Goal: Task Accomplishment & Management: Manage account settings

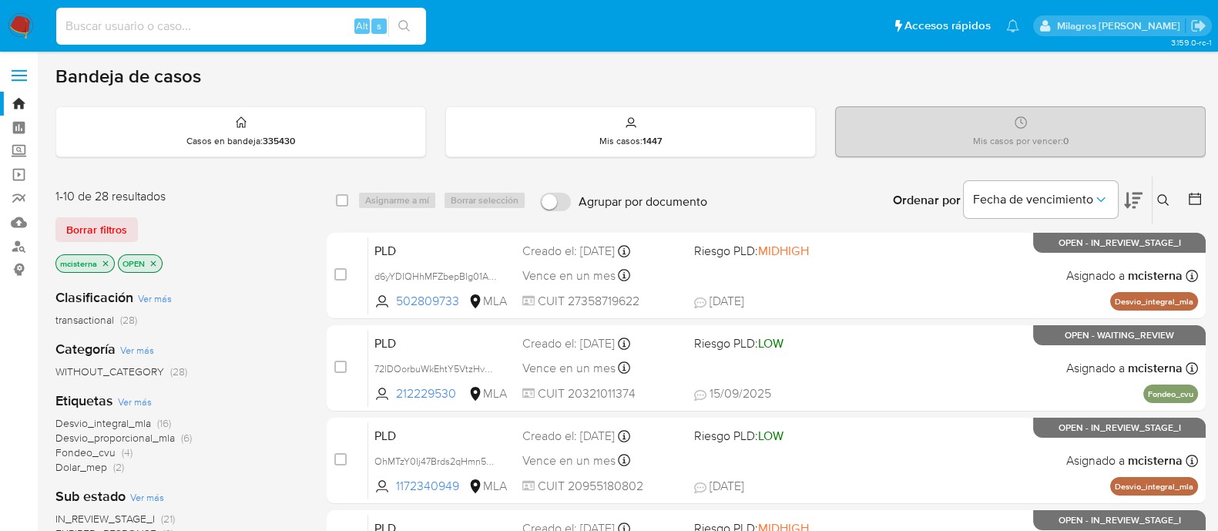
click at [246, 19] on input at bounding box center [241, 26] width 370 height 20
paste input "AihxUVcqSF3Y1nNzCw1yNGHP"
type input "AihxUVcqSF3Y1nNzCw1yNGHP"
click at [415, 22] on button "search-icon" at bounding box center [404, 26] width 32 height 22
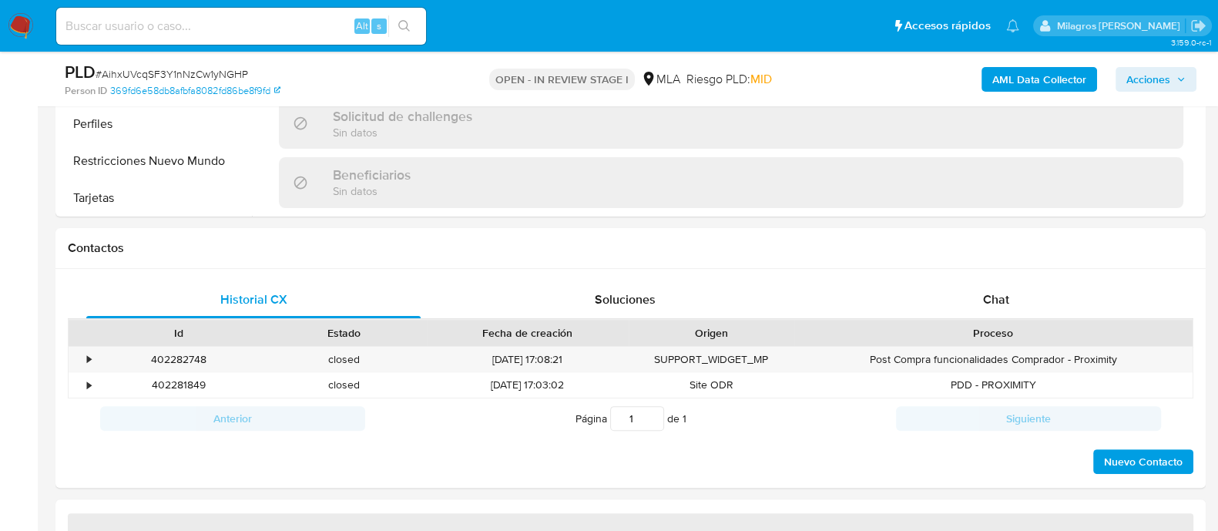
scroll to position [724, 0]
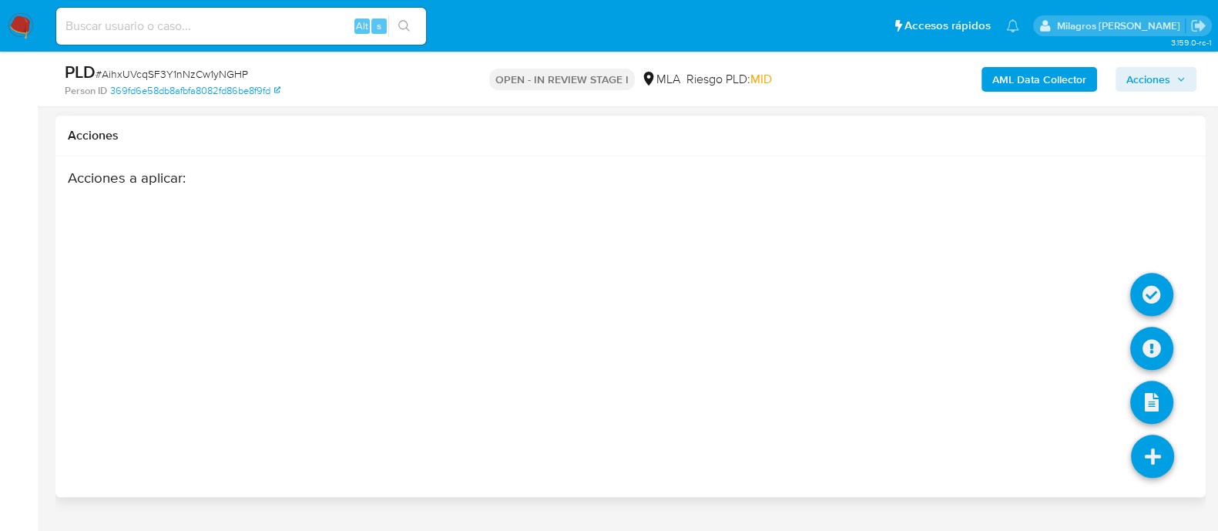
select select "10"
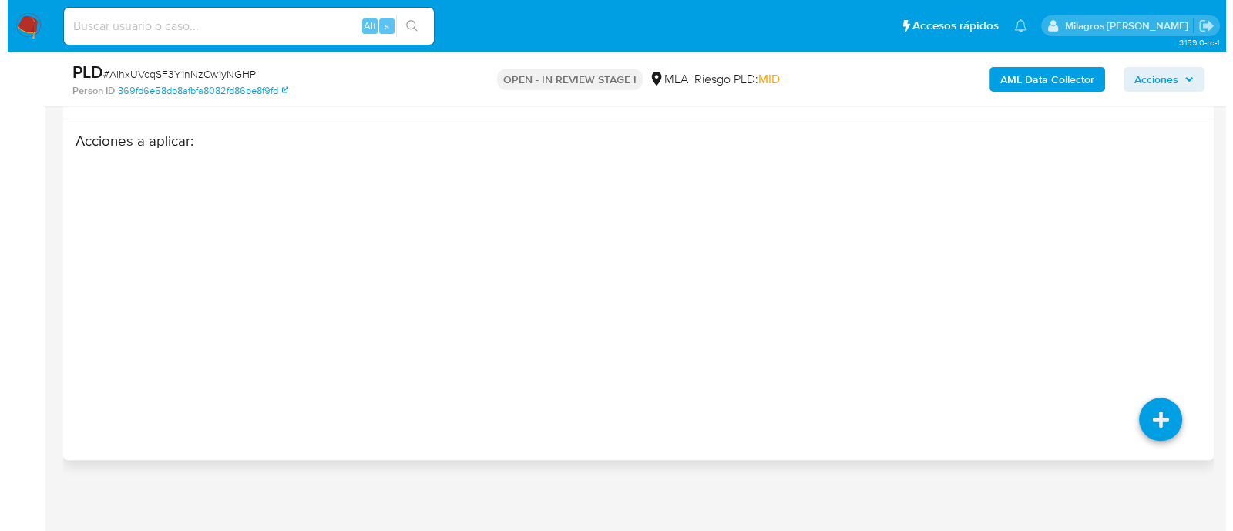
scroll to position [2098, 0]
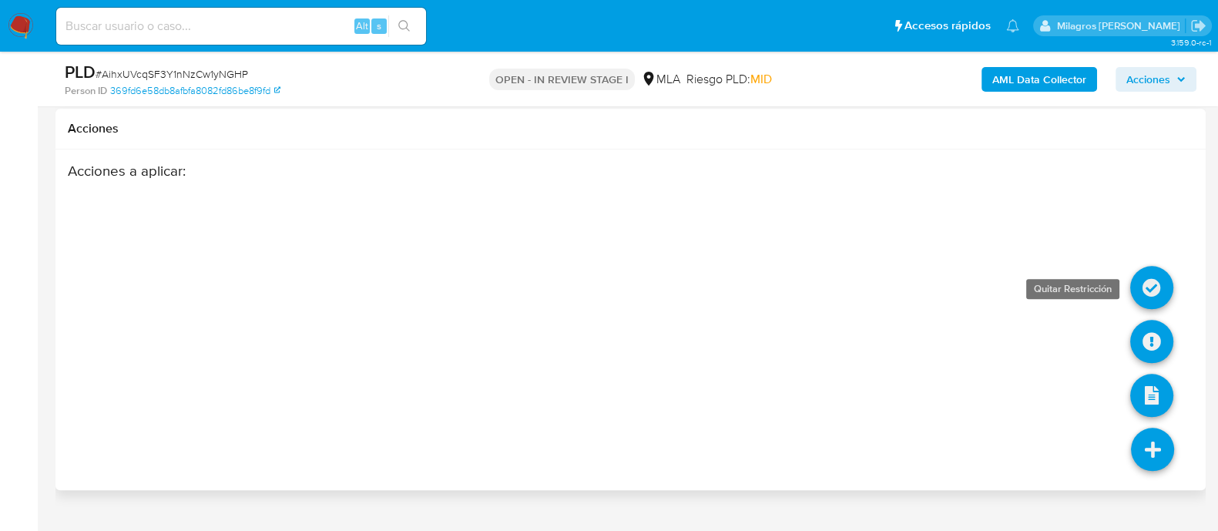
click at [1158, 292] on icon at bounding box center [1152, 287] width 43 height 43
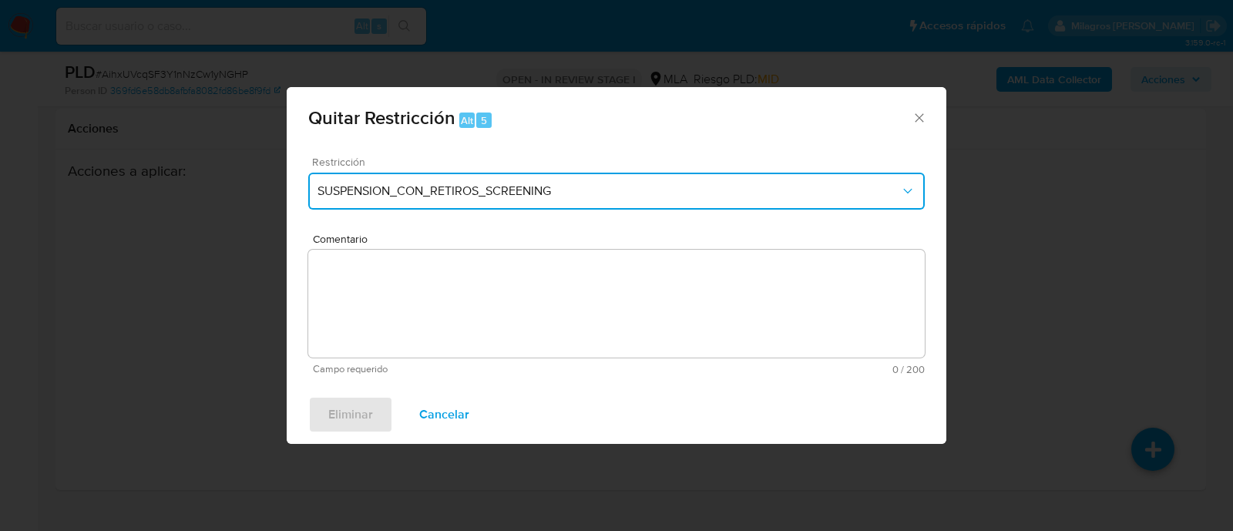
click at [550, 173] on button "SUSPENSION_CON_RETIROS_SCREENING" at bounding box center [616, 191] width 617 height 37
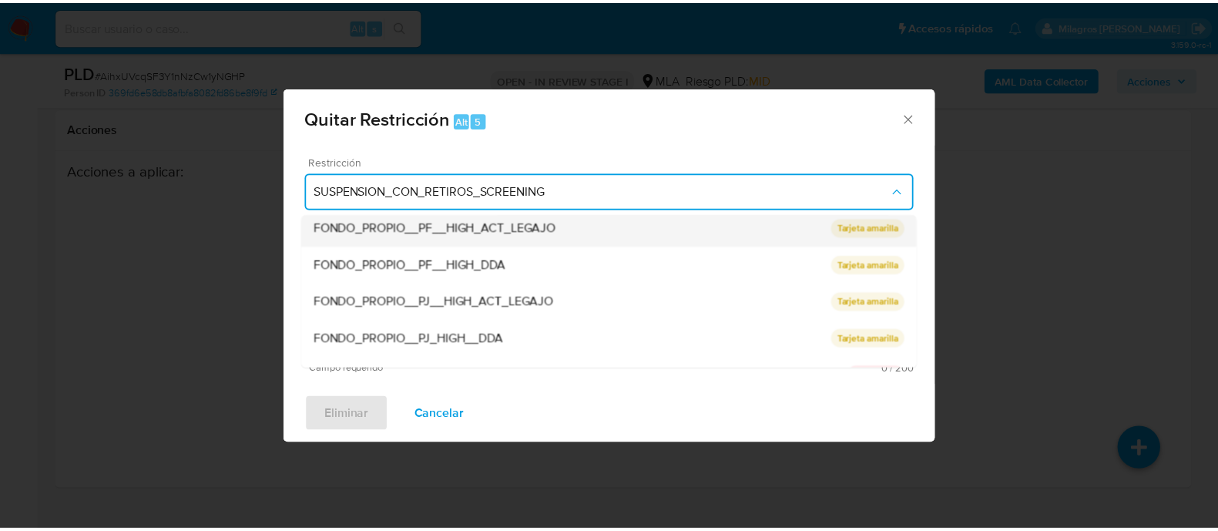
scroll to position [289, 0]
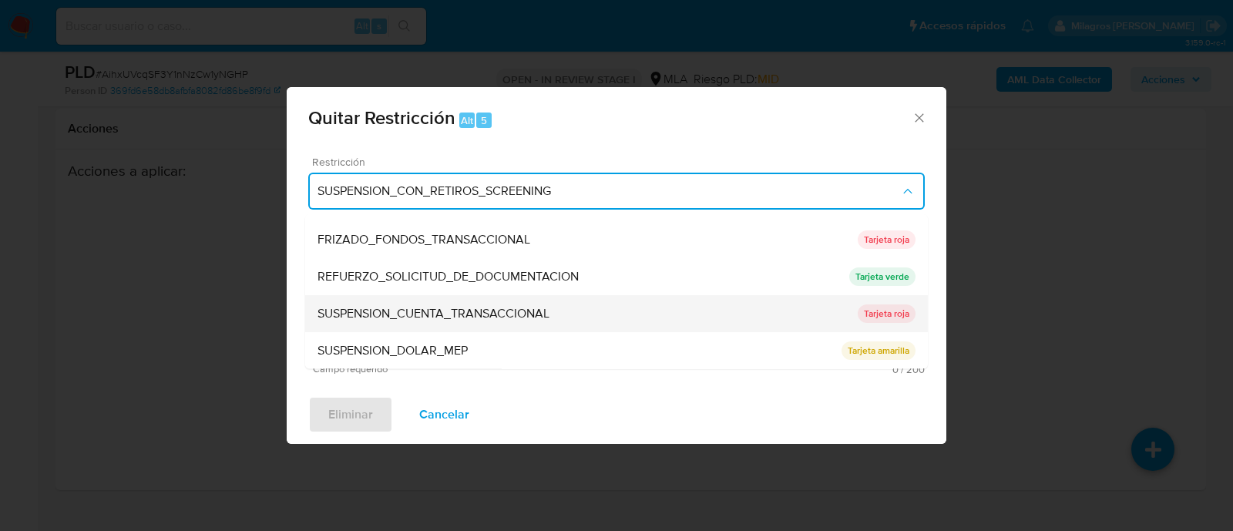
click at [560, 321] on div "SUSPENSION_CUENTA_TRANSACCIONAL" at bounding box center [588, 314] width 540 height 37
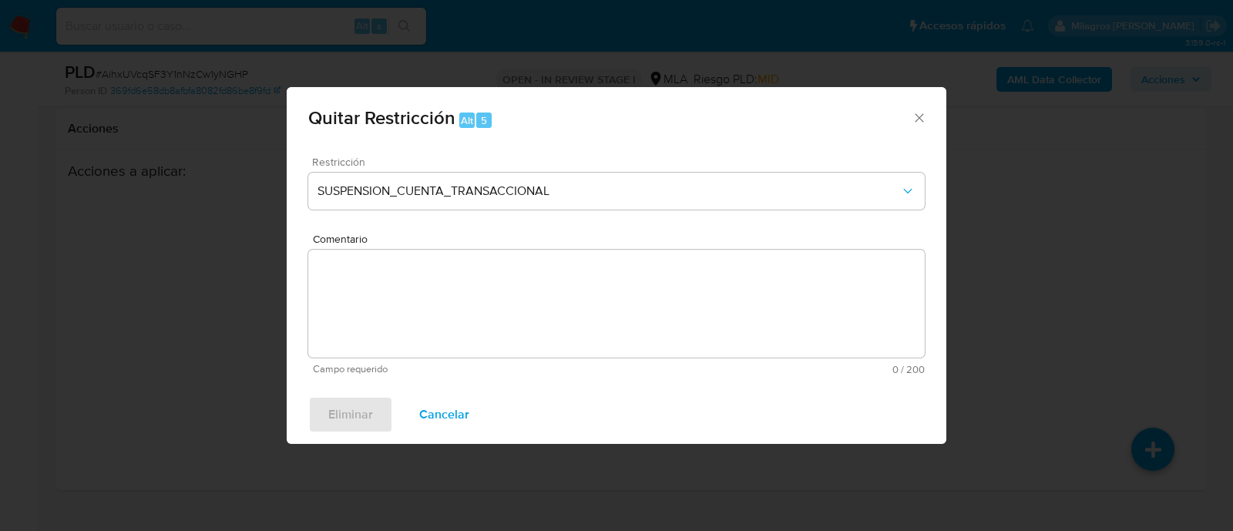
click at [621, 319] on textarea "Comentario" at bounding box center [616, 304] width 617 height 108
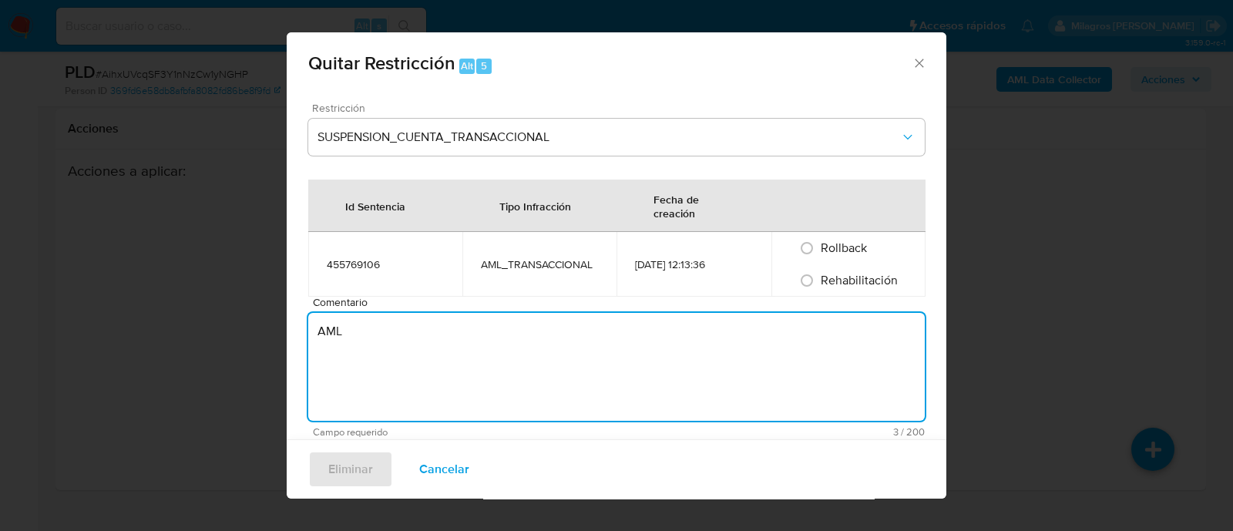
type textarea "AML"
click at [853, 277] on span "Rehabilitación" at bounding box center [859, 280] width 77 height 18
click at [819, 277] on input "Rehabilitación" at bounding box center [807, 280] width 25 height 25
radio input "true"
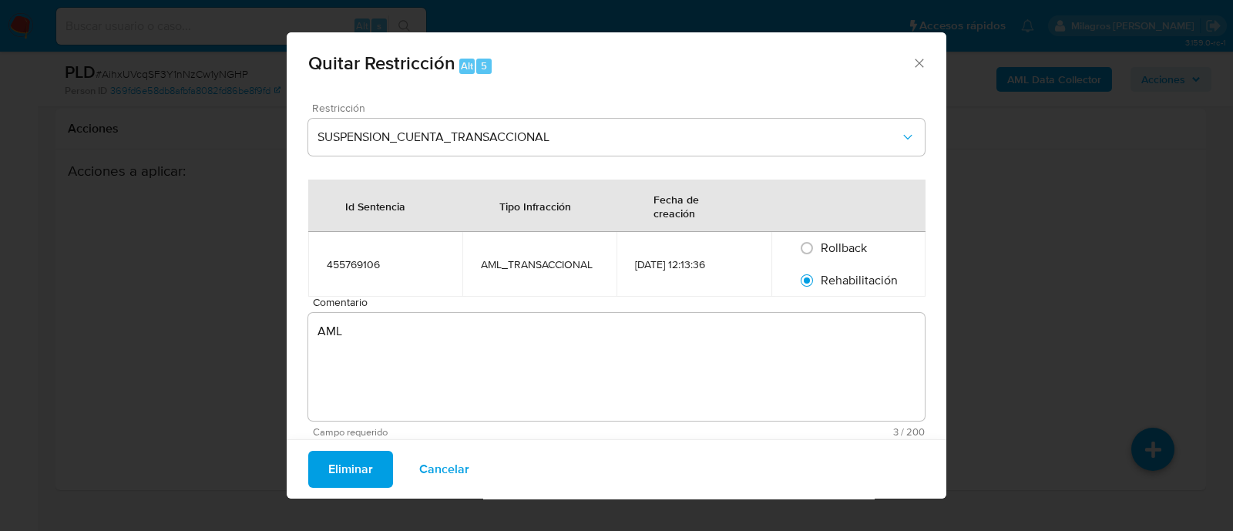
drag, startPoint x: 349, startPoint y: 472, endPoint x: 364, endPoint y: 468, distance: 15.4
click at [349, 473] on span "Eliminar" at bounding box center [350, 469] width 45 height 34
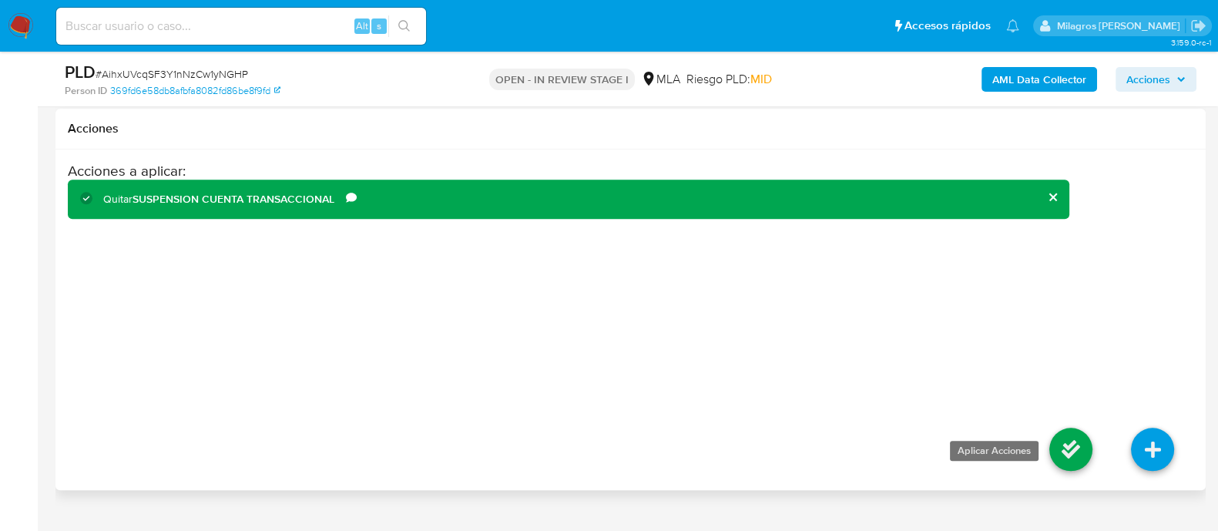
click at [1060, 449] on icon at bounding box center [1071, 449] width 43 height 43
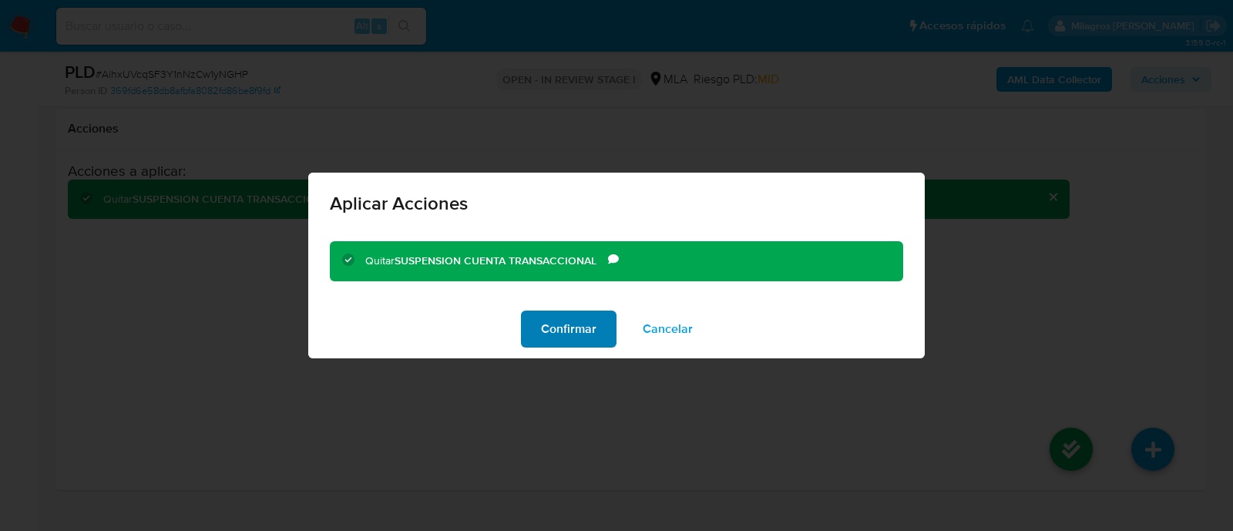
click at [594, 344] on span "Confirmar" at bounding box center [568, 329] width 55 height 34
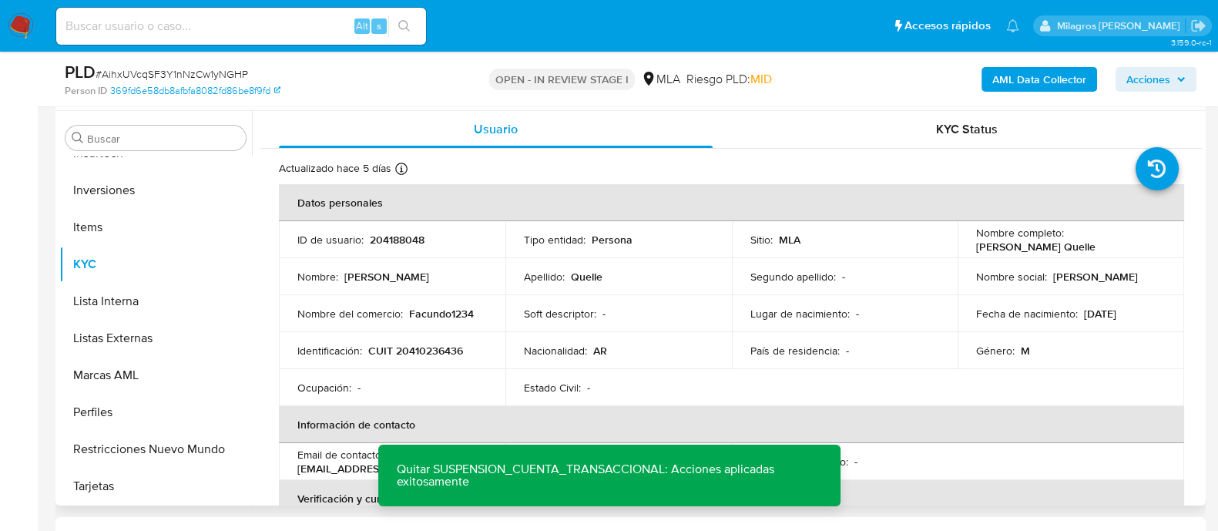
drag, startPoint x: 967, startPoint y: 248, endPoint x: 1108, endPoint y: 248, distance: 141.0
click at [1108, 248] on td "Nombre completo : Facundo Agustin Quelle" at bounding box center [1071, 239] width 227 height 37
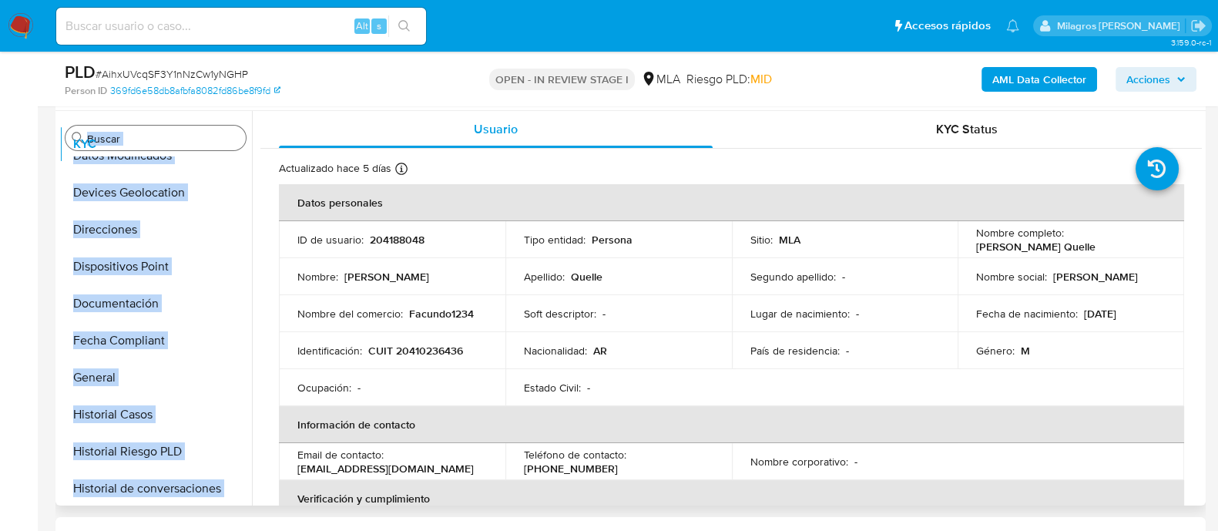
scroll to position [0, 0]
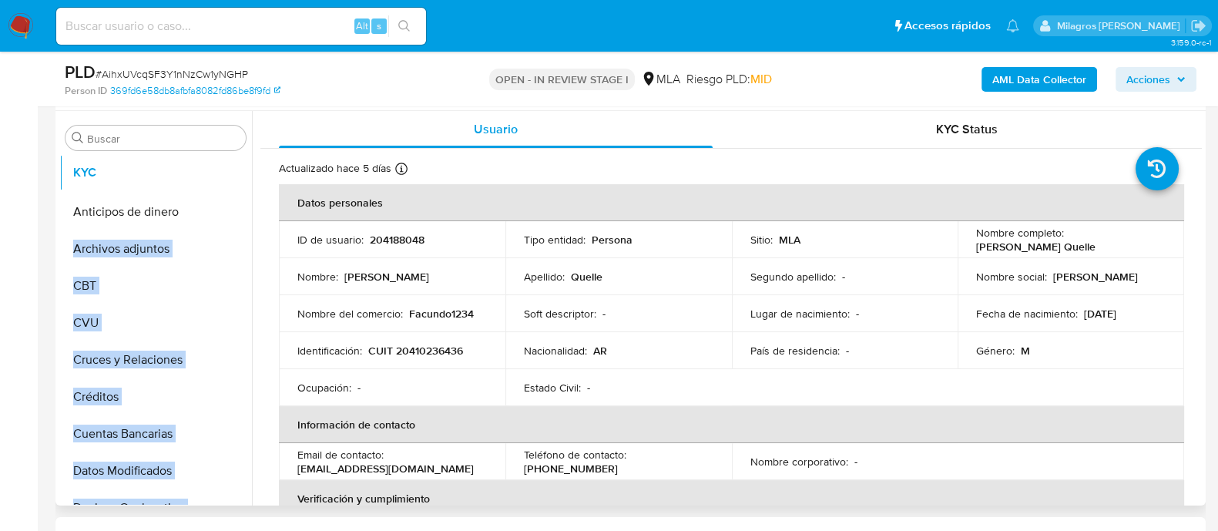
drag, startPoint x: 226, startPoint y: 260, endPoint x: 227, endPoint y: 169, distance: 90.9
click at [227, 169] on ul "Anticipos de dinero Archivos adjuntos CBT CVU Cruces y Relaciones Créditos Cuen…" at bounding box center [155, 330] width 193 height 348
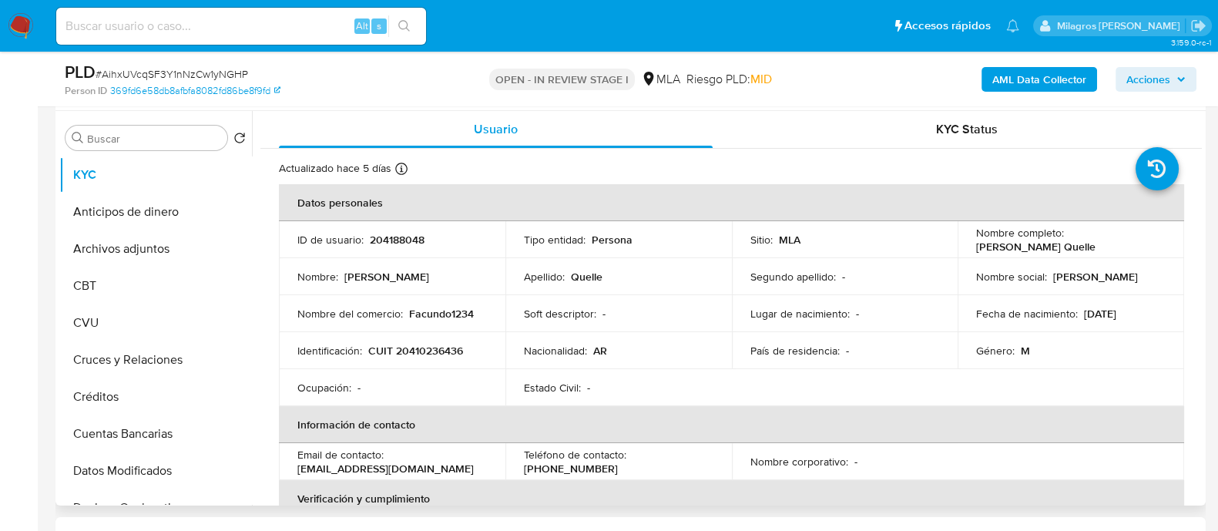
click at [292, 236] on td "ID de usuario : 204188048" at bounding box center [392, 239] width 227 height 37
drag, startPoint x: 227, startPoint y: 234, endPoint x: 226, endPoint y: 213, distance: 20.9
click at [226, 213] on ul "KYC Anticipos de dinero Archivos adjuntos CBT CVU Cruces y Relaciones Créditos …" at bounding box center [155, 330] width 193 height 348
click at [317, 234] on p "ID de usuario :" at bounding box center [330, 240] width 66 height 14
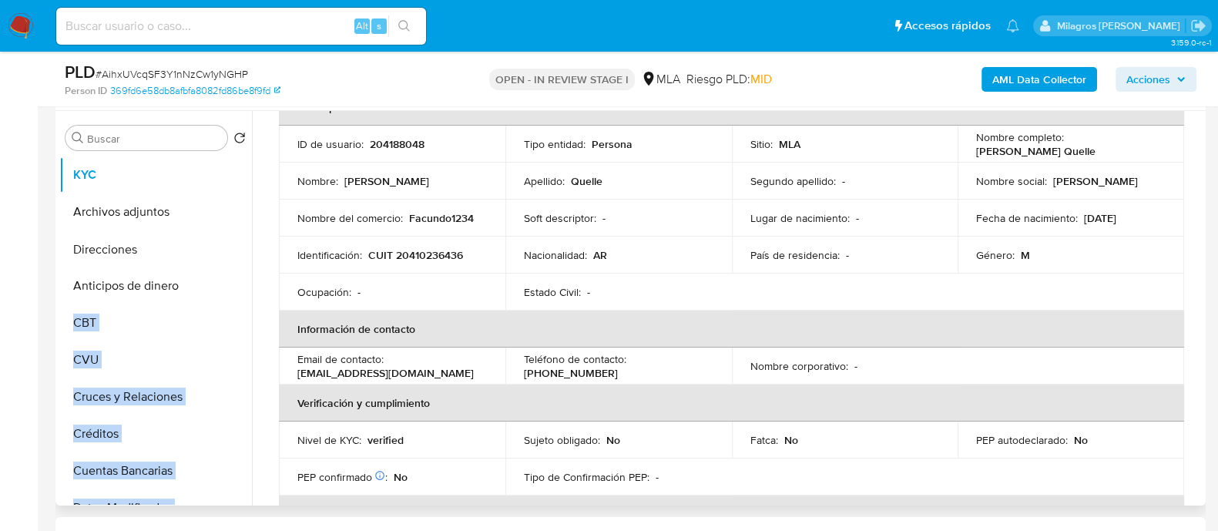
drag, startPoint x: 226, startPoint y: 449, endPoint x: 199, endPoint y: 250, distance: 199.9
click at [199, 250] on ul "KYC Archivos adjuntos Anticipos de dinero CBT CVU Cruces y Relaciones Créditos …" at bounding box center [155, 330] width 193 height 348
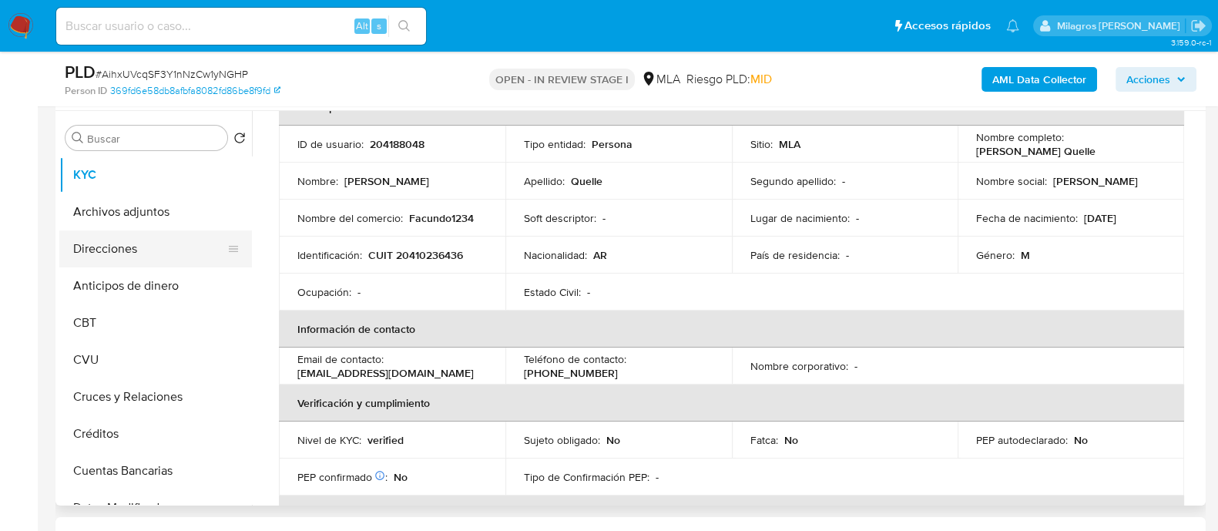
click at [318, 250] on p "Identificación :" at bounding box center [329, 255] width 65 height 14
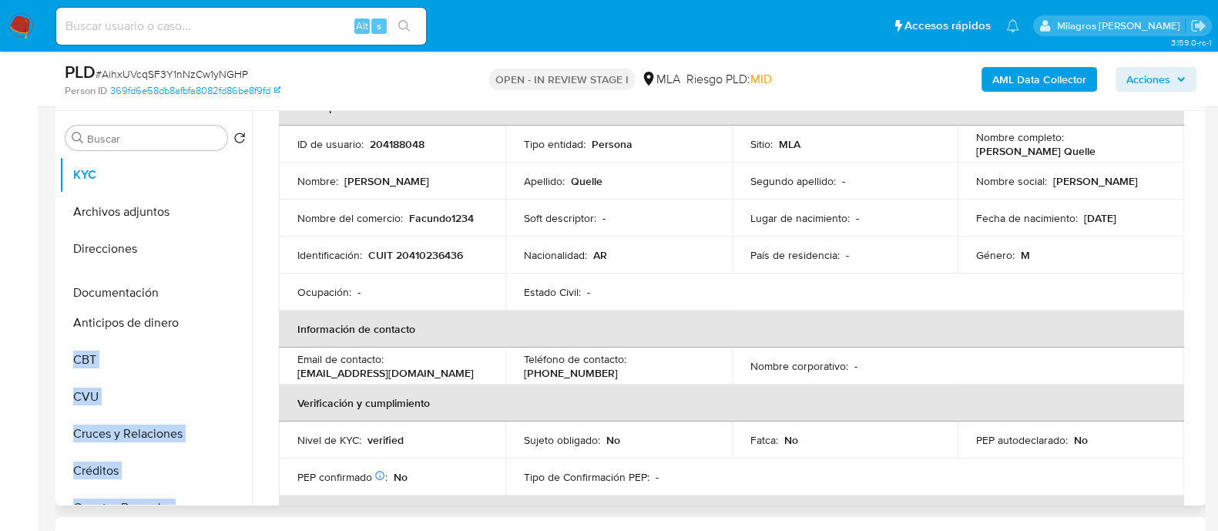
drag, startPoint x: 230, startPoint y: 425, endPoint x: 209, endPoint y: 292, distance: 134.9
click at [209, 292] on ul "KYC Archivos adjuntos Direcciones Anticipos de dinero CBT CVU Cruces y Relacion…" at bounding box center [155, 330] width 193 height 348
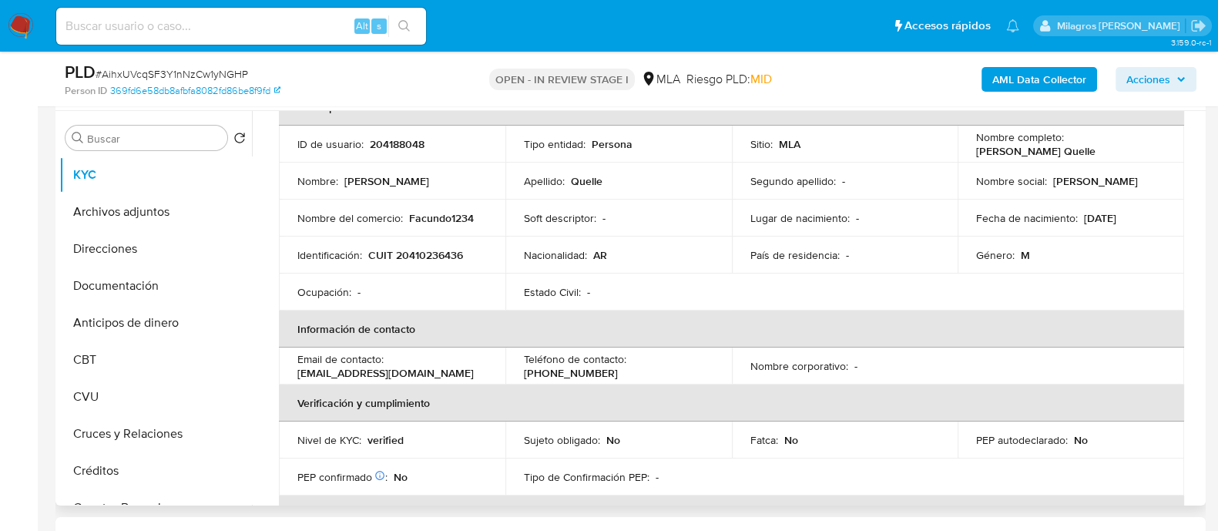
click at [289, 274] on td "Ocupación : -" at bounding box center [392, 292] width 227 height 37
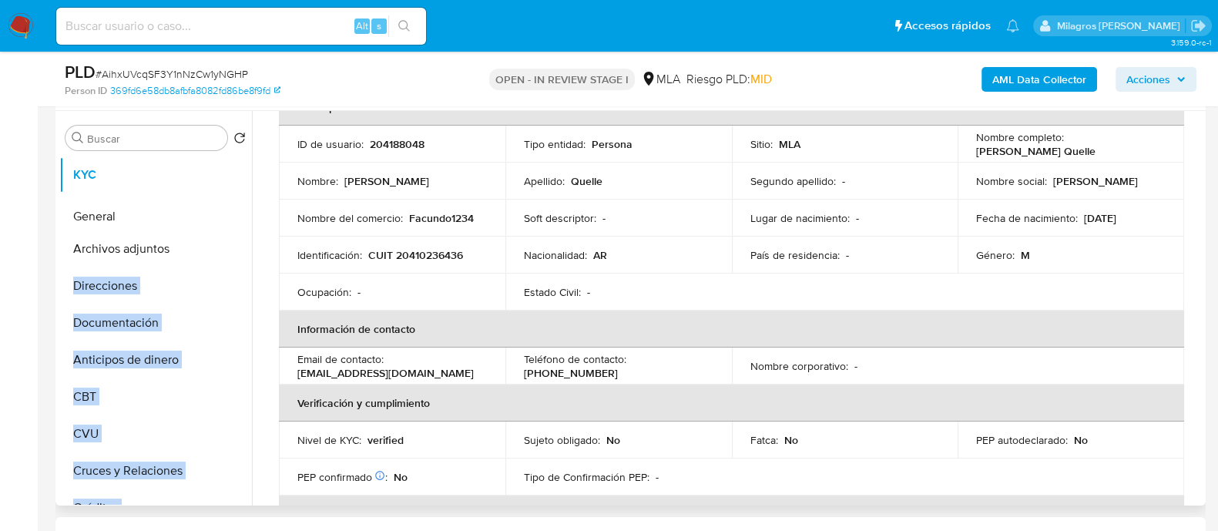
drag, startPoint x: 227, startPoint y: 402, endPoint x: 217, endPoint y: 199, distance: 203.7
click at [207, 213] on ul "KYC Archivos adjuntos Direcciones Documentación Anticipos de dinero CBT CVU Cru…" at bounding box center [155, 330] width 193 height 348
click at [338, 193] on td "Nombre : Facundo Agustin" at bounding box center [392, 181] width 227 height 37
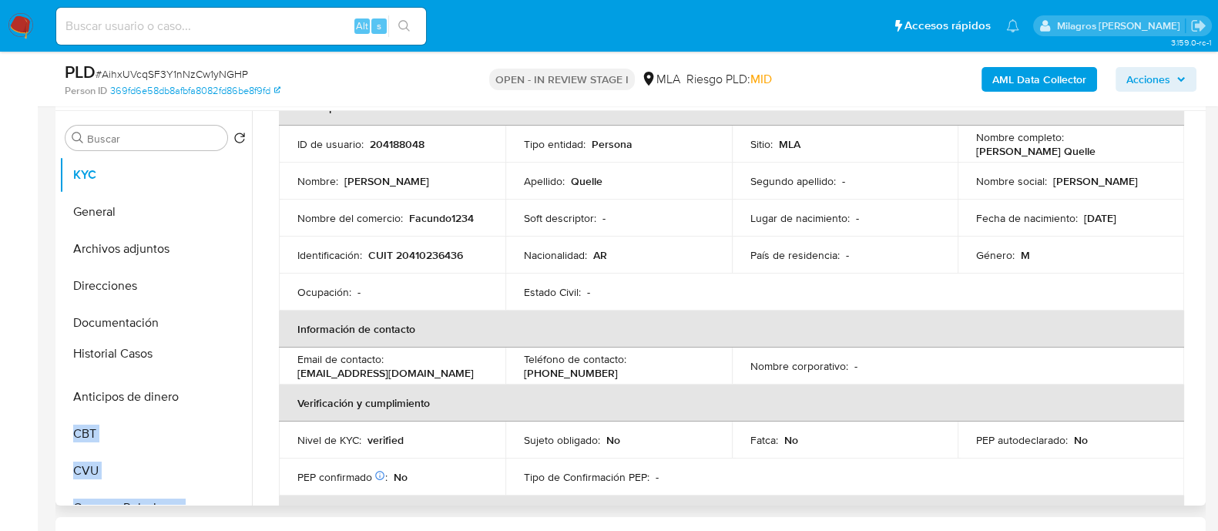
drag, startPoint x: 227, startPoint y: 442, endPoint x: 354, endPoint y: 269, distance: 214.9
click at [208, 355] on ul "KYC General Archivos adjuntos Direcciones Documentación Anticipos de dinero CBT…" at bounding box center [155, 330] width 193 height 348
click at [354, 268] on td "Identificación : CUIT 20410236436" at bounding box center [392, 255] width 227 height 37
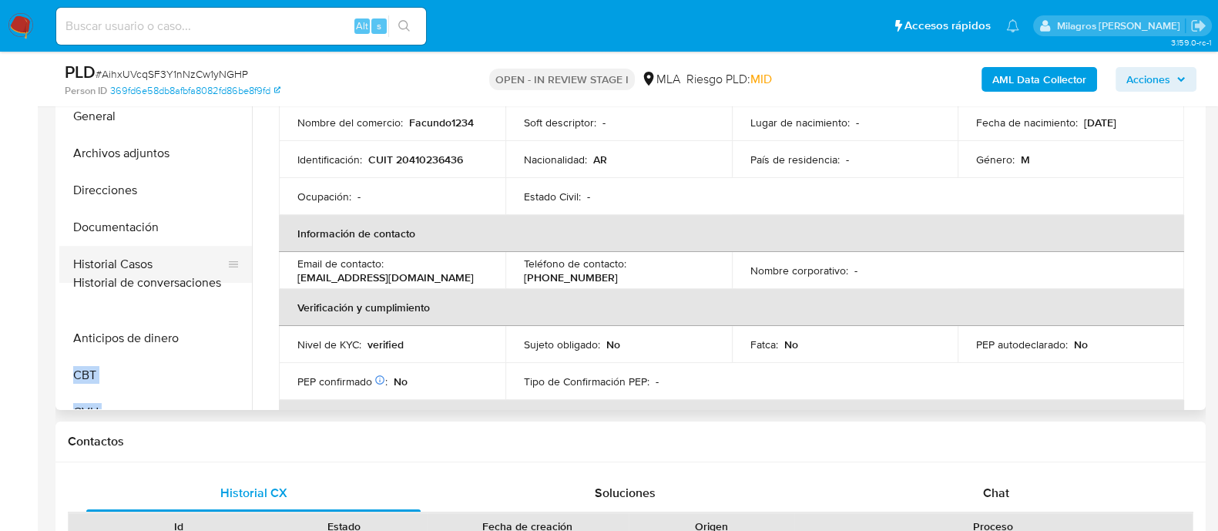
drag, startPoint x: 231, startPoint y: 324, endPoint x: 197, endPoint y: 284, distance: 52.4
click at [197, 284] on ul "KYC General Archivos adjuntos Direcciones Documentación Historial Casos Anticip…" at bounding box center [155, 235] width 193 height 348
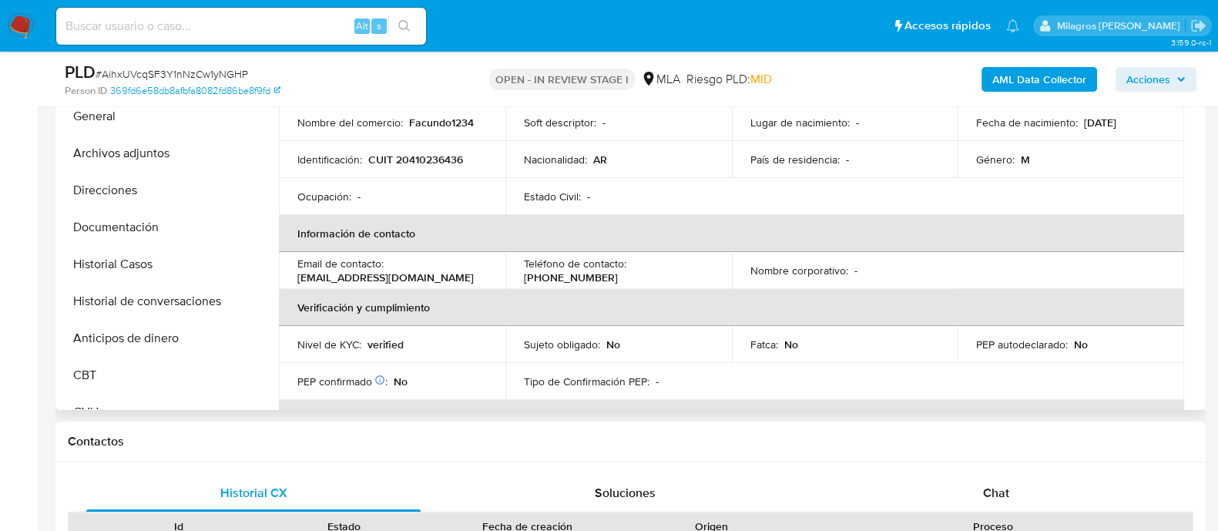
click at [371, 307] on th "Verificación y cumplimiento" at bounding box center [732, 307] width 906 height 37
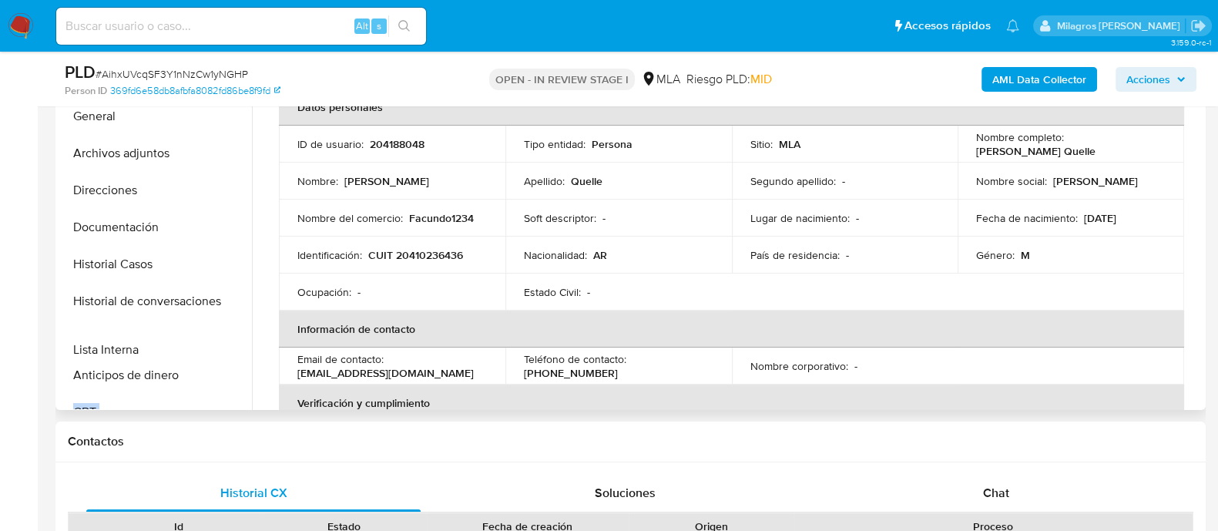
click at [217, 348] on ul "KYC General Archivos adjuntos Direcciones Documentación Historial Casos Histori…" at bounding box center [155, 235] width 193 height 348
drag, startPoint x: 305, startPoint y: 245, endPoint x: 250, endPoint y: 256, distance: 55.8
click at [305, 248] on p "Identificación :" at bounding box center [329, 255] width 65 height 14
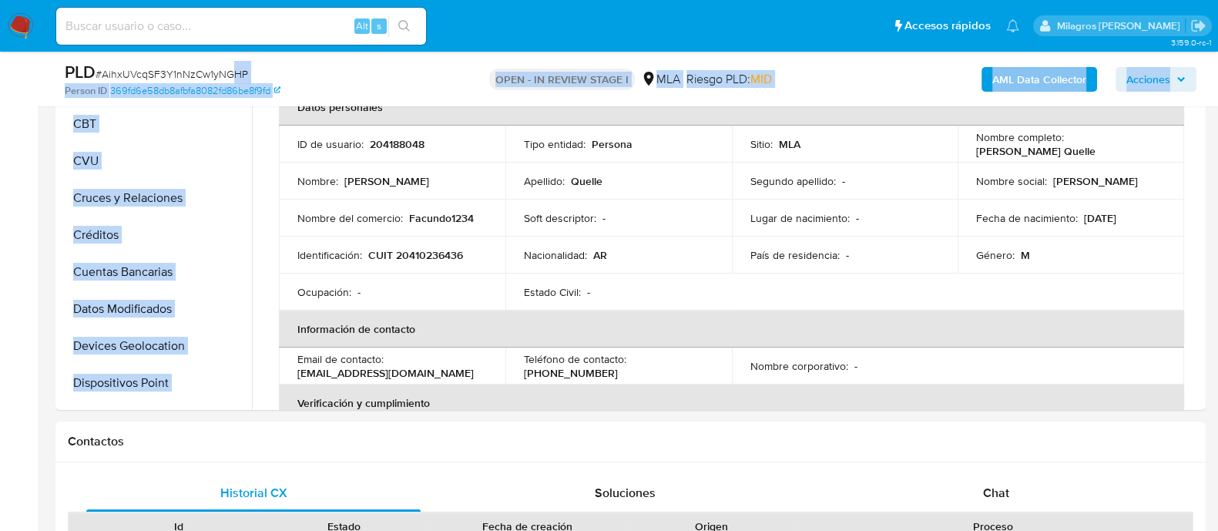
scroll to position [227, 0]
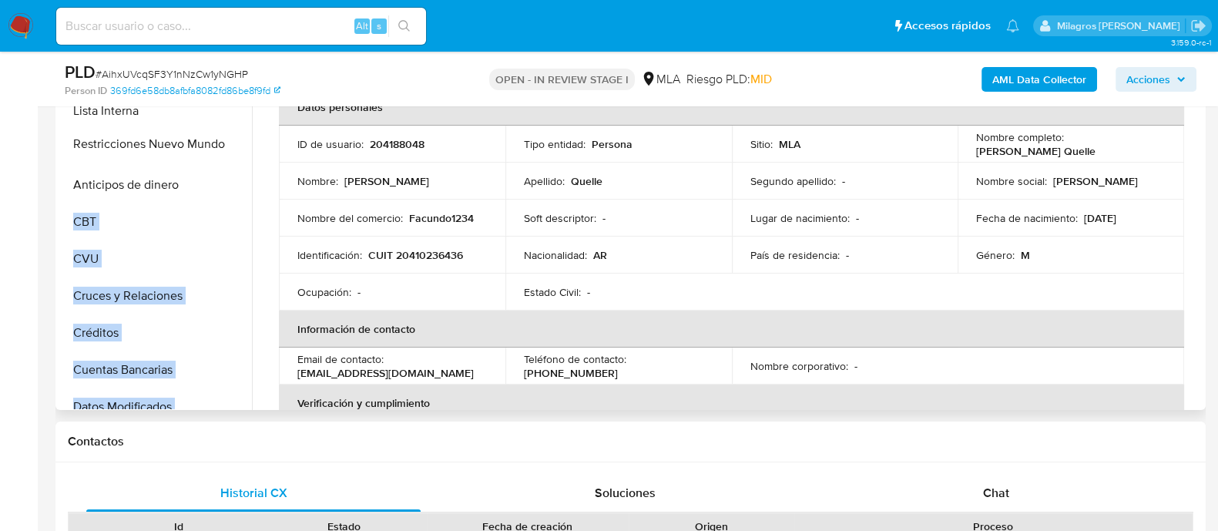
drag, startPoint x: 230, startPoint y: 350, endPoint x: 243, endPoint y: 143, distance: 207.7
click at [243, 143] on ul "KYC General Archivos adjuntos Direcciones Documentación Historial Casos Histori…" at bounding box center [155, 235] width 193 height 348
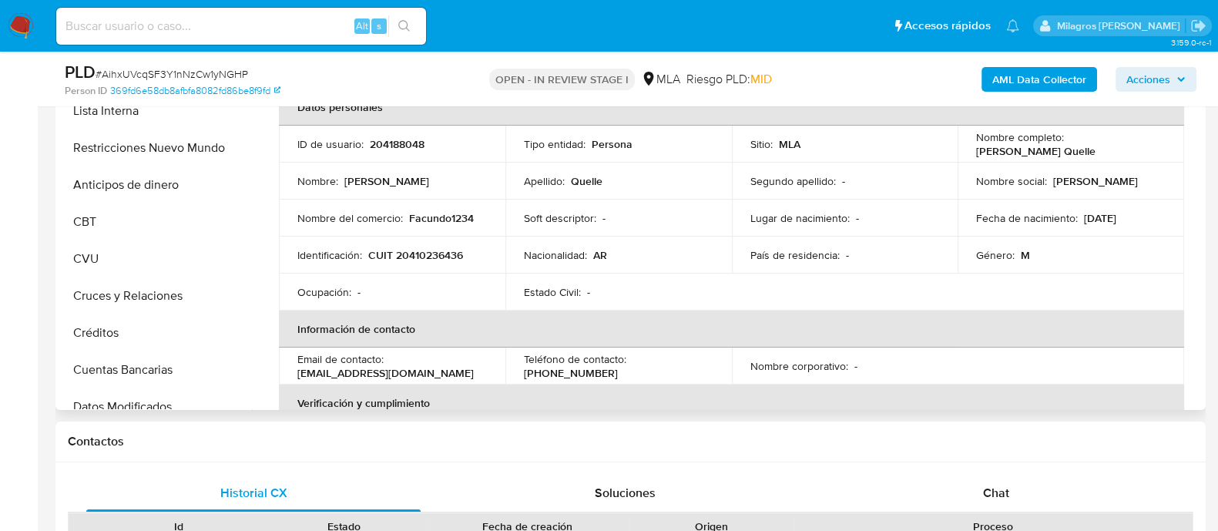
click at [343, 200] on td "Nombre del comercio : Facundo1234" at bounding box center [392, 218] width 227 height 37
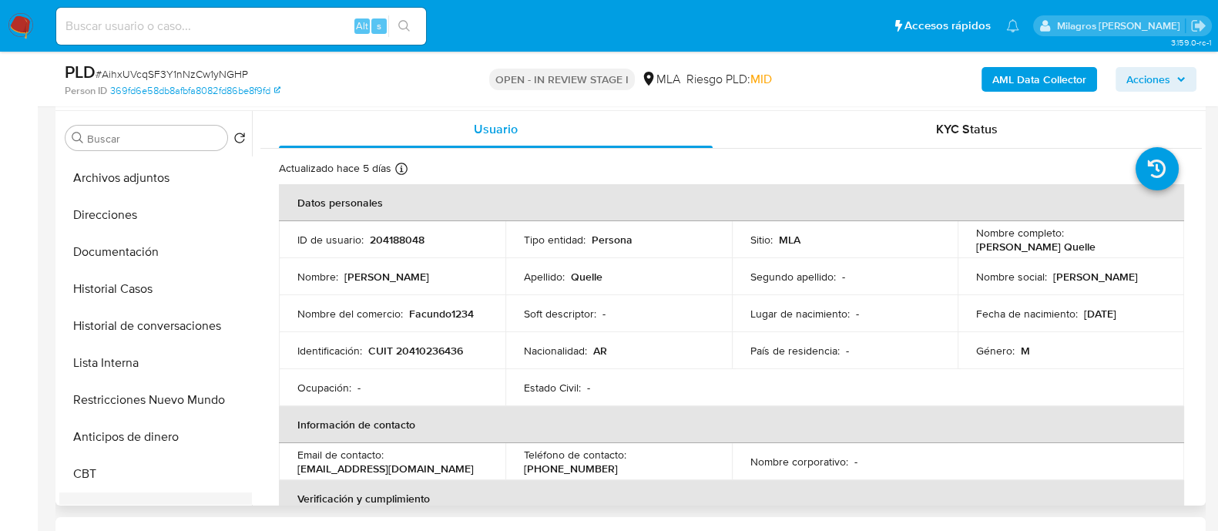
scroll to position [0, 0]
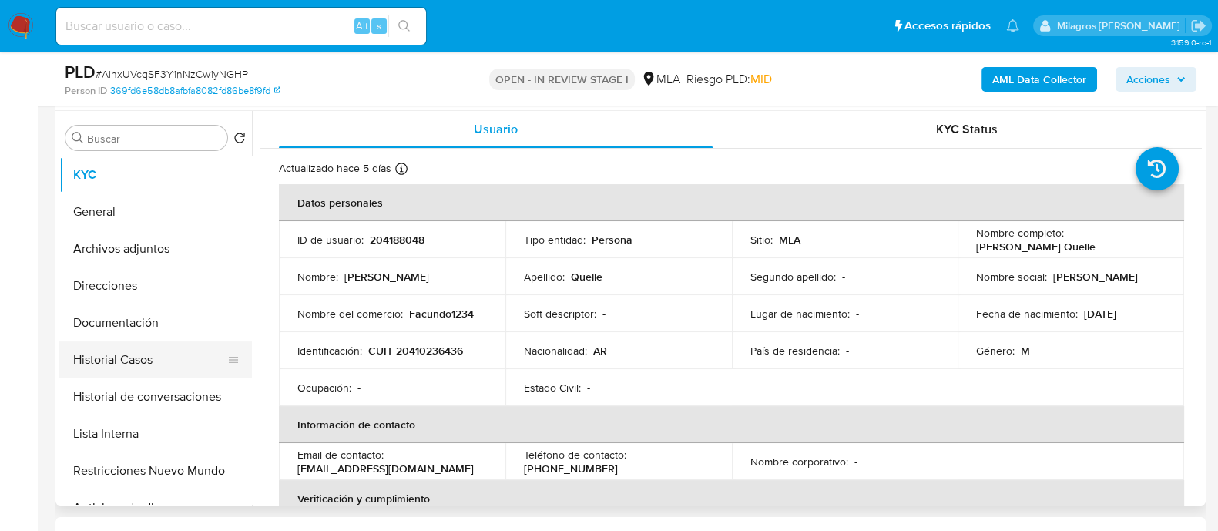
click at [166, 353] on button "Historial Casos" at bounding box center [149, 359] width 180 height 37
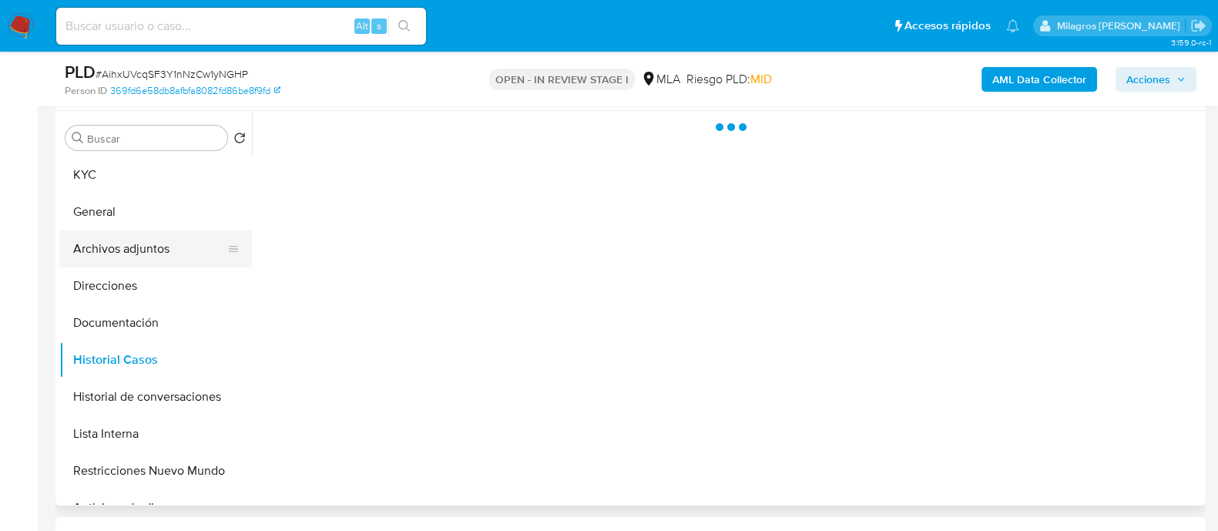
click at [162, 252] on button "Archivos adjuntos" at bounding box center [149, 248] width 180 height 37
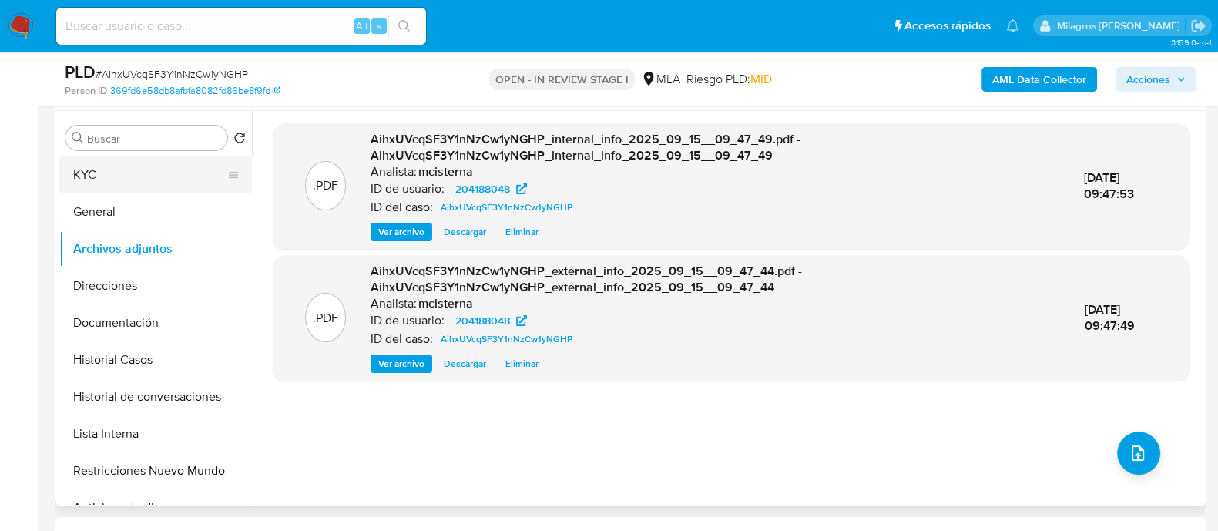
click at [143, 183] on button "KYC" at bounding box center [149, 174] width 180 height 37
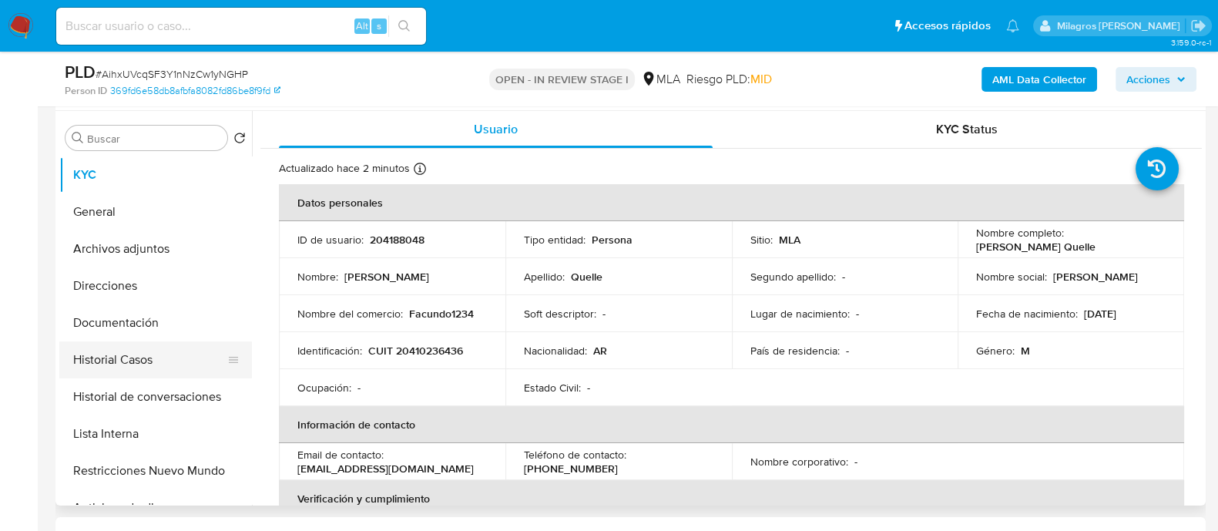
click at [139, 358] on button "Historial Casos" at bounding box center [149, 359] width 180 height 37
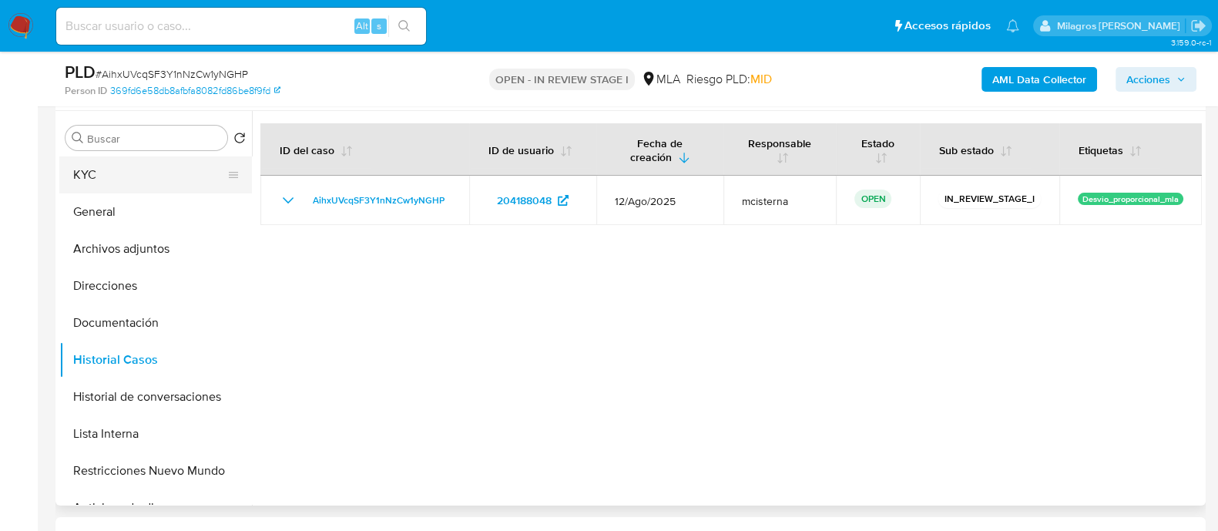
click at [170, 175] on button "KYC" at bounding box center [149, 174] width 180 height 37
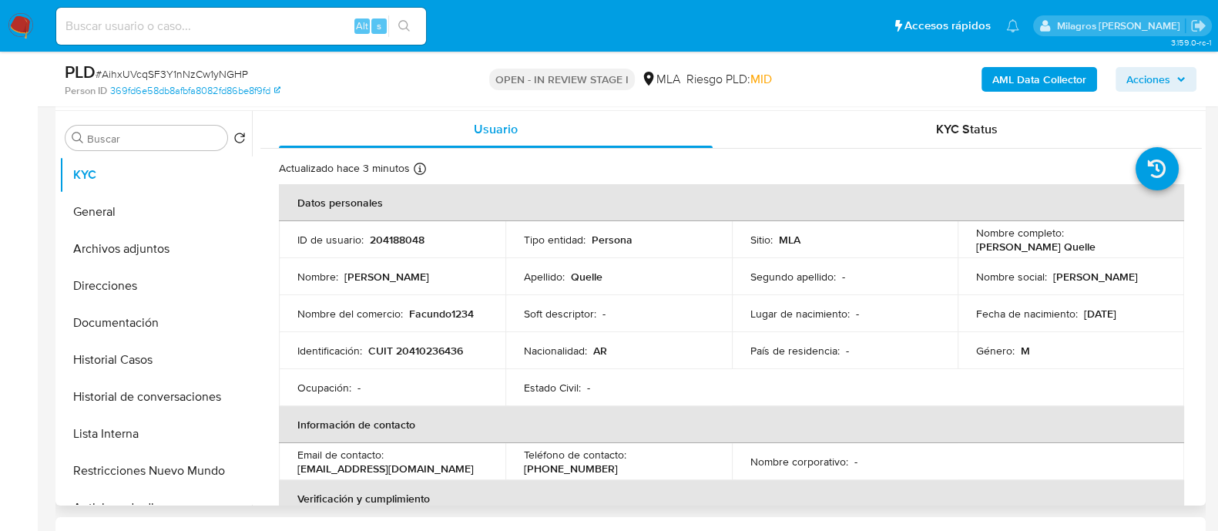
drag, startPoint x: 1052, startPoint y: 277, endPoint x: 1143, endPoint y: 277, distance: 90.9
click at [1143, 277] on div "Nombre social : Facundo Agustin" at bounding box center [1071, 277] width 190 height 14
click at [1005, 240] on p "Facundo Agustin Quelle" at bounding box center [1035, 247] width 119 height 14
click at [994, 252] on p "Facundo Agustin Quelle" at bounding box center [1035, 247] width 119 height 14
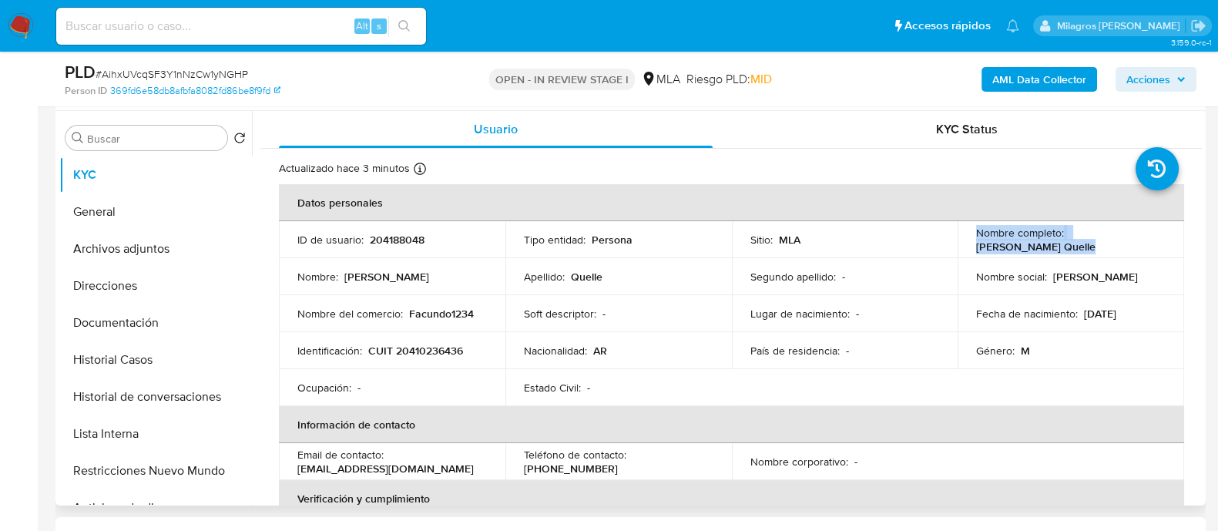
click at [994, 252] on p "Facundo Agustin Quelle" at bounding box center [1035, 247] width 119 height 14
click at [1080, 244] on p "Facundo Agustin Quelle" at bounding box center [1035, 247] width 119 height 14
drag, startPoint x: 973, startPoint y: 250, endPoint x: 1094, endPoint y: 248, distance: 121.0
click at [1099, 248] on div "Nombre completo : Facundo Agustin Quelle" at bounding box center [1071, 240] width 190 height 28
copy p "Facundo Agustin Quelle"
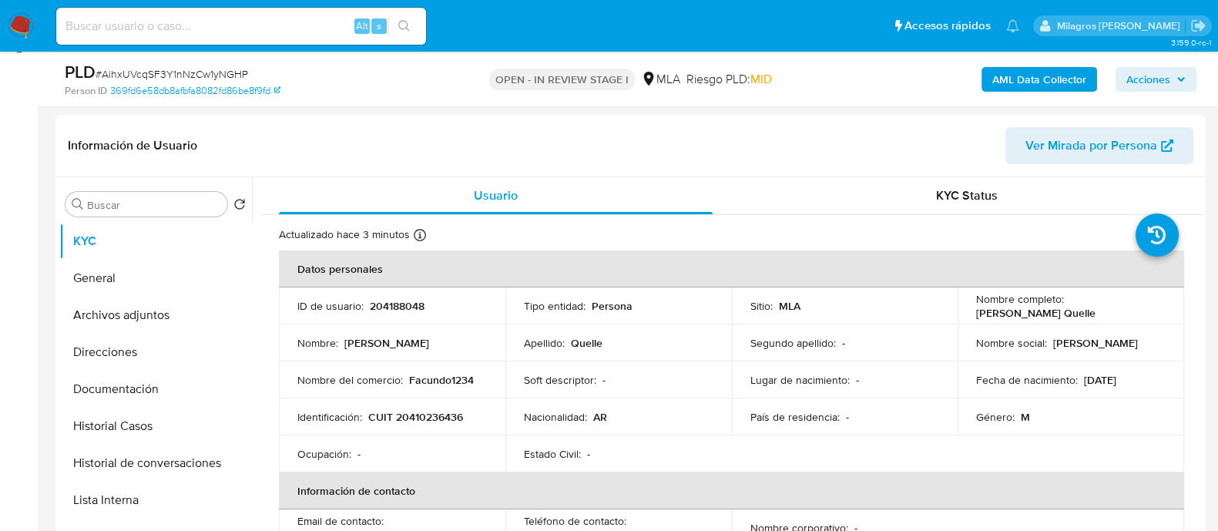
scroll to position [192, 0]
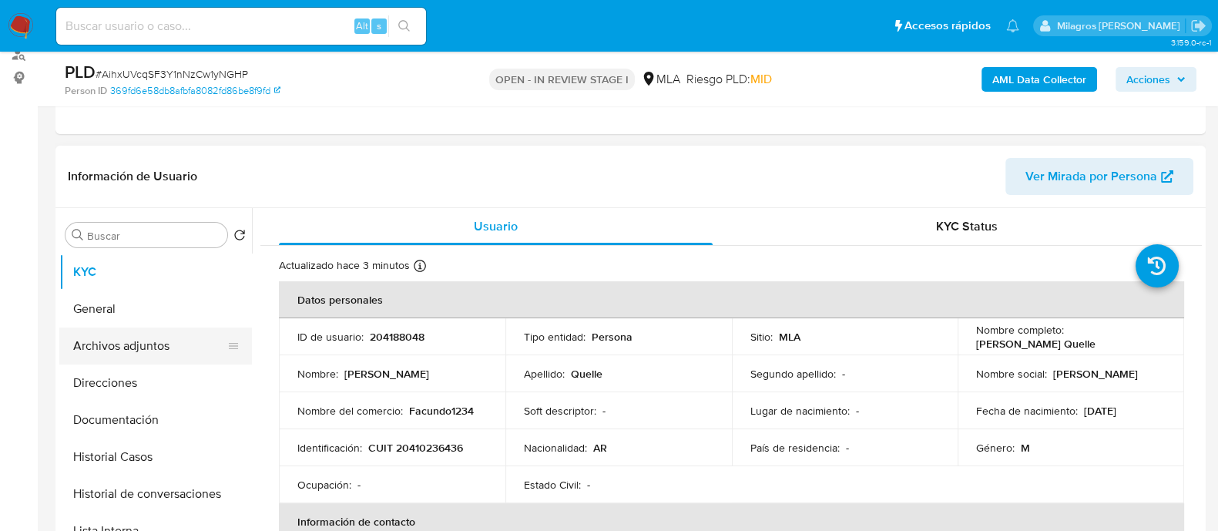
click at [173, 337] on button "Archivos adjuntos" at bounding box center [149, 346] width 180 height 37
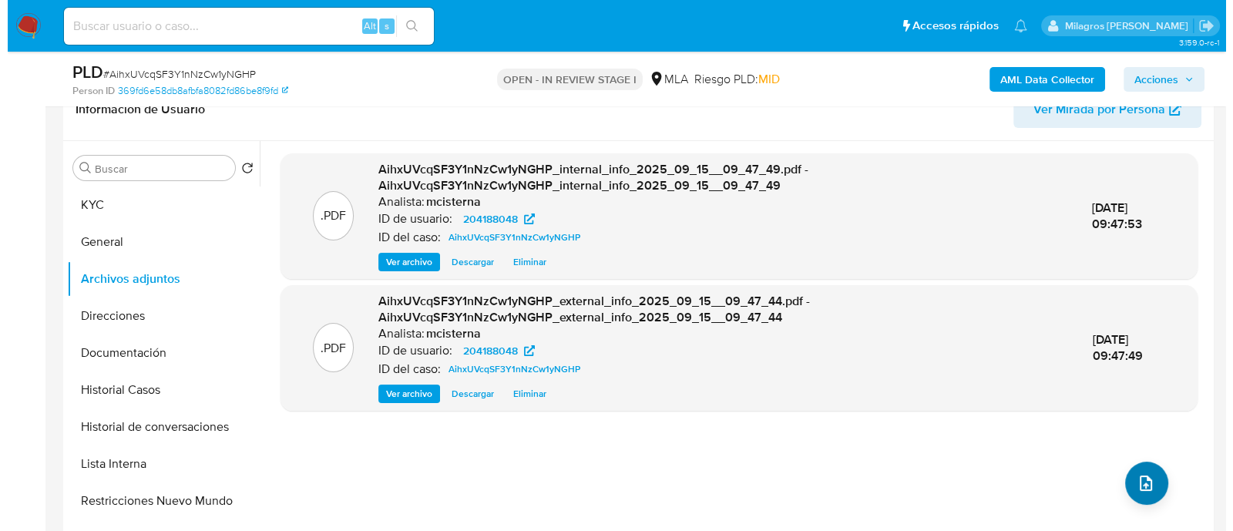
scroll to position [289, 0]
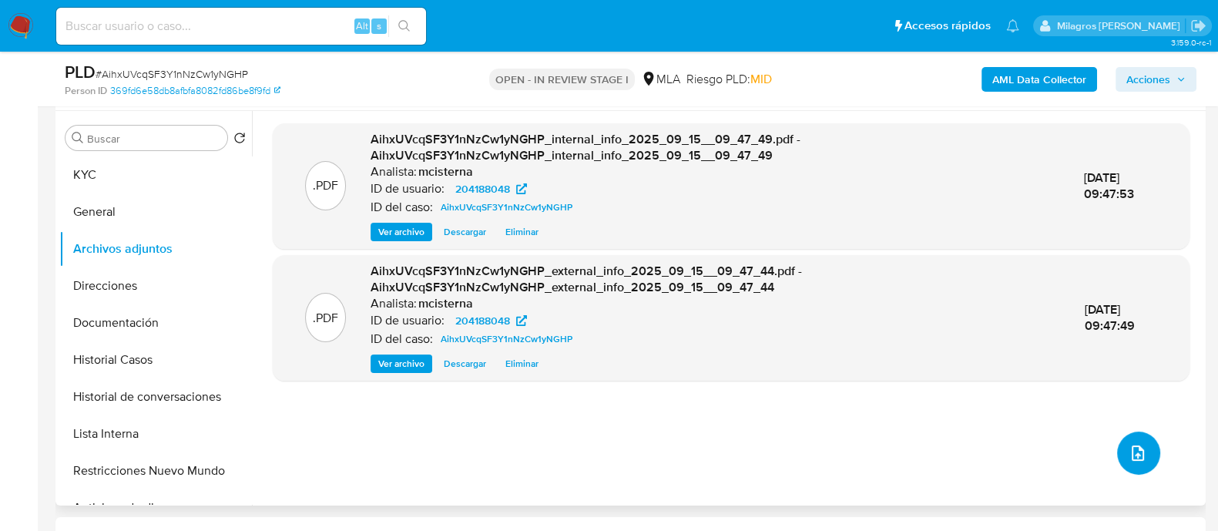
click at [1136, 472] on button "upload-file" at bounding box center [1138, 453] width 43 height 43
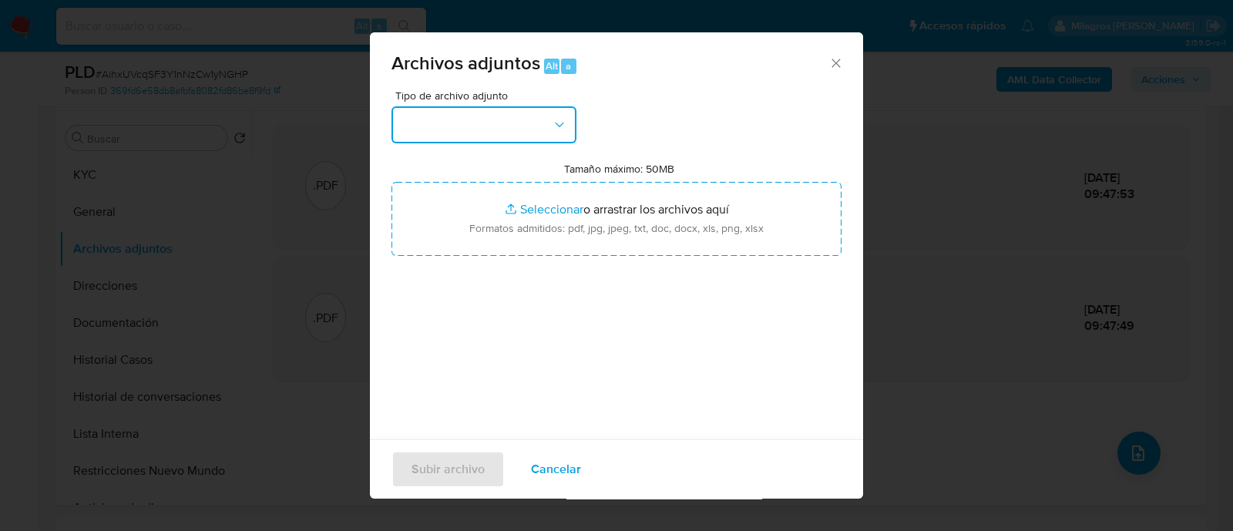
click at [509, 129] on button "button" at bounding box center [483, 124] width 185 height 37
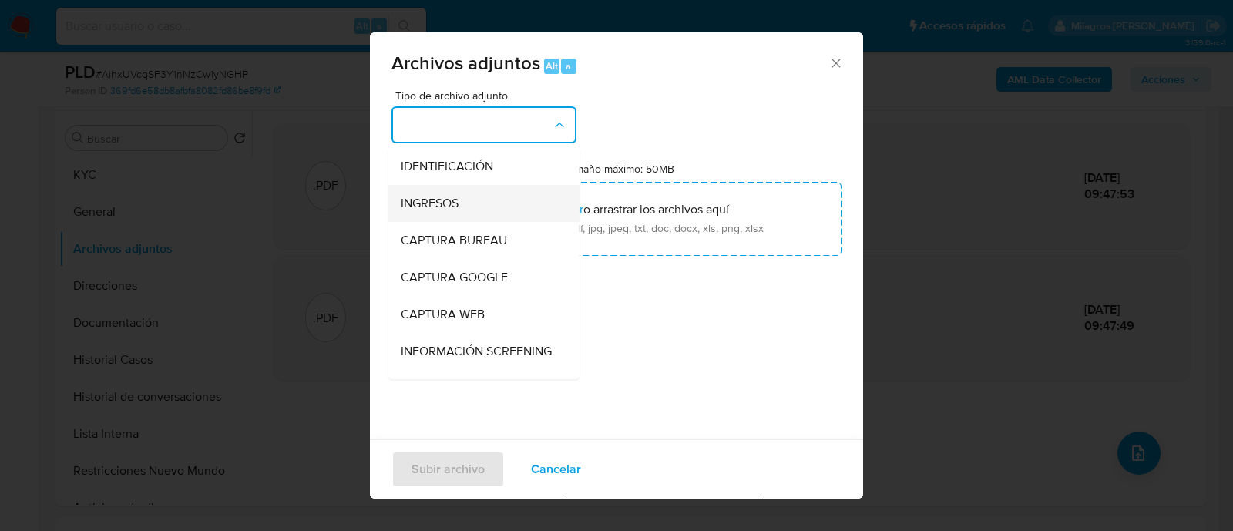
click at [455, 193] on div "INGRESOS" at bounding box center [479, 203] width 157 height 37
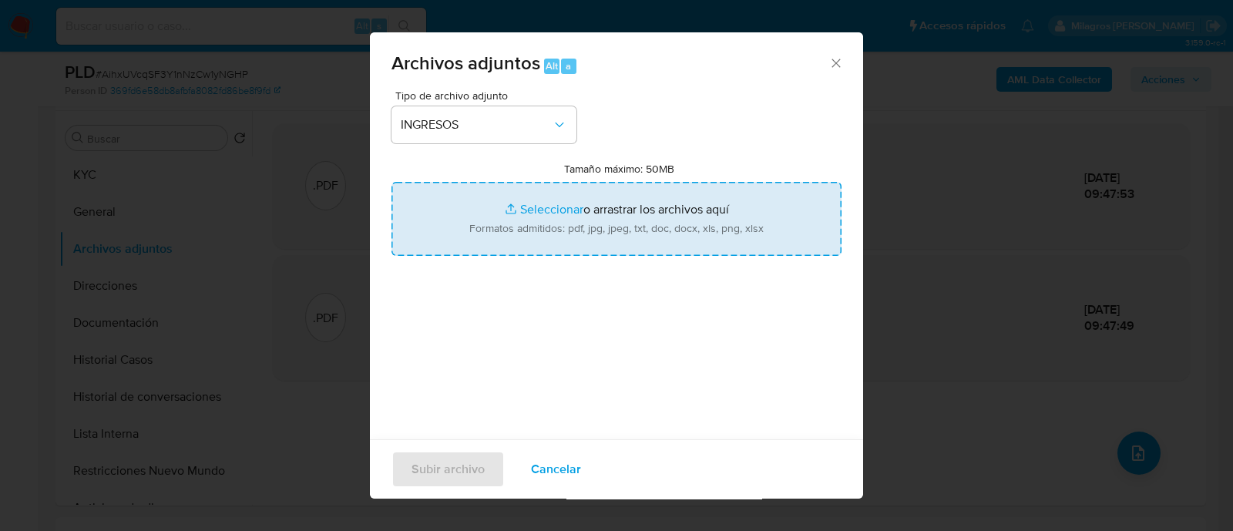
type input "C:\fakepath\Escrito judicial 23.06.2025.pdf"
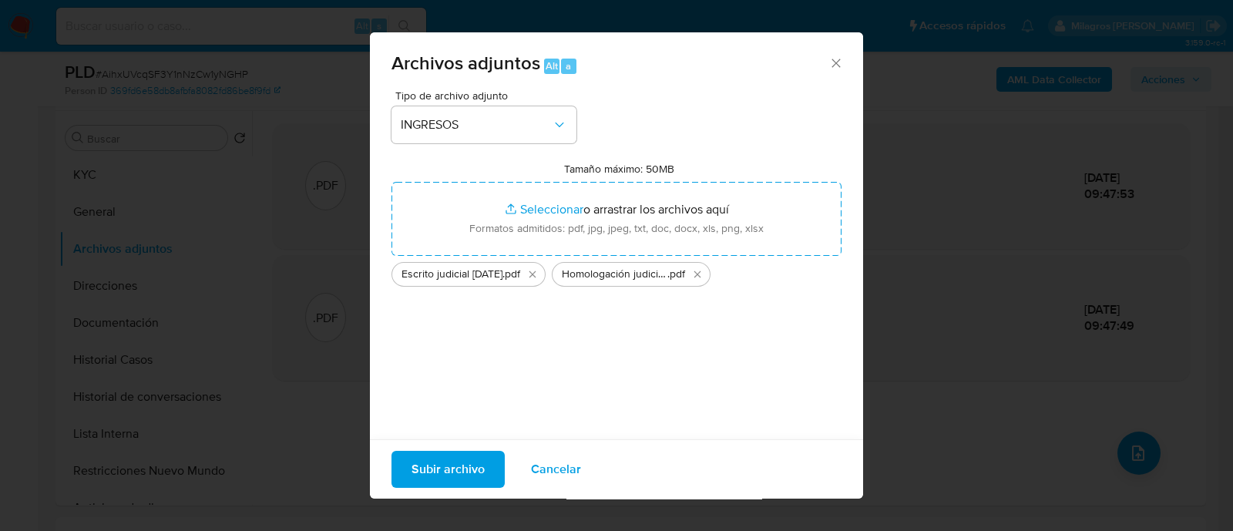
drag, startPoint x: 637, startPoint y: 196, endPoint x: 425, endPoint y: 472, distance: 347.4
click at [425, 472] on span "Subir archivo" at bounding box center [448, 469] width 73 height 34
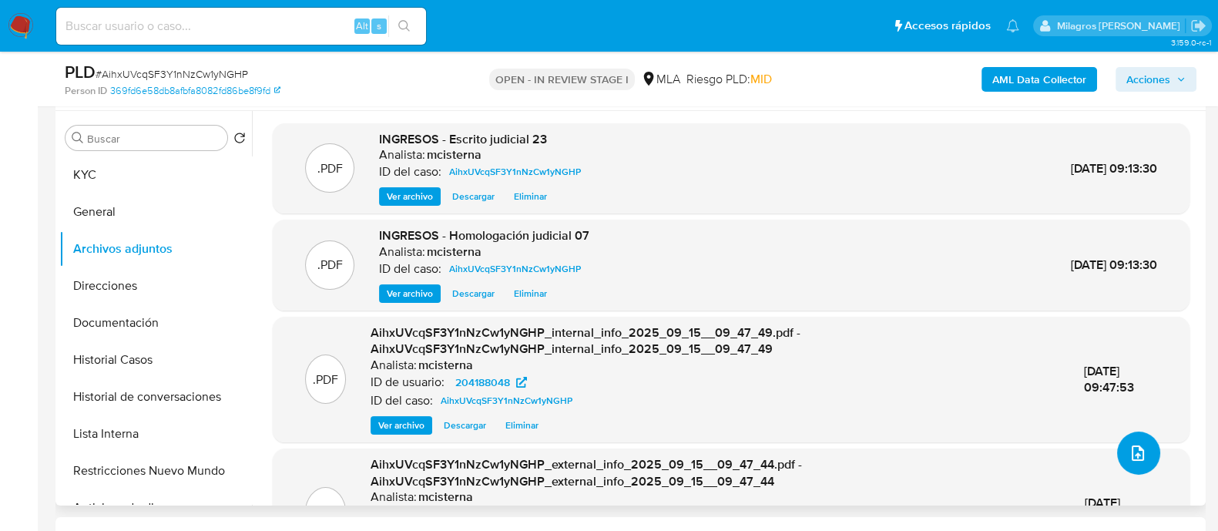
click at [1145, 460] on button "upload-file" at bounding box center [1138, 453] width 43 height 43
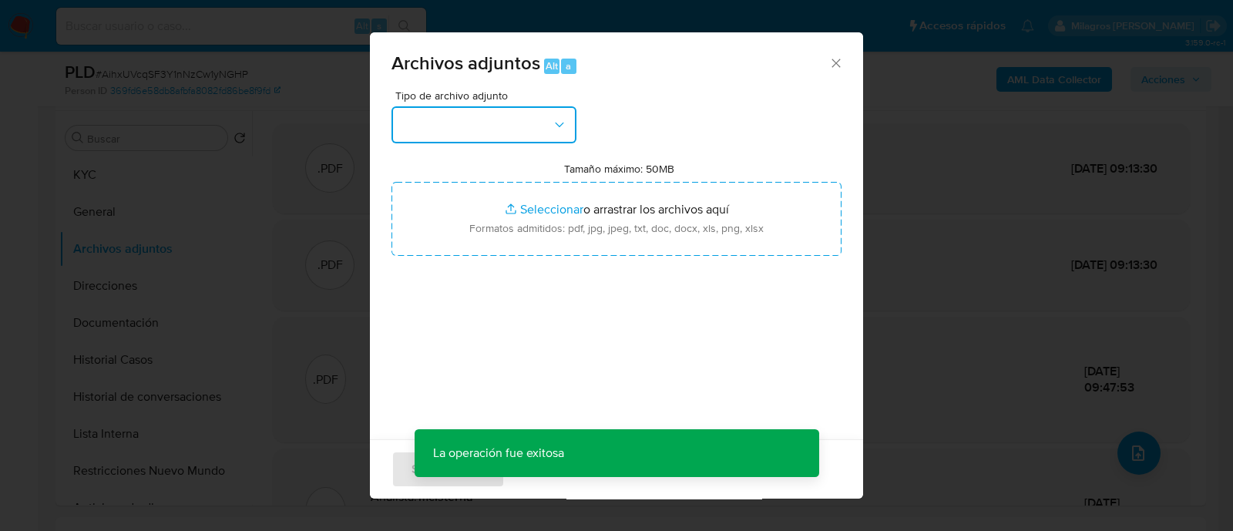
click at [459, 113] on button "button" at bounding box center [483, 124] width 185 height 37
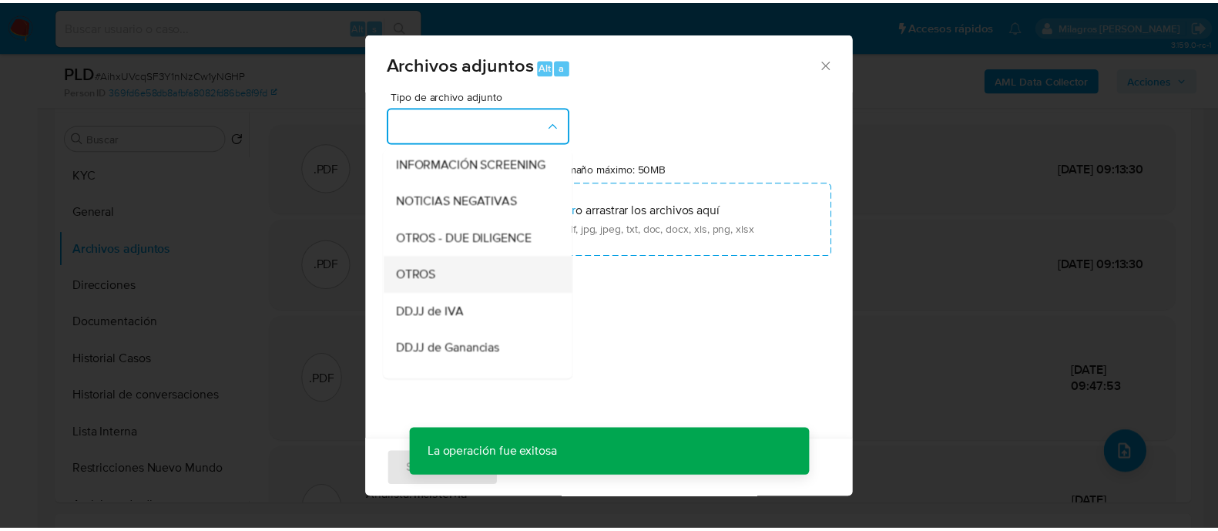
scroll to position [192, 0]
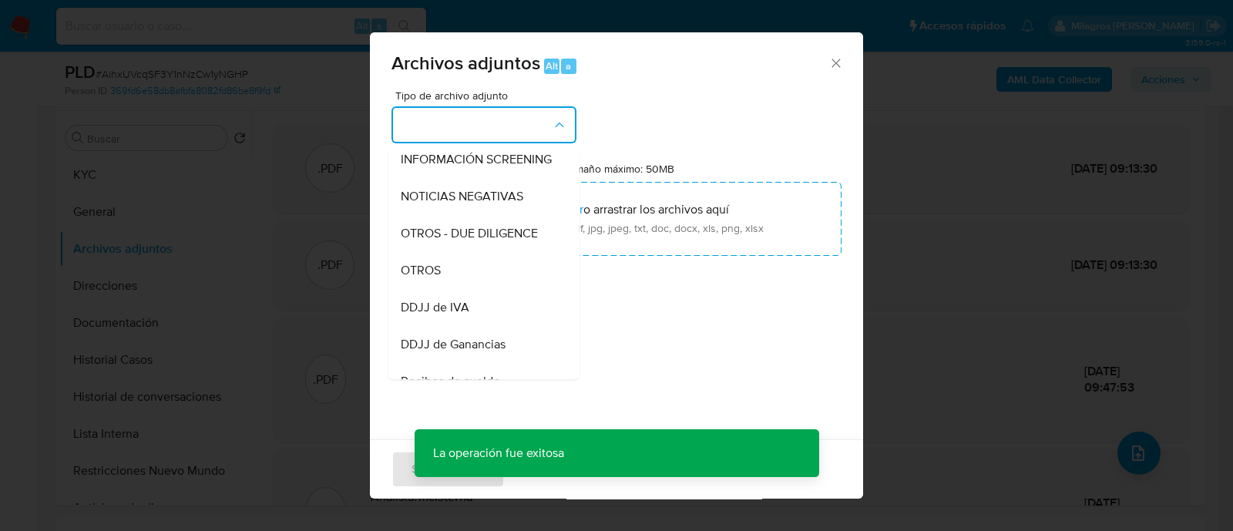
drag, startPoint x: 493, startPoint y: 289, endPoint x: 635, endPoint y: 434, distance: 202.7
click at [493, 288] on div "OTROS" at bounding box center [479, 270] width 157 height 37
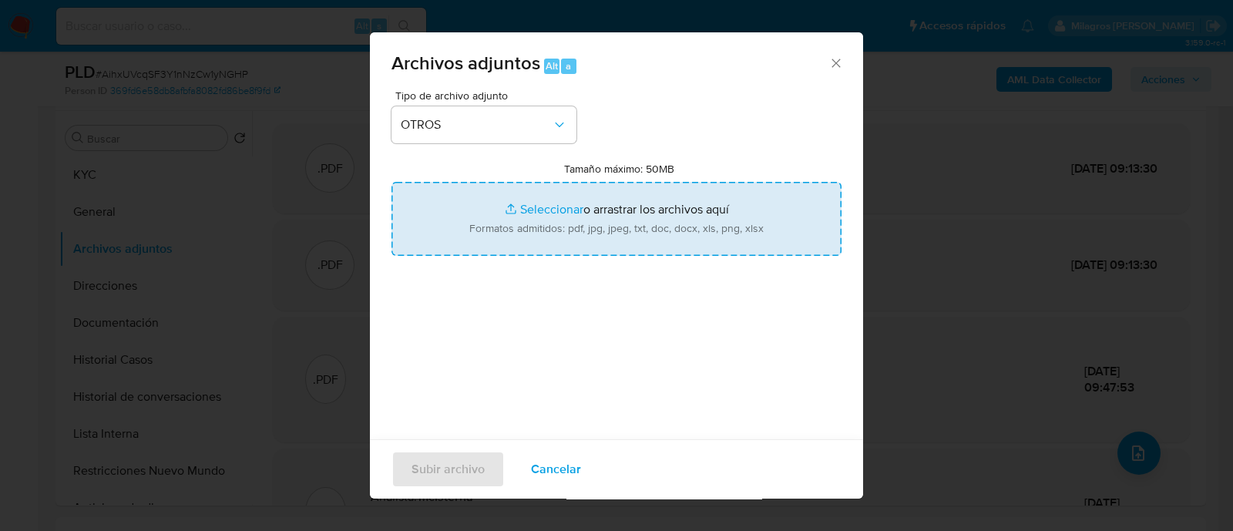
type input "C:\fakepath\Correo electronico.pdf"
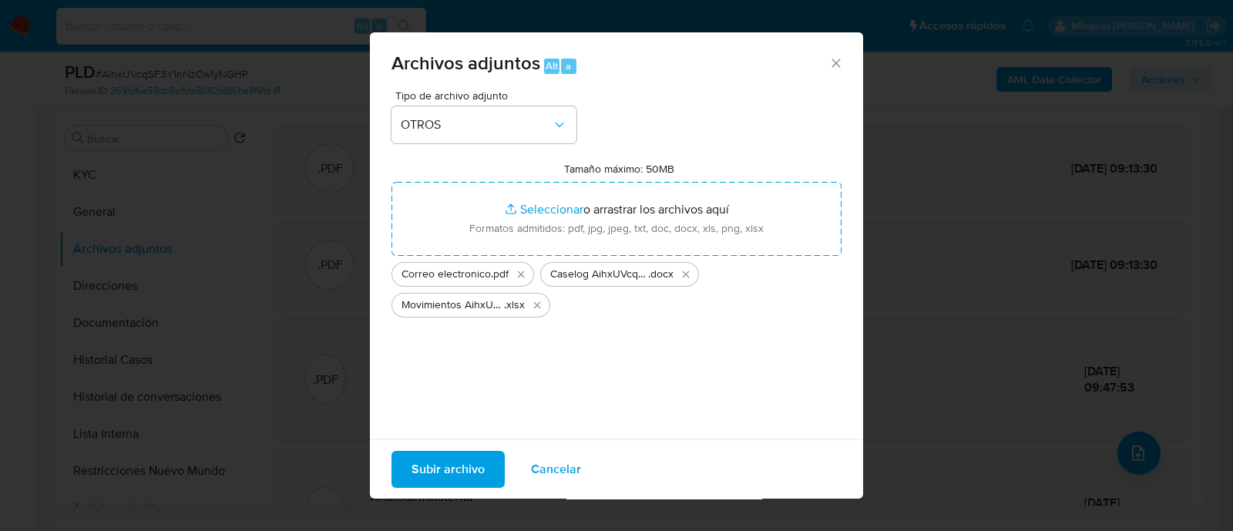
click at [459, 464] on span "Subir archivo" at bounding box center [448, 469] width 73 height 34
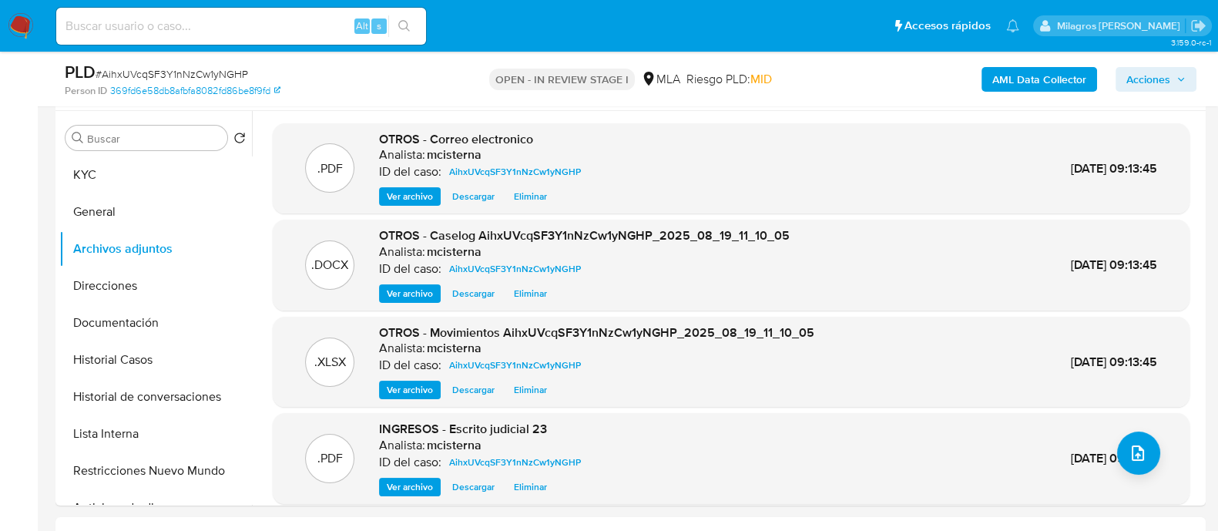
click at [1130, 86] on span "Acciones" at bounding box center [1149, 79] width 44 height 25
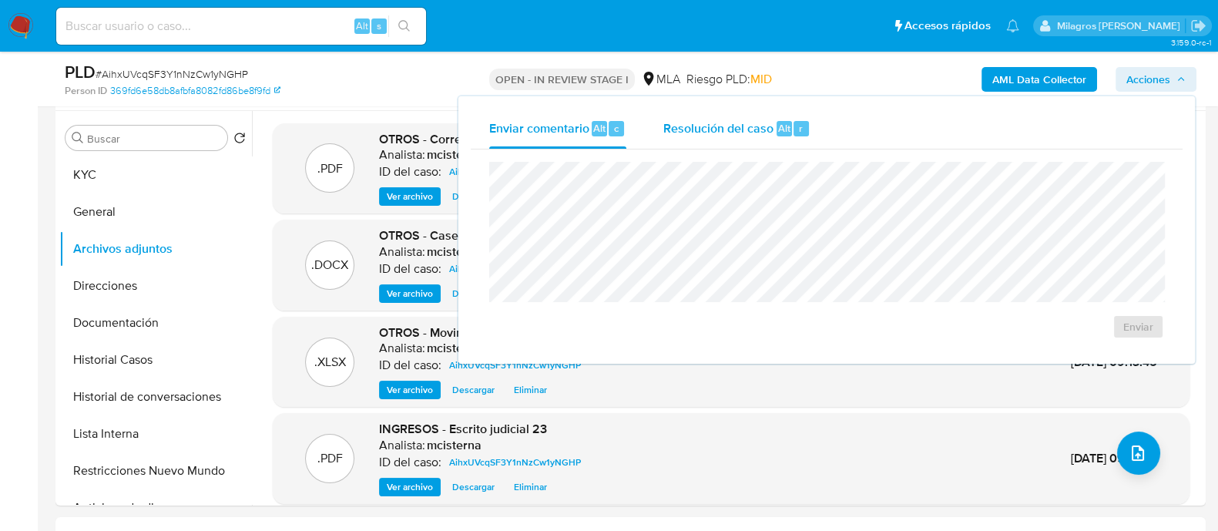
click at [825, 133] on button "Resolución del caso Alt r" at bounding box center [737, 129] width 184 height 40
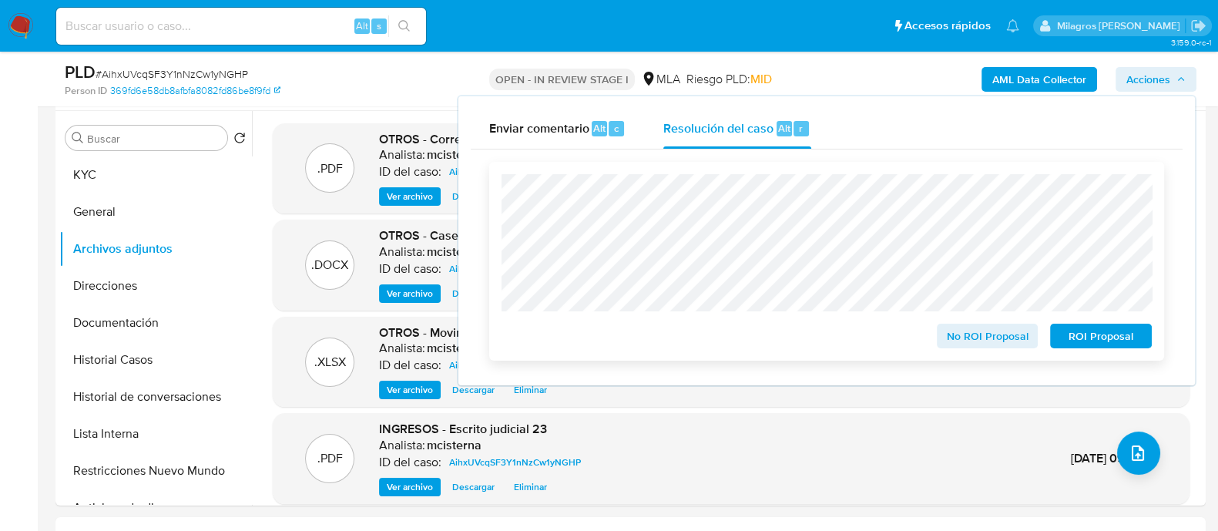
click at [990, 339] on span "No ROI Proposal" at bounding box center [988, 336] width 80 height 22
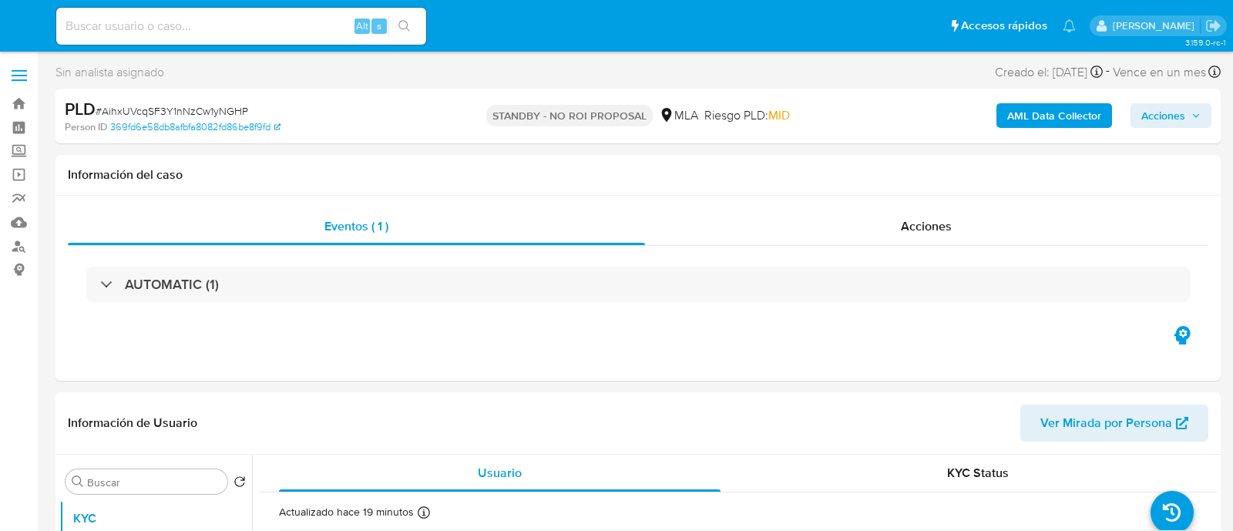
select select "10"
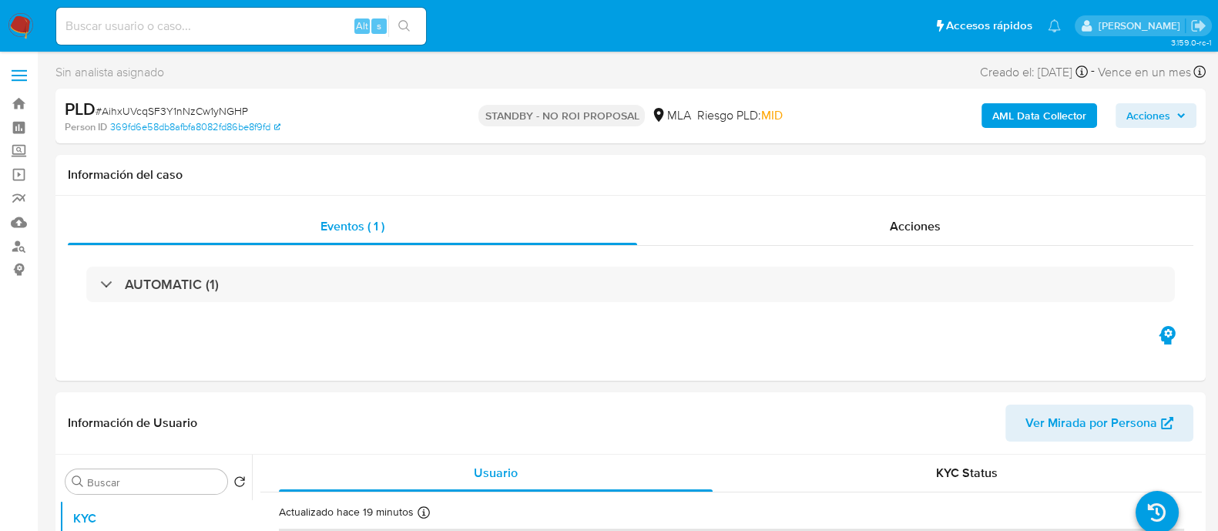
click at [239, 30] on input at bounding box center [241, 26] width 370 height 20
paste input "8bzVVzaD0YNUmLofk8ZKqWUx"
type input "8bzVVzaD0YNUmLofk8ZKqWUx"
click at [402, 30] on icon "search-icon" at bounding box center [404, 26] width 12 height 12
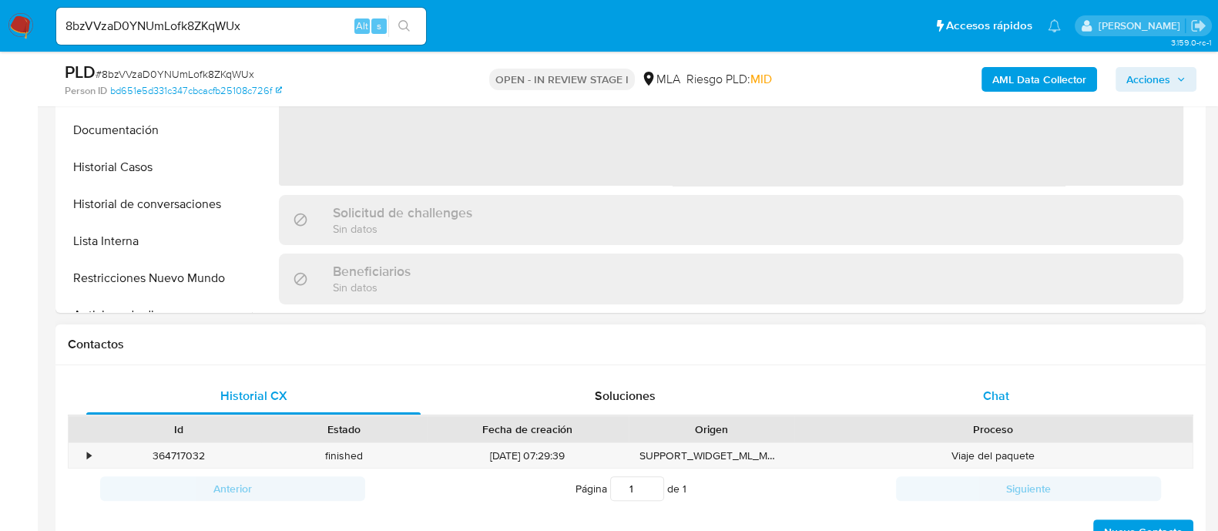
select select "10"
click at [992, 395] on span "Chat" at bounding box center [996, 396] width 26 height 18
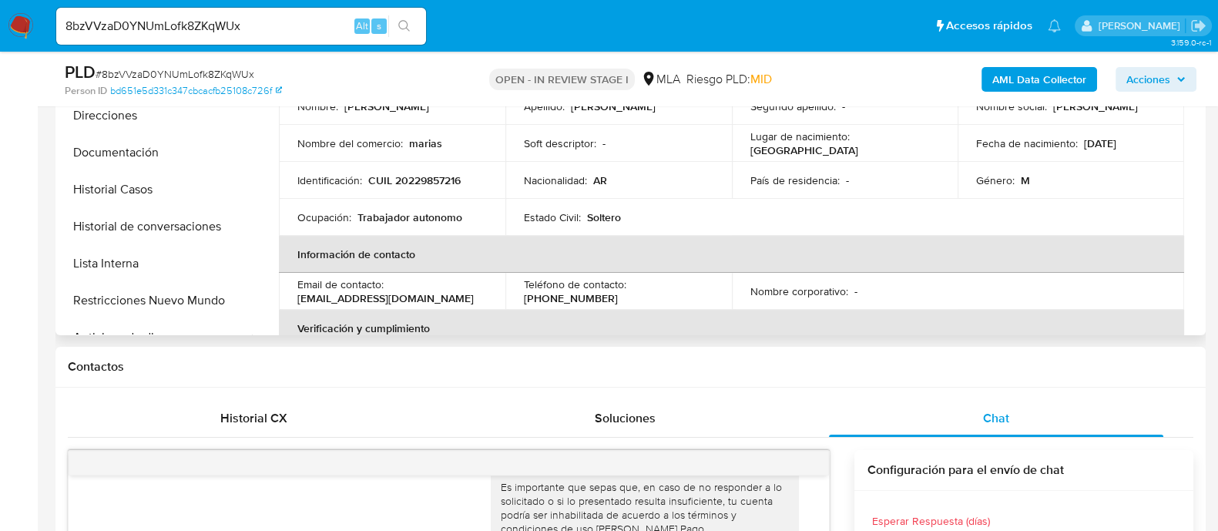
scroll to position [289, 0]
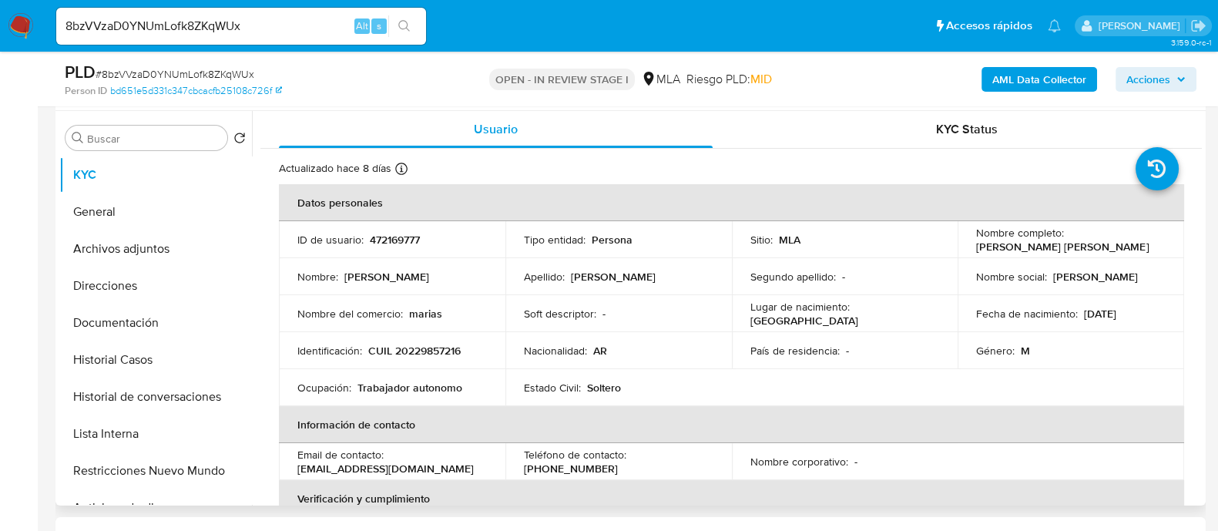
drag, startPoint x: 300, startPoint y: 468, endPoint x: 439, endPoint y: 462, distance: 139.6
click at [439, 462] on div "Email de contacto : claaudiooo721@gmail.com" at bounding box center [392, 462] width 190 height 28
drag, startPoint x: 293, startPoint y: 467, endPoint x: 443, endPoint y: 467, distance: 150.3
click at [443, 467] on td "Email de contacto : claaudiooo721@gmail.com" at bounding box center [392, 461] width 227 height 37
copy p "claaudiooo721@gmail.com"
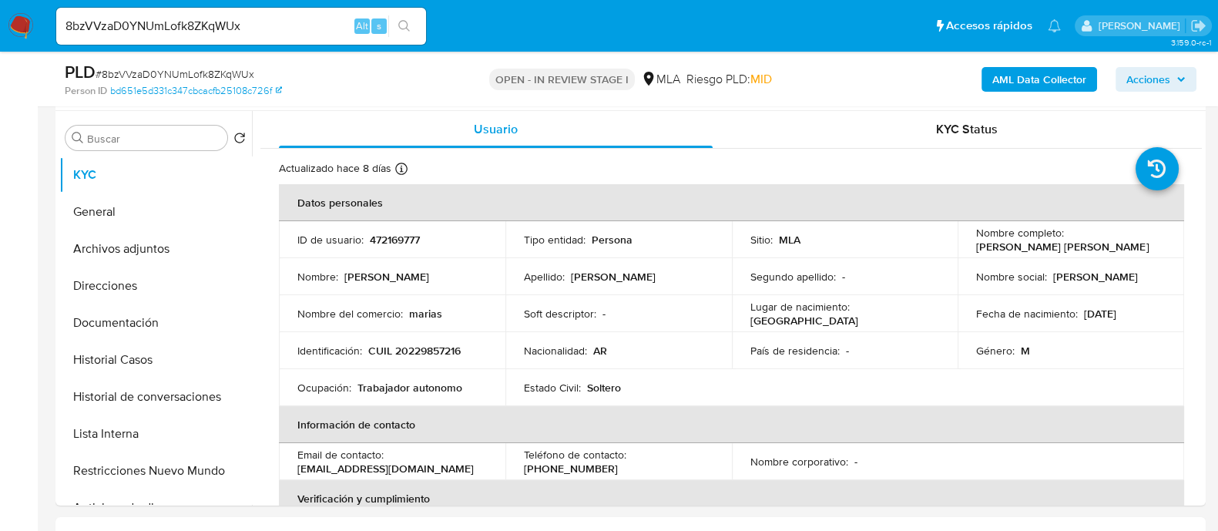
click at [311, 19] on input "8bzVVzaD0YNUmLofk8ZKqWUx" at bounding box center [241, 26] width 370 height 20
paste input "7dexlDFtYRNiZOTsuuCm9jSA"
type input "7dexlDFtYRNiZOTsuuCm9jSA"
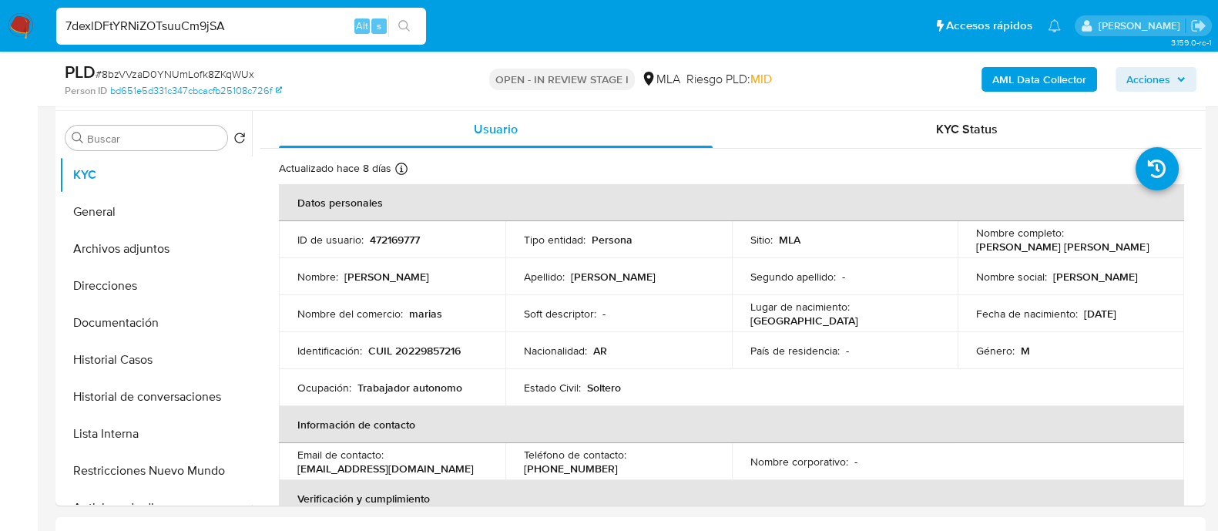
click at [408, 18] on button "search-icon" at bounding box center [404, 26] width 32 height 22
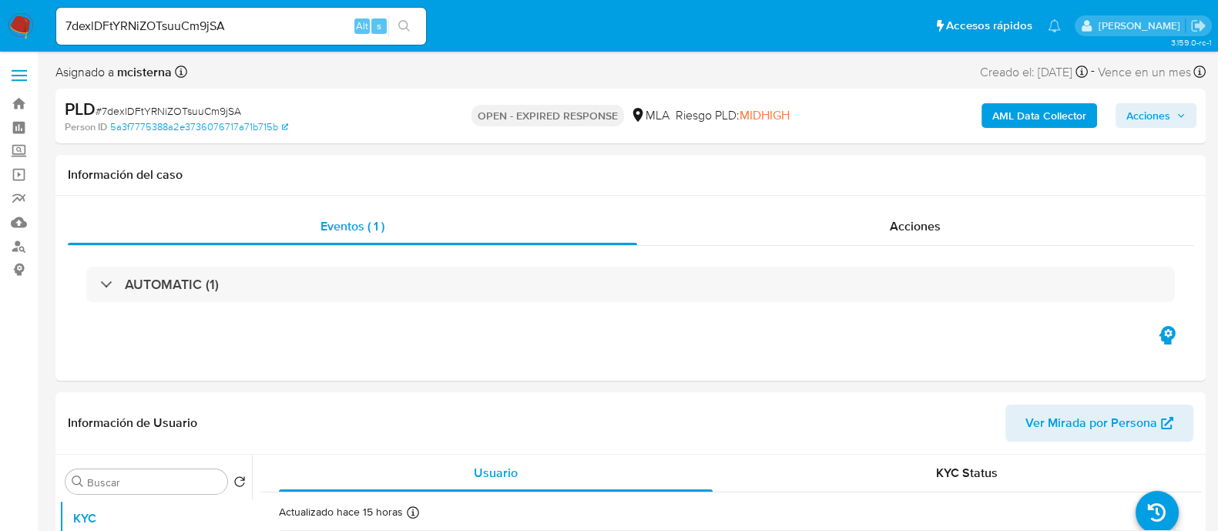
select select "10"
click at [23, 27] on img at bounding box center [21, 26] width 26 height 26
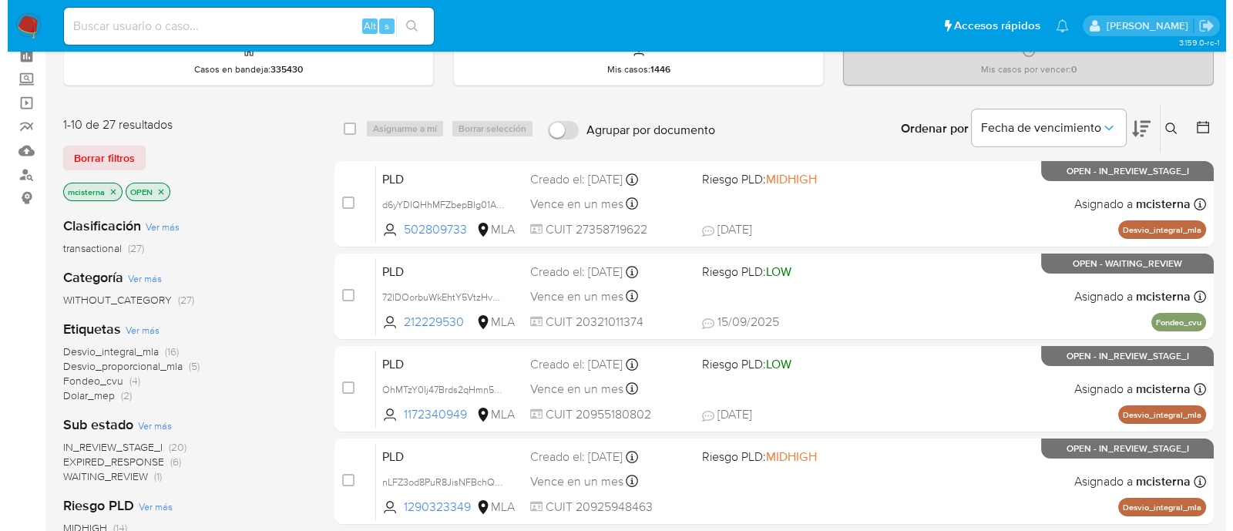
scroll to position [96, 0]
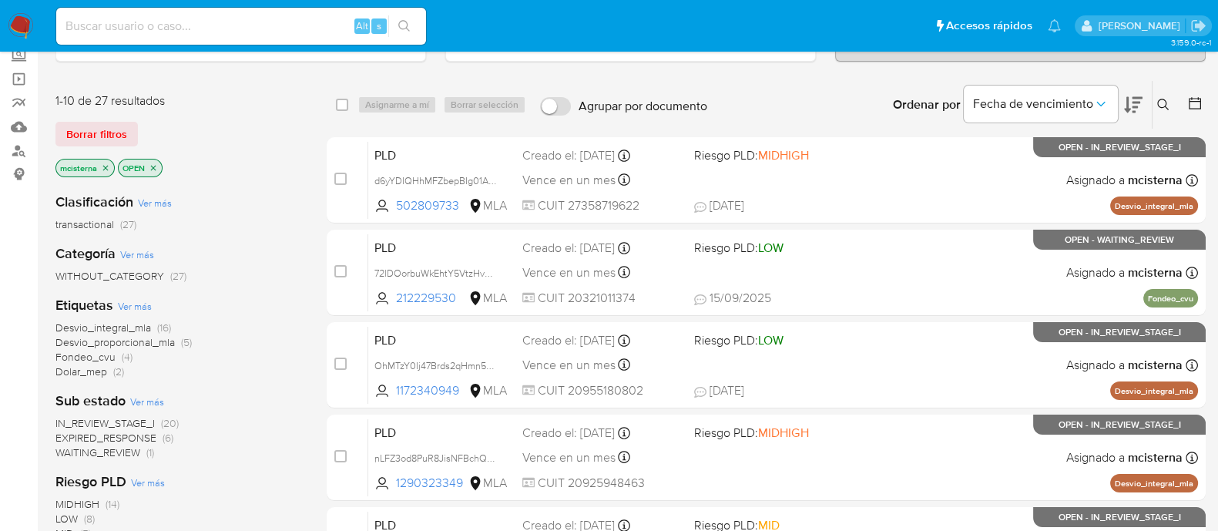
click at [131, 430] on span "EXPIRED_RESPONSE" at bounding box center [105, 437] width 101 height 15
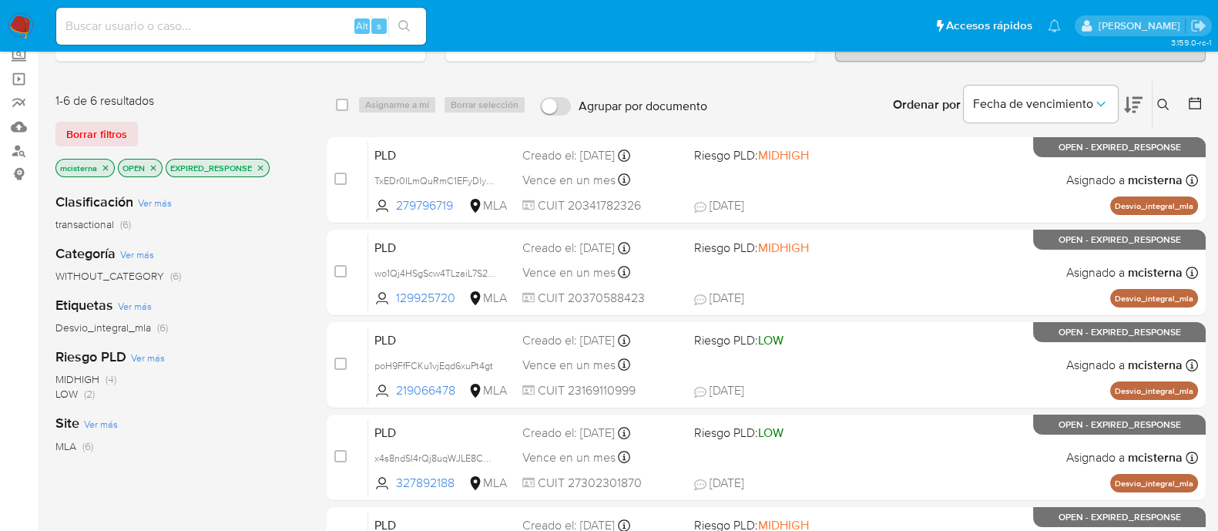
click at [334, 97] on div "select-all-cases-checkbox Asignarme a mí Borrar selección Agrupar por documento…" at bounding box center [766, 105] width 879 height 48
click at [331, 106] on div "select-all-cases-checkbox Asignarme a mí Borrar selección Agrupar por documento…" at bounding box center [766, 105] width 879 height 48
click at [343, 106] on input "checkbox" at bounding box center [342, 105] width 12 height 12
checkbox input "true"
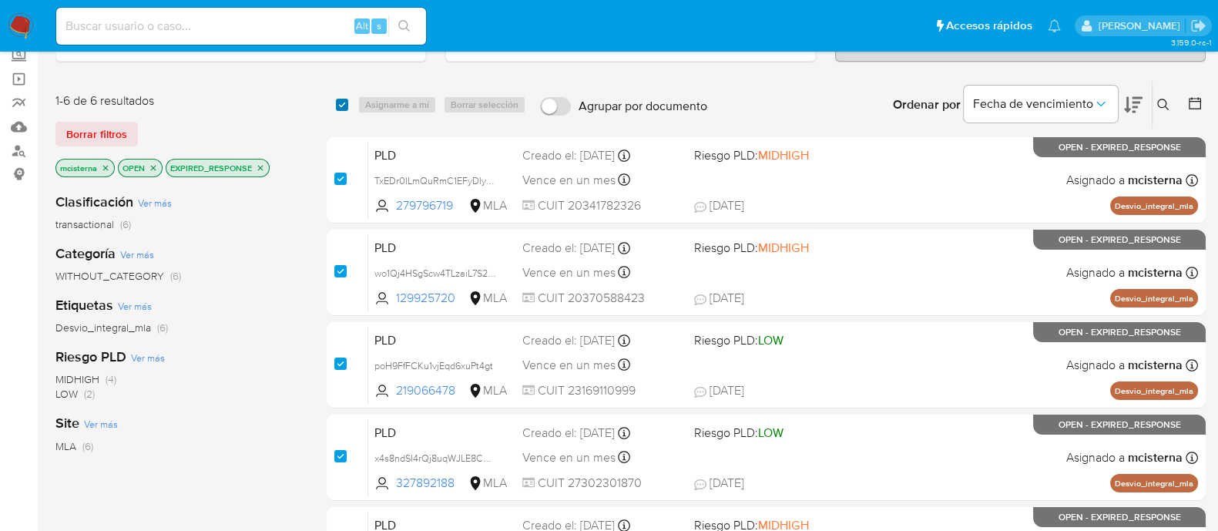
checkbox input "true"
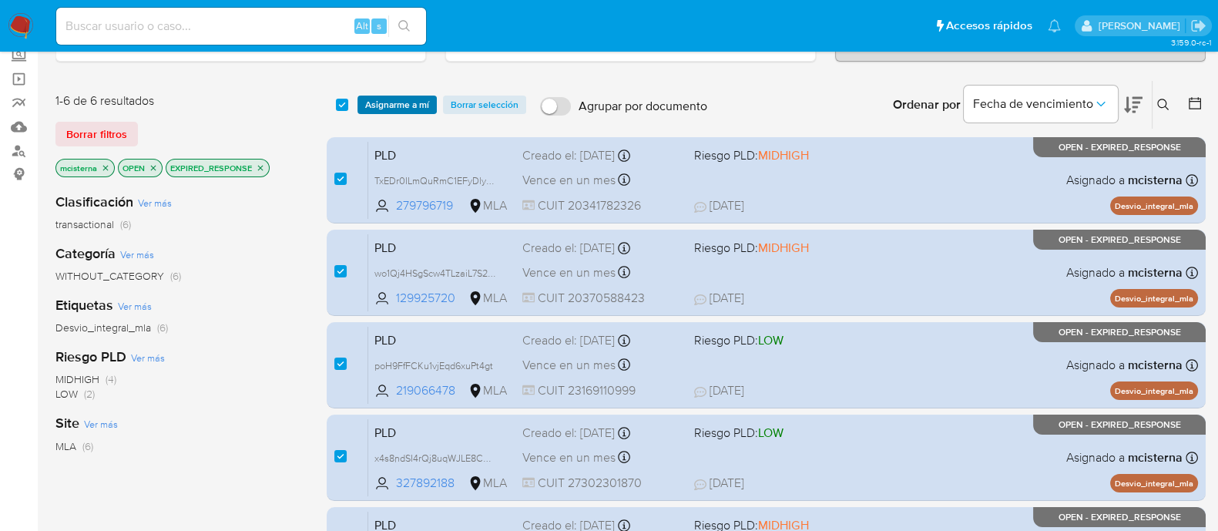
click at [362, 106] on button "Asignarme a mí" at bounding box center [397, 105] width 79 height 18
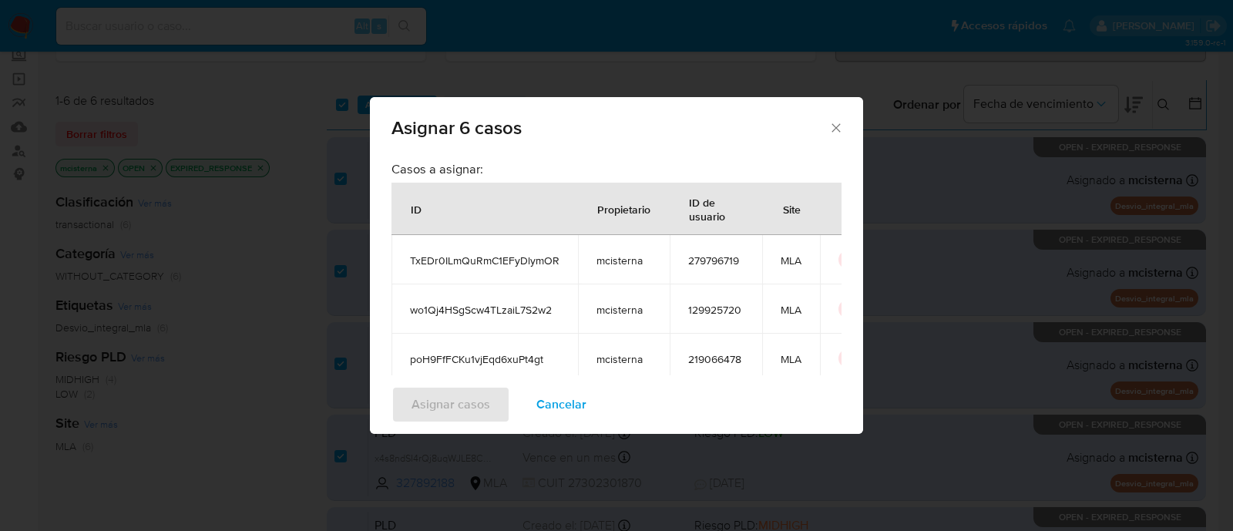
scroll to position [15, 0]
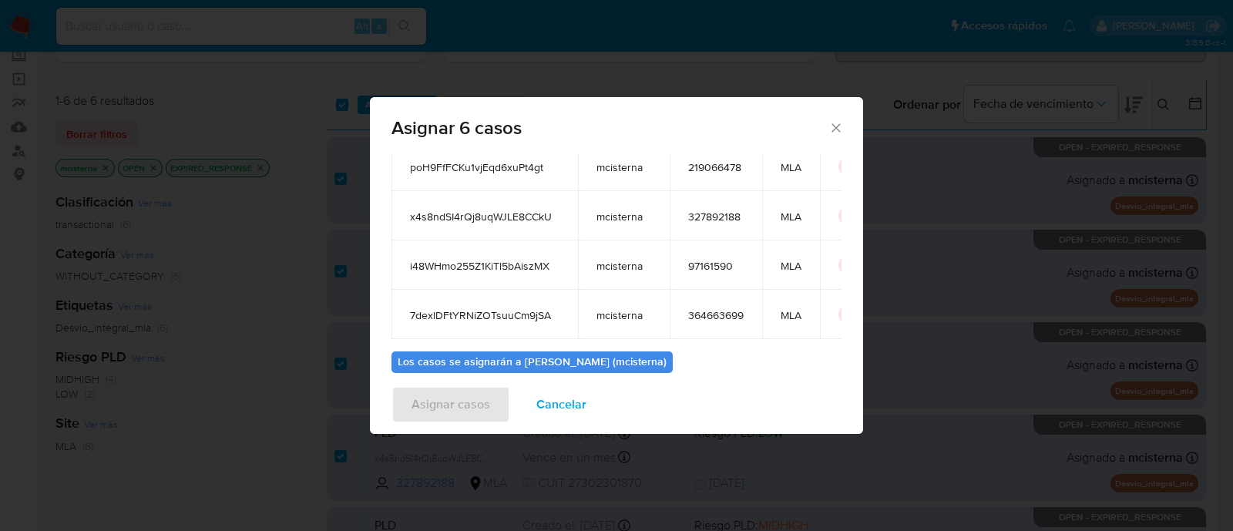
click at [603, 358] on b "Los casos se asignarán a Milagros Victoria Cisterna (mcisterna)" at bounding box center [532, 361] width 269 height 15
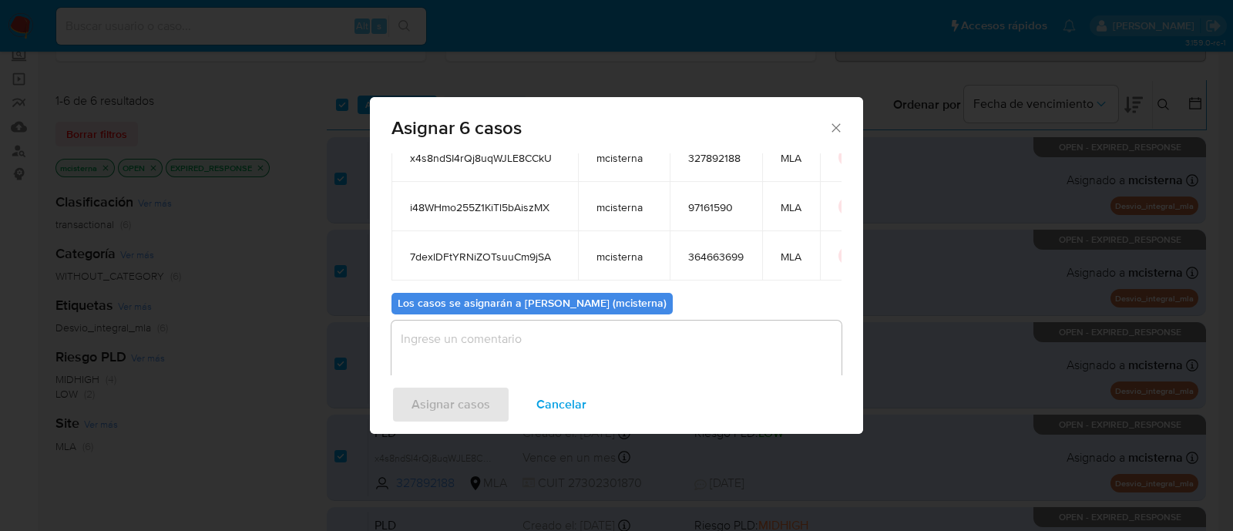
scroll to position [272, 0]
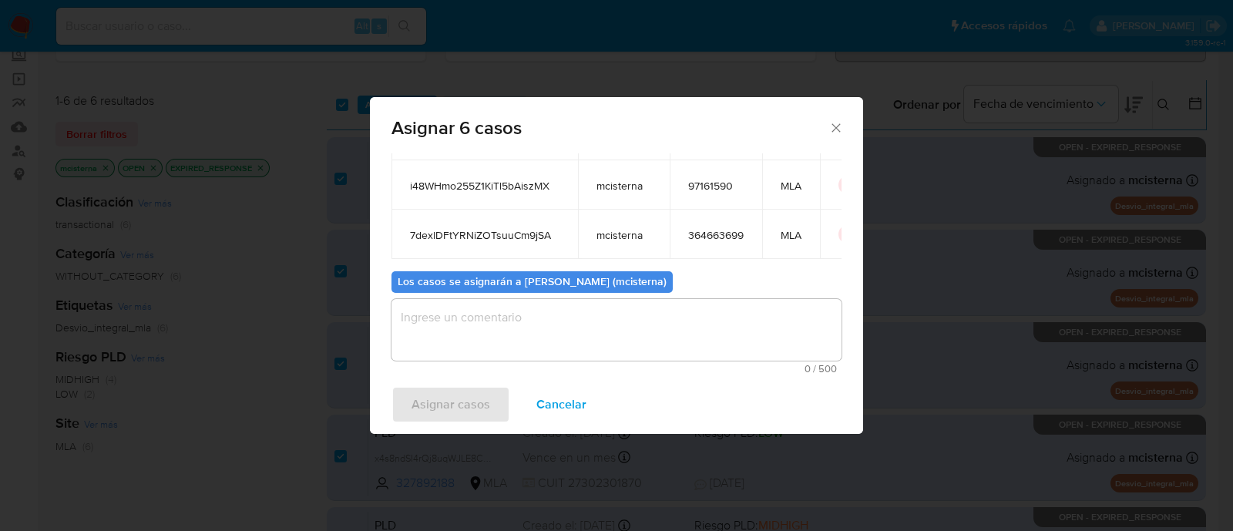
click at [596, 339] on textarea "assign-modal" at bounding box center [616, 330] width 450 height 62
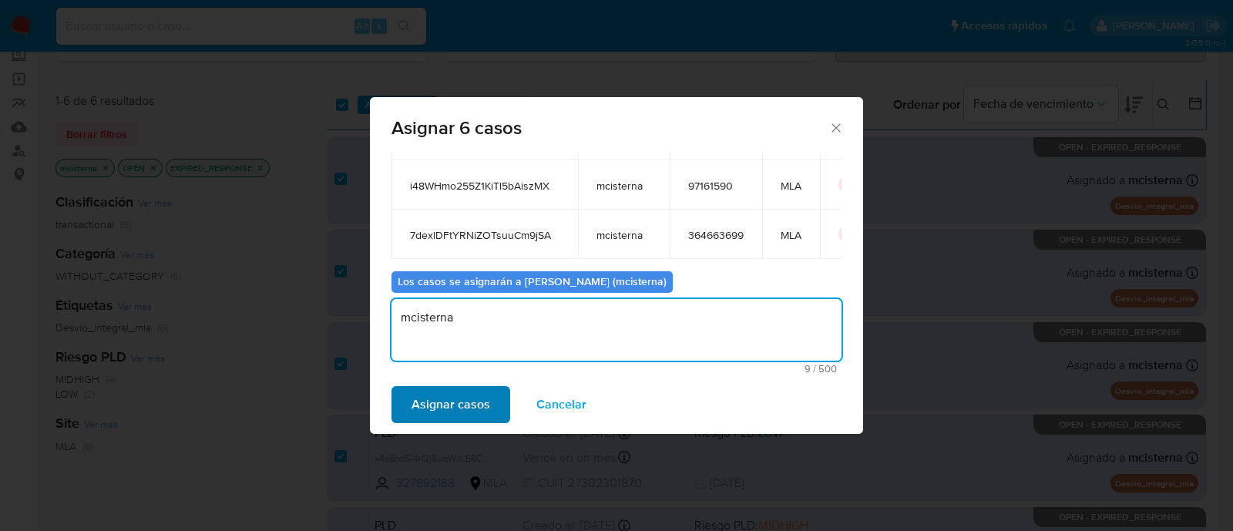
type textarea "mcisterna"
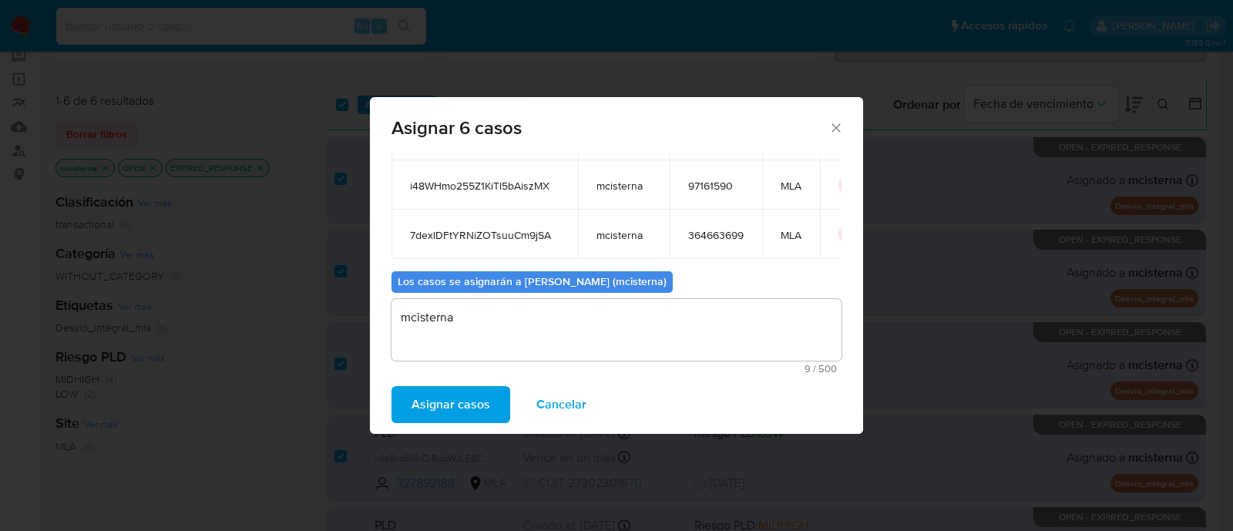
click at [499, 408] on button "Asignar casos" at bounding box center [450, 404] width 119 height 37
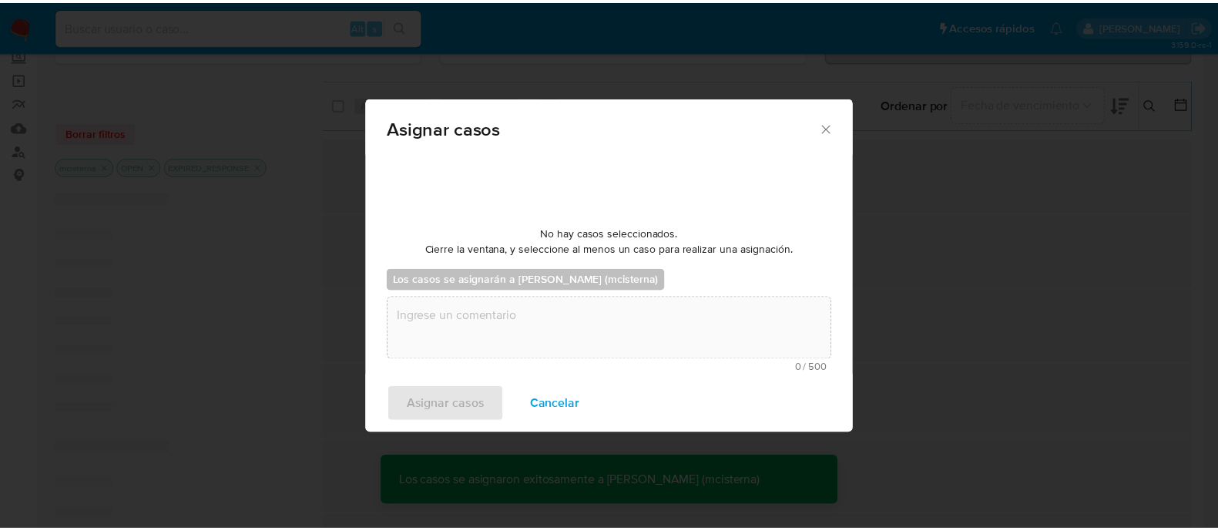
scroll to position [92, 0]
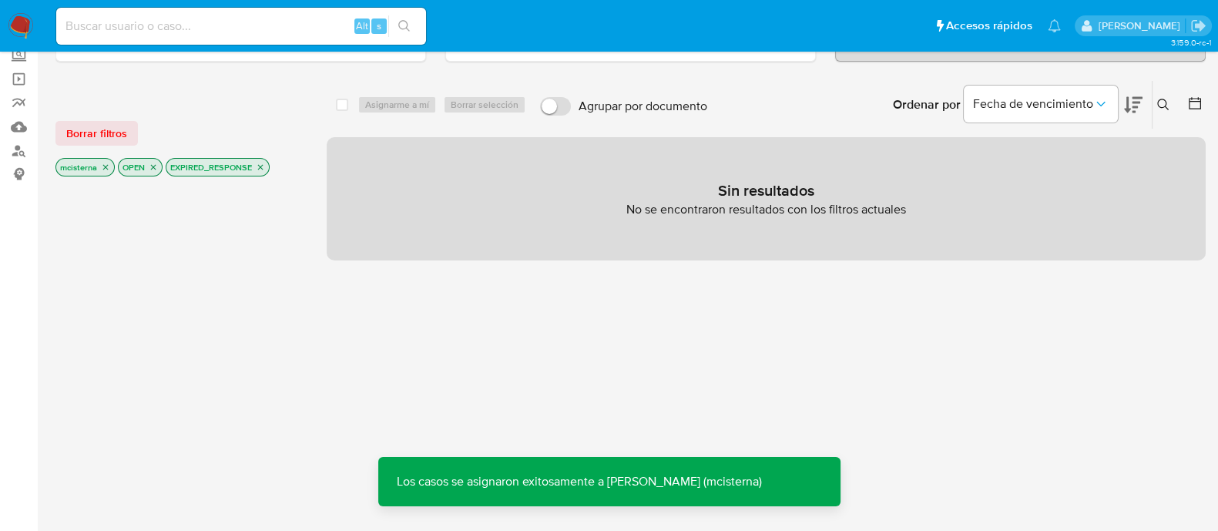
click at [257, 169] on icon "close-filter" at bounding box center [260, 167] width 9 height 9
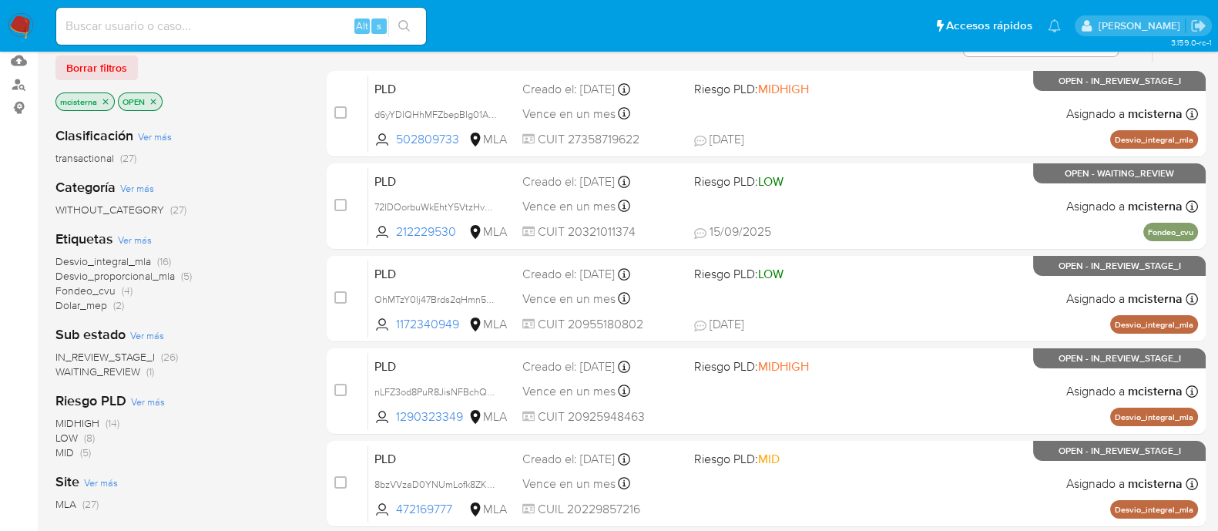
scroll to position [192, 0]
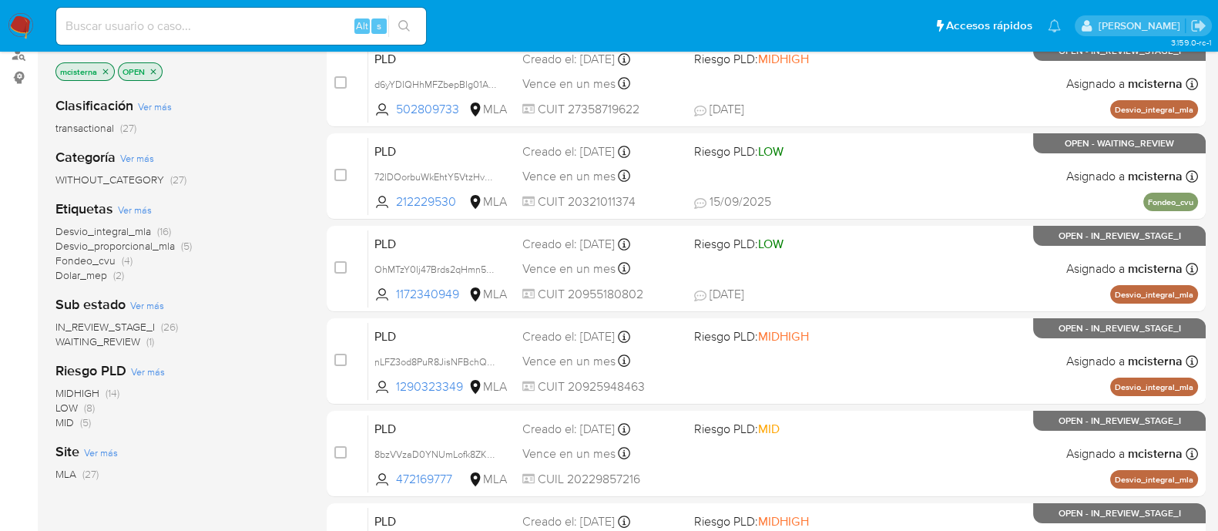
click at [119, 337] on span "WAITING_REVIEW" at bounding box center [97, 341] width 85 height 15
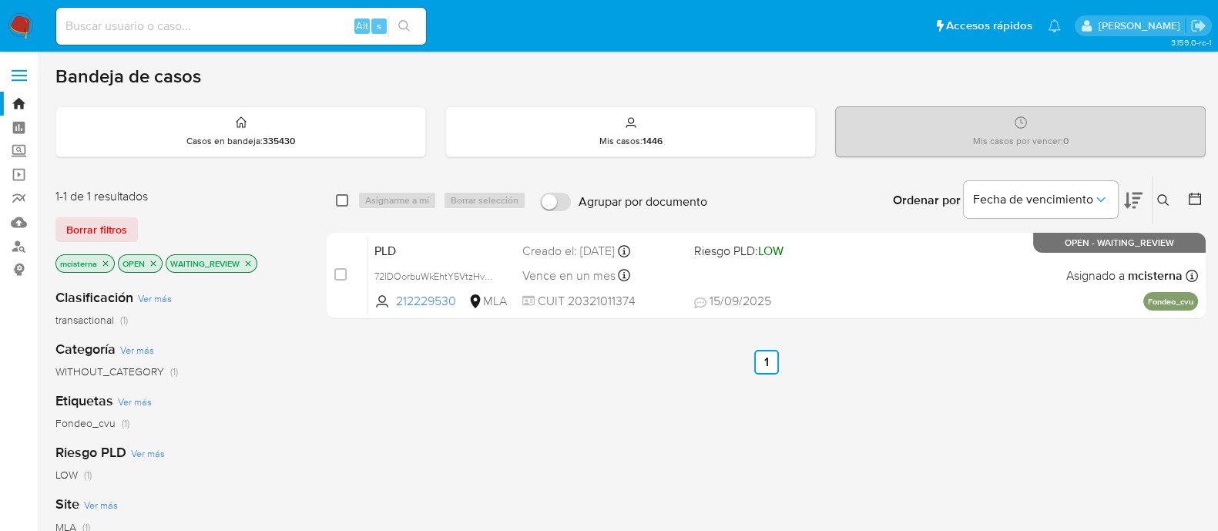
click at [344, 200] on input "checkbox" at bounding box center [342, 200] width 12 height 12
checkbox input "true"
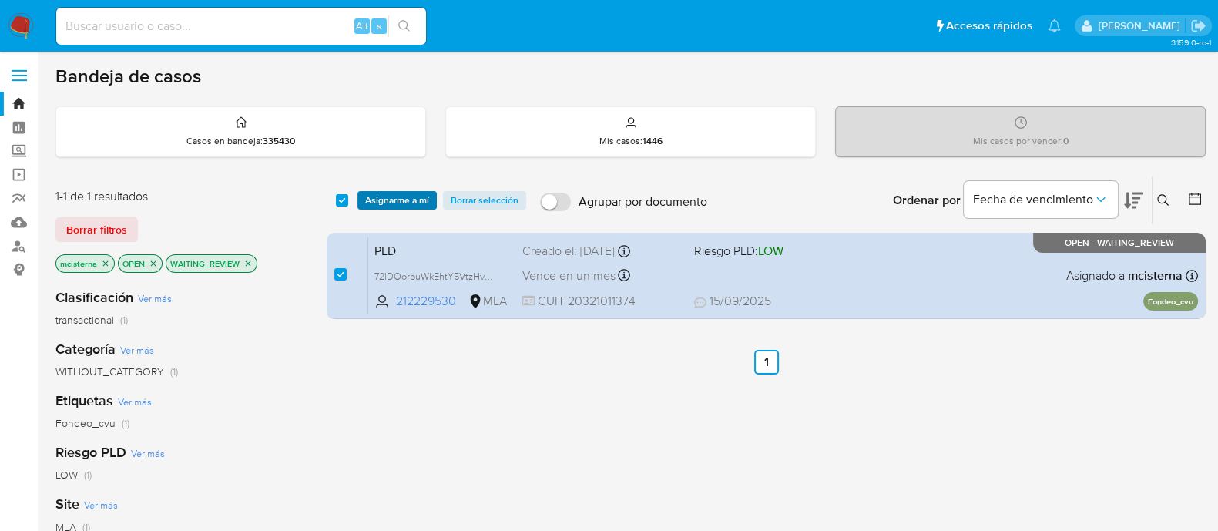
click at [381, 200] on span "Asignarme a mí" at bounding box center [397, 200] width 64 height 15
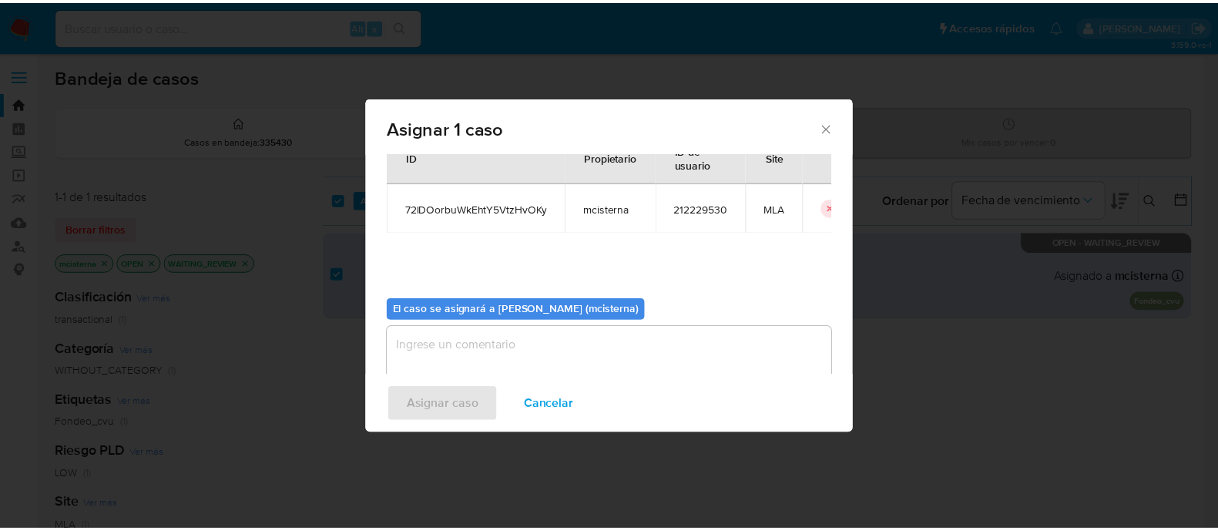
scroll to position [79, 0]
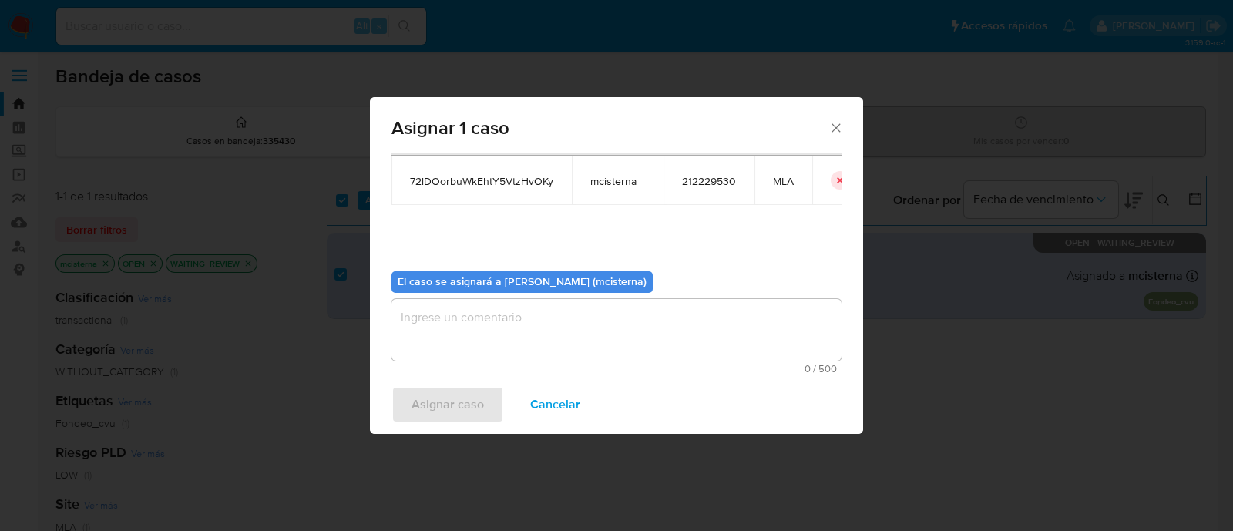
click at [566, 342] on textarea "assign-modal" at bounding box center [616, 330] width 450 height 62
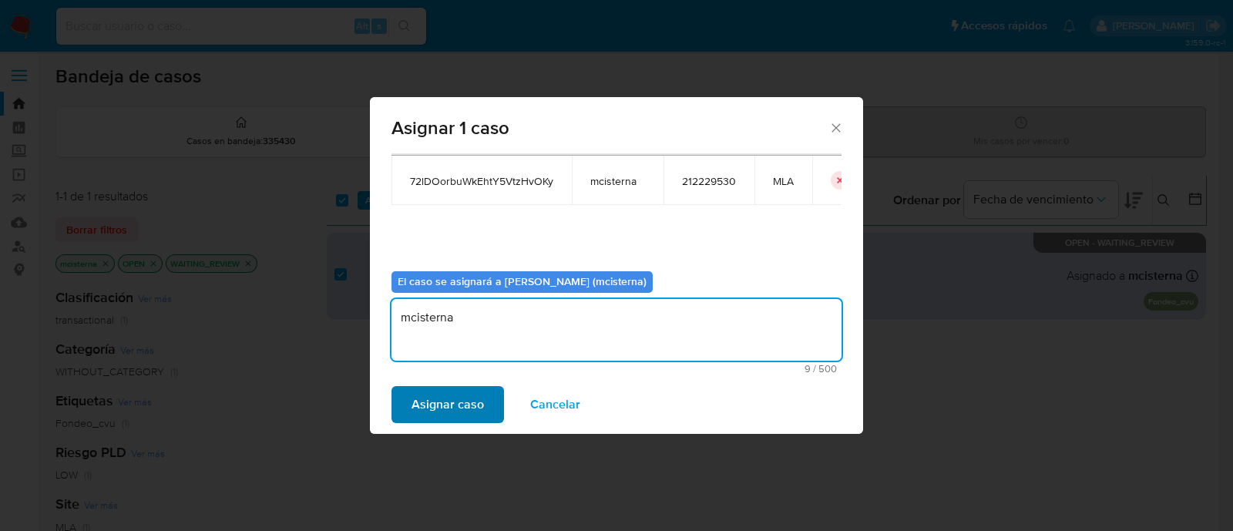
type textarea "mcisterna"
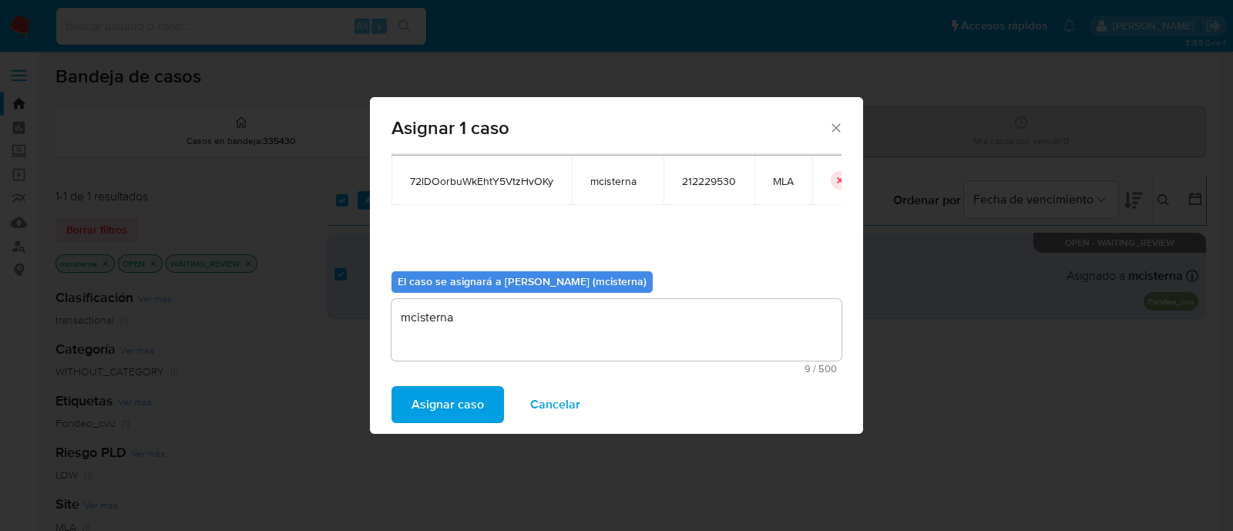
click at [442, 412] on span "Asignar caso" at bounding box center [448, 405] width 72 height 34
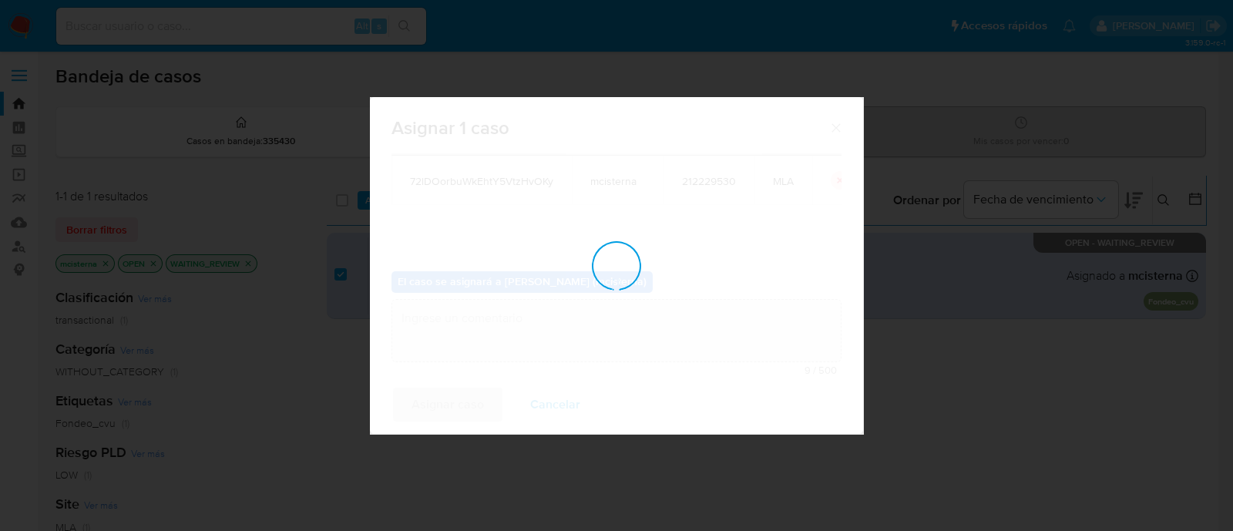
checkbox input "false"
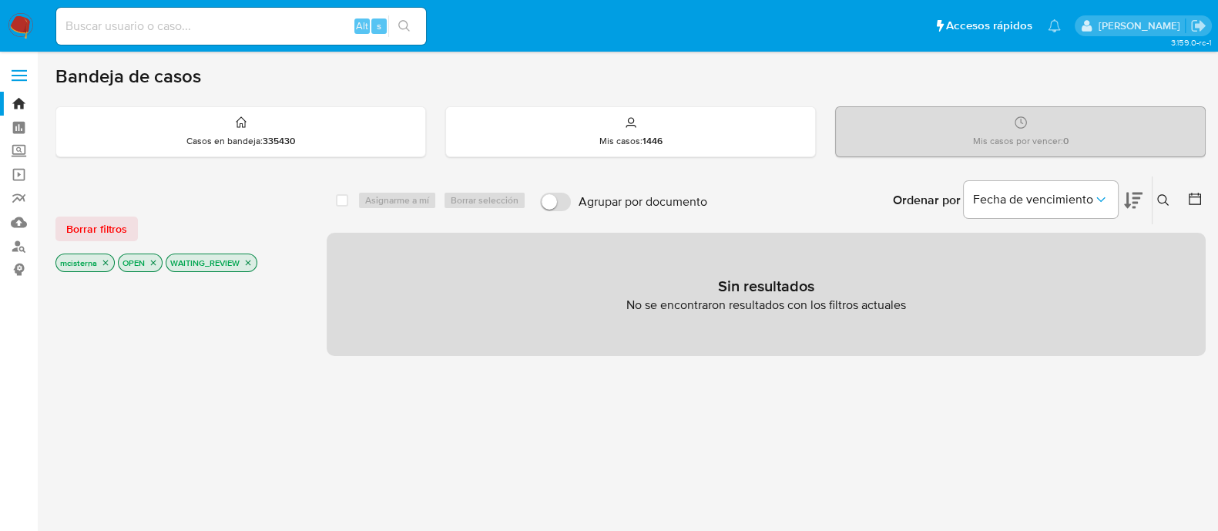
click at [310, 18] on input at bounding box center [241, 26] width 370 height 20
paste input "97161590"
type input "97161590"
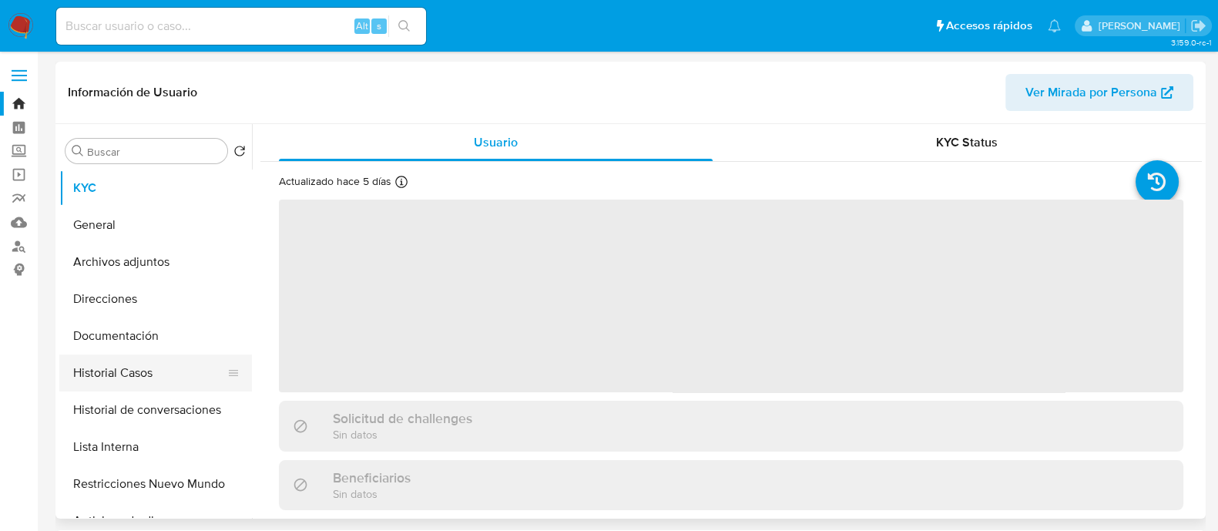
click at [113, 375] on button "Historial Casos" at bounding box center [149, 372] width 180 height 37
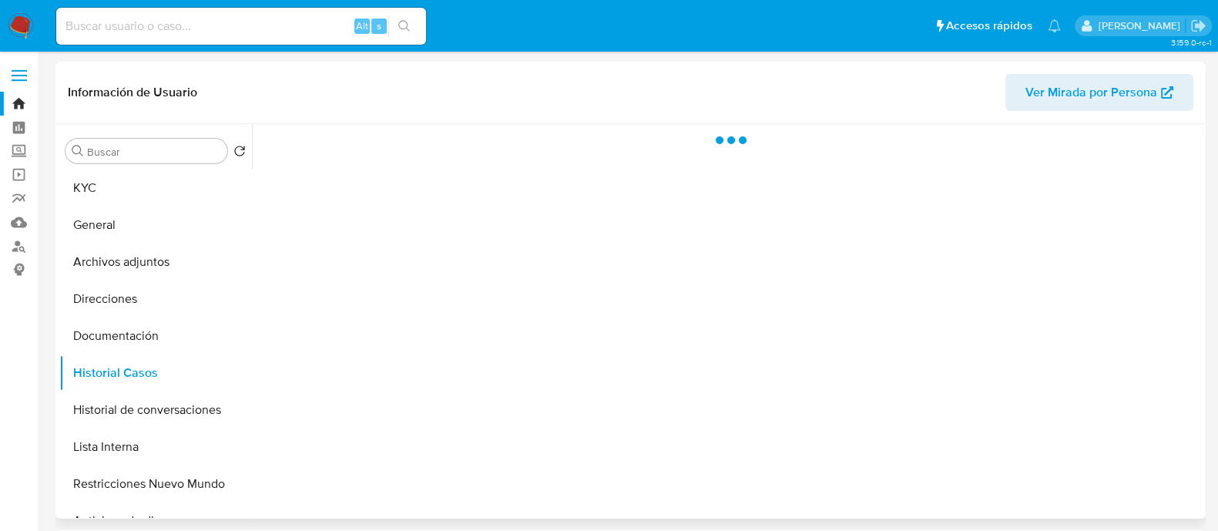
select select "10"
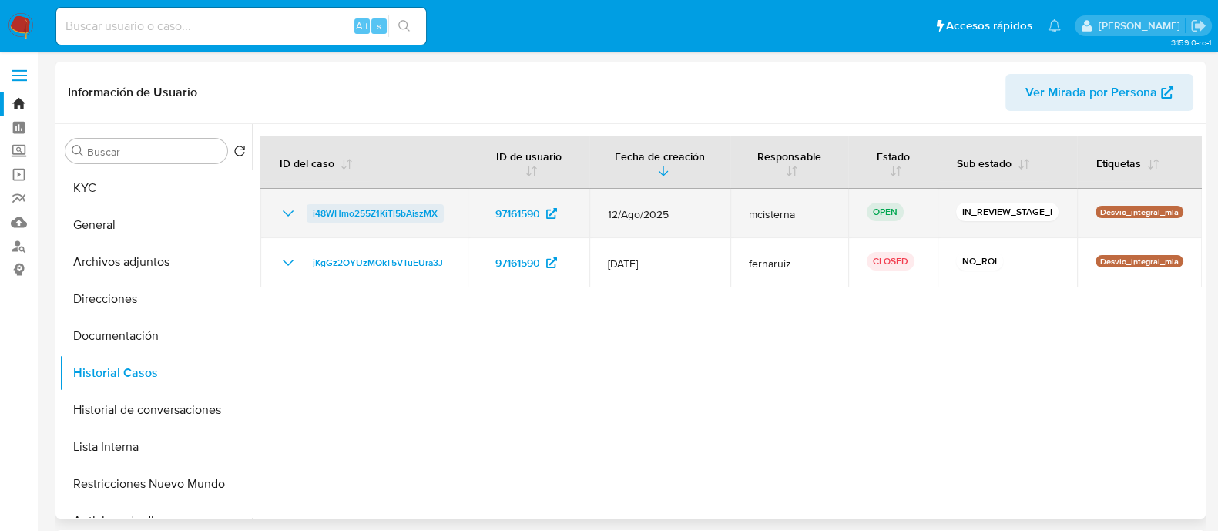
click at [373, 210] on span "i48WHmo255Z1KiTl5bAiszMX" at bounding box center [375, 213] width 125 height 18
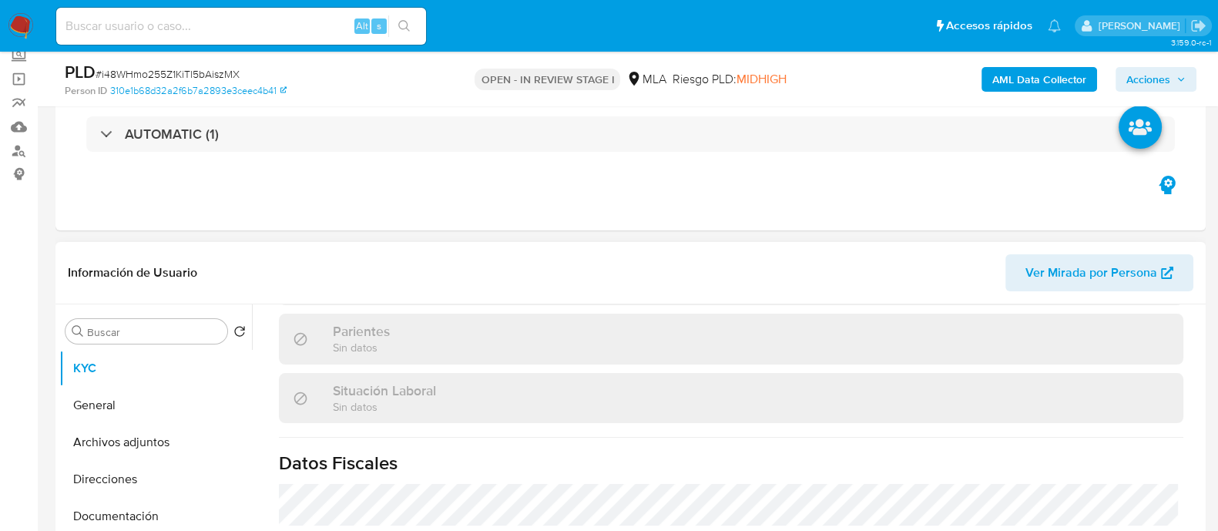
scroll to position [446, 0]
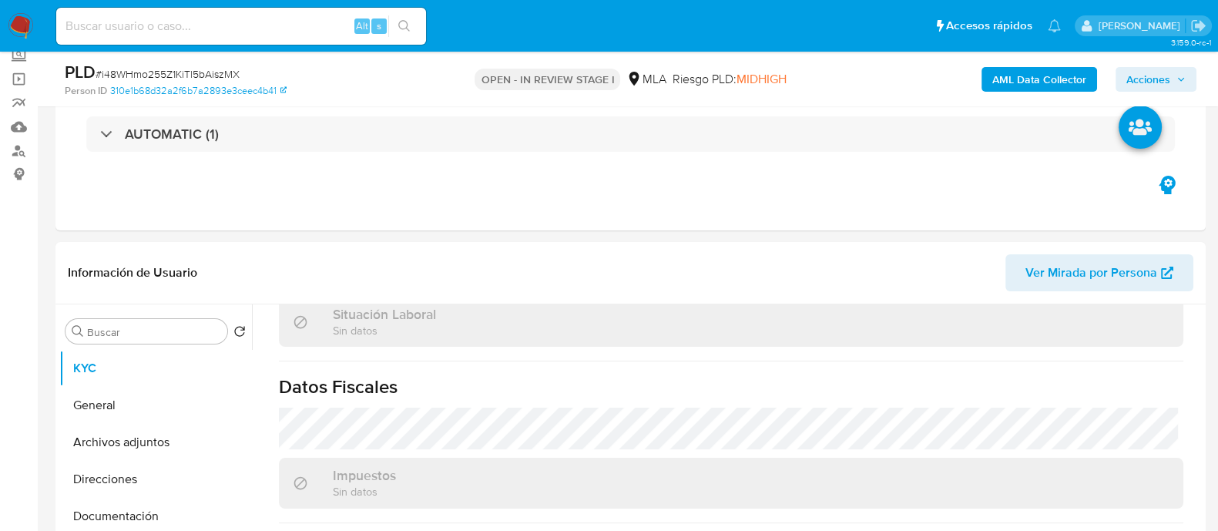
select select "10"
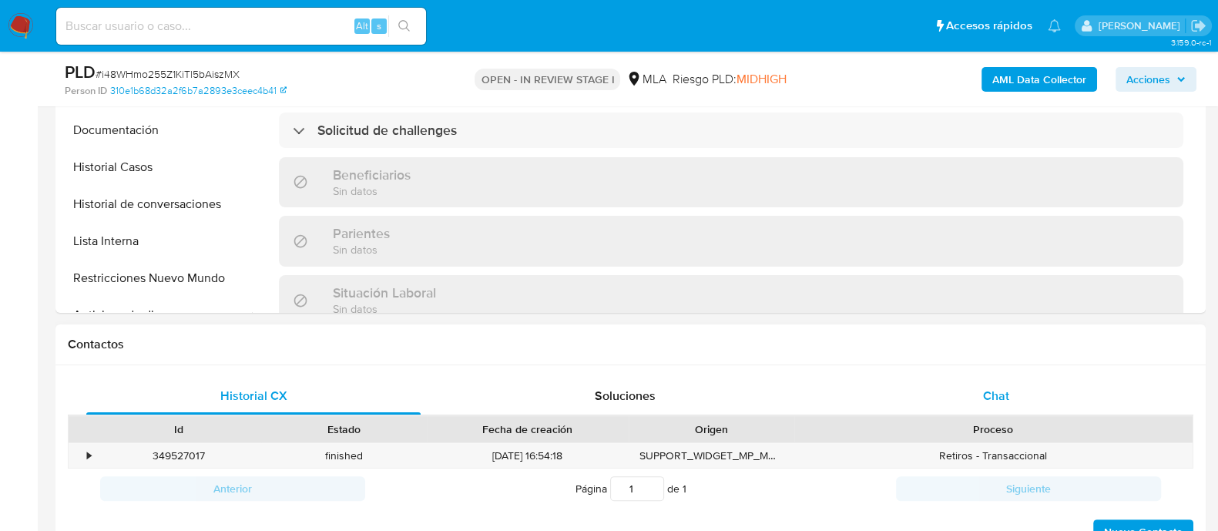
scroll to position [810, 0]
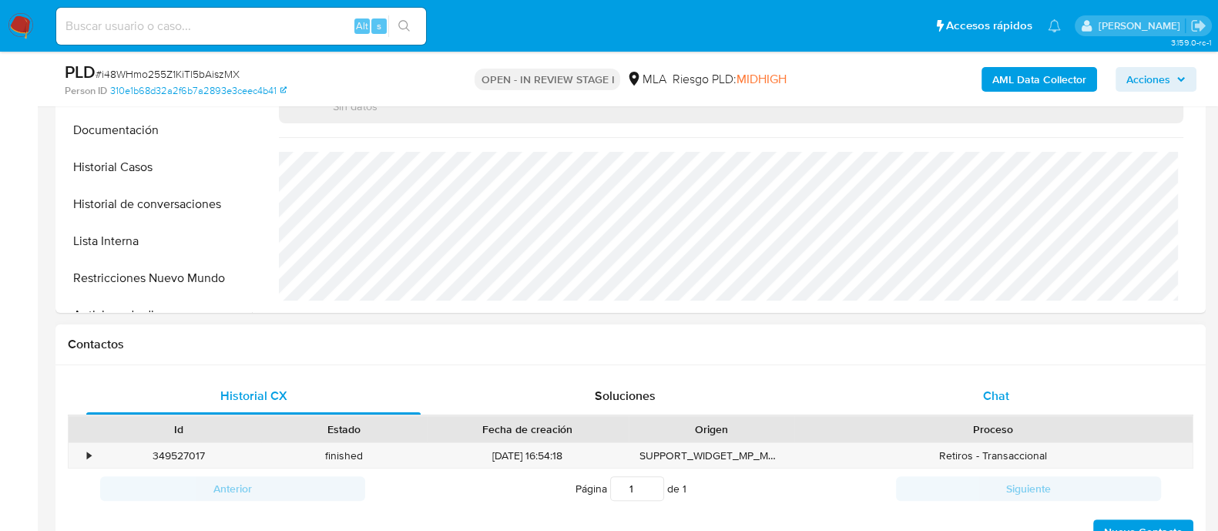
click at [976, 382] on div "Chat" at bounding box center [996, 396] width 334 height 37
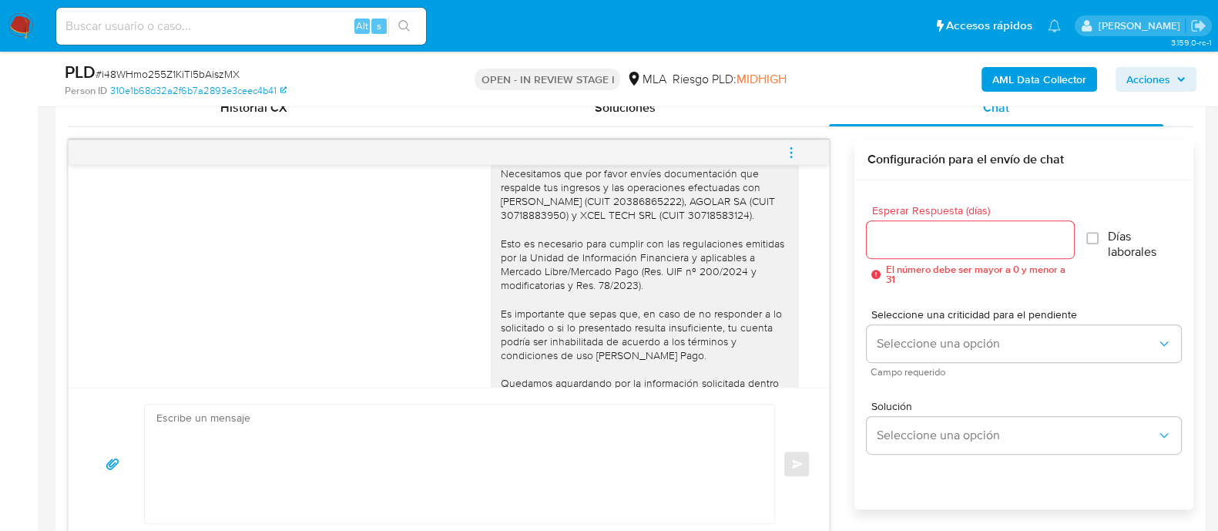
scroll to position [2421, 0]
click at [790, 148] on icon "menu-action" at bounding box center [792, 153] width 14 height 14
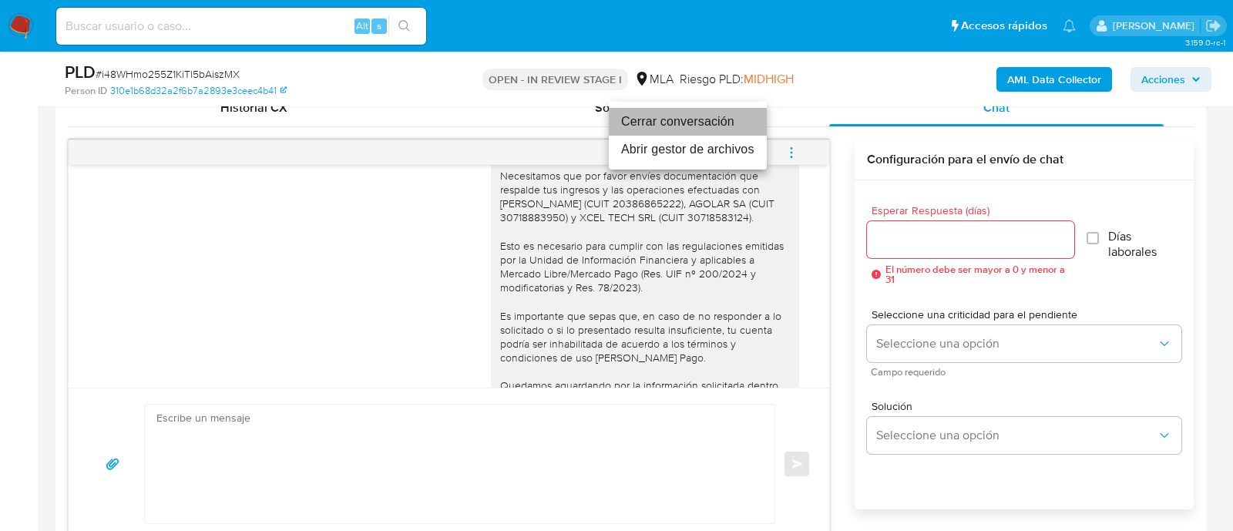
click at [678, 125] on li "Cerrar conversación" at bounding box center [688, 122] width 158 height 28
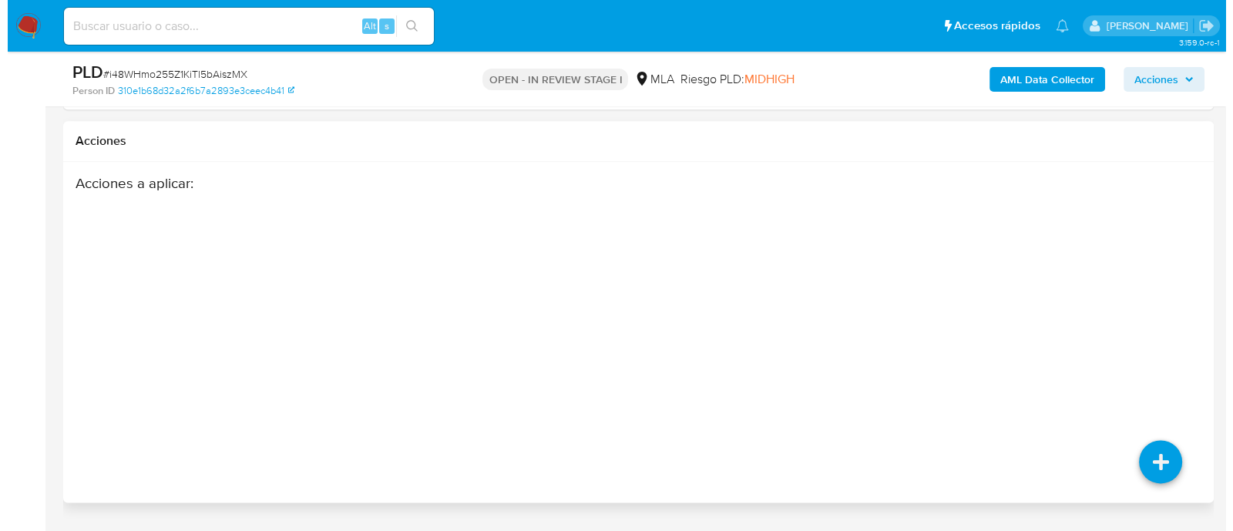
scroll to position [2385, 0]
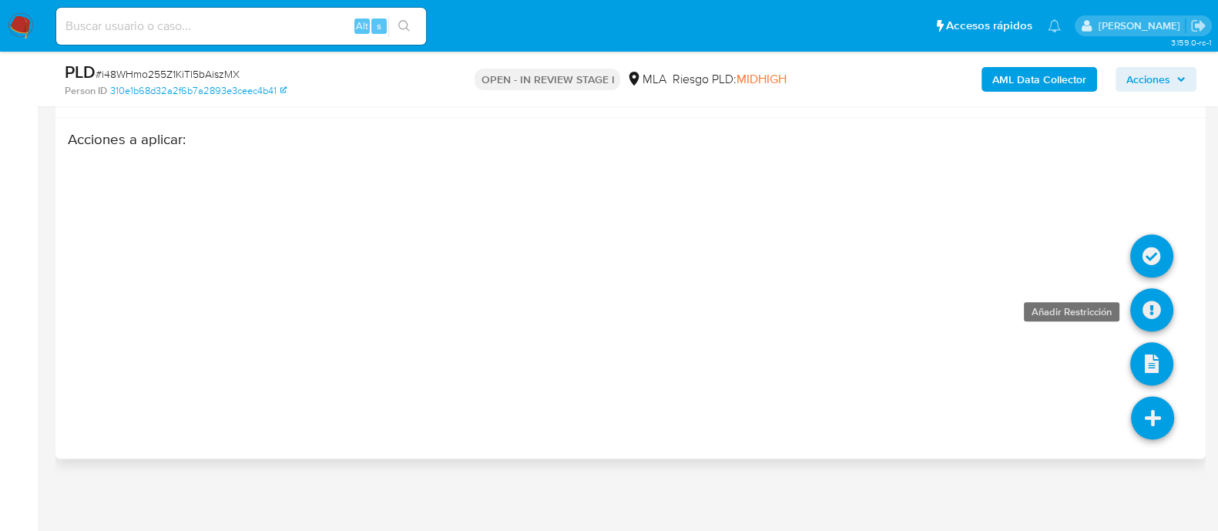
click at [1154, 317] on icon at bounding box center [1152, 309] width 43 height 43
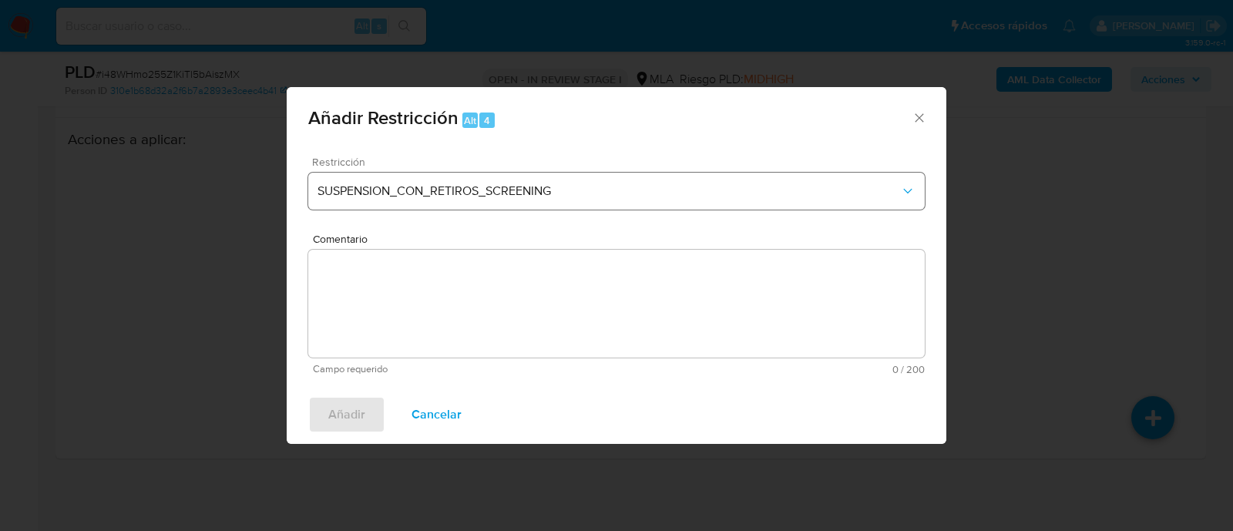
drag, startPoint x: 455, startPoint y: 163, endPoint x: 448, endPoint y: 190, distance: 27.8
click at [454, 163] on span "Restricción" at bounding box center [620, 161] width 617 height 11
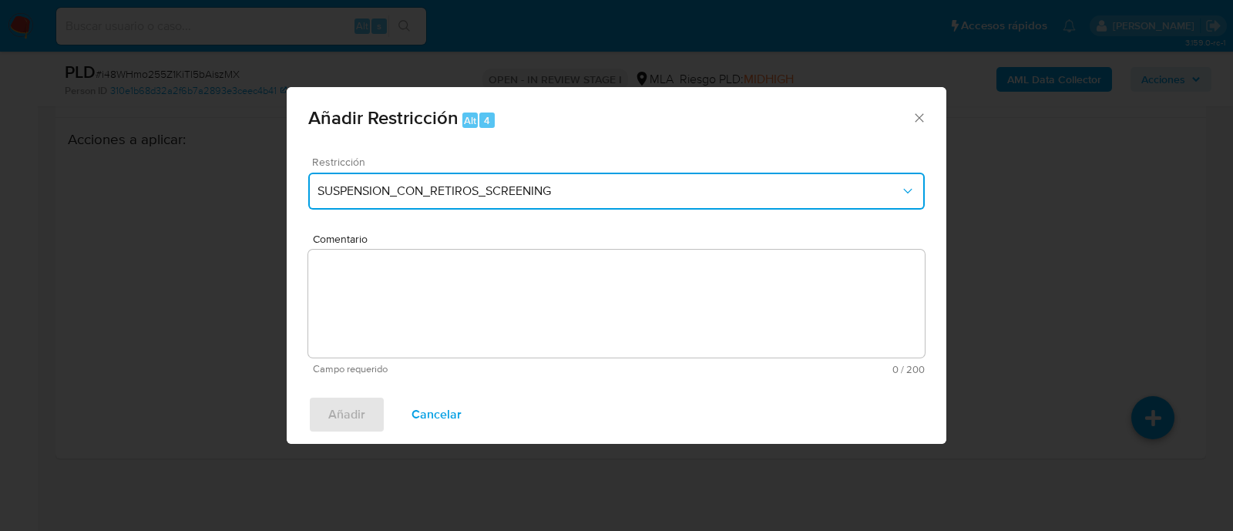
click at [448, 190] on span "SUSPENSION_CON_RETIROS_SCREENING" at bounding box center [609, 190] width 583 height 15
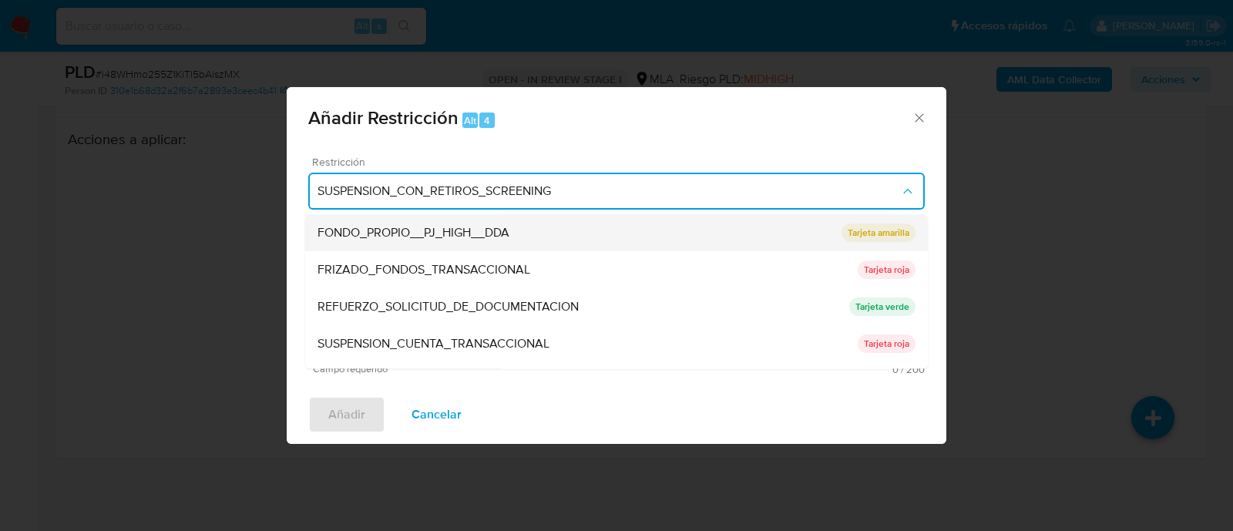
scroll to position [289, 0]
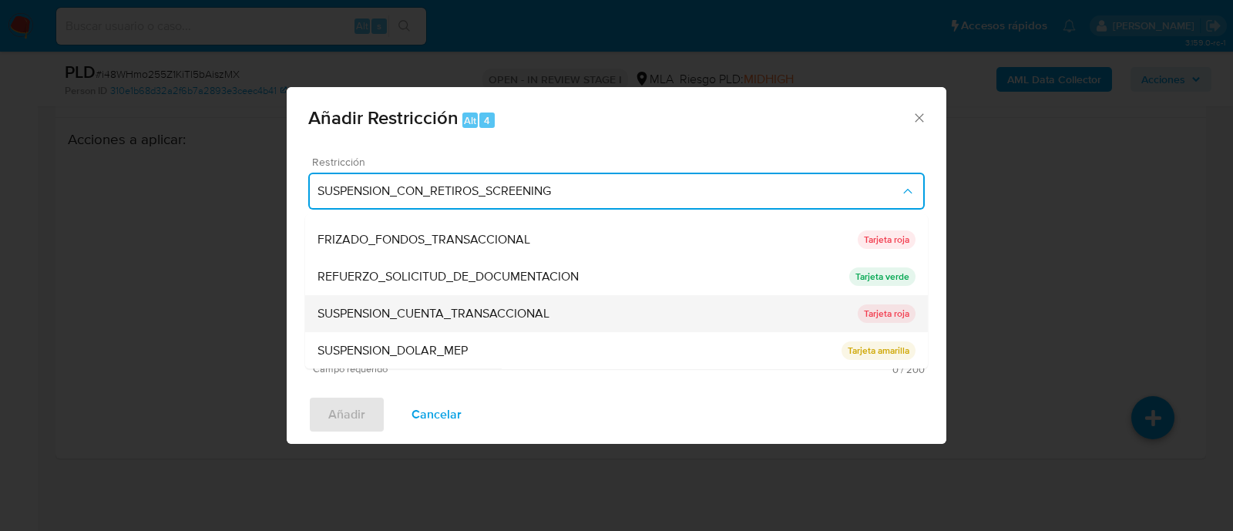
click at [490, 314] on span "SUSPENSION_CUENTA_TRANSACCIONAL" at bounding box center [434, 314] width 232 height 15
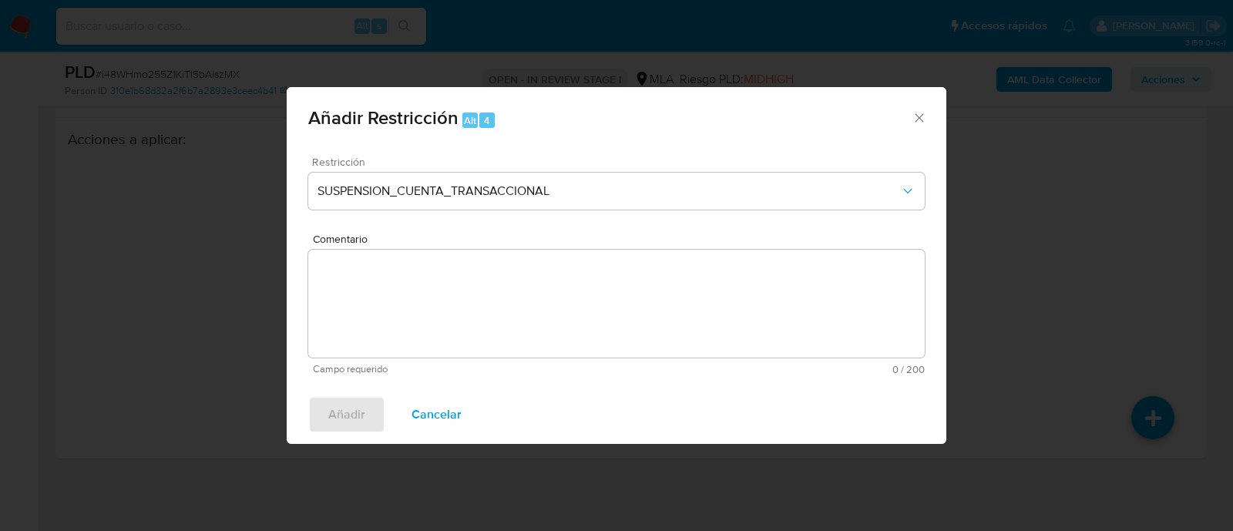
click at [536, 314] on textarea "Comentario" at bounding box center [616, 304] width 617 height 108
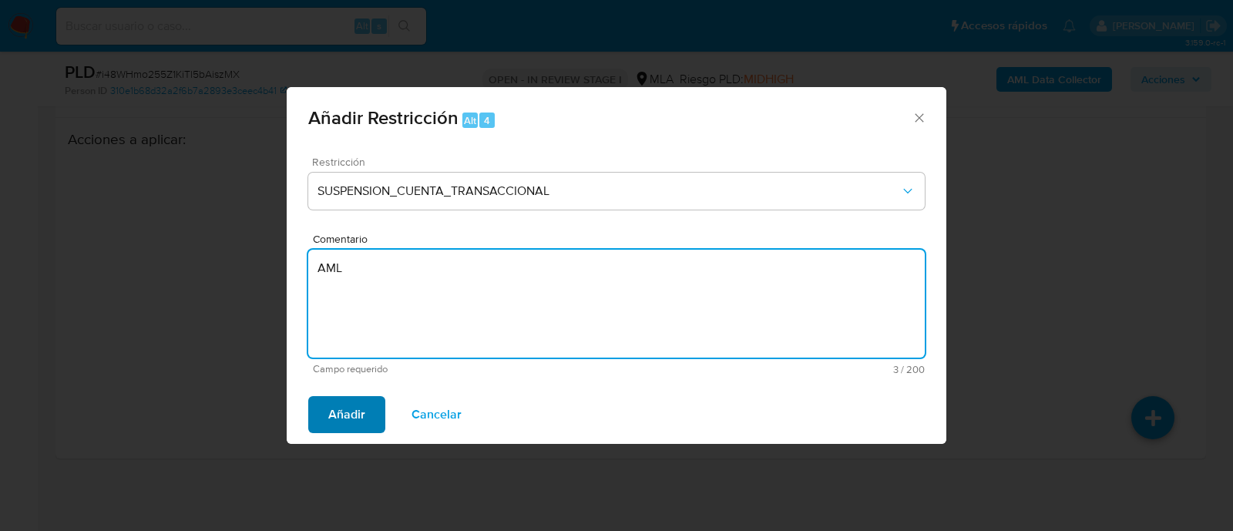
type textarea "AML"
click at [352, 432] on span "Añadir" at bounding box center [346, 415] width 37 height 34
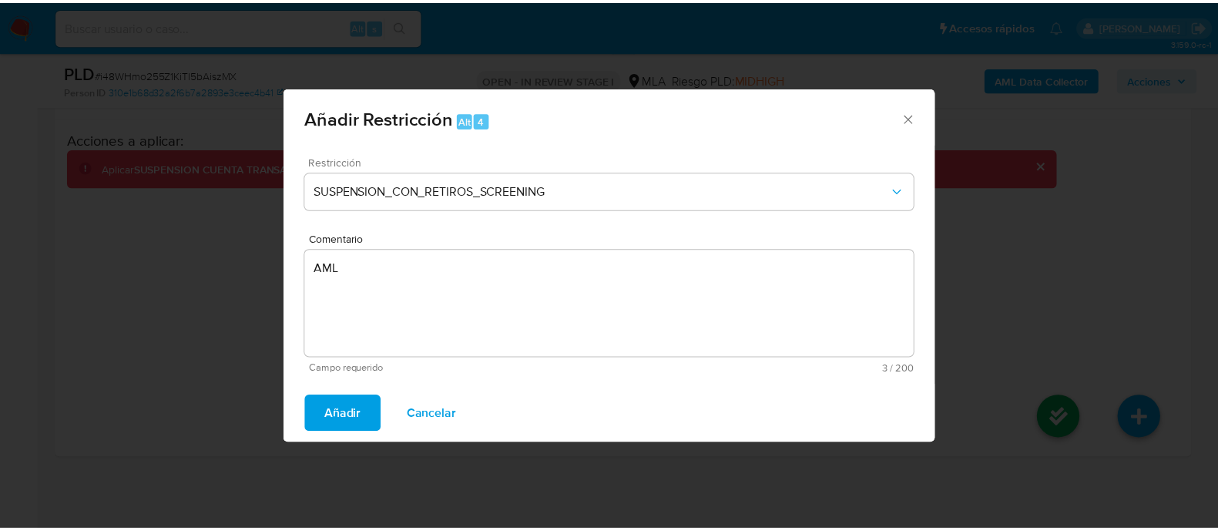
scroll to position [2354, 0]
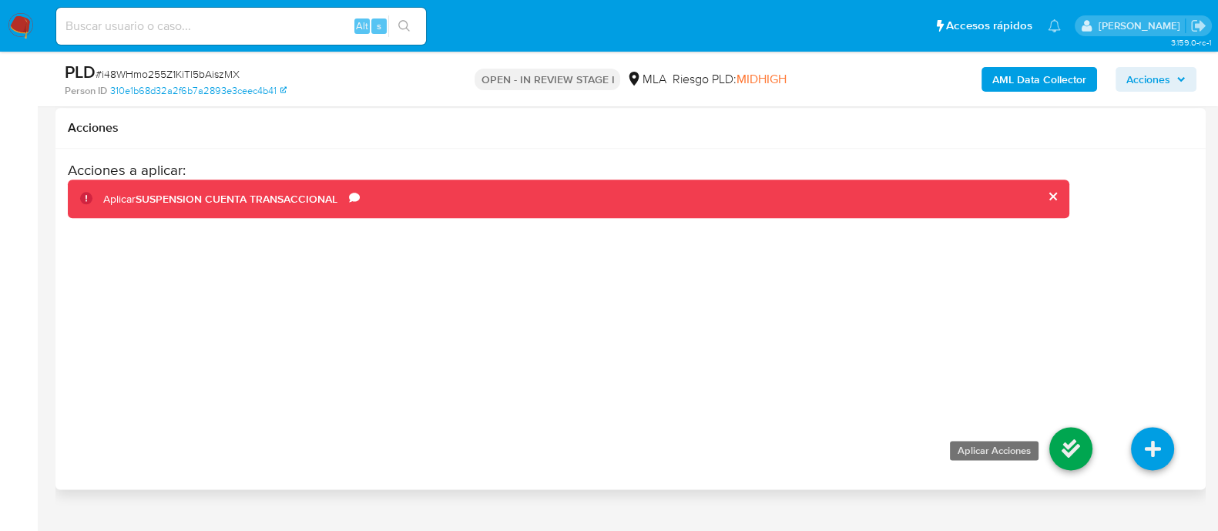
click at [1070, 444] on icon at bounding box center [1071, 448] width 43 height 43
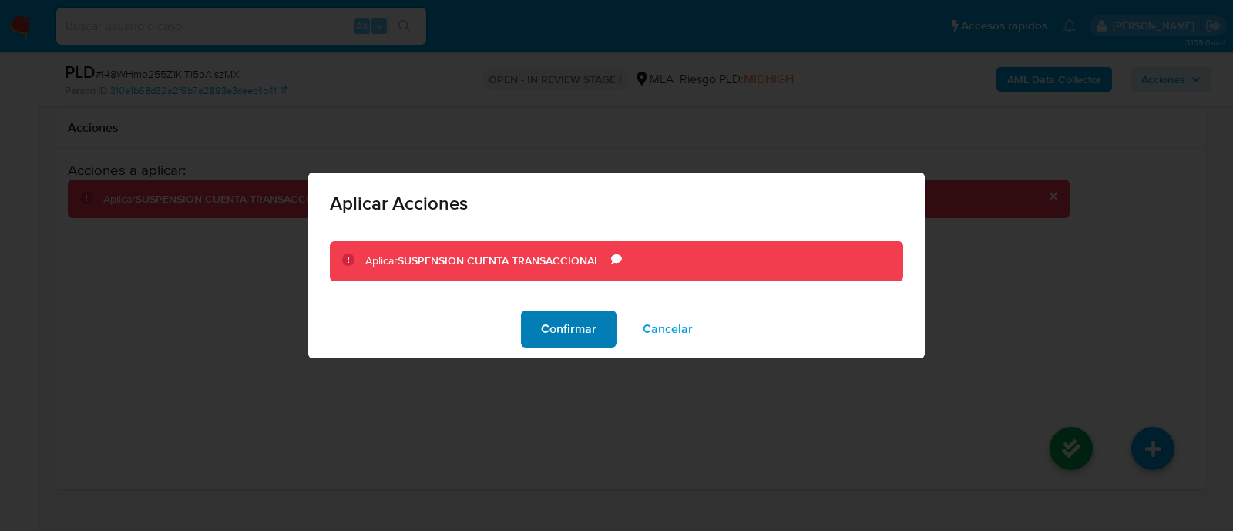
click at [586, 321] on span "Confirmar" at bounding box center [568, 329] width 55 height 34
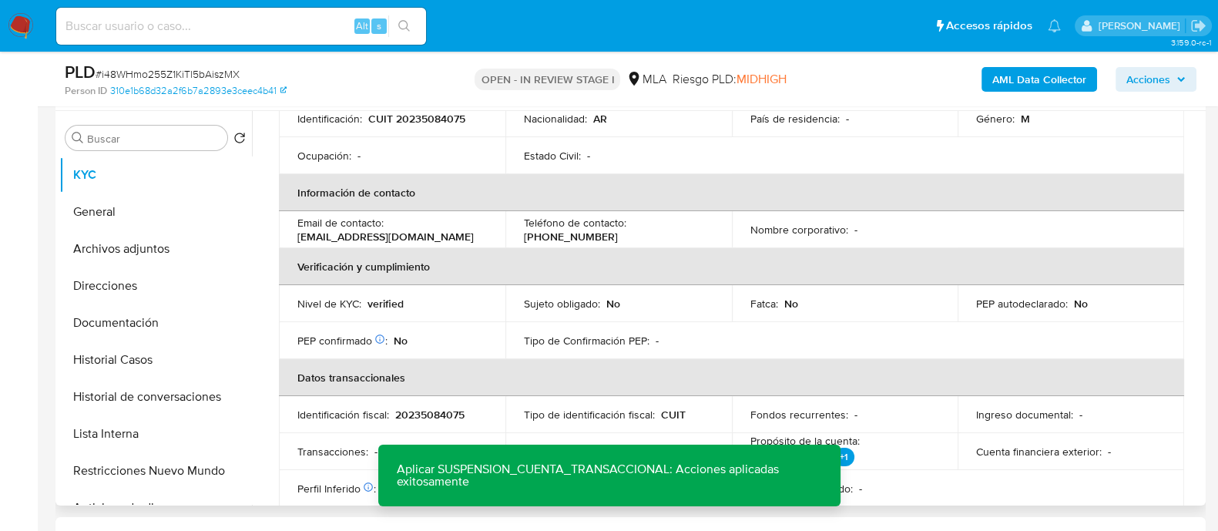
scroll to position [0, 0]
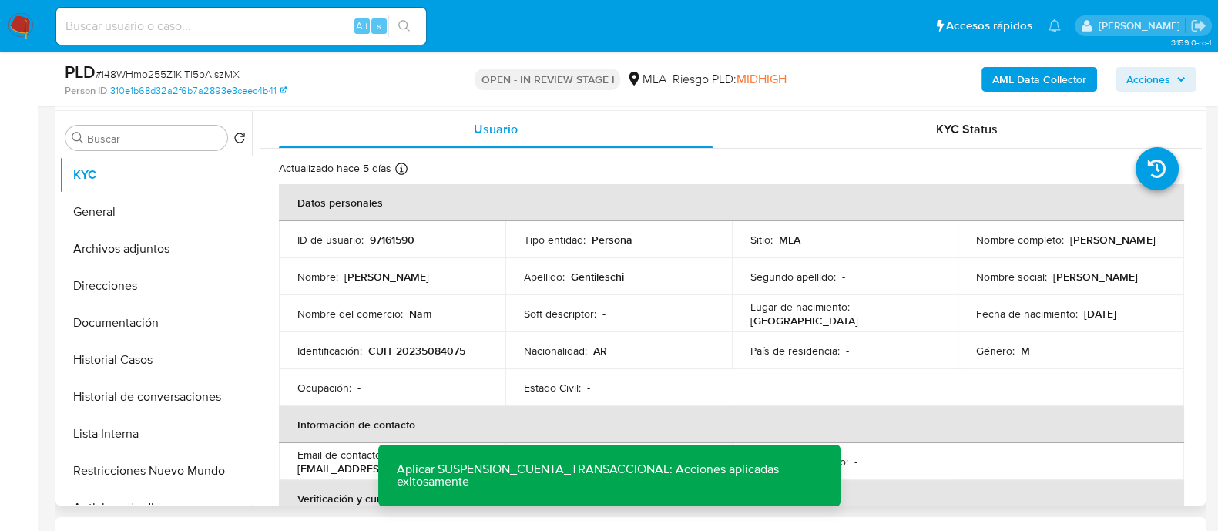
click at [371, 227] on td "ID de usuario : 97161590" at bounding box center [392, 239] width 227 height 37
click at [378, 230] on td "ID de usuario : 97161590" at bounding box center [392, 239] width 227 height 37
copy p "97161590"
click at [180, 271] on button "Direcciones" at bounding box center [149, 285] width 180 height 37
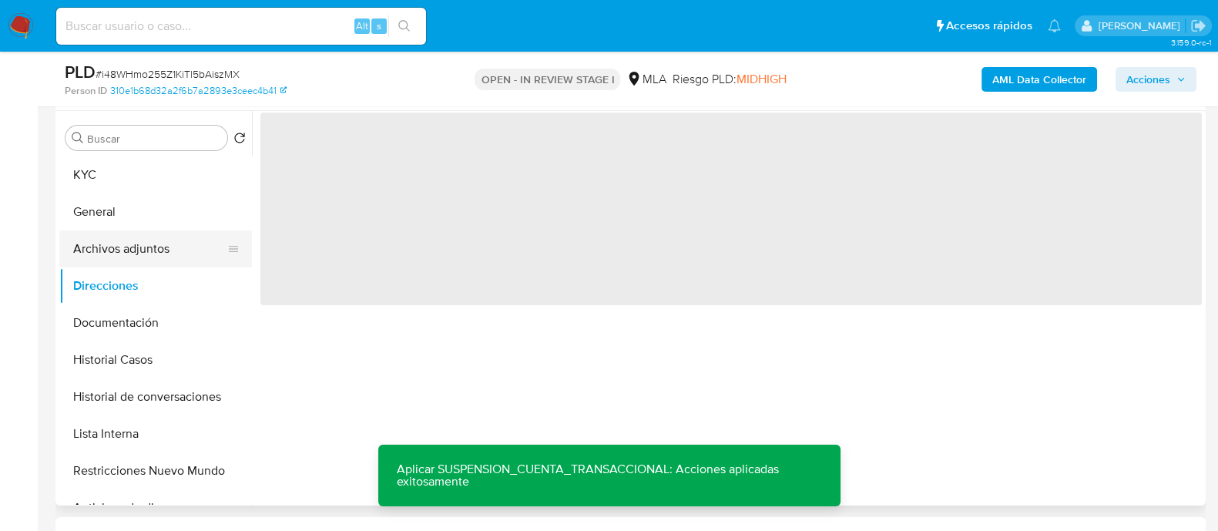
click at [152, 243] on button "Archivos adjuntos" at bounding box center [149, 248] width 180 height 37
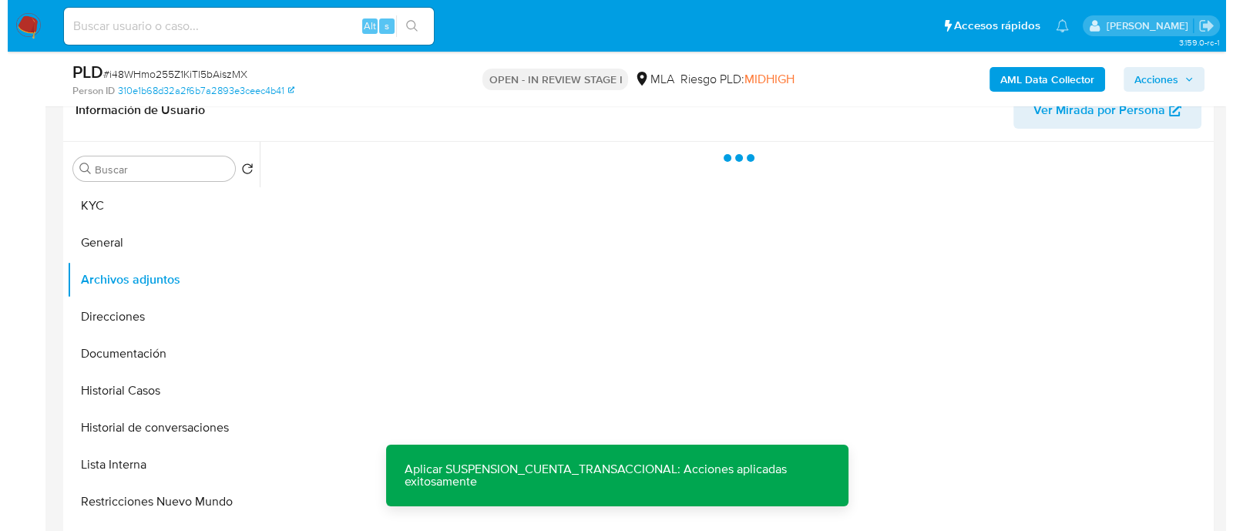
scroll to position [289, 0]
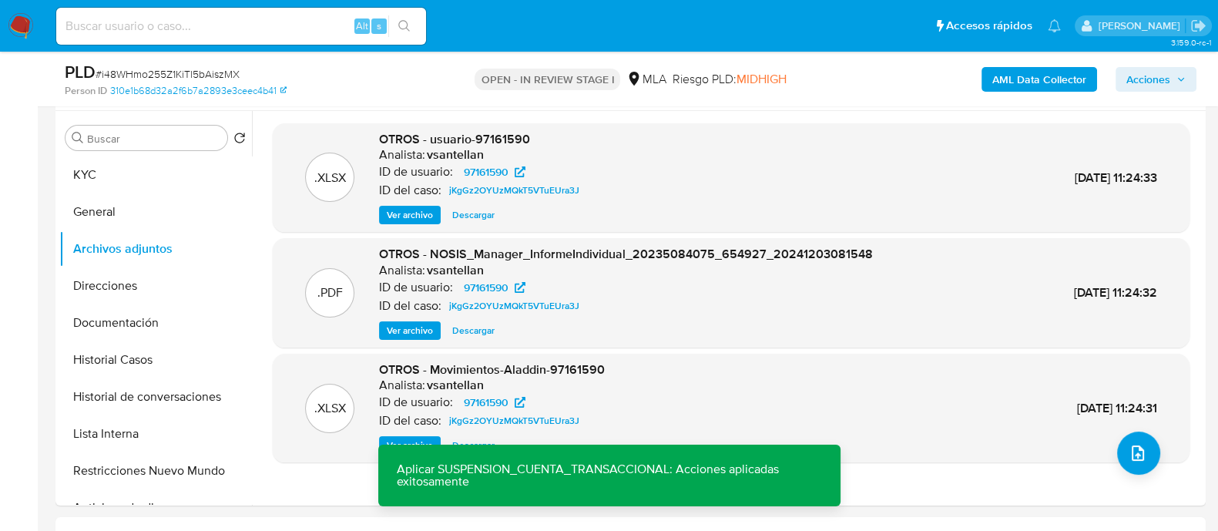
click at [1003, 73] on b "AML Data Collector" at bounding box center [1040, 79] width 94 height 25
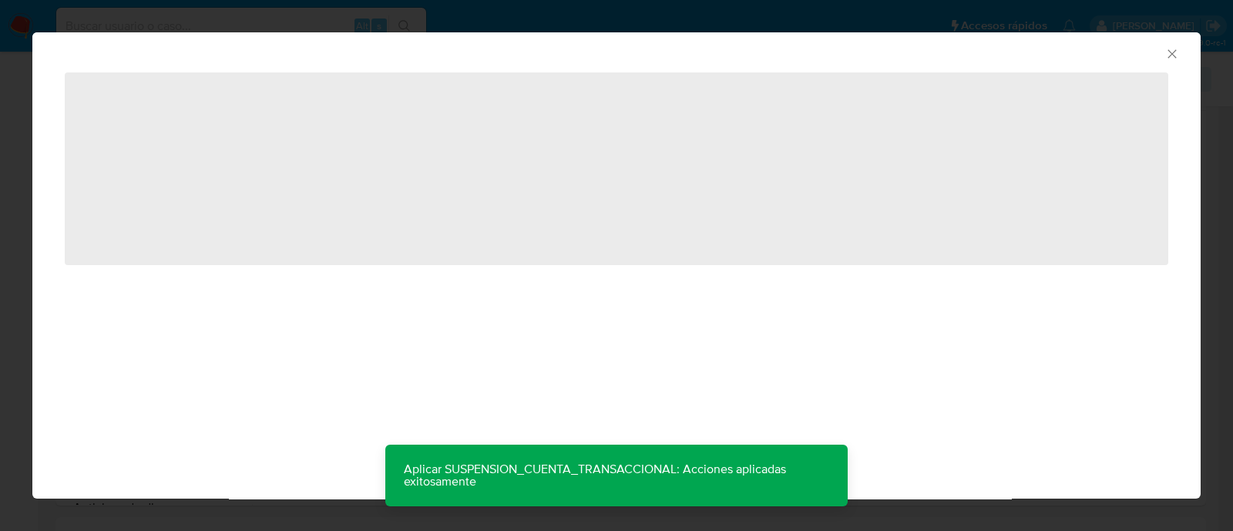
click at [1171, 52] on icon "Cerrar ventana" at bounding box center [1172, 53] width 8 height 8
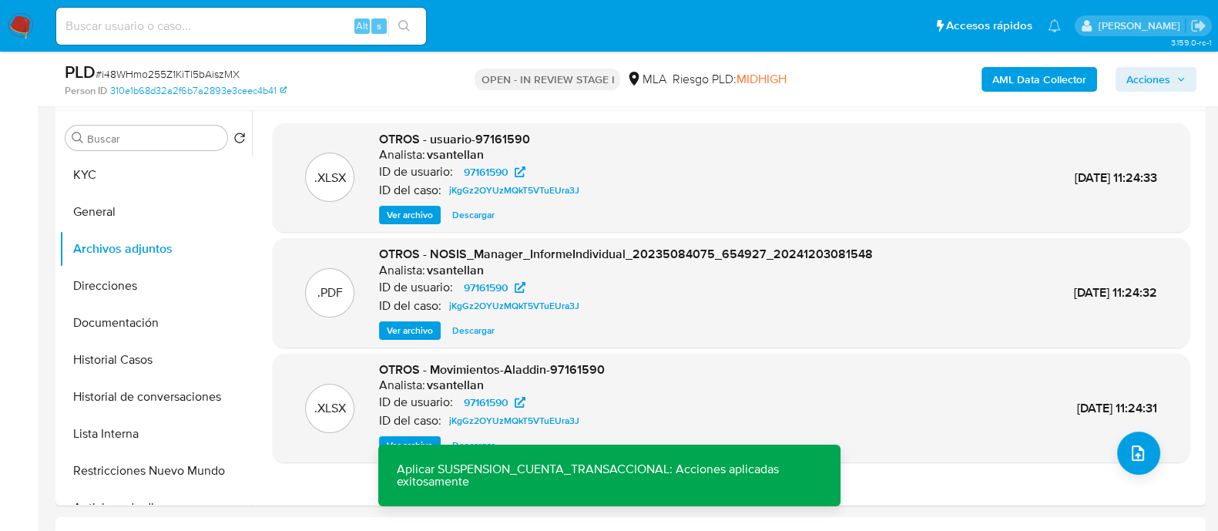
click at [1026, 65] on div "AML Data Collector Acciones" at bounding box center [1010, 79] width 373 height 36
click at [1029, 69] on b "AML Data Collector" at bounding box center [1040, 79] width 94 height 25
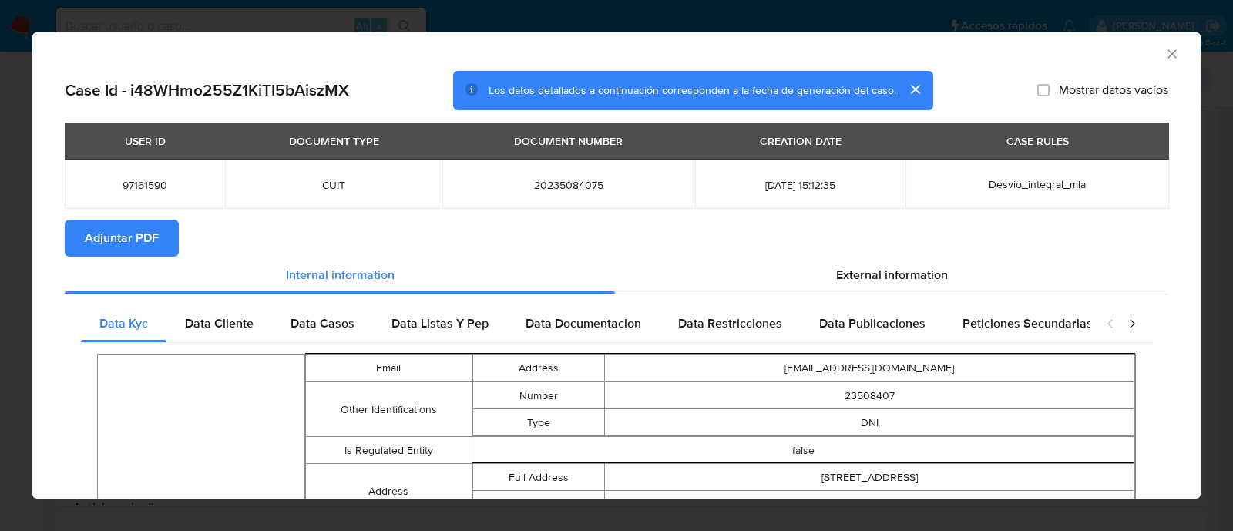
click at [129, 234] on span "Adjuntar PDF" at bounding box center [122, 238] width 74 height 34
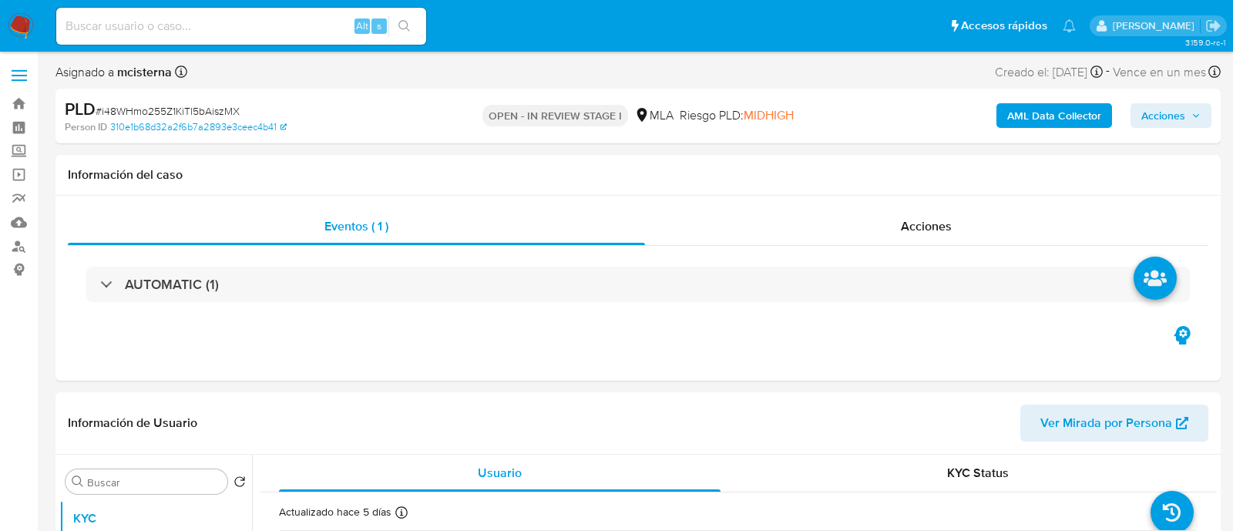
select select "10"
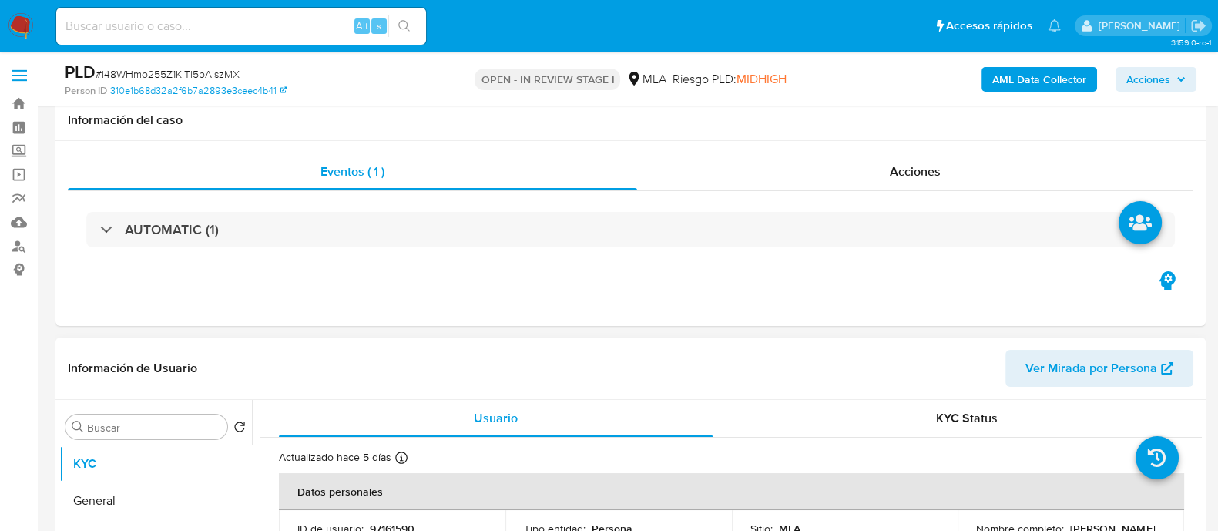
scroll to position [289, 0]
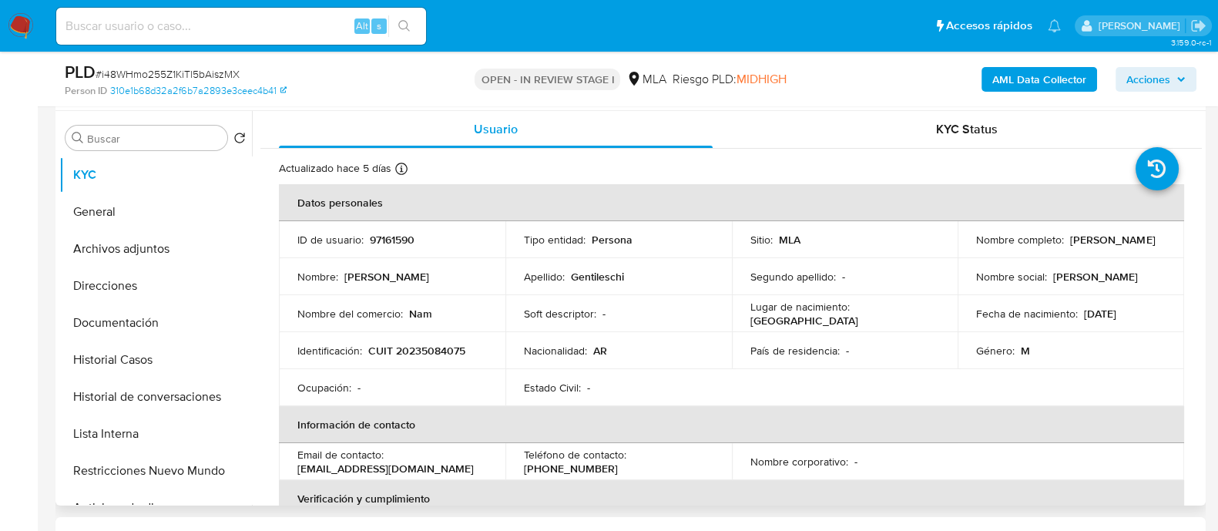
click at [416, 348] on p "CUIT 20235084075" at bounding box center [416, 351] width 97 height 14
copy p "20235084075"
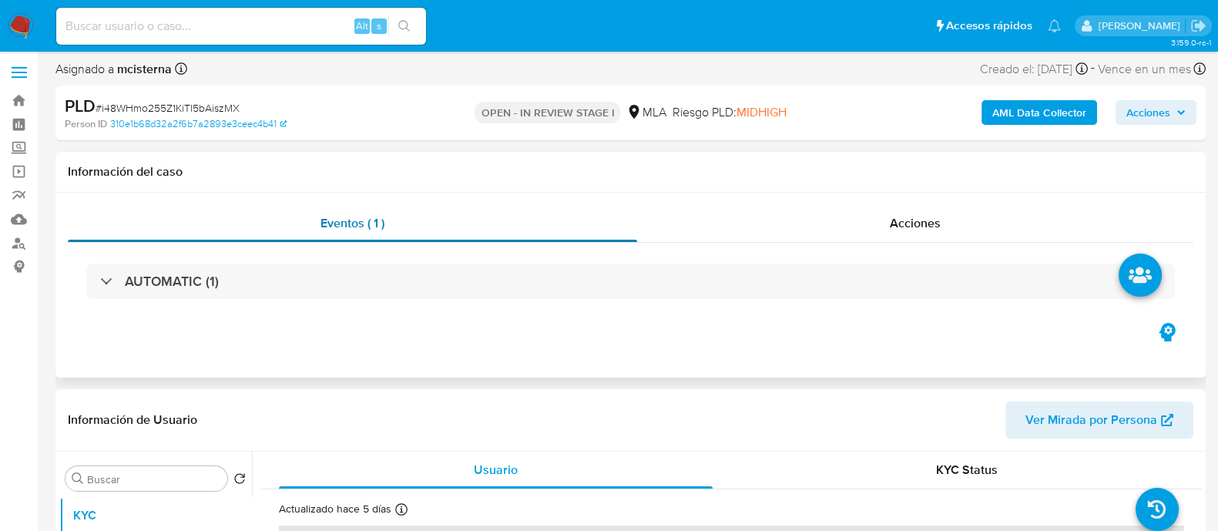
scroll to position [0, 0]
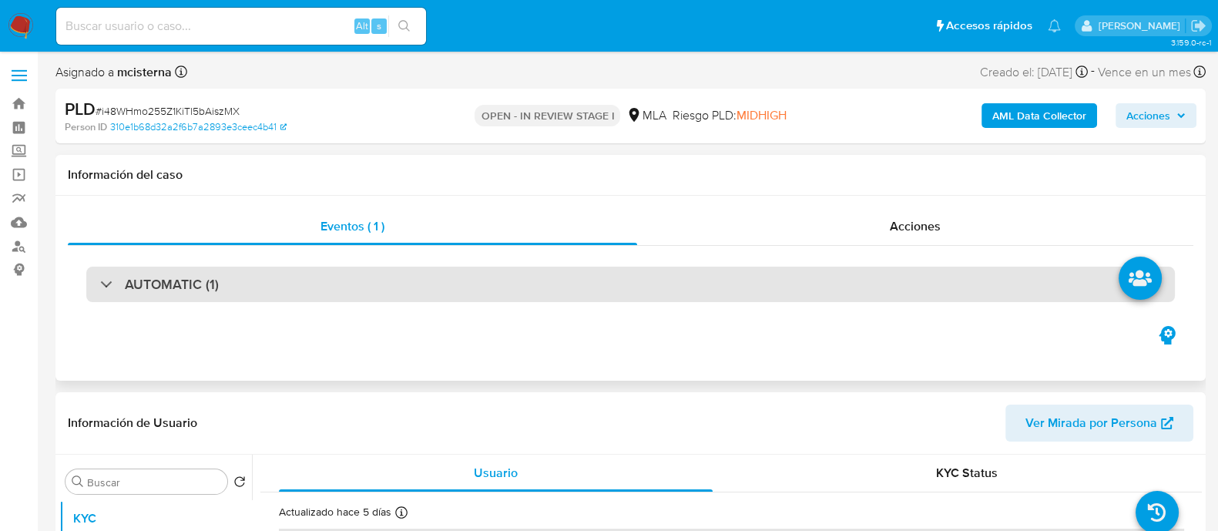
click at [263, 279] on div "AUTOMATIC (1)" at bounding box center [630, 284] width 1089 height 35
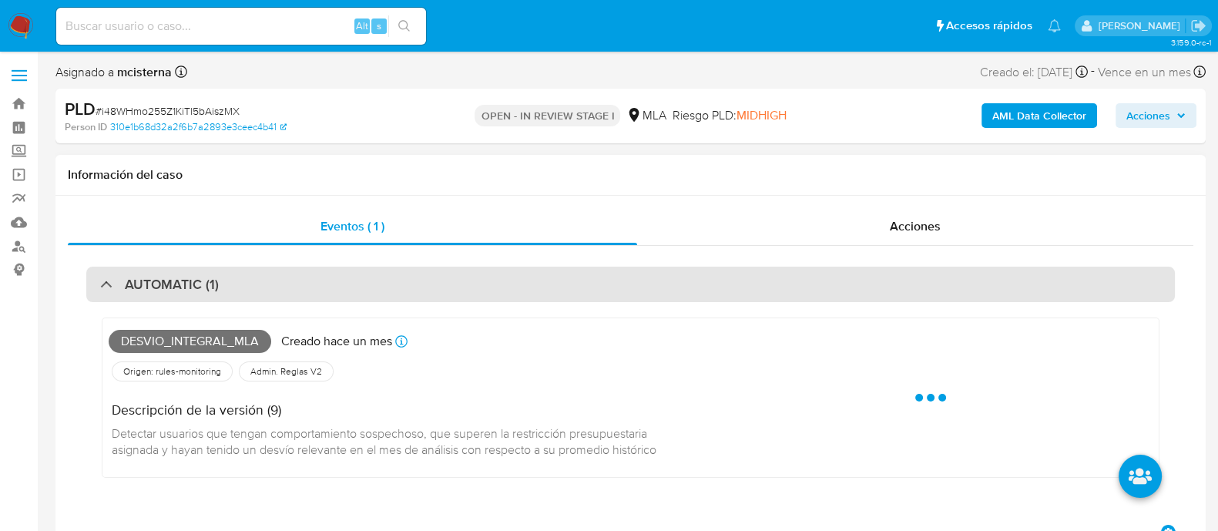
click at [263, 279] on div "AUTOMATIC (1)" at bounding box center [630, 284] width 1089 height 35
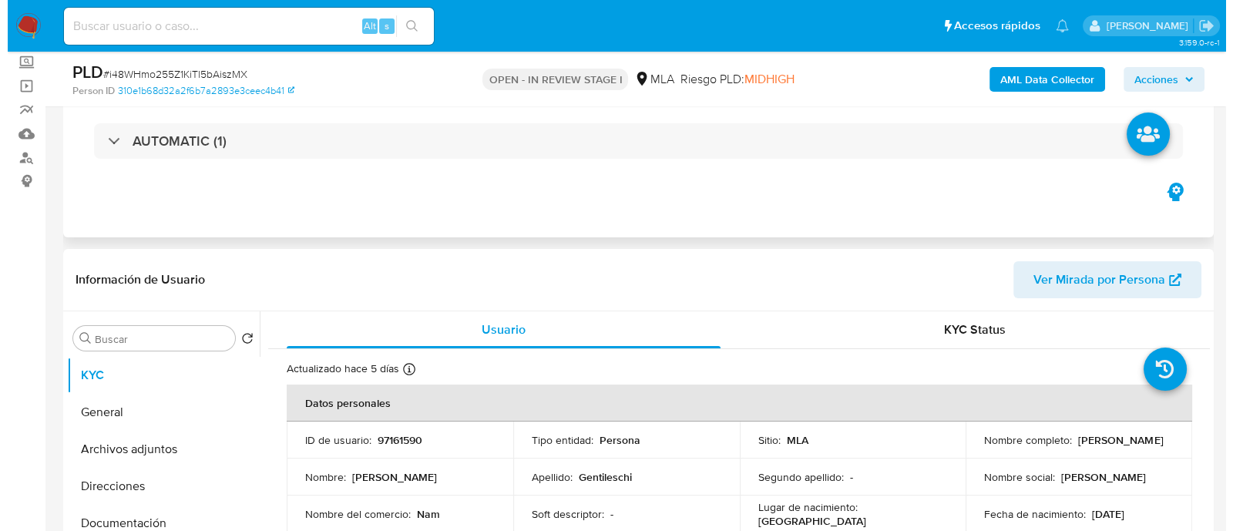
scroll to position [192, 0]
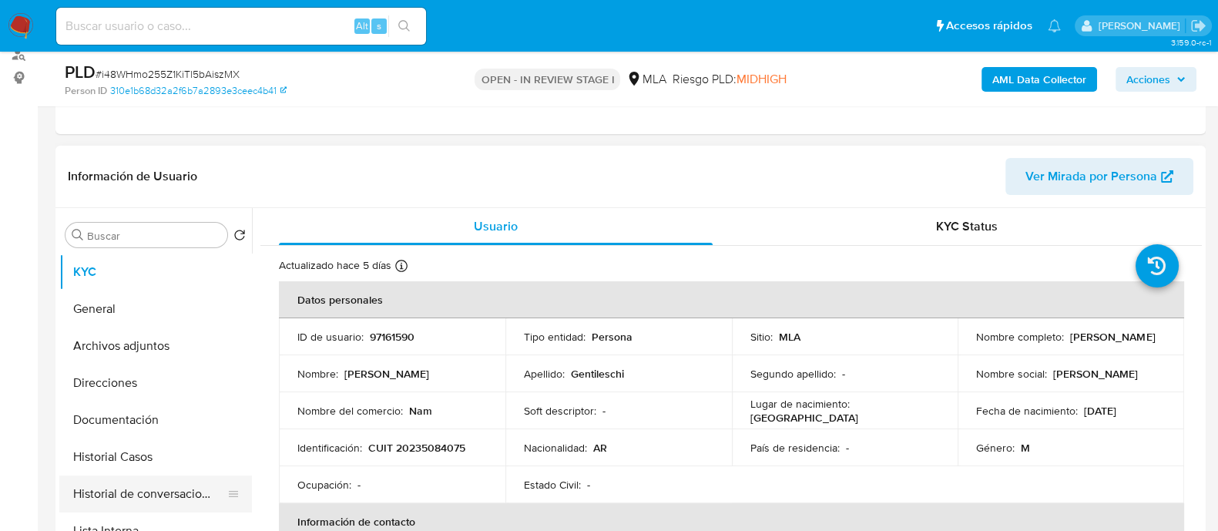
drag, startPoint x: 168, startPoint y: 476, endPoint x: 180, endPoint y: 496, distance: 22.5
click at [166, 477] on button "Historial de conversaciones" at bounding box center [149, 493] width 180 height 37
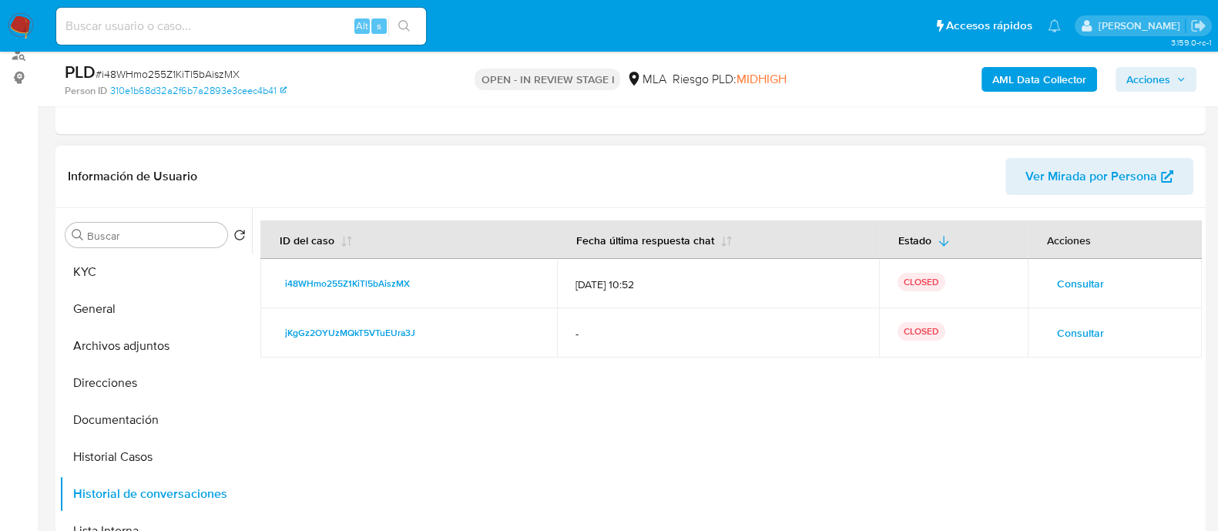
click at [1087, 282] on span "Consultar" at bounding box center [1080, 284] width 47 height 22
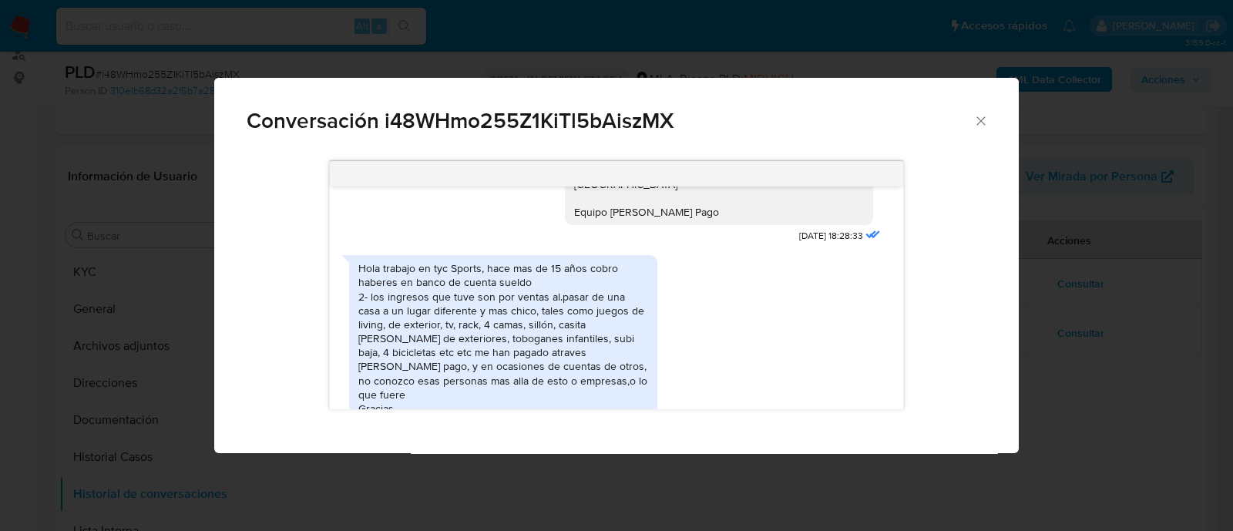
scroll to position [1638, 0]
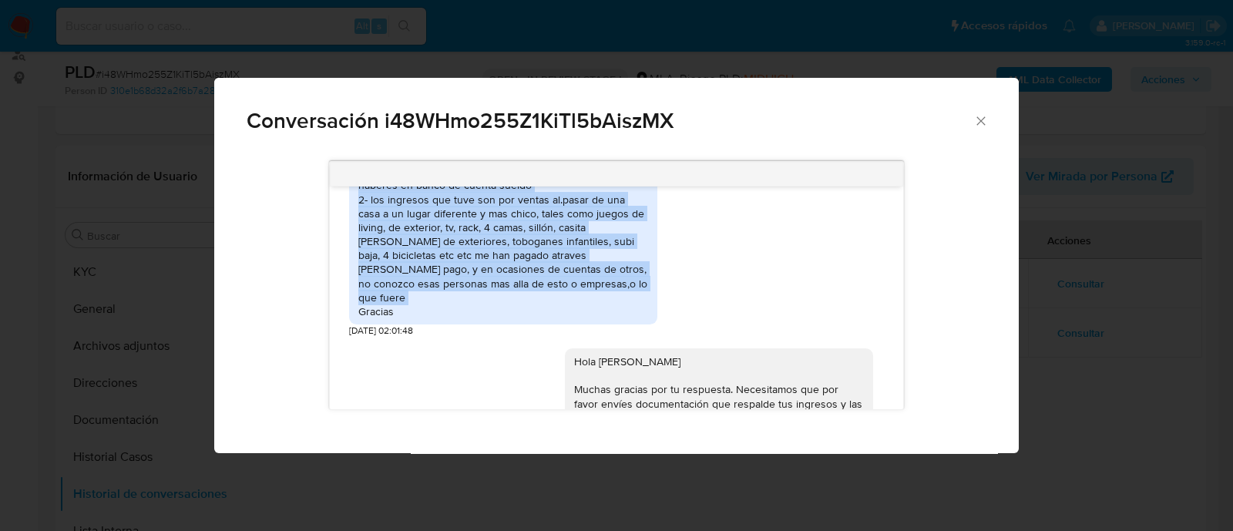
drag, startPoint x: 359, startPoint y: 202, endPoint x: 551, endPoint y: 324, distance: 227.3
click at [551, 318] on div "Hola trabajo en tyc Sports, hace mas de 15 años cobro haberes en banco de cuent…" at bounding box center [503, 241] width 290 height 154
copy div "Hola trabajo en tyc Sports, hace mas de 15 años cobro haberes en banco de cuent…"
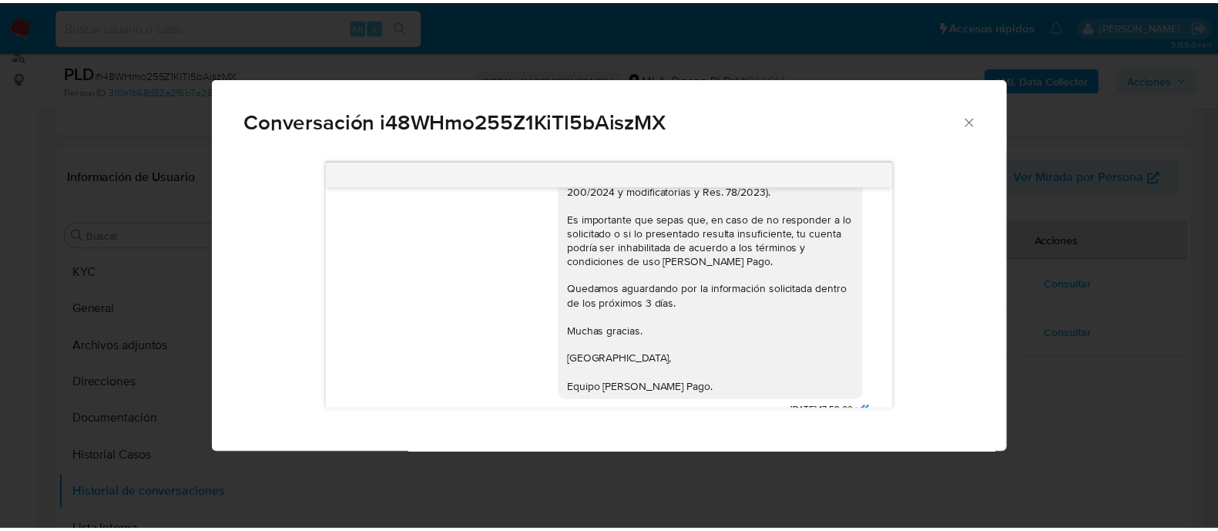
scroll to position [2619, 0]
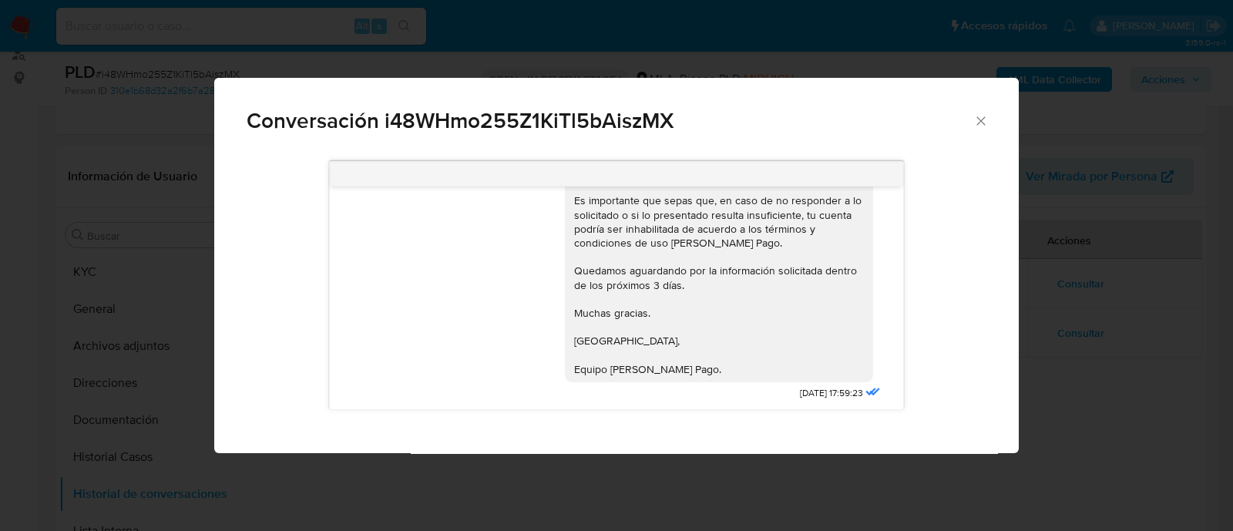
click at [163, 267] on div "Conversación i48WHmo255Z1KiTl5bAiszMX 18/08/2025 17:35:53 Hola, Esperamos que t…" at bounding box center [616, 265] width 1233 height 531
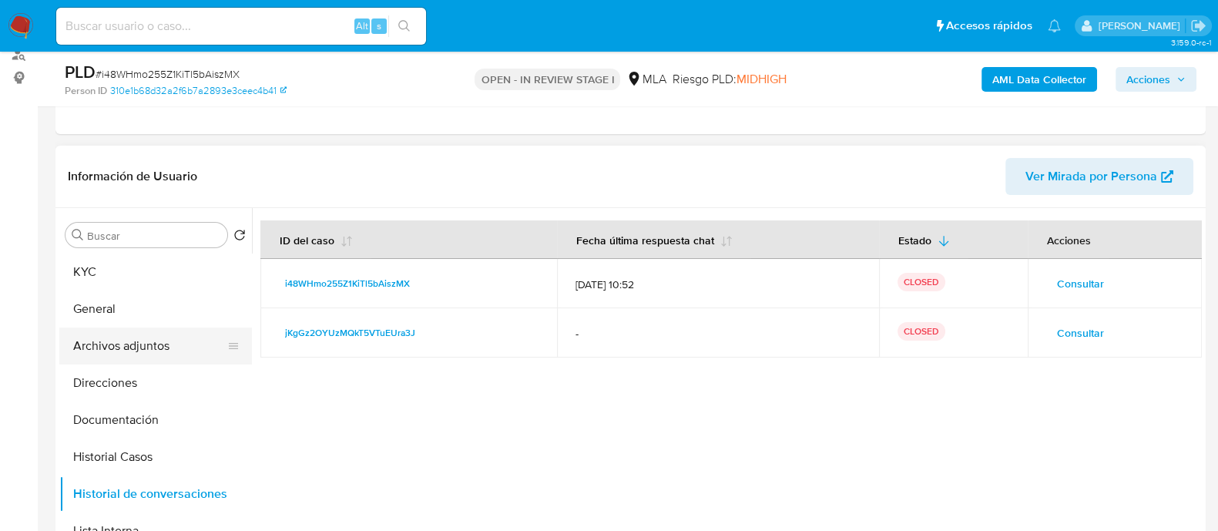
click at [166, 340] on button "Archivos adjuntos" at bounding box center [149, 346] width 180 height 37
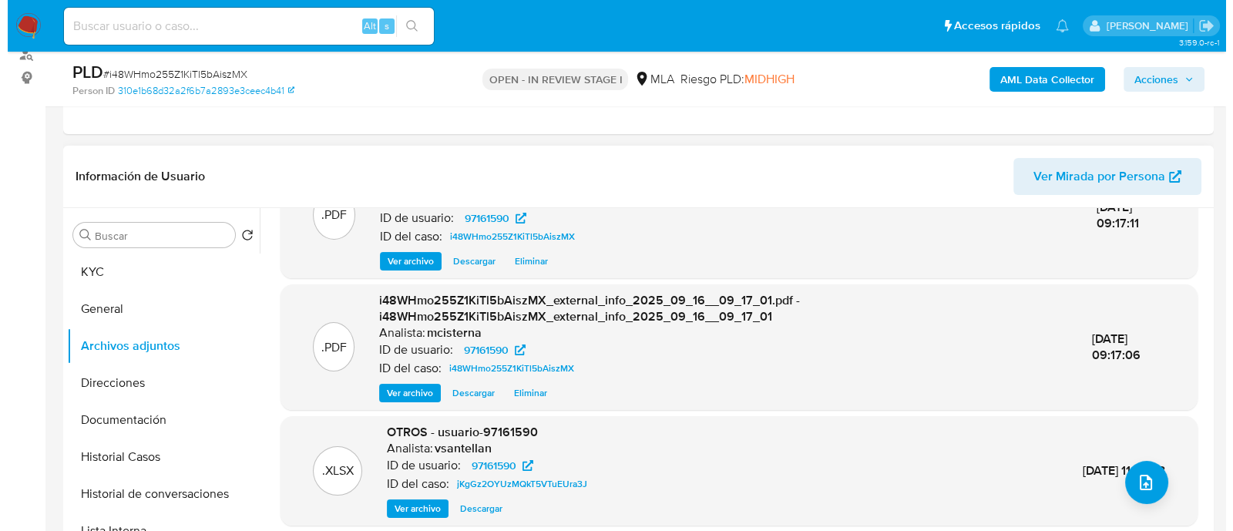
scroll to position [96, 0]
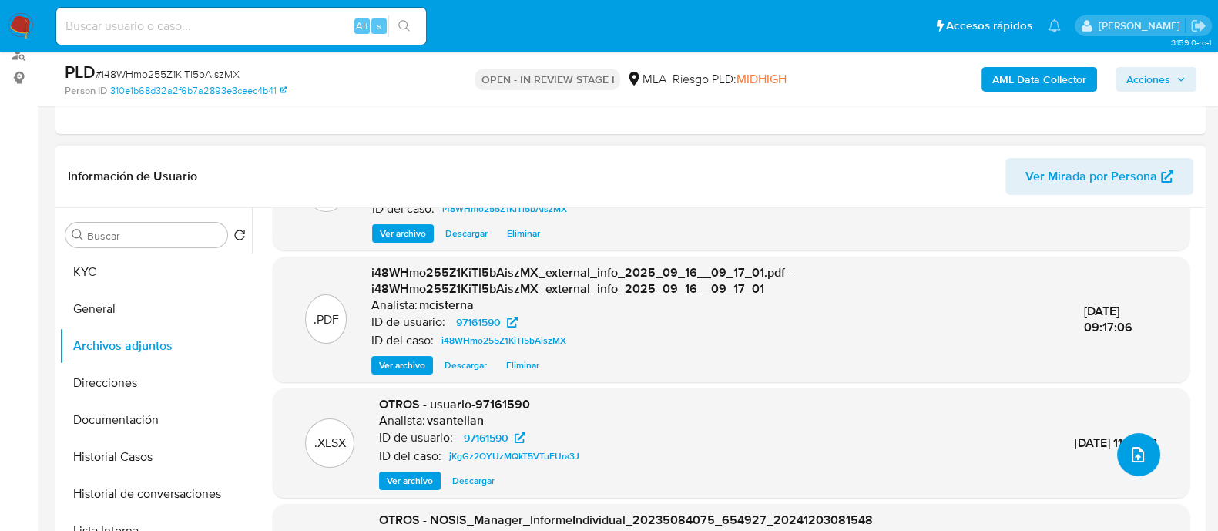
click at [1148, 460] on button "upload-file" at bounding box center [1138, 454] width 43 height 43
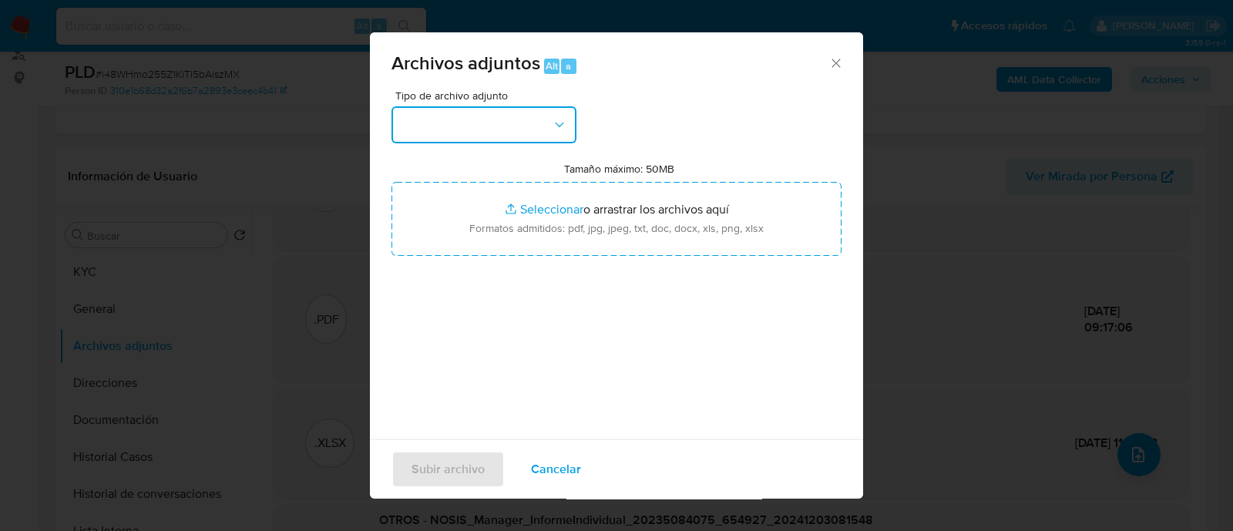
click at [435, 129] on button "button" at bounding box center [483, 124] width 185 height 37
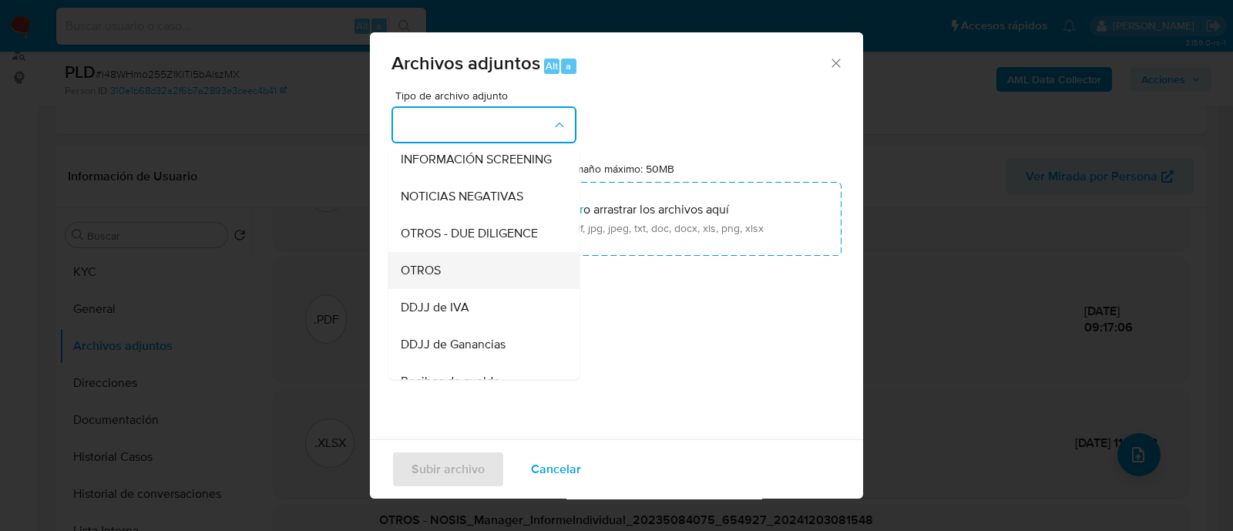
scroll to position [192, 0]
click at [460, 285] on div "OTROS" at bounding box center [479, 270] width 157 height 37
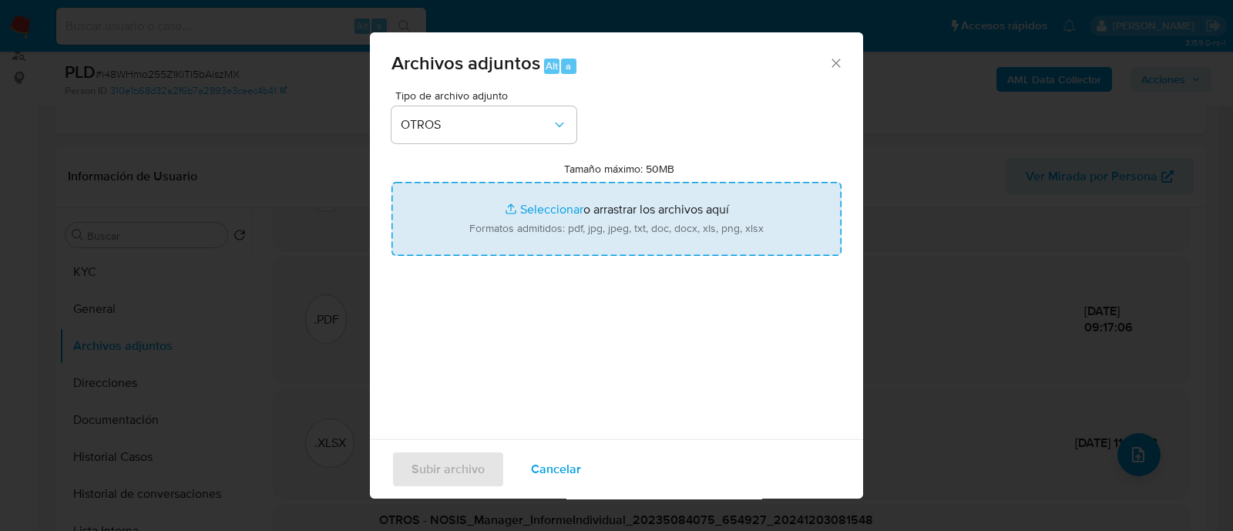
type input "C:\fakepath\Caselog i48WHmo255Z1KiTl5bAiszMX_2025_08_19_14_17_51.docx"
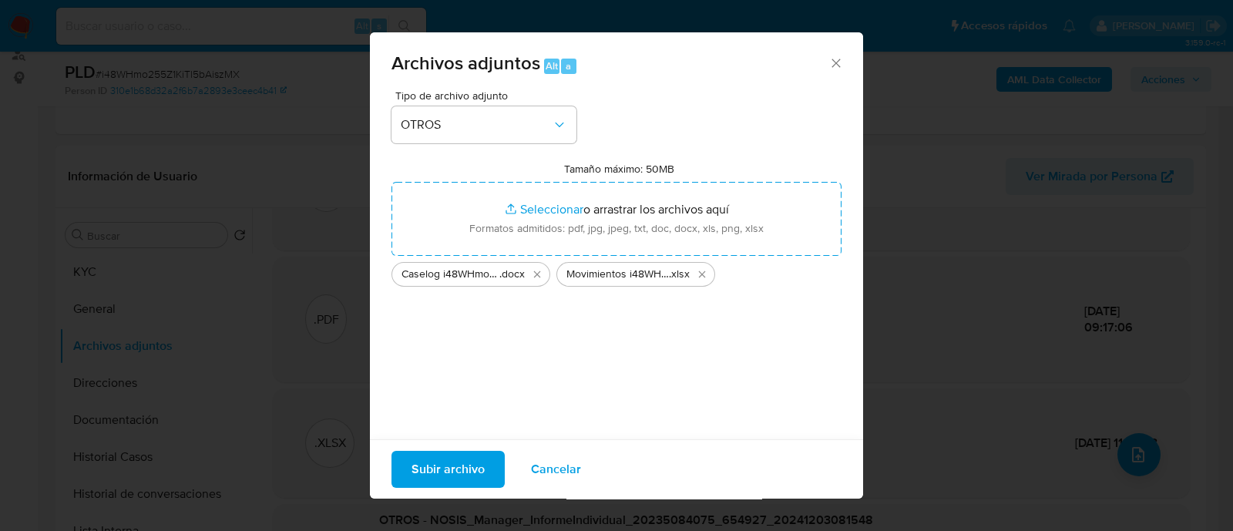
click at [438, 457] on span "Subir archivo" at bounding box center [448, 469] width 73 height 34
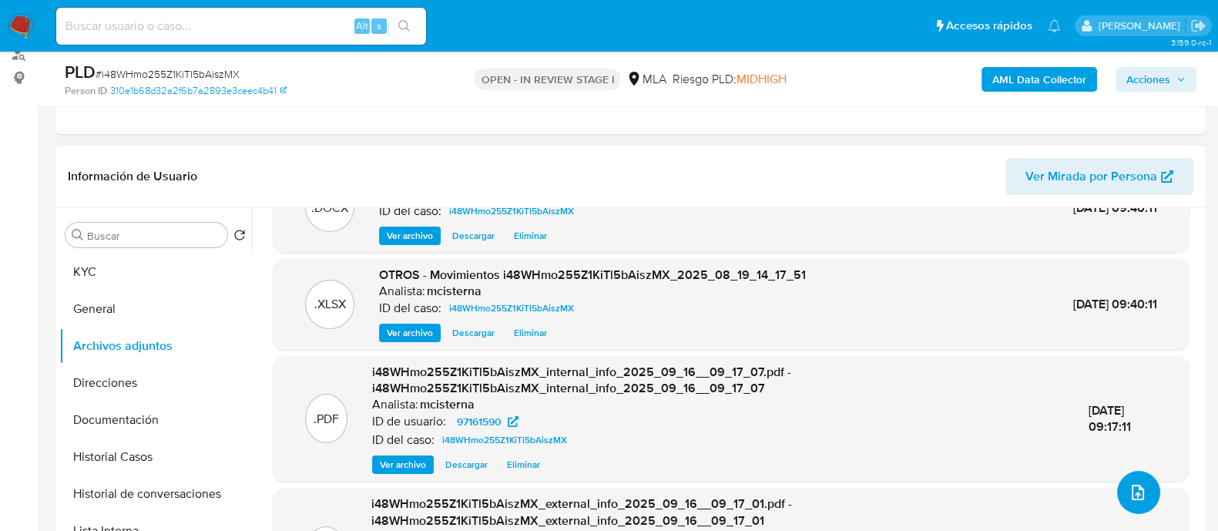
scroll to position [30, 0]
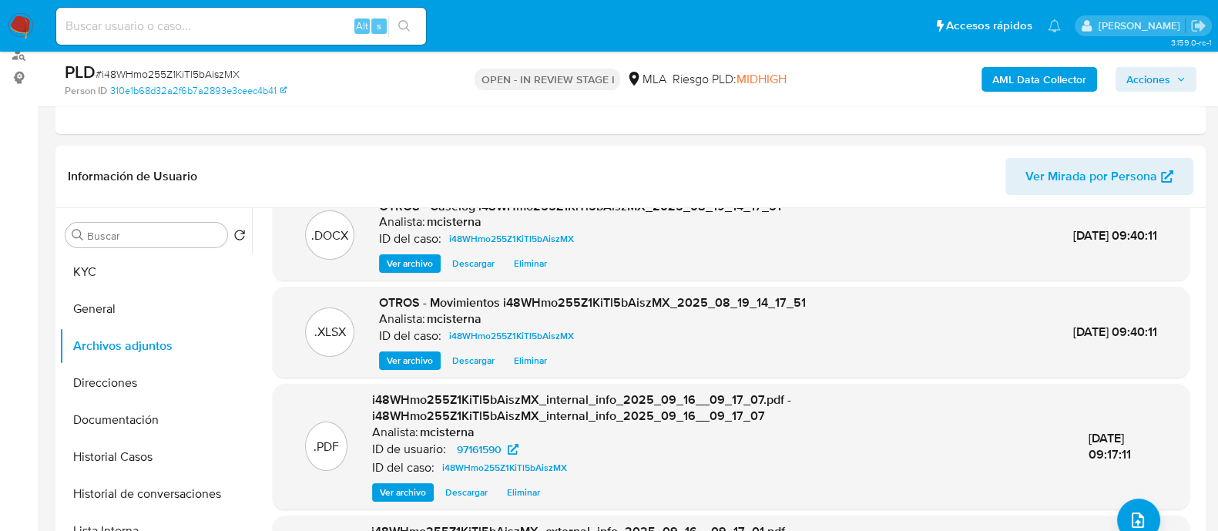
click at [1179, 75] on icon "button" at bounding box center [1181, 79] width 9 height 9
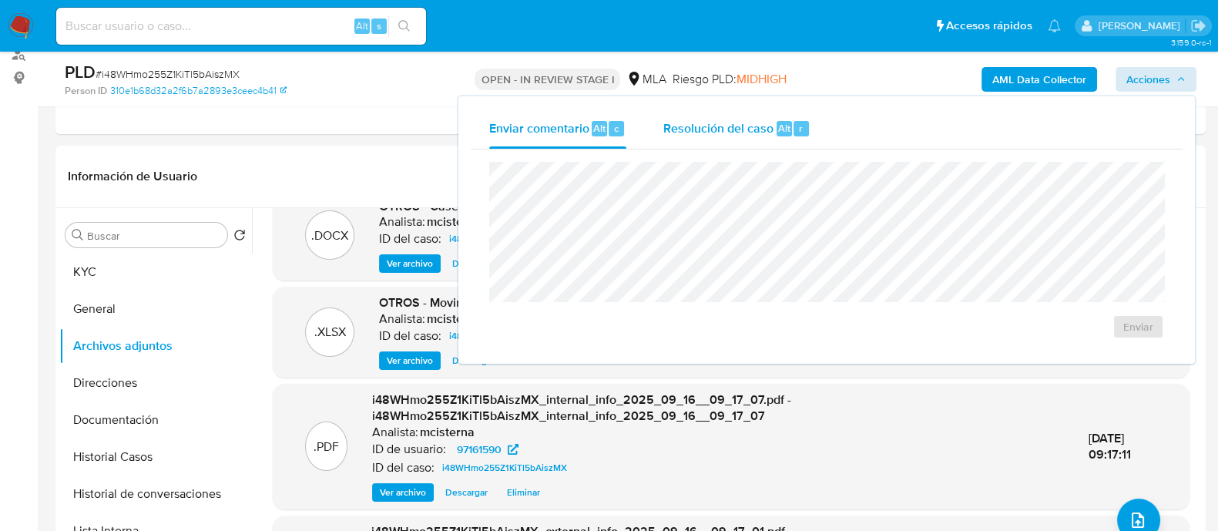
click at [784, 141] on div "Resolución del caso Alt r" at bounding box center [737, 129] width 147 height 40
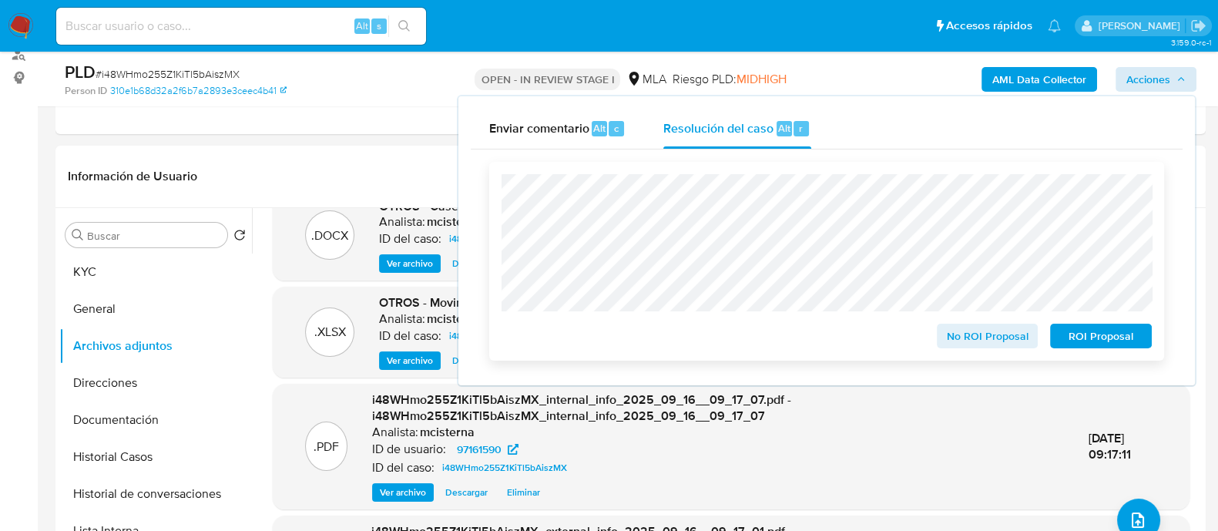
click at [1116, 340] on span "ROI Proposal" at bounding box center [1101, 336] width 80 height 22
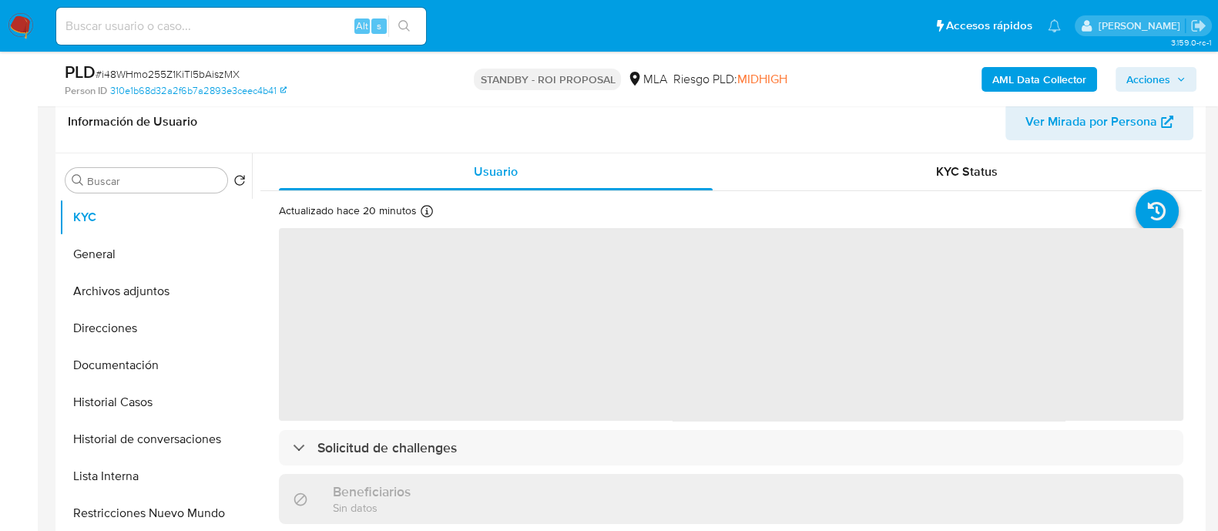
scroll to position [289, 0]
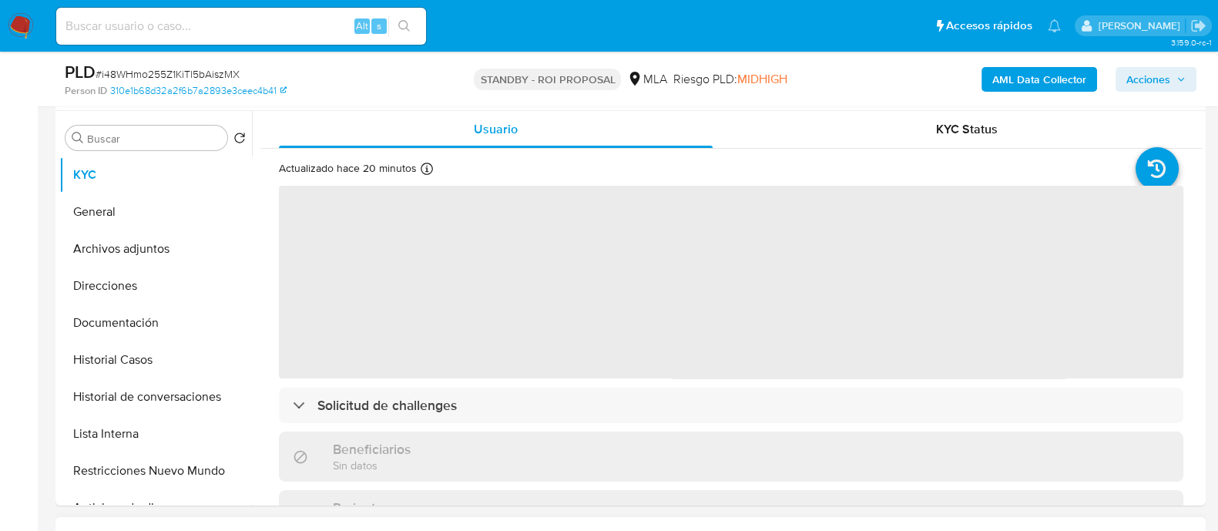
select select "10"
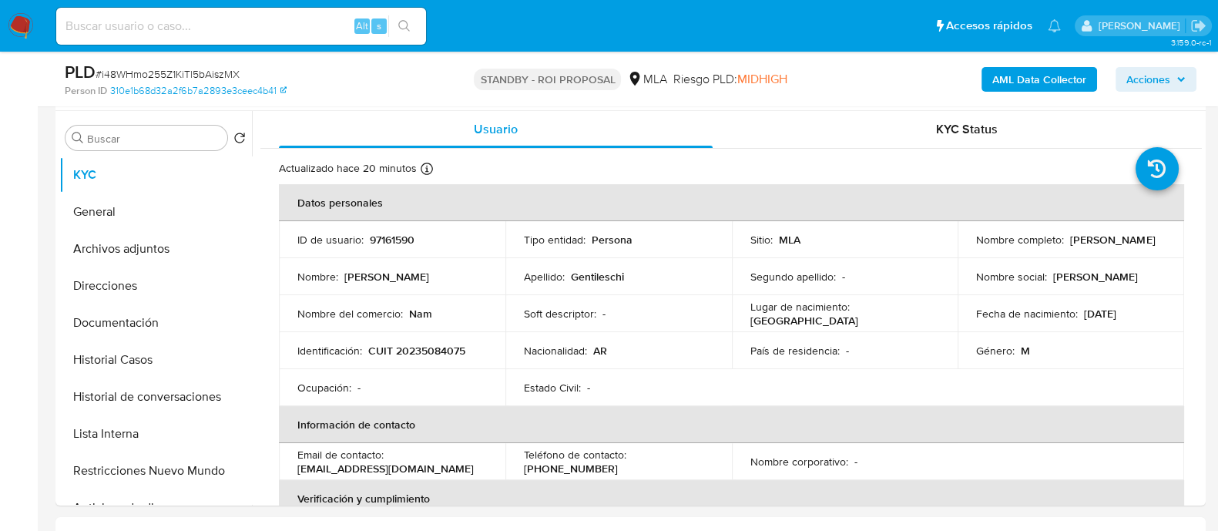
click at [237, 31] on input at bounding box center [241, 26] width 370 height 20
paste input "7dexlDFtYRNiZOTsuuCm9jSA"
type input "7dexlDFtYRNiZOTsuuCm9jSA"
click at [402, 25] on icon "search-icon" at bounding box center [404, 26] width 12 height 12
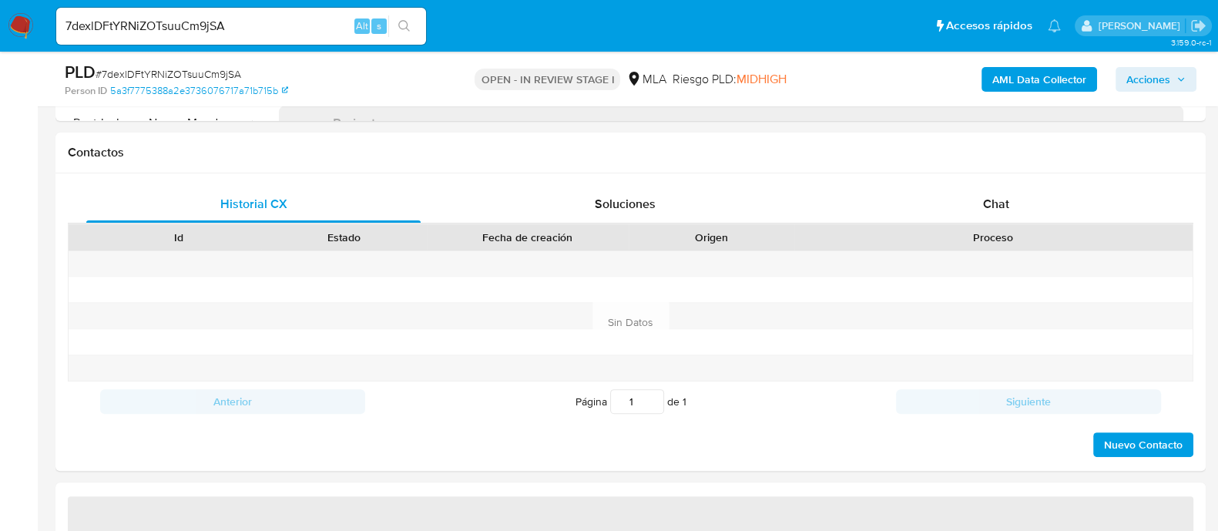
select select "10"
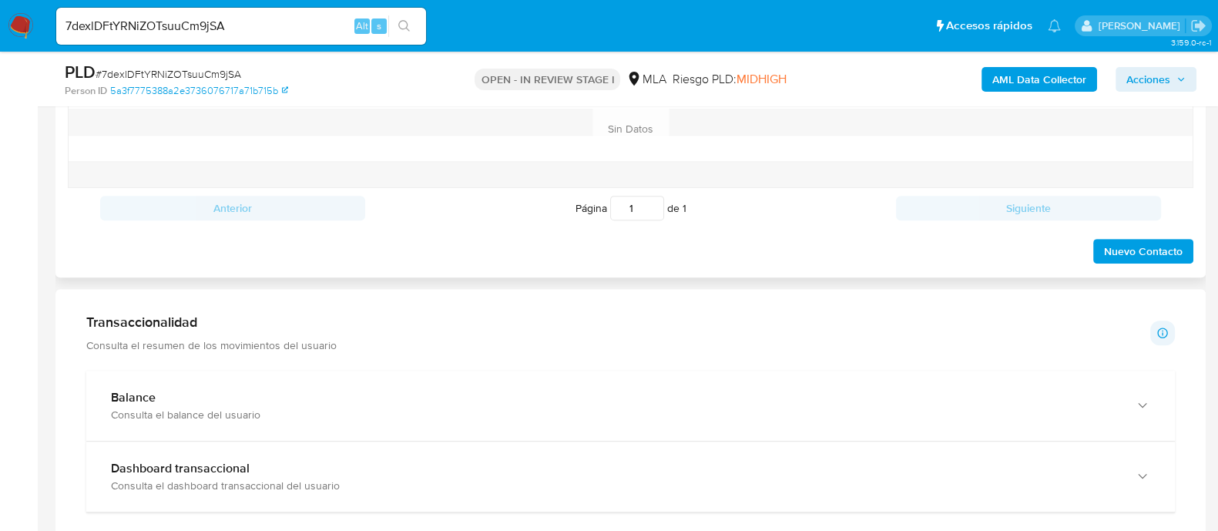
scroll to position [578, 0]
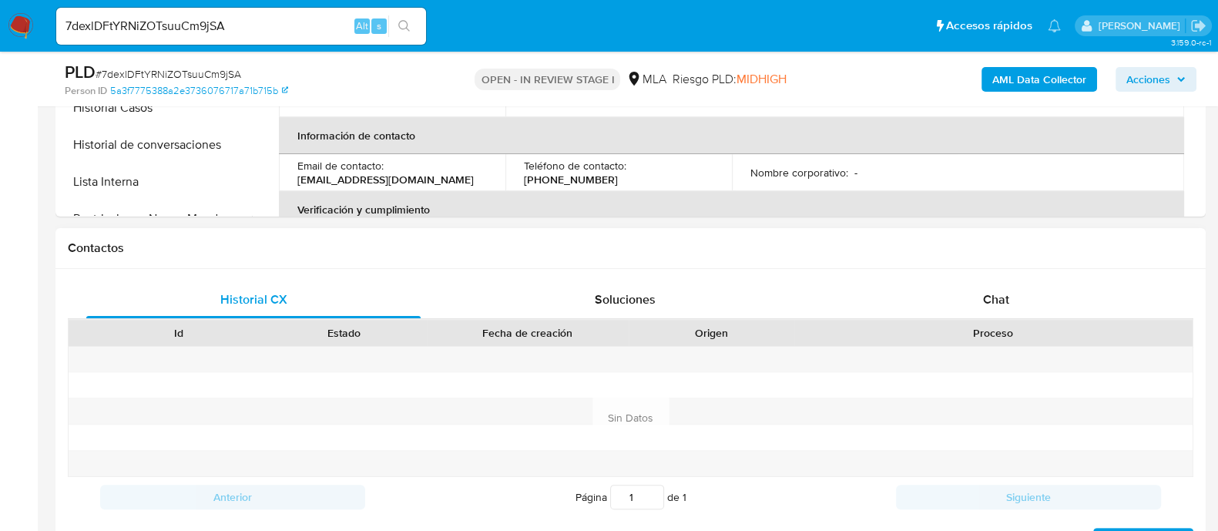
click at [977, 269] on div "Historial CX Soluciones Chat Id Estado Fecha de creación Origen Proceso Anterio…" at bounding box center [630, 417] width 1151 height 297
click at [995, 314] on div "Chat" at bounding box center [996, 299] width 334 height 37
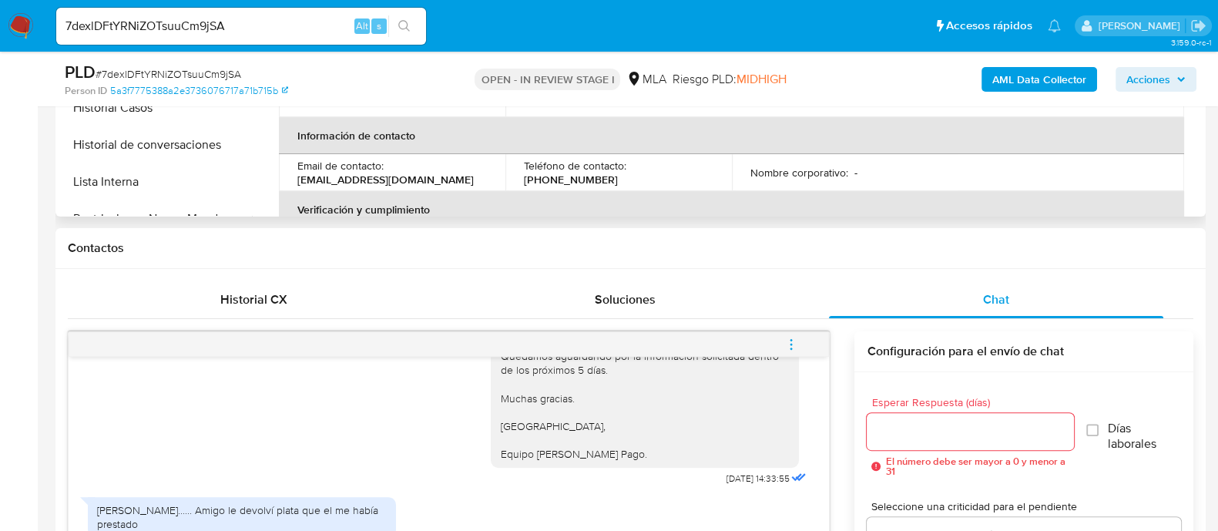
scroll to position [289, 0]
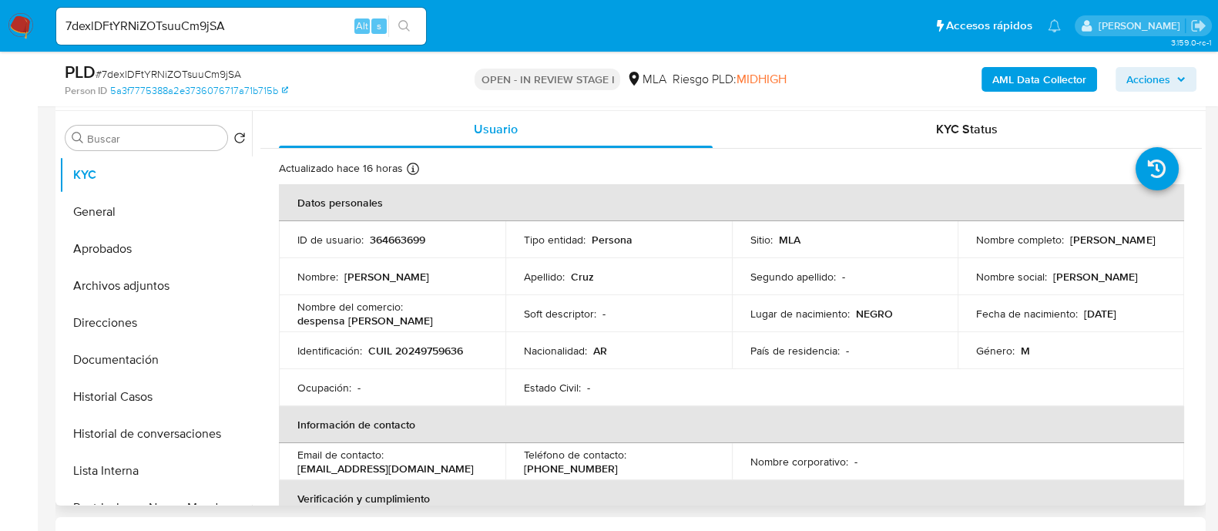
drag, startPoint x: 304, startPoint y: 475, endPoint x: 410, endPoint y: 469, distance: 105.8
click at [425, 475] on td "Email de contacto : danicruuuz11@gmail.com" at bounding box center [392, 461] width 227 height 37
drag, startPoint x: 295, startPoint y: 472, endPoint x: 440, endPoint y: 469, distance: 144.9
click at [440, 469] on td "Email de contacto : danicruuuz11@gmail.com" at bounding box center [392, 461] width 227 height 37
copy p "[EMAIL_ADDRESS][DOMAIN_NAME]"
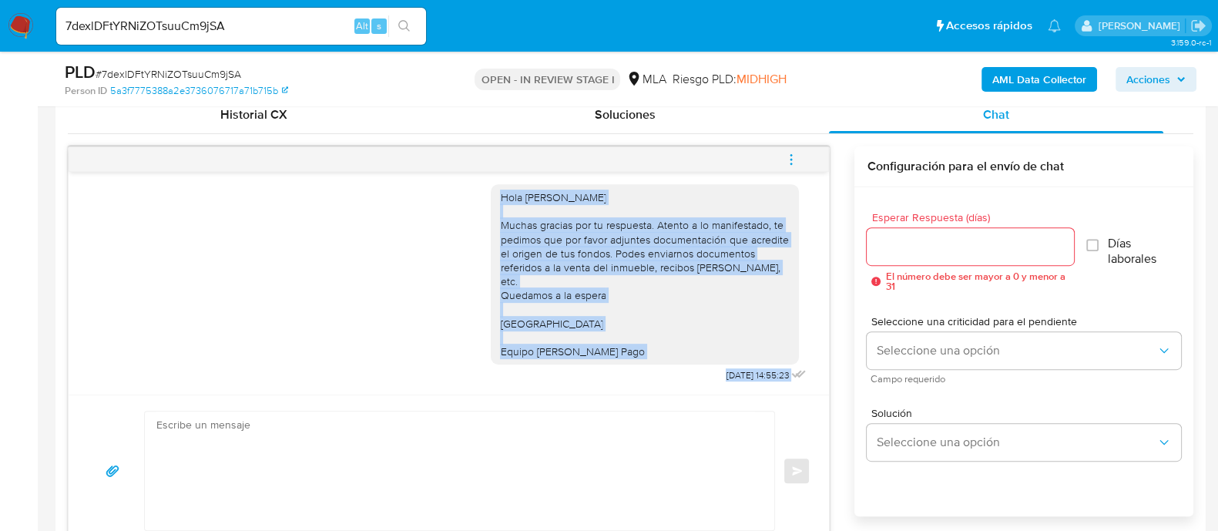
scroll to position [770, 0]
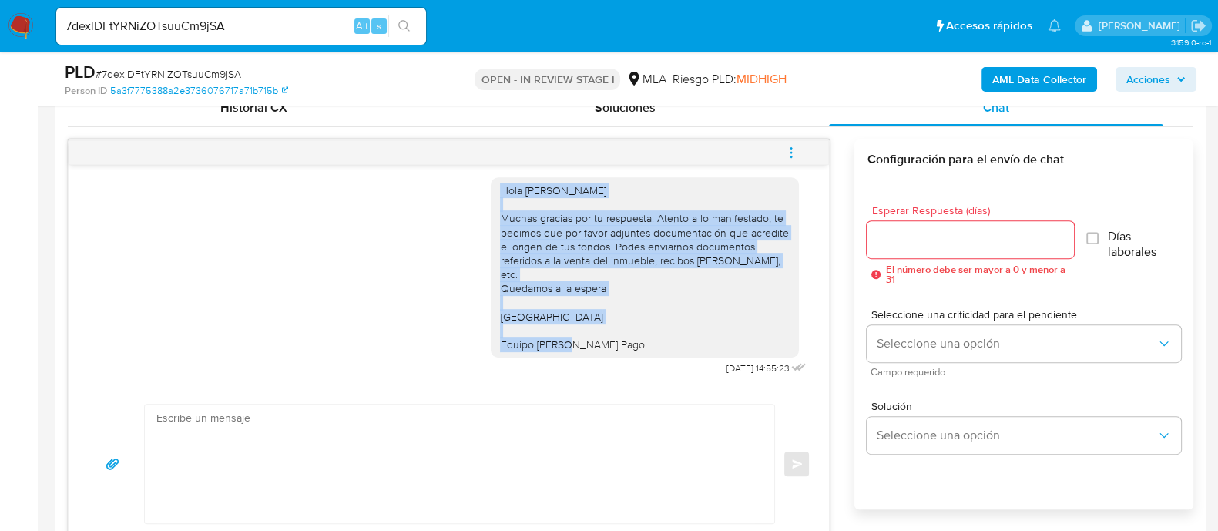
drag, startPoint x: 486, startPoint y: 397, endPoint x: 647, endPoint y: 341, distance: 171.1
click at [647, 341] on div "Hola Daniel Ulises Cruz Muchas gracias por tu respuesta. Atento a lo manifestad…" at bounding box center [645, 267] width 290 height 168
copy div "Hola Daniel Ulises Cruz Muchas gracias por tu respuesta. Atento a lo manifestad…"
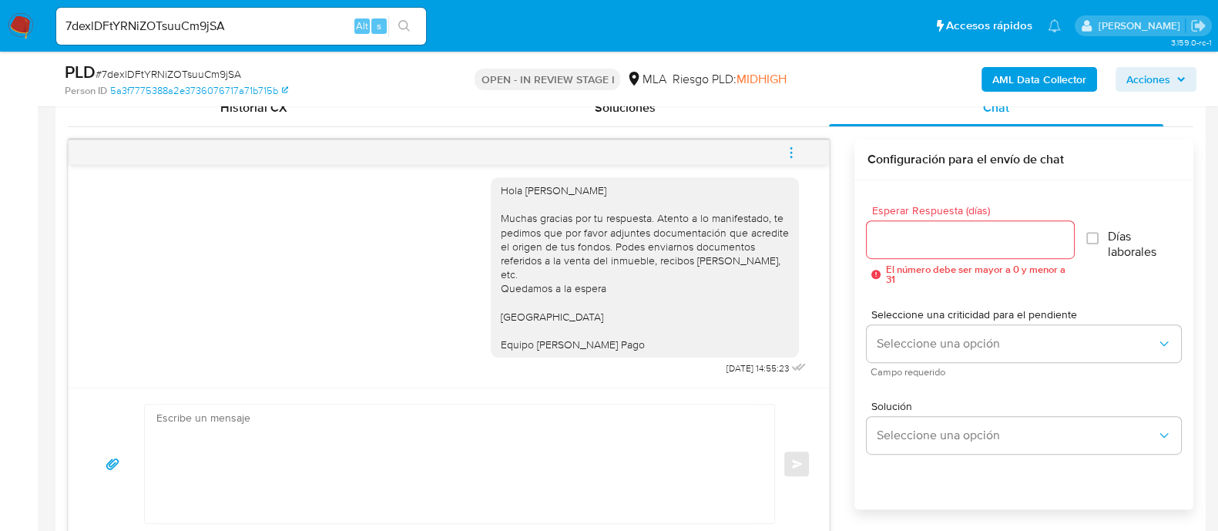
click at [598, 442] on textarea at bounding box center [455, 464] width 599 height 119
paste textarea "Hola Daniel Ulises Cruz Muchas gracias por tu respuesta. Atento a lo manifestad…"
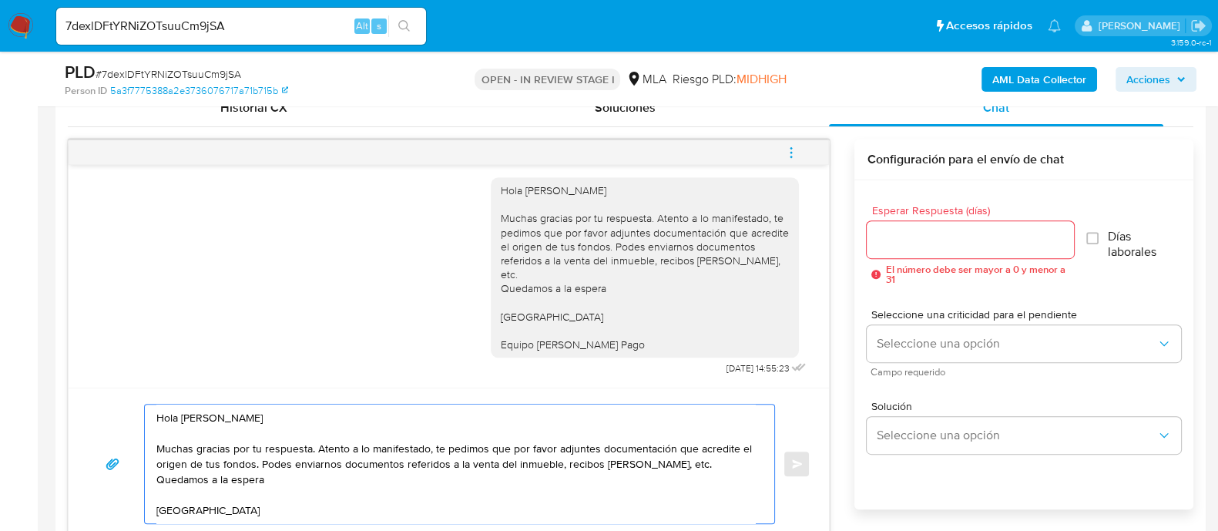
scroll to position [786, 0]
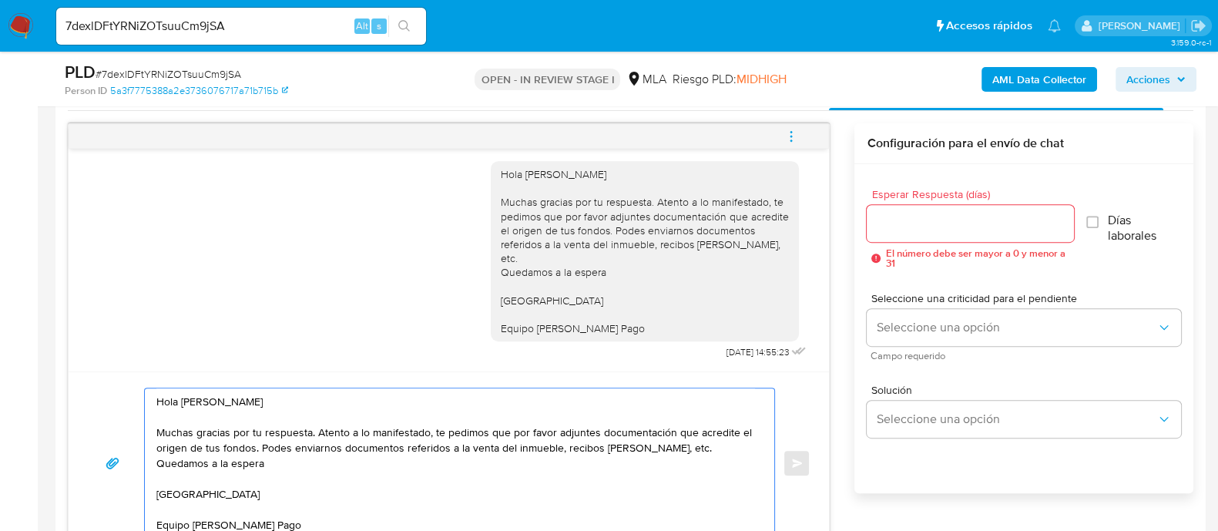
type textarea "Hola Daniel Ulises Cruz Muchas gracias por tu respuesta. Atento a lo manifestad…"
click at [919, 227] on input "Esperar Respuesta (días)" at bounding box center [970, 223] width 207 height 20
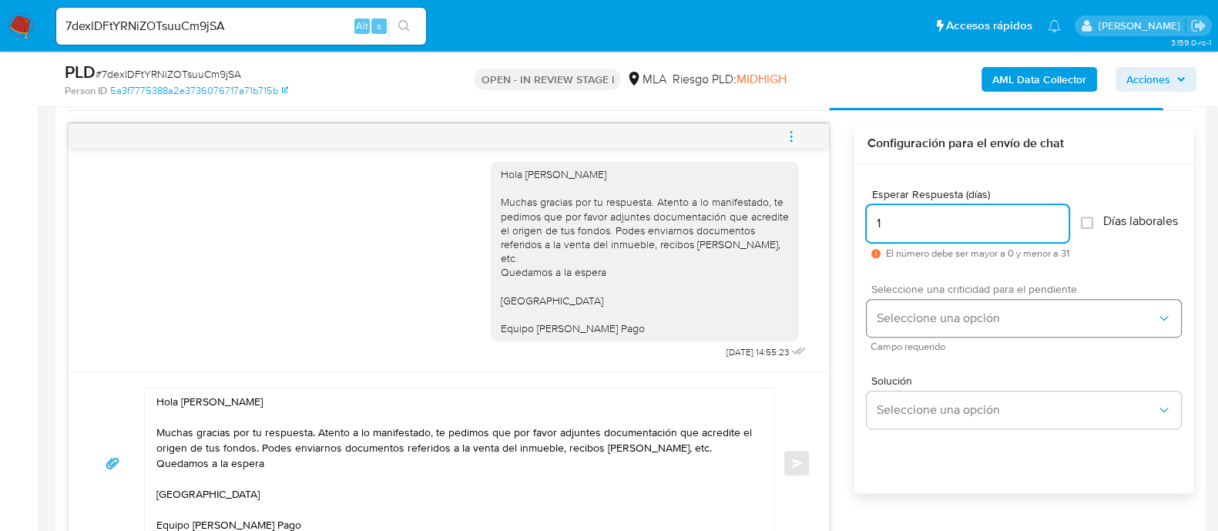
type input "1"
click at [916, 320] on span "Seleccione una opción" at bounding box center [1016, 318] width 281 height 15
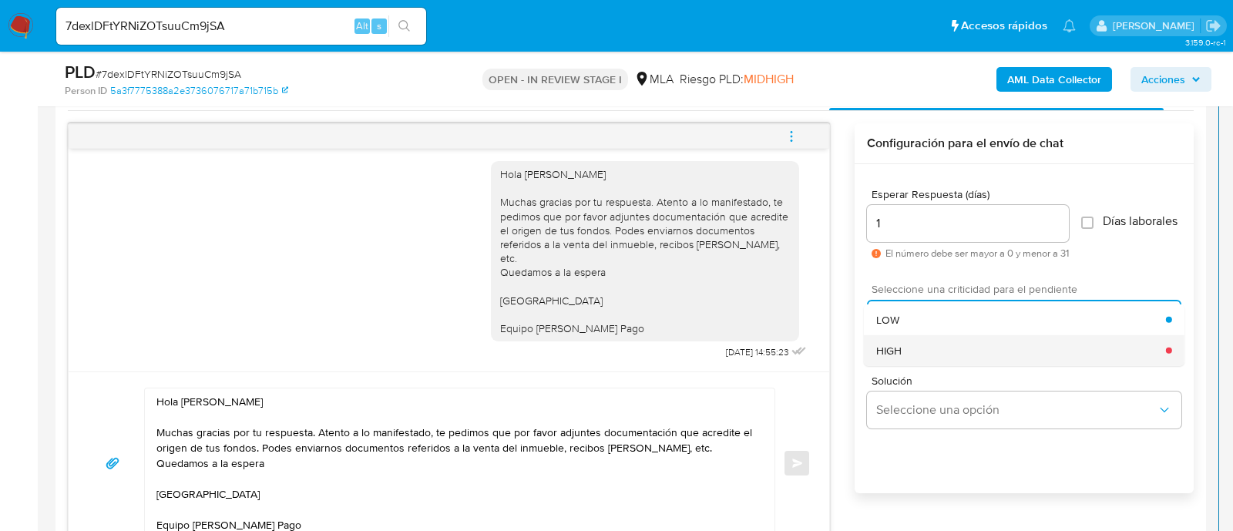
click at [909, 354] on div "HIGH" at bounding box center [1021, 349] width 290 height 31
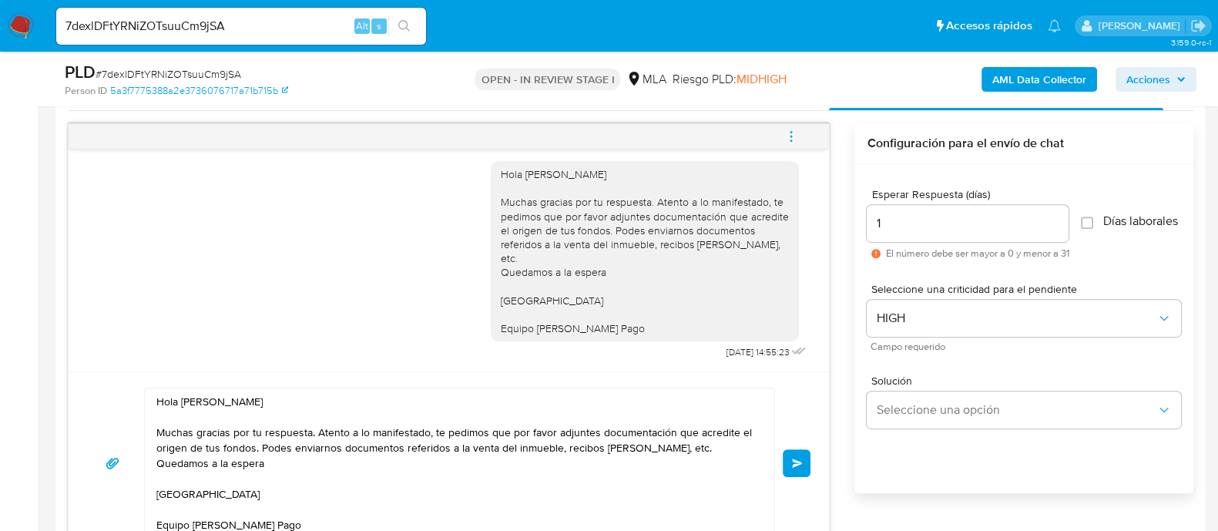
click at [798, 445] on div "Hola Daniel Ulises Cruz Muchas gracias por tu respuesta. Atento a lo manifestad…" at bounding box center [449, 463] width 724 height 151
click at [800, 480] on div "Hola Daniel Ulises Cruz Muchas gracias por tu respuesta. Atento a lo manifestad…" at bounding box center [449, 463] width 724 height 151
click at [795, 454] on button "Enviar" at bounding box center [797, 463] width 28 height 28
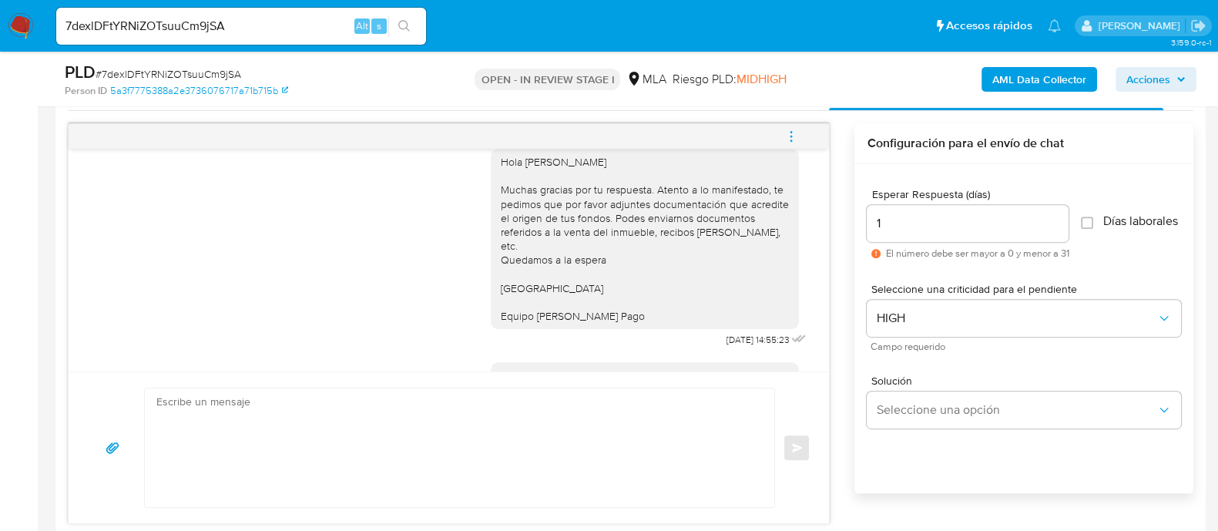
scroll to position [2065, 0]
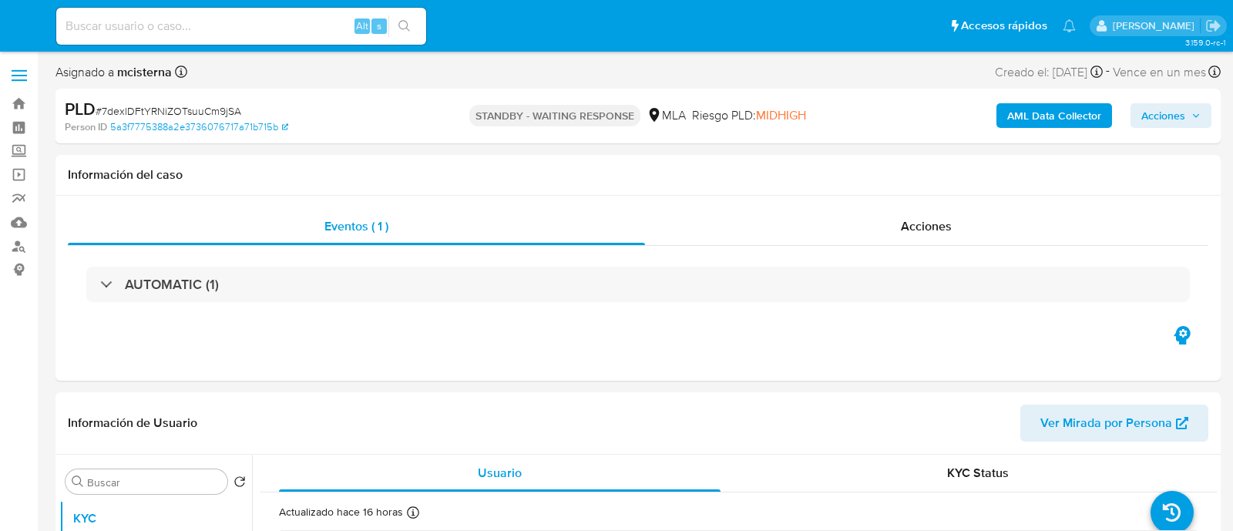
select select "10"
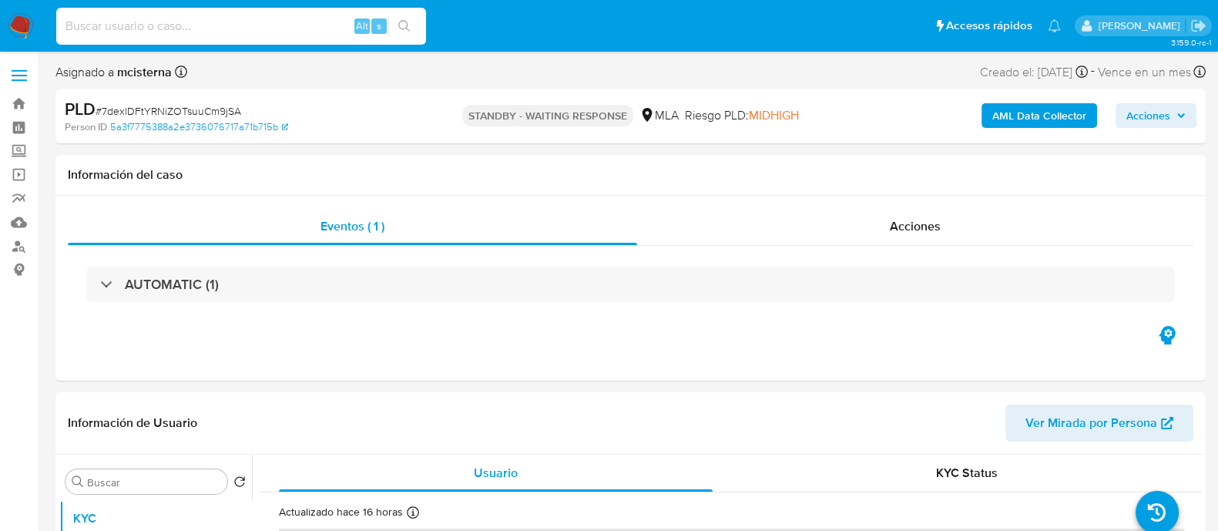
click at [281, 29] on input at bounding box center [241, 26] width 370 height 20
paste input "nH6EuqBRCpLqBL6Wynrrfx4G"
type input "nH6EuqBRCpLqBL6Wynrrfx4G"
click at [408, 29] on icon "search-icon" at bounding box center [404, 26] width 12 height 12
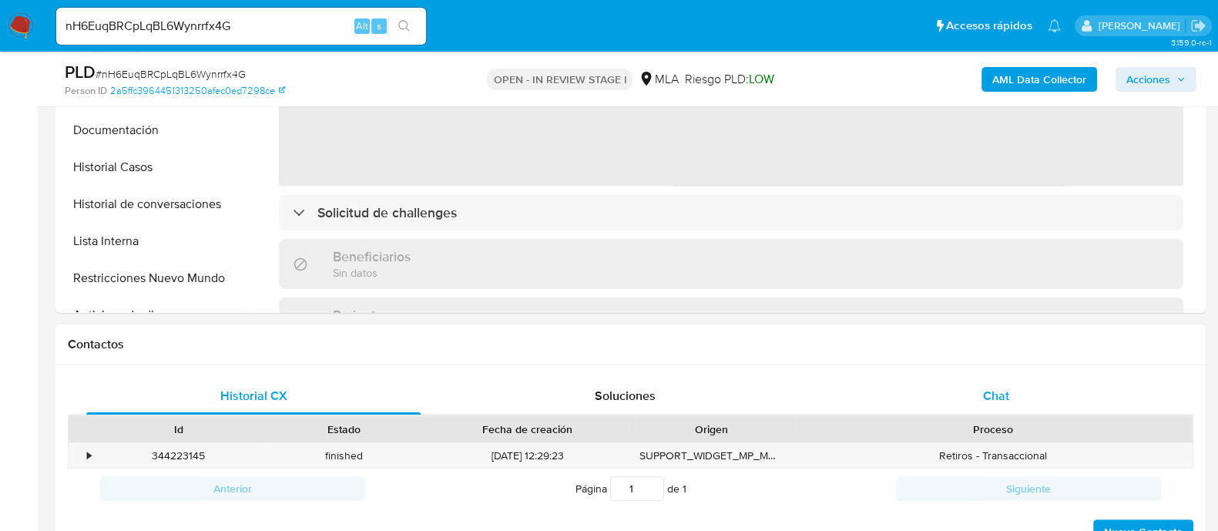
click at [994, 379] on div "Chat" at bounding box center [996, 396] width 334 height 37
select select "10"
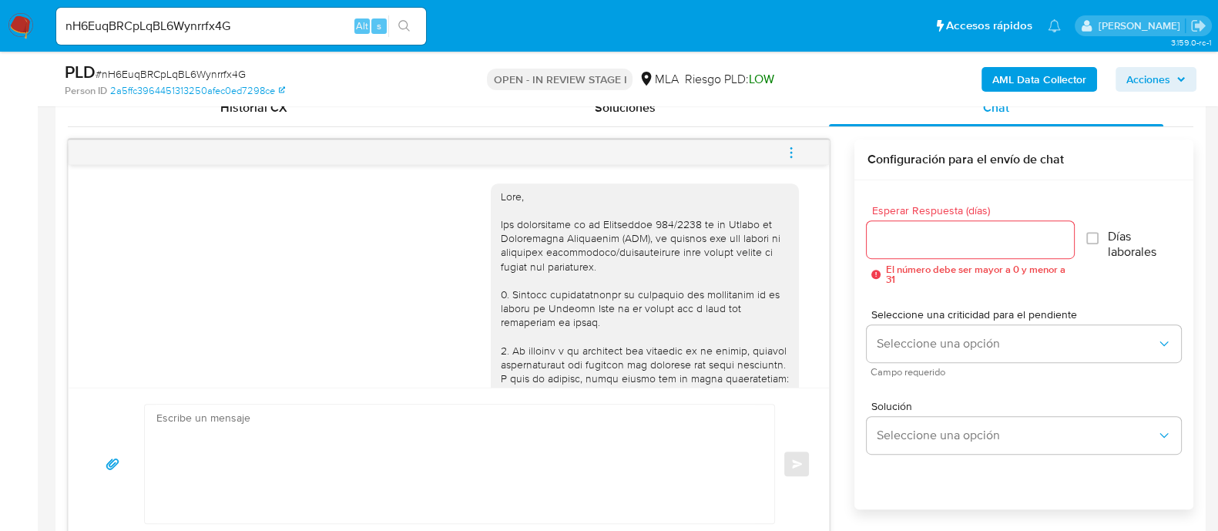
scroll to position [1923, 0]
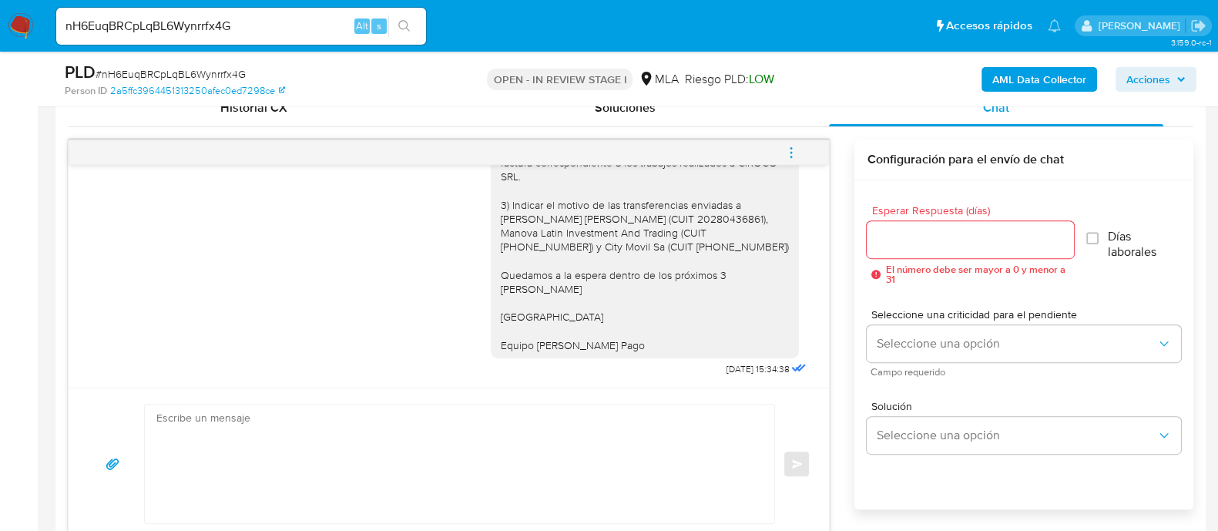
click at [804, 148] on button "menu-action" at bounding box center [791, 152] width 51 height 37
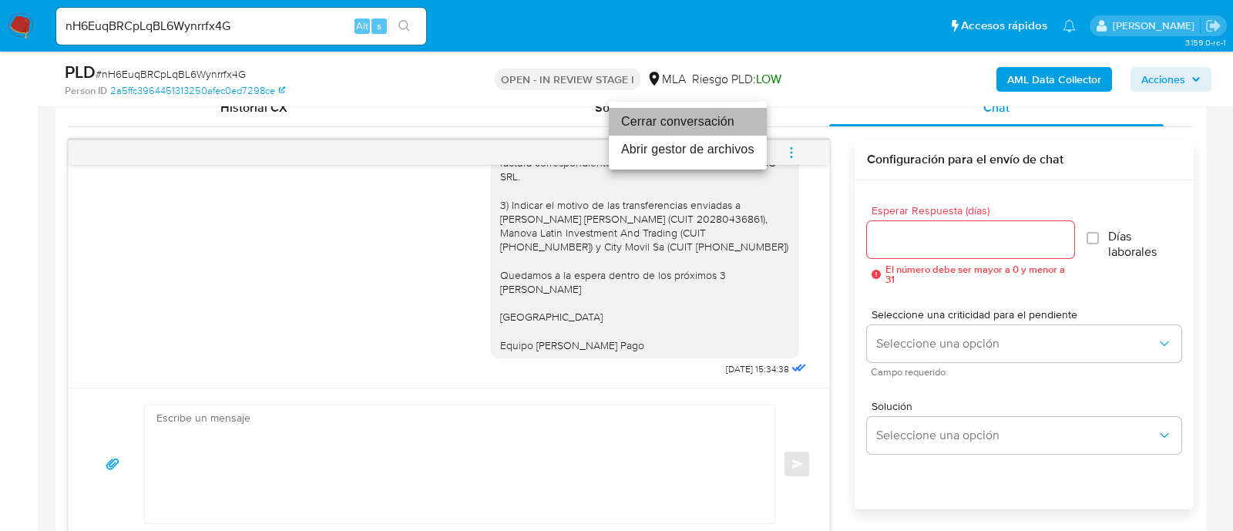
click at [691, 129] on li "Cerrar conversación" at bounding box center [688, 122] width 158 height 28
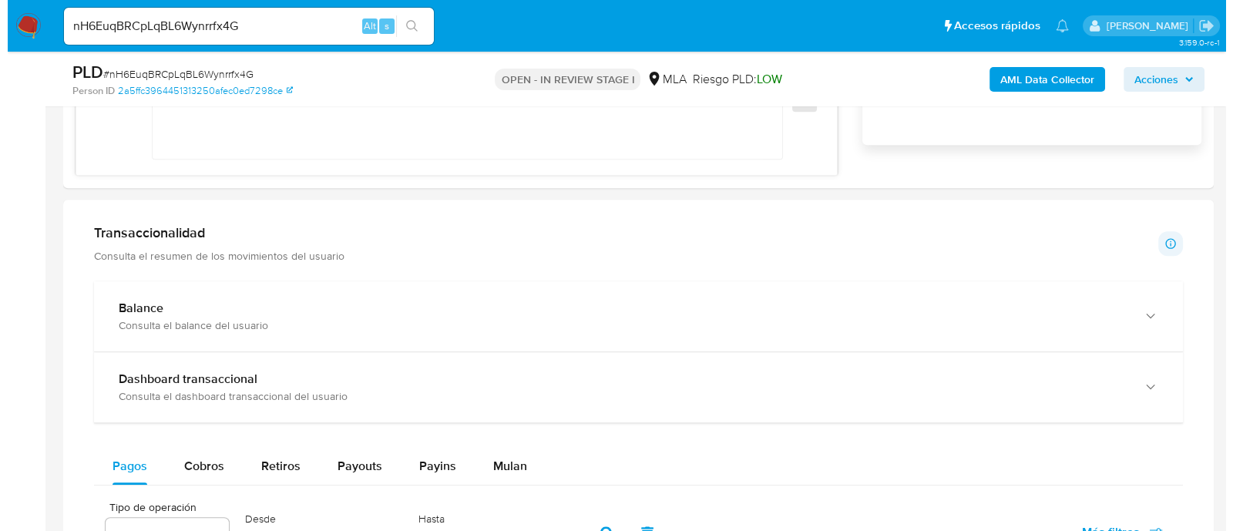
scroll to position [1252, 0]
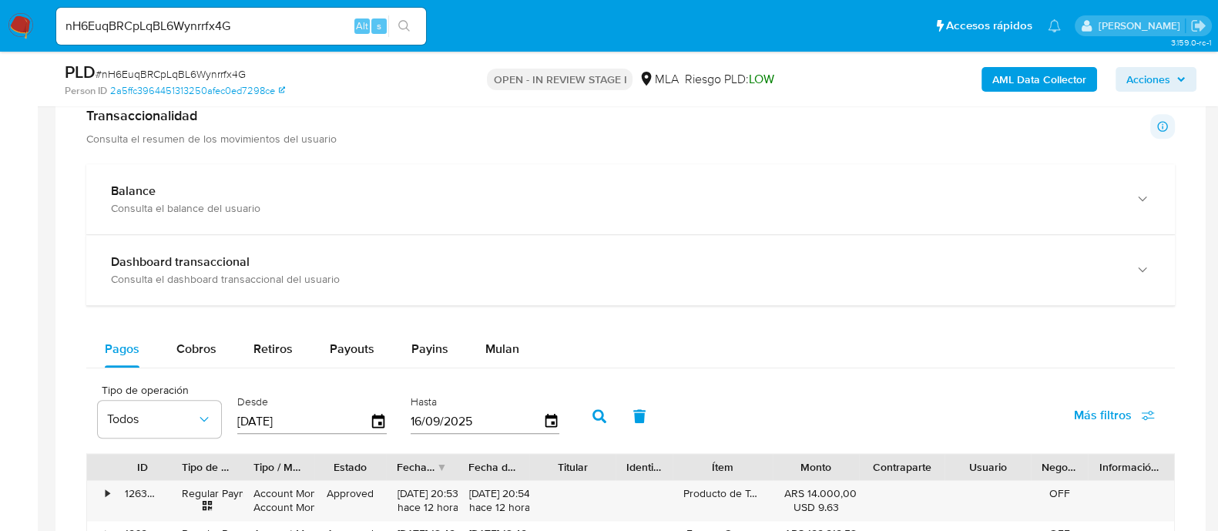
click at [1033, 87] on b "AML Data Collector" at bounding box center [1040, 79] width 94 height 25
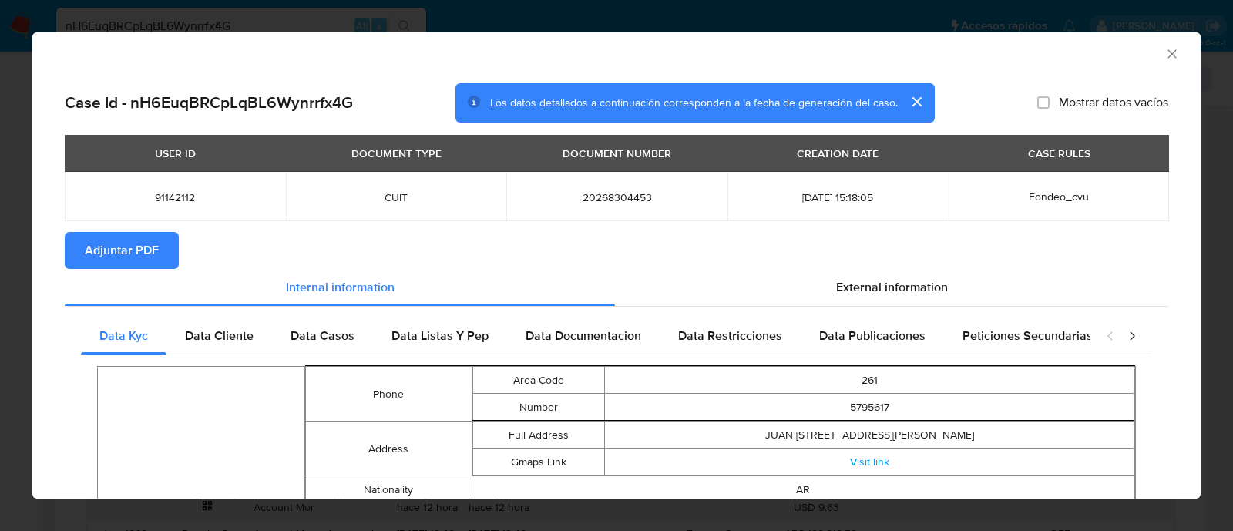
click at [149, 252] on span "Adjuntar PDF" at bounding box center [122, 251] width 74 height 34
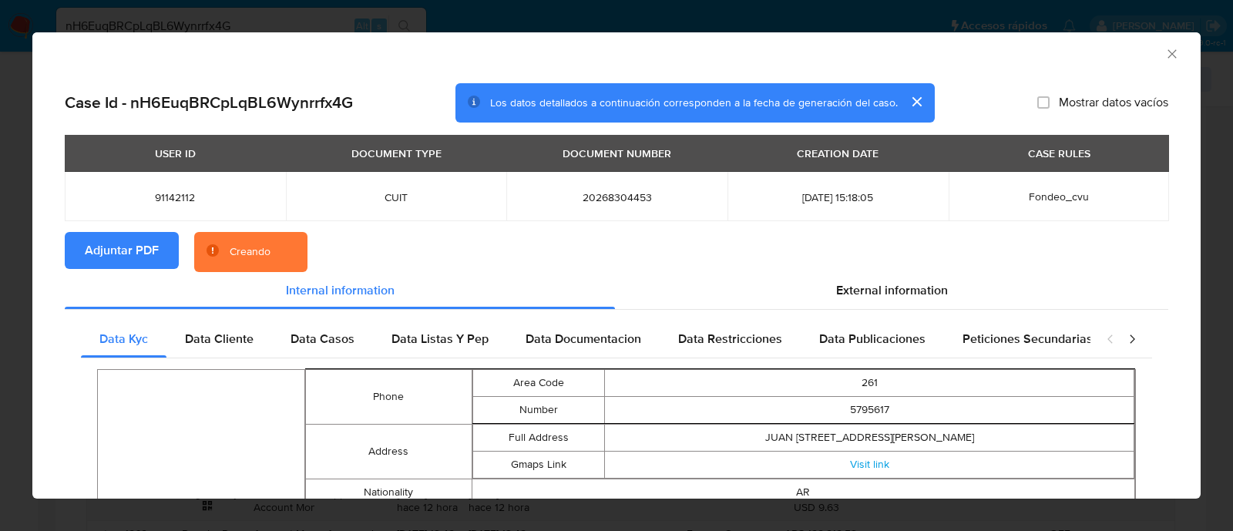
click at [177, 193] on span "91142112" at bounding box center [175, 197] width 184 height 14
copy span "91142112"
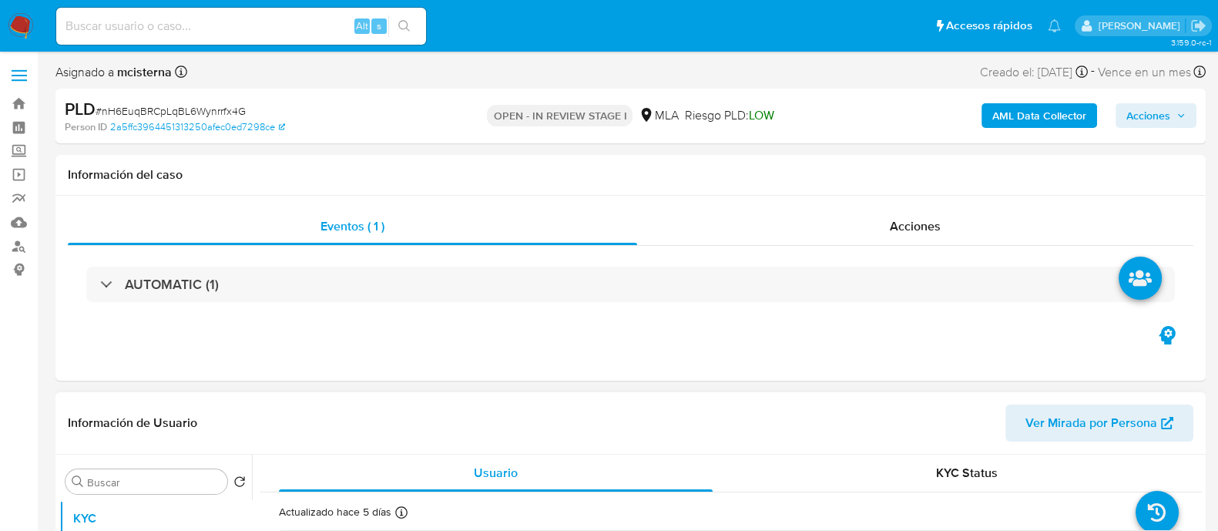
select select "10"
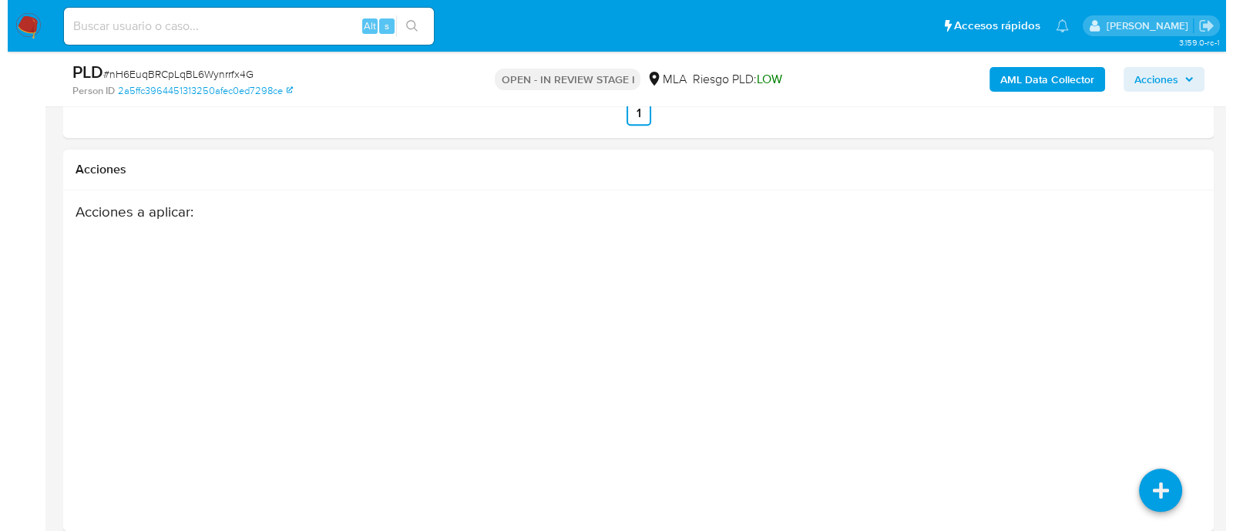
scroll to position [2103, 0]
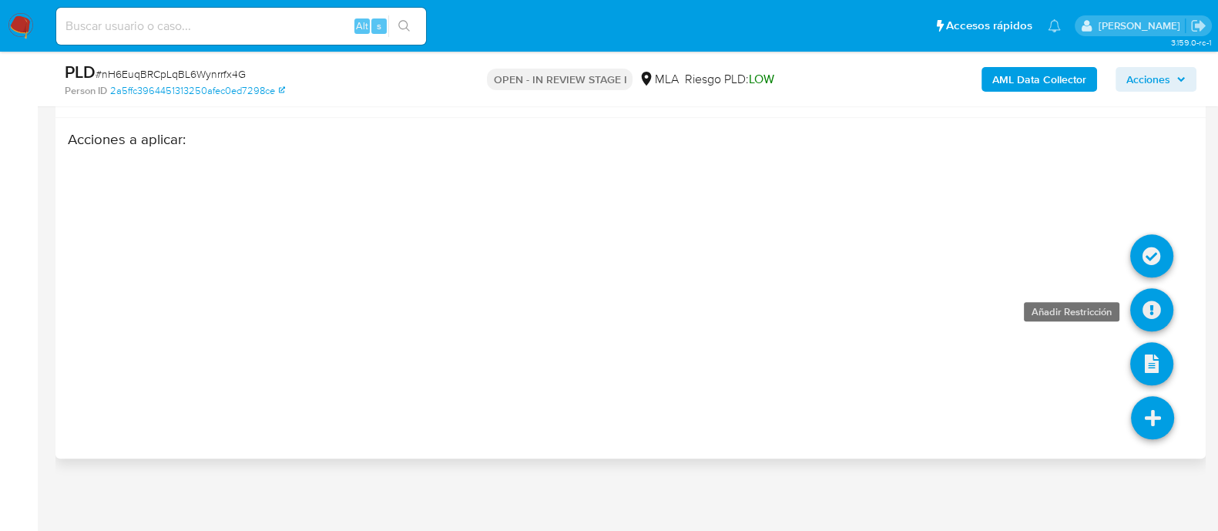
click at [1152, 314] on icon at bounding box center [1152, 309] width 43 height 43
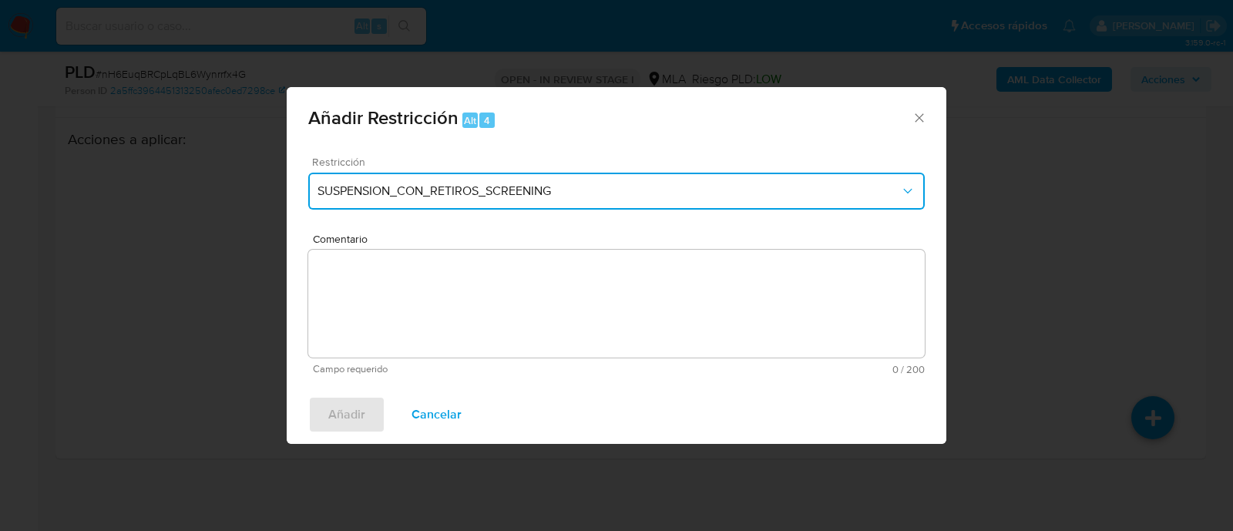
click at [585, 175] on button "SUSPENSION_CON_RETIROS_SCREENING" at bounding box center [616, 191] width 617 height 37
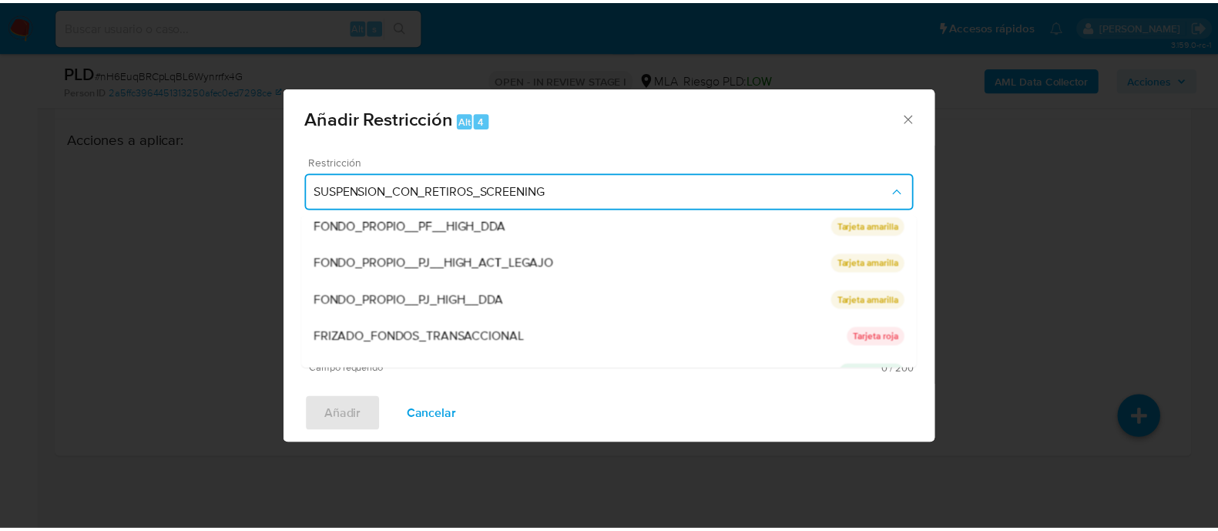
scroll to position [289, 0]
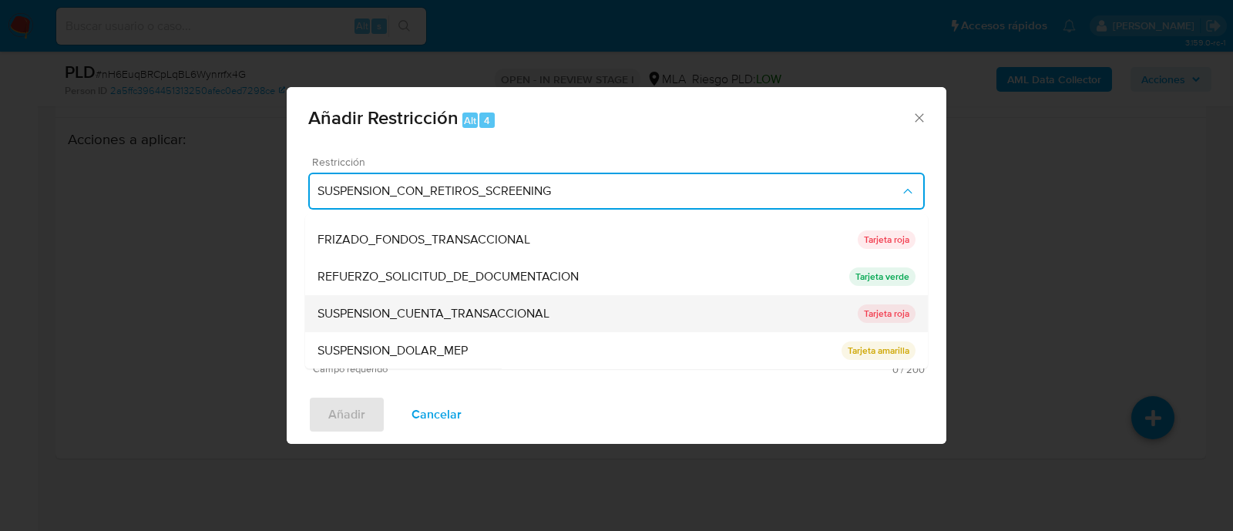
click at [501, 319] on span "SUSPENSION_CUENTA_TRANSACCIONAL" at bounding box center [434, 314] width 232 height 15
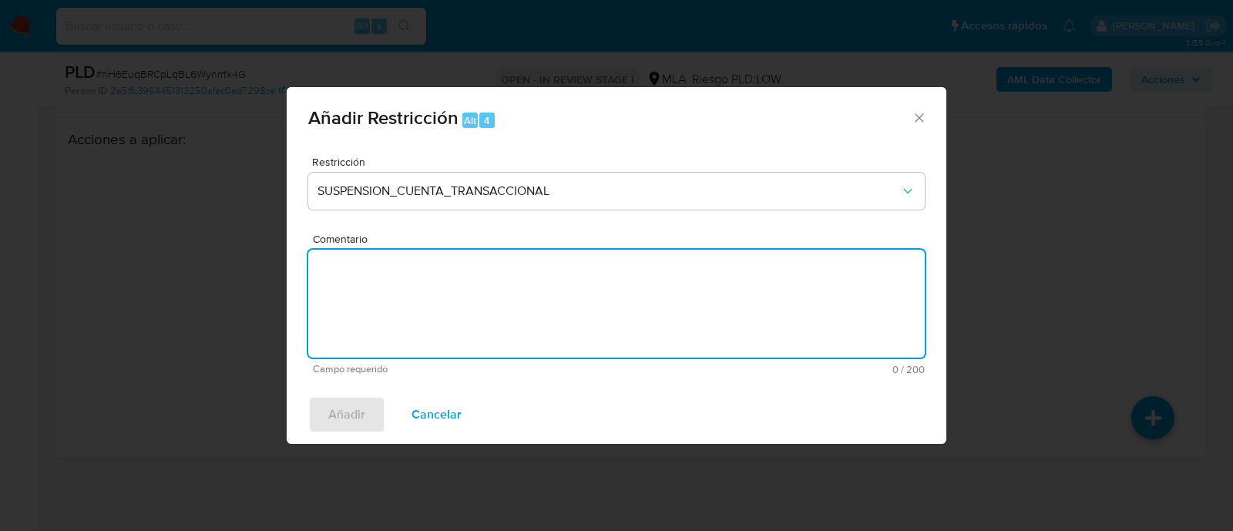
click at [612, 317] on textarea "Comentario" at bounding box center [616, 304] width 617 height 108
type textarea "AML"
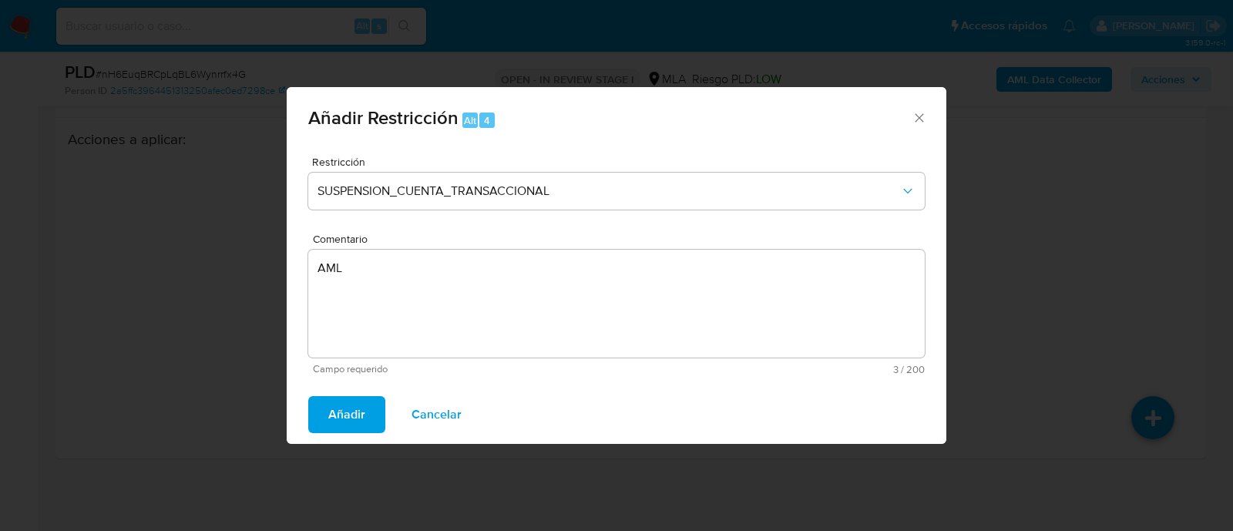
click at [343, 417] on span "Añadir" at bounding box center [346, 415] width 37 height 34
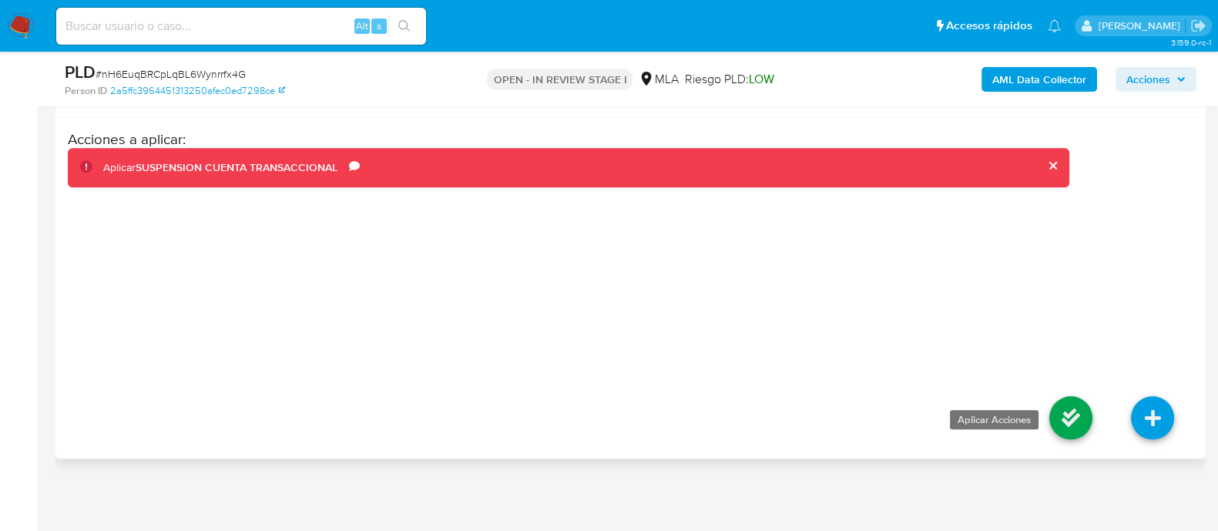
click at [1091, 425] on icon at bounding box center [1071, 417] width 43 height 43
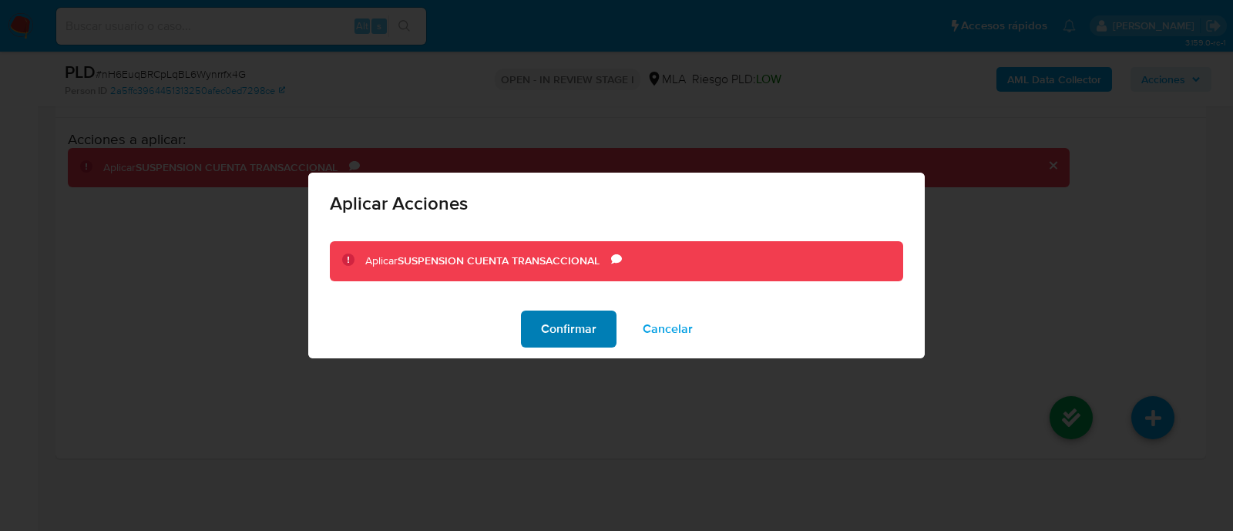
click at [545, 314] on span "Confirmar" at bounding box center [568, 329] width 55 height 34
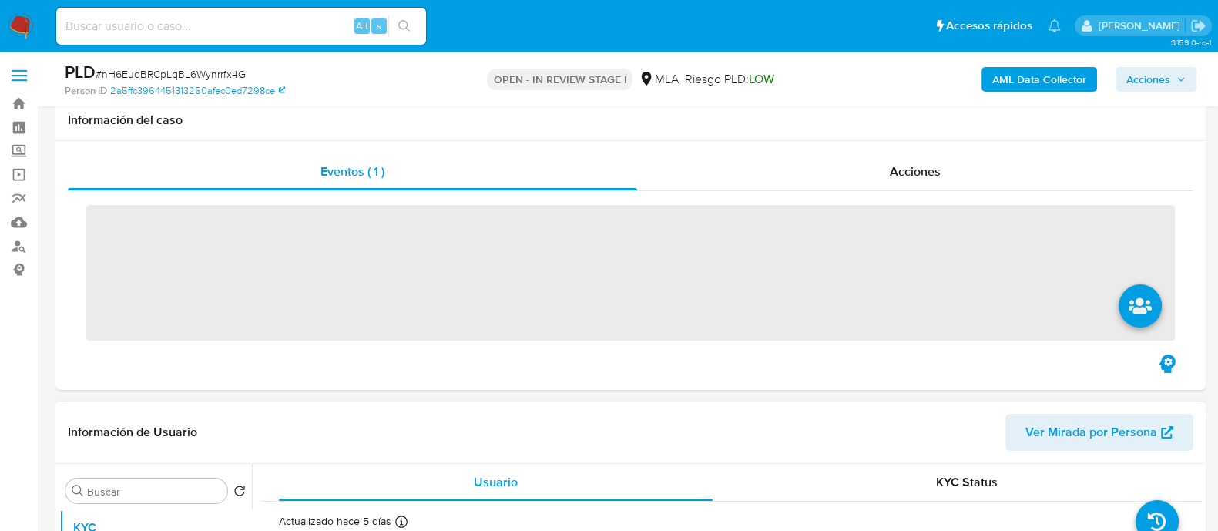
scroll to position [192, 0]
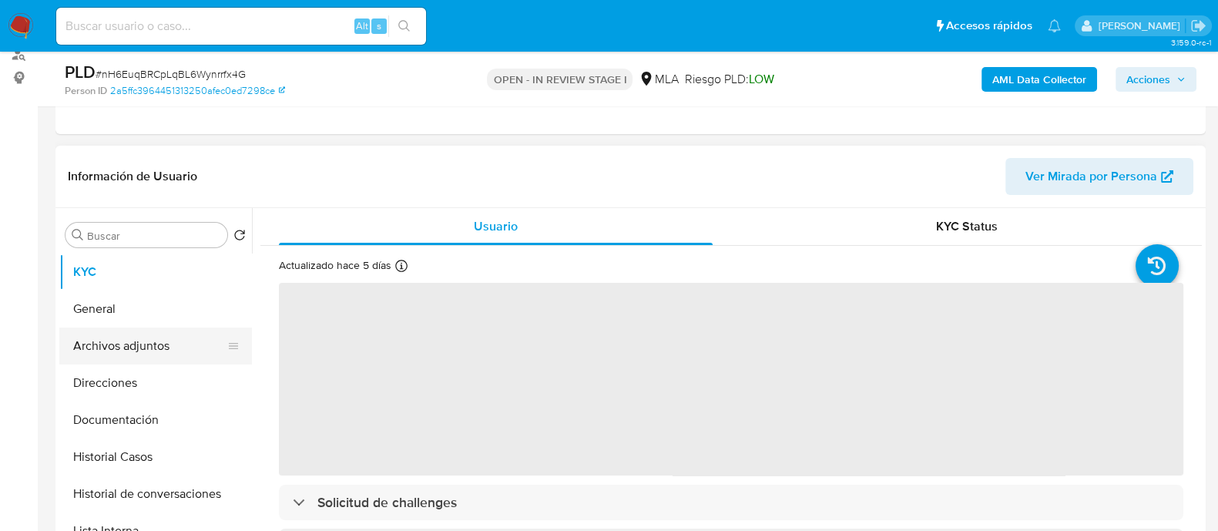
click at [164, 337] on button "Archivos adjuntos" at bounding box center [149, 346] width 180 height 37
select select "10"
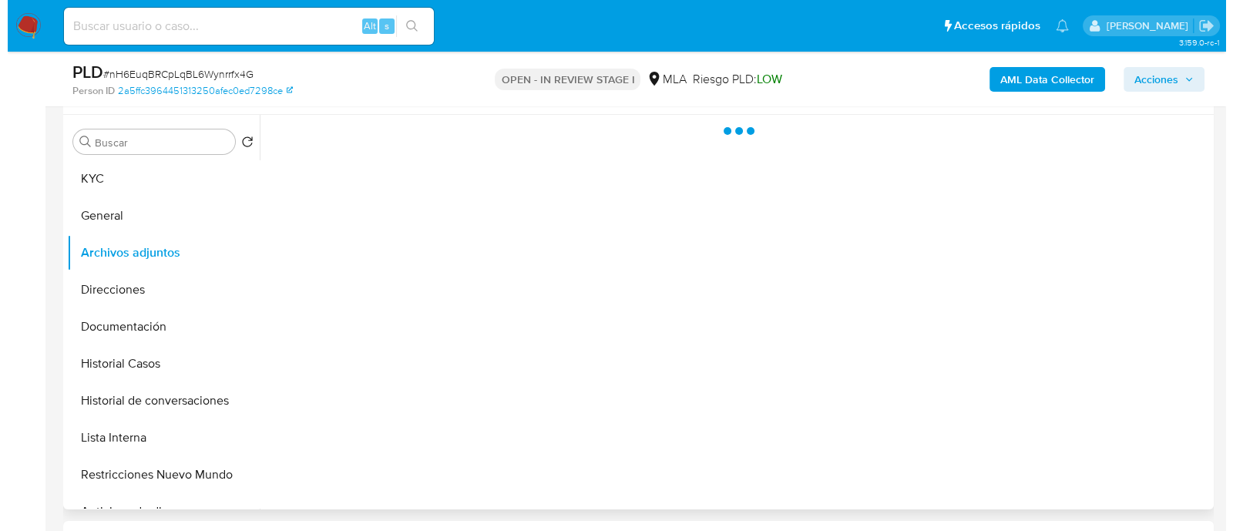
scroll to position [289, 0]
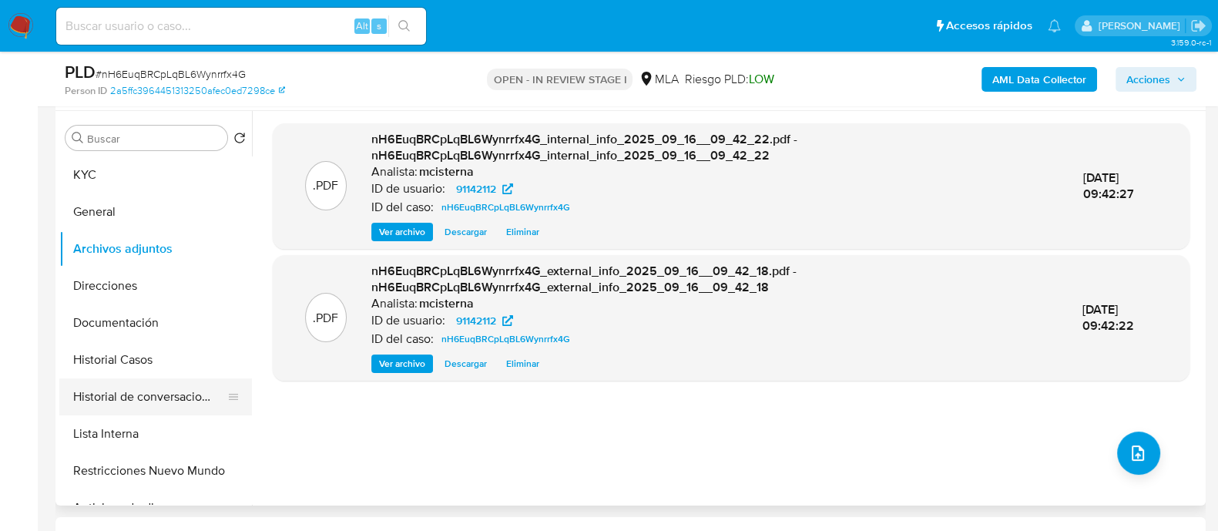
click at [213, 406] on button "Historial de conversaciones" at bounding box center [149, 396] width 180 height 37
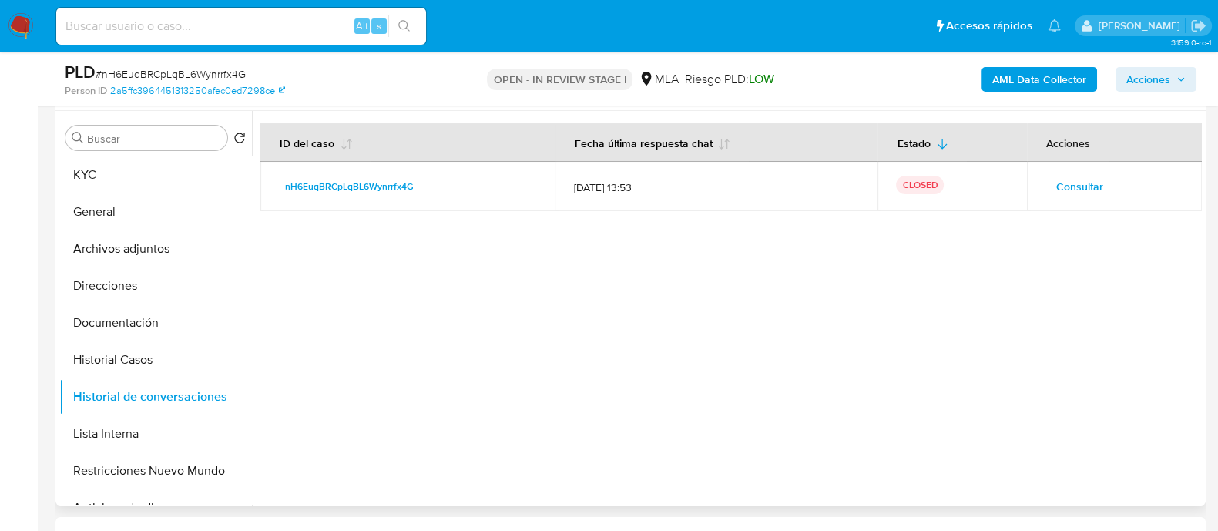
click at [1063, 192] on span "Consultar" at bounding box center [1080, 187] width 47 height 22
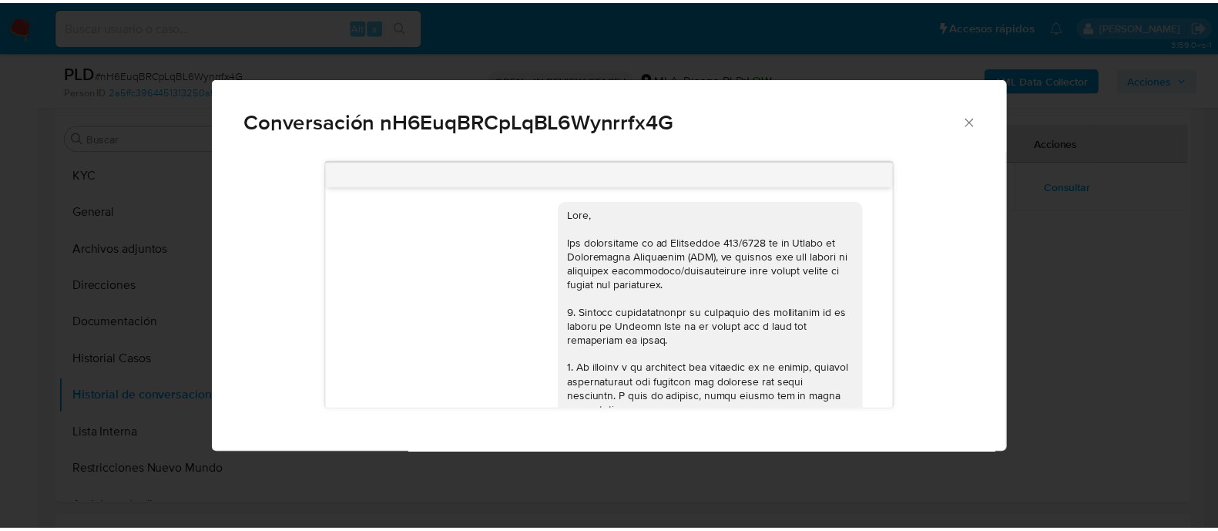
scroll to position [0, 0]
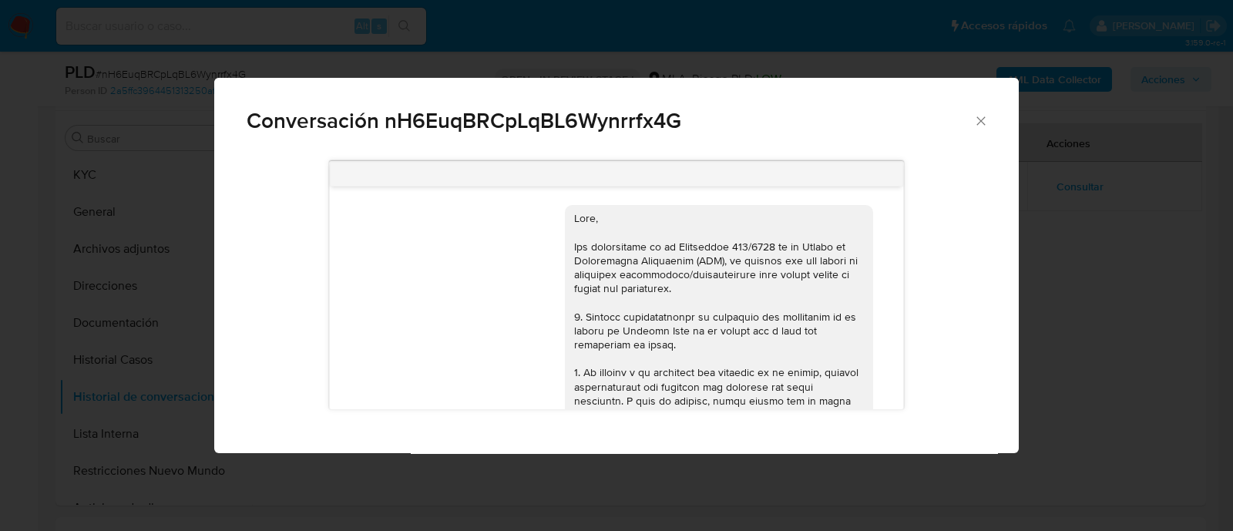
click at [990, 133] on div "Conversación nH6EuqBRCpLqBL6Wynrrfx4G" at bounding box center [616, 114] width 805 height 73
click at [979, 123] on icon "Cerrar" at bounding box center [980, 120] width 15 height 15
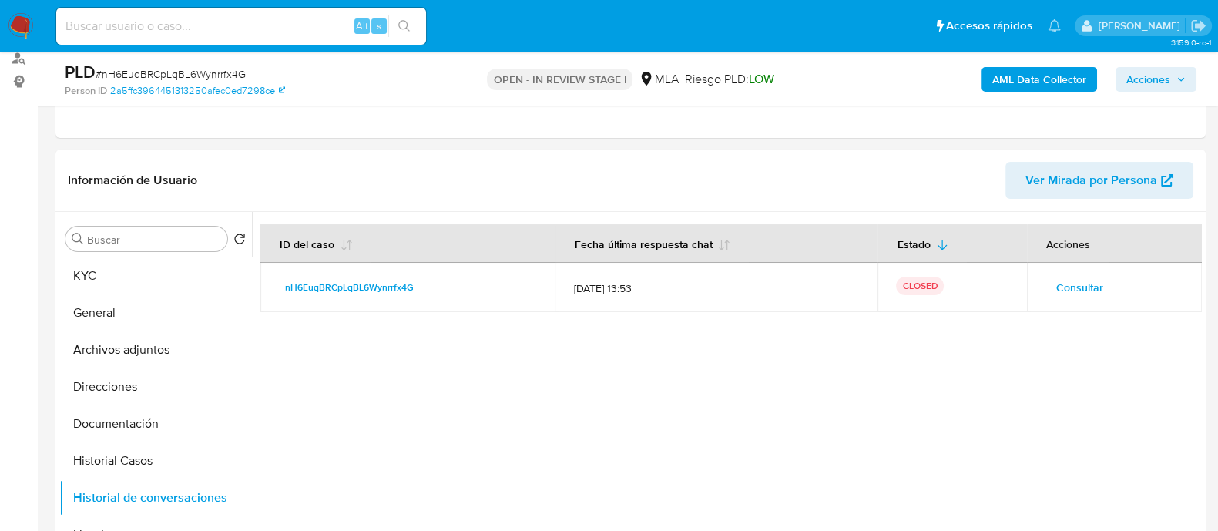
scroll to position [106, 0]
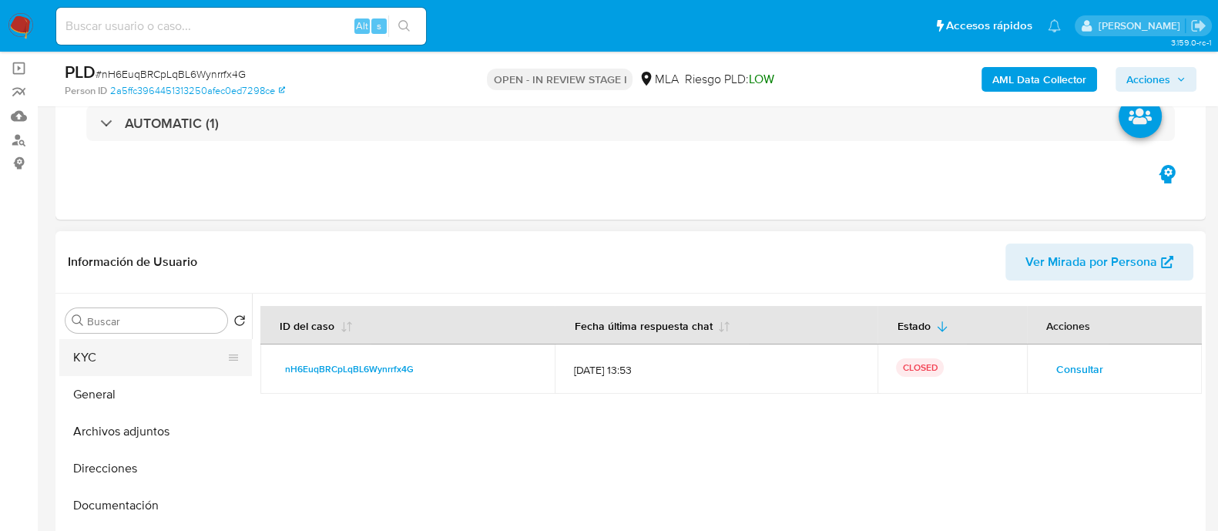
click at [131, 357] on button "KYC" at bounding box center [149, 357] width 180 height 37
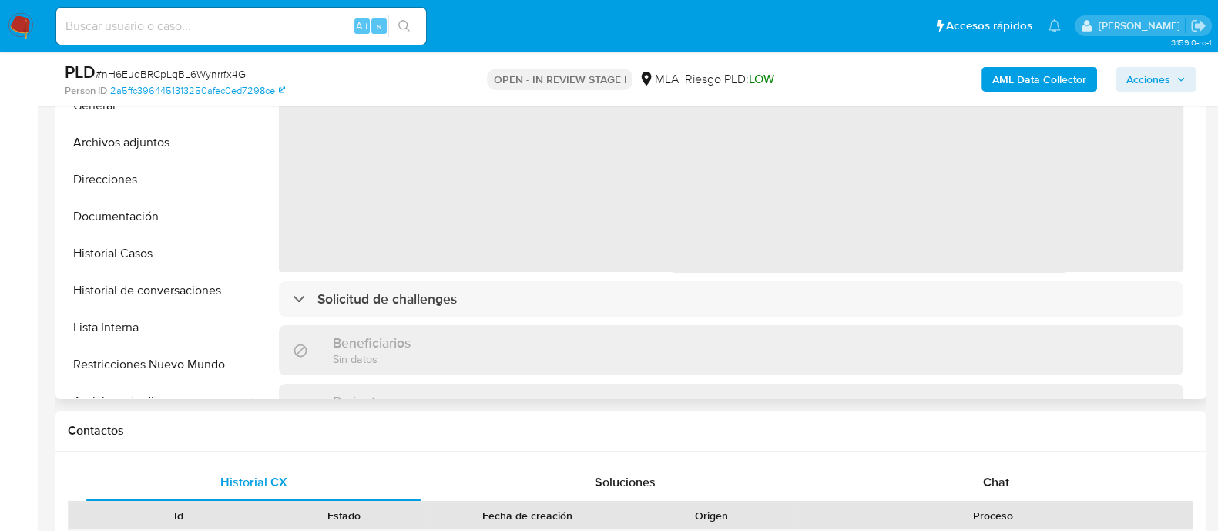
scroll to position [203, 0]
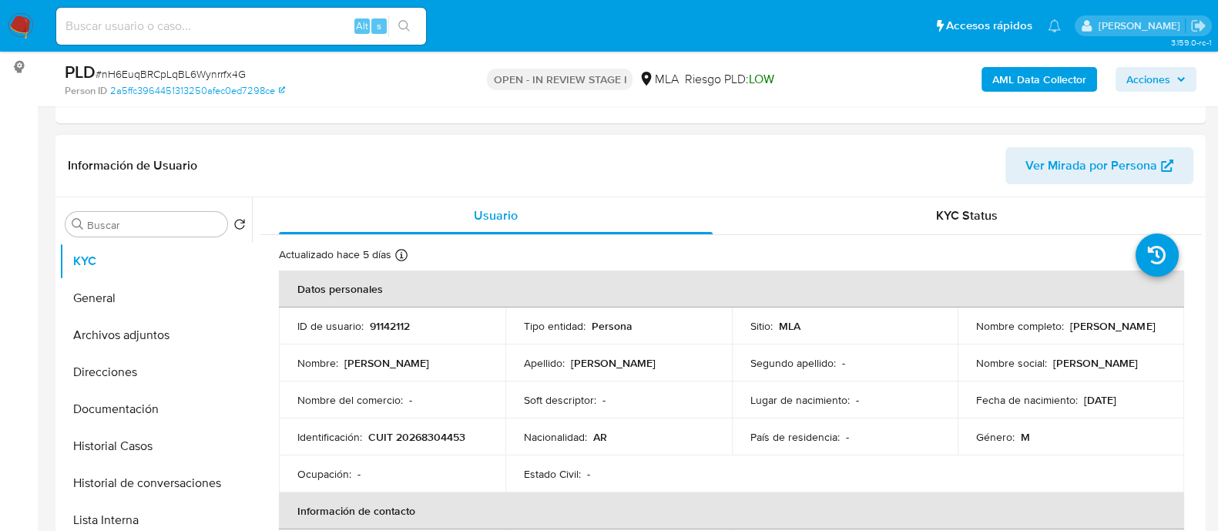
click at [419, 432] on p "CUIT 20268304453" at bounding box center [416, 437] width 97 height 14
copy p "20268304453"
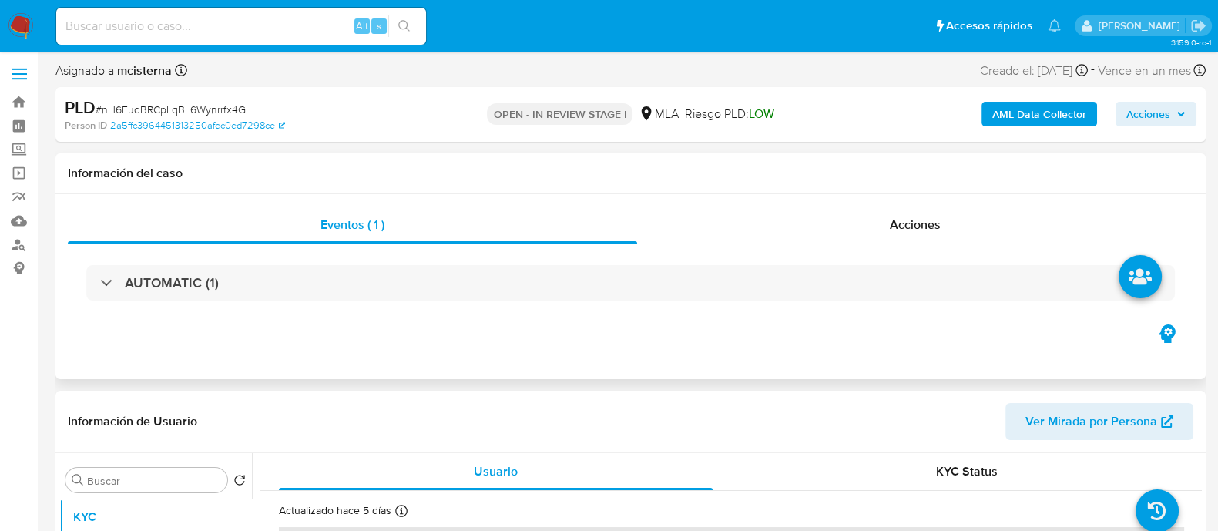
scroll to position [0, 0]
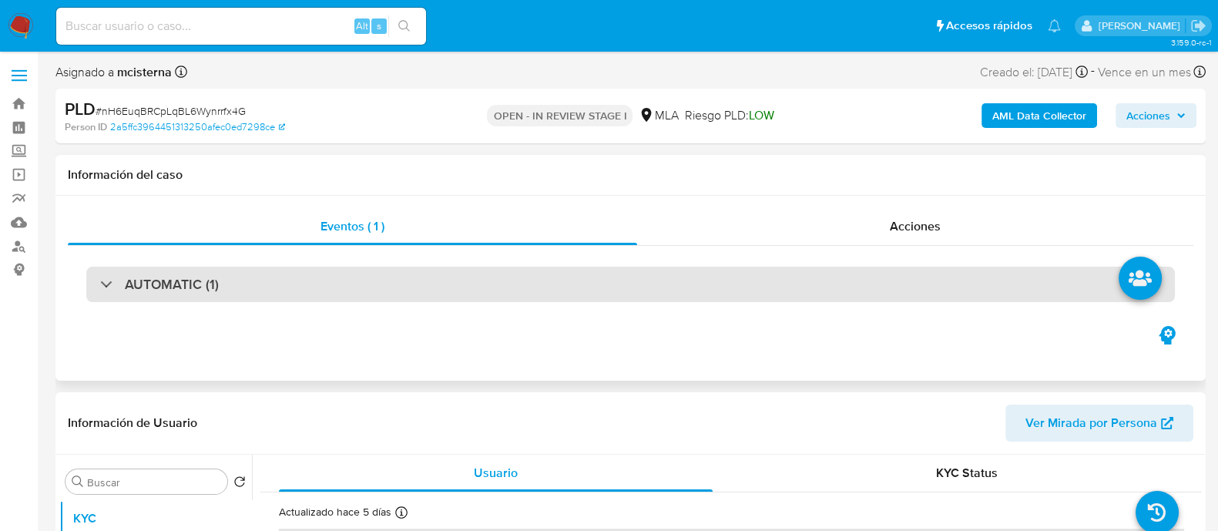
click at [266, 301] on div "AUTOMATIC (1)" at bounding box center [630, 284] width 1089 height 35
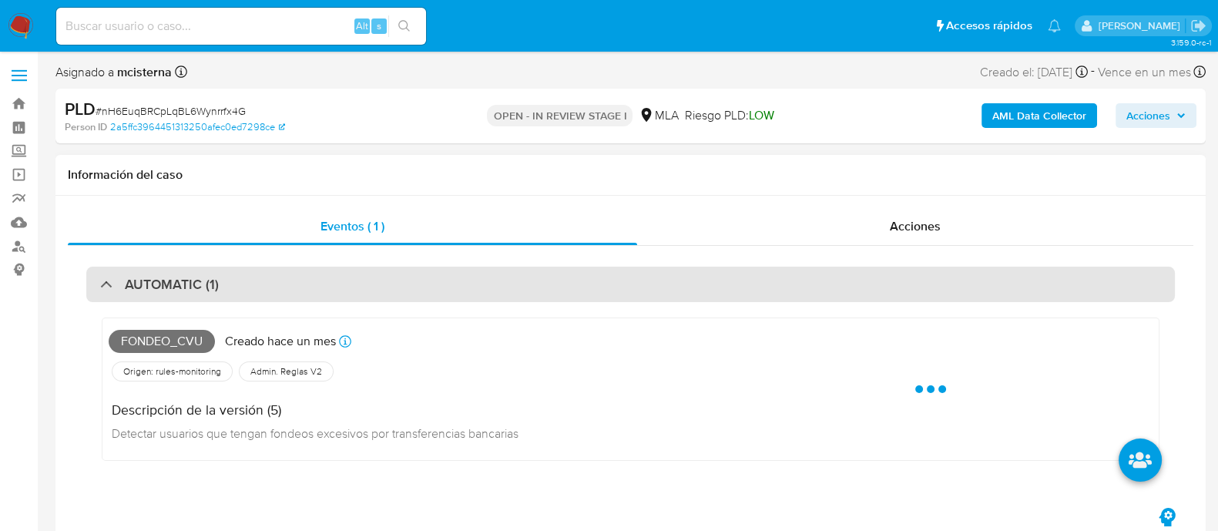
click at [269, 297] on div "AUTOMATIC (1)" at bounding box center [630, 284] width 1089 height 35
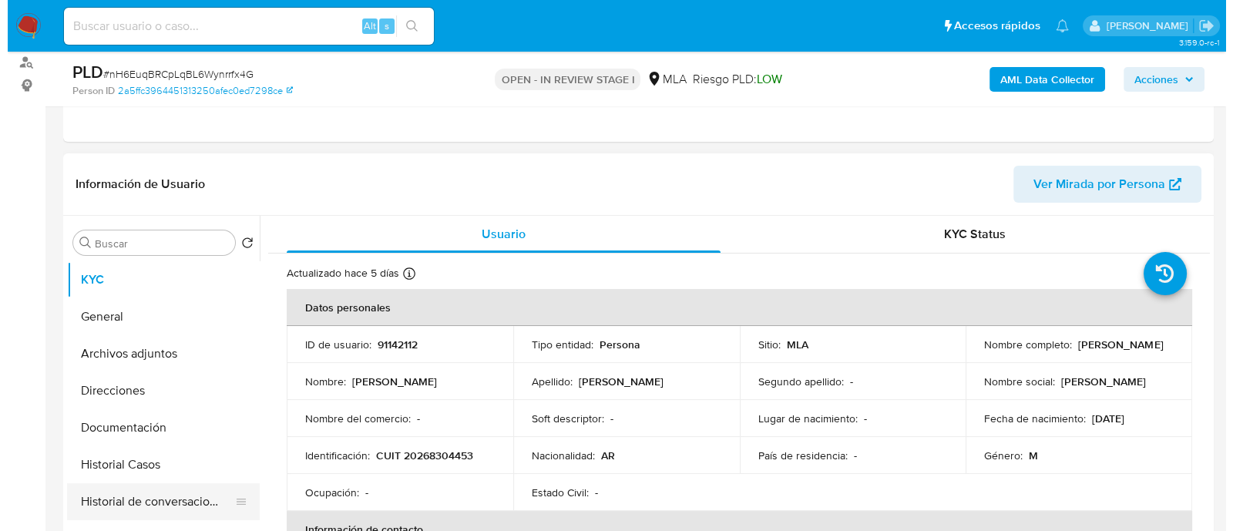
scroll to position [289, 0]
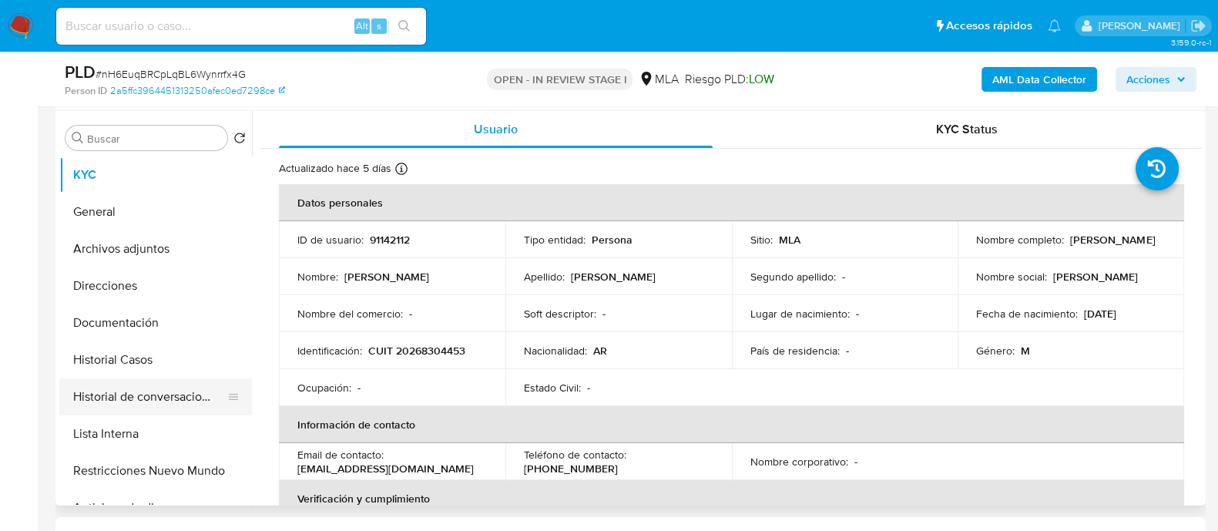
click at [162, 393] on button "Historial de conversaciones" at bounding box center [149, 396] width 180 height 37
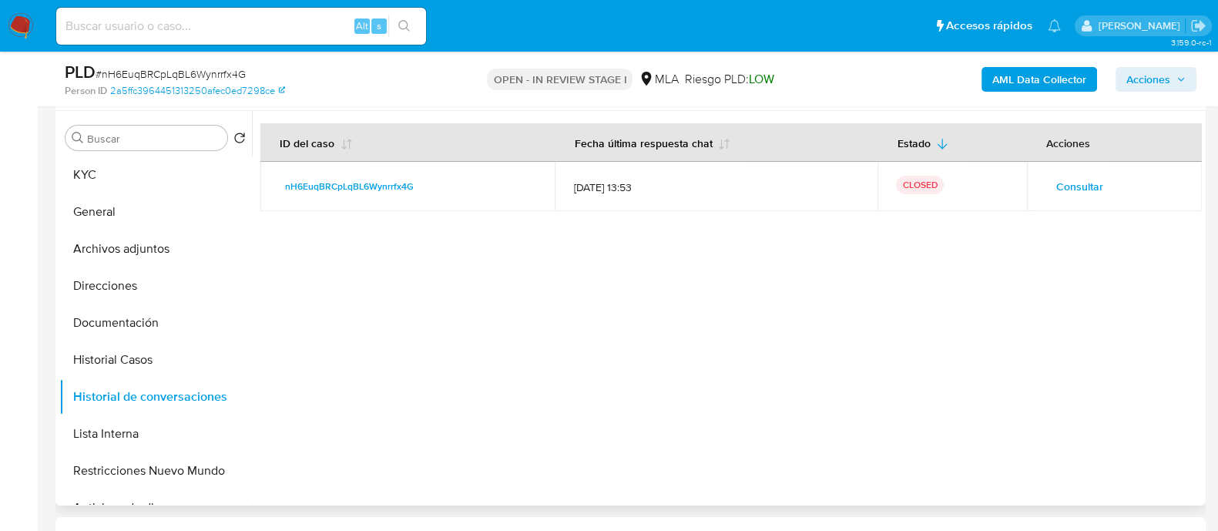
click at [1090, 196] on span "Consultar" at bounding box center [1080, 187] width 47 height 22
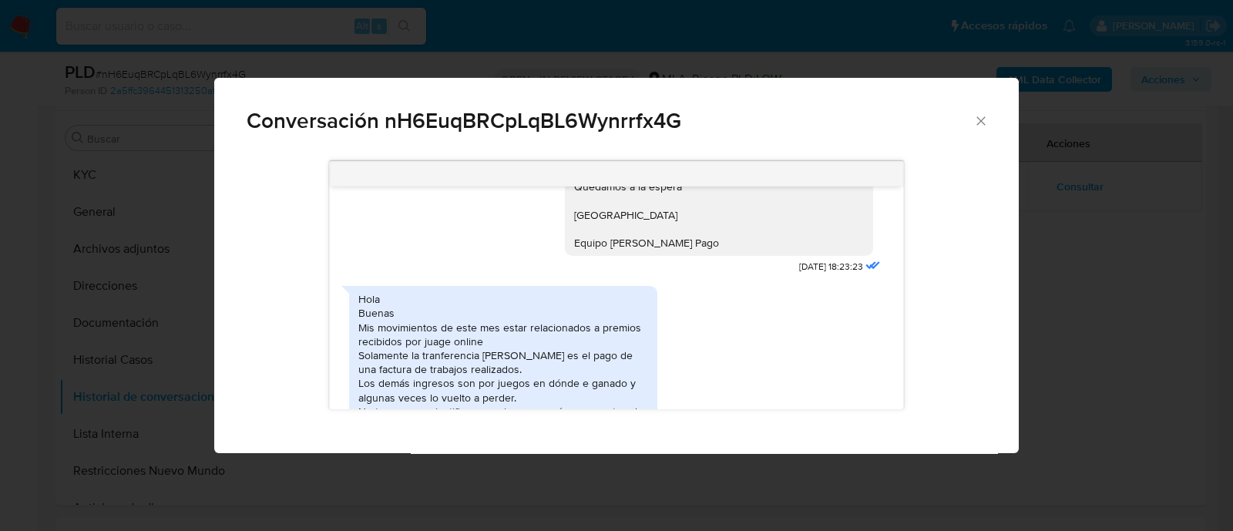
scroll to position [1541, 0]
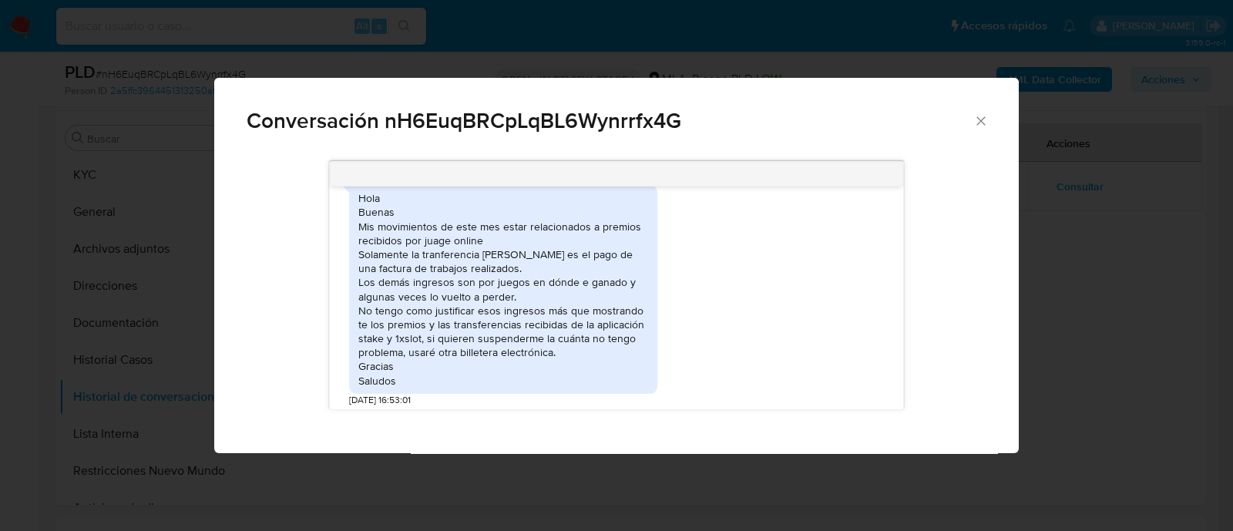
click at [365, 258] on div "Hola Buenas Mis movimientos de este mes estar relacionados a premios recibidos …" at bounding box center [503, 289] width 290 height 197
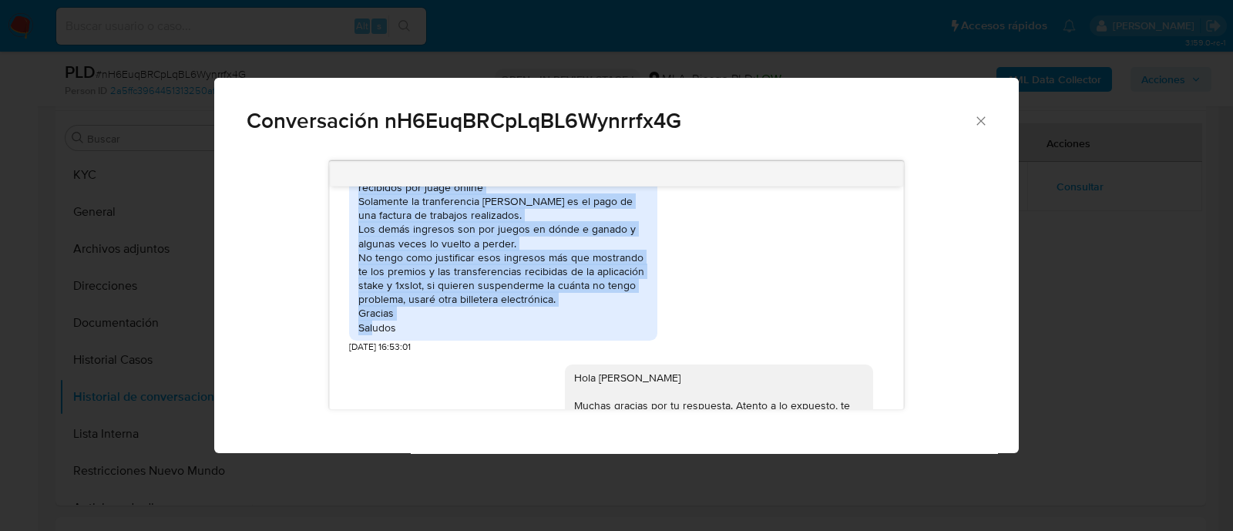
scroll to position [1638, 0]
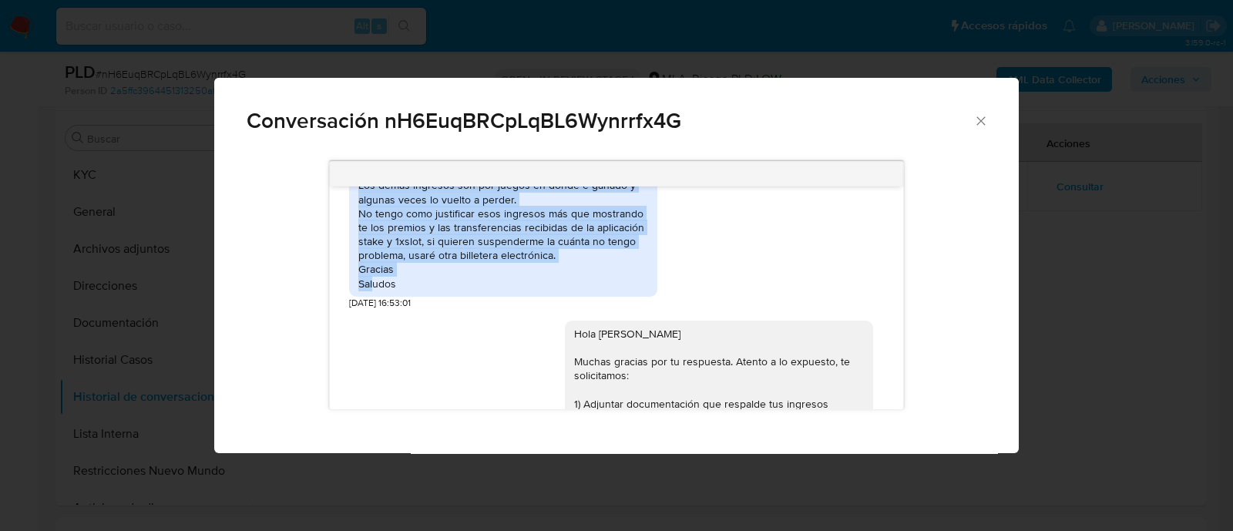
drag, startPoint x: 357, startPoint y: 257, endPoint x: 474, endPoint y: 323, distance: 134.2
click at [474, 309] on div "Hola Buenas Mis movimientos de este mes estar relacionados a premios recibidos …" at bounding box center [503, 194] width 308 height 229
click at [472, 276] on div "Hola Buenas Mis movimientos de este mes estar relacionados a premios recibidos …" at bounding box center [503, 192] width 290 height 197
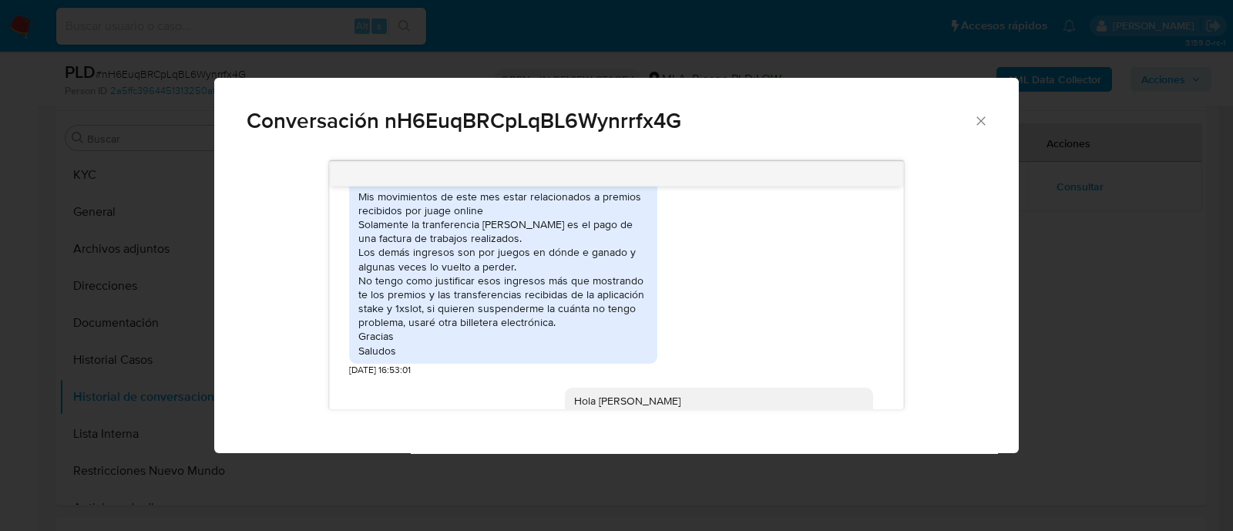
scroll to position [1541, 0]
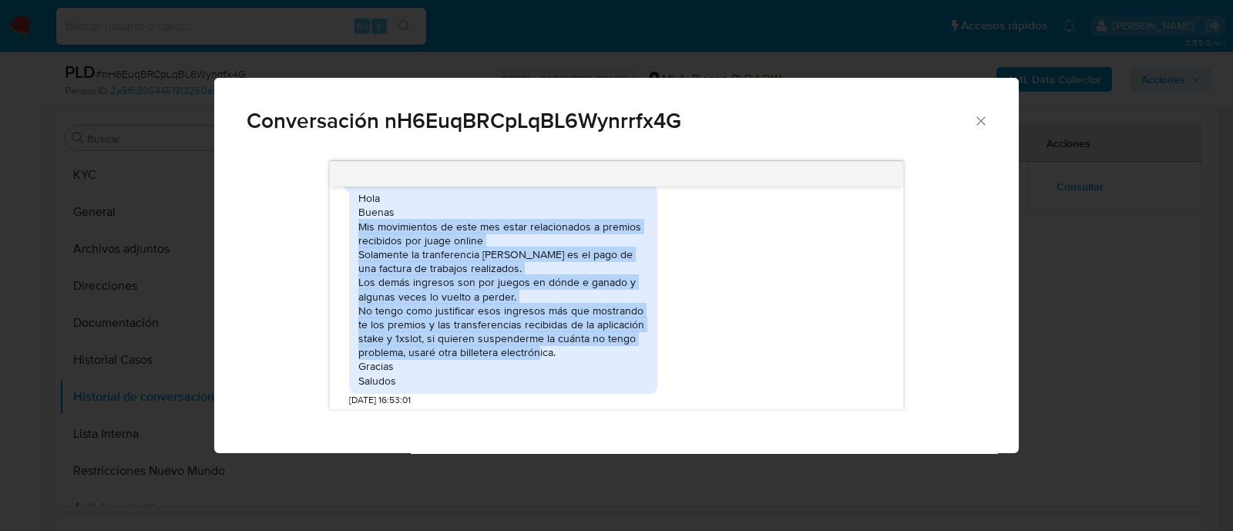
drag, startPoint x: 359, startPoint y: 252, endPoint x: 573, endPoint y: 375, distance: 246.1
click at [573, 375] on div "Hola Buenas Mis movimientos de este mes estar relacionados a premios recibidos …" at bounding box center [503, 289] width 290 height 197
copy div "Mis movimientos de este mes estar relacionados a premios recibidos por juage on…"
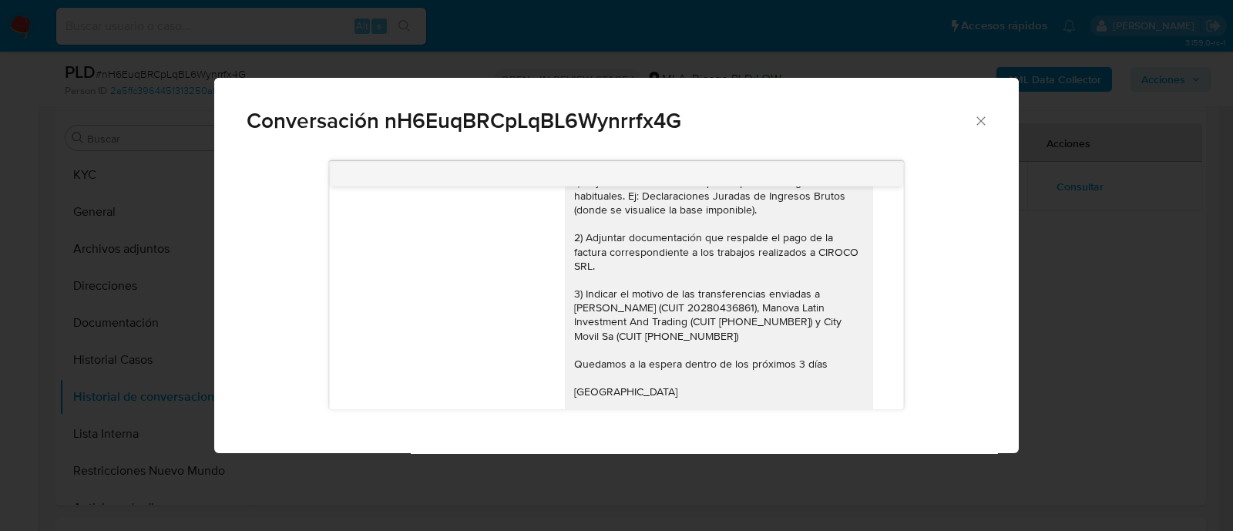
scroll to position [1830, 0]
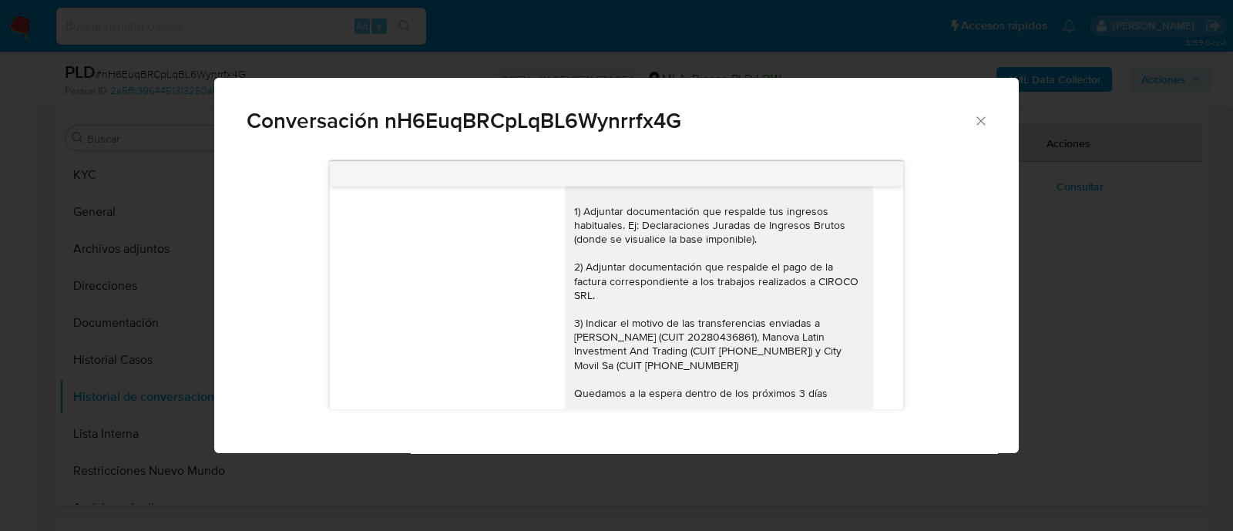
click at [987, 125] on icon "Cerrar" at bounding box center [980, 120] width 15 height 15
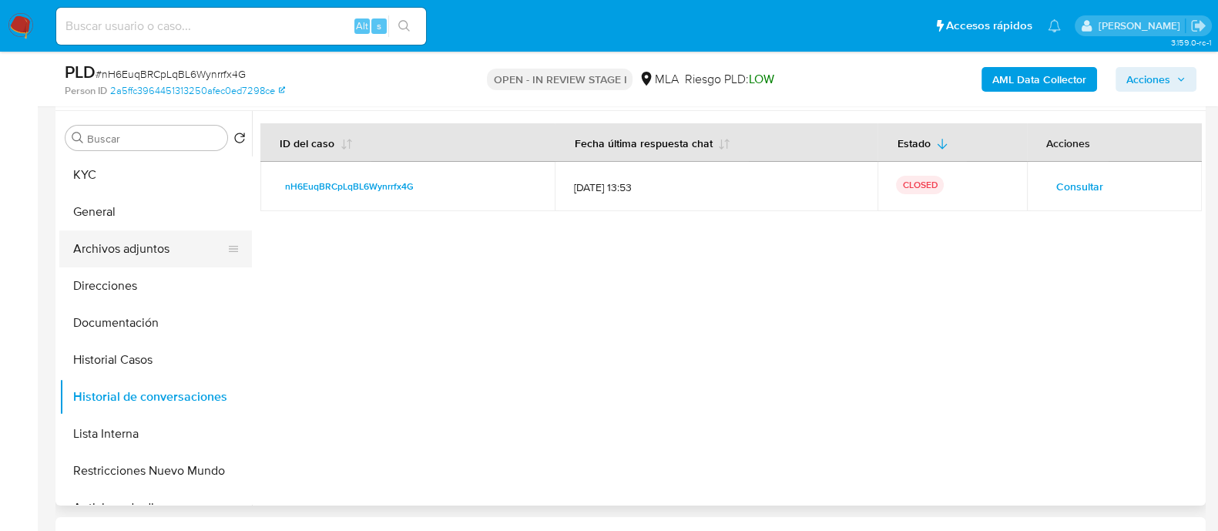
click at [162, 252] on button "Archivos adjuntos" at bounding box center [149, 248] width 180 height 37
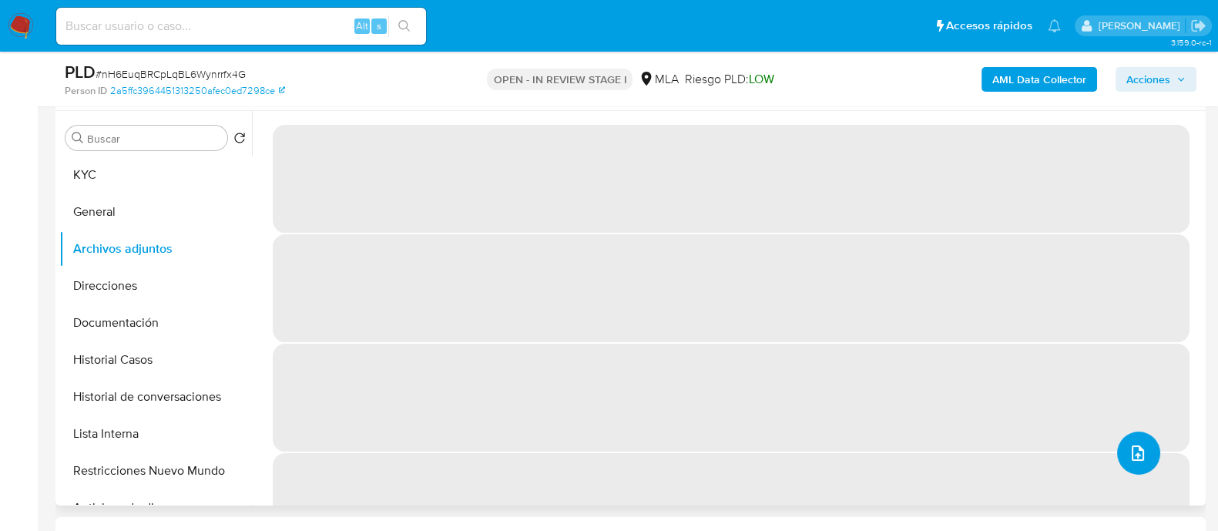
click at [1132, 449] on icon "upload-file" at bounding box center [1138, 453] width 18 height 18
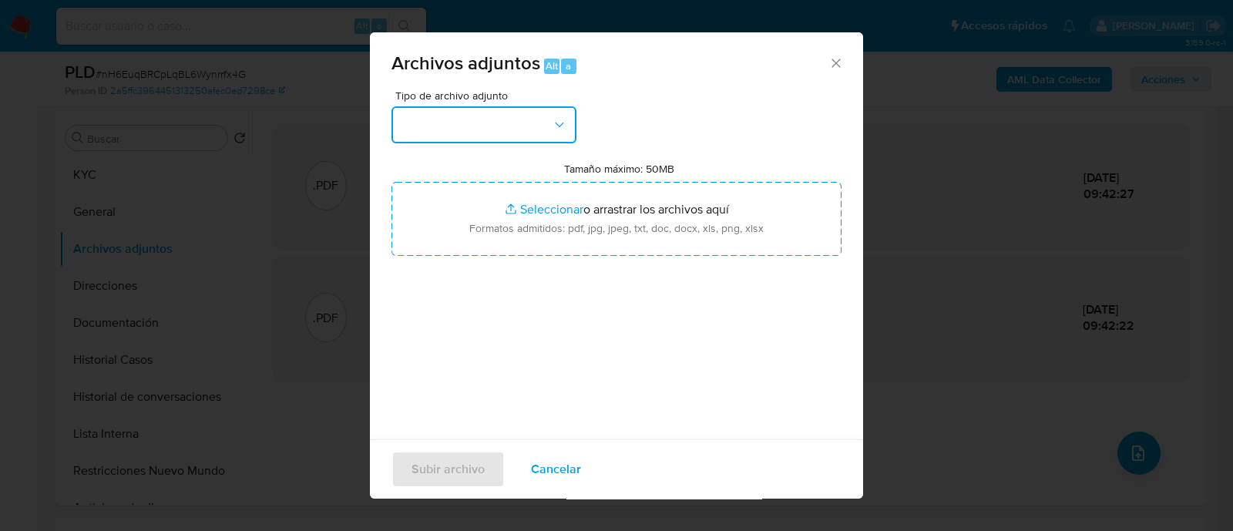
click at [538, 126] on button "button" at bounding box center [483, 124] width 185 height 37
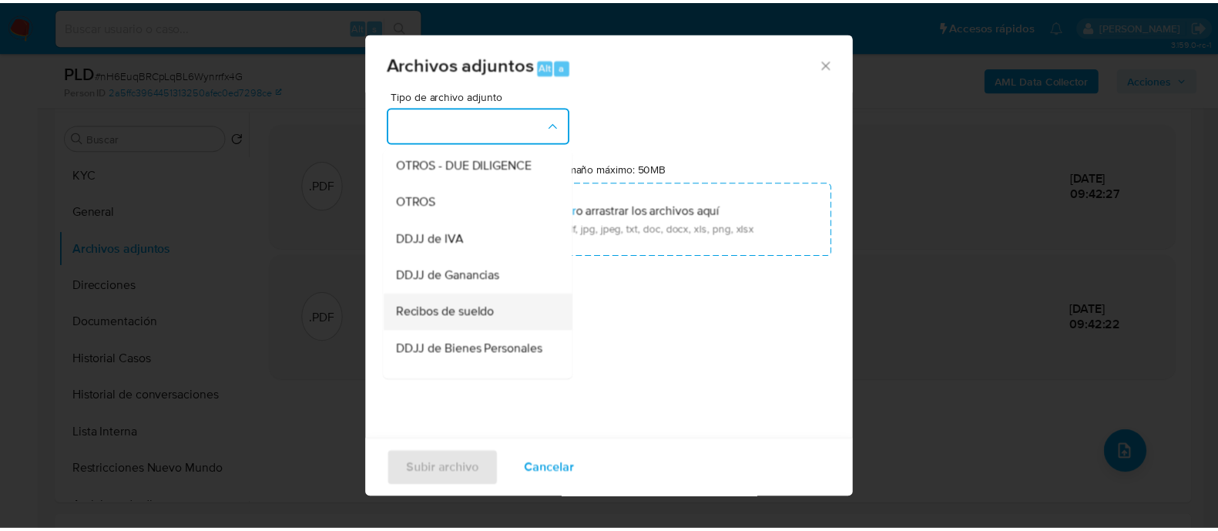
scroll to position [289, 0]
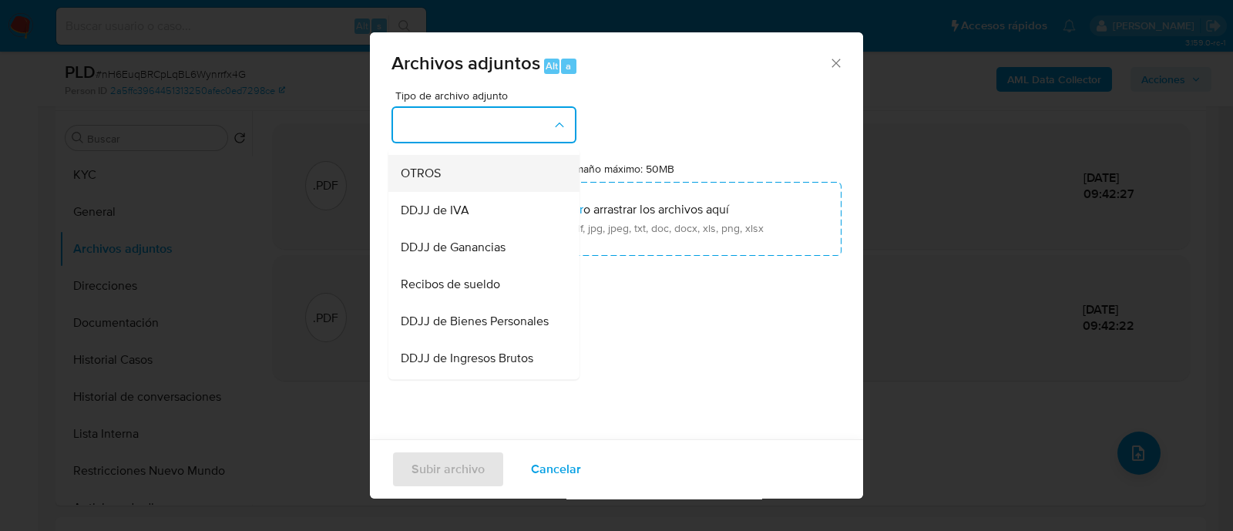
click at [465, 183] on div "OTROS" at bounding box center [479, 173] width 157 height 37
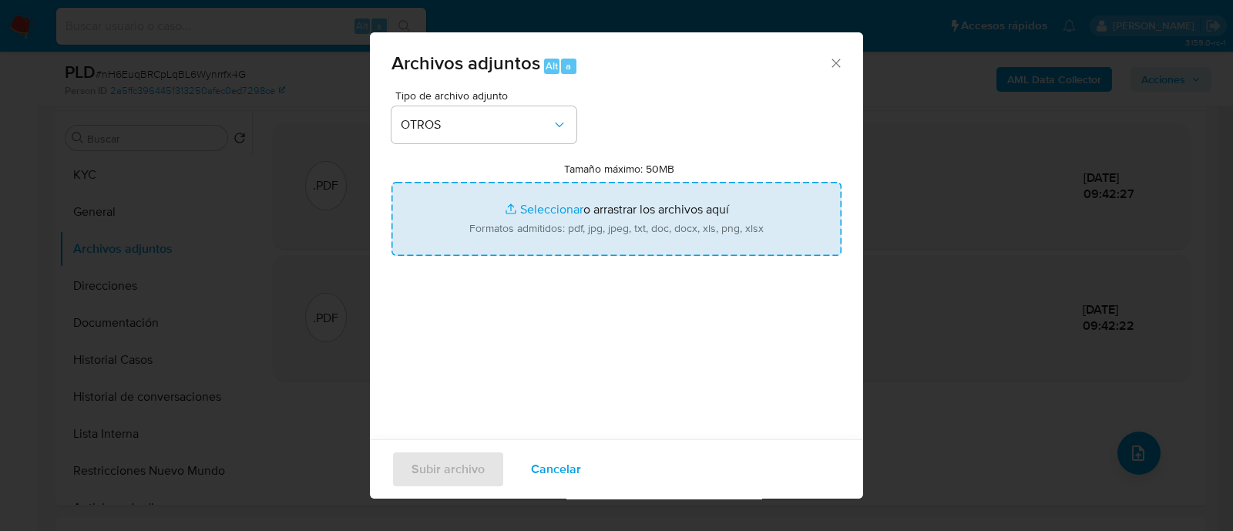
type input "C:\fakepath\Caselog nH6EuqBRCpLqBL6Wynrrfx4G_2025_08_19_20_57_42.docx"
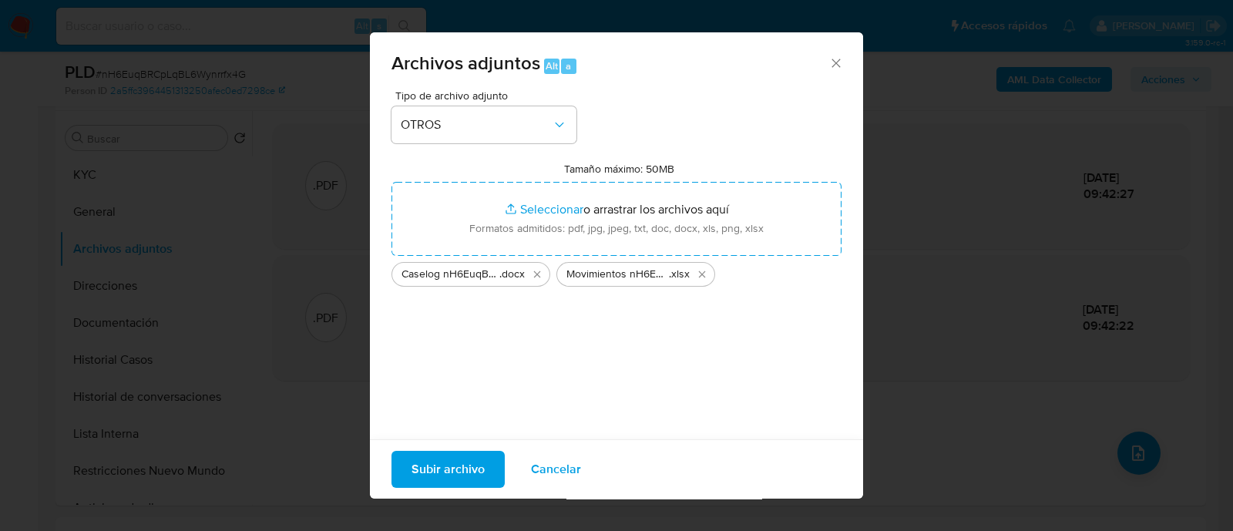
click at [418, 464] on span "Subir archivo" at bounding box center [448, 469] width 73 height 34
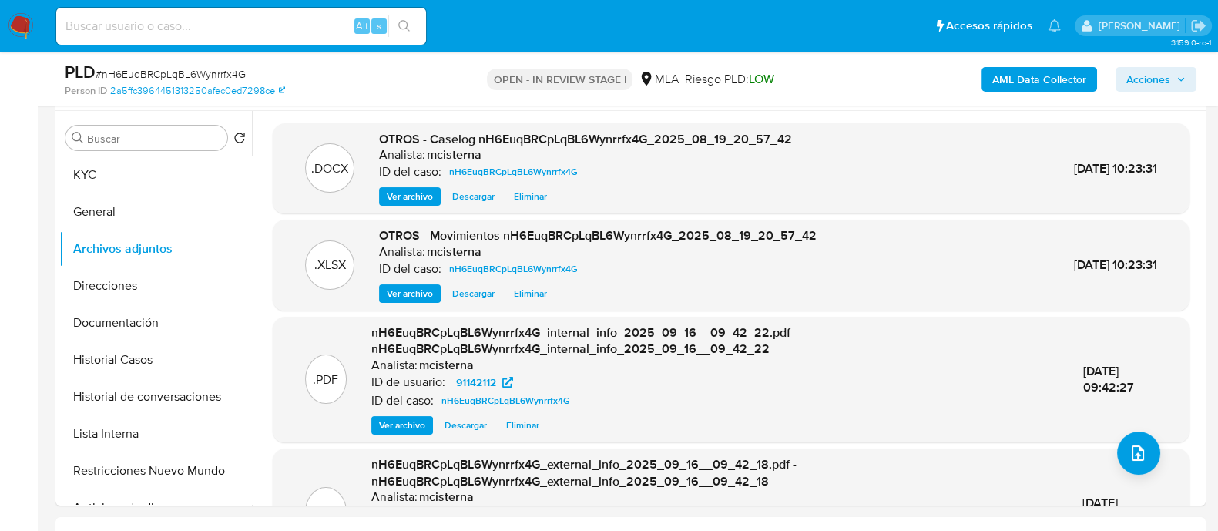
click at [1175, 82] on span "Acciones" at bounding box center [1156, 80] width 59 height 22
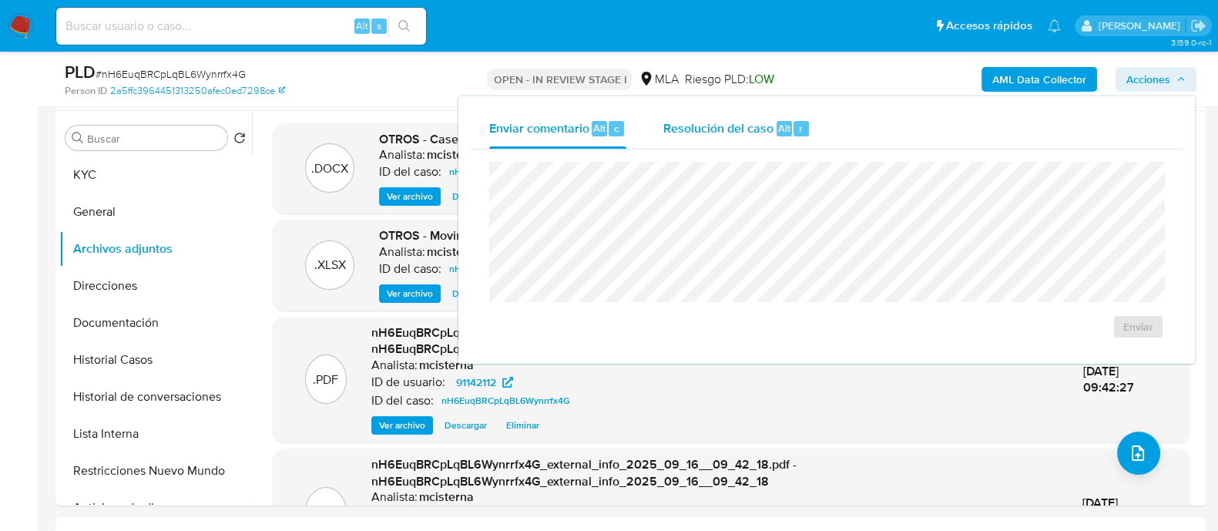
drag, startPoint x: 820, startPoint y: 115, endPoint x: 811, endPoint y: 116, distance: 8.6
click at [819, 115] on button "Resolución del caso Alt r" at bounding box center [737, 129] width 184 height 40
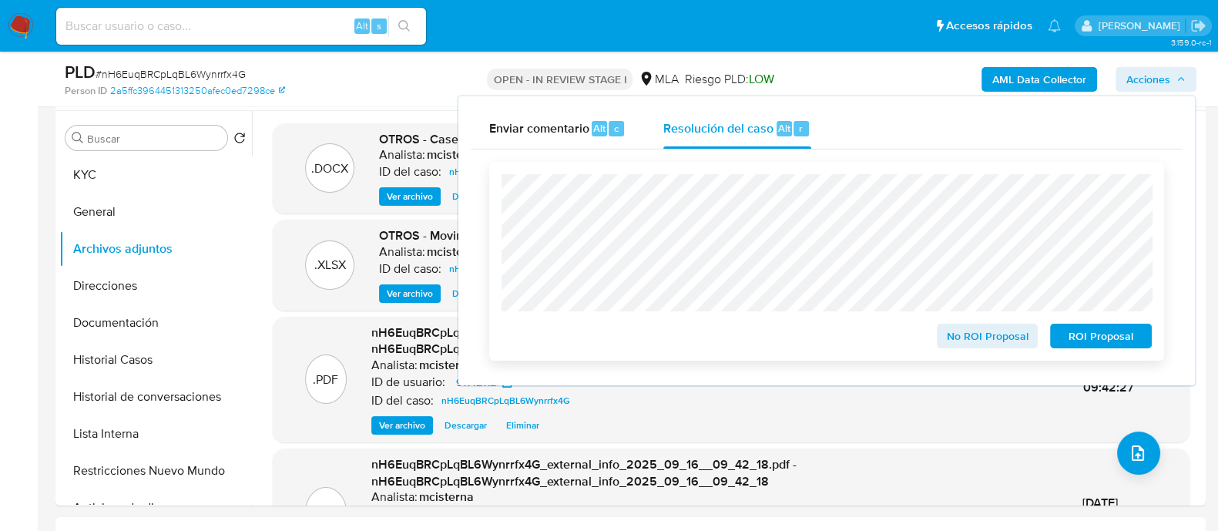
click at [1112, 337] on span "ROI Proposal" at bounding box center [1101, 336] width 80 height 22
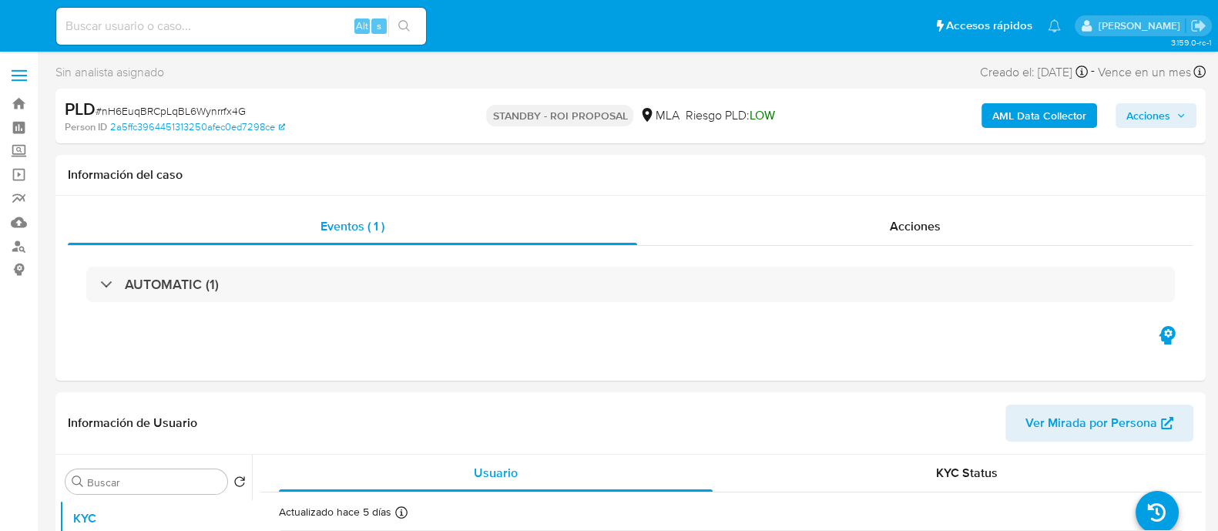
select select "10"
click at [237, 33] on input at bounding box center [241, 26] width 370 height 20
paste input "eIT0S1pIibSOAet7OjVs5vfZ"
type input "eIT0S1pIibSOAet7OjVs5vfZ"
click at [408, 31] on icon "search-icon" at bounding box center [404, 26] width 12 height 12
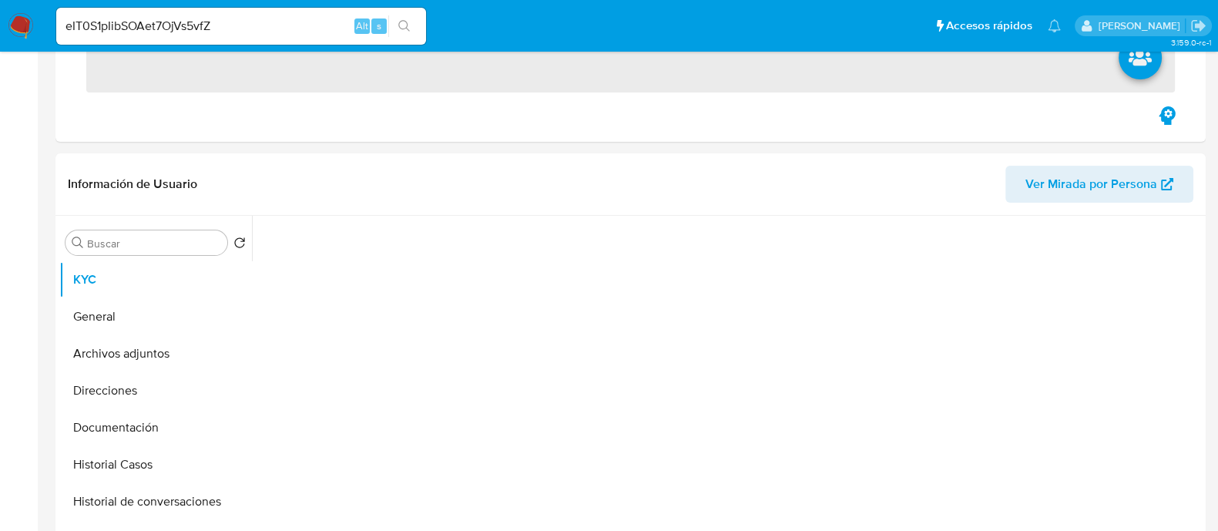
scroll to position [482, 0]
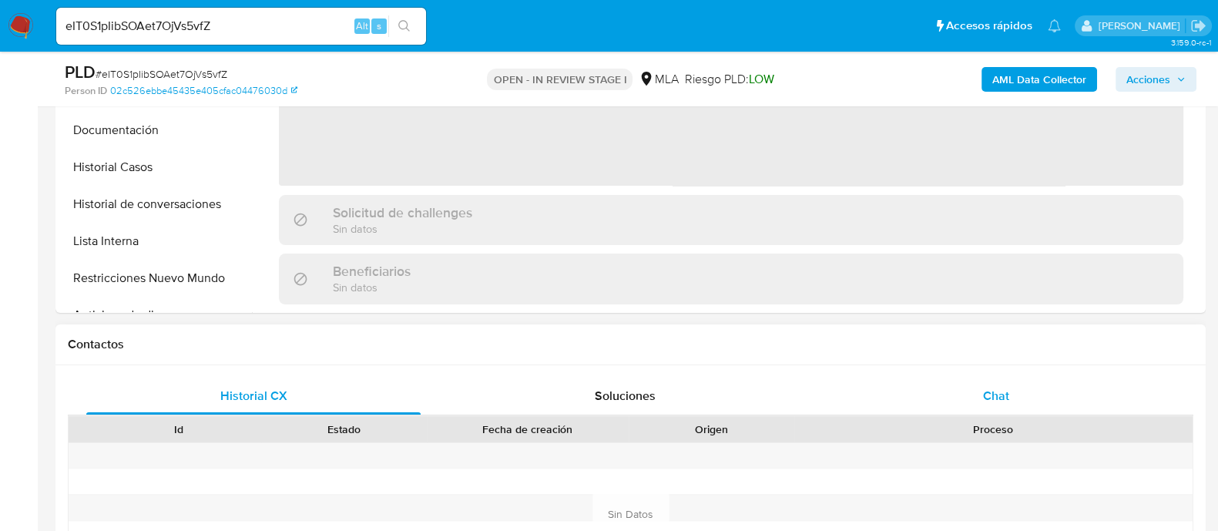
click at [996, 389] on span "Chat" at bounding box center [996, 396] width 26 height 18
select select "10"
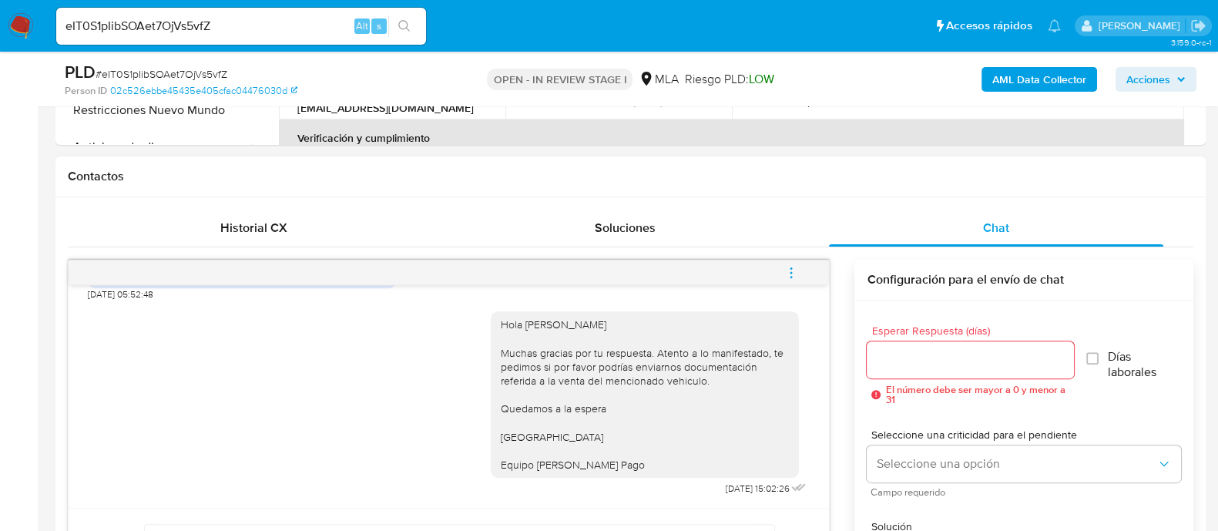
scroll to position [770, 0]
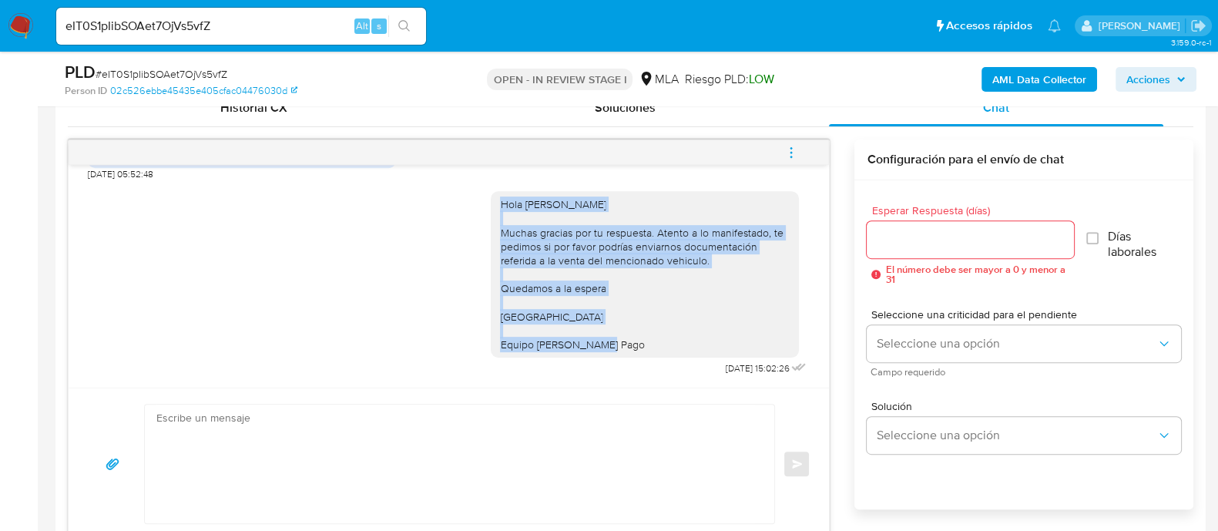
drag, startPoint x: 482, startPoint y: 200, endPoint x: 615, endPoint y: 346, distance: 197.5
click at [615, 346] on div "Hola [PERSON_NAME] Muchas gracias por tu respuesta. Atento a lo manifestado, te…" at bounding box center [645, 274] width 308 height 166
copy div "Hola [PERSON_NAME] gracias por tu respuesta. Atento a lo manifestado, te pedimo…"
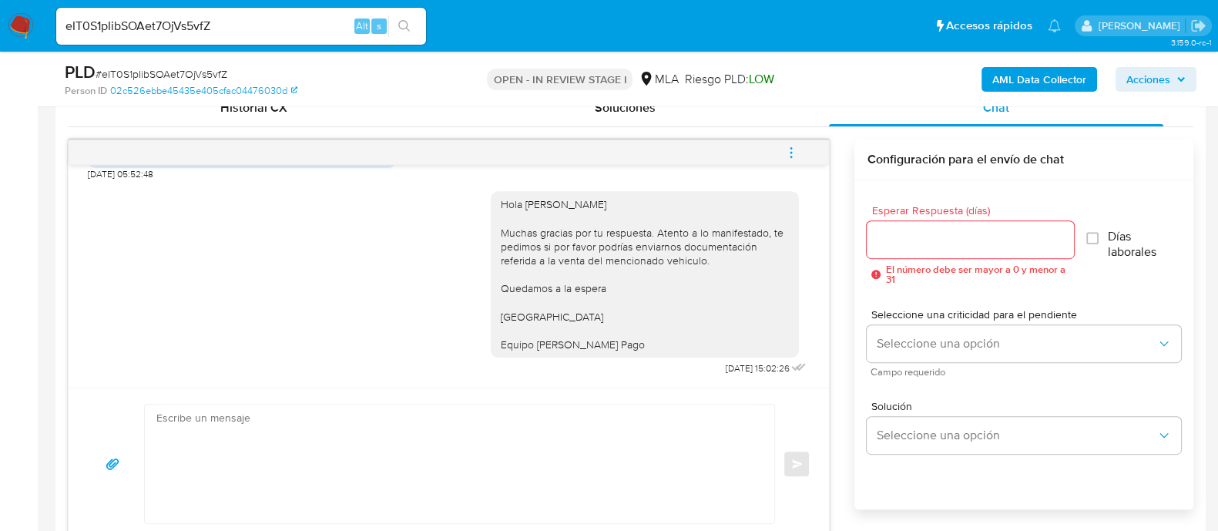
click at [603, 445] on textarea at bounding box center [455, 464] width 599 height 119
paste textarea "Hola [PERSON_NAME] Muchas gracias por tu respuesta. Atento a lo manifestado, te…"
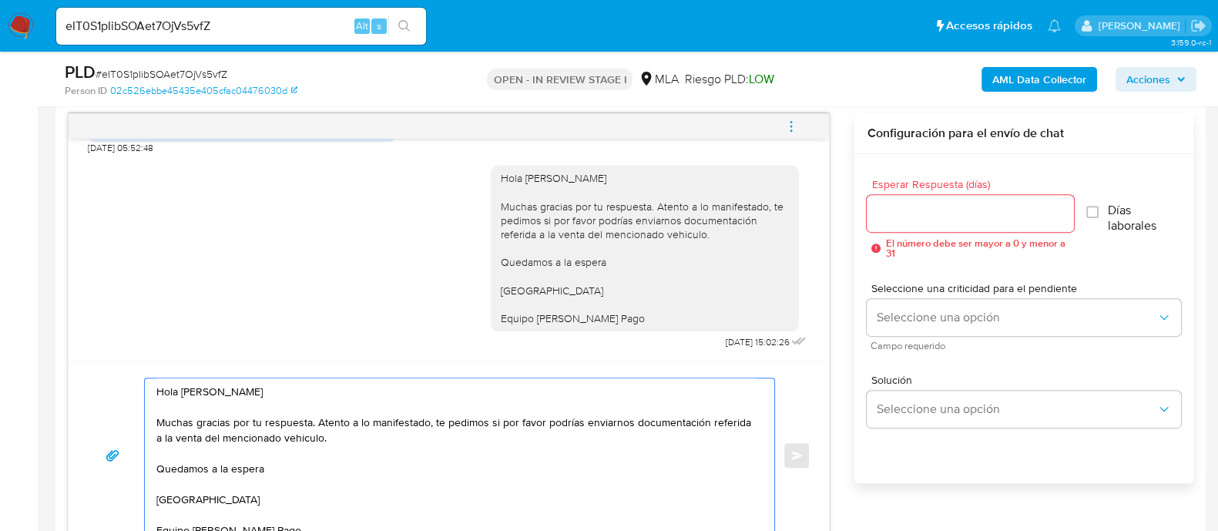
scroll to position [5, 0]
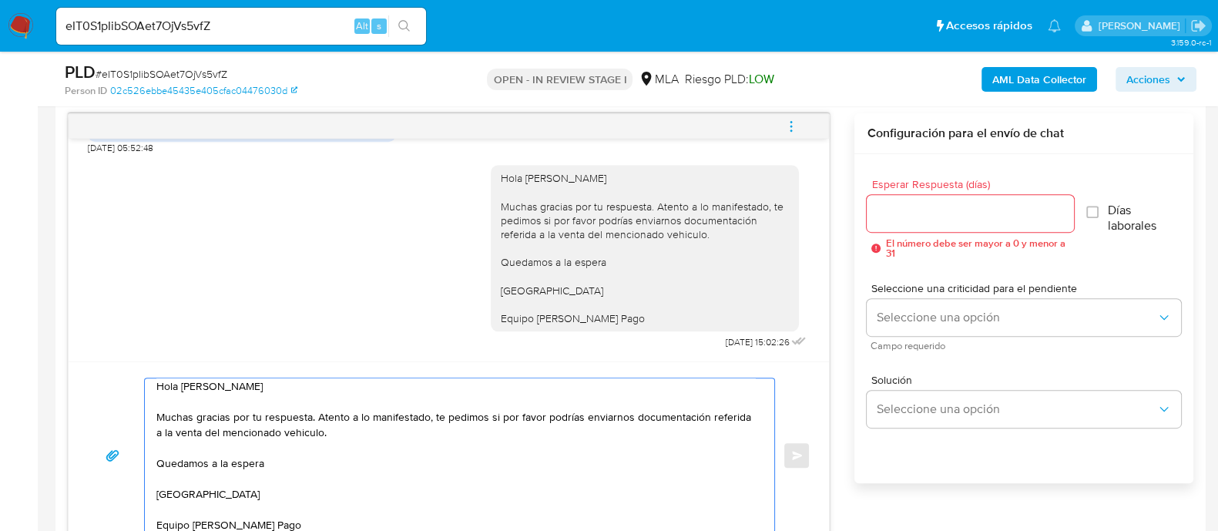
type textarea "Hola [PERSON_NAME] Muchas gracias por tu respuesta. Atento a lo manifestado, te…"
click at [949, 210] on input "Esperar Respuesta (días)" at bounding box center [970, 213] width 207 height 20
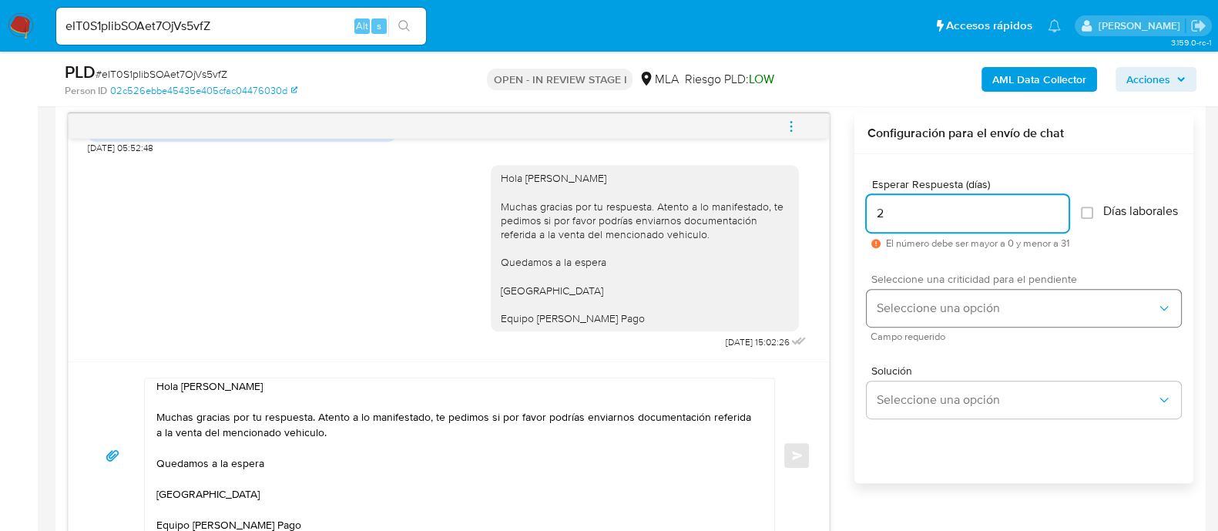
type input "2"
click at [946, 327] on button "Seleccione una opción" at bounding box center [1024, 308] width 314 height 37
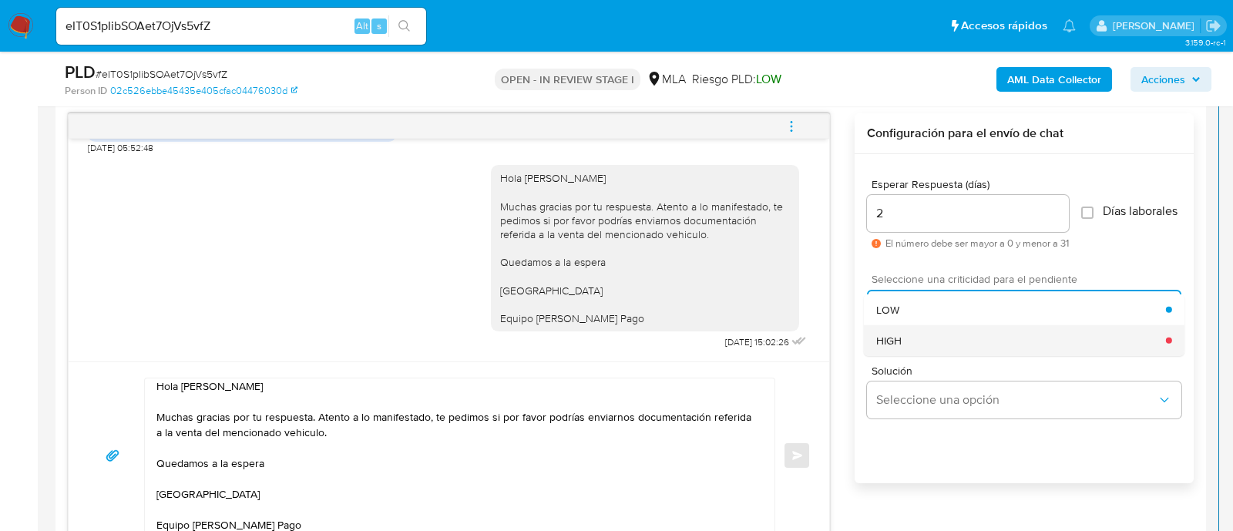
click at [916, 346] on div "HIGH" at bounding box center [1021, 339] width 290 height 31
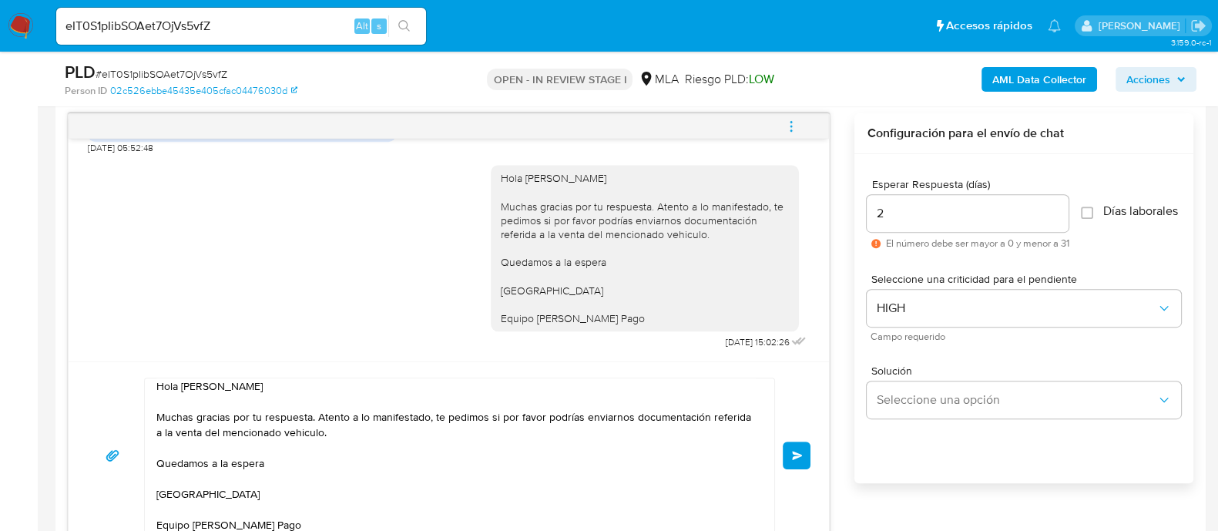
click at [790, 443] on button "Enviar" at bounding box center [797, 456] width 28 height 28
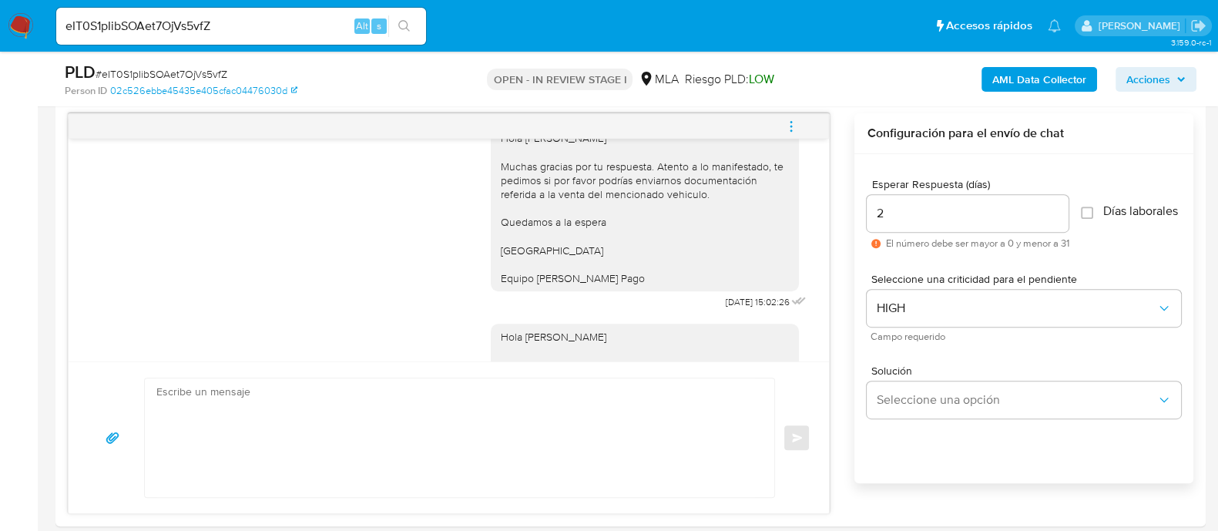
scroll to position [1955, 0]
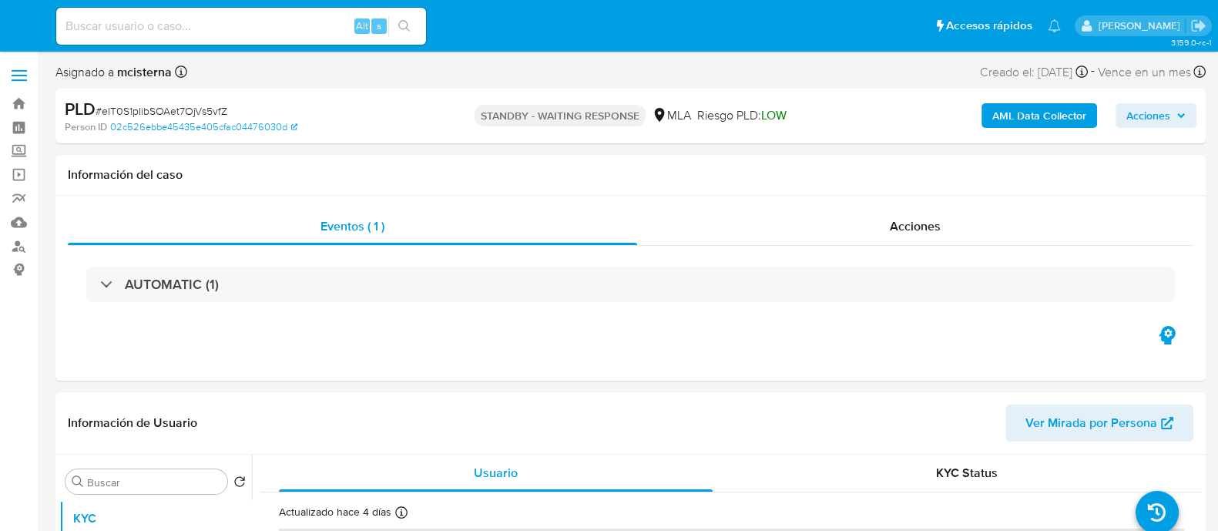
select select "10"
click at [294, 29] on input at bounding box center [241, 26] width 370 height 20
paste input "p1pojlu63lfZCfUgAP6oFd0f"
type input "p1pojlu63lfZCfUgAP6oFd0f"
click at [409, 29] on icon "search-icon" at bounding box center [404, 26] width 12 height 12
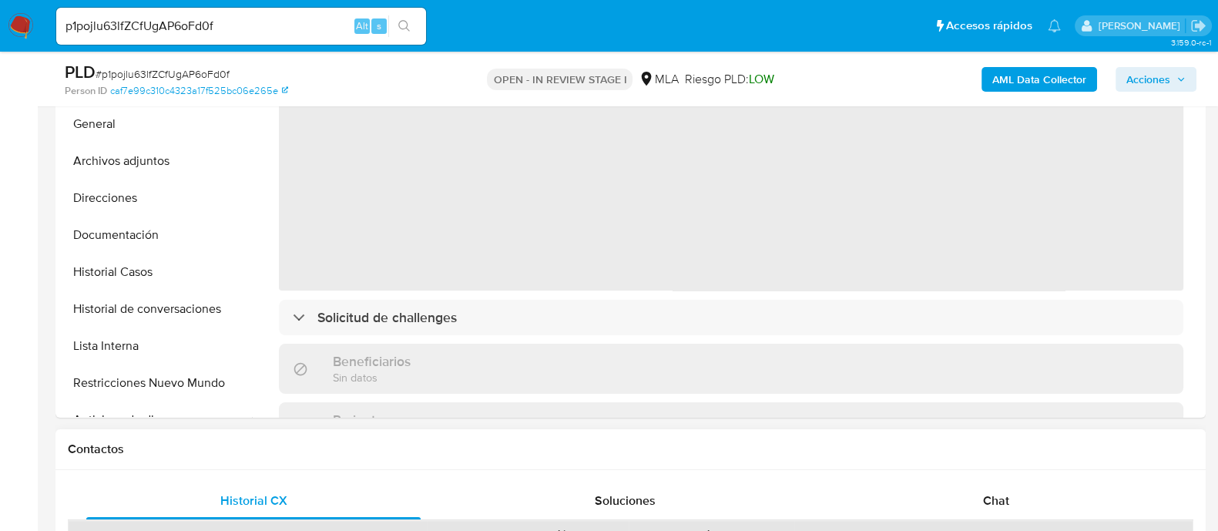
select select "10"
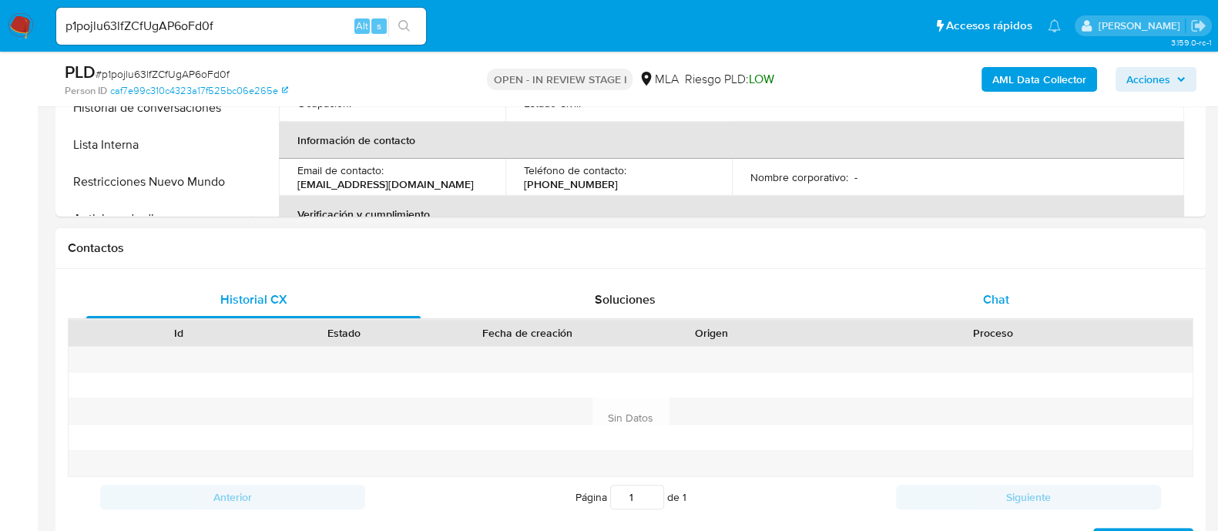
click at [980, 298] on div "Chat" at bounding box center [996, 299] width 334 height 37
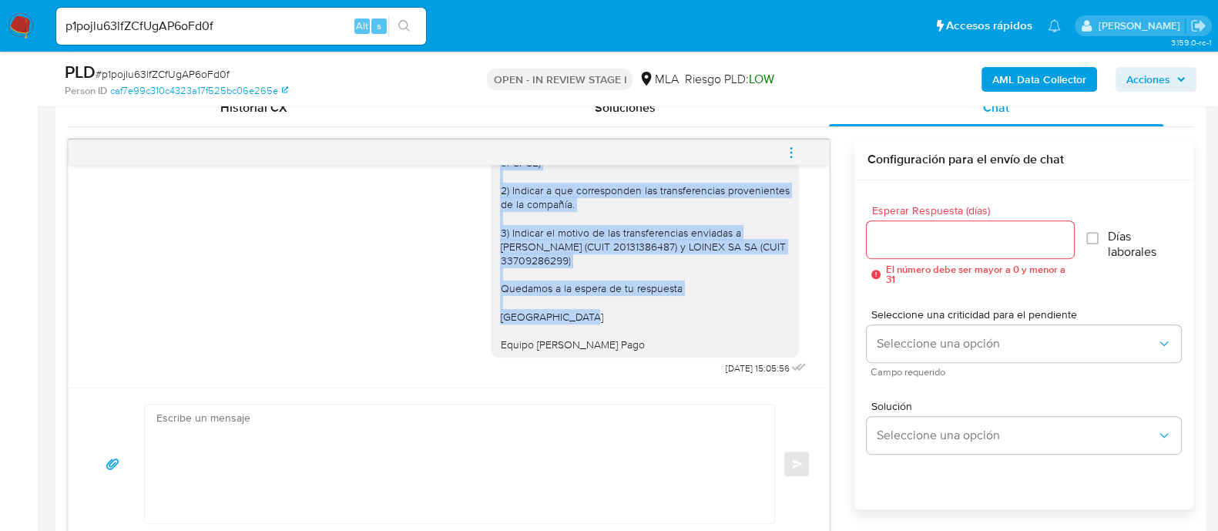
scroll to position [1434, 0]
drag, startPoint x: 485, startPoint y: 254, endPoint x: 620, endPoint y: 348, distance: 164.4
click at [620, 348] on div "Hola Diego Hector Jerez Muchas gracias por tu respuesta. No hemos recibido arch…" at bounding box center [645, 204] width 308 height 307
copy div "Hola Diego Hector Jerez Muchas gracias por tu respuesta. No hemos recibido arch…"
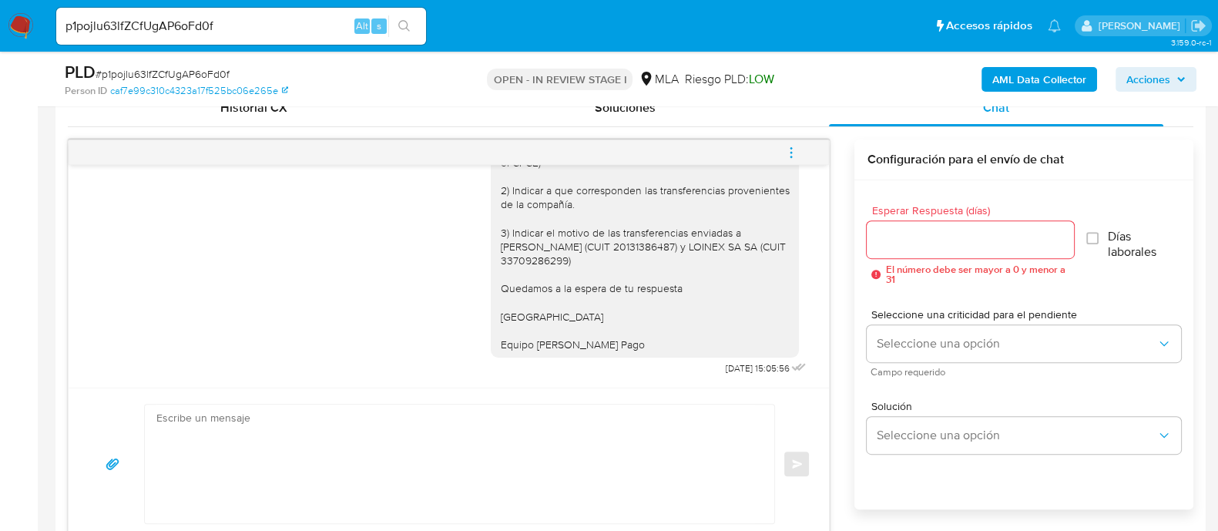
click at [578, 415] on textarea at bounding box center [455, 464] width 599 height 119
paste textarea "Hola Diego Hector Jerez Muchas gracias por tu respuesta. No hemos recibido arch…"
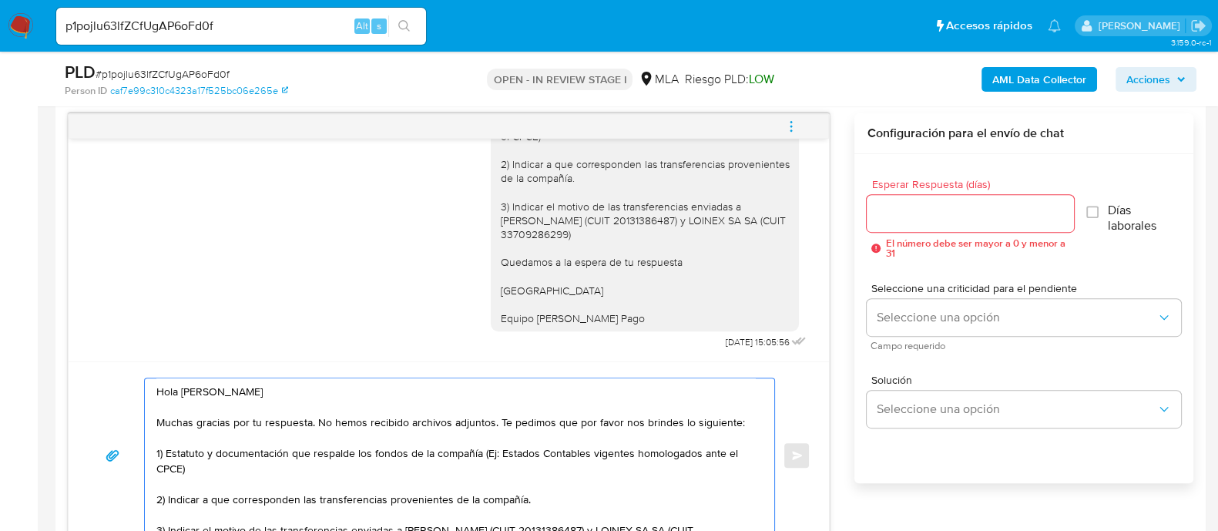
scroll to position [113, 0]
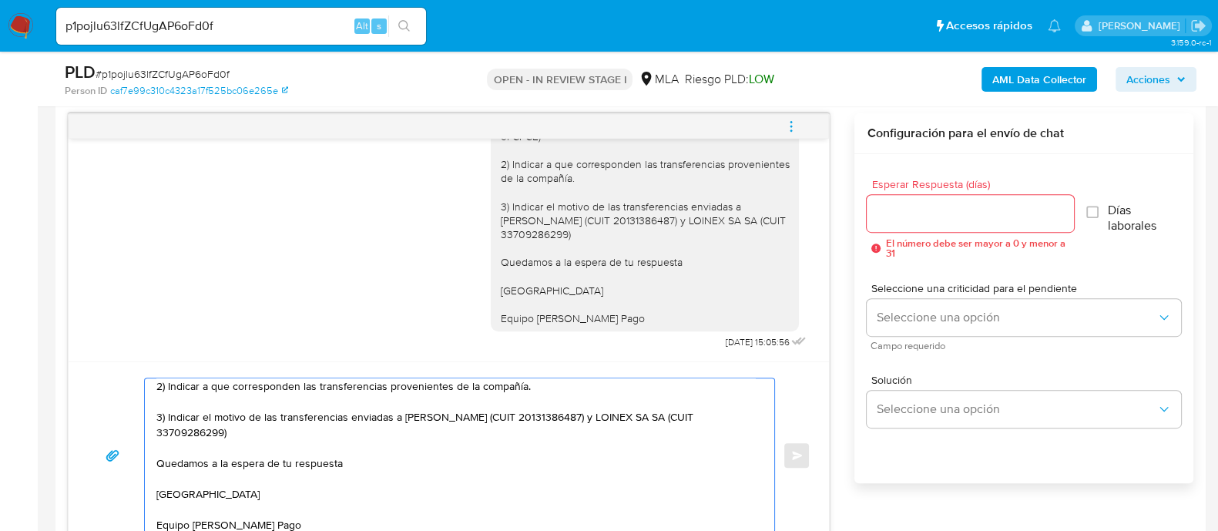
type textarea "Hola Diego Hector Jerez Muchas gracias por tu respuesta. No hemos recibido arch…"
click at [922, 204] on input "Esperar Respuesta (días)" at bounding box center [970, 213] width 207 height 20
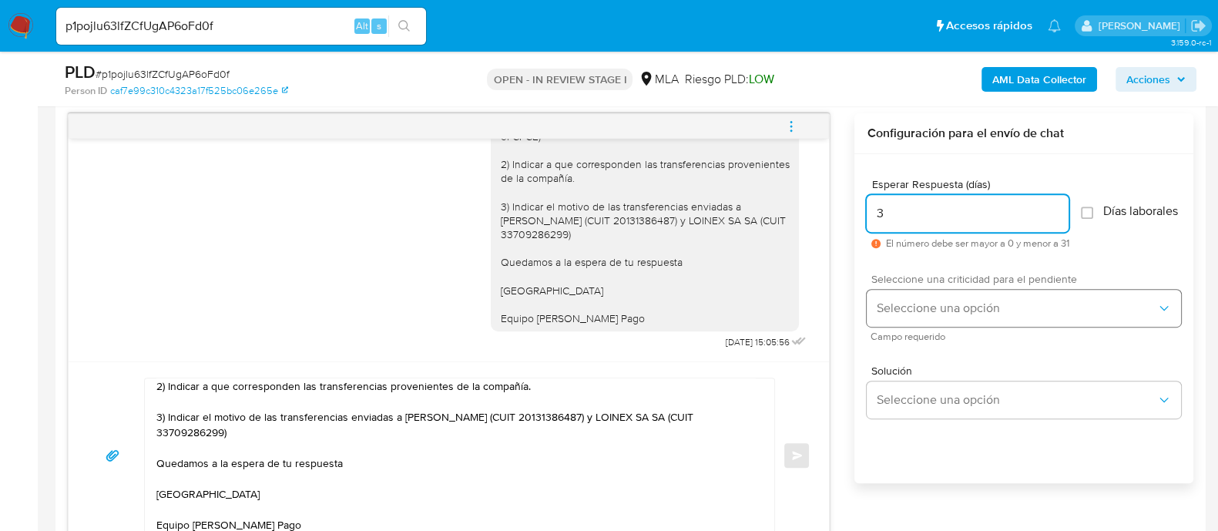
type input "3"
click at [942, 314] on span "Seleccione una opción" at bounding box center [1016, 308] width 281 height 15
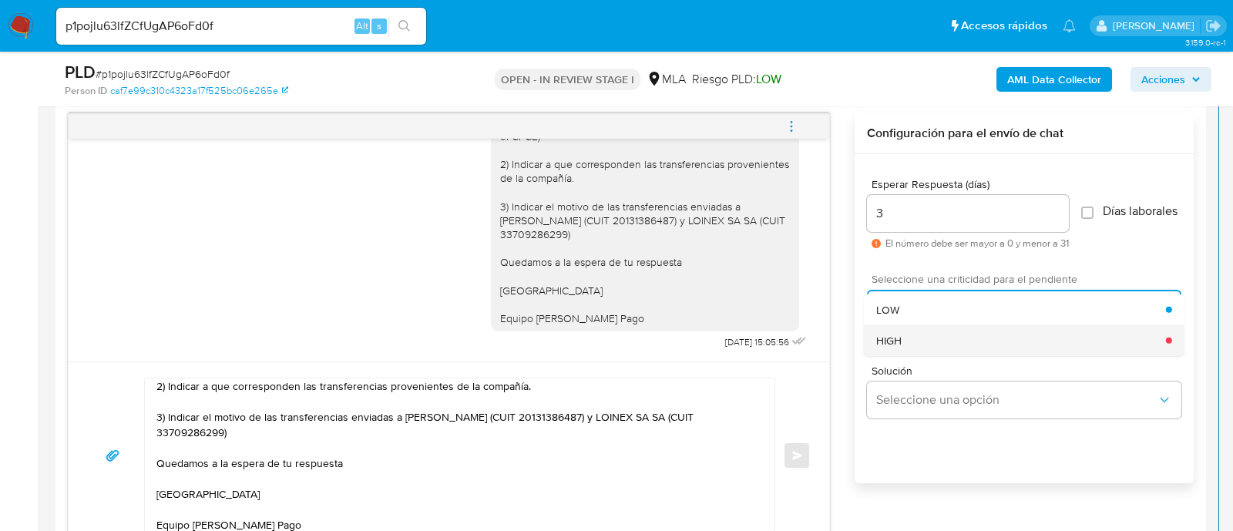
click at [925, 348] on div "HIGH" at bounding box center [1021, 339] width 290 height 31
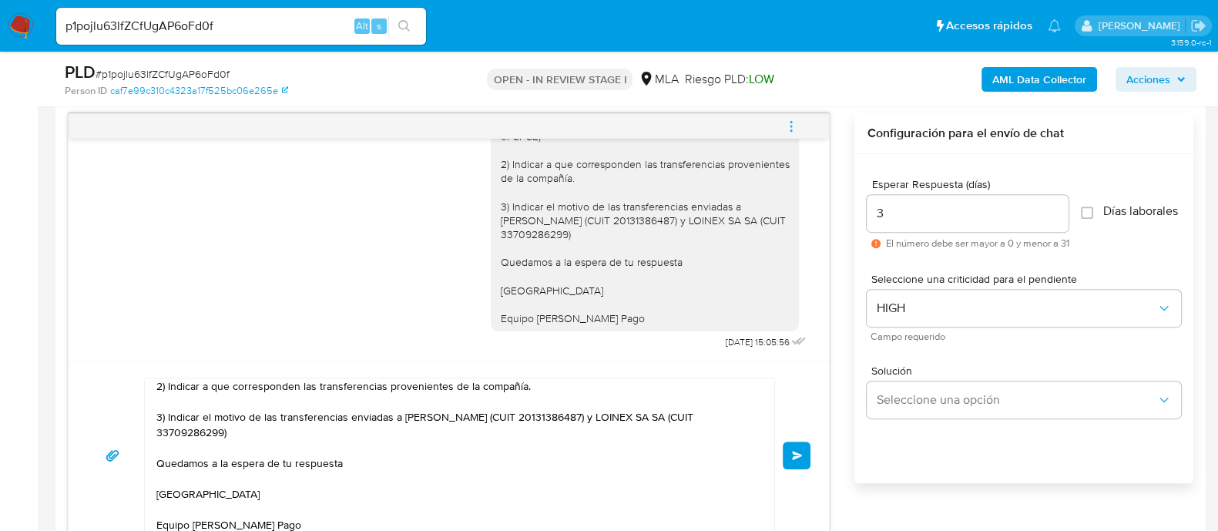
click at [805, 433] on div "Hola Diego Hector Jerez Muchas gracias por tu respuesta. No hemos recibido arch…" at bounding box center [449, 456] width 724 height 156
click at [805, 437] on div "Hola Diego Hector Jerez Muchas gracias por tu respuesta. No hemos recibido arch…" at bounding box center [449, 456] width 724 height 156
click at [804, 454] on button "Enviar" at bounding box center [797, 456] width 28 height 28
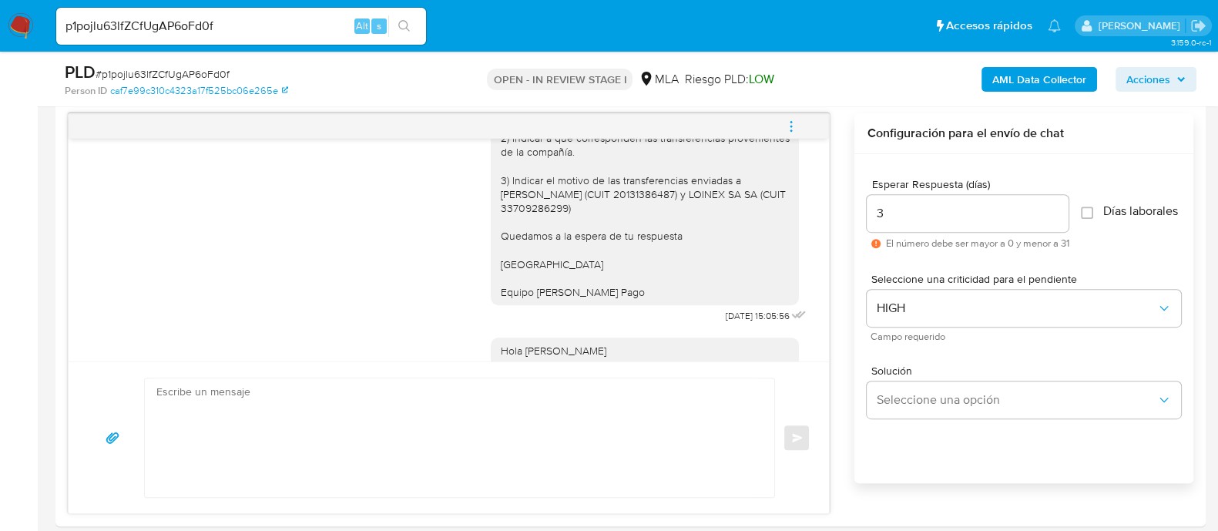
scroll to position [1773, 0]
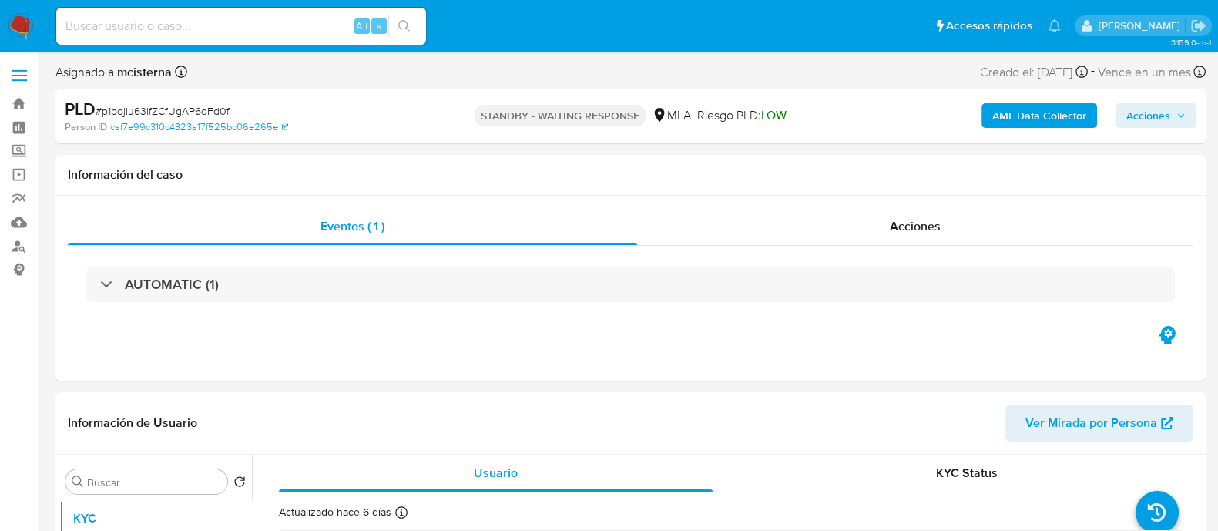
select select "10"
click at [304, 30] on input at bounding box center [241, 26] width 370 height 20
paste input "0i3Bzf6RrlZvOh1DqmkBJgoG"
type input "0i3Bzf6RrlZvOh1DqmkBJgoG"
click at [401, 22] on icon "search-icon" at bounding box center [404, 26] width 12 height 12
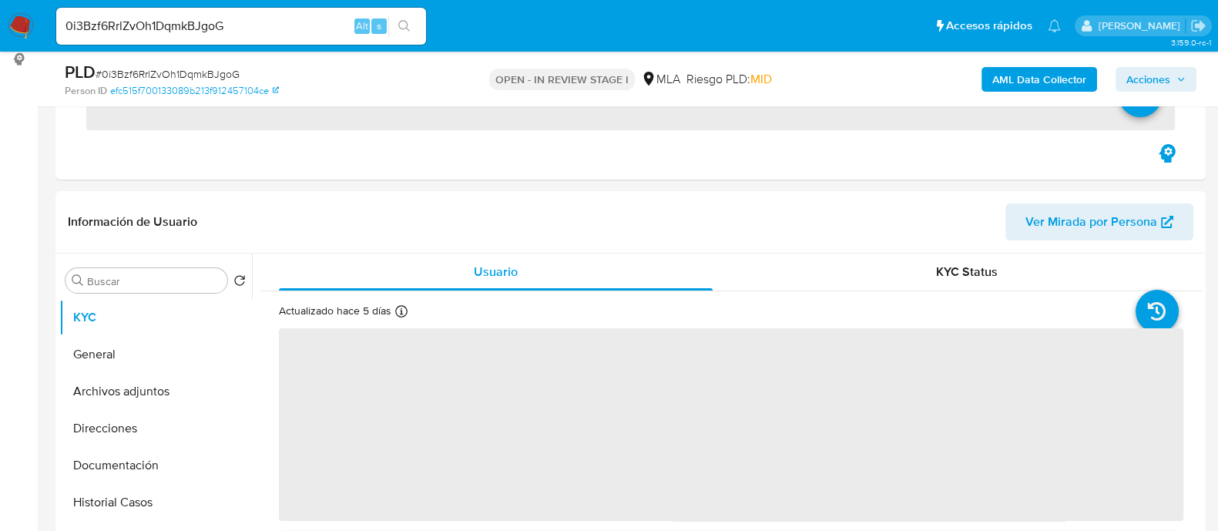
scroll to position [385, 0]
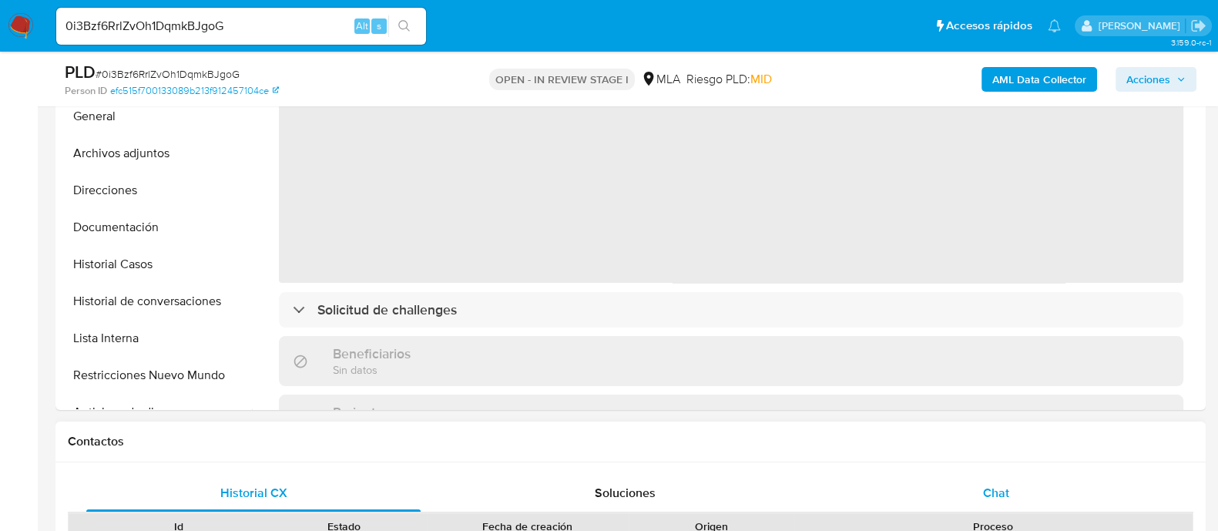
select select "10"
click at [1004, 476] on div "Chat" at bounding box center [996, 493] width 334 height 37
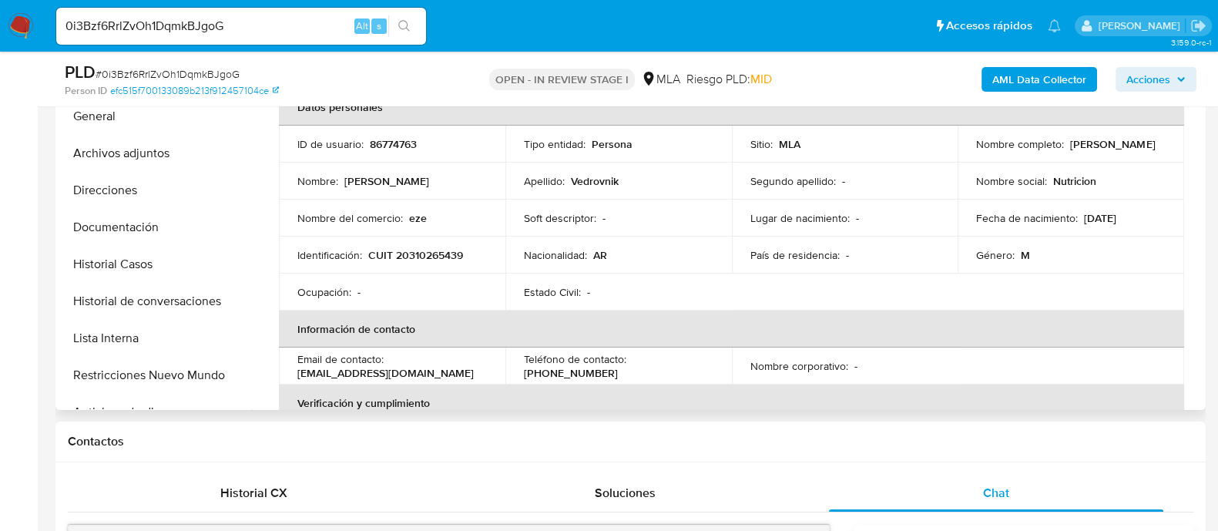
drag, startPoint x: 293, startPoint y: 369, endPoint x: 473, endPoint y: 369, distance: 180.3
click at [473, 369] on td "Email de contacto : [PERSON_NAME][EMAIL_ADDRESS][DOMAIN_NAME]" at bounding box center [392, 366] width 227 height 37
copy p "[EMAIL_ADDRESS][DOMAIN_NAME]"
click at [170, 150] on button "Archivos adjuntos" at bounding box center [149, 153] width 180 height 37
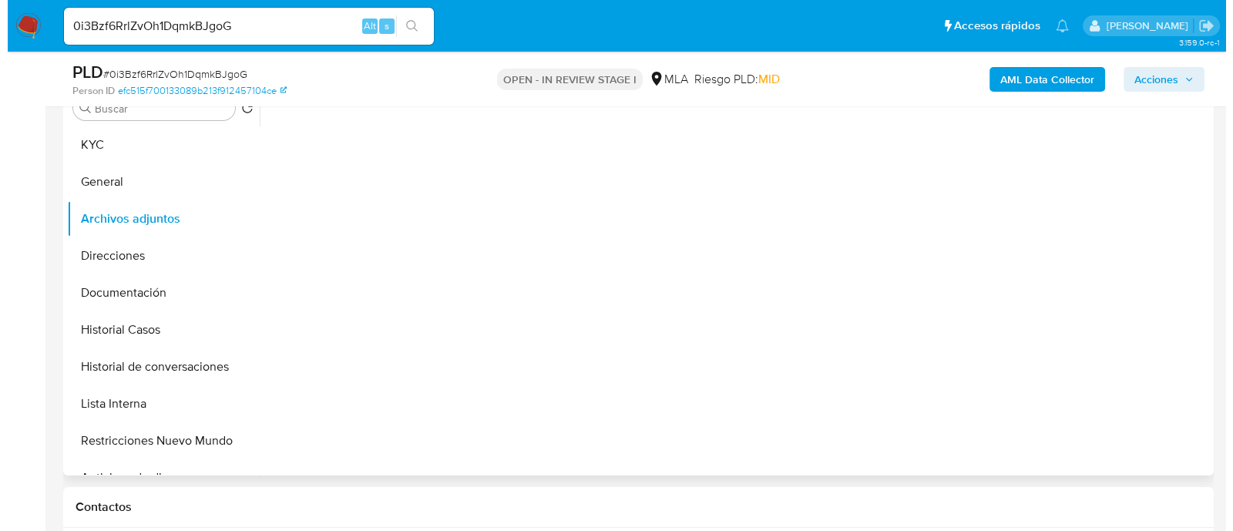
scroll to position [289, 0]
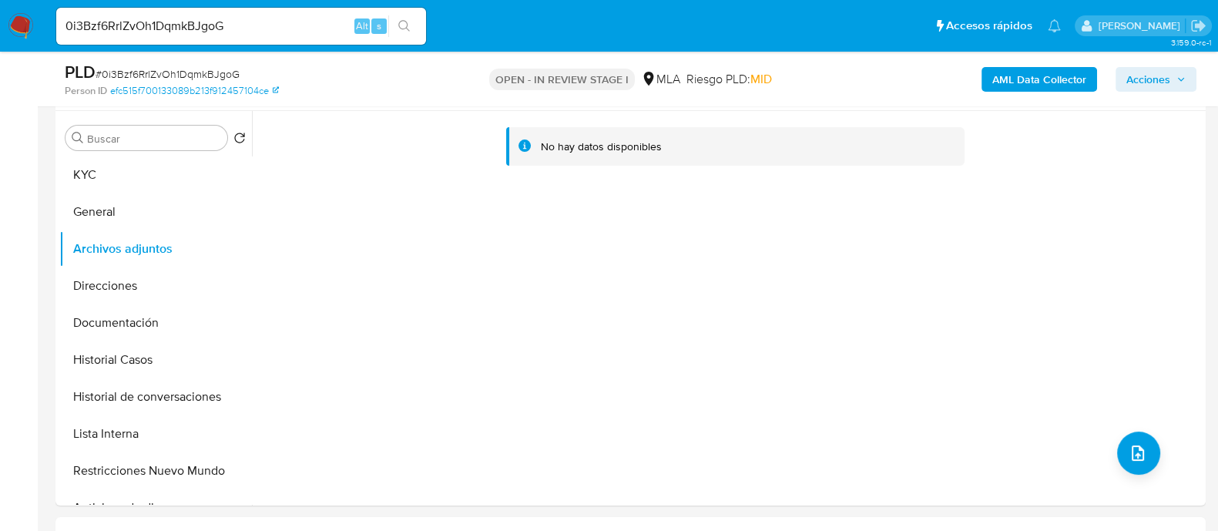
click at [991, 84] on button "AML Data Collector" at bounding box center [1040, 79] width 116 height 25
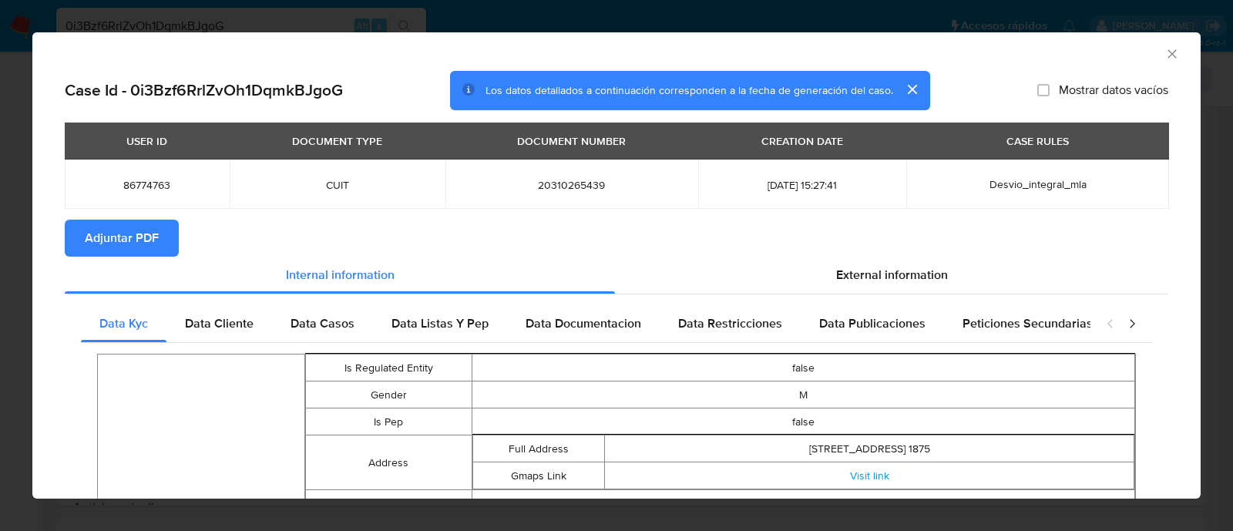
click at [114, 240] on span "Adjuntar PDF" at bounding box center [122, 238] width 74 height 34
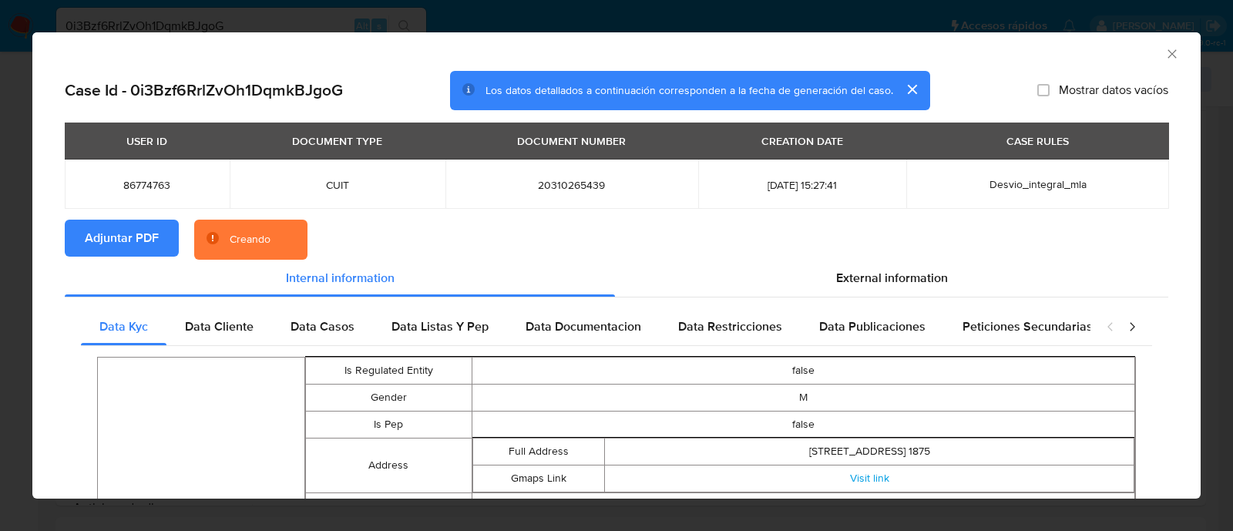
click at [122, 188] on span "86774763" at bounding box center [147, 185] width 128 height 14
copy span "86774763"
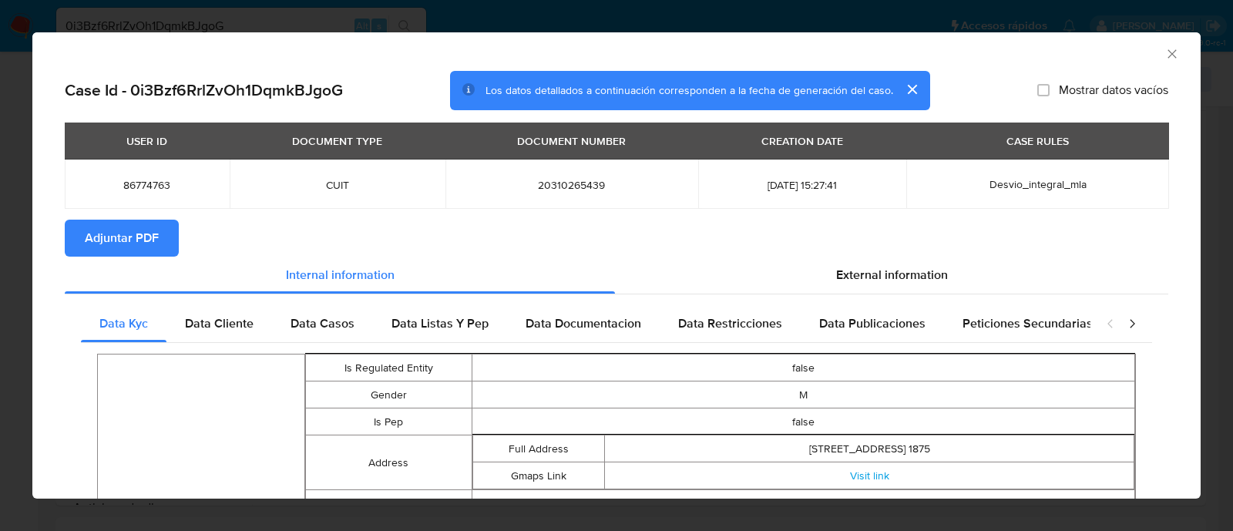
click at [543, 184] on span "20310265439" at bounding box center [571, 185] width 215 height 14
copy span "20310265439"
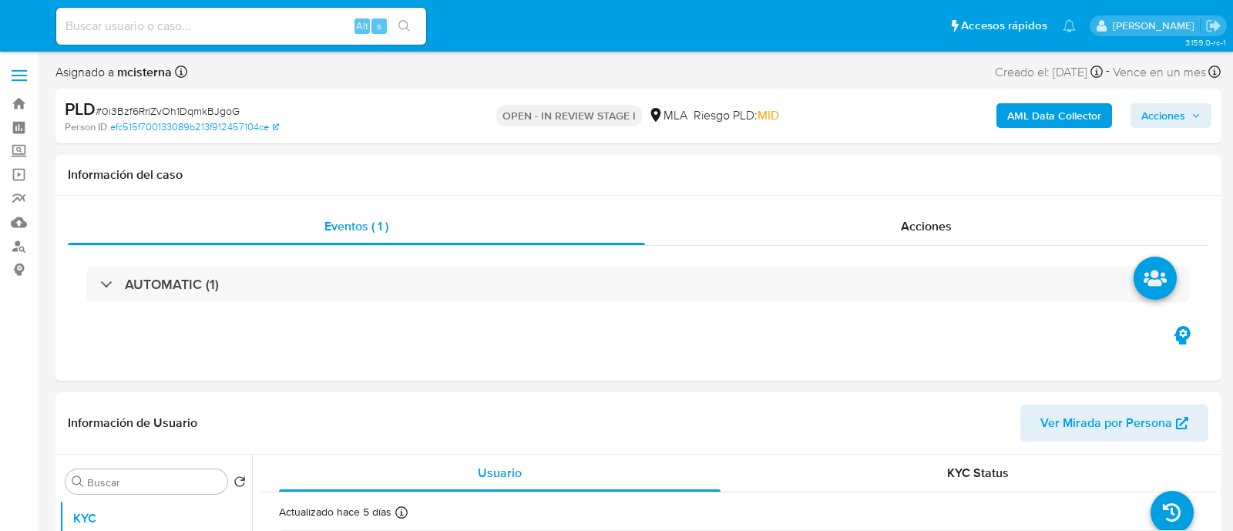
select select "10"
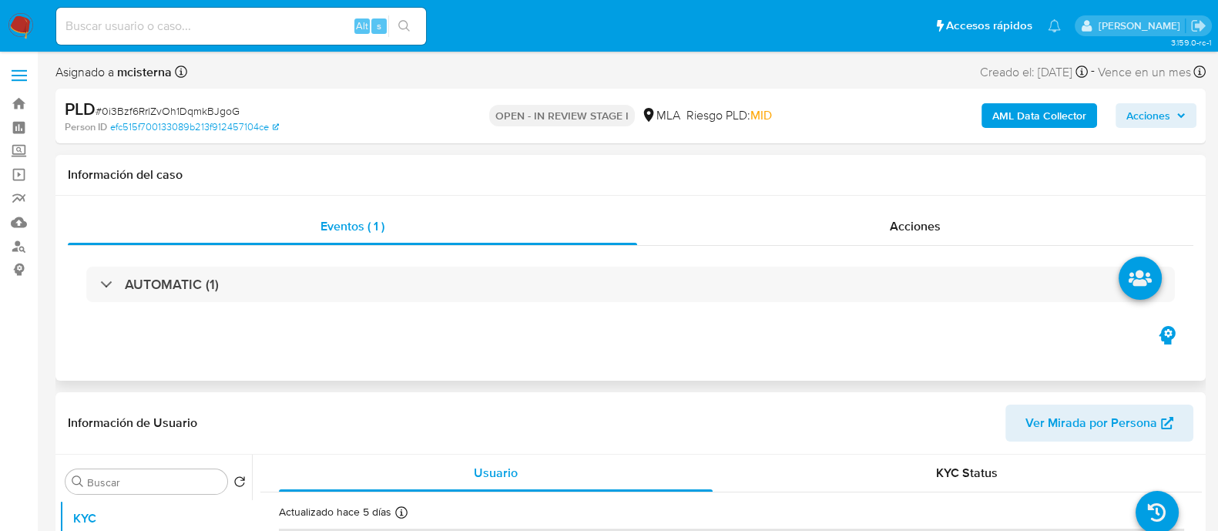
scroll to position [192, 0]
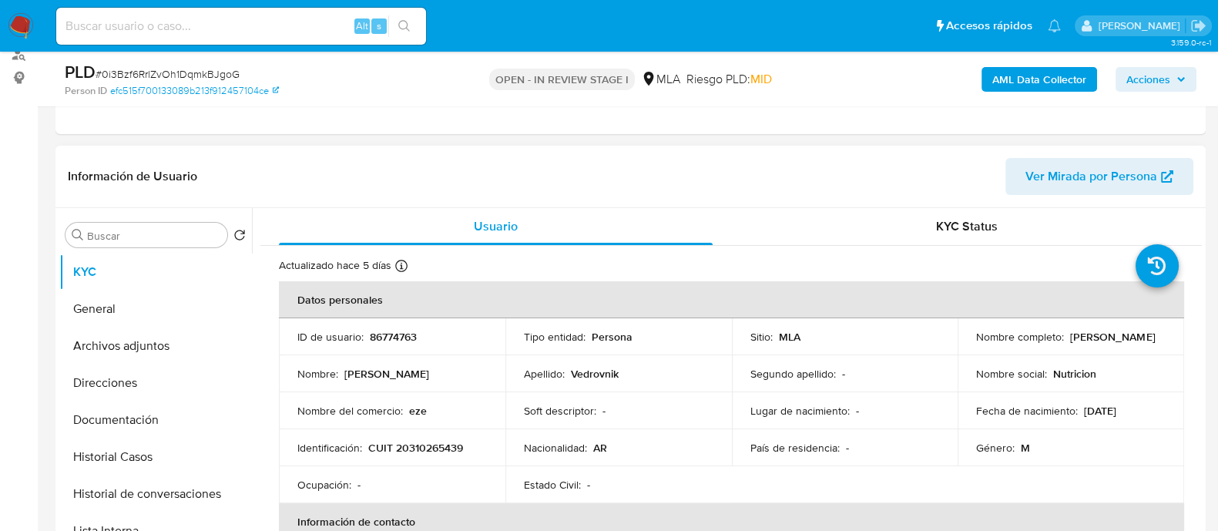
click at [398, 352] on td "ID de usuario : 86774763" at bounding box center [392, 336] width 227 height 37
click at [388, 340] on p "86774763" at bounding box center [393, 337] width 47 height 14
copy p "86774763"
click at [406, 441] on p "CUIT 20310265439" at bounding box center [415, 448] width 95 height 14
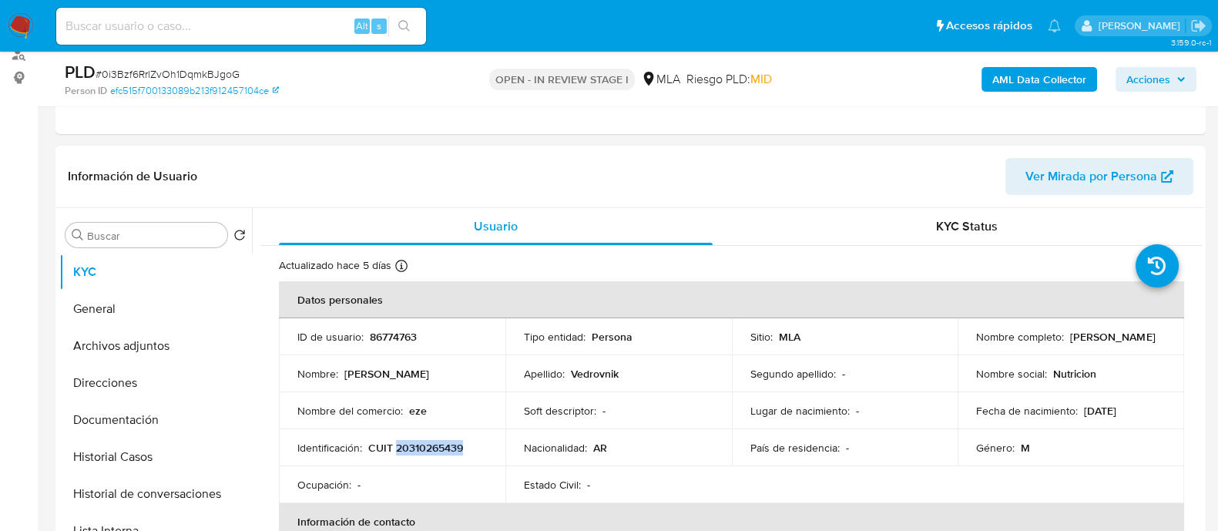
click at [406, 441] on p "CUIT 20310265439" at bounding box center [415, 448] width 95 height 14
copy p "20310265439"
drag, startPoint x: 141, startPoint y: 388, endPoint x: 252, endPoint y: 383, distance: 111.1
click at [142, 388] on button "Direcciones" at bounding box center [155, 383] width 193 height 37
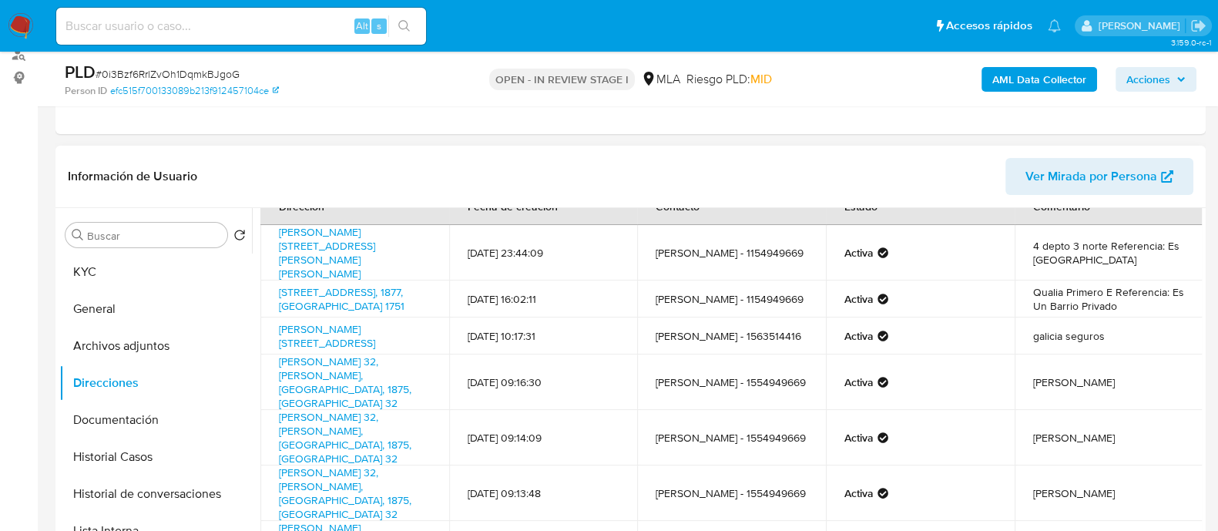
scroll to position [96, 0]
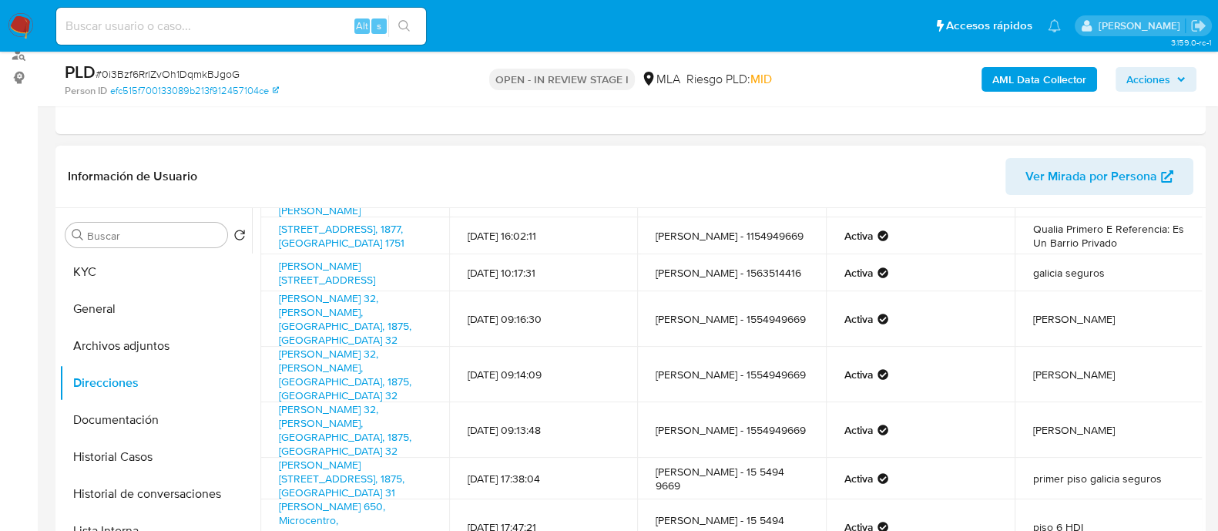
click at [1037, 310] on td "Wilder" at bounding box center [1109, 318] width 189 height 55
copy td "Wilder"
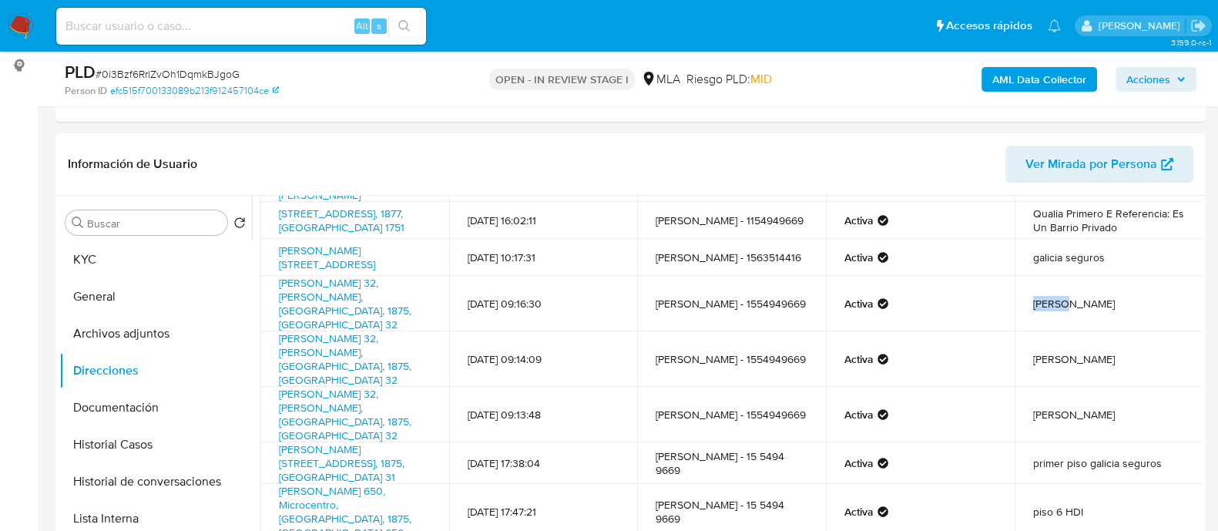
scroll to position [101, 0]
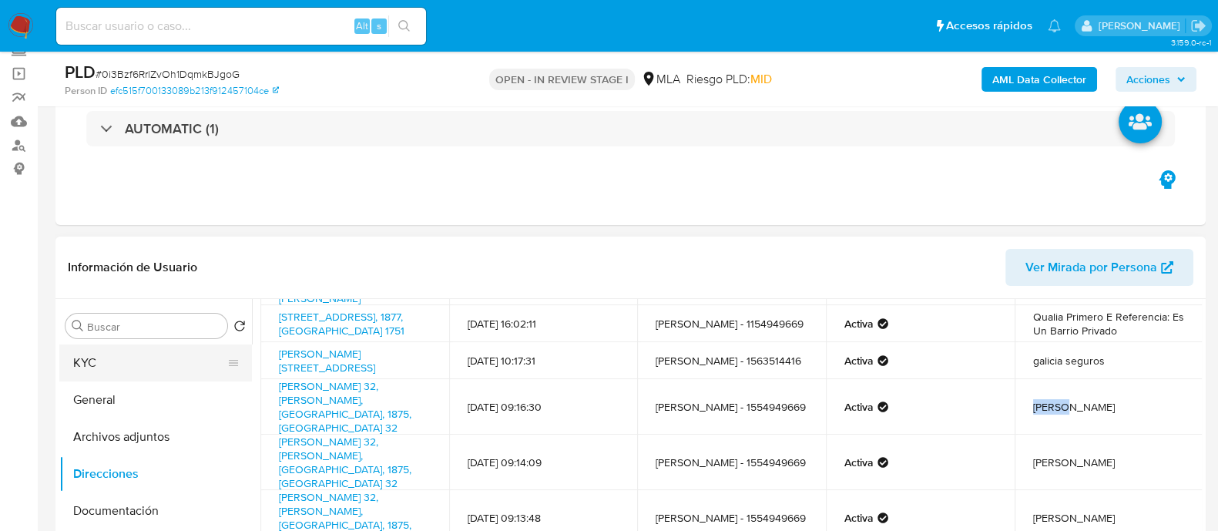
click at [106, 356] on button "KYC" at bounding box center [149, 362] width 180 height 37
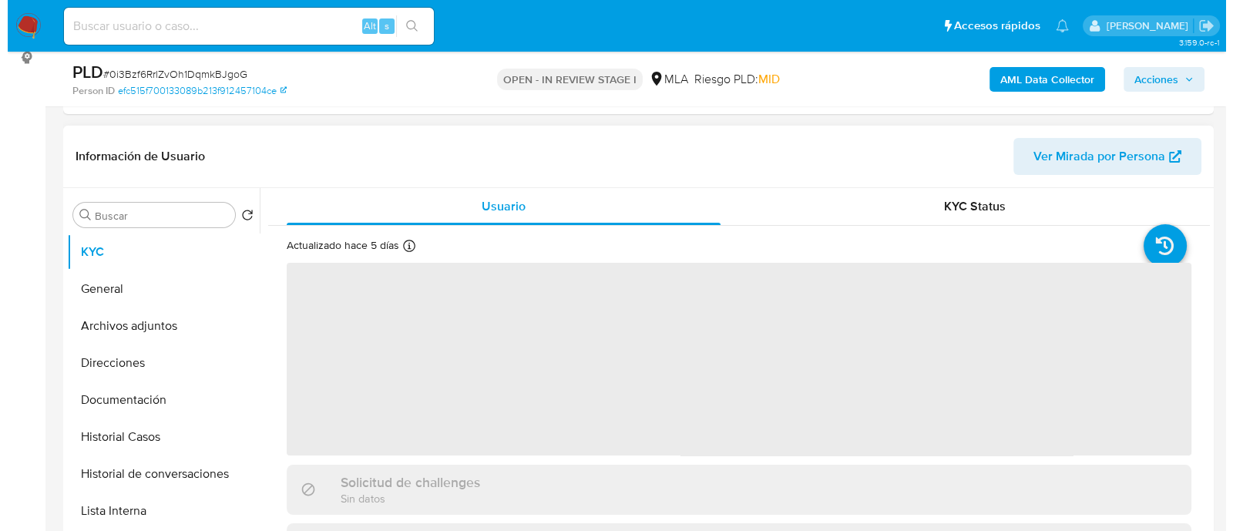
scroll to position [294, 0]
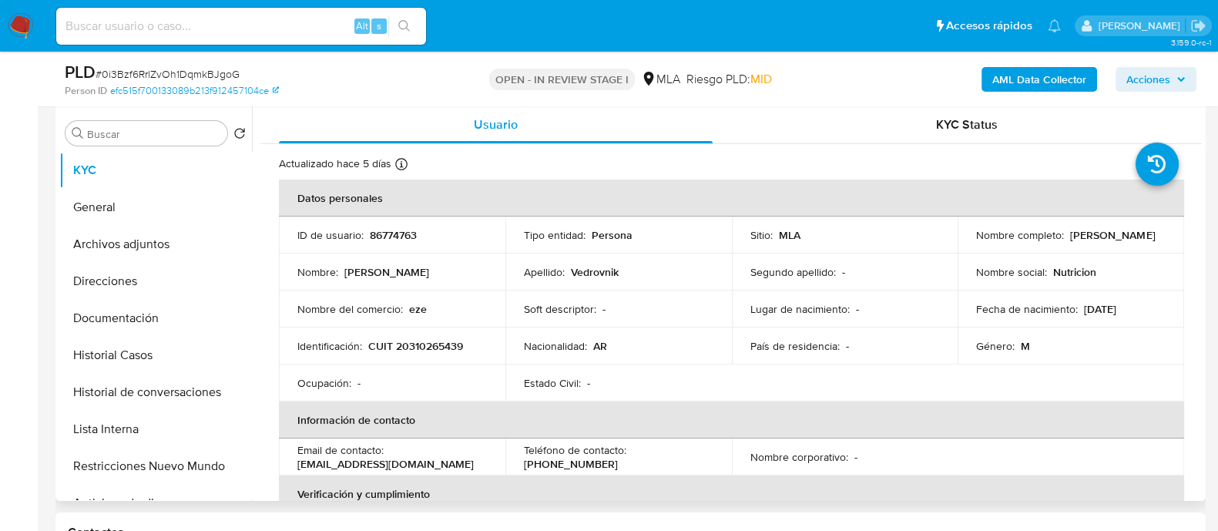
drag, startPoint x: 973, startPoint y: 244, endPoint x: 1110, endPoint y: 244, distance: 137.2
click at [1110, 242] on div "Nombre completo : Ezequiel Paulo Vedrovnik" at bounding box center [1071, 235] width 190 height 14
copy p "Ezequiel Paulo Vedrovnik"
click at [156, 321] on button "Documentación" at bounding box center [149, 318] width 180 height 37
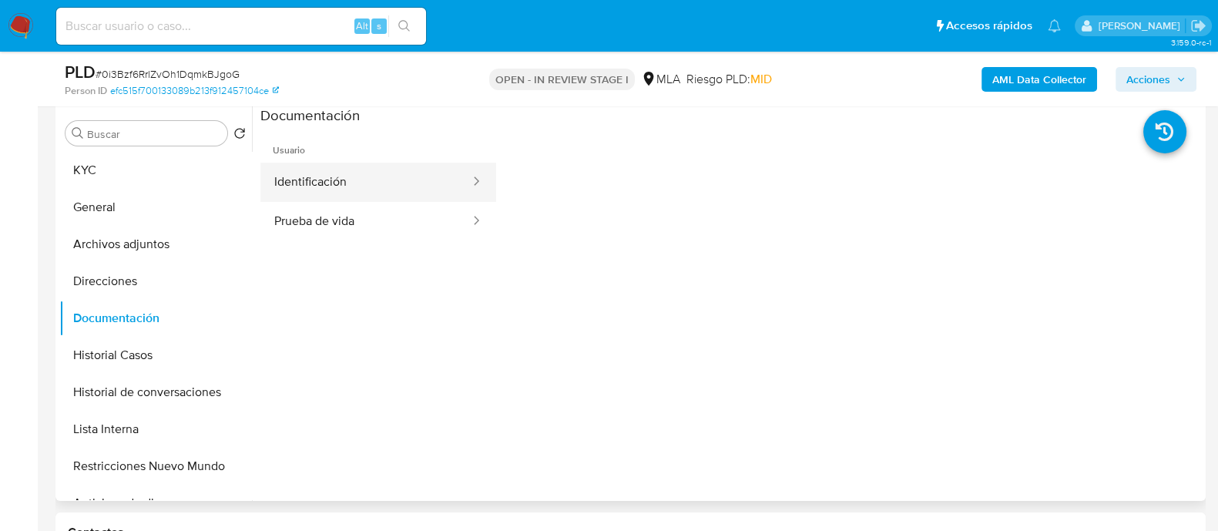
click at [347, 190] on button "Identificación" at bounding box center [365, 182] width 211 height 39
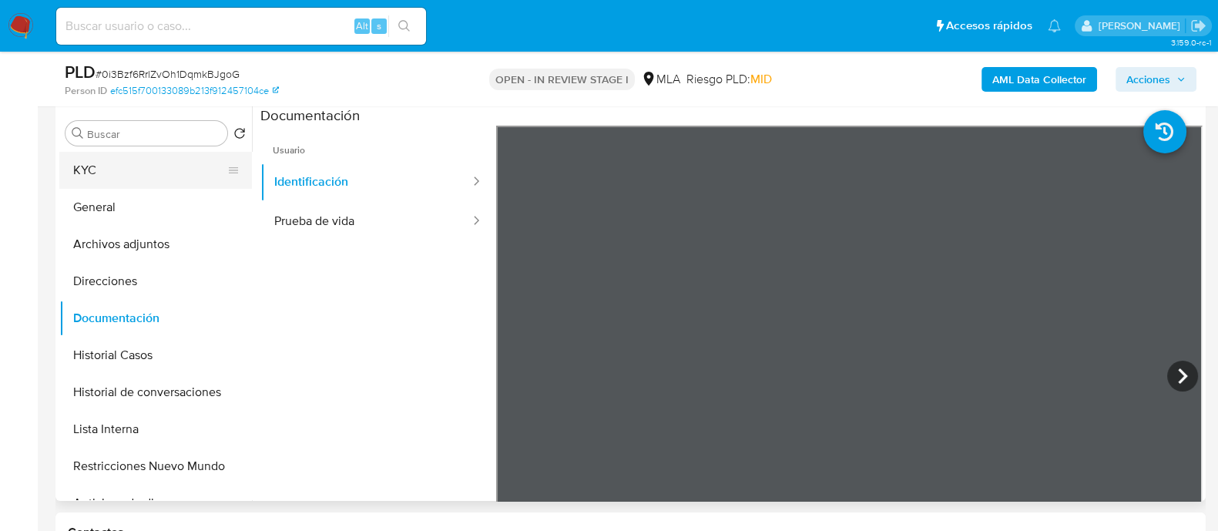
click at [158, 166] on button "KYC" at bounding box center [149, 170] width 180 height 37
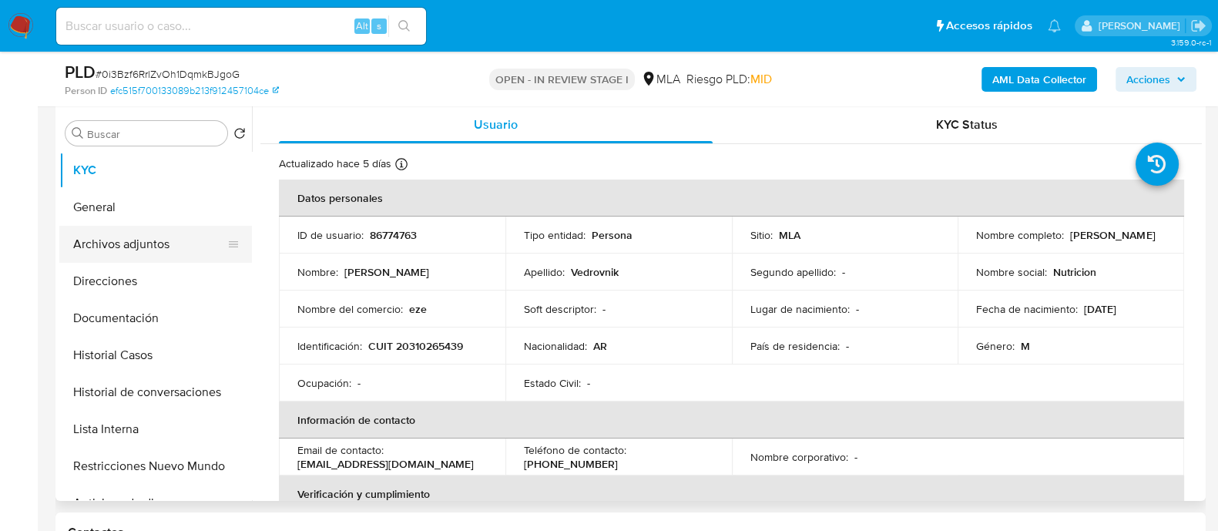
click at [189, 239] on button "Archivos adjuntos" at bounding box center [149, 244] width 180 height 37
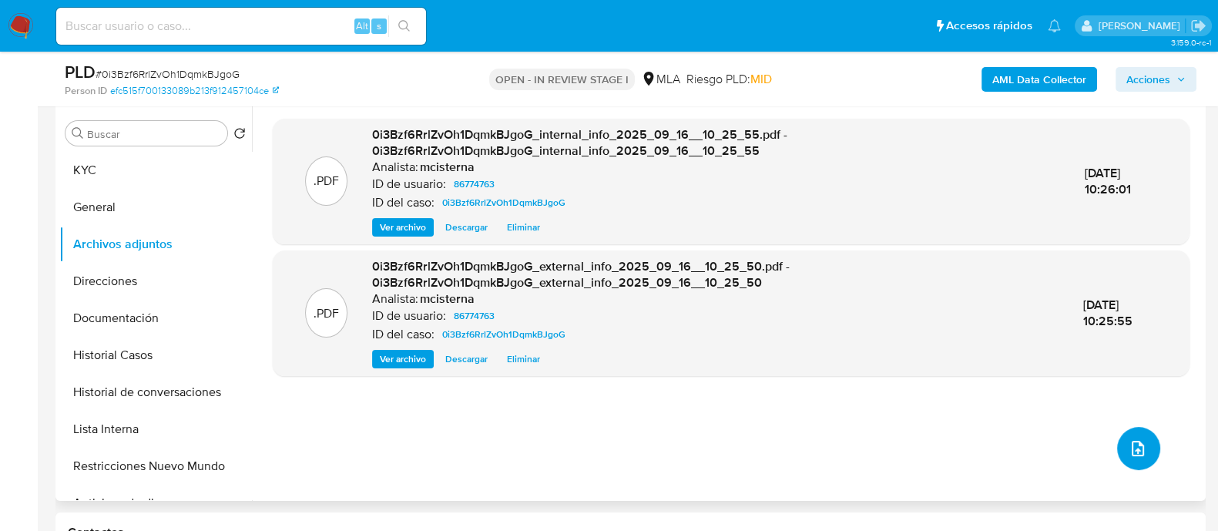
click at [1130, 456] on span "upload-file" at bounding box center [1138, 448] width 17 height 18
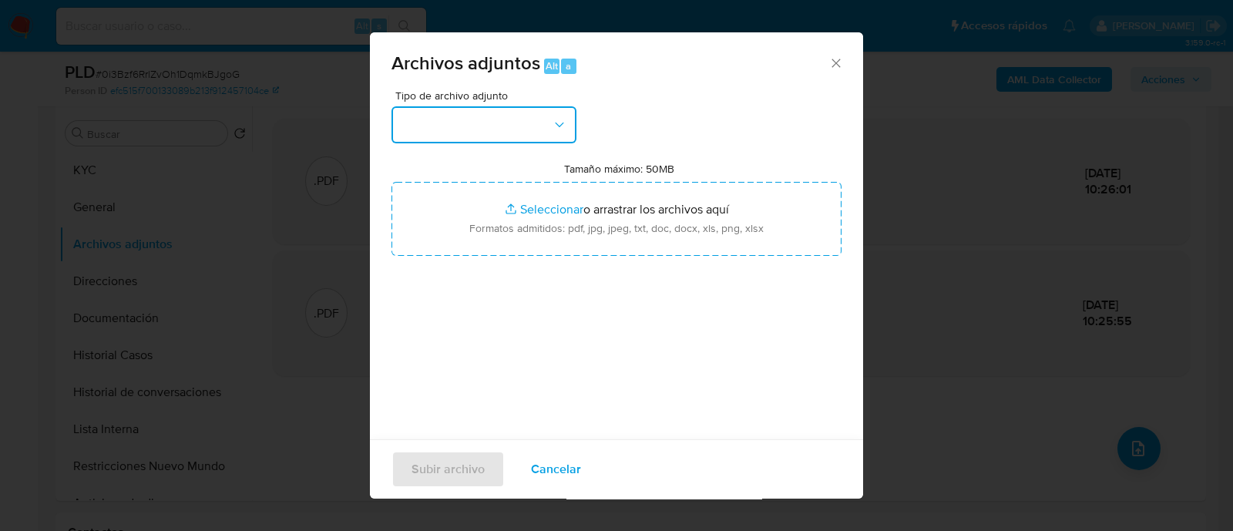
click at [522, 109] on button "button" at bounding box center [483, 124] width 185 height 37
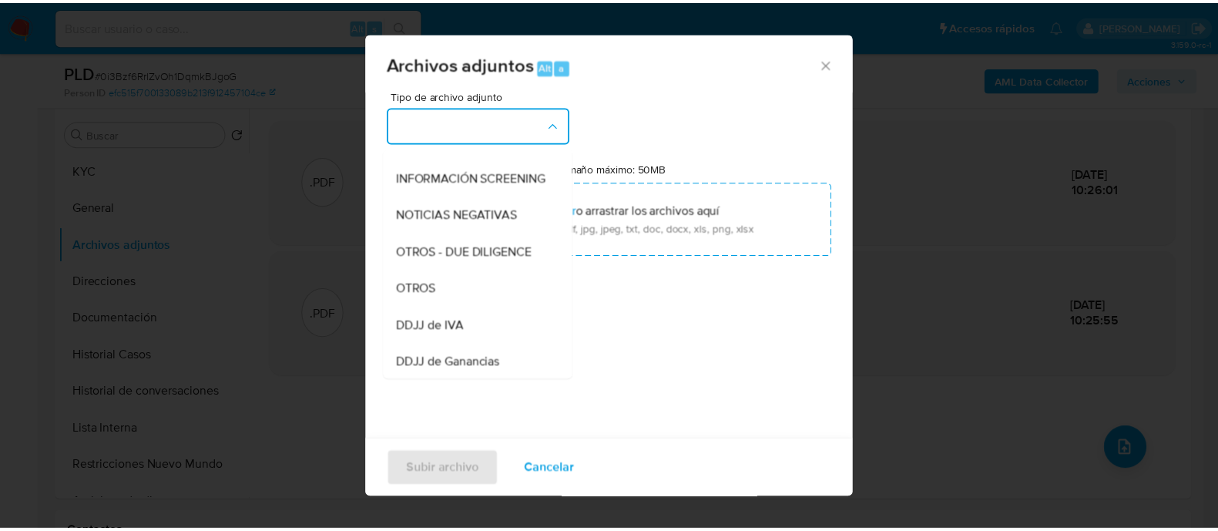
scroll to position [289, 0]
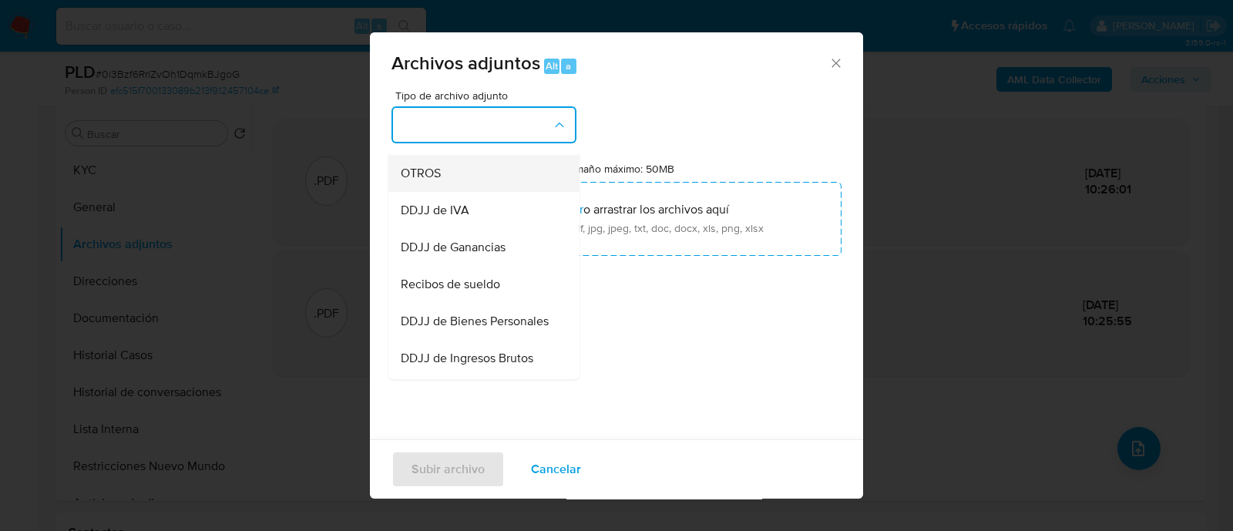
click at [442, 174] on div "OTROS" at bounding box center [479, 173] width 157 height 37
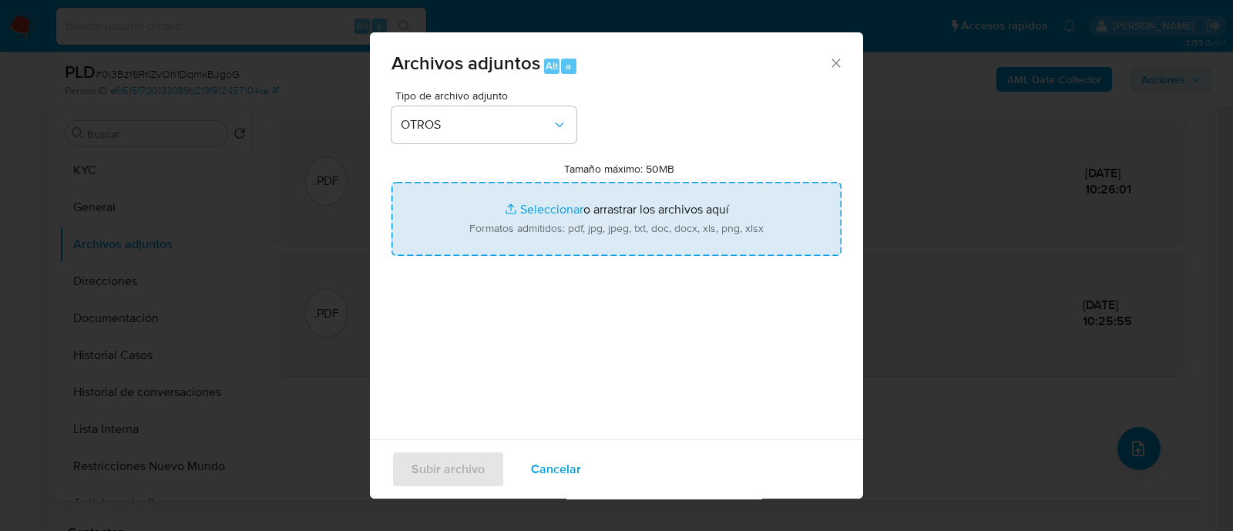
type input "C:\fakepath\Caselog 0i3Bzf6RrlZvOh1DqmkBJgoG_2025_08_18_23_06_12.docx"
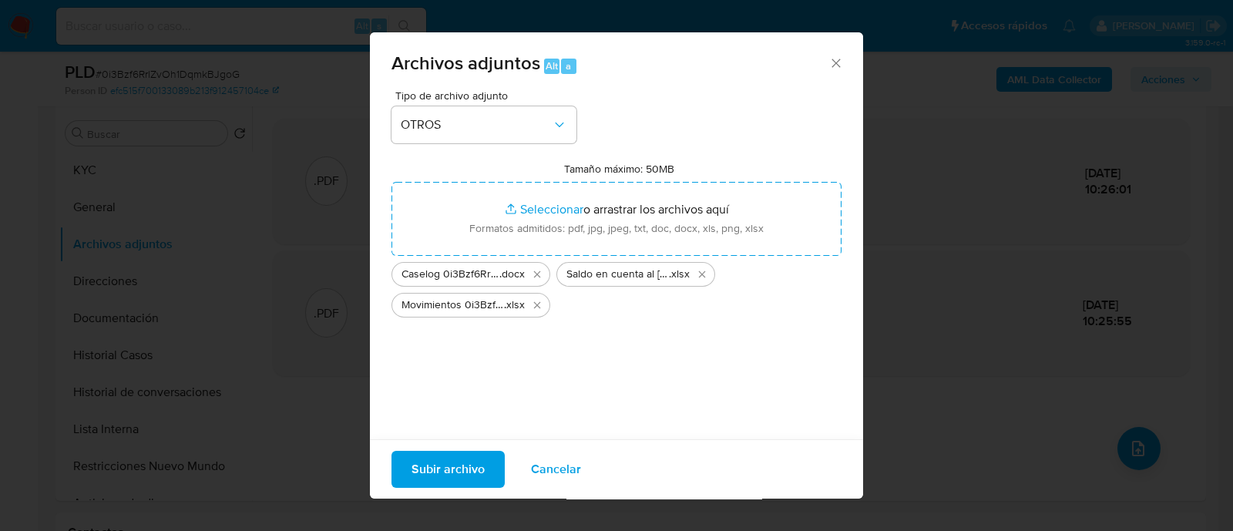
click at [435, 455] on span "Subir archivo" at bounding box center [448, 469] width 73 height 34
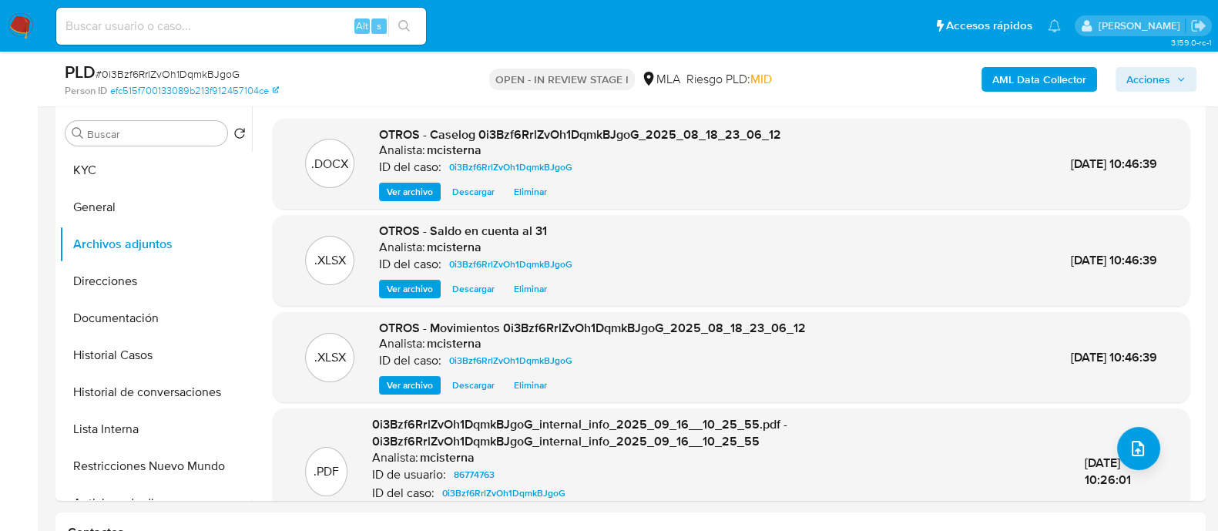
click at [1178, 81] on icon "button" at bounding box center [1181, 79] width 9 height 9
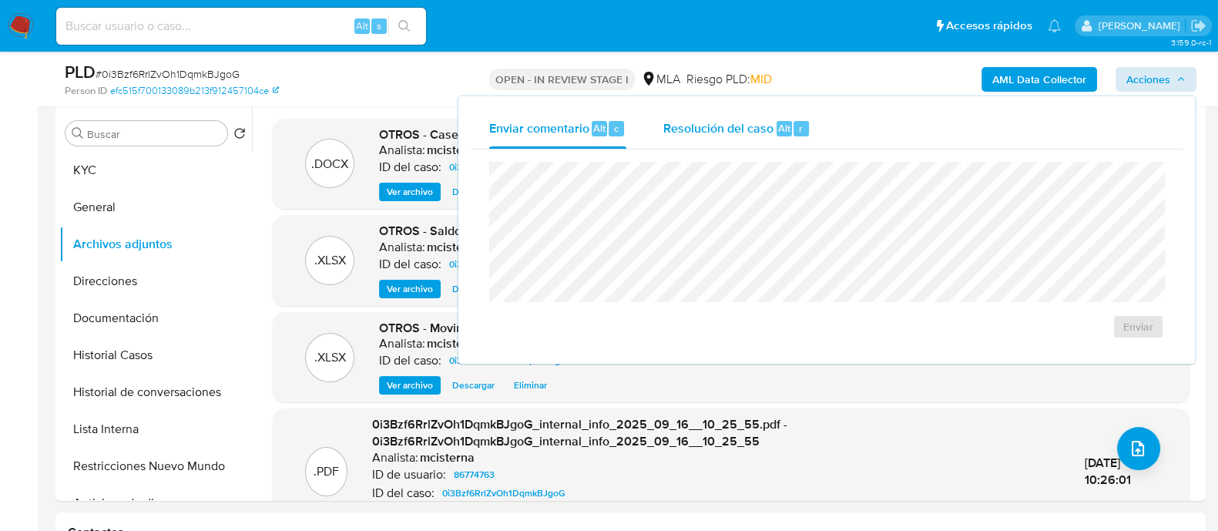
click at [788, 129] on div "Alt" at bounding box center [784, 128] width 15 height 15
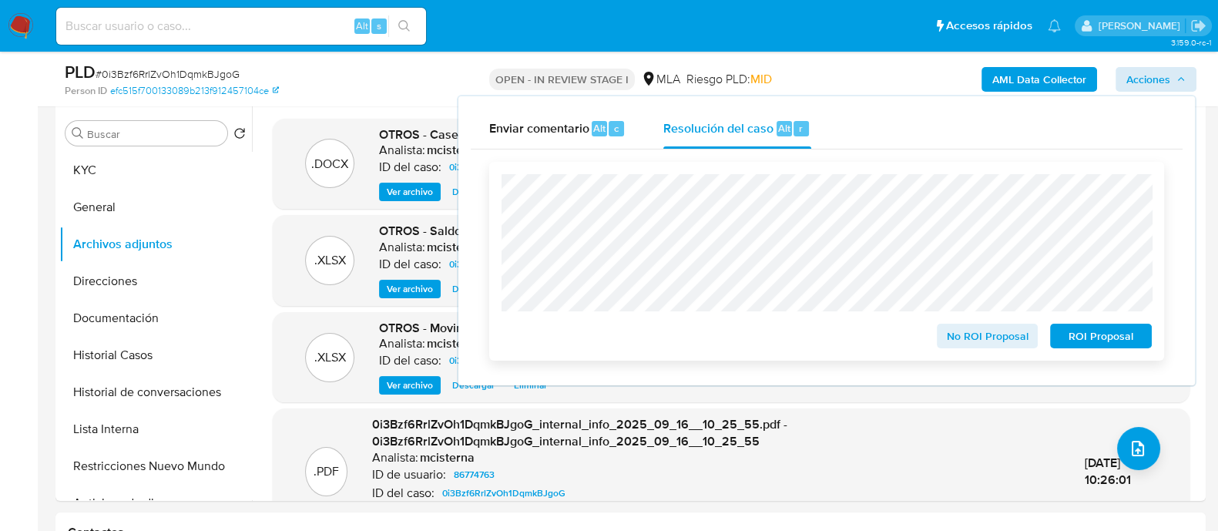
click at [985, 327] on span "No ROI Proposal" at bounding box center [988, 336] width 80 height 22
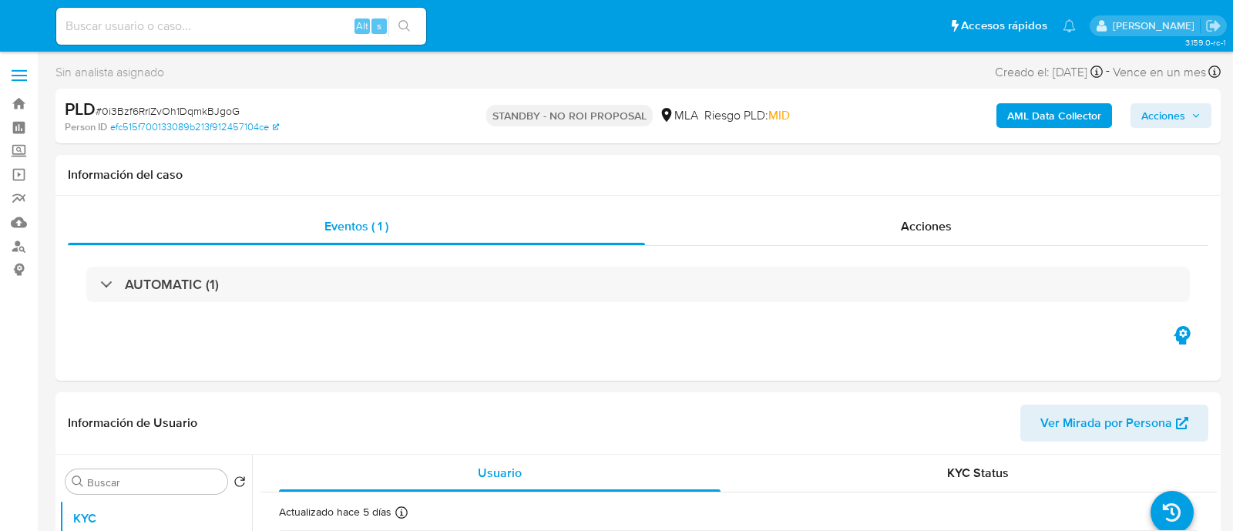
select select "10"
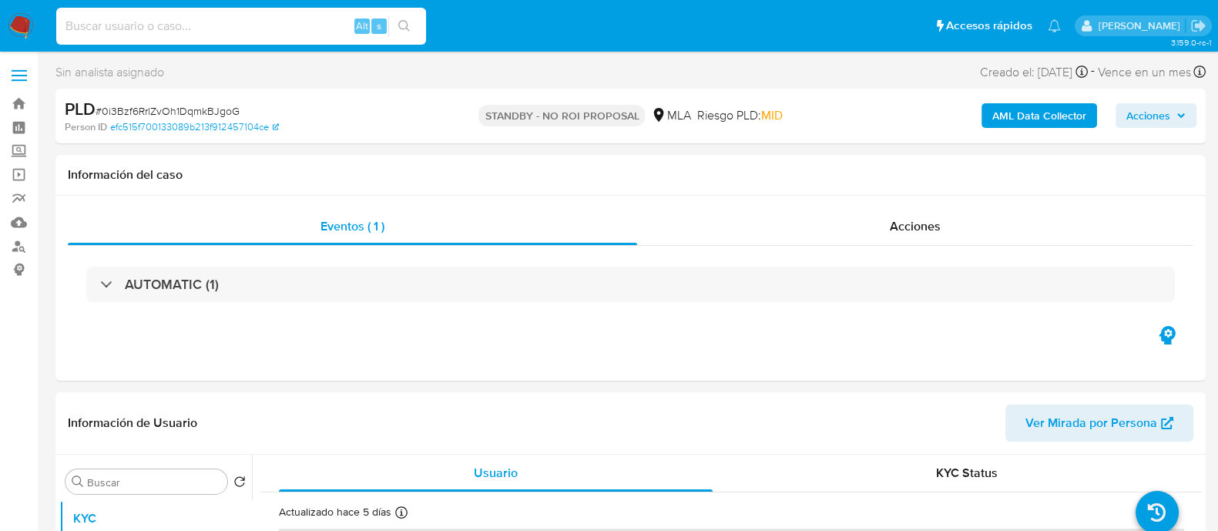
click at [324, 21] on input at bounding box center [241, 26] width 370 height 20
paste input "72lDOorbuWkEhtY5VtzHvOKy"
type input "72lDOorbuWkEhtY5VtzHvOKy"
click at [401, 22] on icon "search-icon" at bounding box center [404, 26] width 12 height 12
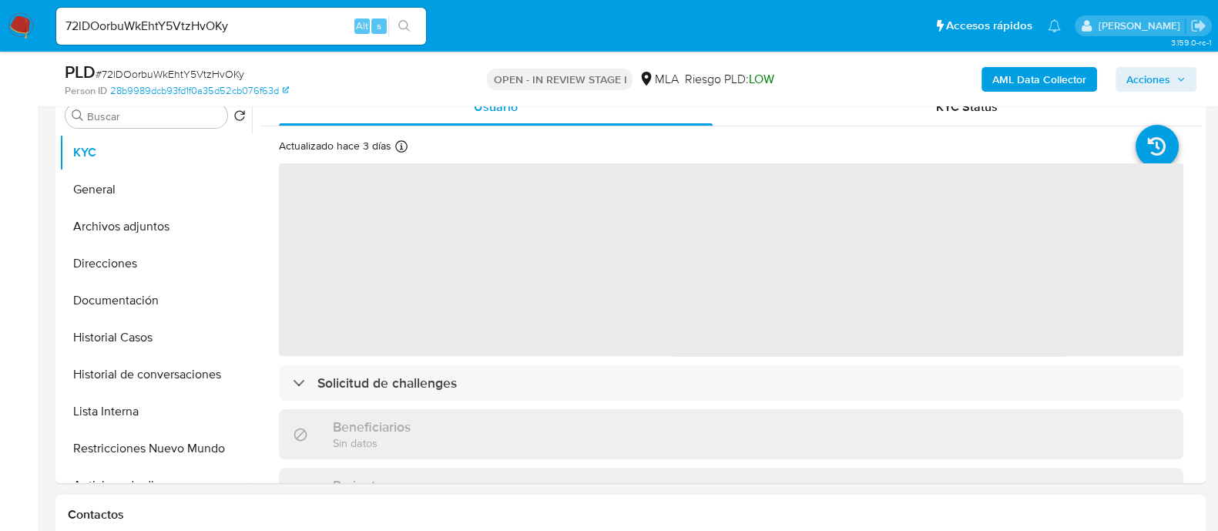
scroll to position [385, 0]
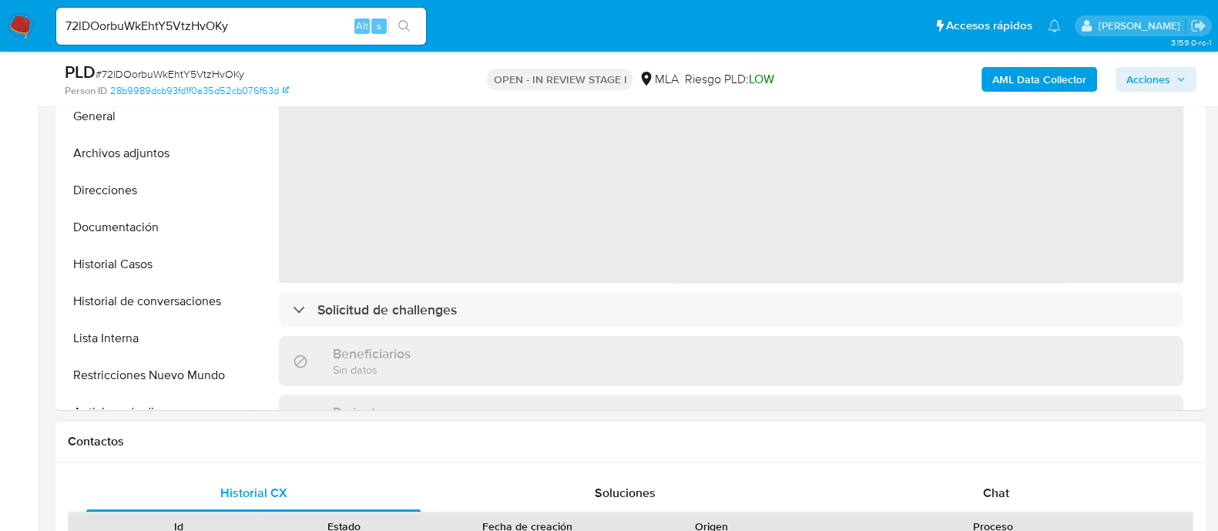
select select "10"
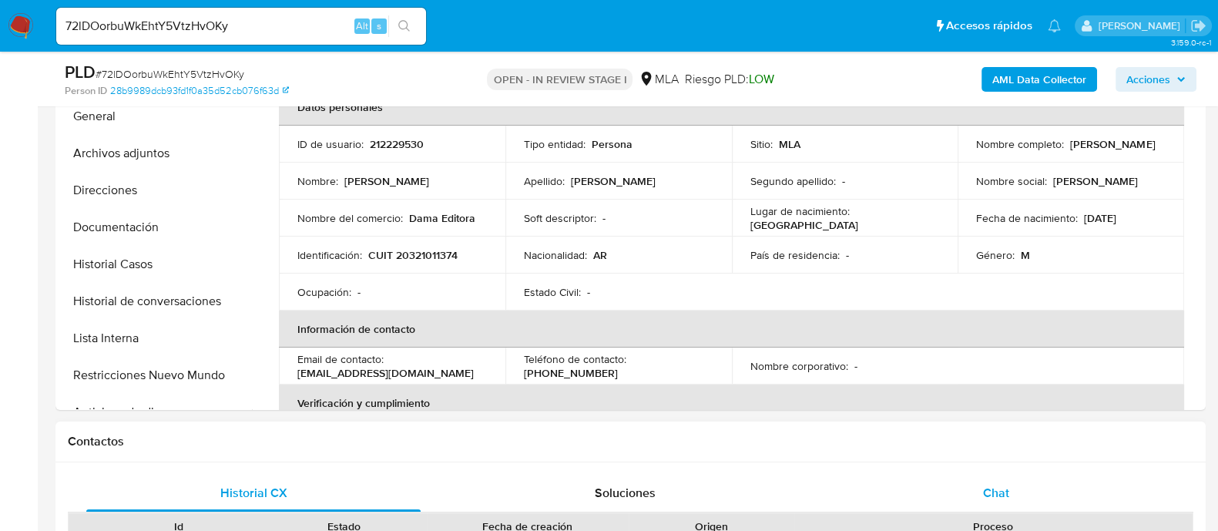
click at [1006, 484] on span "Chat" at bounding box center [996, 493] width 26 height 18
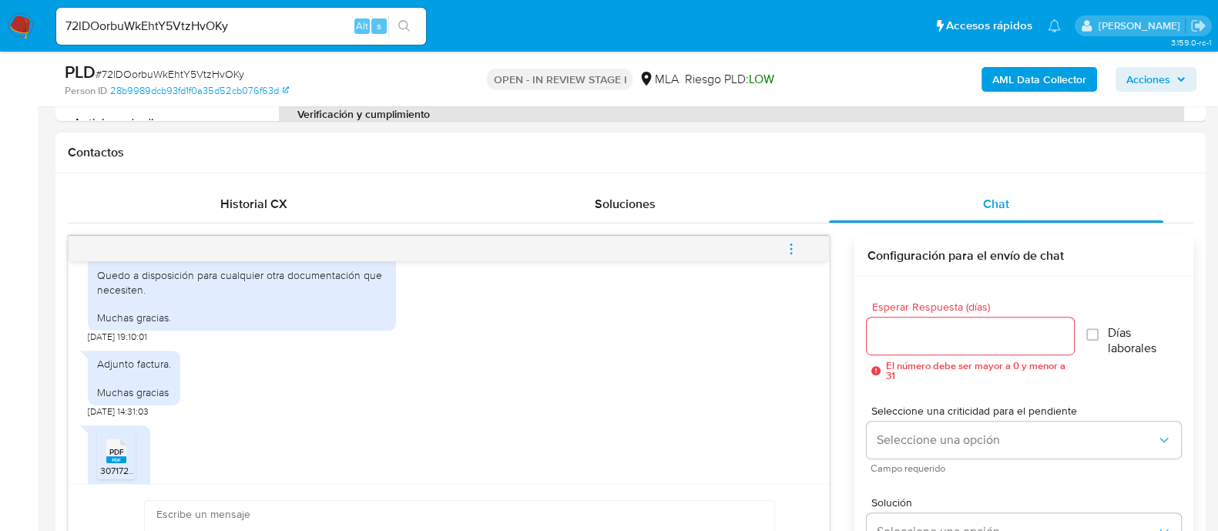
scroll to position [2180, 0]
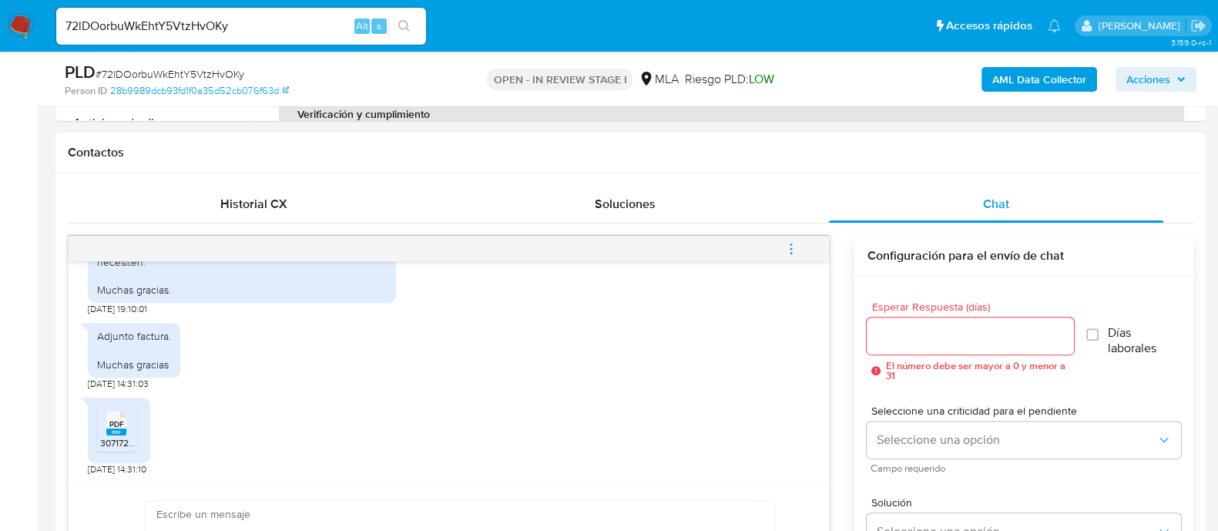
click at [114, 419] on span "PDF" at bounding box center [116, 424] width 15 height 10
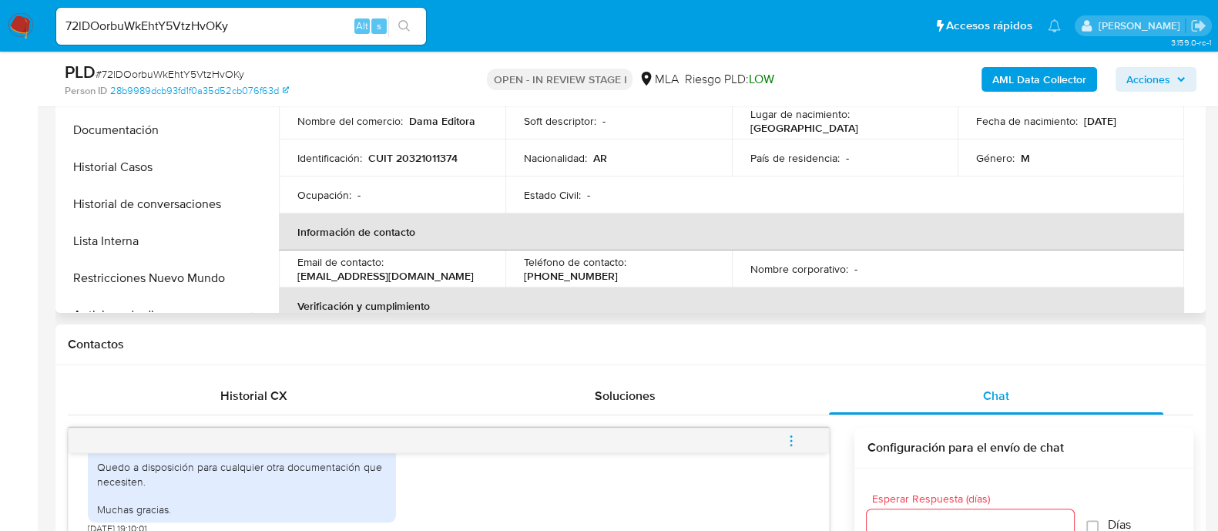
scroll to position [289, 0]
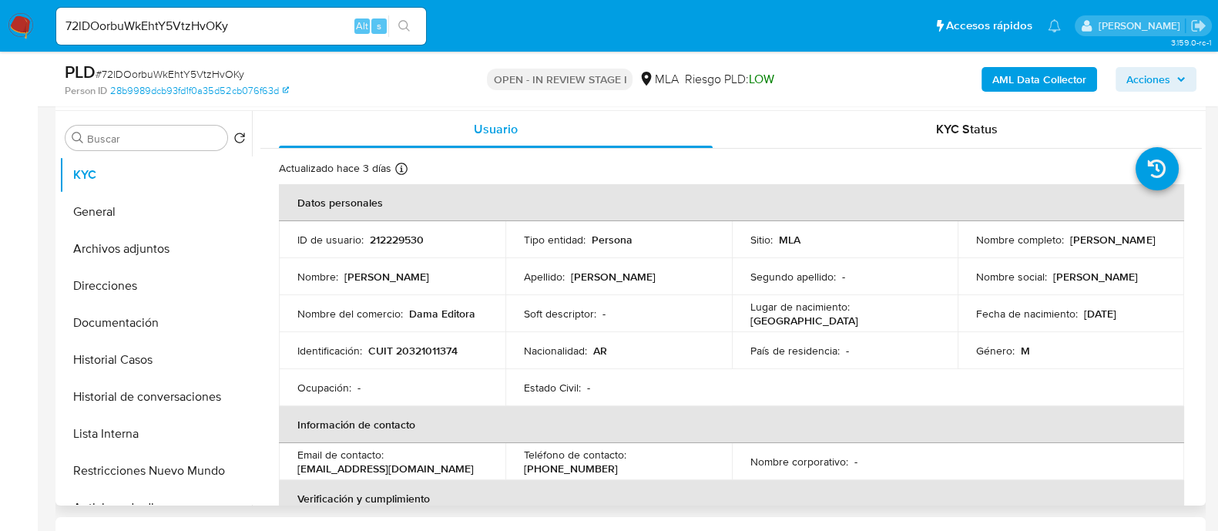
drag, startPoint x: 1067, startPoint y: 240, endPoint x: 1141, endPoint y: 237, distance: 74.0
click at [1141, 237] on div "Nombre completo : Daniel Martino" at bounding box center [1071, 240] width 190 height 14
copy p "Daniel Martino"
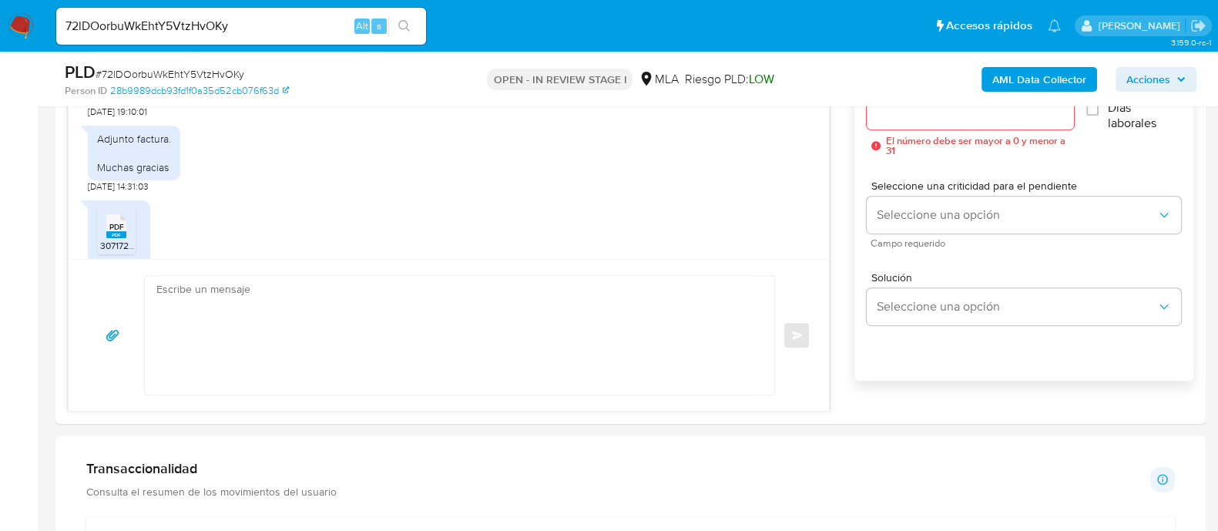
scroll to position [963, 0]
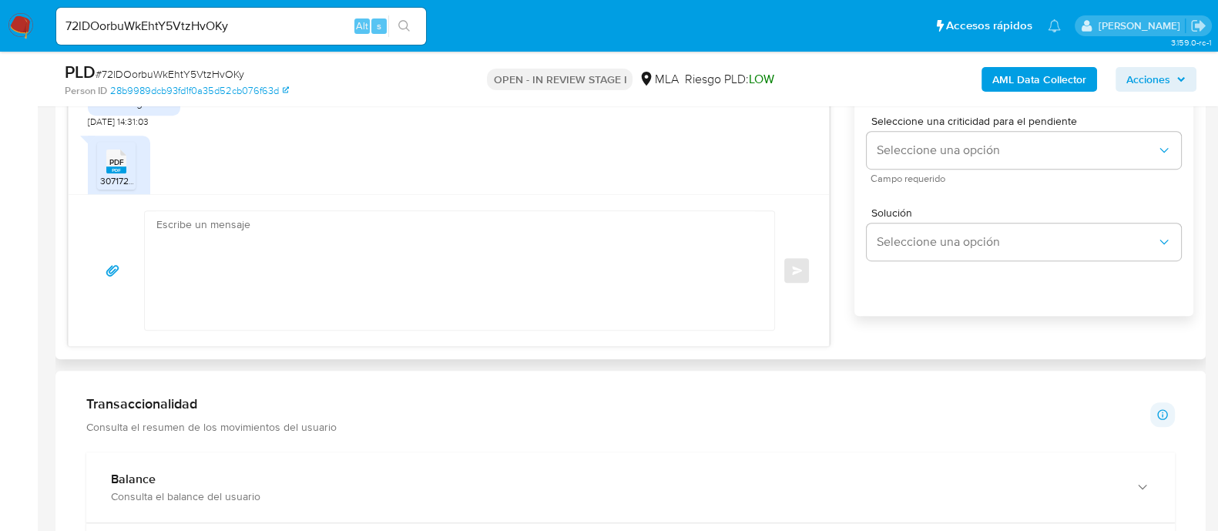
click at [425, 268] on textarea at bounding box center [455, 270] width 599 height 119
paste textarea "Daniel Martino"
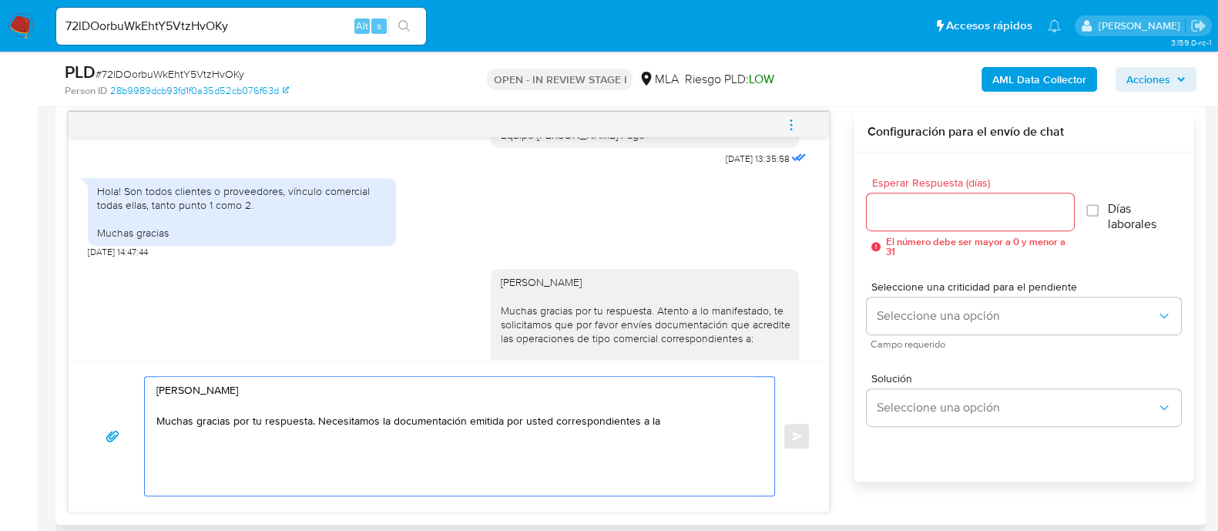
scroll to position [1313, 0]
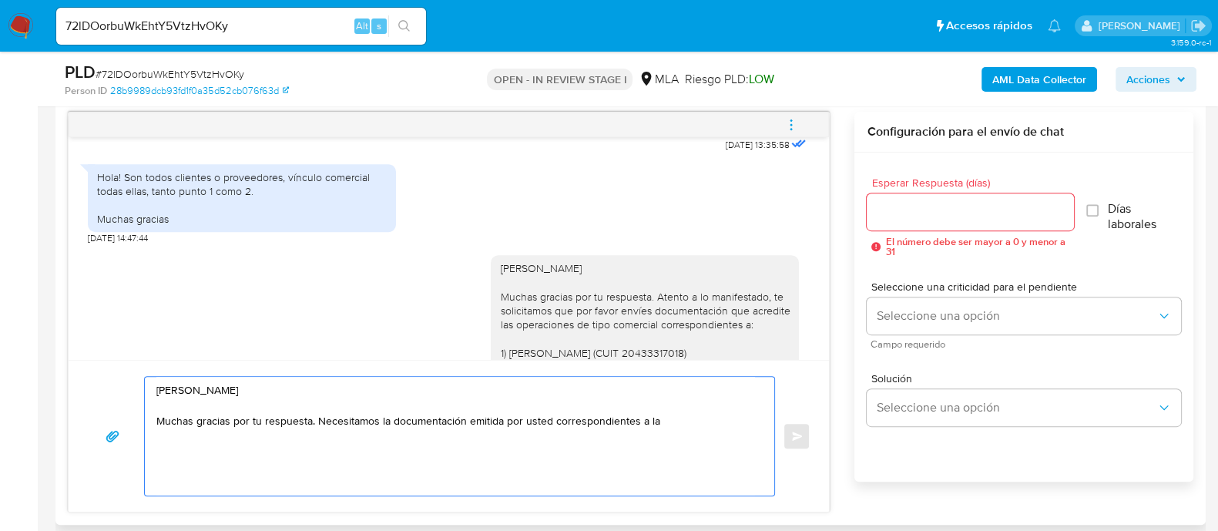
drag, startPoint x: 553, startPoint y: 427, endPoint x: 669, endPoint y: 420, distance: 116.6
click at [669, 420] on textarea "Hola Daniel Martino Muchas gracias por tu respuesta. Necesitamos la documentaci…" at bounding box center [455, 436] width 599 height 119
drag, startPoint x: 664, startPoint y: 419, endPoint x: 551, endPoint y: 418, distance: 113.3
click at [551, 418] on textarea "Hola Daniel Martino Muchas gracias por tu respuesta. Necesitamos la documentaci…" at bounding box center [455, 436] width 599 height 119
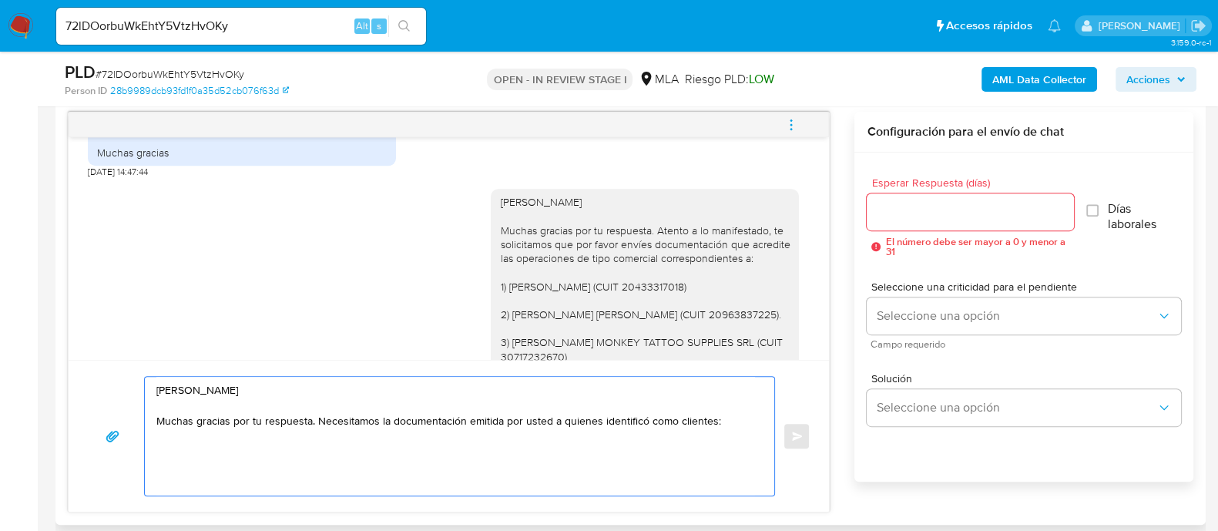
scroll to position [1410, 0]
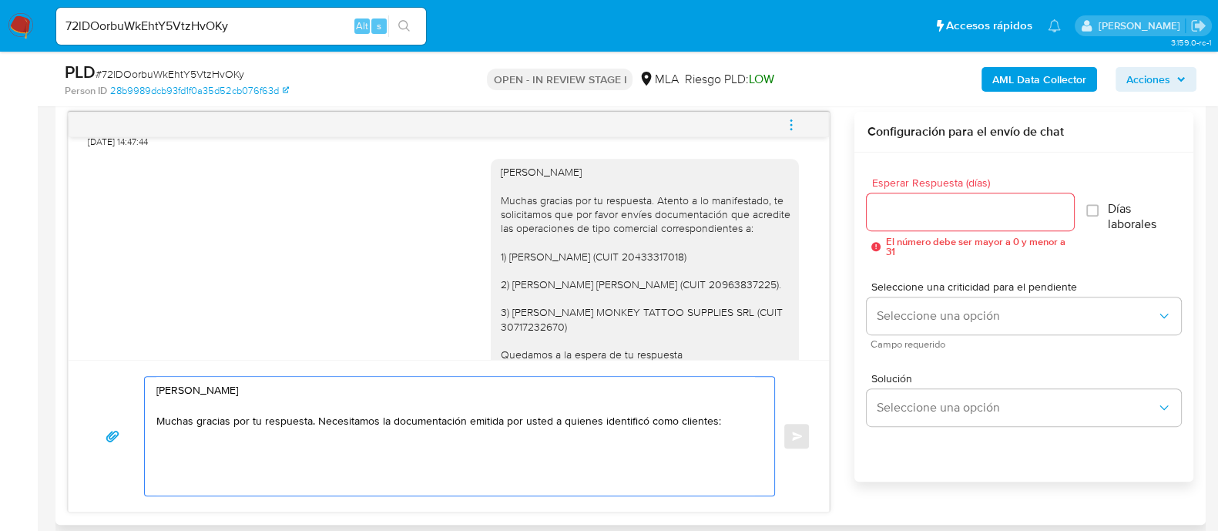
click at [709, 418] on textarea "Hola Daniel Martino Muchas gracias por tu respuesta. Necesitamos la documentaci…" at bounding box center [455, 436] width 599 height 119
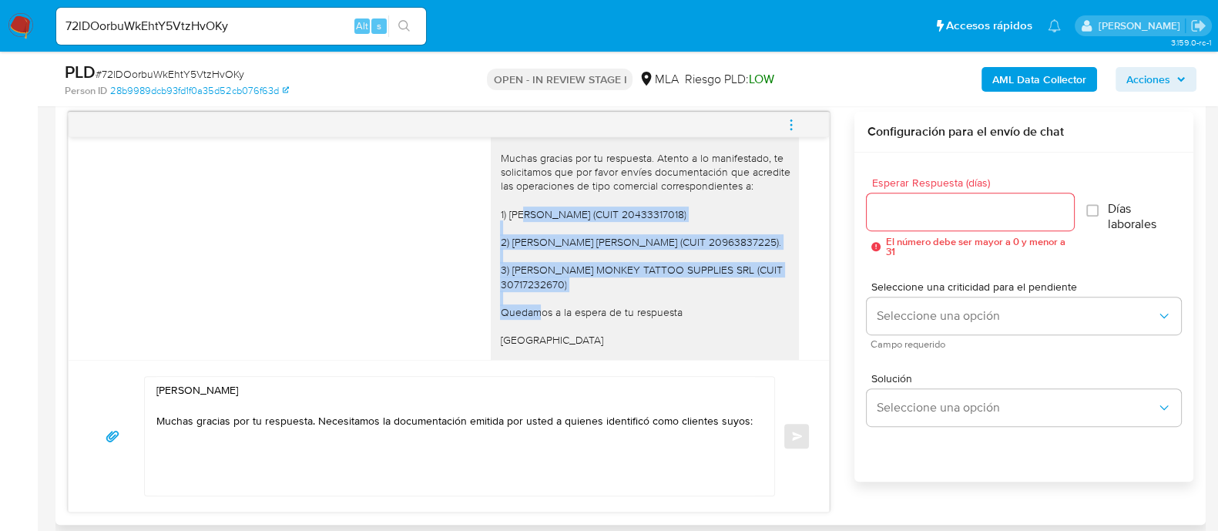
scroll to position [1477, 0]
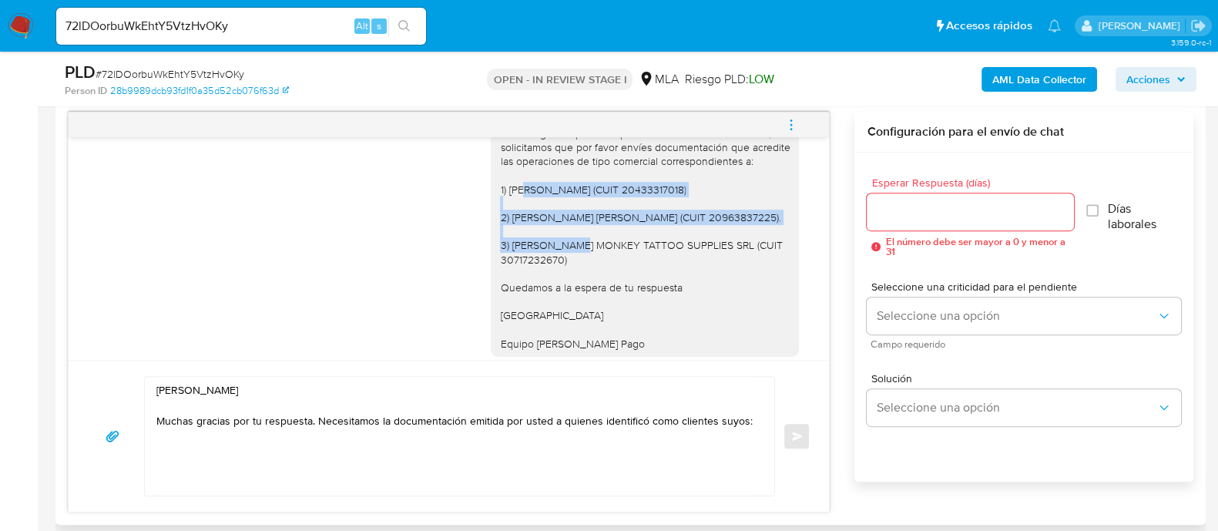
drag, startPoint x: 485, startPoint y: 313, endPoint x: 580, endPoint y: 296, distance: 96.3
click at [580, 296] on div "Hola Daniel Martino Muchas gracias por tu respuesta. Atento a lo manifestado, t…" at bounding box center [645, 224] width 308 height 264
copy div "1) LOPEZ LUCAS AGUSTIN (CUIT 20433317018) 2) QUIROGA ALVARADO ROXANA LUCINDA (C…"
click at [721, 456] on textarea "Hola Daniel Martino Muchas gracias por tu respuesta. Necesitamos la documentaci…" at bounding box center [455, 436] width 599 height 119
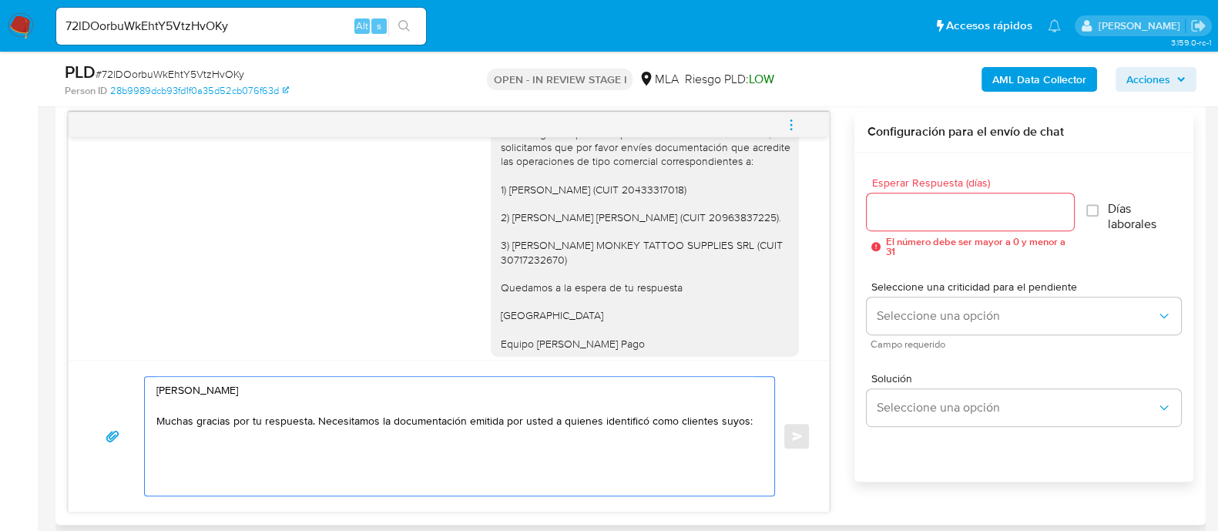
click at [755, 419] on div "Hola Daniel Martino Muchas gracias por tu respuesta. Necesitamos la documentaci…" at bounding box center [456, 436] width 622 height 119
click at [744, 419] on textarea "Hola Daniel Martino Muchas gracias por tu respuesta. Necesitamos la documentaci…" at bounding box center [455, 436] width 599 height 119
paste textarea "1) LOPEZ LUCAS AGUSTIN (CUIT 20433317018) 2) QUIROGA ALVARADO ROXANA LUCINDA (C…"
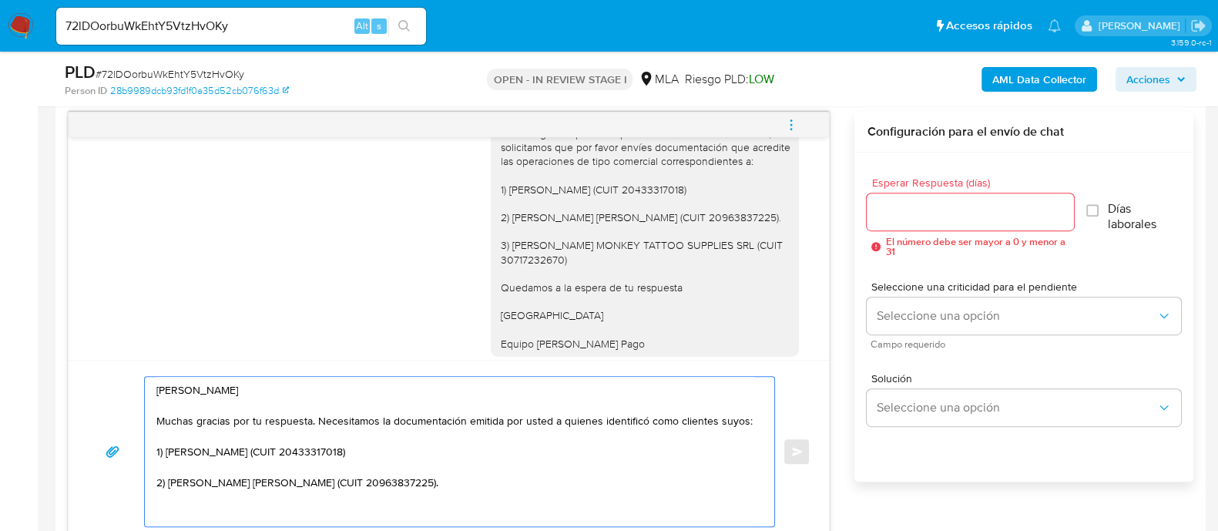
scroll to position [5, 0]
click at [397, 460] on textarea "Hola Daniel Martino Muchas gracias por tu respuesta. Necesitamos la documentaci…" at bounding box center [455, 454] width 599 height 154
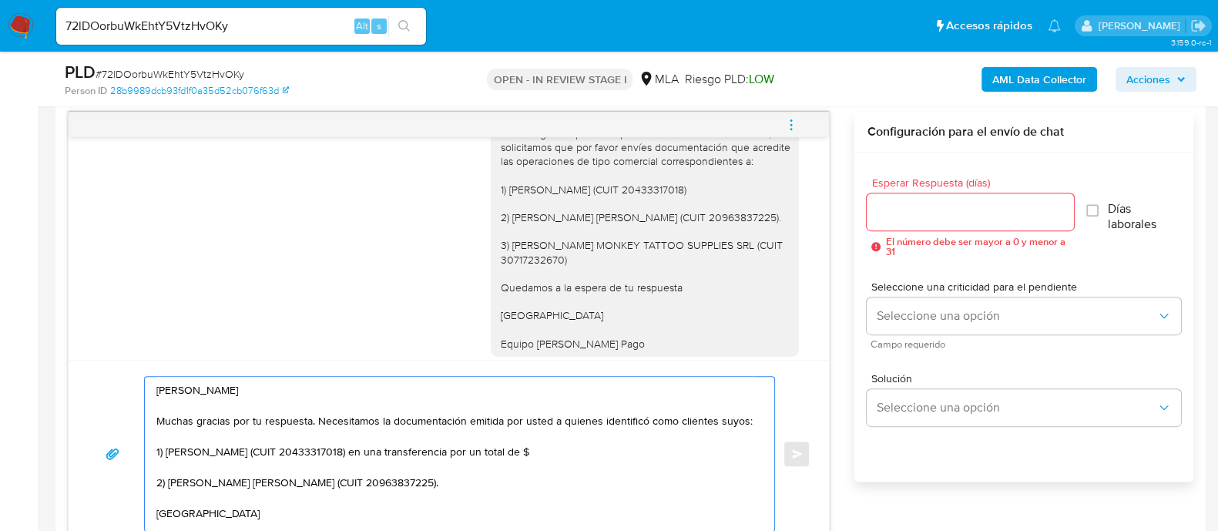
paste textarea "$ 19.599.923,83"
click at [501, 491] on textarea "Hola Daniel Martino Muchas gracias por tu respuesta. Necesitamos la documentaci…" at bounding box center [455, 454] width 599 height 154
paste textarea "$ 14.420.736,17"
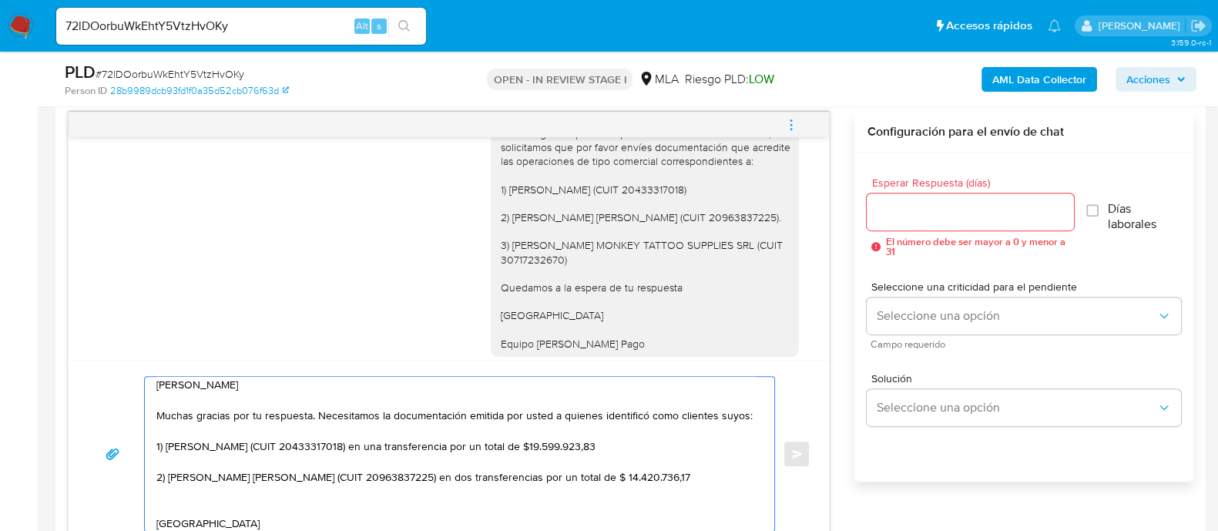
click at [455, 492] on textarea "Hola Daniel Martino Muchas gracias por tu respuesta. Necesitamos la documentaci…" at bounding box center [455, 454] width 599 height 154
click at [443, 433] on textarea "Hola Daniel Martino Muchas gracias por tu respuesta. Necesitamos la documentaci…" at bounding box center [455, 454] width 599 height 154
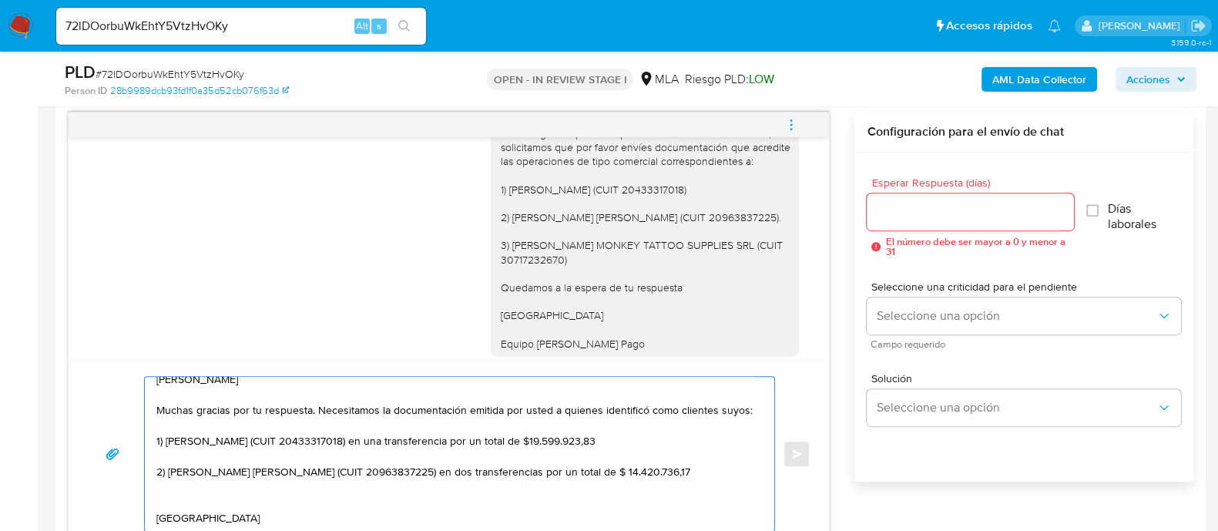
scroll to position [26, 0]
click at [223, 505] on textarea "Hola Daniel Martino Muchas gracias por tu respuesta. Necesitamos la documentaci…" at bounding box center [455, 454] width 599 height 154
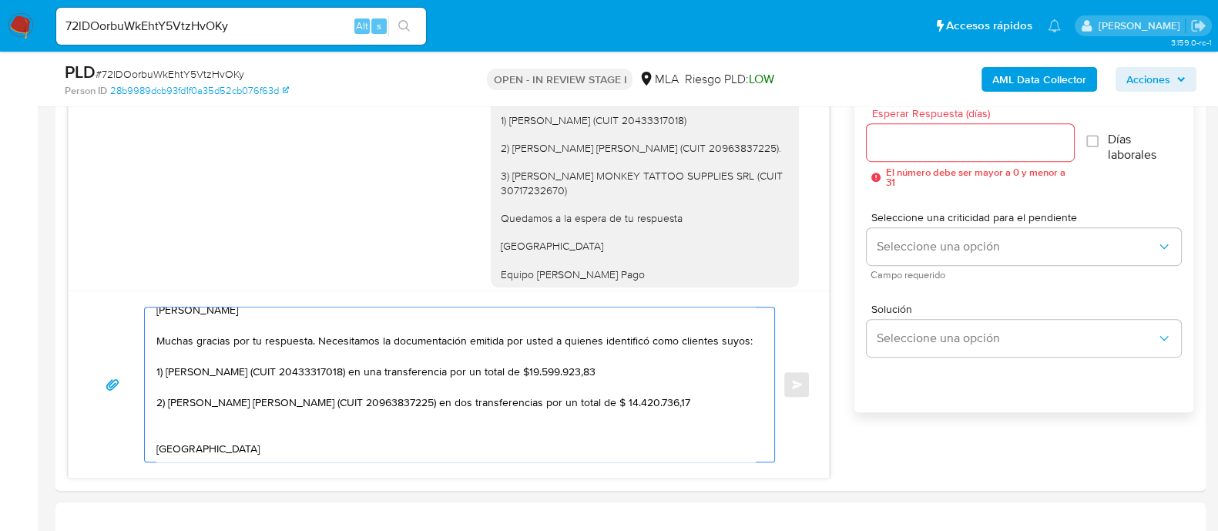
scroll to position [894, 0]
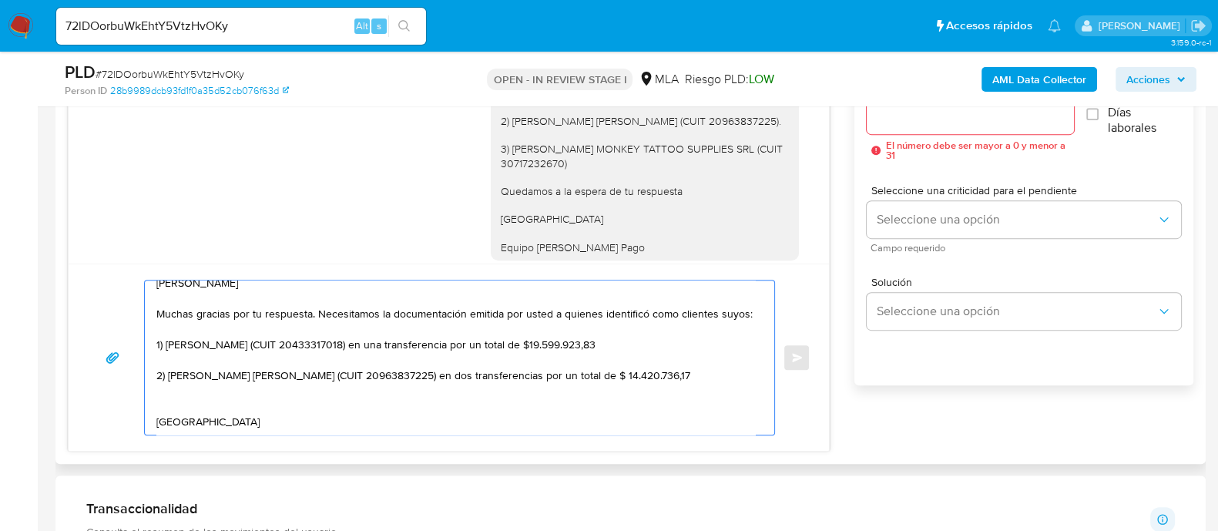
click at [227, 412] on textarea "Hola Daniel Martino Muchas gracias por tu respuesta. Necesitamos la documentaci…" at bounding box center [455, 358] width 599 height 154
click at [204, 414] on textarea "Hola Daniel Martino Muchas gracias por tu respuesta. Necesitamos la documentaci…" at bounding box center [455, 358] width 599 height 154
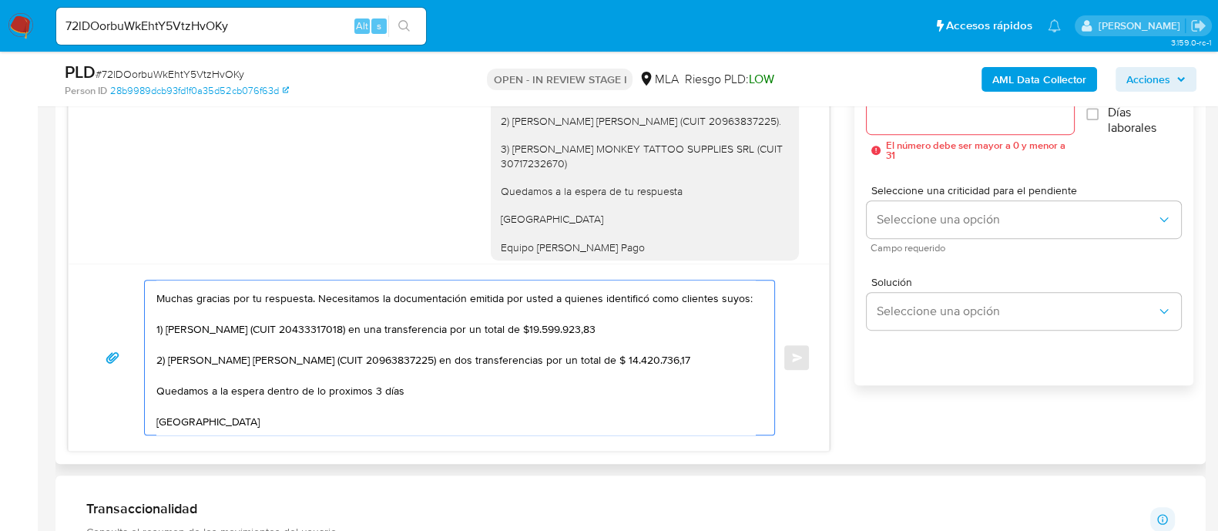
scroll to position [67, 0]
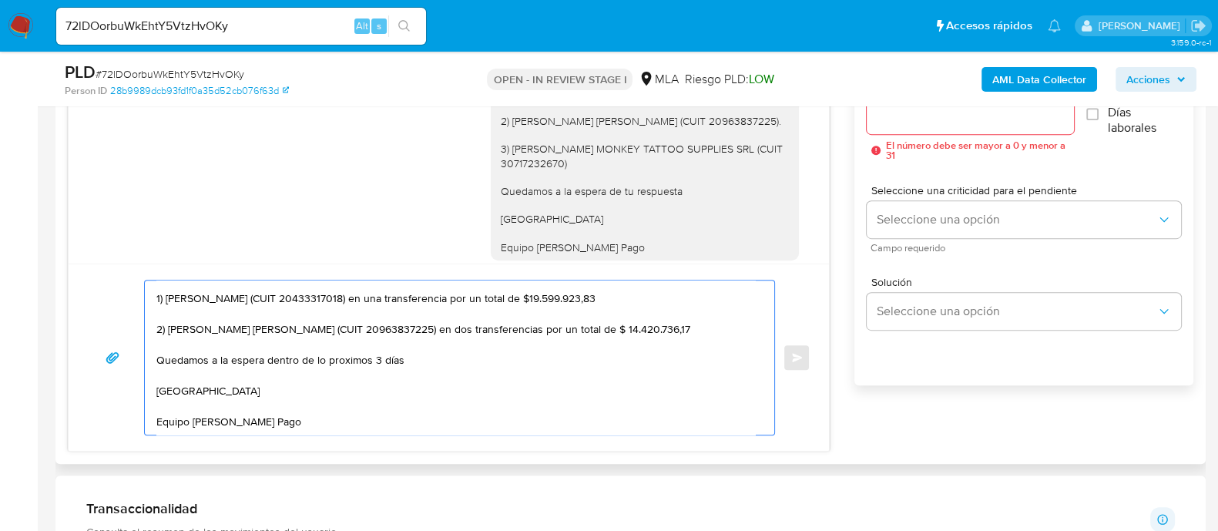
drag, startPoint x: 360, startPoint y: 373, endPoint x: 355, endPoint y: 355, distance: 18.3
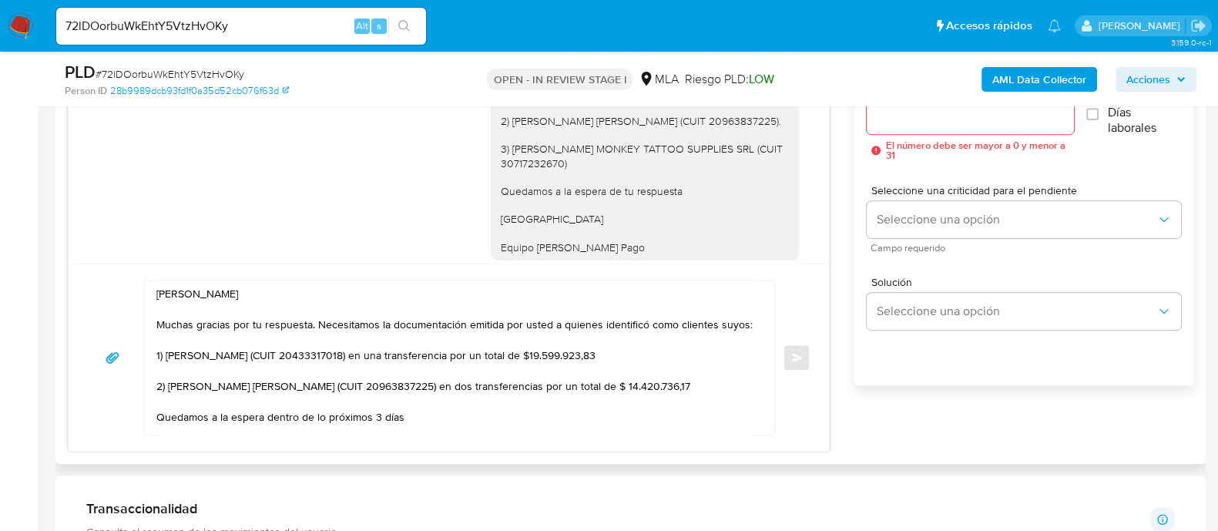
click at [246, 341] on textarea "Hola Daniel Martino Muchas gracias por tu respuesta. Necesitamos la documentaci…" at bounding box center [455, 358] width 599 height 154
click at [551, 326] on textarea "Hola Daniel Martino Muchas gracias por tu respuesta. Necesitamos la documentaci…" at bounding box center [455, 358] width 599 height 154
click at [339, 338] on textarea "Hola Daniel Martino Muchas gracias por tu respuesta. Necesitamos la documentaci…" at bounding box center [455, 358] width 599 height 154
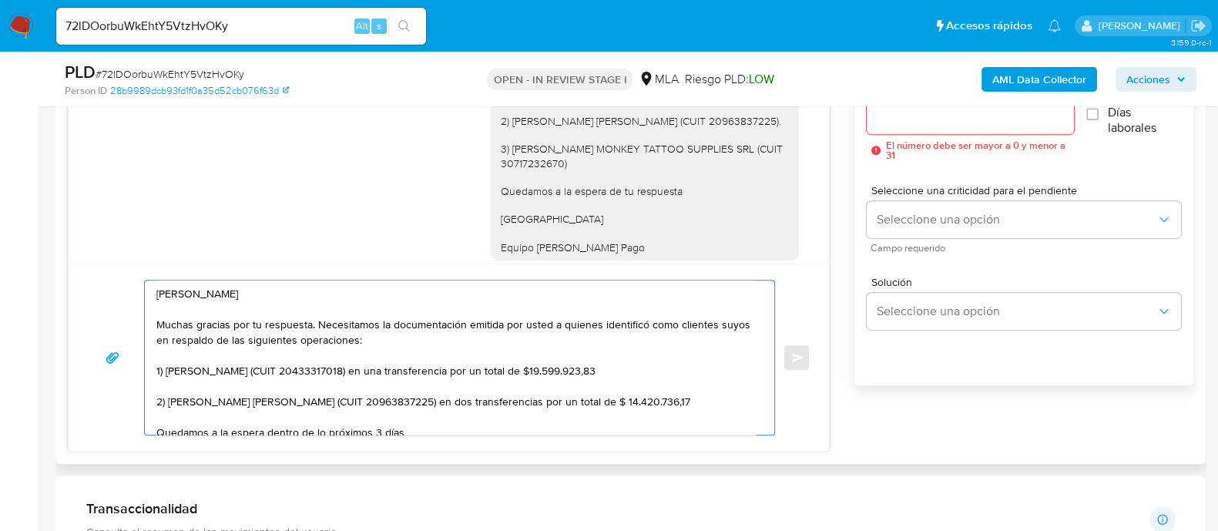
click at [660, 396] on textarea "Hola Daniel Martino Muchas gracias por tu respuesta. Necesitamos la documentaci…" at bounding box center [455, 358] width 599 height 154
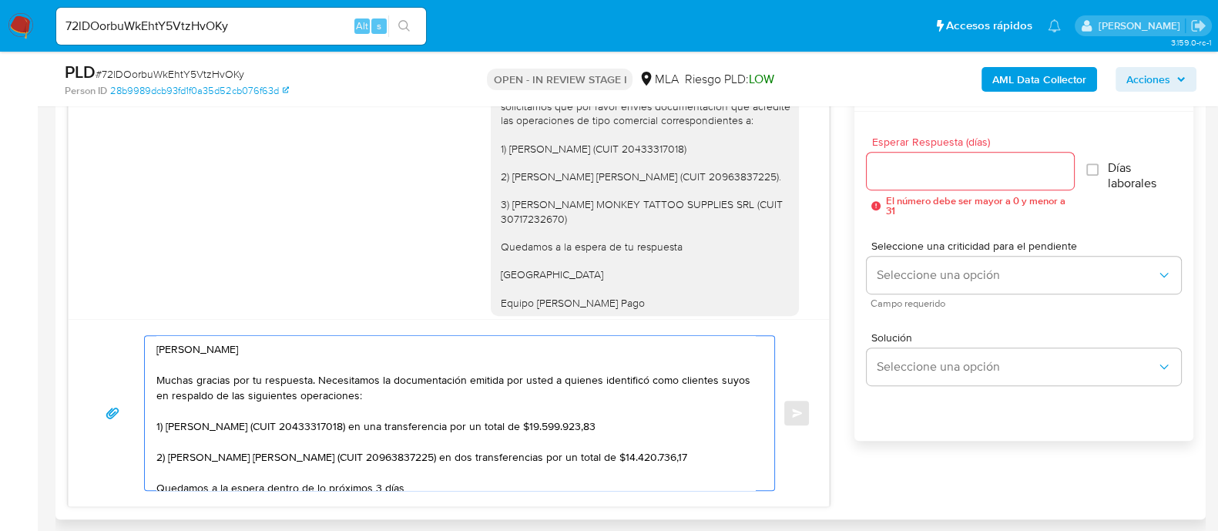
scroll to position [798, 0]
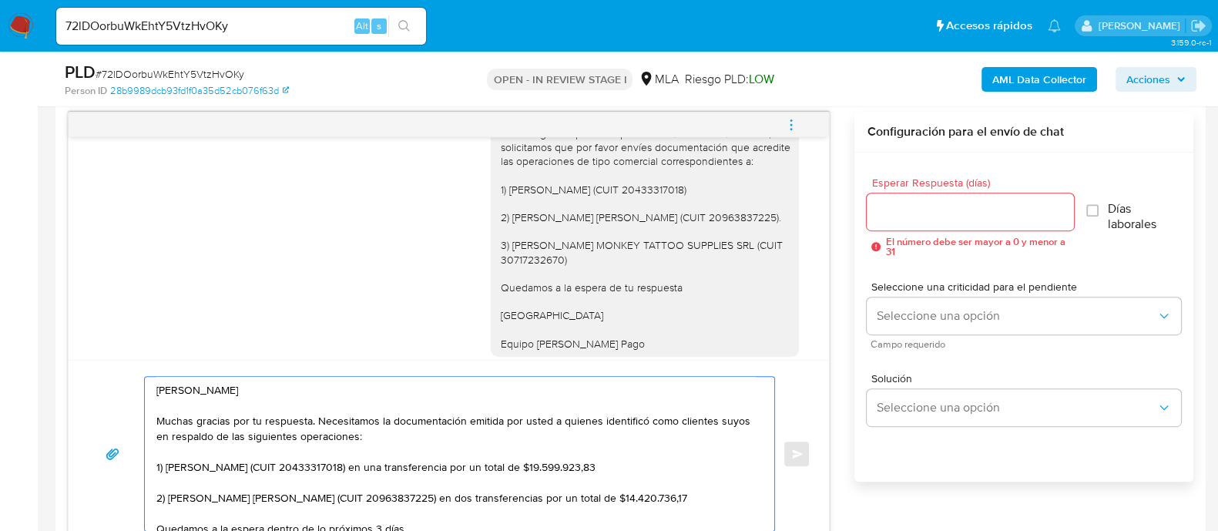
type textarea "Hola Daniel Martino Muchas gracias por tu respuesta. Necesitamos la documentaci…"
click at [912, 213] on input "Esperar Respuesta (días)" at bounding box center [970, 212] width 207 height 20
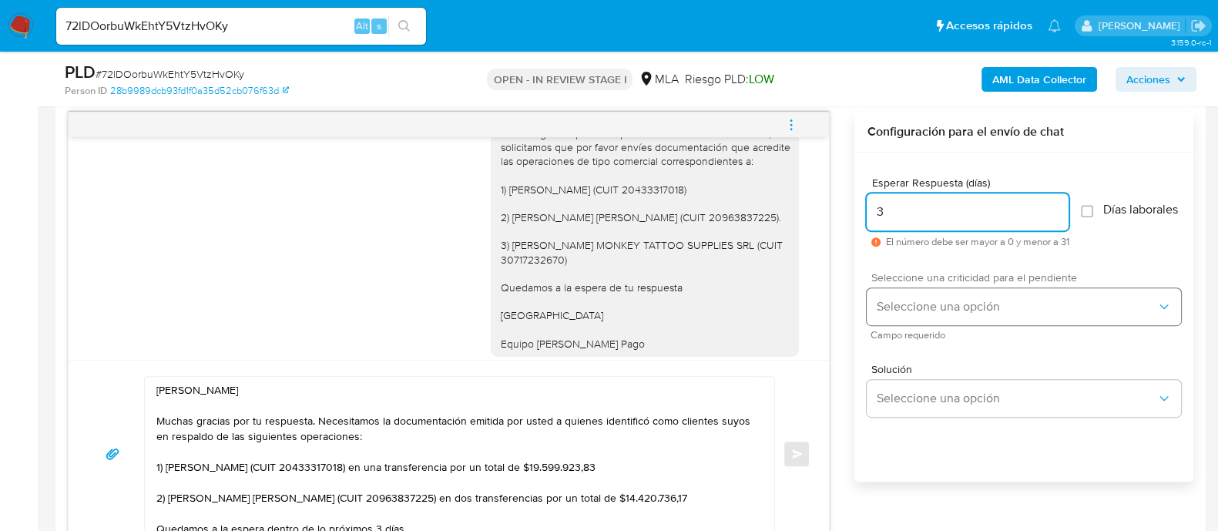
type input "3"
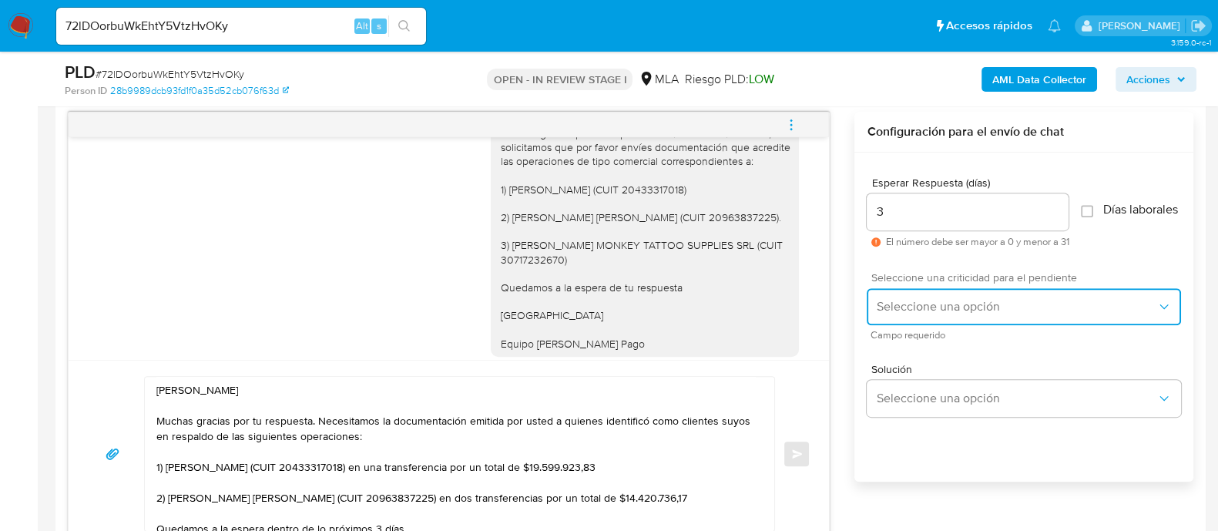
click at [924, 308] on span "Seleccione una opción" at bounding box center [1016, 306] width 281 height 15
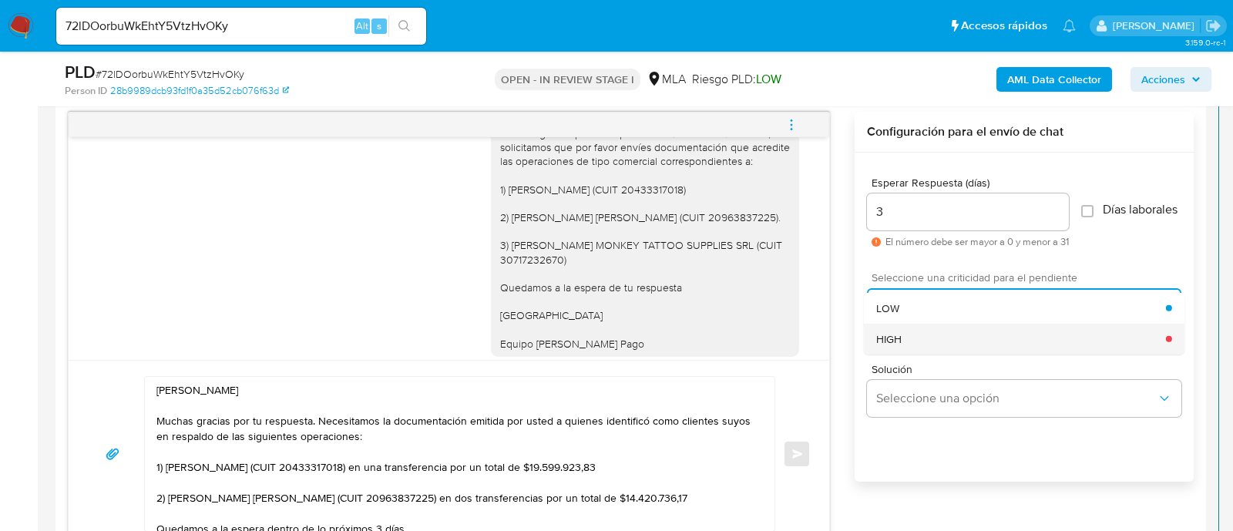
click at [923, 354] on div "HIGH" at bounding box center [1021, 338] width 290 height 31
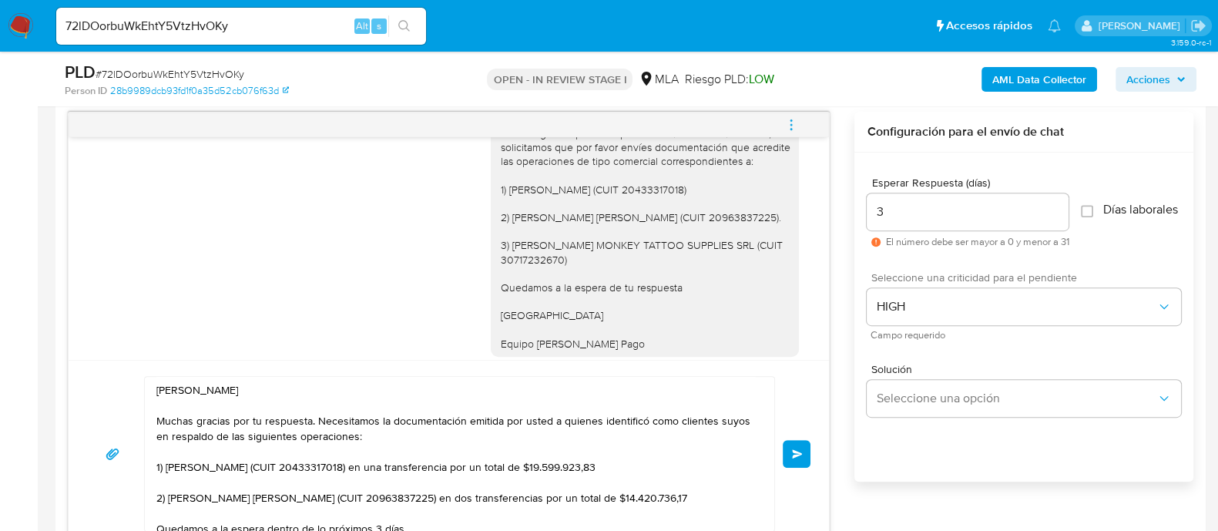
click at [805, 440] on button "Enviar" at bounding box center [797, 454] width 28 height 28
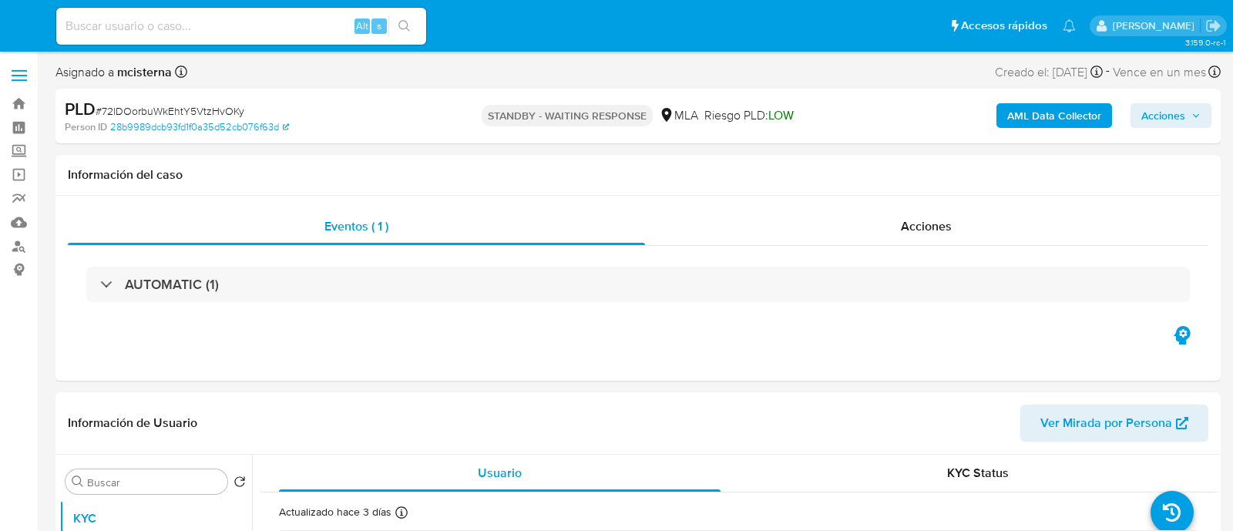
select select "10"
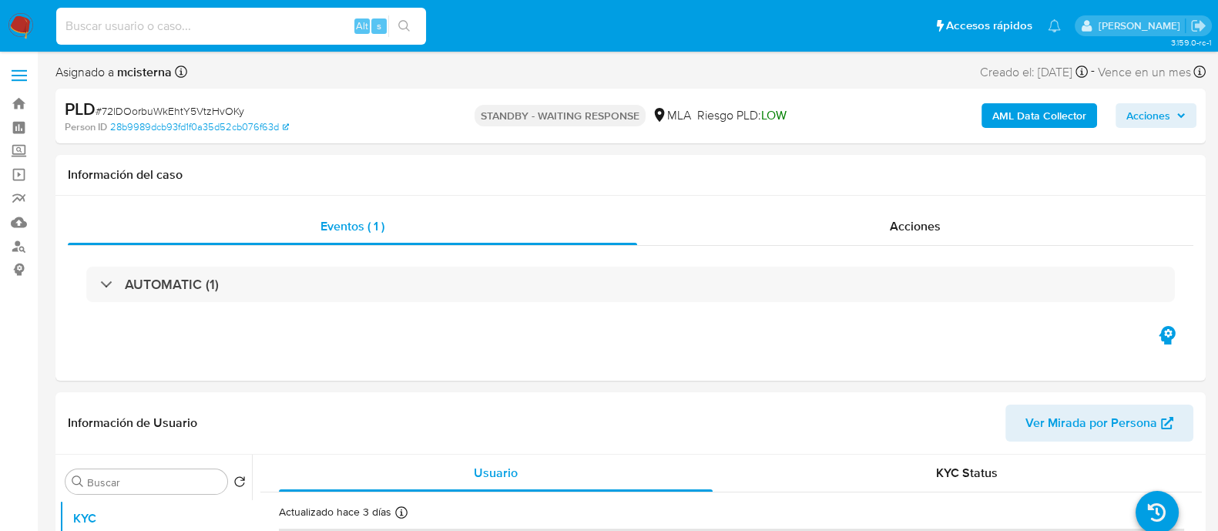
click at [266, 18] on input at bounding box center [241, 26] width 370 height 20
paste input "PadEIZoGYpBSSxMNx29U9JSk"
type input "PadEIZoGYpBSSxMNx29U9JSk"
click at [411, 32] on button "search-icon" at bounding box center [404, 26] width 32 height 22
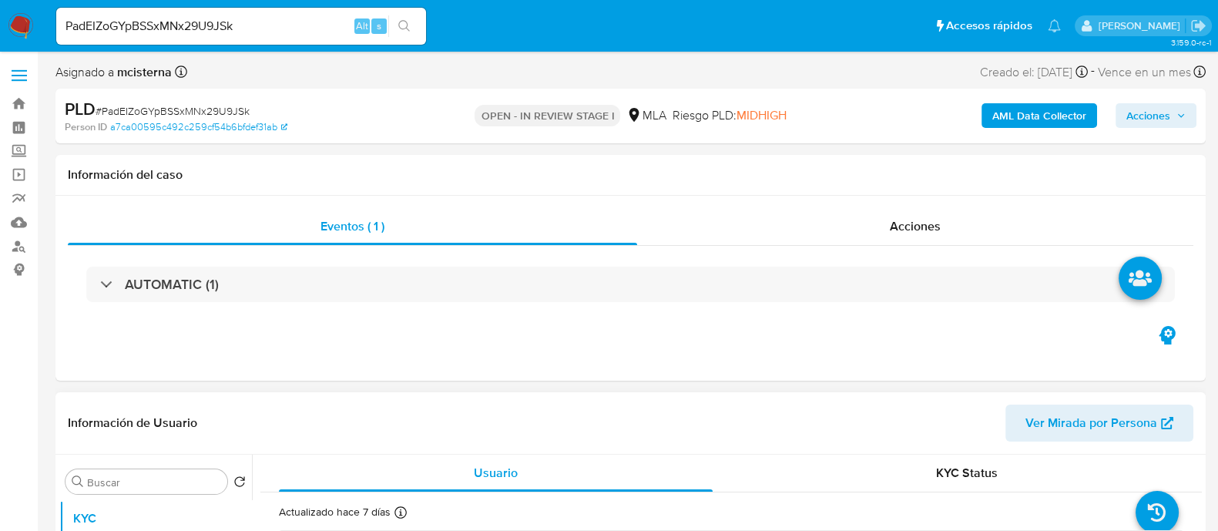
select select "10"
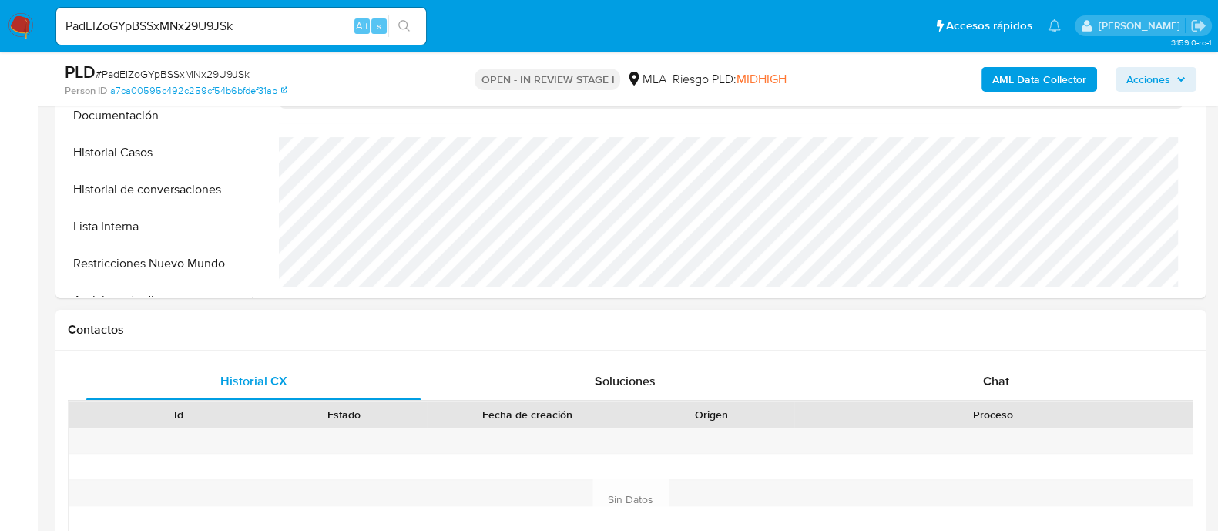
scroll to position [578, 0]
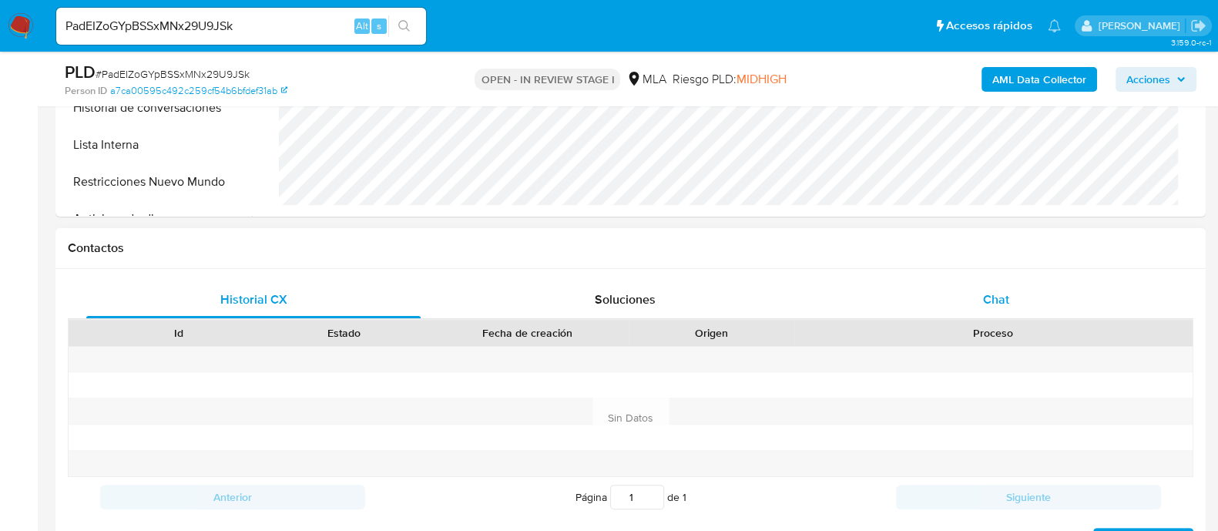
click at [1024, 284] on div "Chat" at bounding box center [996, 299] width 334 height 37
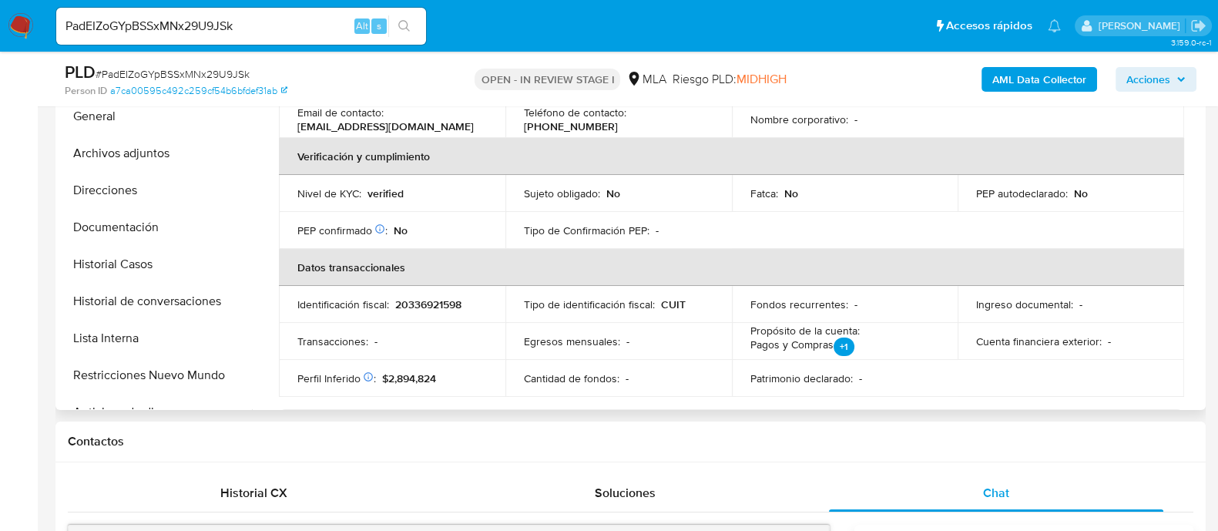
scroll to position [150, 0]
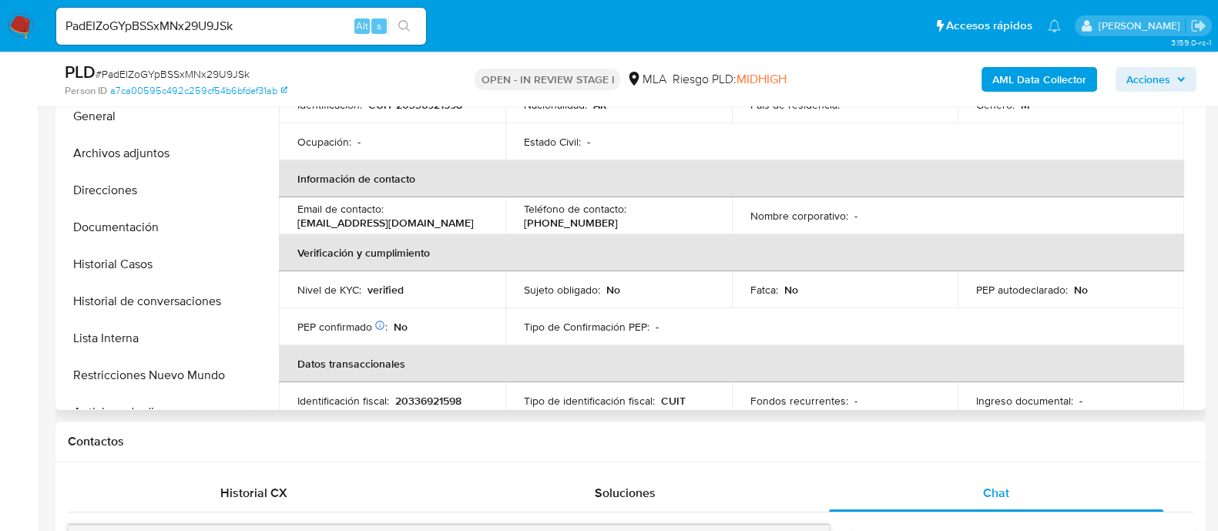
drag, startPoint x: 293, startPoint y: 223, endPoint x: 490, endPoint y: 220, distance: 197.3
click at [490, 220] on td "Email de contacto : trans_espositohnos@hotmail.com" at bounding box center [392, 215] width 227 height 37
copy p "trans_espositohnos@hotmail.com"
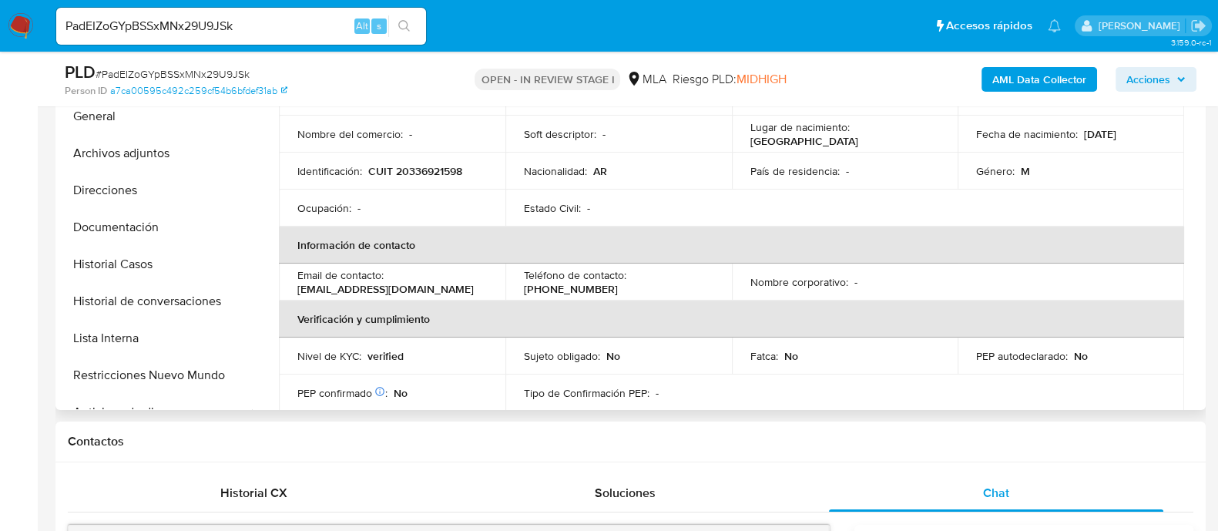
scroll to position [0, 0]
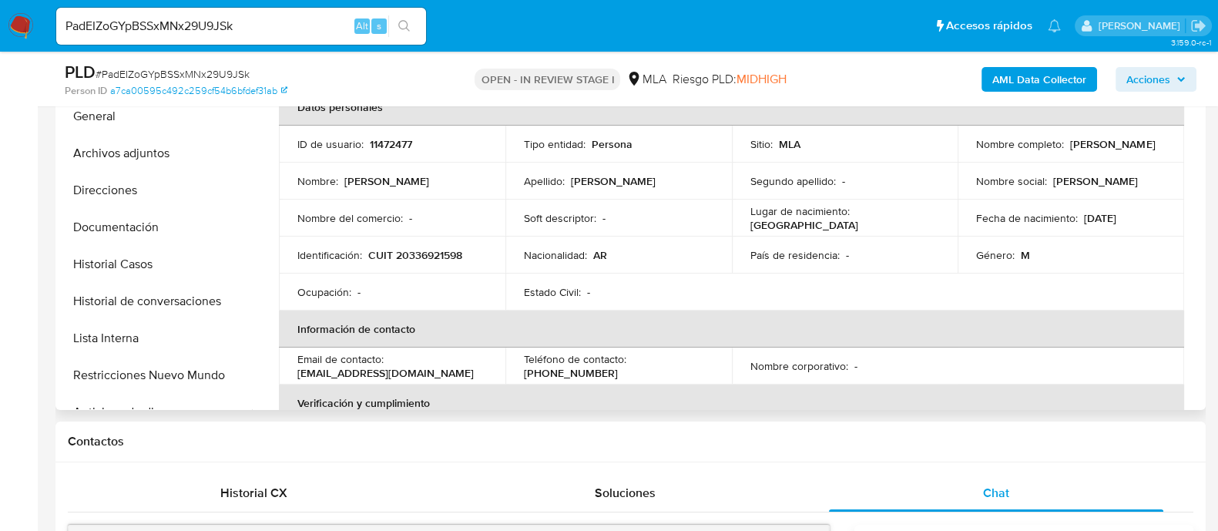
click at [385, 133] on td "ID de usuario : 11472477" at bounding box center [392, 144] width 227 height 37
copy p "11472477"
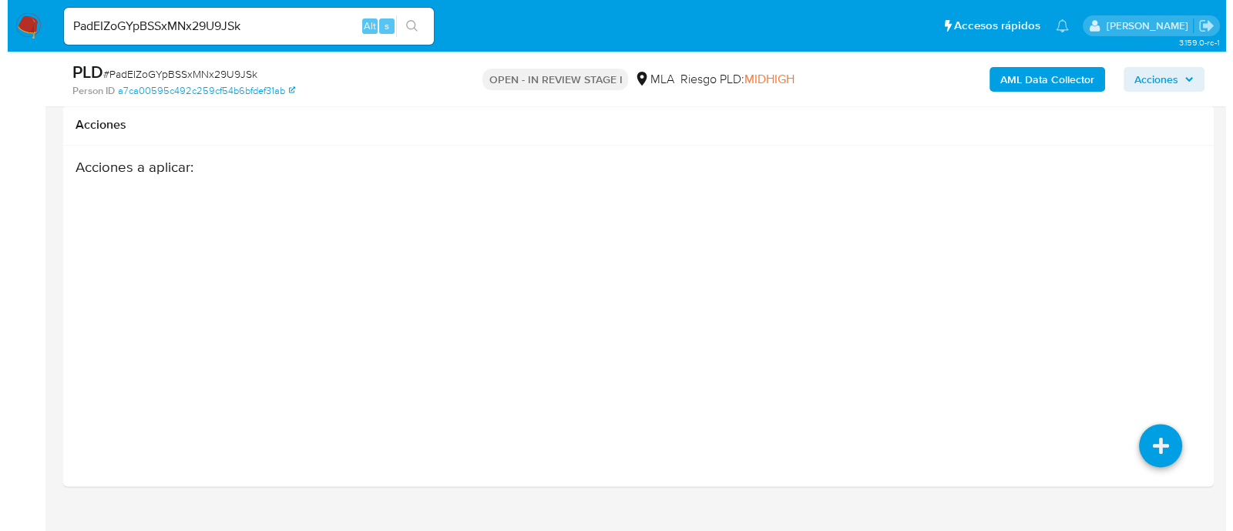
scroll to position [2354, 0]
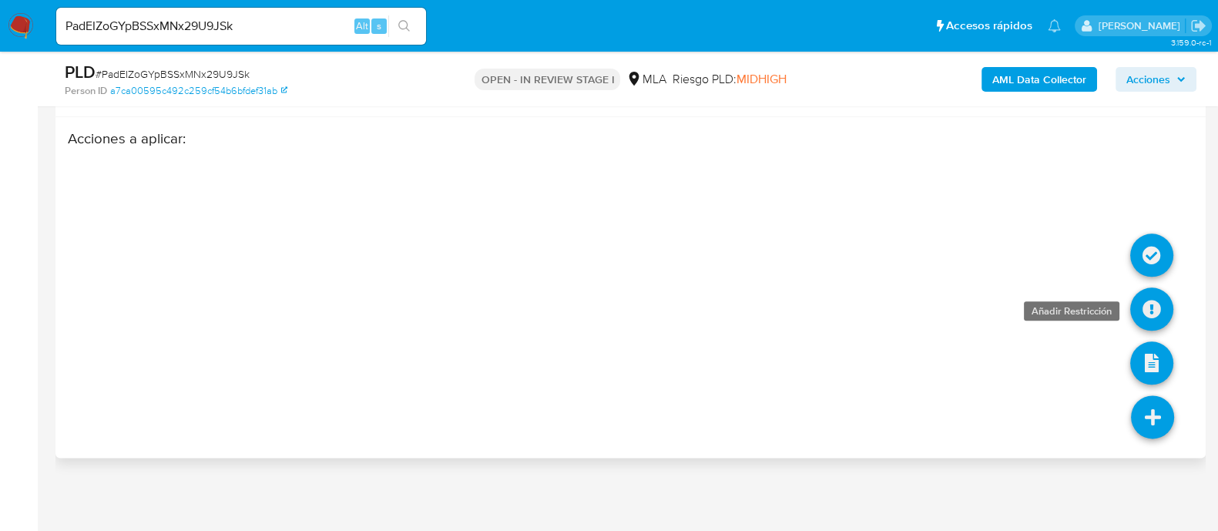
click at [1148, 301] on icon at bounding box center [1152, 308] width 43 height 43
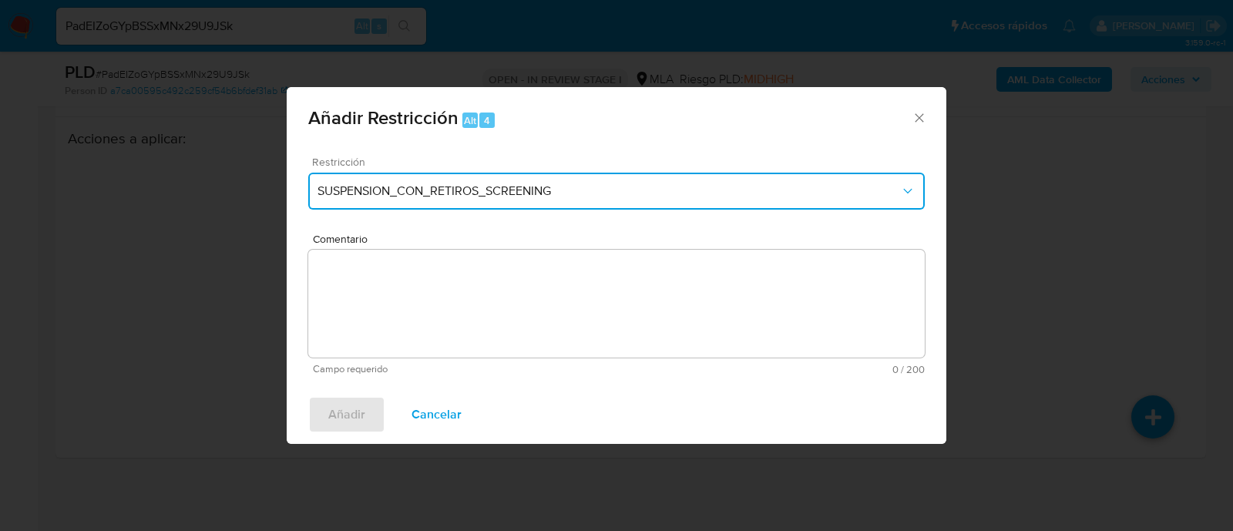
click at [517, 196] on span "SUSPENSION_CON_RETIROS_SCREENING" at bounding box center [609, 190] width 583 height 15
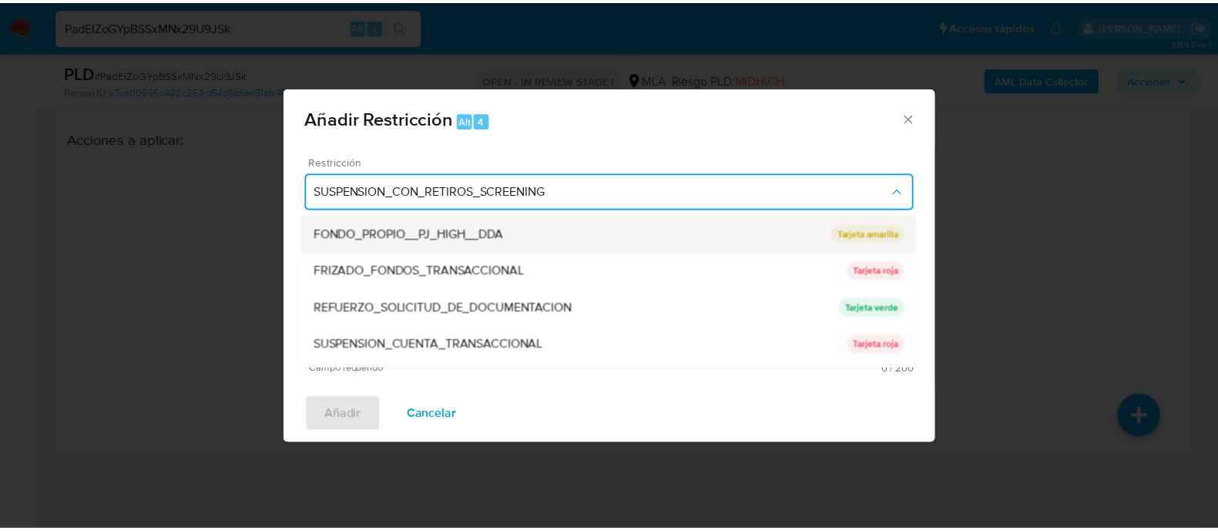
scroll to position [327, 0]
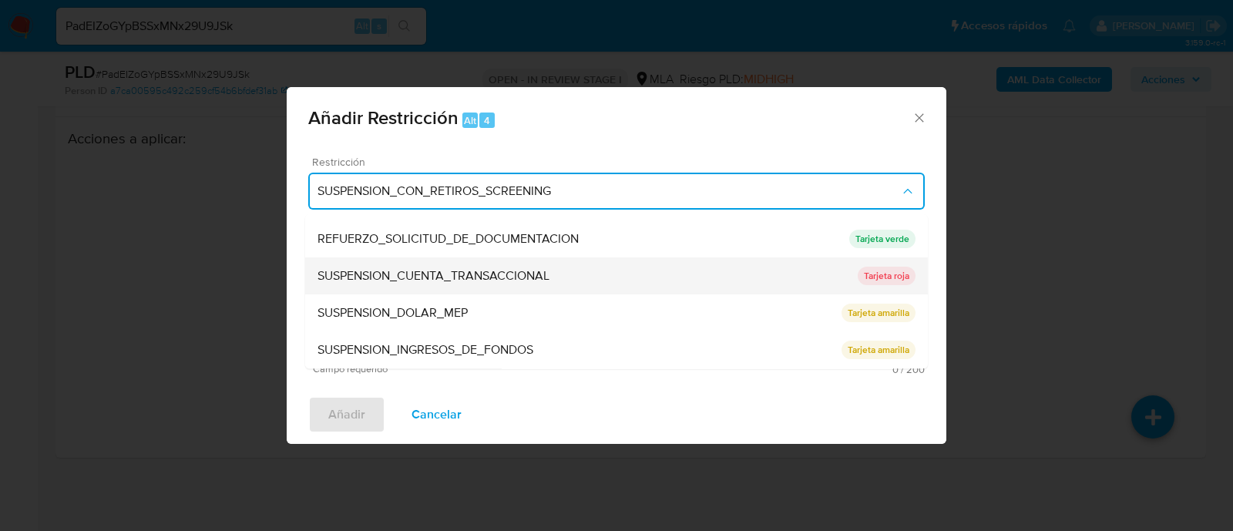
click at [538, 283] on span "SUSPENSION_CUENTA_TRANSACCIONAL" at bounding box center [434, 276] width 232 height 15
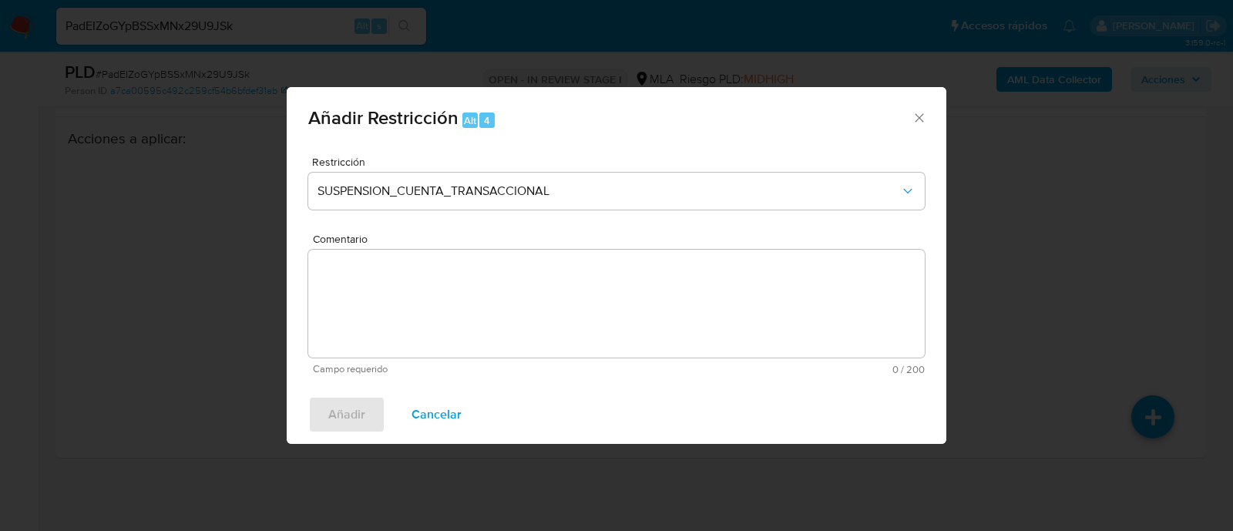
click at [608, 308] on textarea "Comentario" at bounding box center [616, 304] width 617 height 108
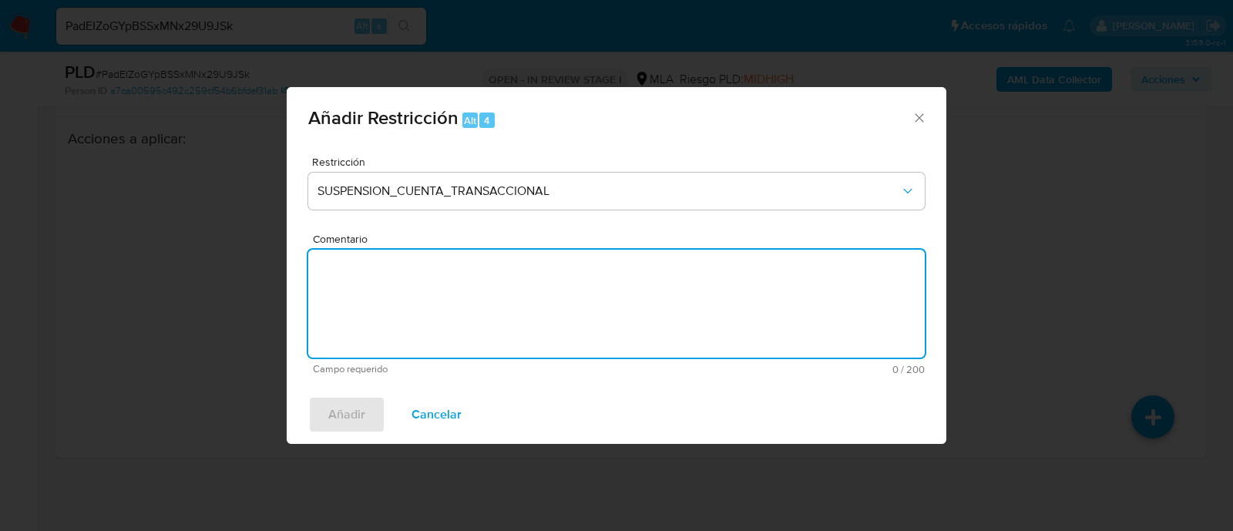
type textarea "a"
type textarea "AML"
click at [381, 421] on button "Añadir" at bounding box center [346, 414] width 77 height 37
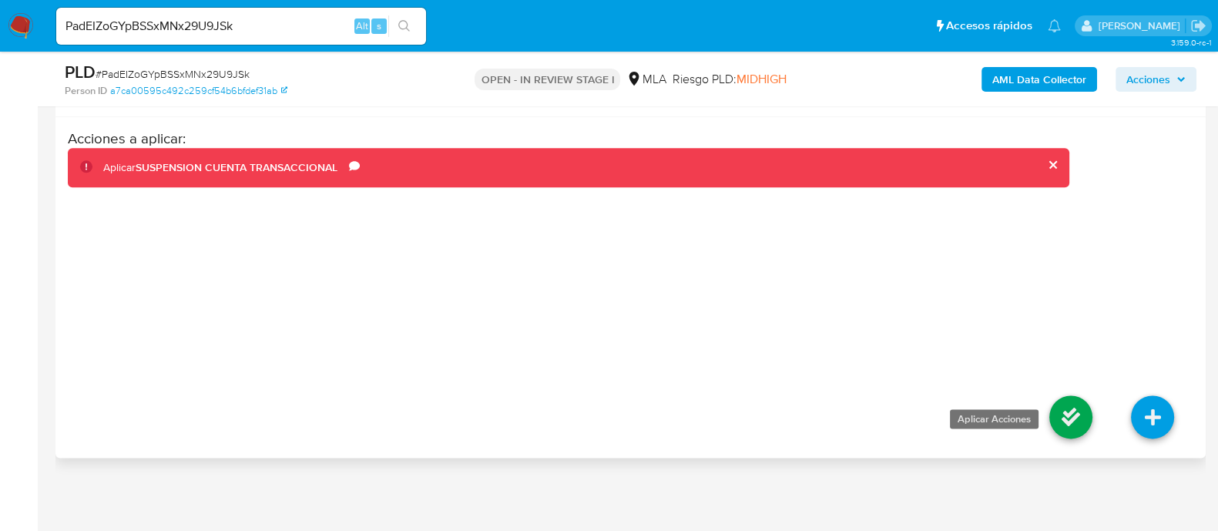
drag, startPoint x: 1044, startPoint y: 393, endPoint x: 1057, endPoint y: 399, distance: 13.8
click at [1046, 393] on li at bounding box center [1071, 419] width 82 height 86
click at [1067, 405] on icon at bounding box center [1071, 416] width 43 height 43
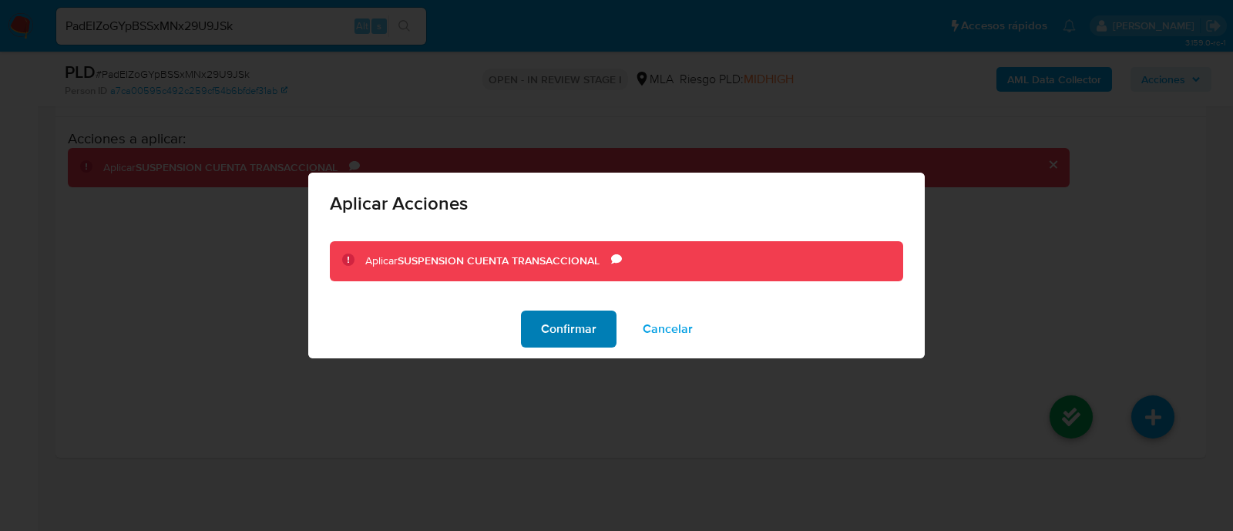
click at [578, 330] on span "Confirmar" at bounding box center [568, 329] width 55 height 34
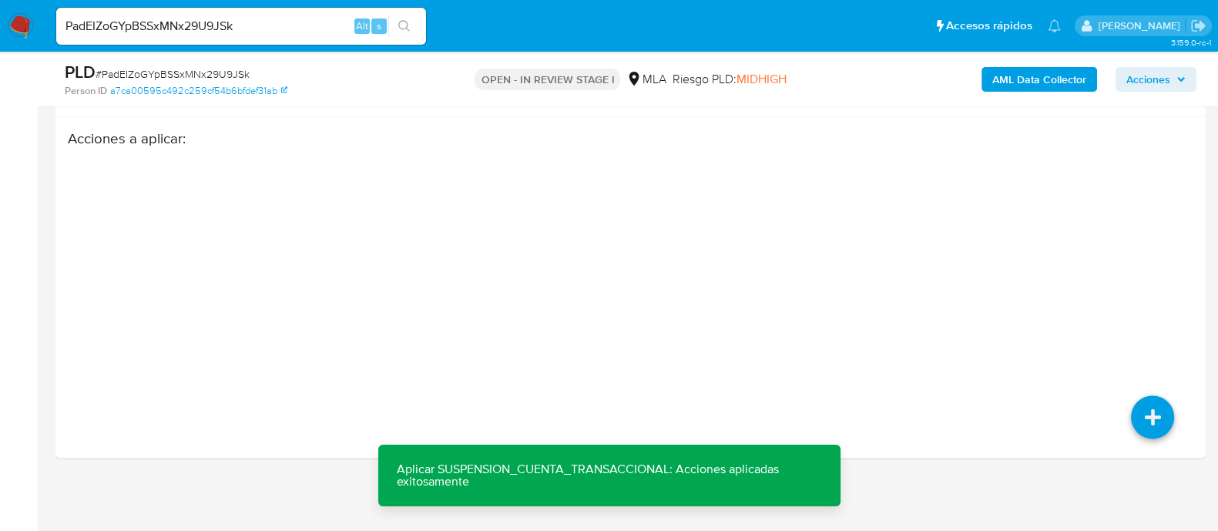
click at [277, 33] on input "PadEIZoGYpBSSxMNx29U9JSk" at bounding box center [241, 26] width 370 height 20
paste input "TxEDr0ILmQuRmC1EFyDlymOR"
type input "TxEDr0ILmQuRmC1EFyDlymOR"
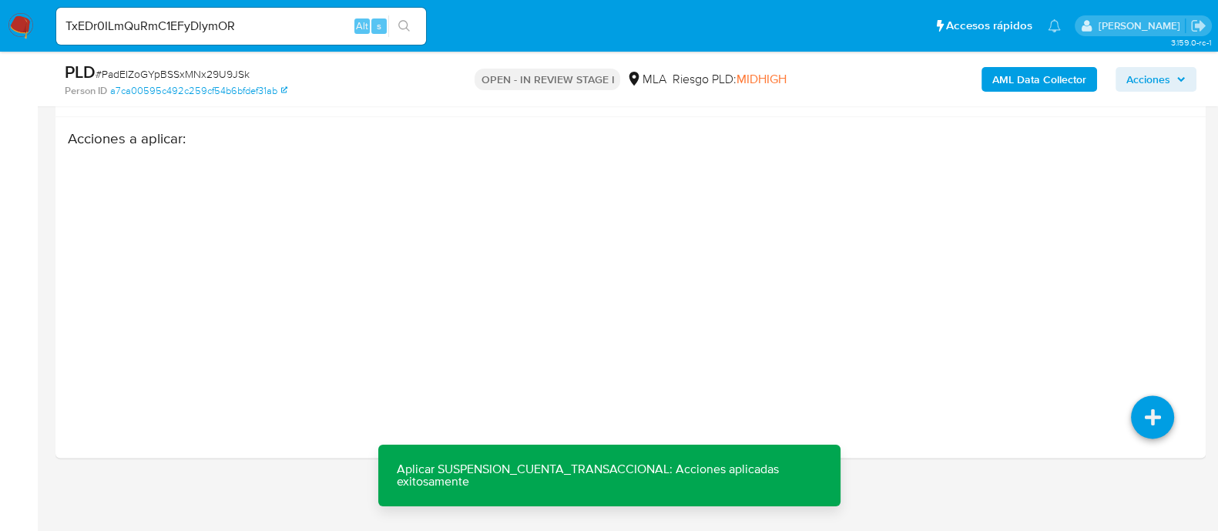
click at [405, 32] on button "search-icon" at bounding box center [404, 26] width 32 height 22
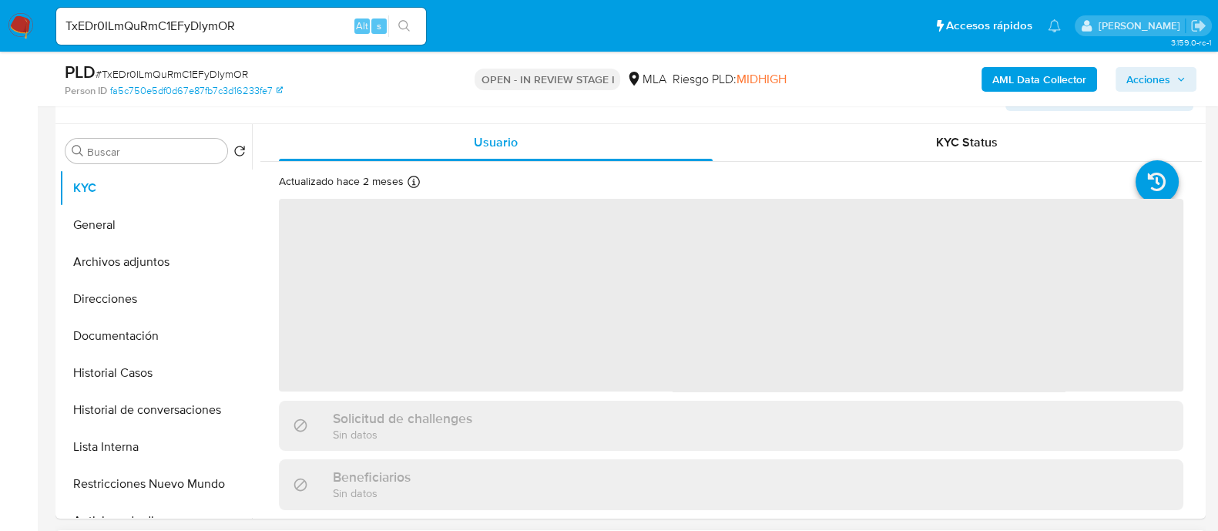
select select "10"
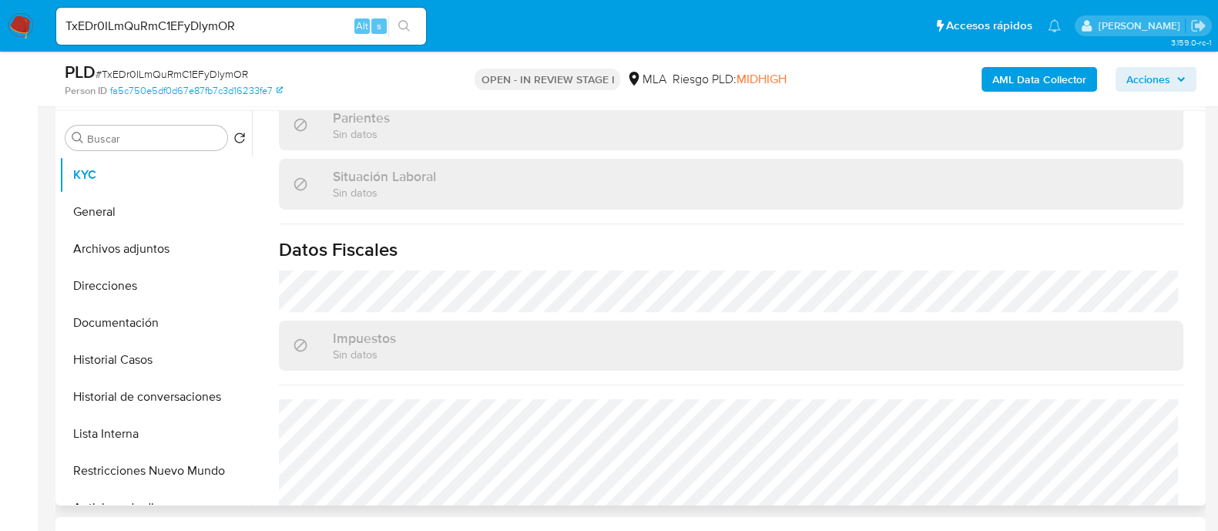
scroll to position [825, 0]
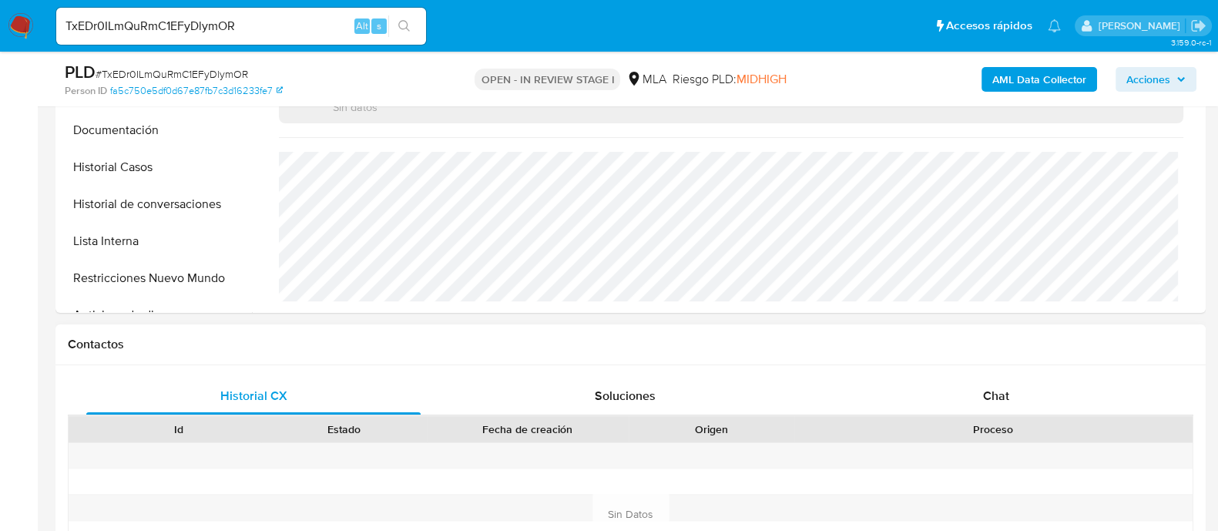
drag, startPoint x: 972, startPoint y: 398, endPoint x: 773, endPoint y: 373, distance: 200.3
click at [972, 398] on div "Chat" at bounding box center [996, 396] width 334 height 37
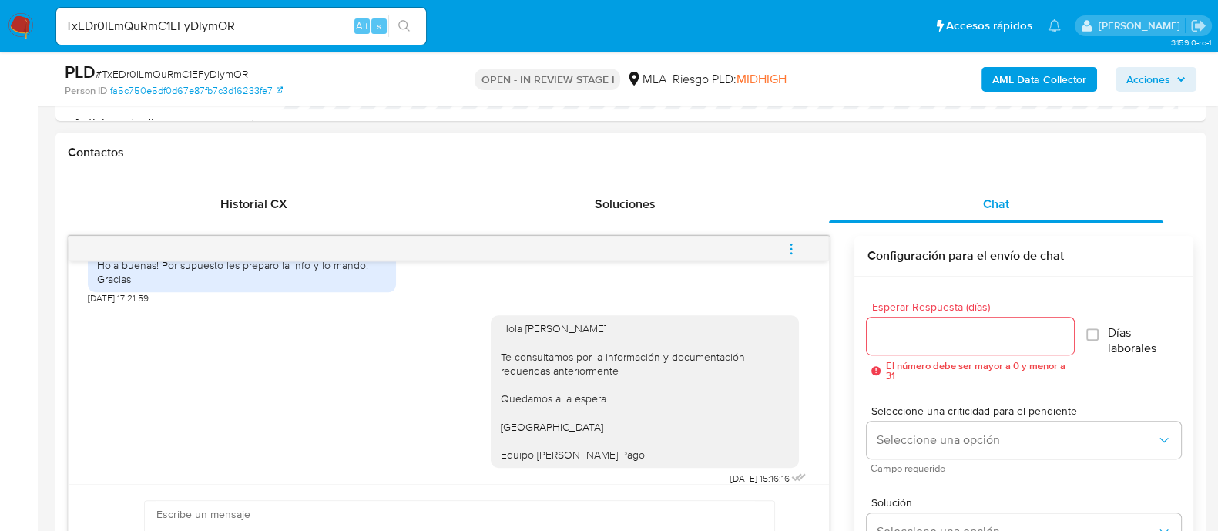
scroll to position [1439, 0]
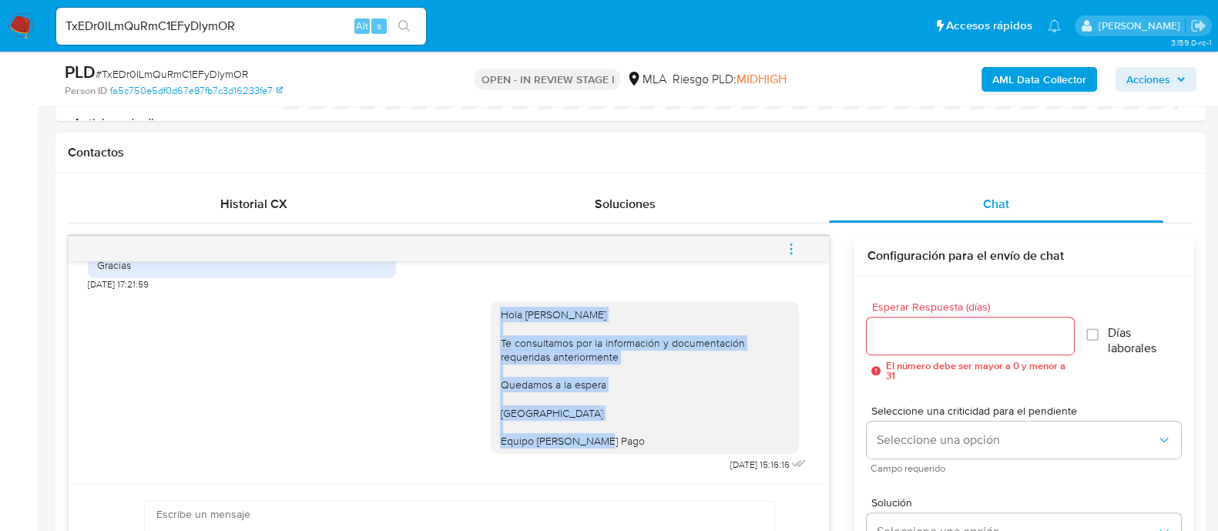
drag, startPoint x: 486, startPoint y: 316, endPoint x: 617, endPoint y: 435, distance: 176.8
click at [617, 435] on div "Hola Marcos Esteban Medei Te consultamos por la información y documentación req…" at bounding box center [645, 377] width 290 height 140
copy div "Hola Marcos Esteban Medei Te consultamos por la información y documentación req…"
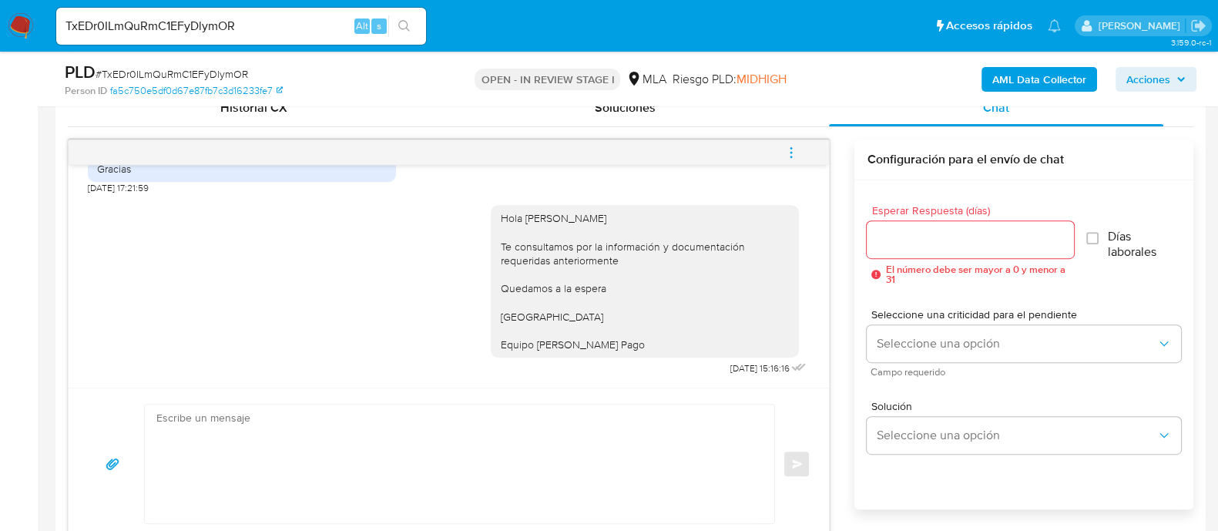
click at [569, 465] on textarea at bounding box center [455, 464] width 599 height 119
paste textarea "Hola Marcos Esteban Medei Te consultamos por la información y documentación req…"
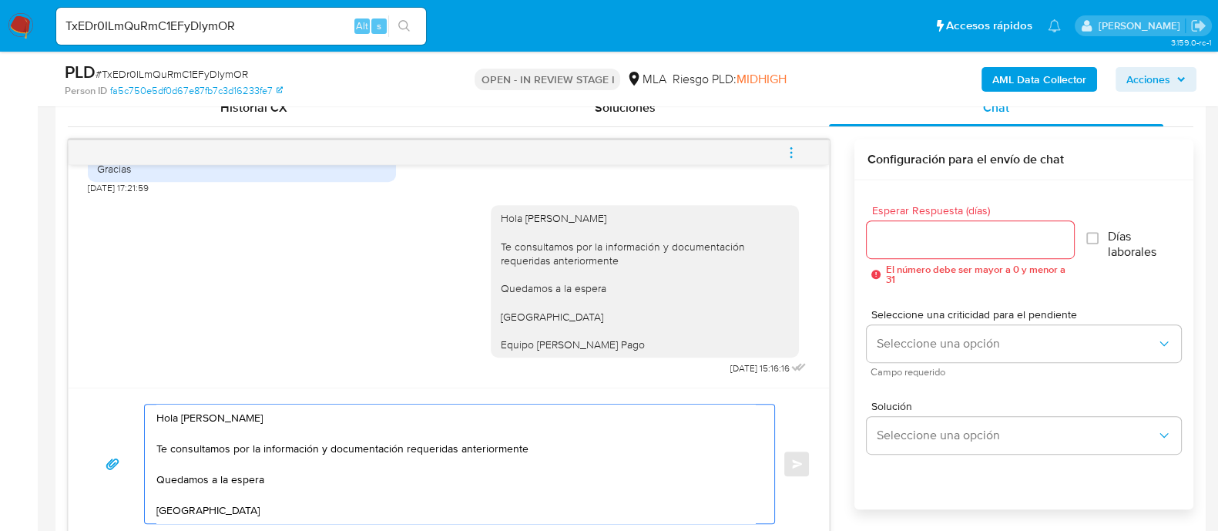
scroll to position [786, 0]
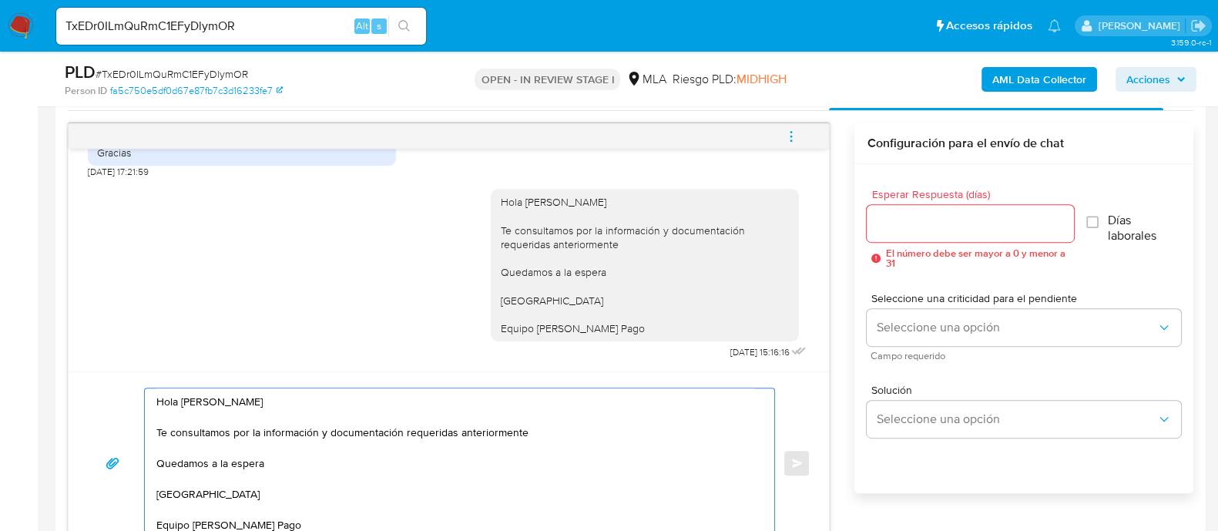
type textarea "Hola Marcos Esteban Medei Te consultamos por la información y documentación req…"
click at [969, 221] on input "Esperar Respuesta (días)" at bounding box center [970, 223] width 207 height 20
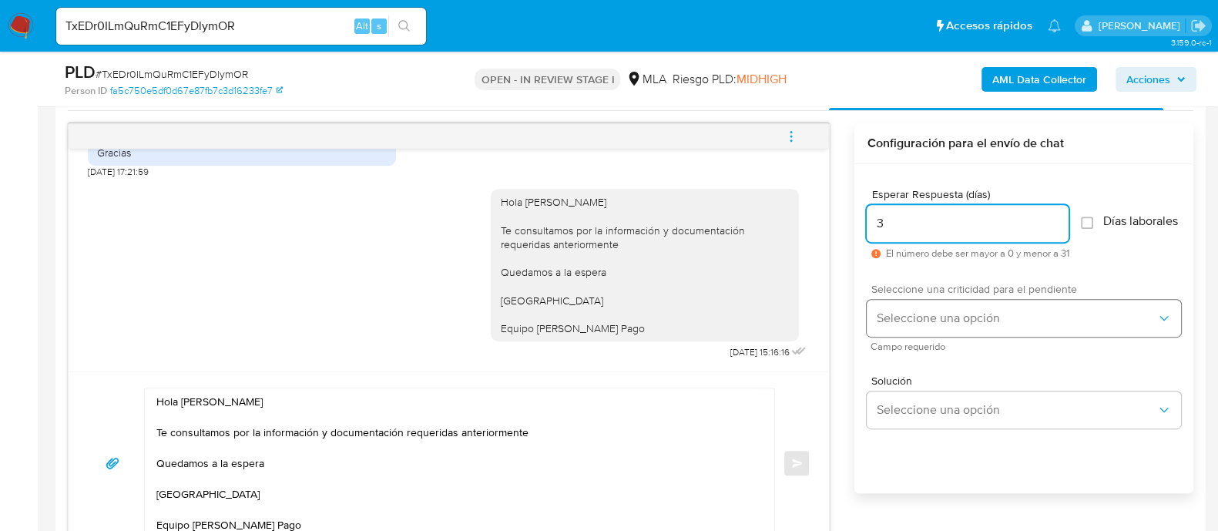
type input "3"
click at [934, 325] on span "Seleccione una opción" at bounding box center [1016, 318] width 281 height 15
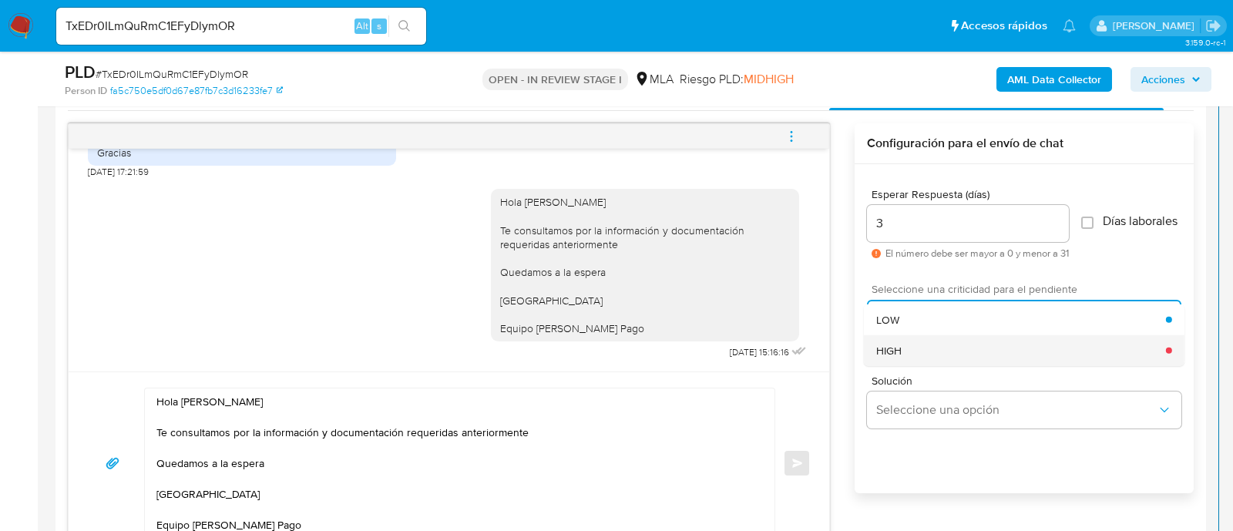
click at [901, 356] on span "HIGH" at bounding box center [888, 350] width 25 height 14
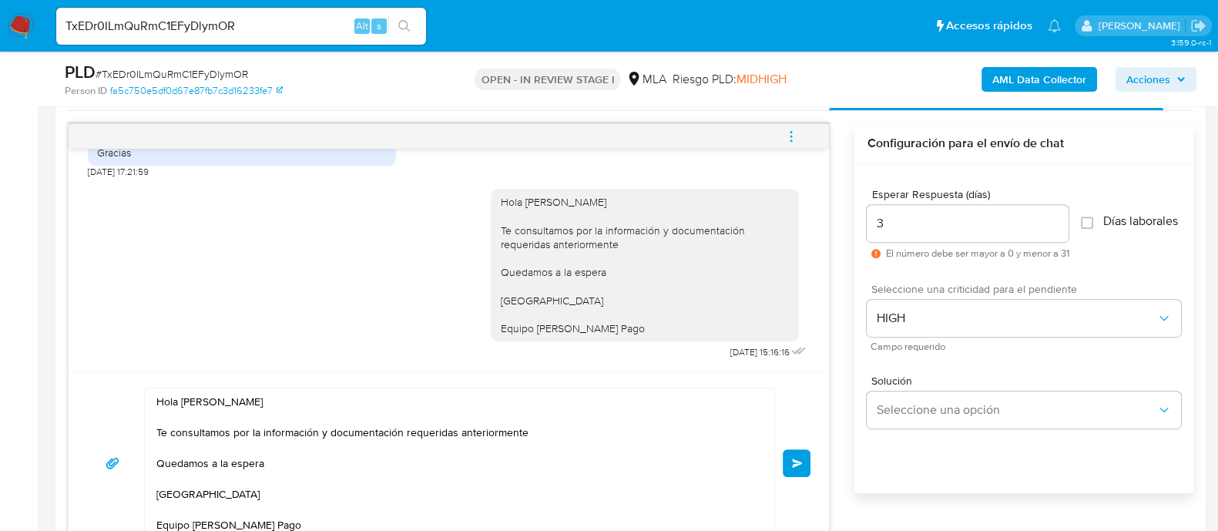
click at [799, 442] on div "Hola Marcos Esteban Medei Te consultamos por la información y documentación req…" at bounding box center [449, 463] width 724 height 151
click at [806, 460] on button "Enviar" at bounding box center [797, 463] width 28 height 28
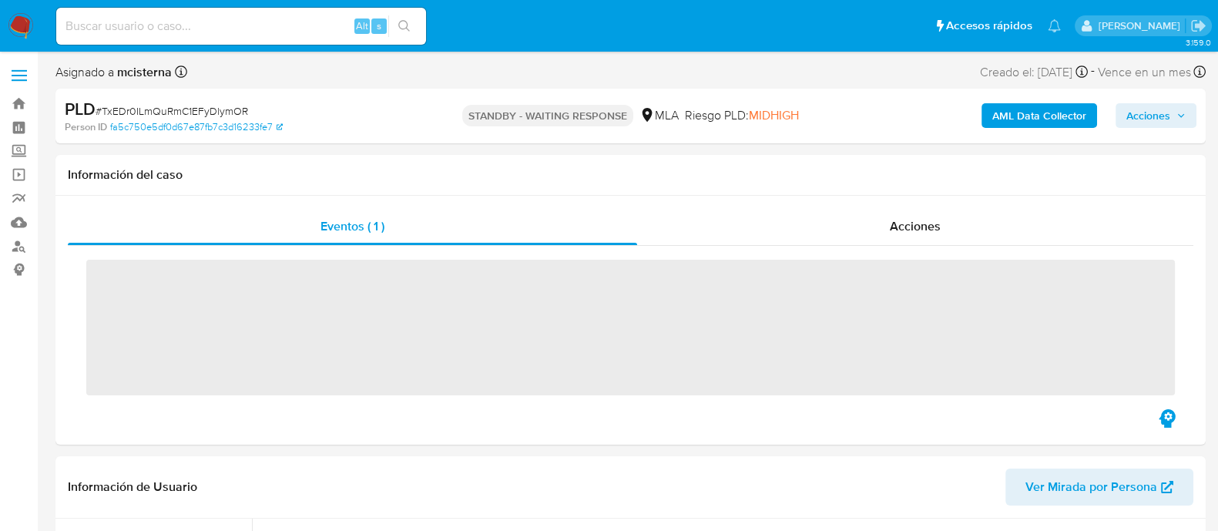
click at [327, 25] on input at bounding box center [241, 26] width 370 height 20
paste input "Rf2HySBGU9bFnwI9YeVowYj6"
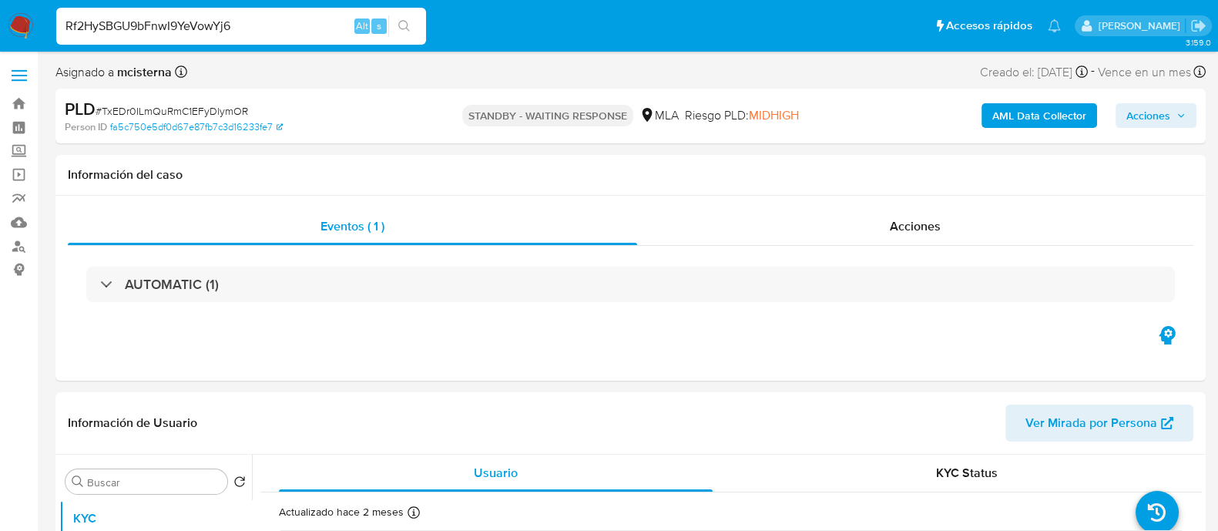
type input "Rf2HySBGU9bFnwI9YeVowYj6"
click at [393, 22] on button "search-icon" at bounding box center [404, 26] width 32 height 22
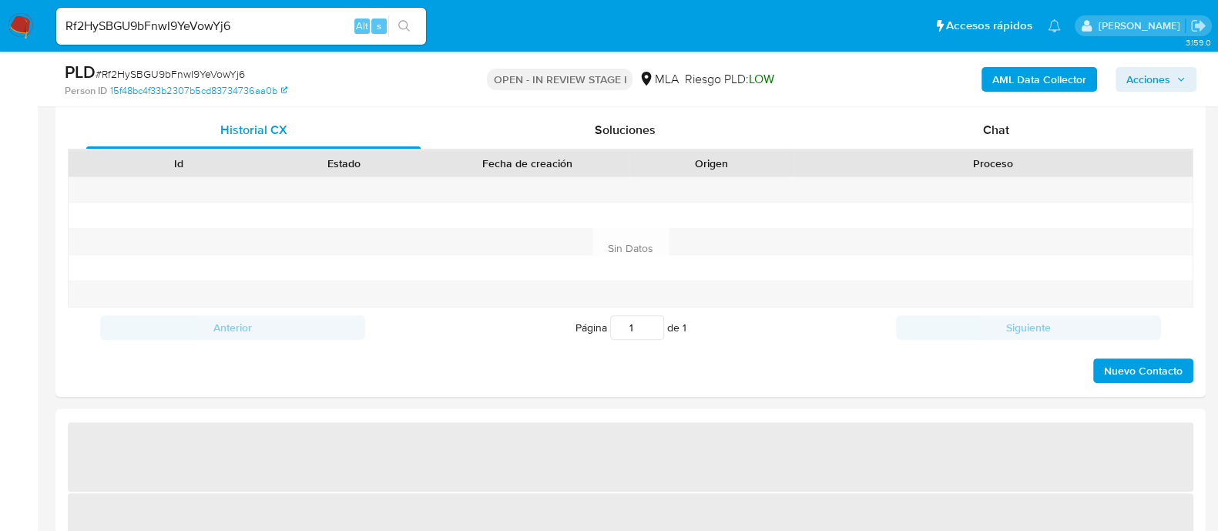
scroll to position [770, 0]
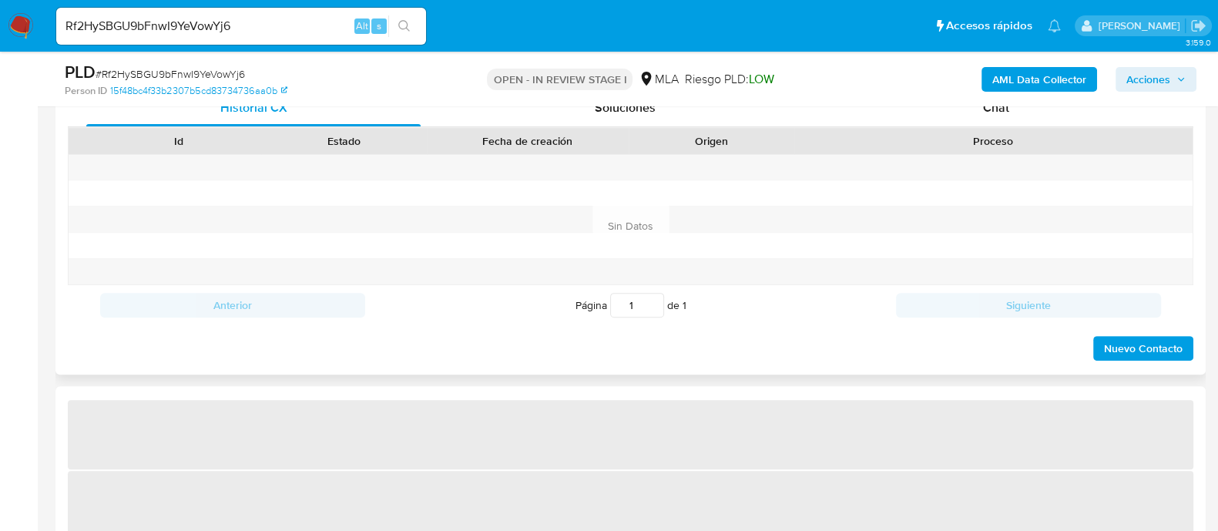
select select "10"
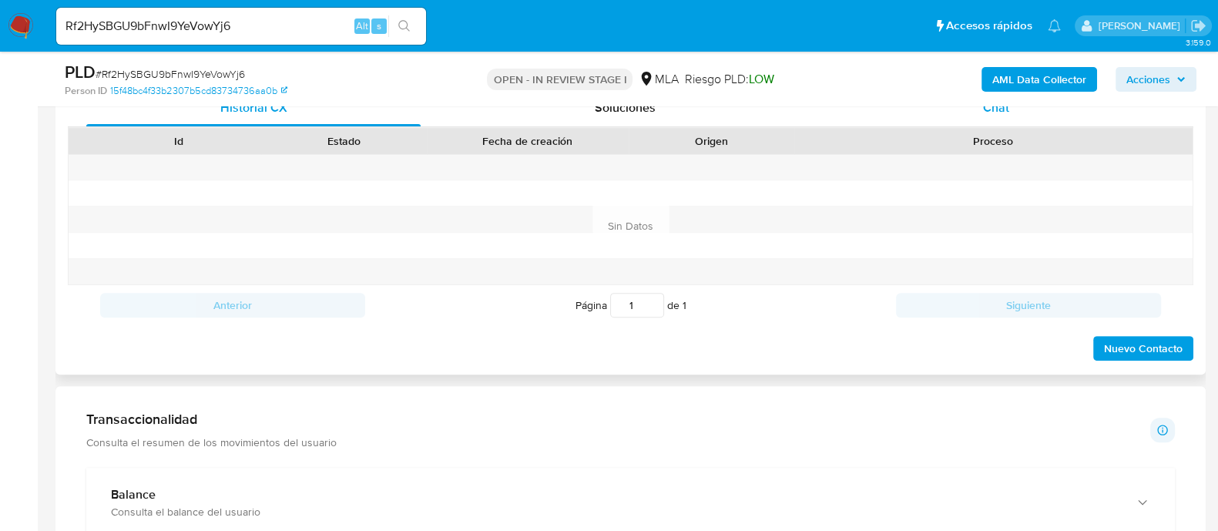
click at [997, 121] on div "Chat" at bounding box center [996, 107] width 334 height 37
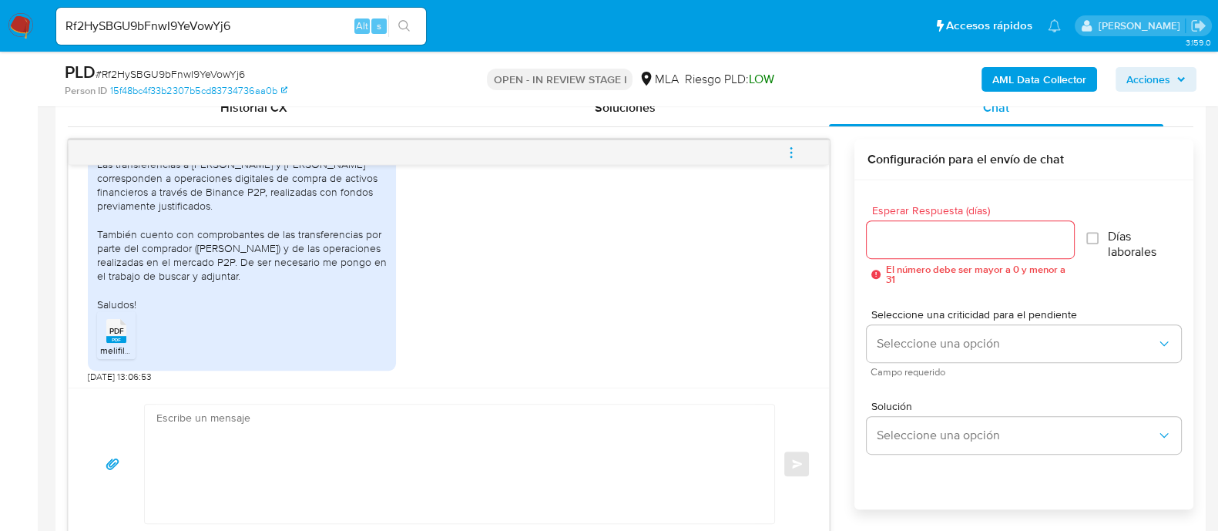
scroll to position [2257, 0]
click at [109, 333] on rect at bounding box center [116, 335] width 20 height 7
click at [119, 335] on rect at bounding box center [116, 335] width 20 height 7
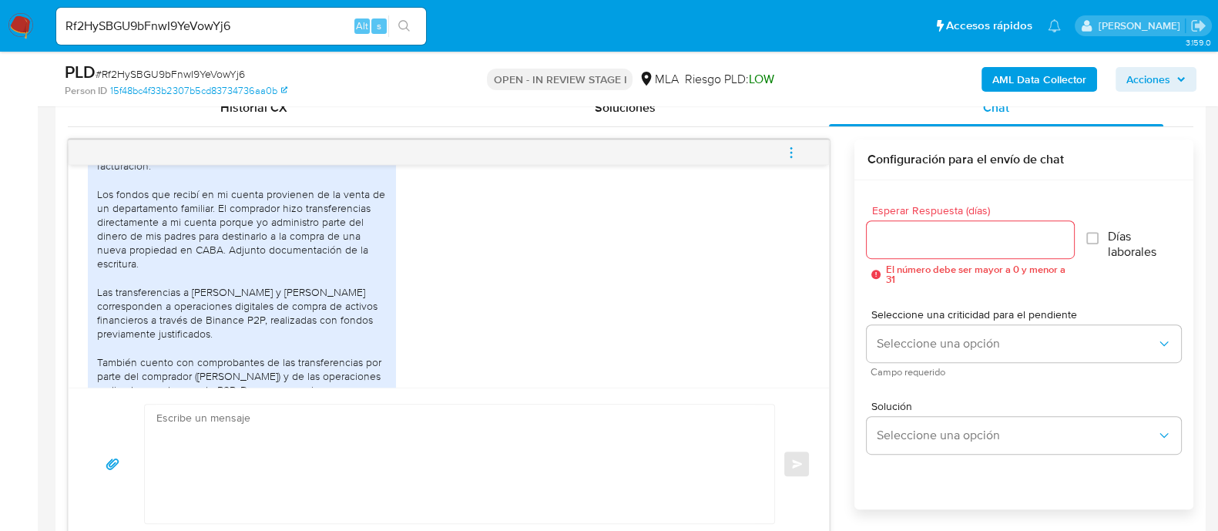
scroll to position [1872, 0]
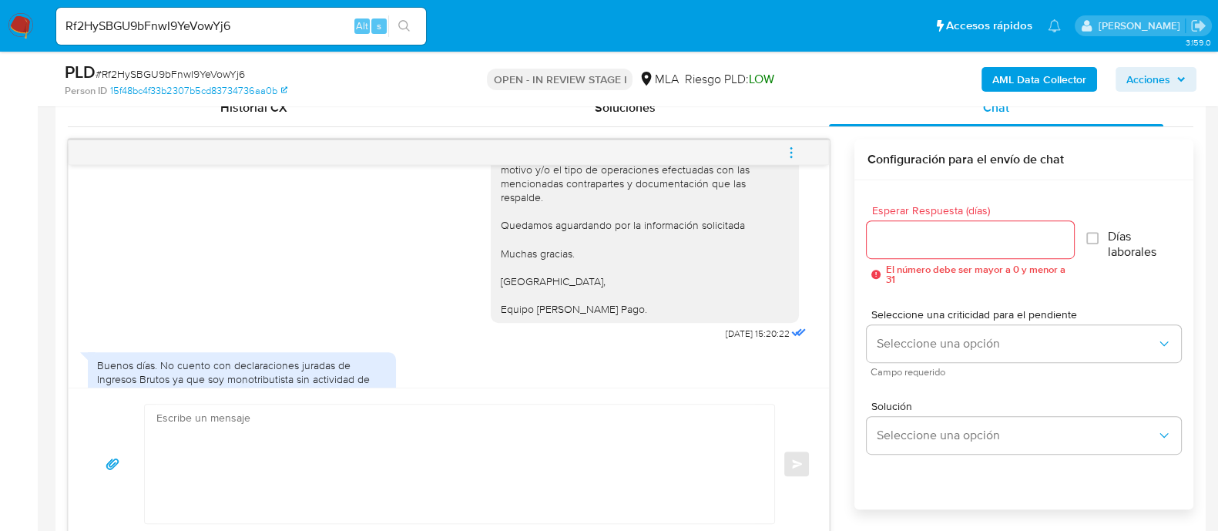
click at [29, 33] on img at bounding box center [21, 26] width 26 height 26
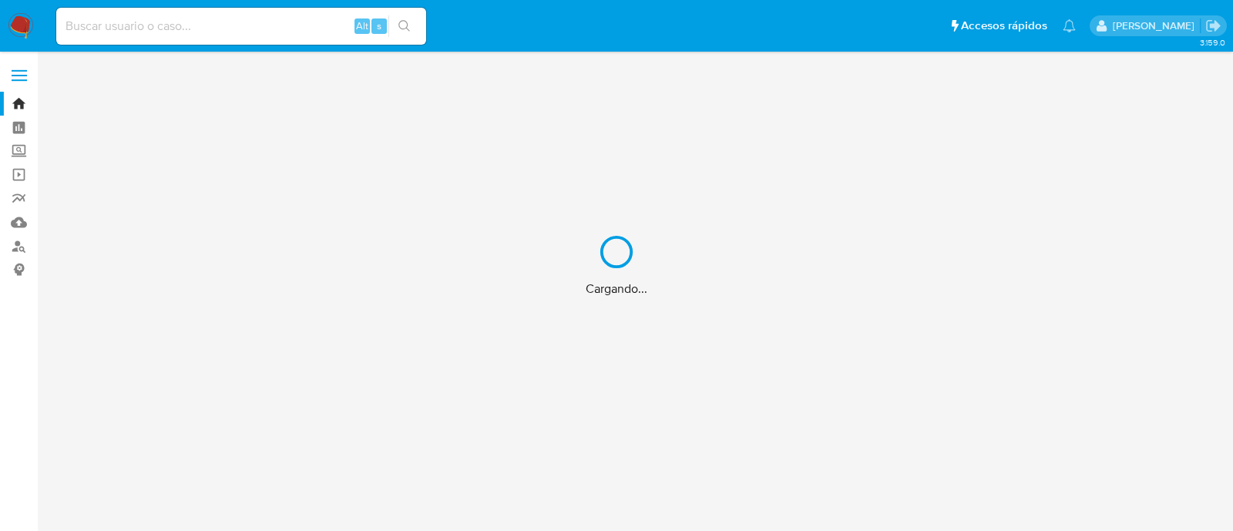
click at [14, 246] on div "Cargando..." at bounding box center [616, 265] width 1233 height 531
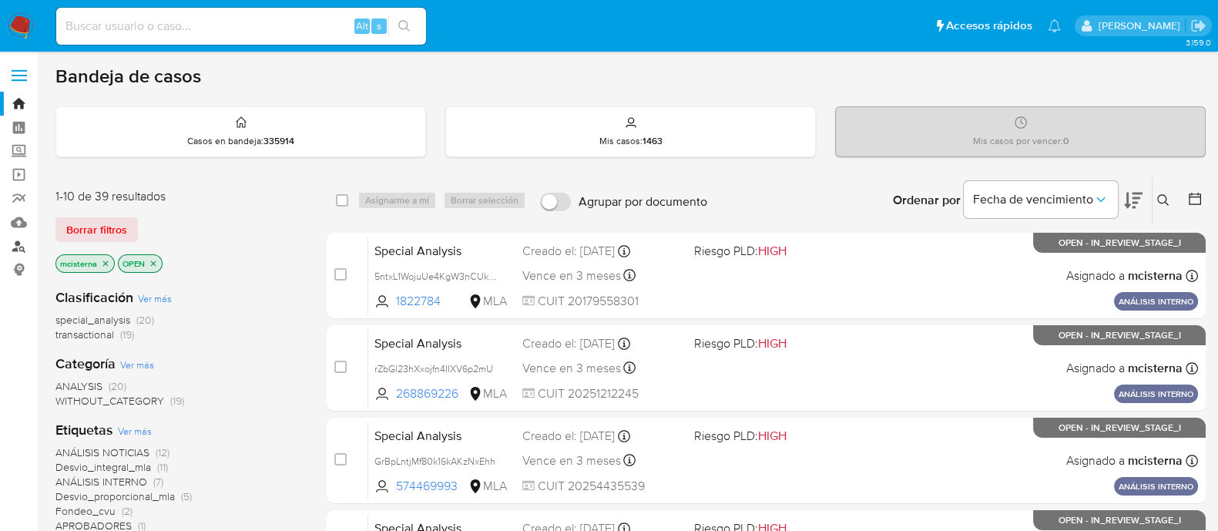
click at [14, 247] on link "Buscador de personas" at bounding box center [91, 246] width 183 height 24
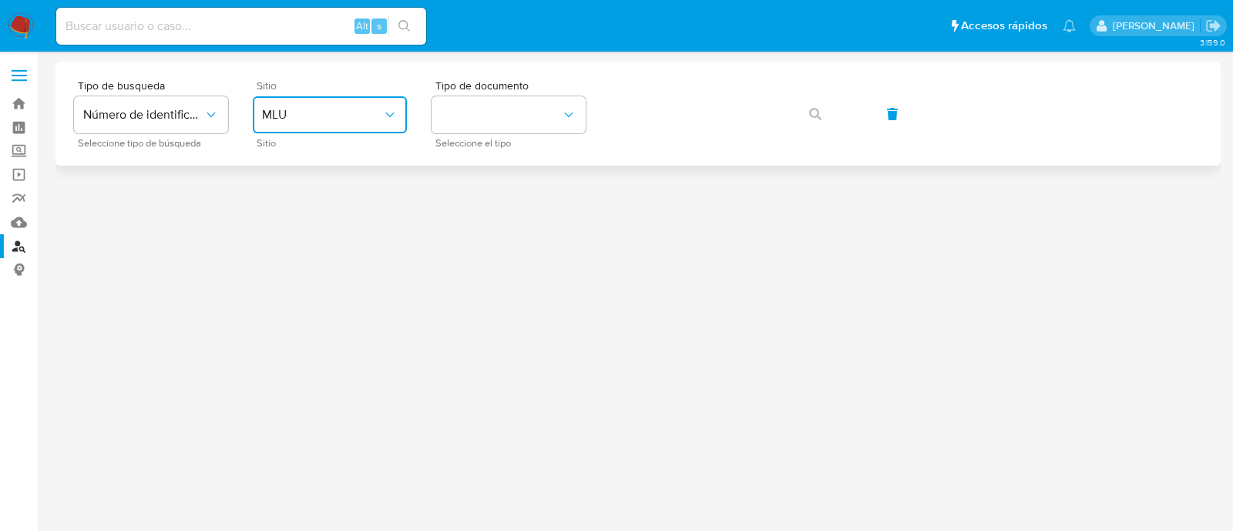
click at [321, 112] on span "MLU" at bounding box center [322, 114] width 120 height 15
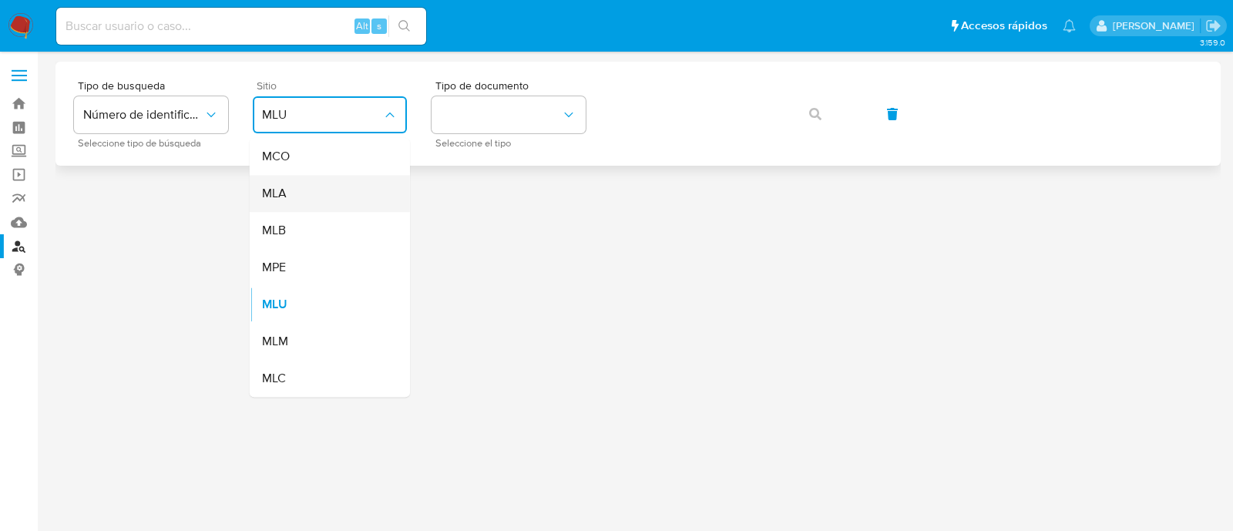
click at [332, 207] on div "MLA" at bounding box center [325, 193] width 126 height 37
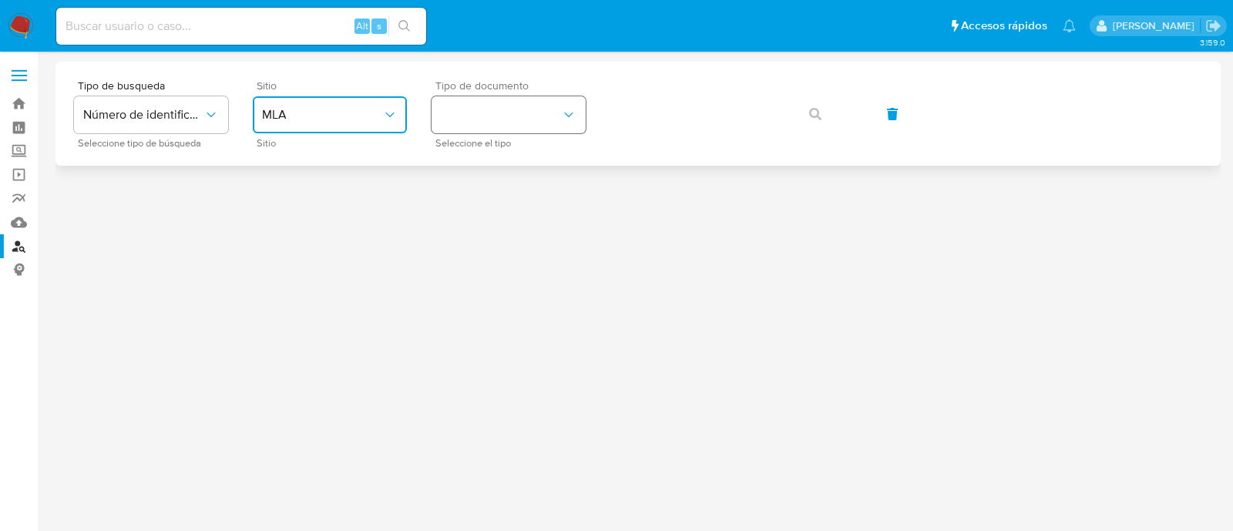
click at [478, 116] on button "identificationType" at bounding box center [509, 114] width 154 height 37
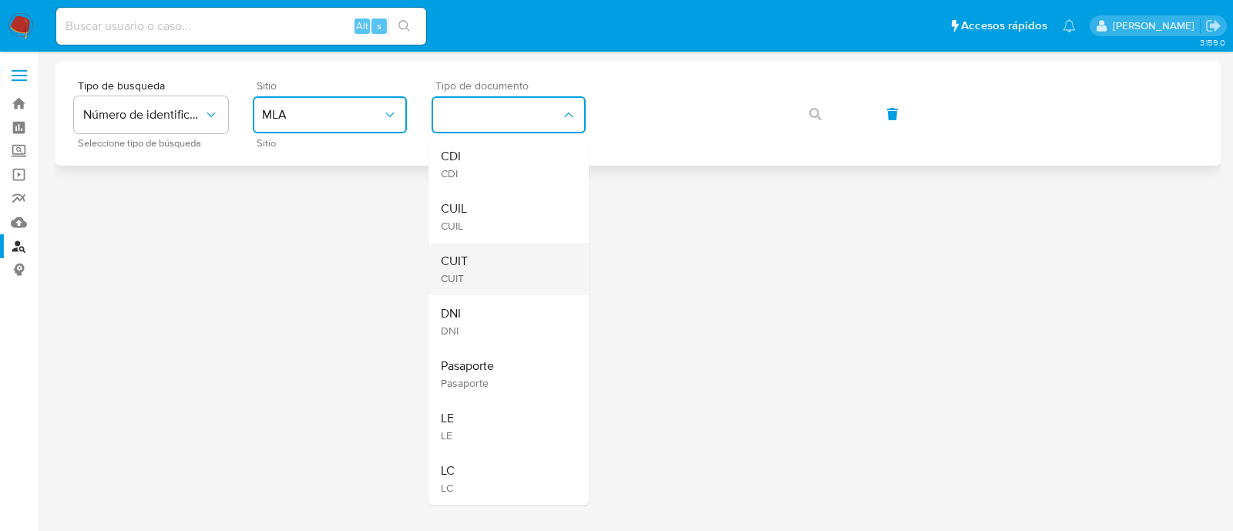
click at [493, 264] on div "CUIT CUIT" at bounding box center [504, 269] width 126 height 52
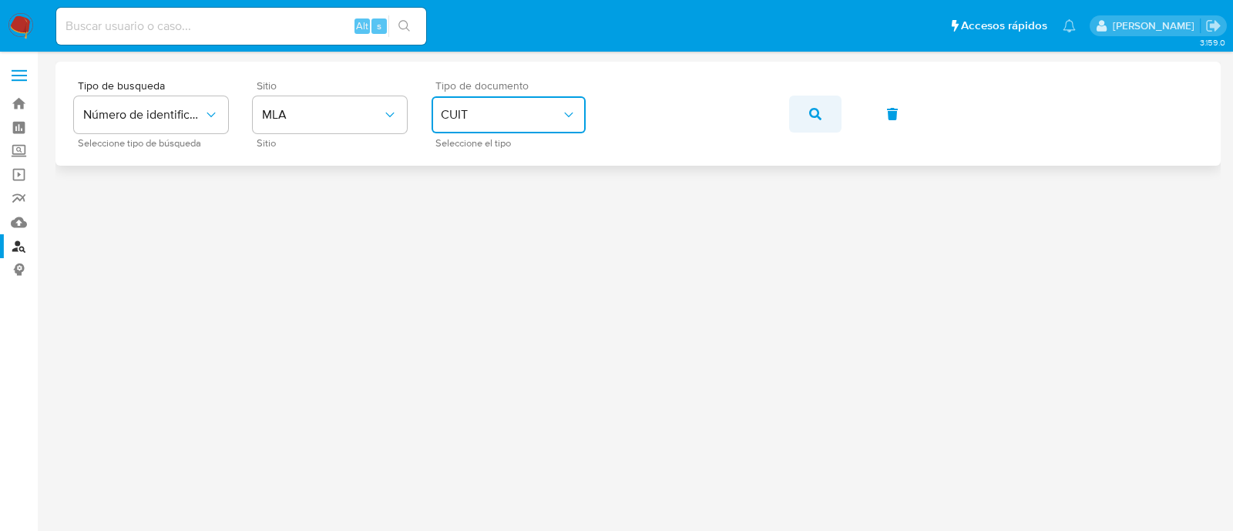
click at [808, 116] on button "button" at bounding box center [815, 114] width 52 height 37
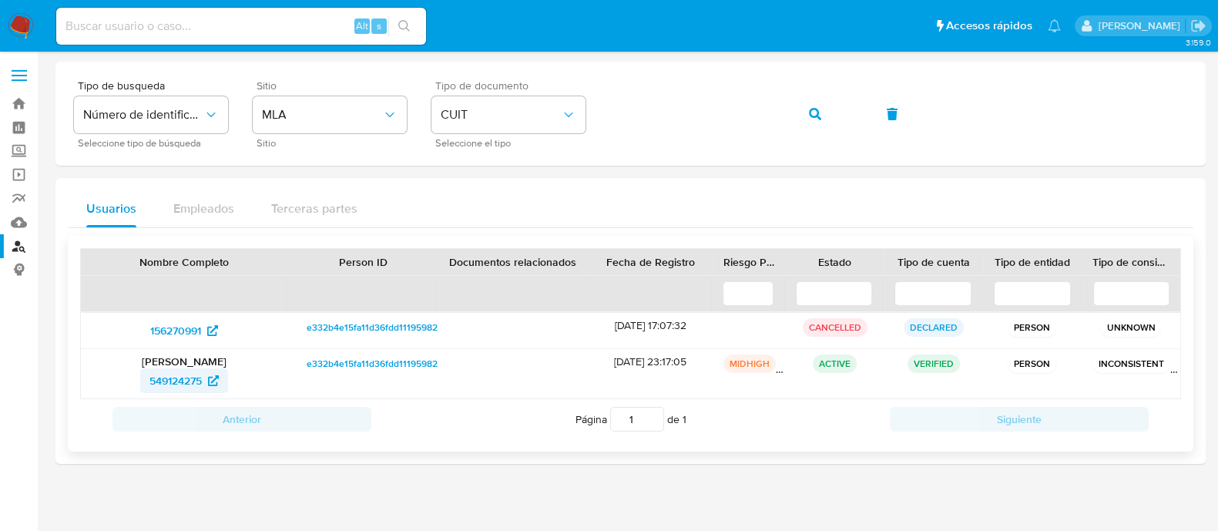
click at [173, 385] on span "549124275" at bounding box center [176, 380] width 52 height 25
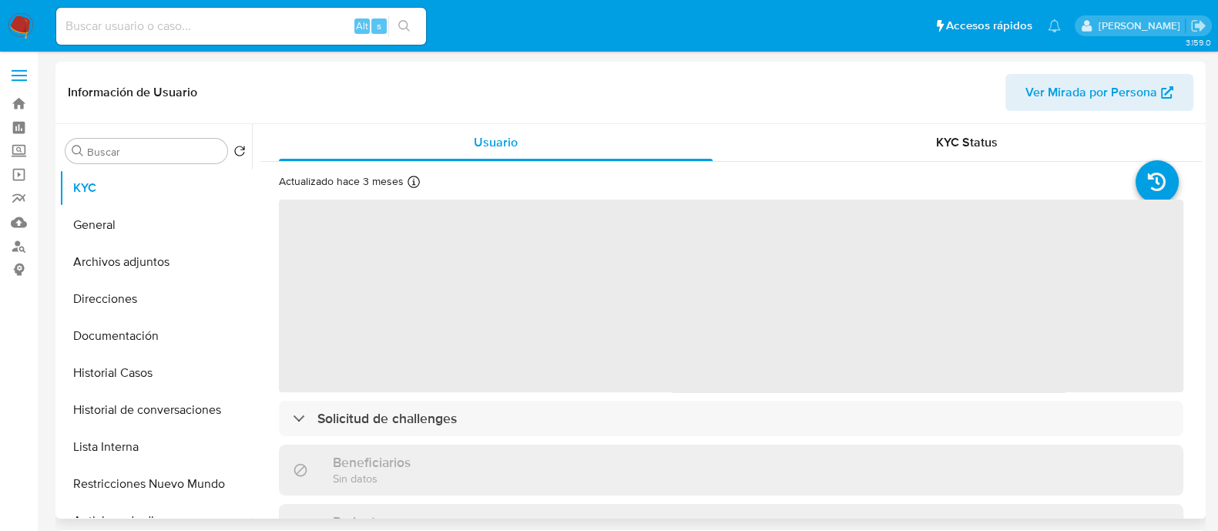
select select "10"
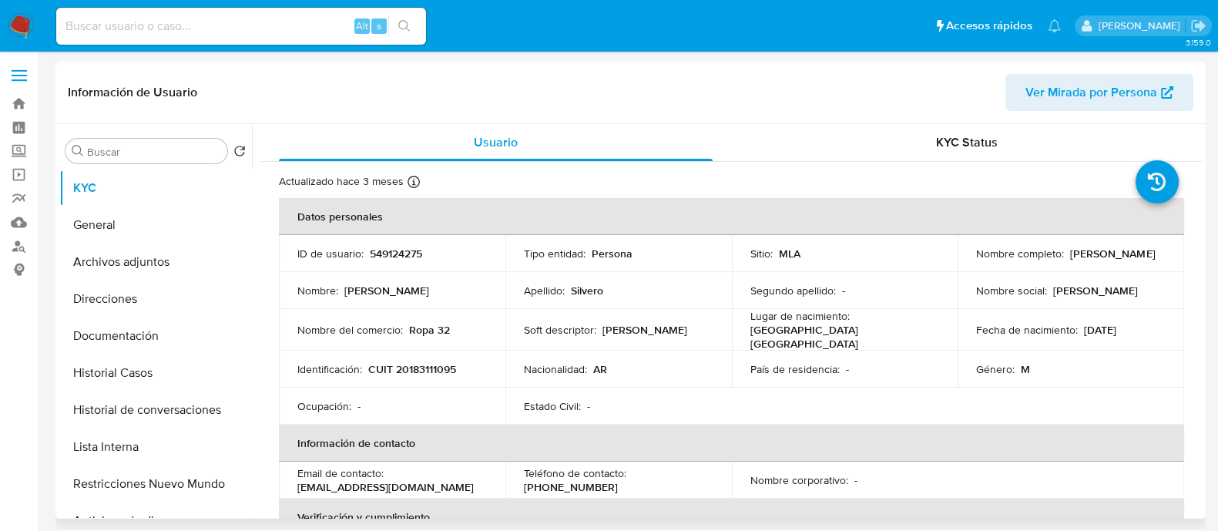
drag, startPoint x: 978, startPoint y: 264, endPoint x: 1112, endPoint y: 264, distance: 134.1
click at [1112, 264] on td "Nombre completo : [PERSON_NAME]" at bounding box center [1071, 253] width 227 height 37
copy p "[PERSON_NAME]"
click at [157, 381] on button "Historial Casos" at bounding box center [149, 372] width 180 height 37
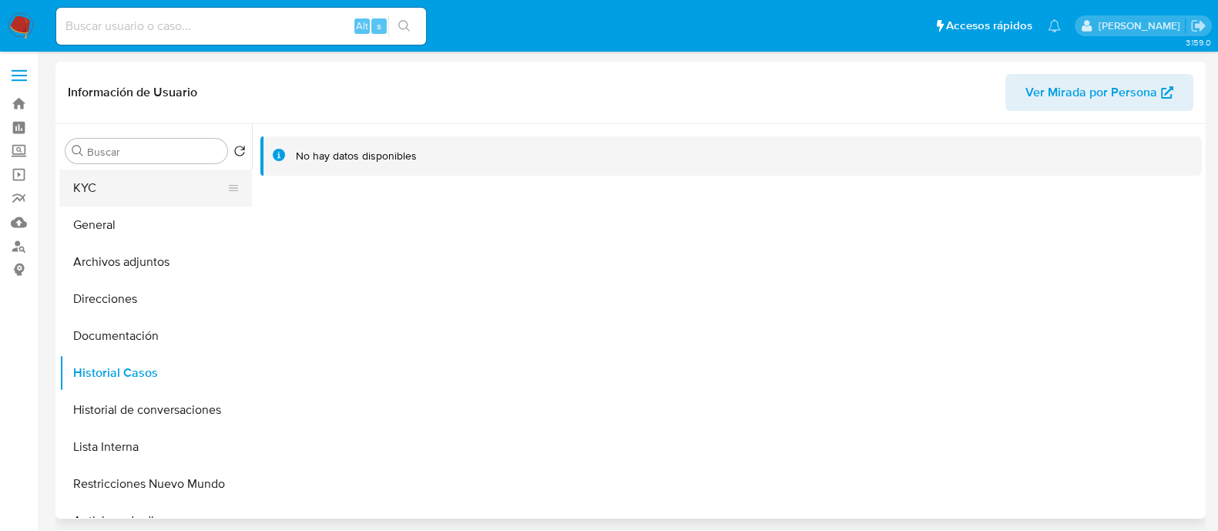
click at [119, 186] on button "KYC" at bounding box center [149, 188] width 180 height 37
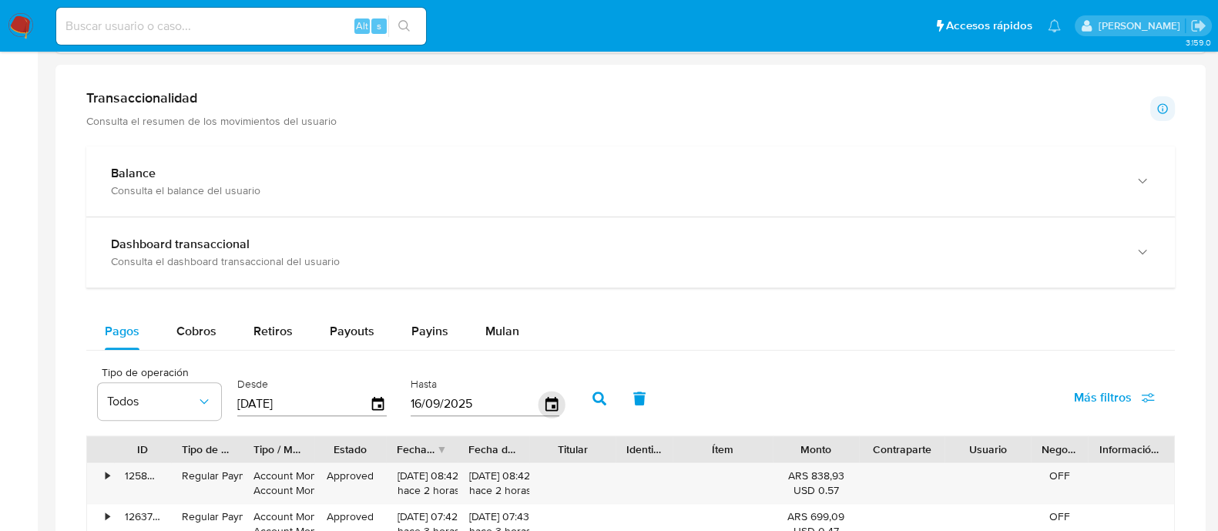
scroll to position [674, 0]
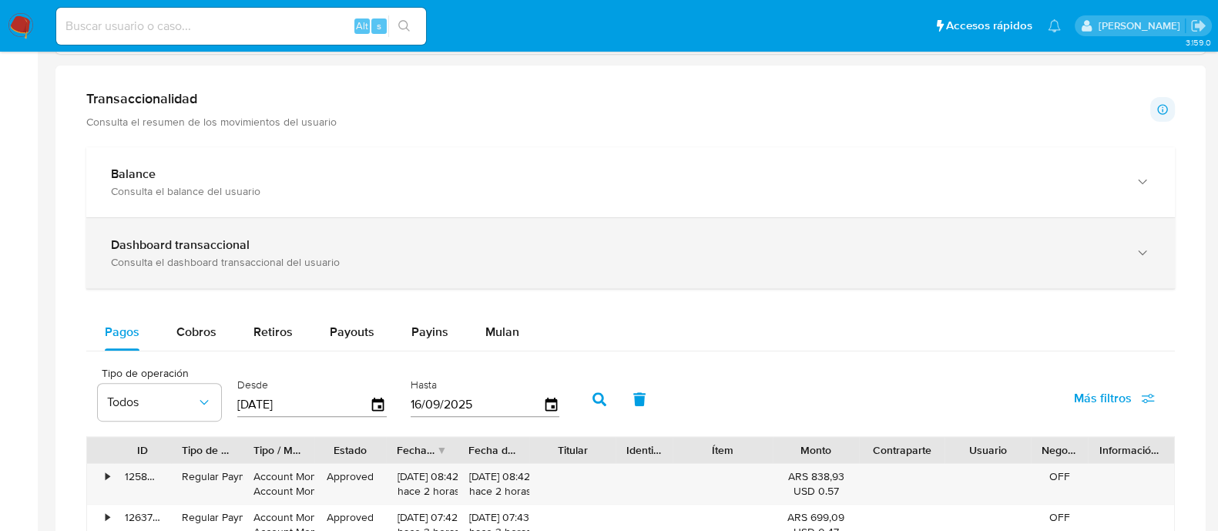
click at [462, 272] on div "Dashboard transaccional Consulta el dashboard transaccional del usuario" at bounding box center [630, 253] width 1089 height 70
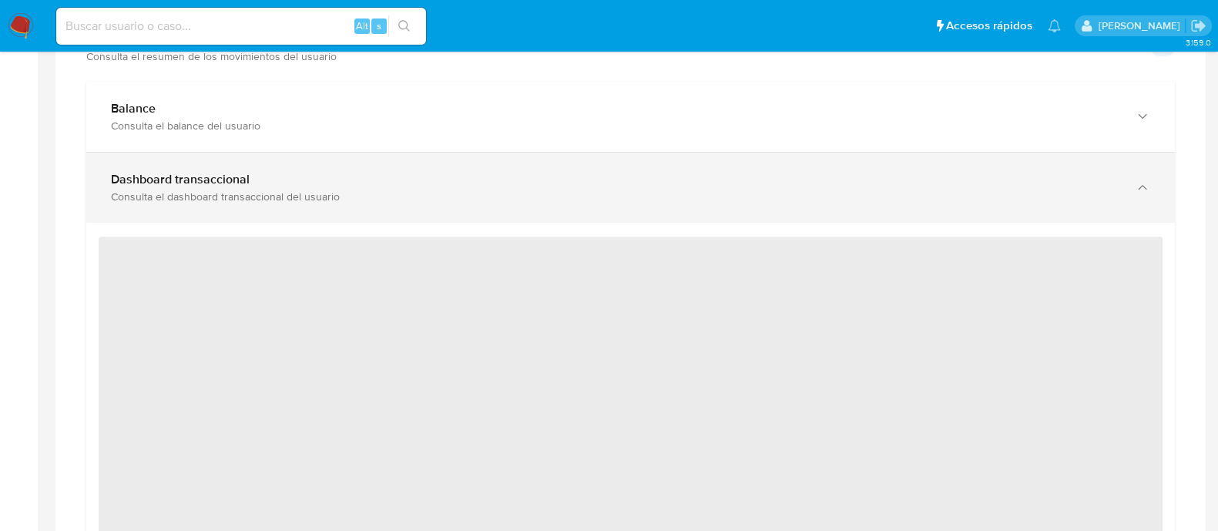
scroll to position [770, 0]
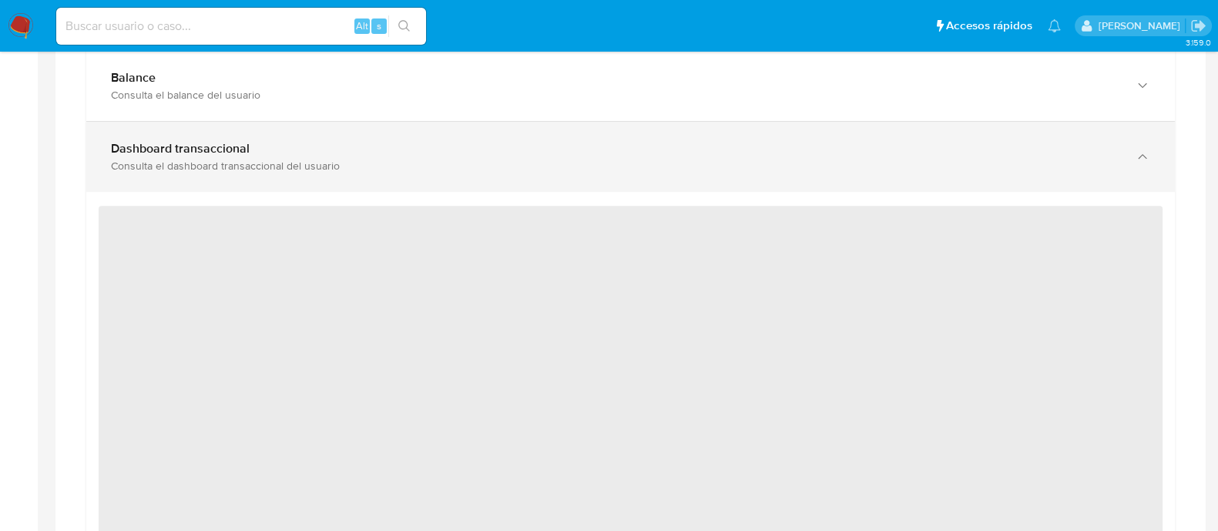
click at [467, 169] on div "Consulta el dashboard transaccional del usuario" at bounding box center [615, 166] width 1009 height 14
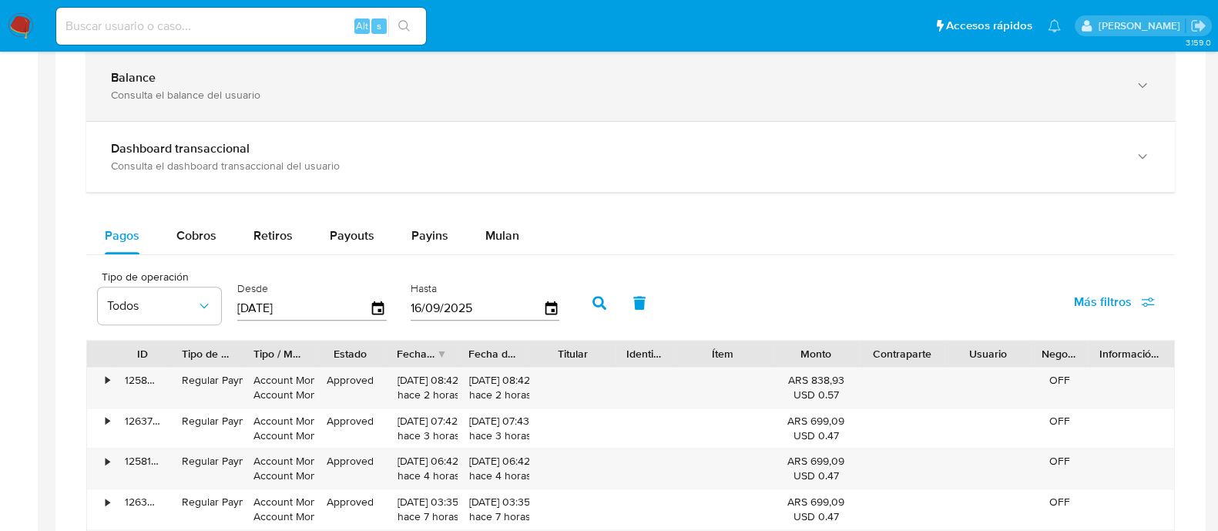
click at [426, 89] on div "Consulta el balance del usuario" at bounding box center [615, 95] width 1009 height 14
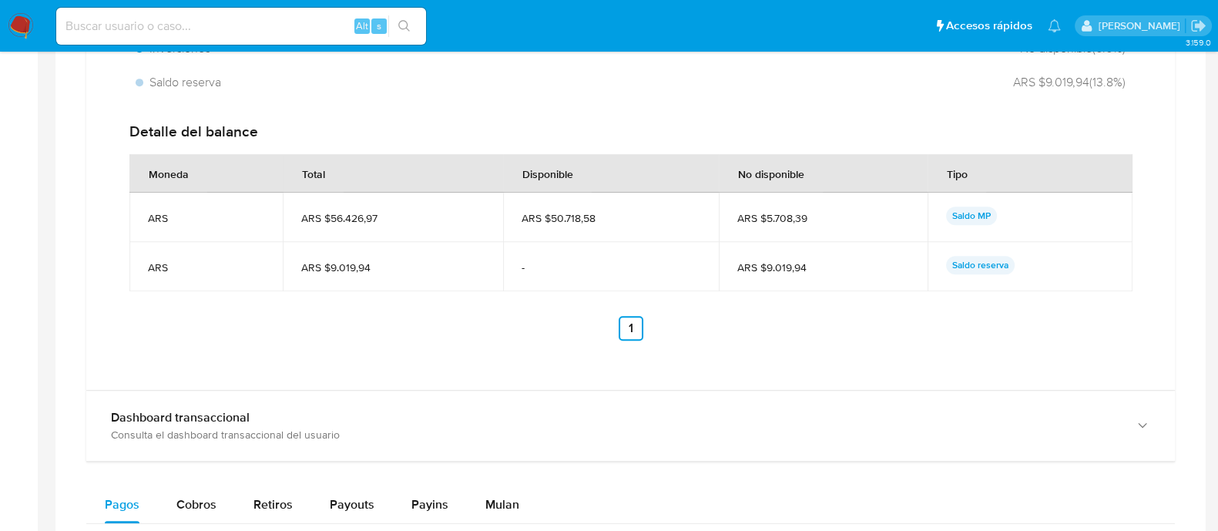
scroll to position [1156, 0]
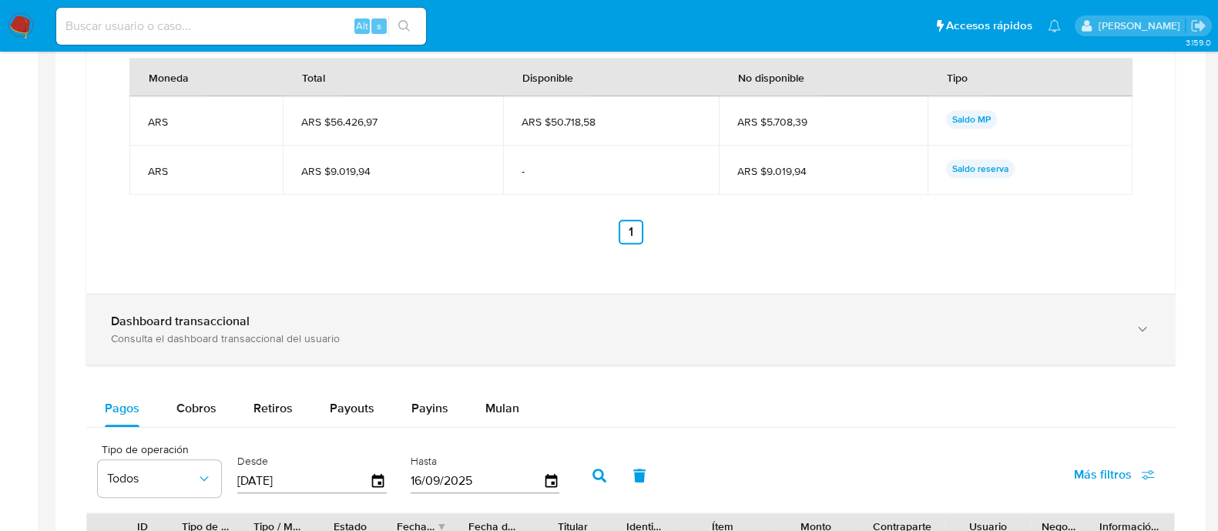
click at [334, 335] on div "Consulta el dashboard transaccional del usuario" at bounding box center [615, 338] width 1009 height 14
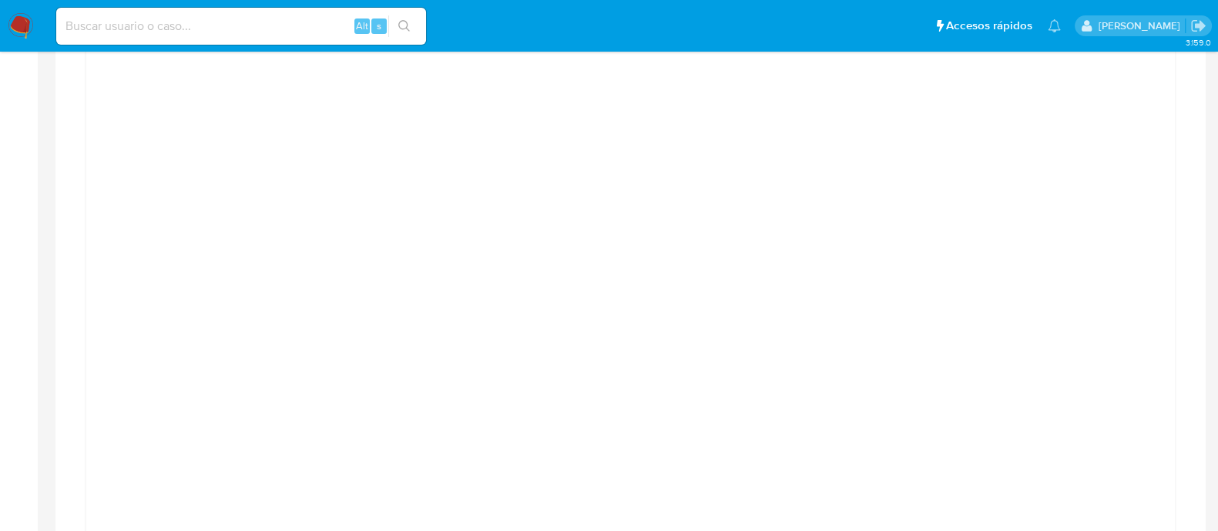
scroll to position [1476, 0]
click at [1127, 255] on div at bounding box center [631, 404] width 1064 height 694
click at [106, 248] on div at bounding box center [631, 404] width 1064 height 694
click at [1160, 306] on div at bounding box center [631, 404] width 1064 height 694
click at [133, 314] on div at bounding box center [631, 308] width 1064 height 694
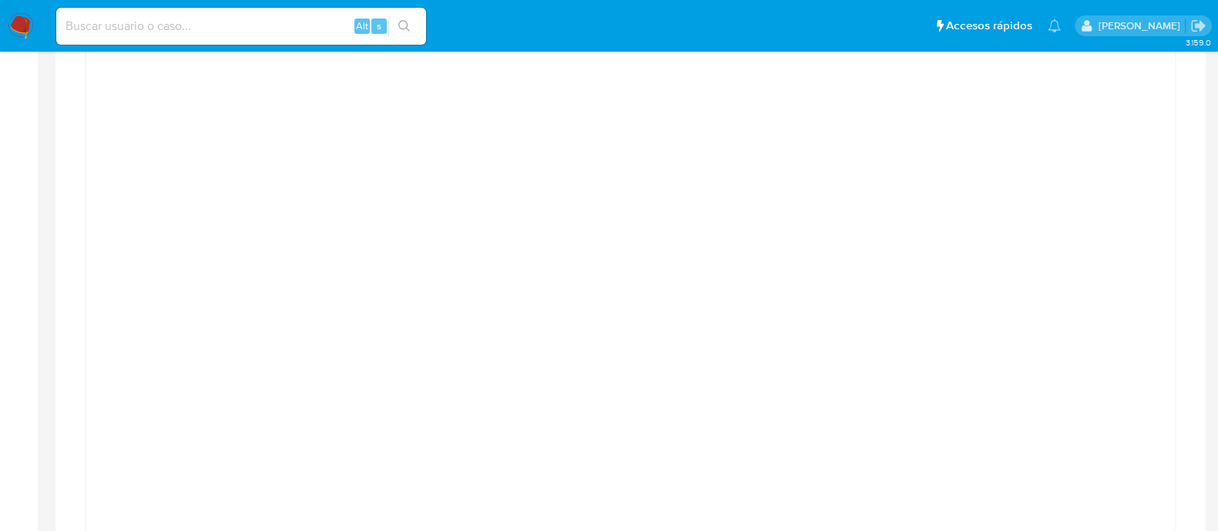
scroll to position [1379, 0]
click at [1179, 236] on div "Transaccionalidad Consulta el resumen de los movimientos del usuario Informació…" at bounding box center [631, 437] width 1126 height 2130
click at [1203, 259] on div at bounding box center [630, 437] width 1151 height 2155
click at [1168, 274] on div at bounding box center [630, 503] width 1089 height 724
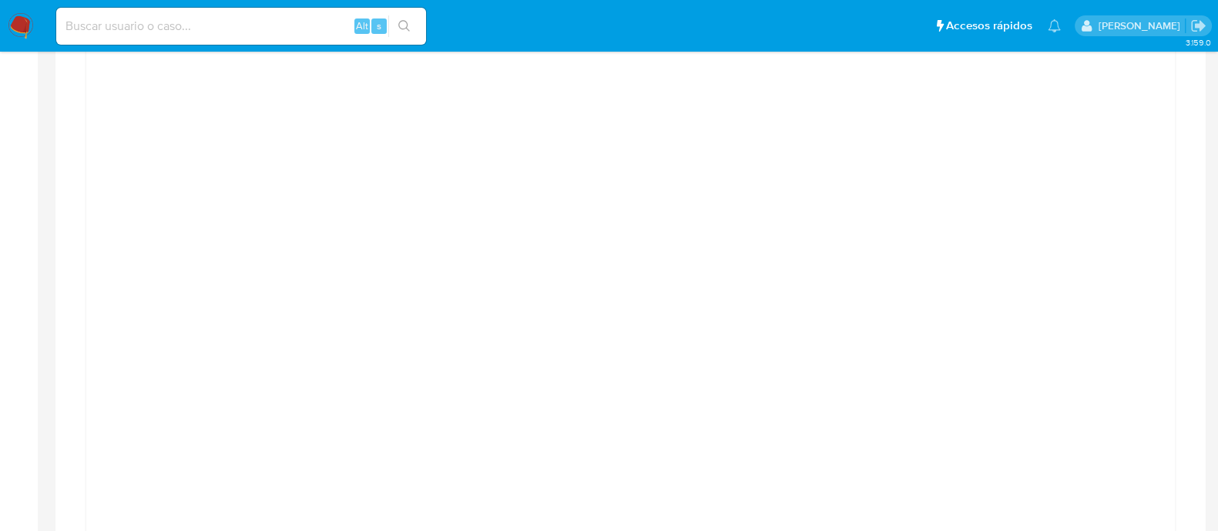
click at [81, 129] on div "Transaccionalidad Consulta el resumen de los movimientos del usuario Informació…" at bounding box center [631, 341] width 1126 height 2130
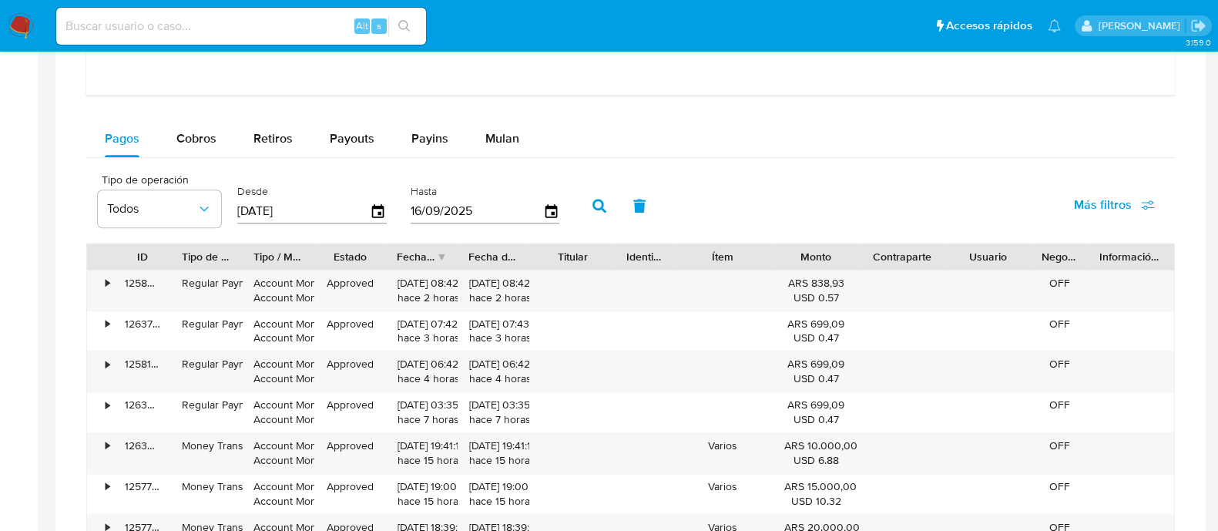
scroll to position [2246, 0]
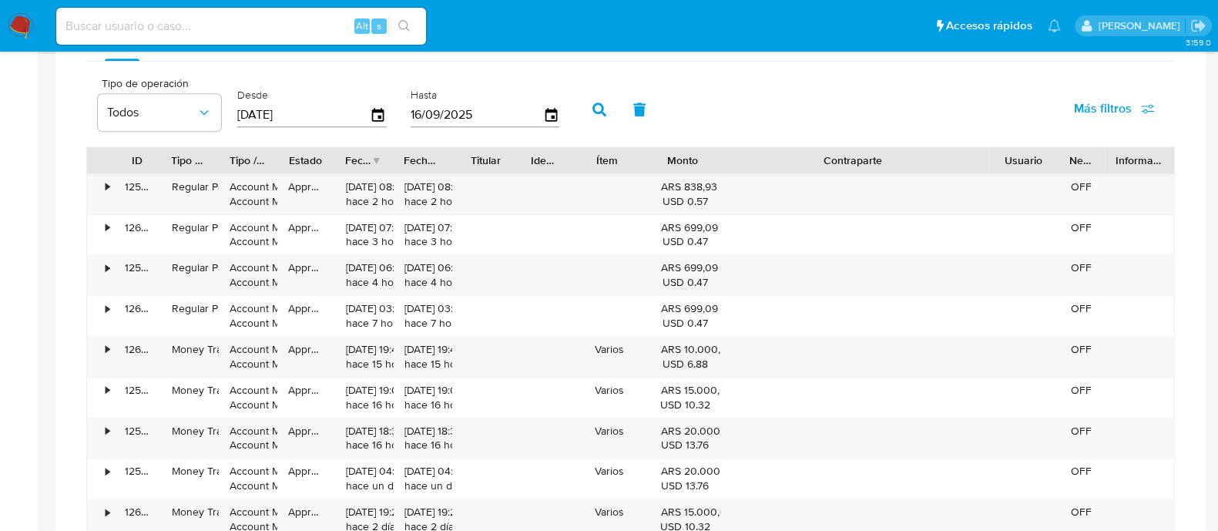
drag, startPoint x: 944, startPoint y: 161, endPoint x: 1129, endPoint y: 161, distance: 185.0
click at [1129, 161] on div "ID Tipo de operación Tipo / Método Estado Fecha de creación Fecha de aprobación…" at bounding box center [630, 160] width 1087 height 26
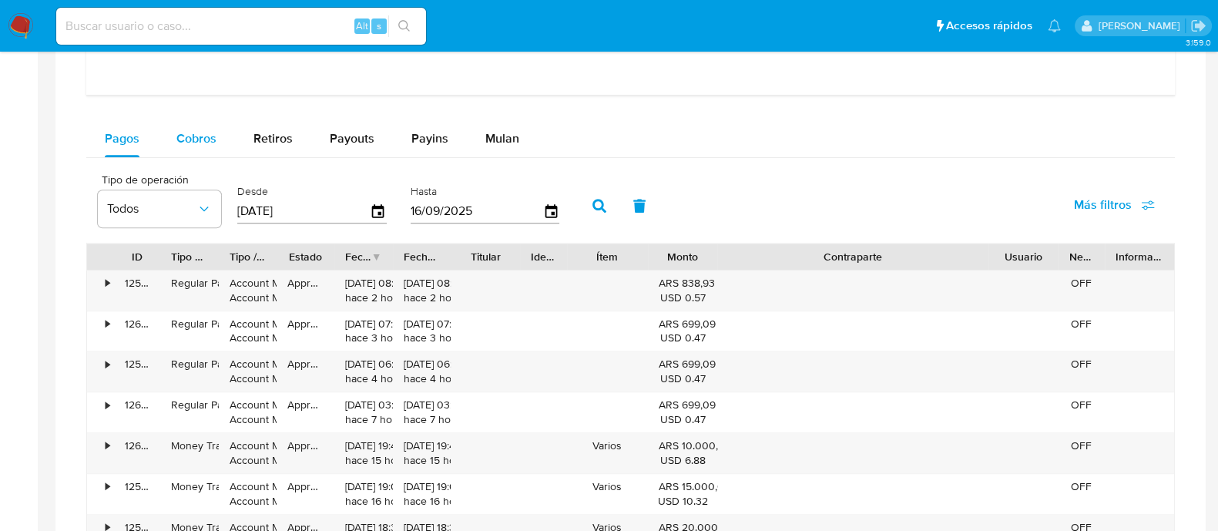
click at [194, 140] on span "Cobros" at bounding box center [196, 138] width 40 height 18
select select "10"
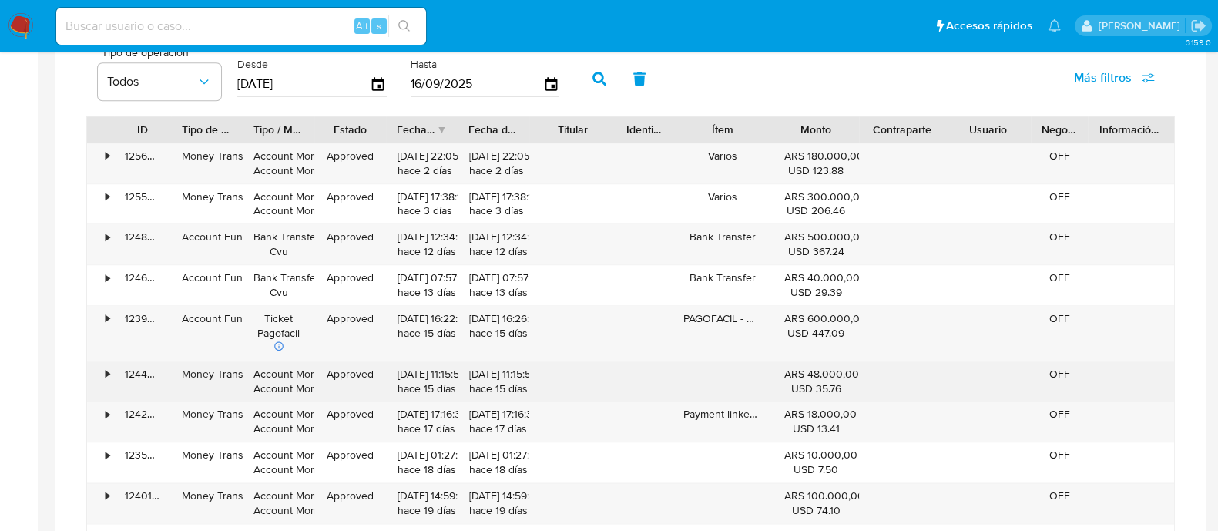
scroll to position [2246, 0]
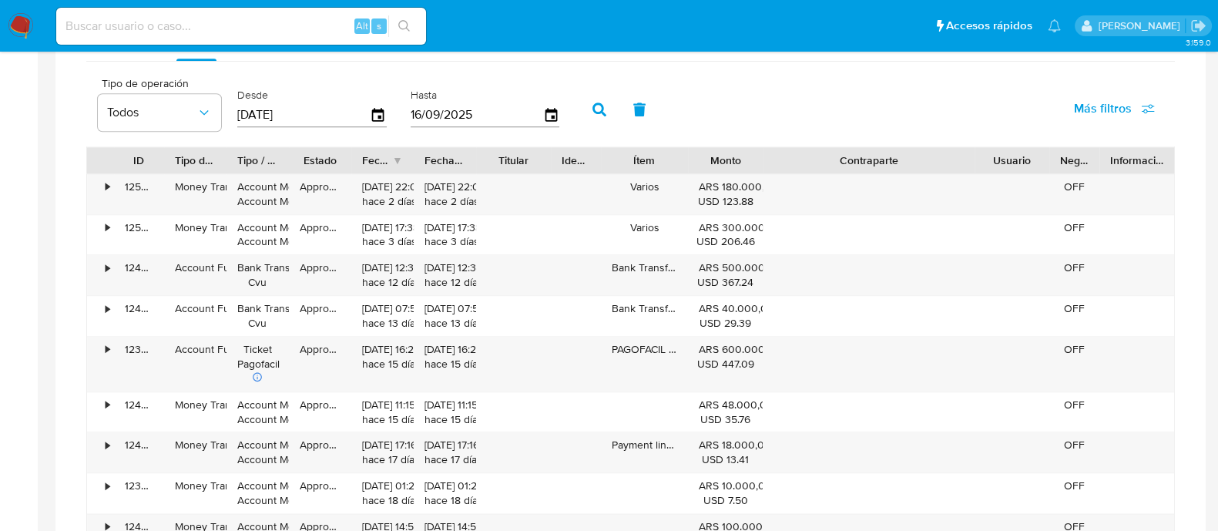
drag, startPoint x: 944, startPoint y: 159, endPoint x: 1070, endPoint y: 163, distance: 125.7
click at [1070, 163] on div "ID Tipo de operación Tipo / Método Estado Fecha de creación Fecha de aprobación…" at bounding box center [630, 160] width 1087 height 26
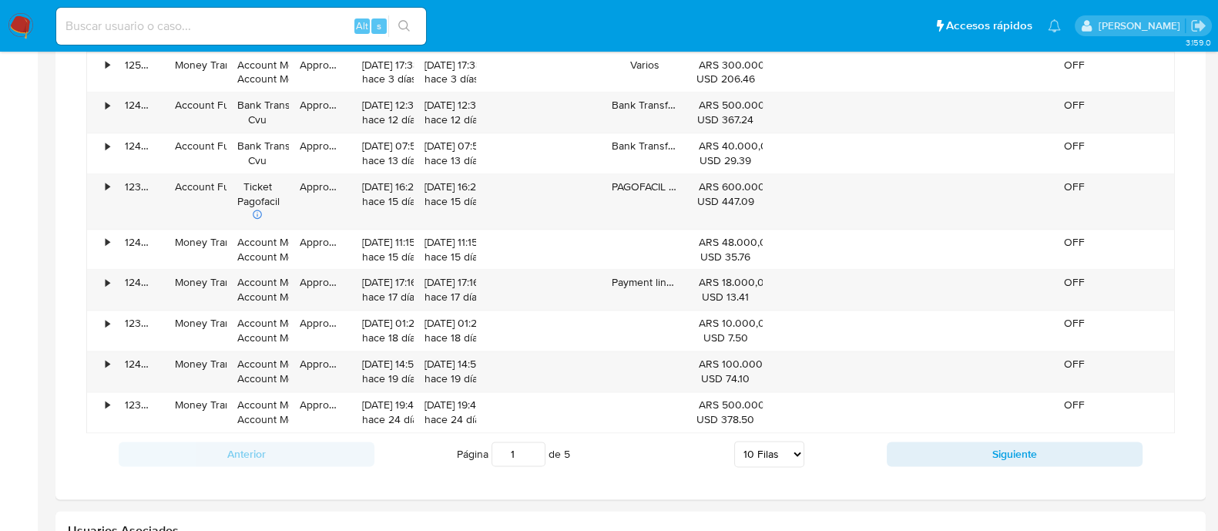
scroll to position [2439, 0]
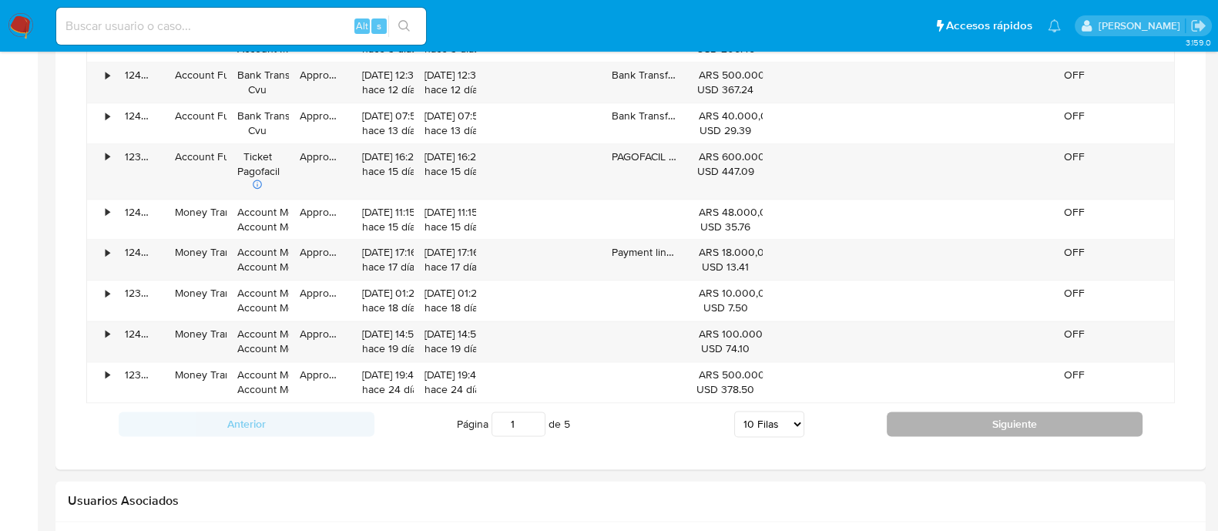
click at [926, 413] on button "Siguiente" at bounding box center [1015, 424] width 256 height 25
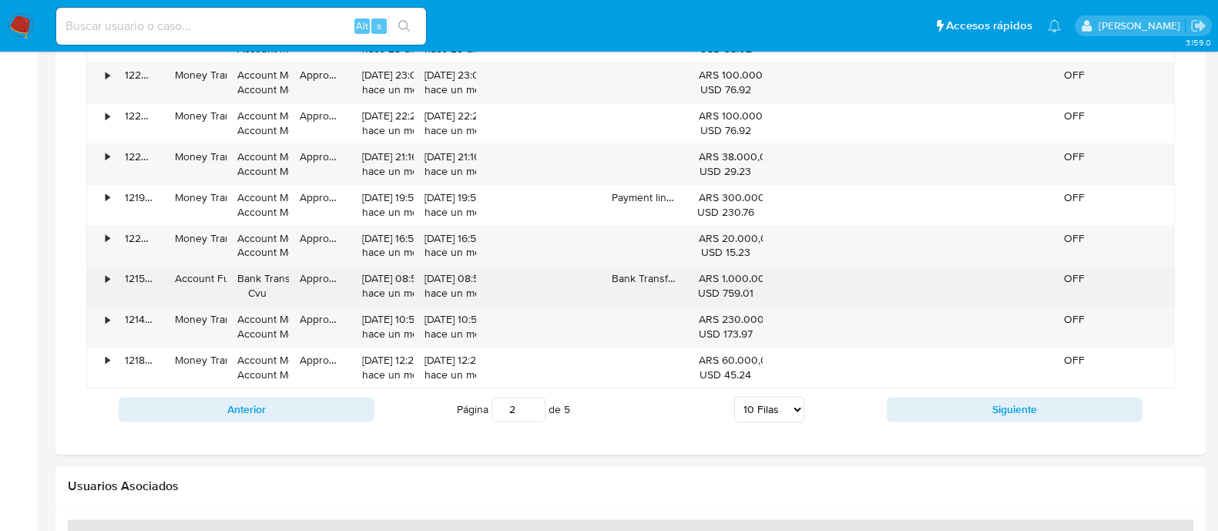
scroll to position [2343, 0]
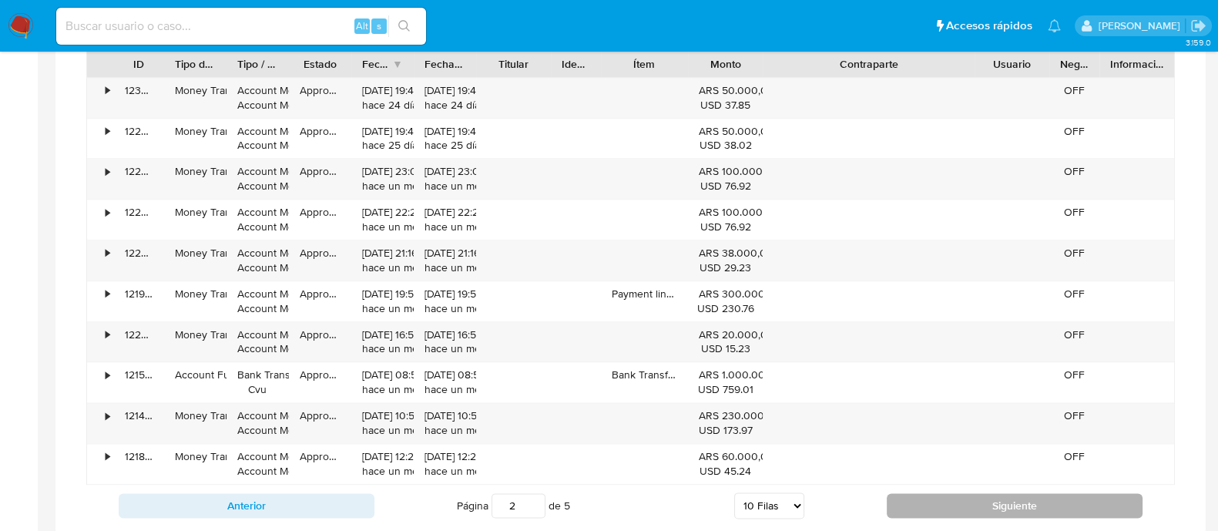
click at [931, 505] on button "Siguiente" at bounding box center [1015, 505] width 256 height 25
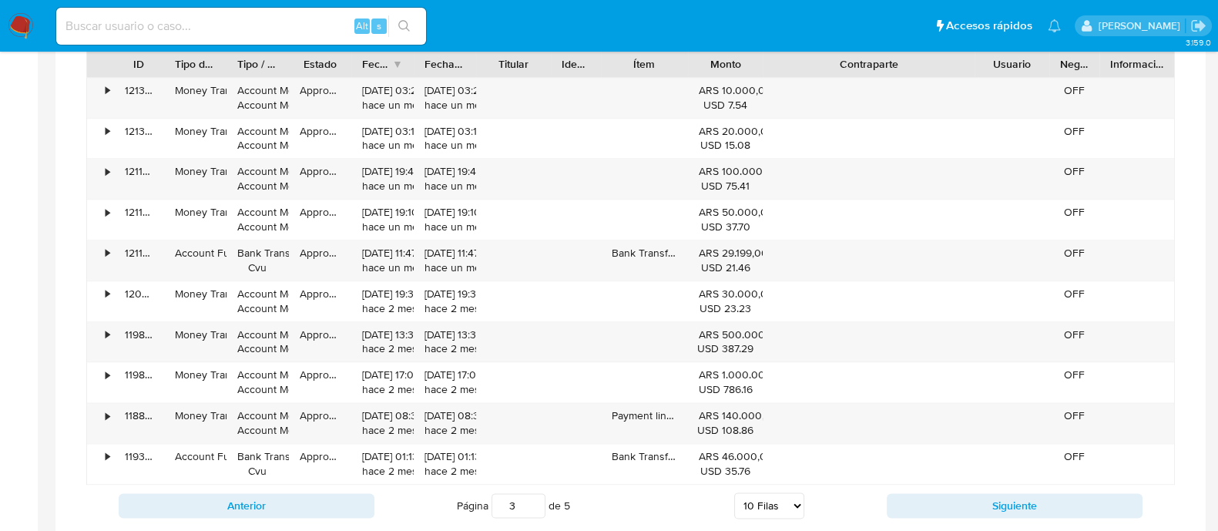
click at [919, 487] on div "Anterior Página 3 de 5 5 Filas 10 Filas 20 Filas 25 Filas 50 Filas 100 Filas Si…" at bounding box center [630, 506] width 1089 height 42
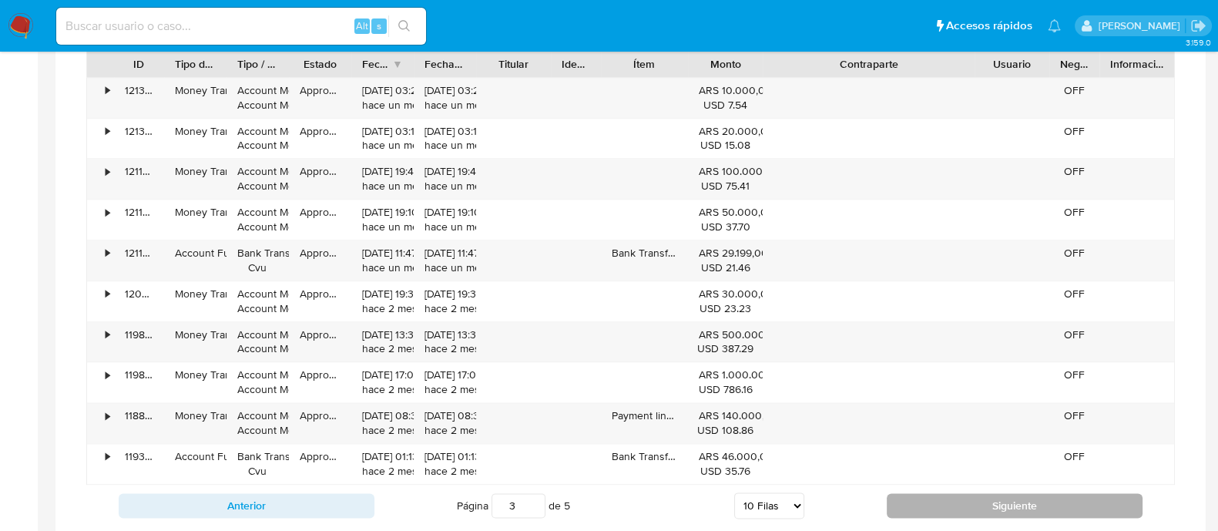
click at [920, 496] on button "Siguiente" at bounding box center [1015, 505] width 256 height 25
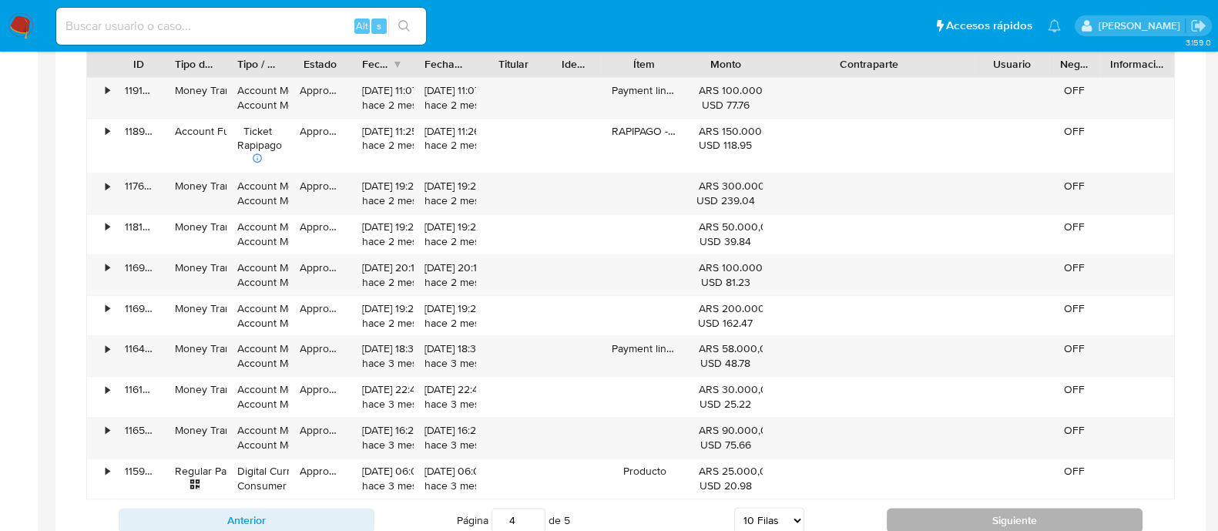
click at [956, 508] on button "Siguiente" at bounding box center [1015, 520] width 256 height 25
type input "5"
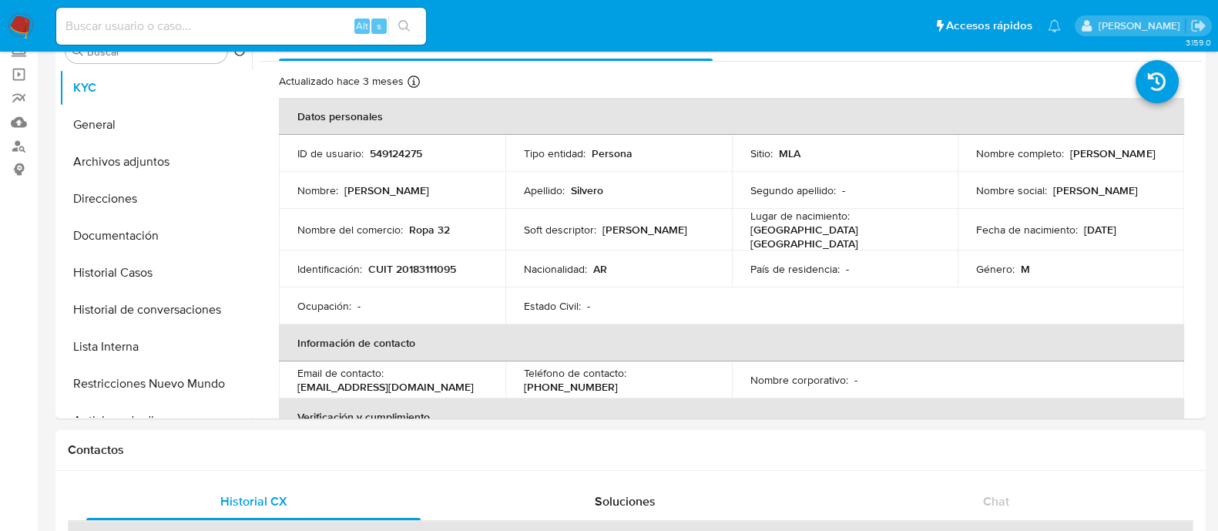
scroll to position [31, 0]
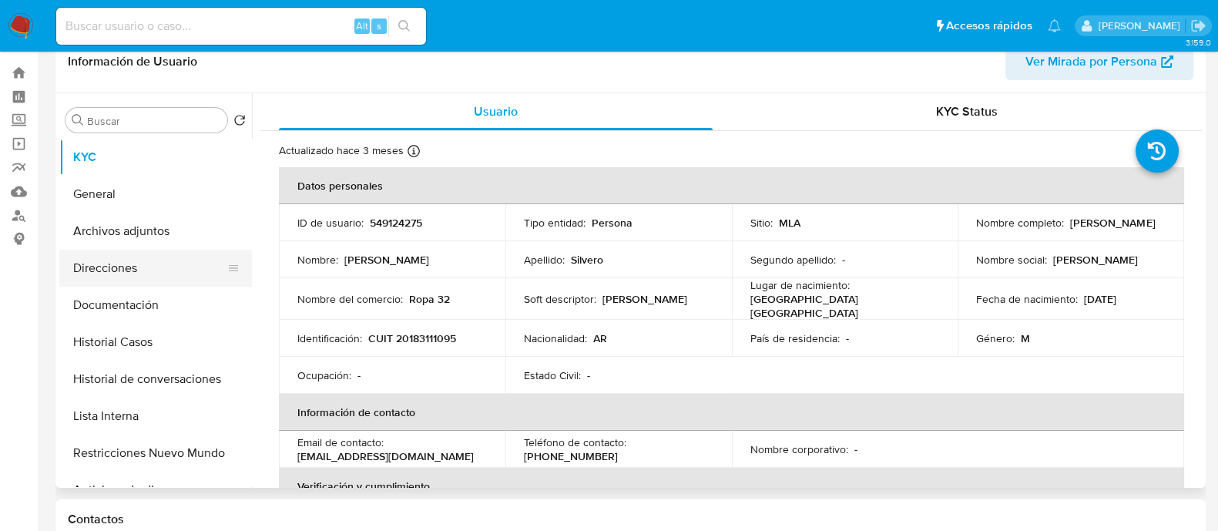
click at [139, 260] on button "Direcciones" at bounding box center [149, 268] width 180 height 37
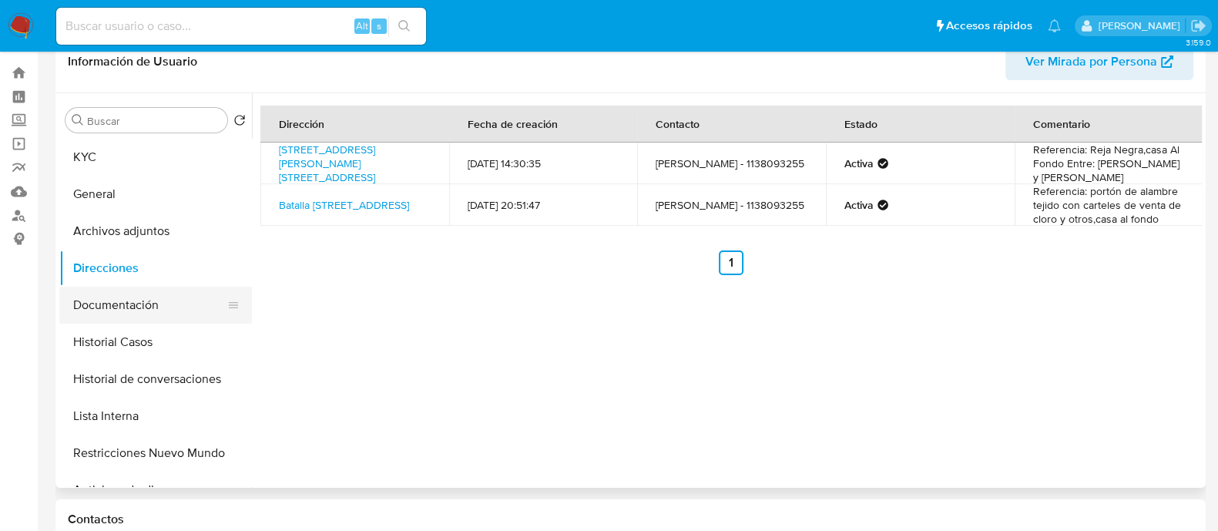
click at [131, 307] on button "Documentación" at bounding box center [149, 305] width 180 height 37
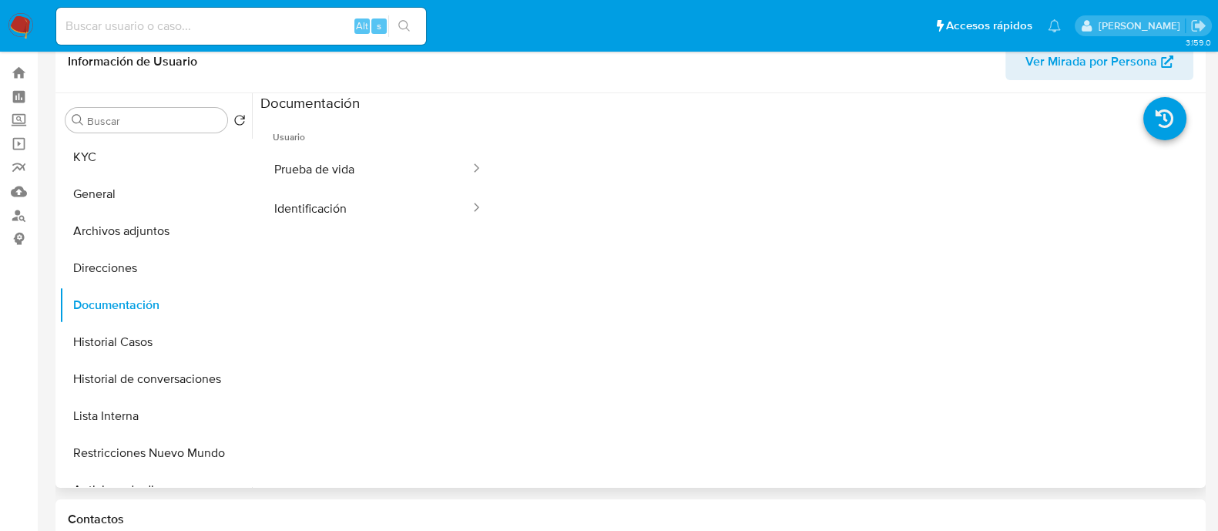
click at [293, 217] on button "Identificación" at bounding box center [365, 208] width 211 height 39
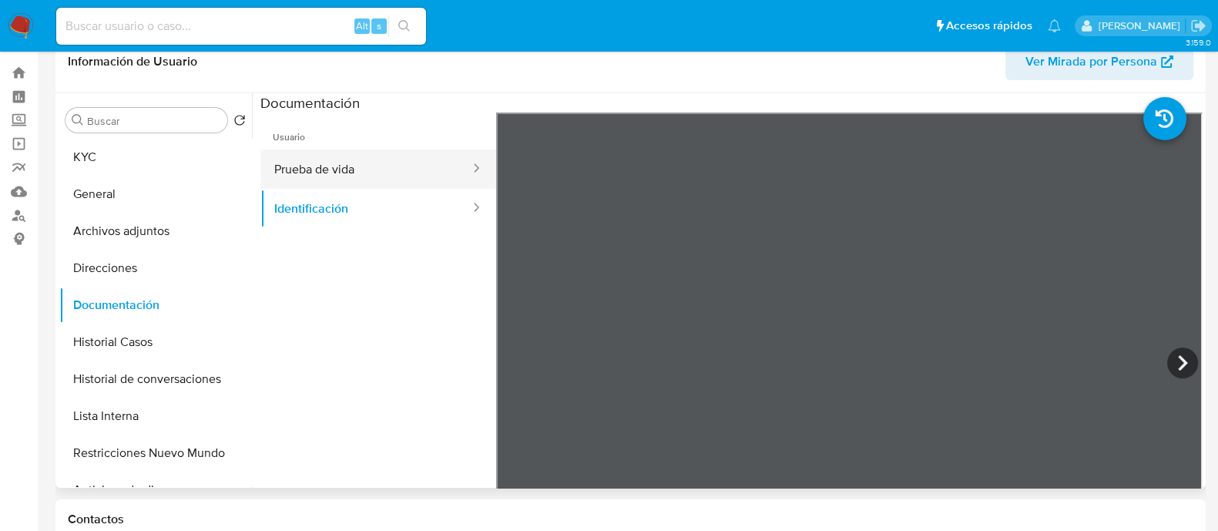
click at [366, 172] on button "Prueba de vida" at bounding box center [365, 169] width 211 height 39
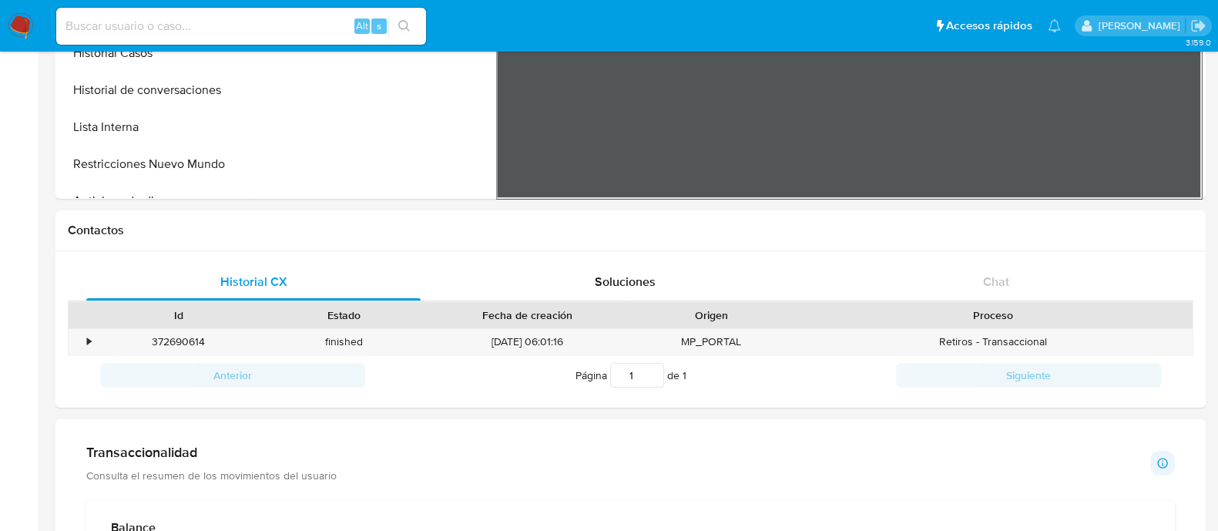
scroll to position [0, 0]
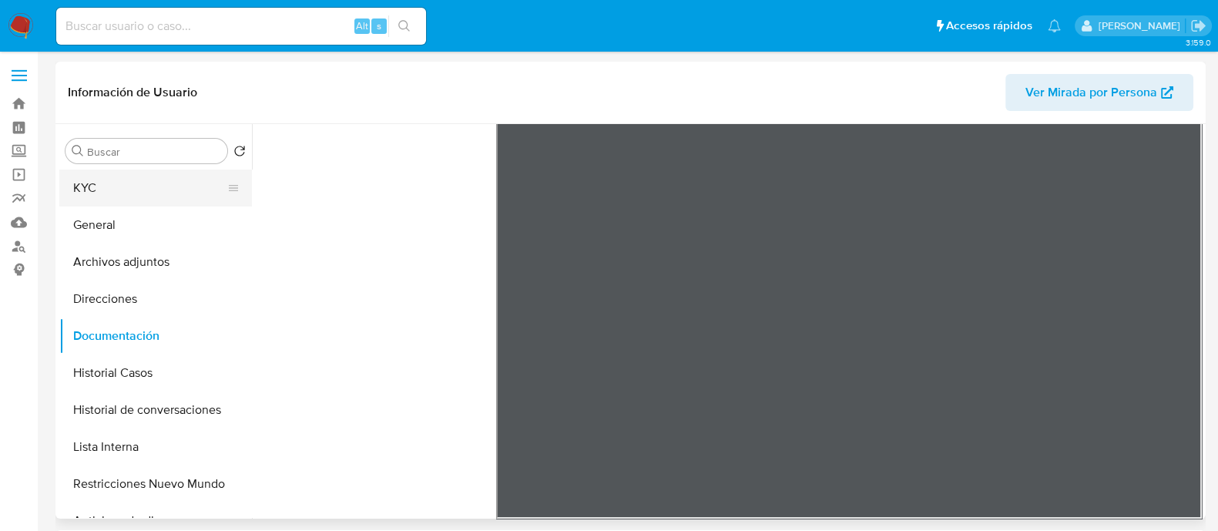
click at [163, 198] on button "KYC" at bounding box center [149, 188] width 180 height 37
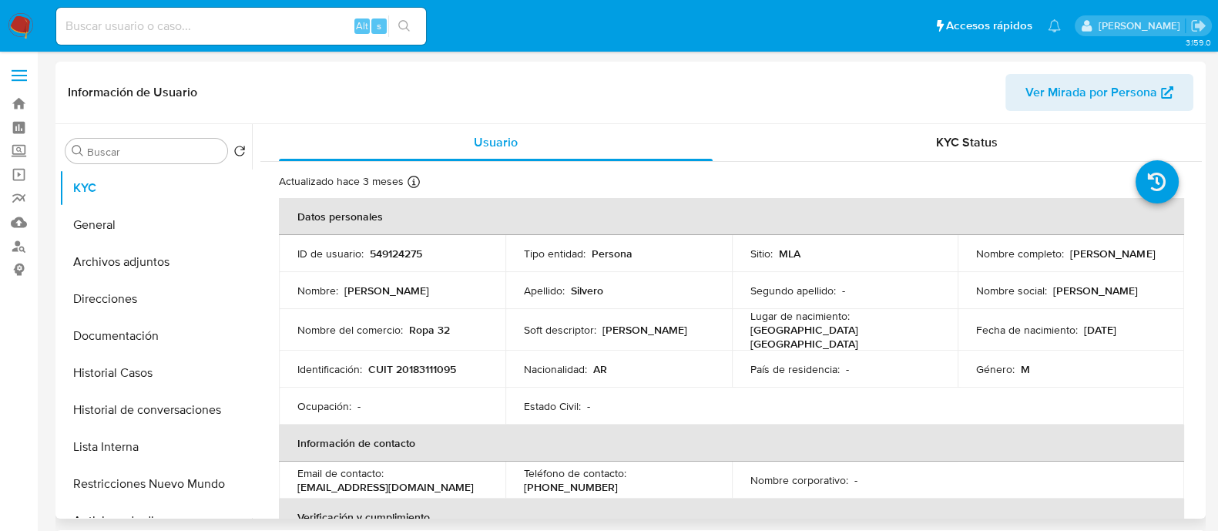
click at [428, 375] on td "Identificación : CUIT 20183111095" at bounding box center [392, 369] width 227 height 37
click at [421, 370] on p "CUIT 20183111095" at bounding box center [412, 369] width 88 height 14
copy p "20183111095"
click at [130, 335] on button "Documentación" at bounding box center [149, 336] width 180 height 37
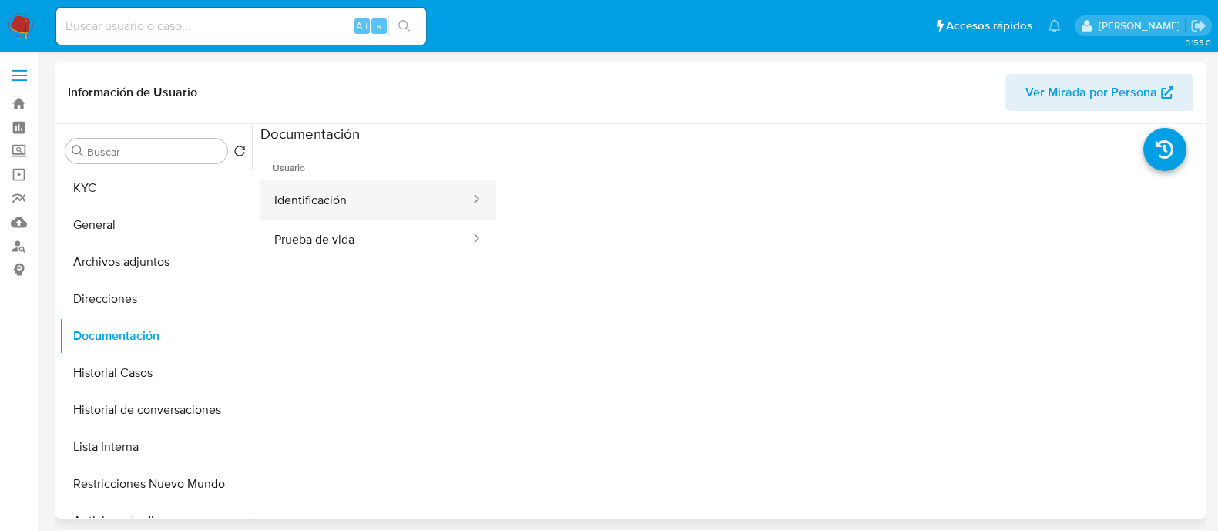
drag, startPoint x: 342, startPoint y: 196, endPoint x: 340, endPoint y: 208, distance: 12.5
click at [342, 194] on button "Identificación" at bounding box center [365, 199] width 211 height 39
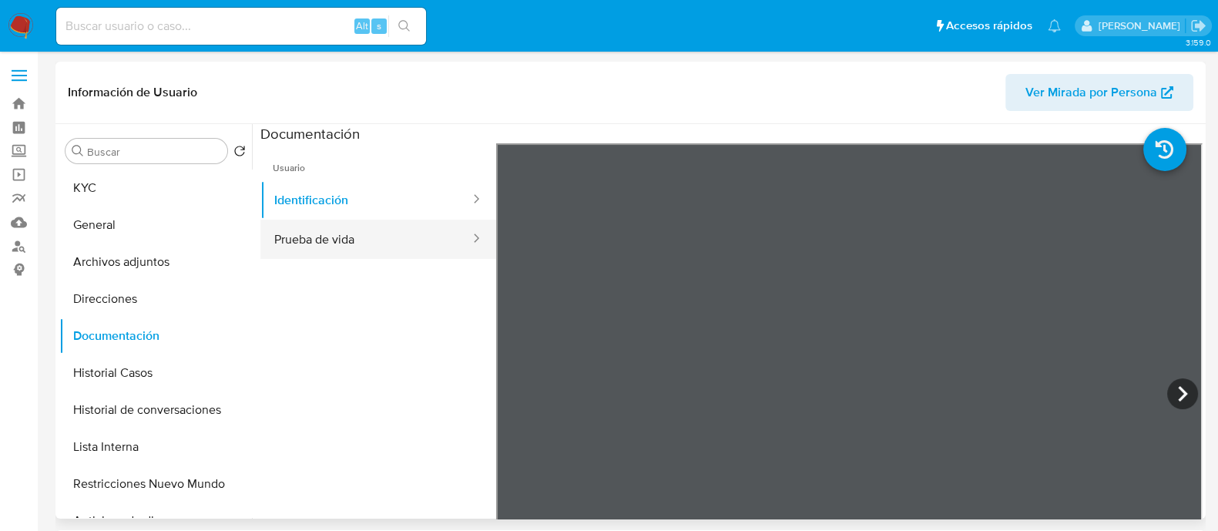
click at [264, 234] on button "Prueba de vida" at bounding box center [365, 239] width 211 height 39
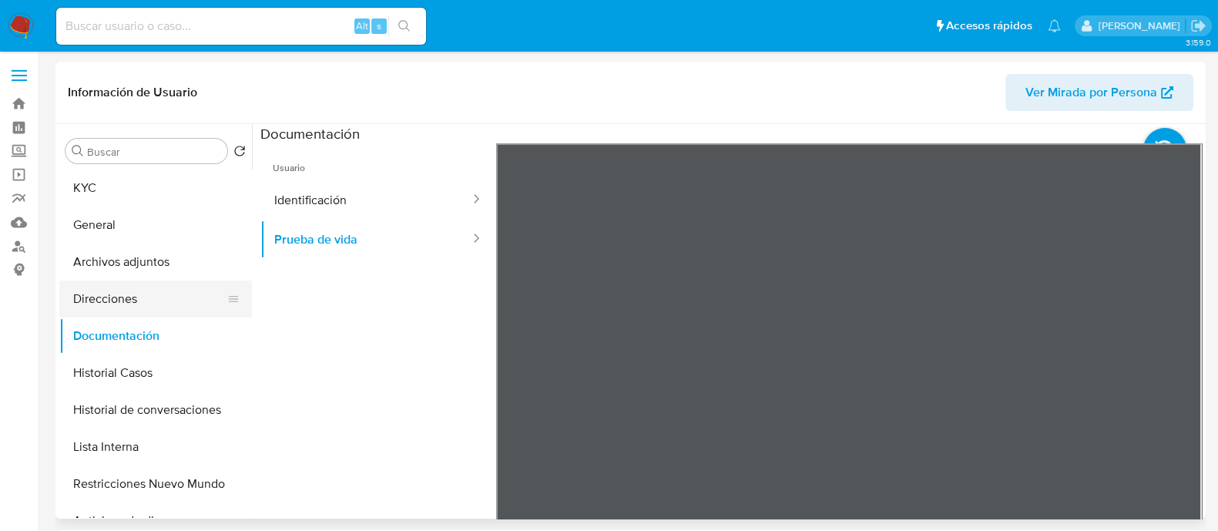
click at [146, 288] on button "Direcciones" at bounding box center [149, 299] width 180 height 37
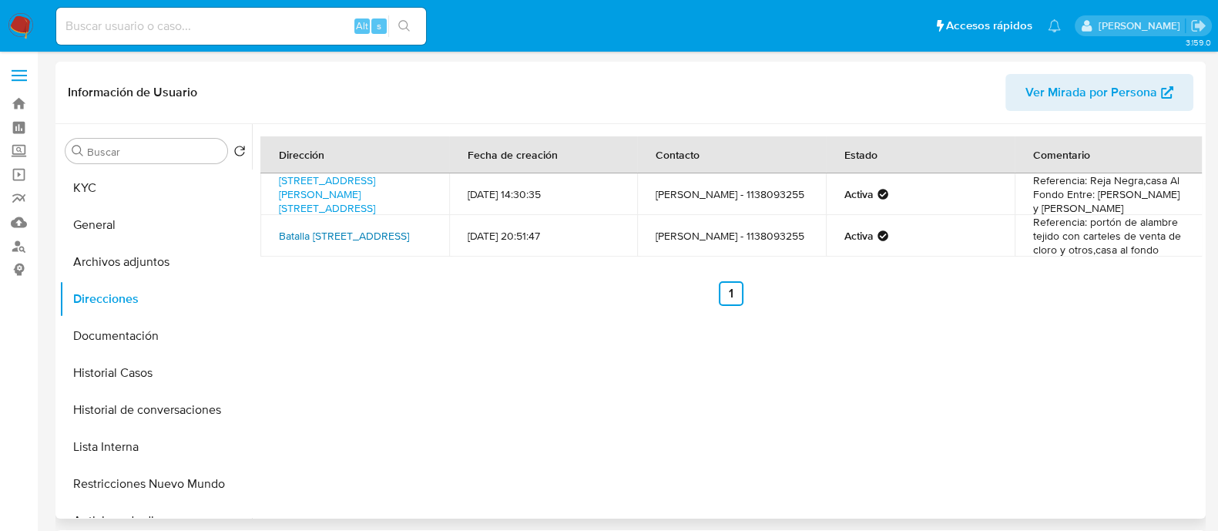
click at [313, 237] on link "Batalla De Maipú 3858, Tortuguitas, Buenos Aires, 1667, Argentina 3858" at bounding box center [344, 235] width 130 height 15
drag, startPoint x: 263, startPoint y: 221, endPoint x: 331, endPoint y: 234, distance: 69.8
click at [331, 234] on td "Batalla De Maipú 3858, Tortuguitas, Buenos Aires, 1667, Argentina 3858" at bounding box center [354, 236] width 189 height 42
copy link "Batalla De Maipú 3858, Tortuguitas"
click at [190, 32] on input at bounding box center [241, 26] width 370 height 20
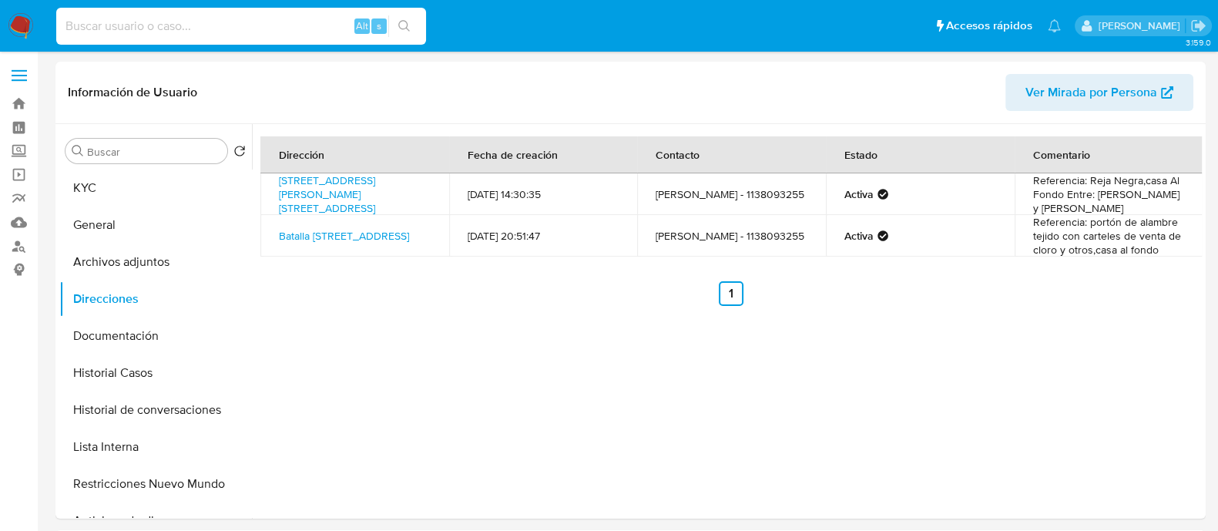
paste input "jTLh2LdfEEEVlClUdWKLuYX9"
type input "jTLh2LdfEEEVlClUdWKLuYX9"
click at [415, 18] on button "search-icon" at bounding box center [404, 26] width 32 height 22
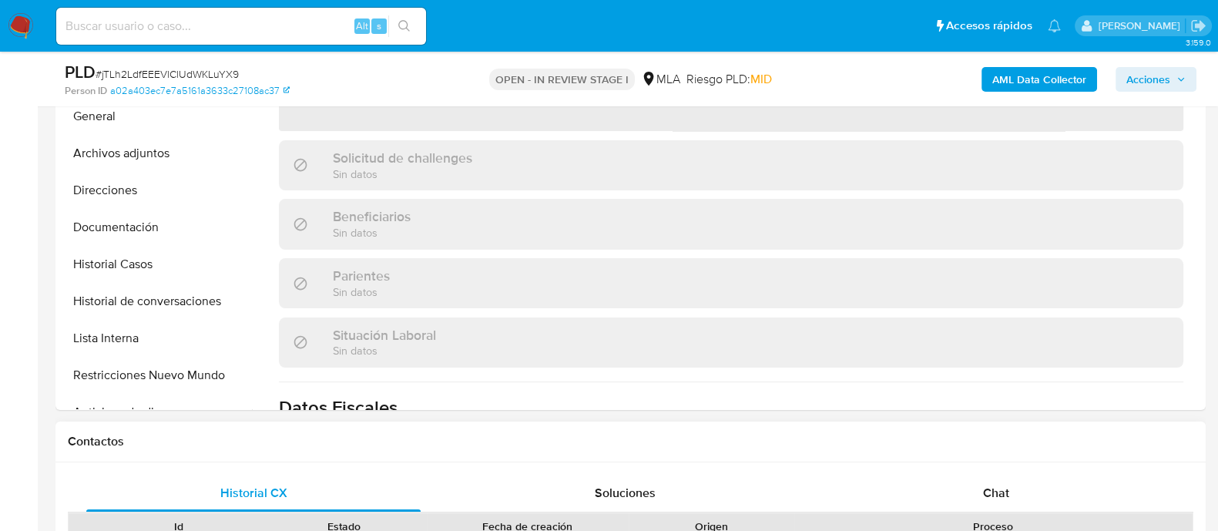
scroll to position [385, 0]
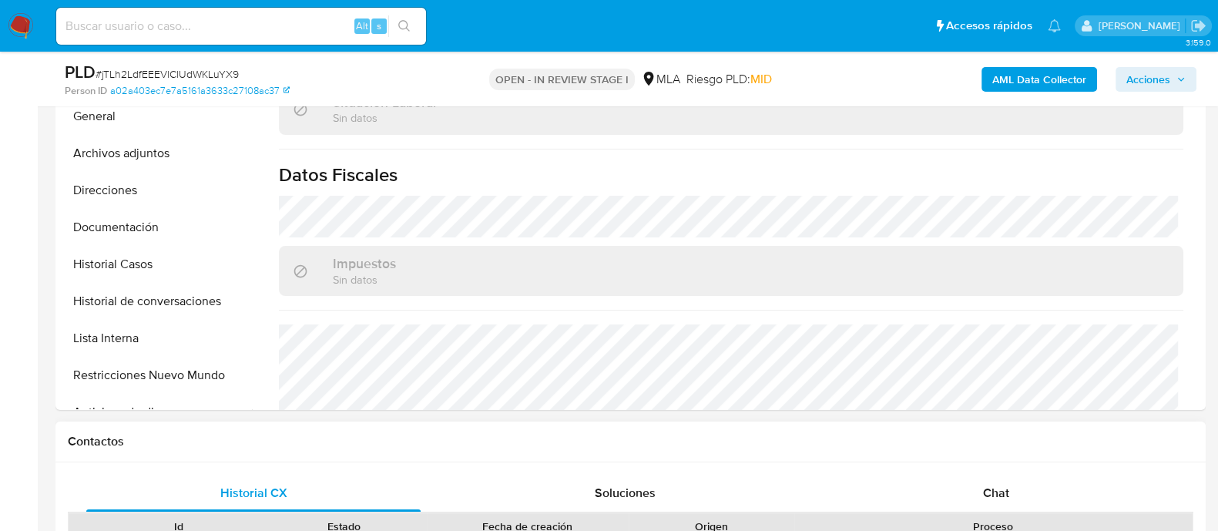
select select "10"
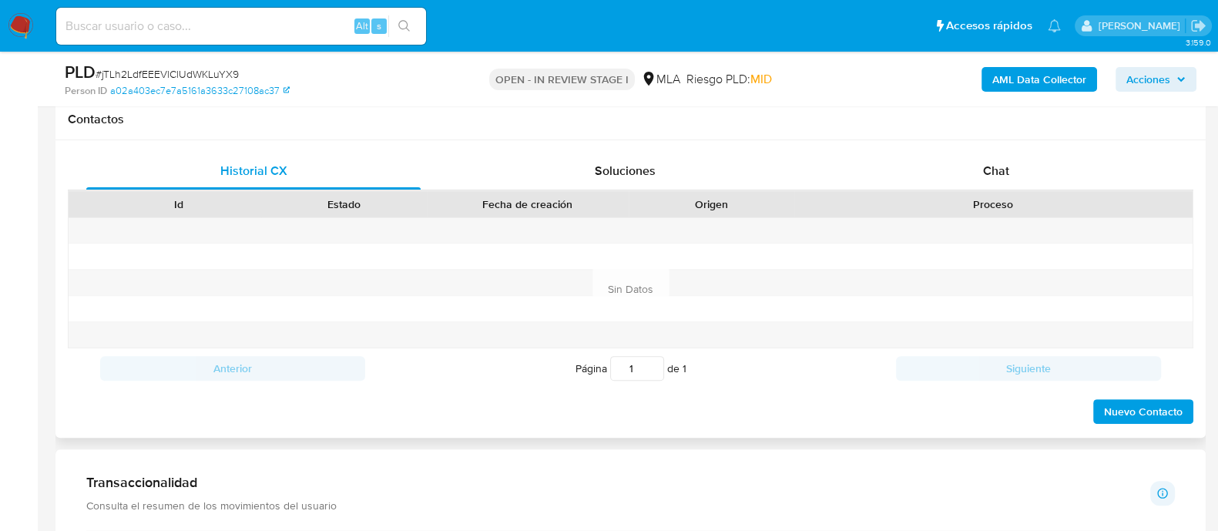
scroll to position [674, 0]
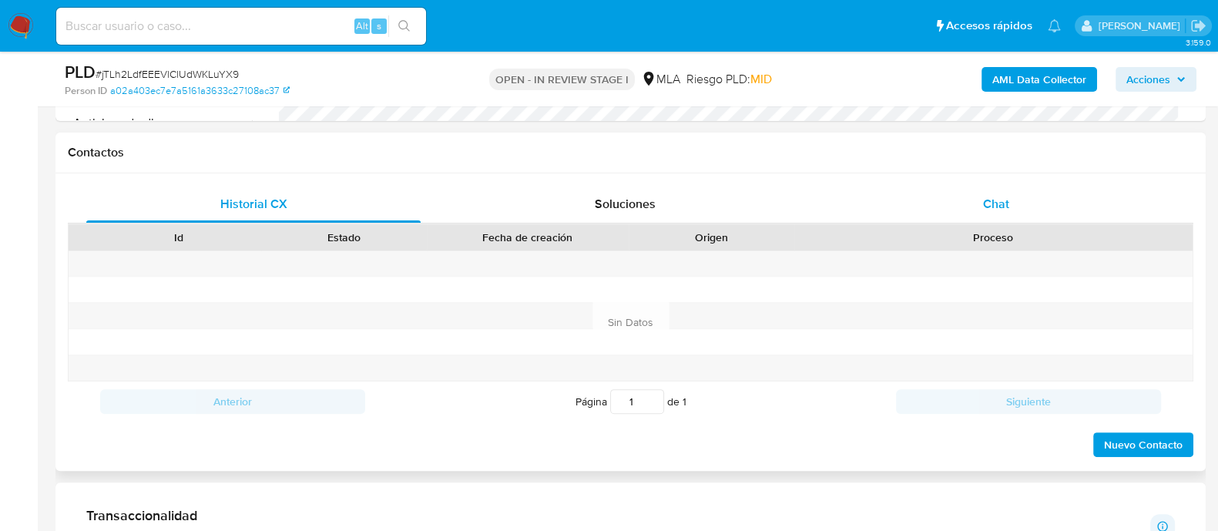
click at [994, 197] on span "Chat" at bounding box center [996, 204] width 26 height 18
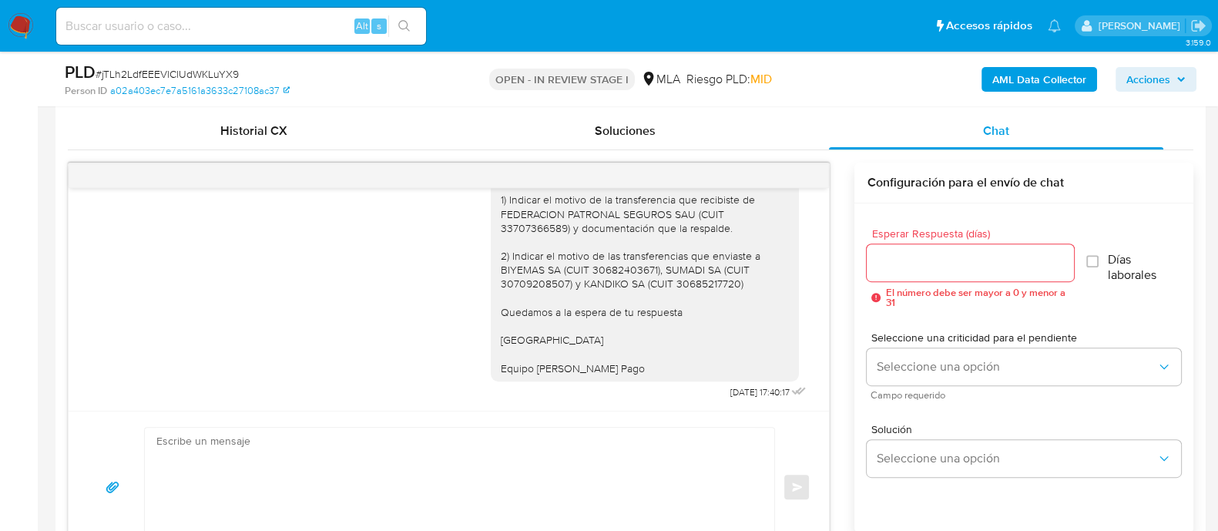
scroll to position [578, 0]
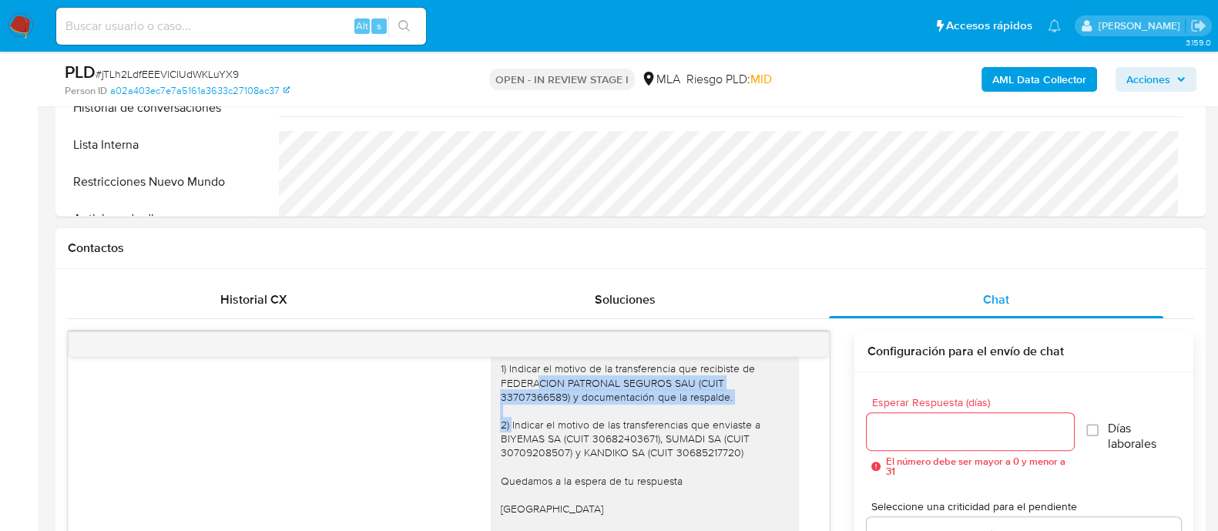
drag, startPoint x: 489, startPoint y: 381, endPoint x: 729, endPoint y: 391, distance: 239.9
click at [729, 391] on div "Hola Jorge Oscar Rodriguez En función de las operaciones efectuadas en tu cuent…" at bounding box center [645, 410] width 290 height 267
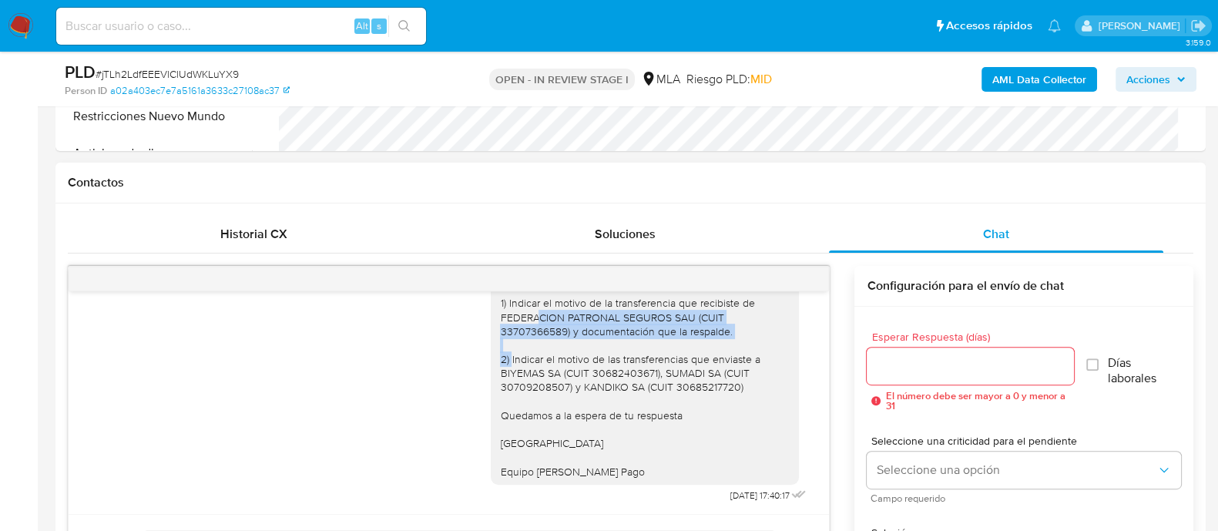
scroll to position [674, 0]
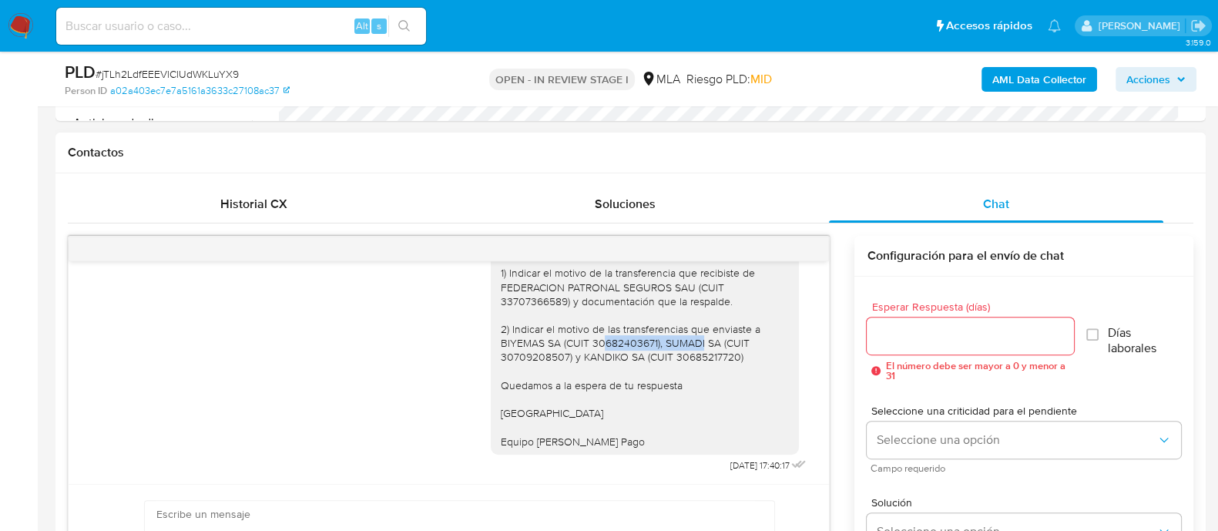
drag, startPoint x: 562, startPoint y: 348, endPoint x: 655, endPoint y: 348, distance: 93.2
click at [655, 348] on div "Hola Jorge Oscar Rodriguez En función de las operaciones efectuadas en tu cuent…" at bounding box center [645, 315] width 290 height 267
click at [666, 356] on div "Hola Jorge Oscar Rodriguez En función de las operaciones efectuadas en tu cuent…" at bounding box center [645, 315] width 290 height 267
drag, startPoint x: 570, startPoint y: 356, endPoint x: 626, endPoint y: 351, distance: 55.7
click at [626, 351] on div "Hola Jorge Oscar Rodriguez En función de las operaciones efectuadas en tu cuent…" at bounding box center [645, 315] width 290 height 267
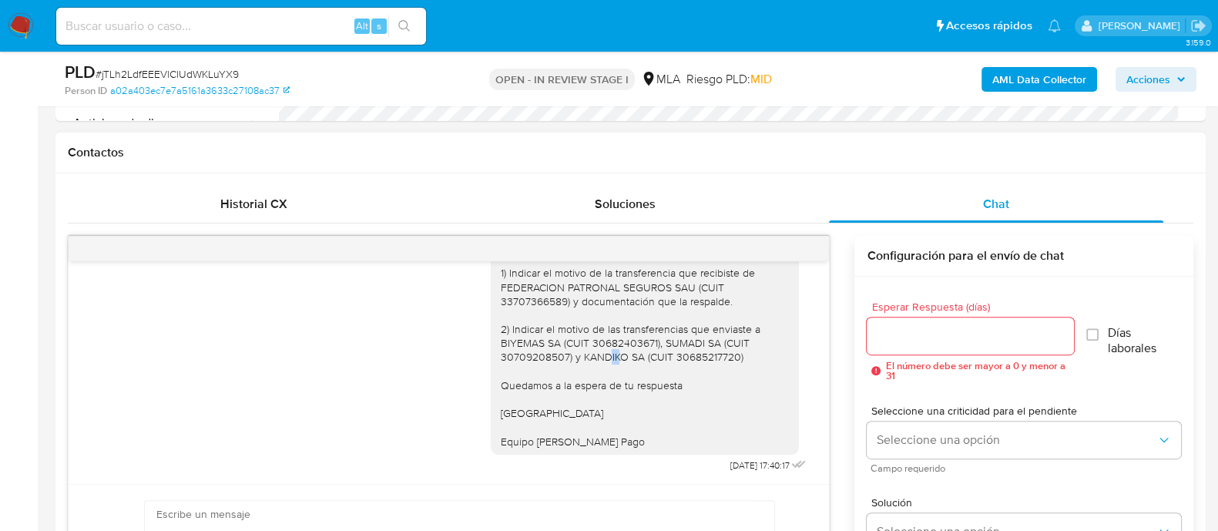
drag, startPoint x: 562, startPoint y: 358, endPoint x: 577, endPoint y: 356, distance: 15.5
click at [577, 356] on div "Hola Jorge Oscar Rodriguez En función de las operaciones efectuadas en tu cuent…" at bounding box center [645, 315] width 290 height 267
click at [570, 356] on div "Hola Jorge Oscar Rodriguez En función de las operaciones efectuadas en tu cuent…" at bounding box center [645, 315] width 290 height 267
drag, startPoint x: 626, startPoint y: 354, endPoint x: 566, endPoint y: 354, distance: 59.3
click at [566, 354] on div "Hola Jorge Oscar Rodriguez En función de las operaciones efectuadas en tu cuent…" at bounding box center [645, 315] width 290 height 267
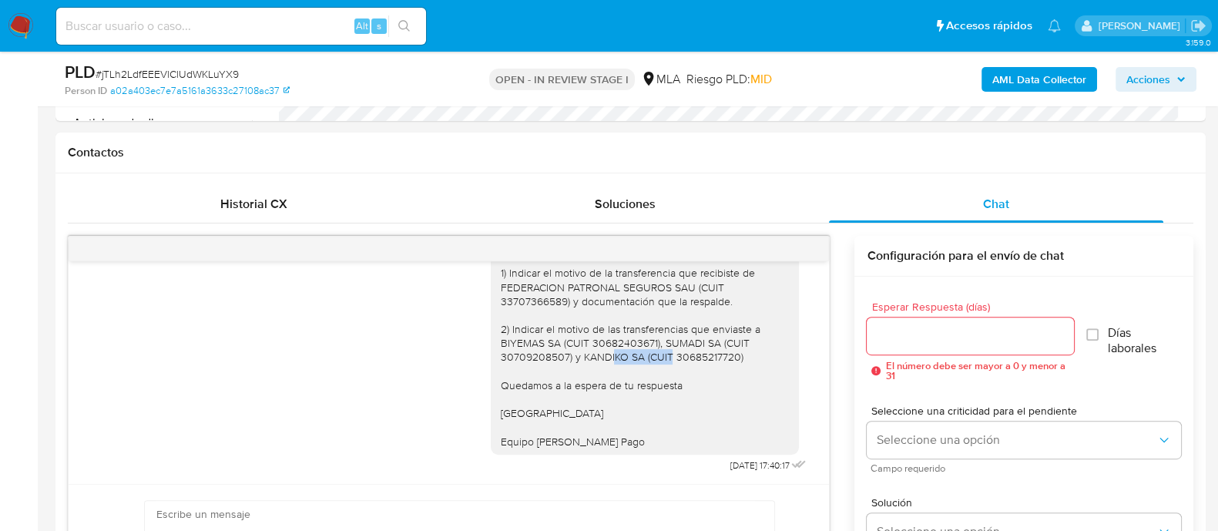
copy div "KANDIKO SA"
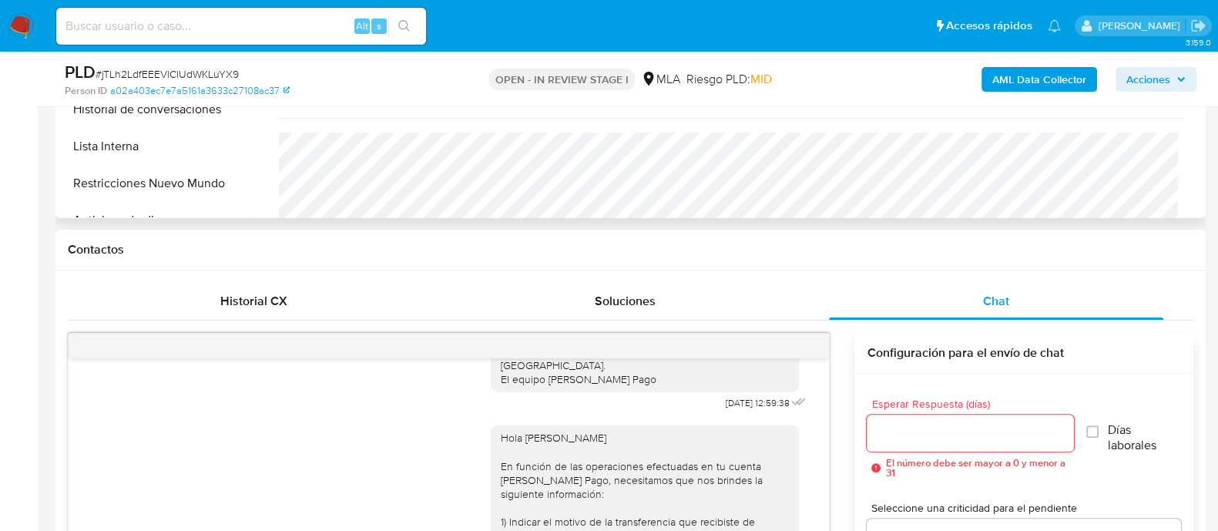
scroll to position [482, 0]
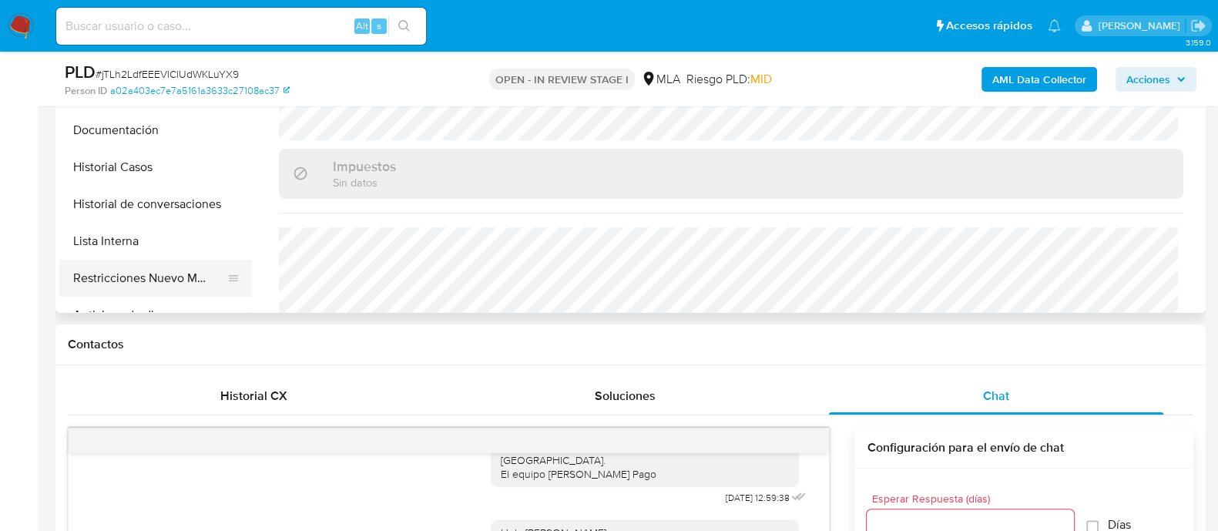
click at [170, 274] on button "Restricciones Nuevo Mundo" at bounding box center [149, 278] width 180 height 37
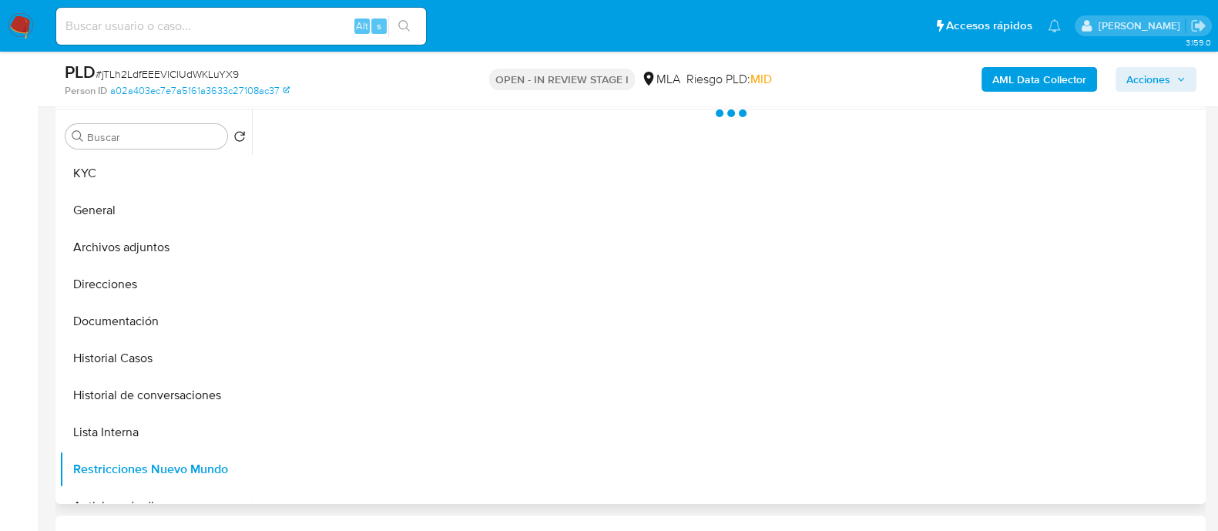
scroll to position [289, 0]
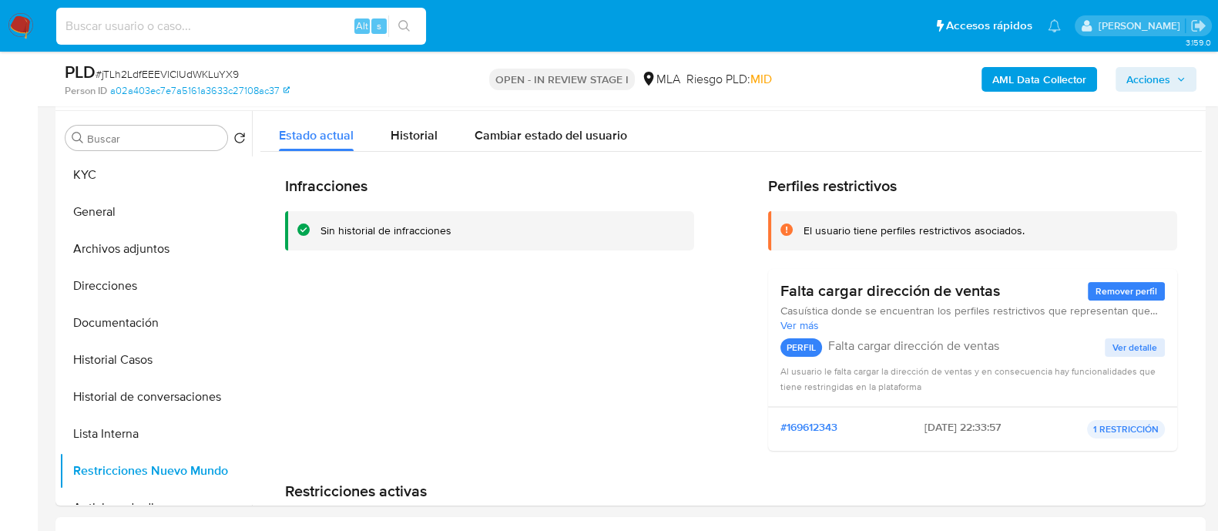
click at [259, 27] on input at bounding box center [241, 26] width 370 height 20
paste input "UGe16LGhEIr93kgTUkseRtwX"
type input "UGe16LGhEIr93kgTUkseRtwX"
drag, startPoint x: 408, startPoint y: 26, endPoint x: 402, endPoint y: 39, distance: 13.8
click at [408, 26] on icon "search-icon" at bounding box center [404, 26] width 12 height 12
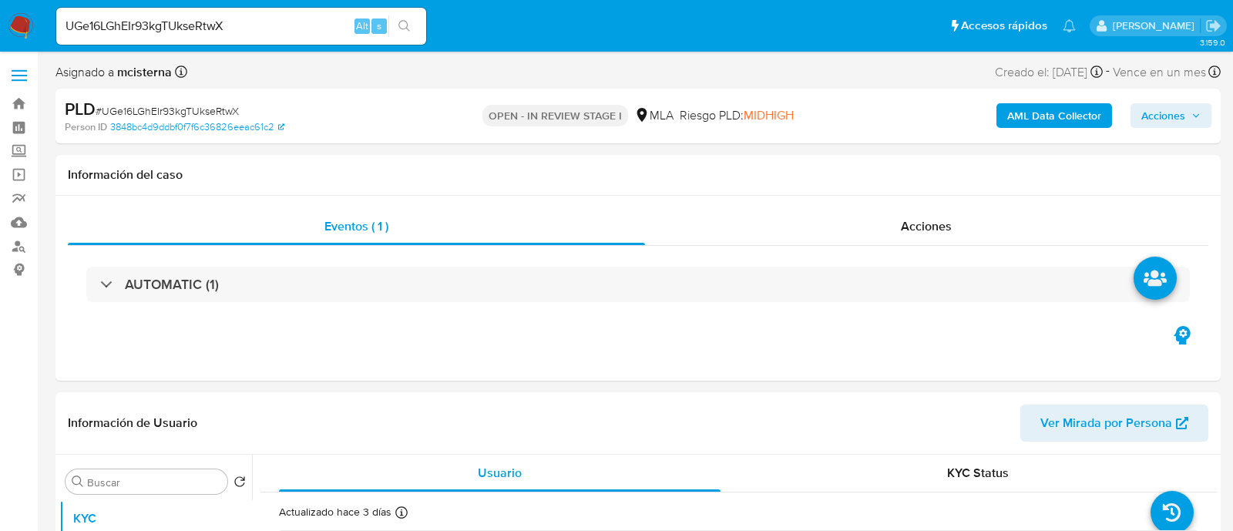
select select "10"
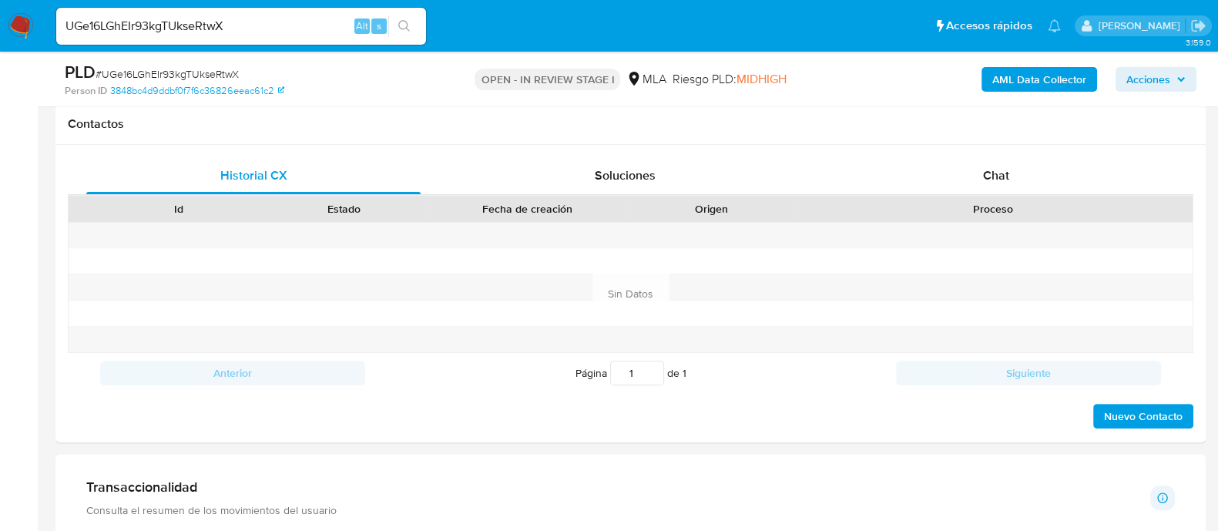
scroll to position [770, 0]
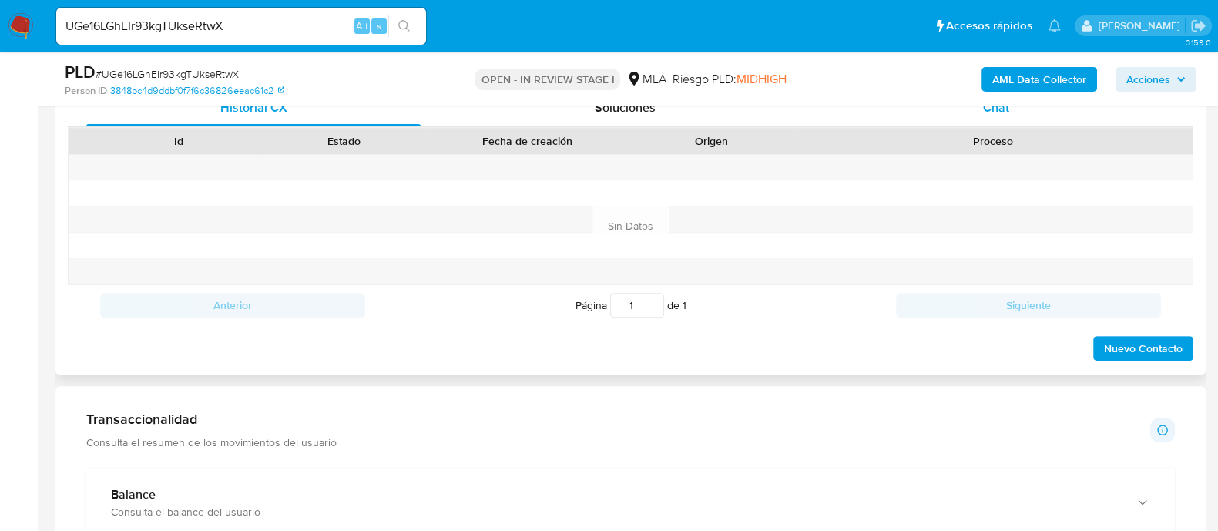
click at [994, 112] on span "Chat" at bounding box center [996, 108] width 26 height 18
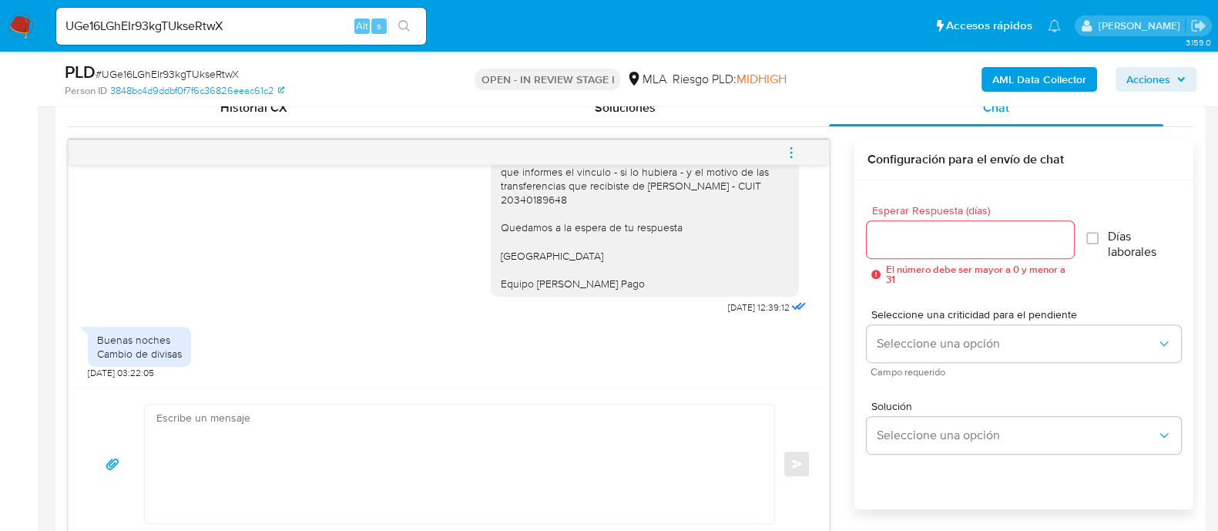
click at [358, 358] on div "Buenas noches Cambio de divisas 29/08/2025 03:22:05" at bounding box center [449, 349] width 722 height 61
click at [494, 467] on textarea at bounding box center [455, 464] width 599 height 119
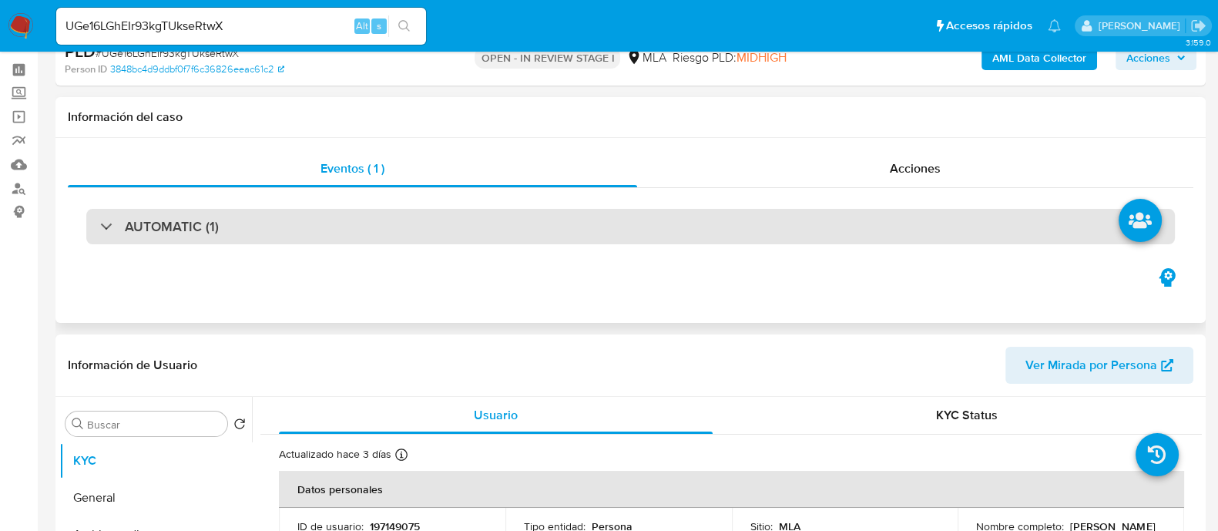
scroll to position [0, 0]
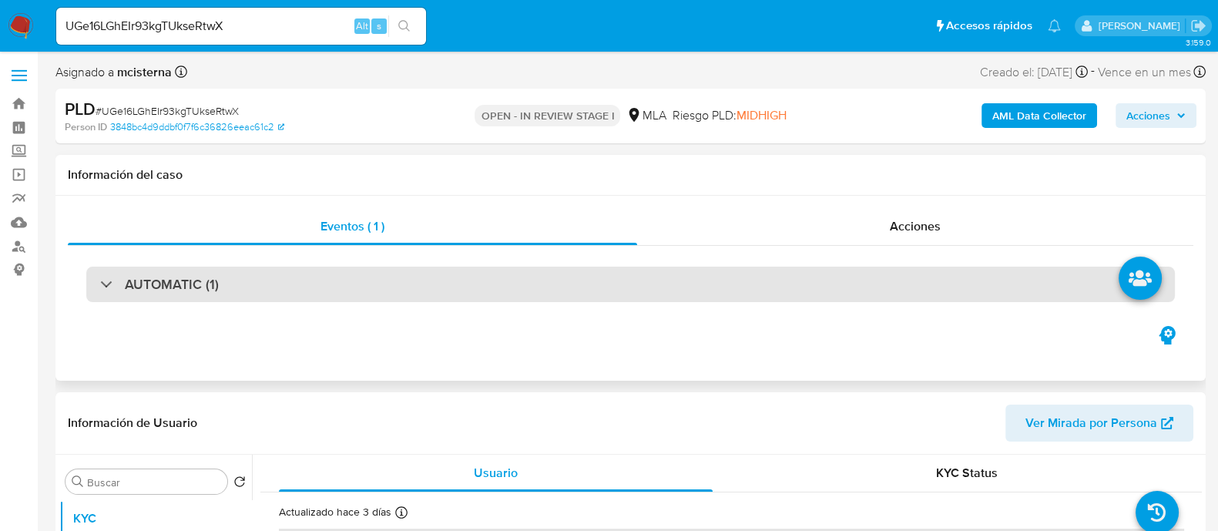
click at [246, 298] on div "AUTOMATIC (1)" at bounding box center [630, 284] width 1089 height 35
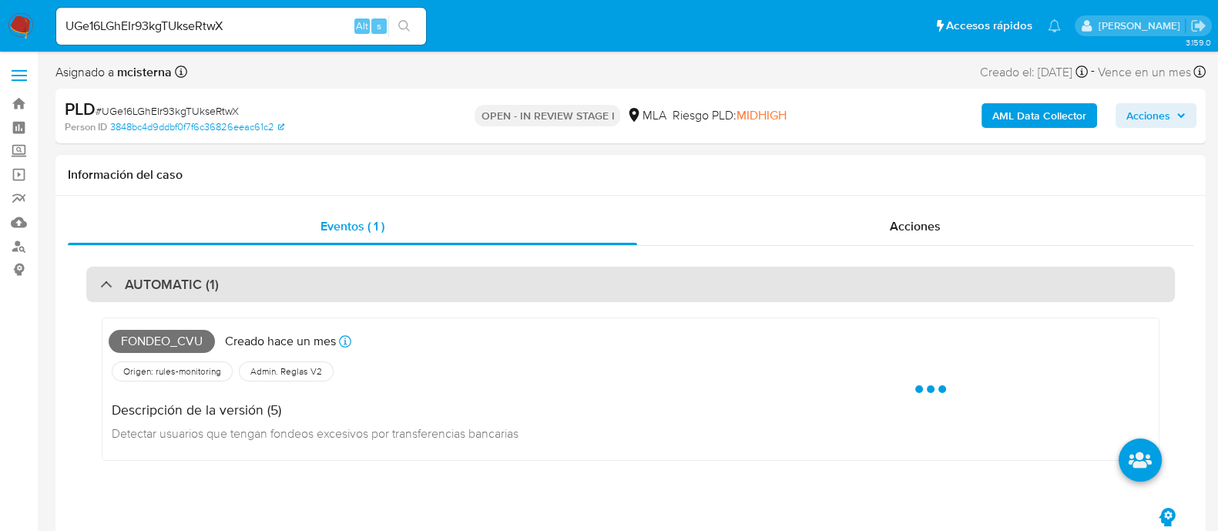
click at [246, 298] on div "AUTOMATIC (1)" at bounding box center [630, 284] width 1089 height 35
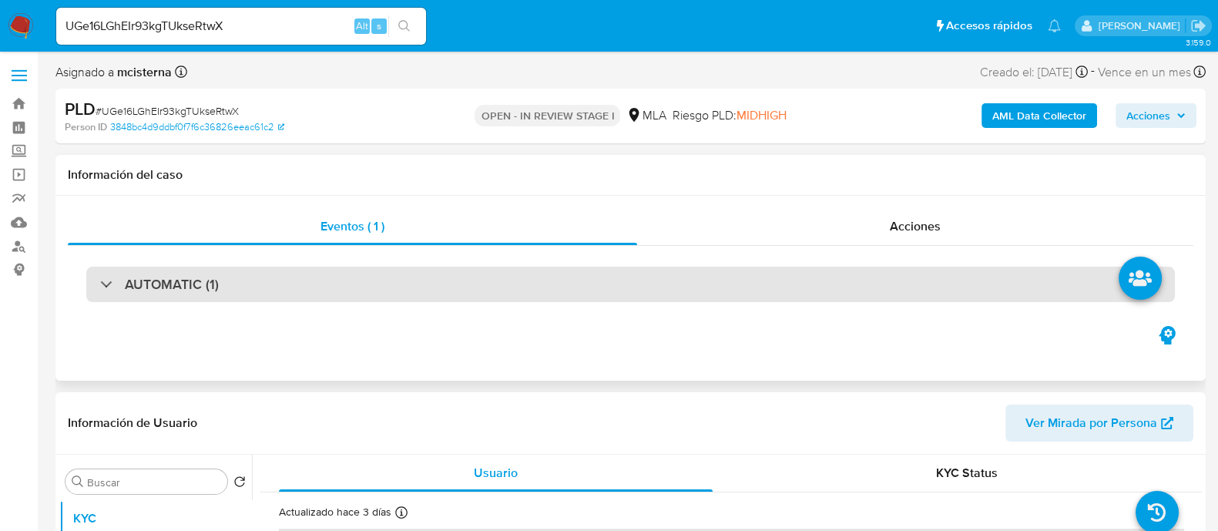
click at [285, 284] on div "AUTOMATIC (1)" at bounding box center [630, 284] width 1089 height 35
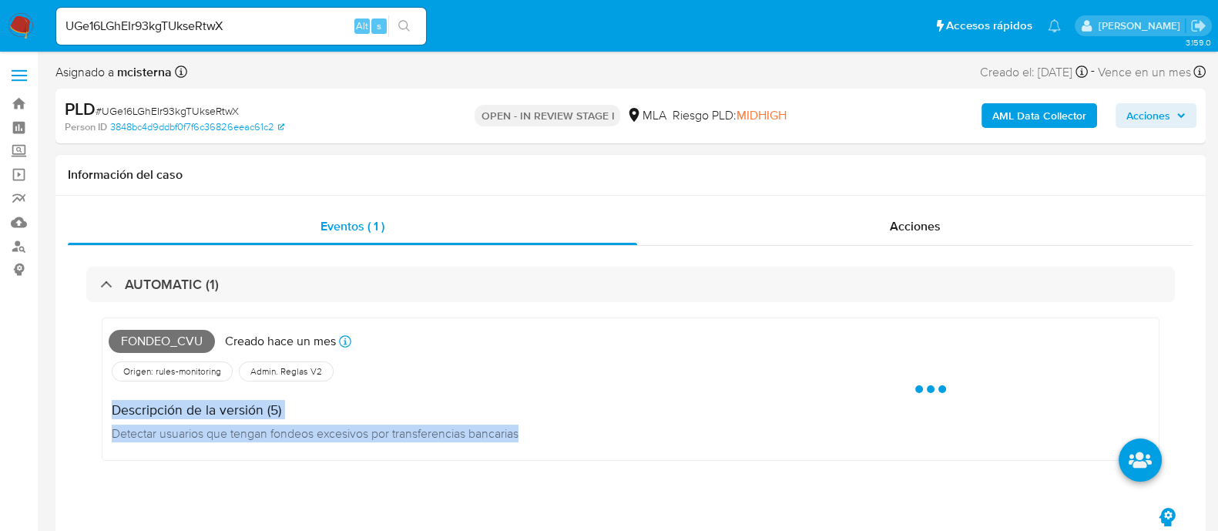
drag, startPoint x: 115, startPoint y: 411, endPoint x: 591, endPoint y: 447, distance: 477.6
click at [549, 449] on div "Descripción de la versión (5) Detectar usuarios que tengan fondeos excesivos po…" at bounding box center [409, 419] width 600 height 69
click at [638, 444] on div "Descripción de la versión (5) Detectar usuarios que tengan fondeos excesivos po…" at bounding box center [409, 419] width 600 height 69
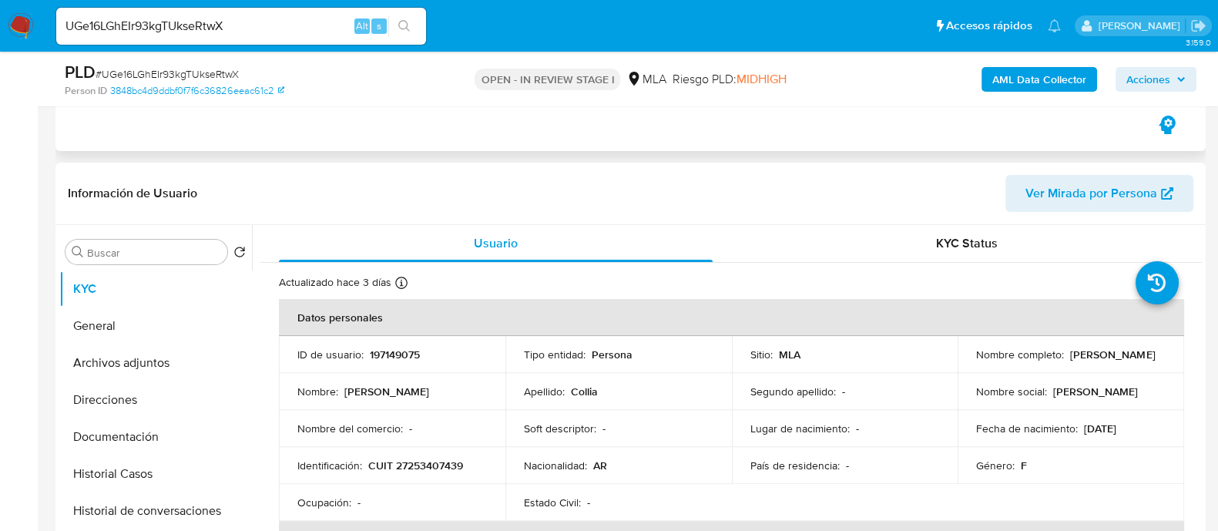
scroll to position [674, 0]
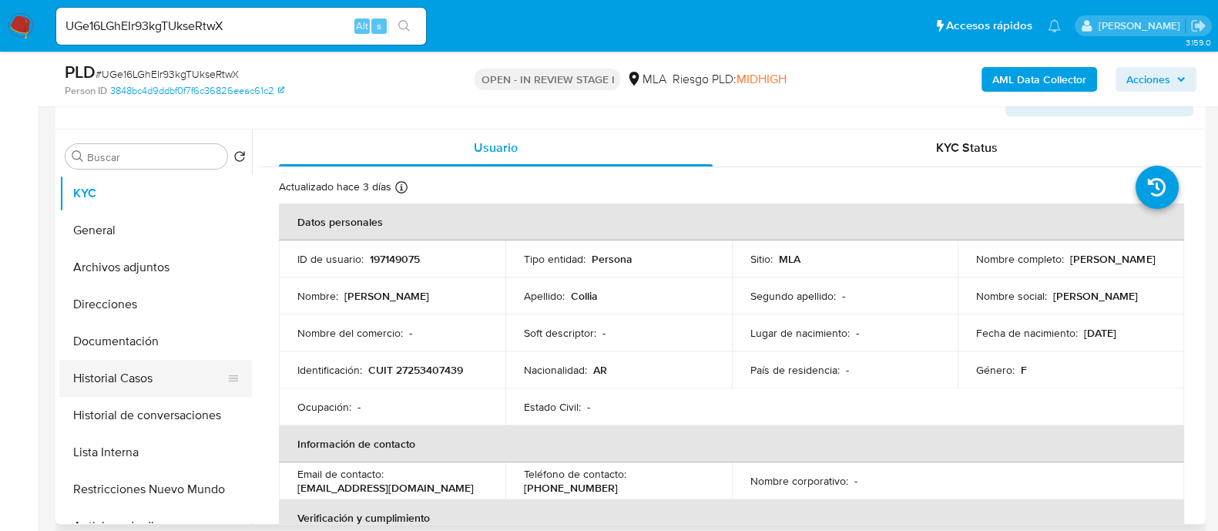
click at [119, 372] on button "Historial Casos" at bounding box center [149, 378] width 180 height 37
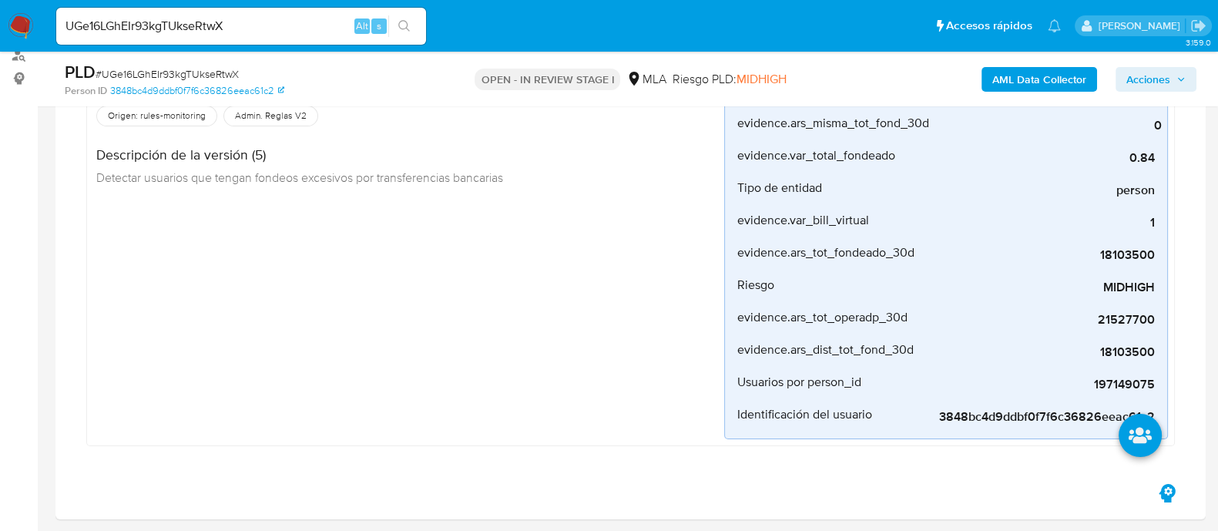
scroll to position [0, 0]
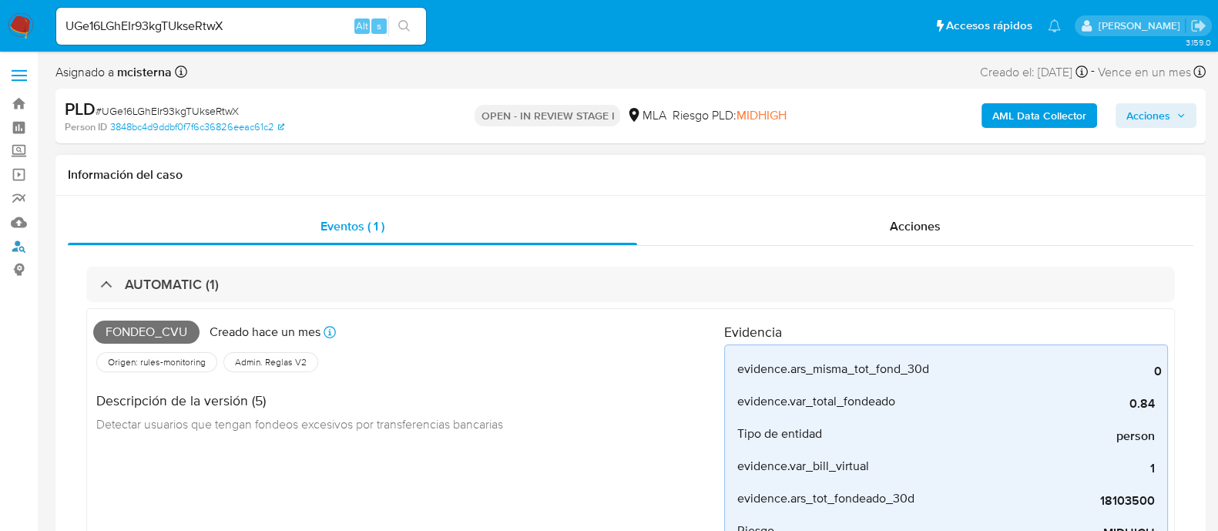
drag, startPoint x: 15, startPoint y: 250, endPoint x: 92, endPoint y: 255, distance: 77.2
click at [15, 250] on link "Buscador de personas" at bounding box center [91, 246] width 183 height 24
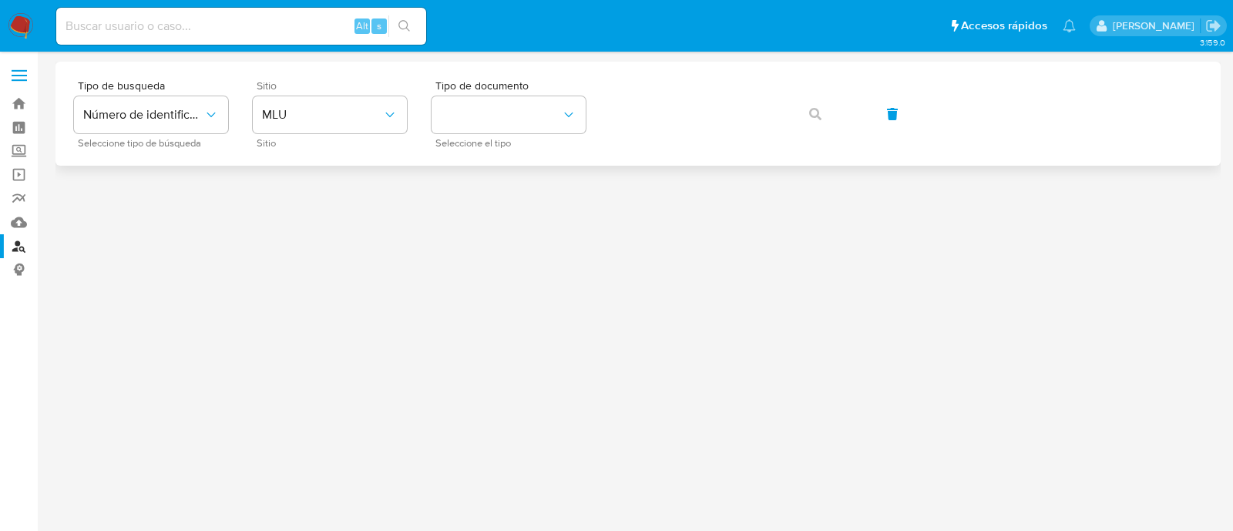
click at [347, 90] on span "Sitio" at bounding box center [334, 85] width 154 height 11
click at [366, 121] on span "MLU" at bounding box center [322, 114] width 120 height 15
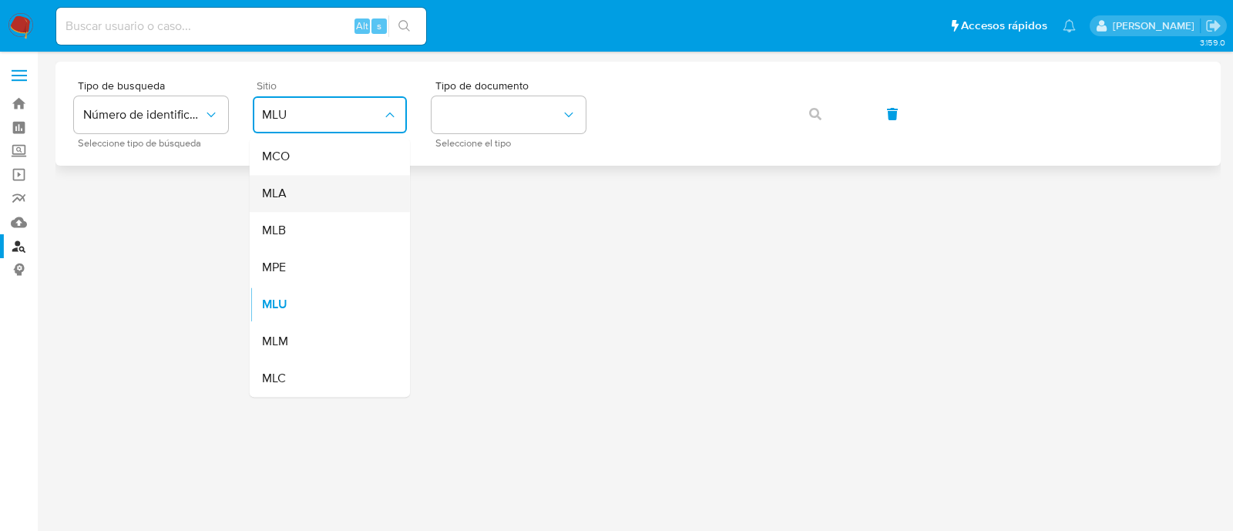
click at [343, 186] on div "MLA" at bounding box center [325, 193] width 126 height 37
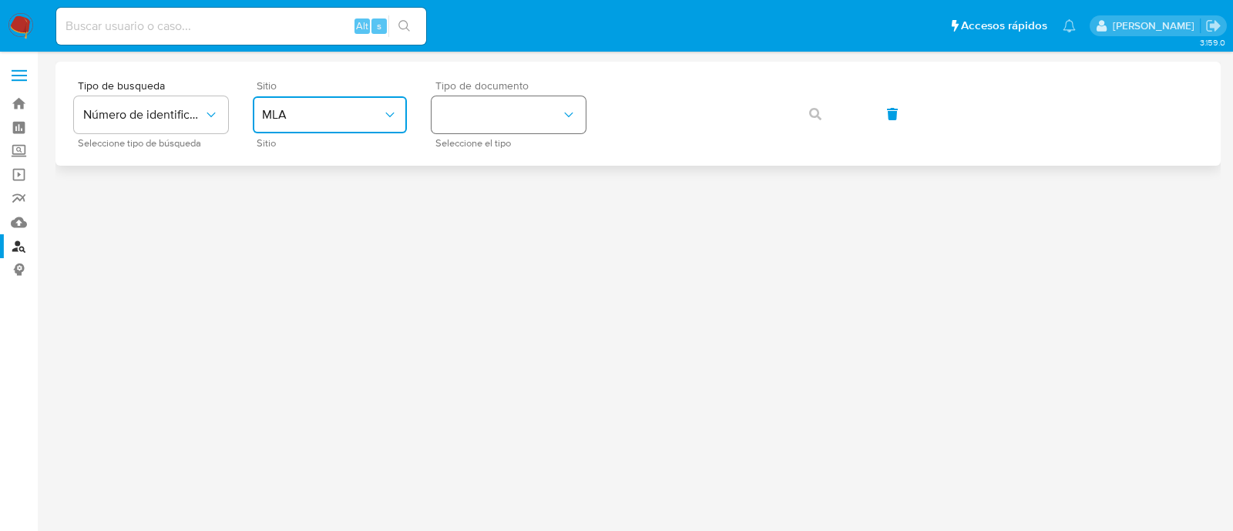
click at [473, 129] on button "identificationType" at bounding box center [509, 114] width 154 height 37
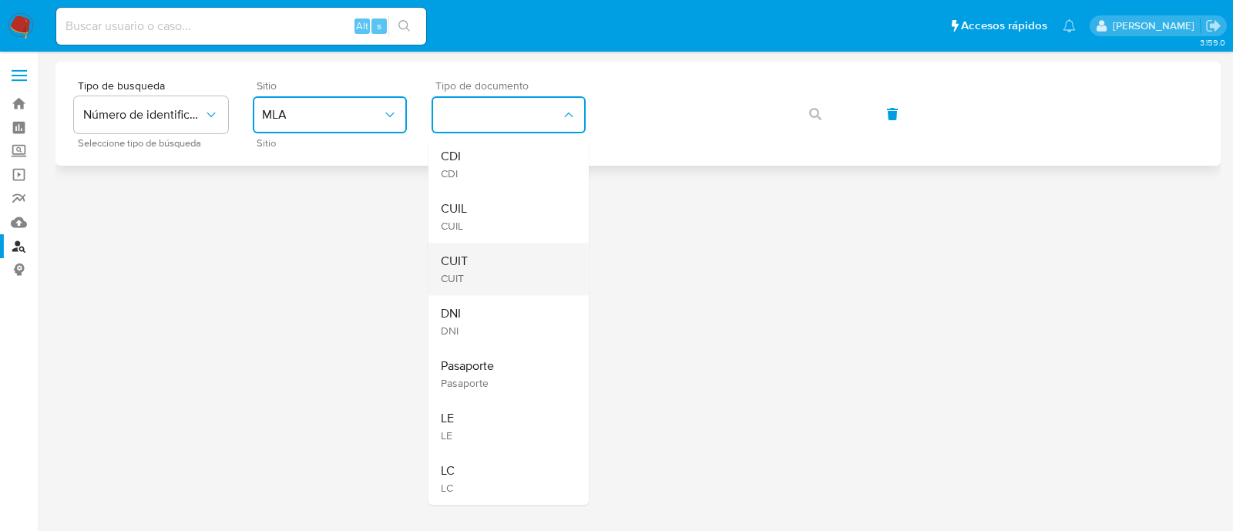
click at [475, 270] on div "CUIT CUIT" at bounding box center [504, 269] width 126 height 52
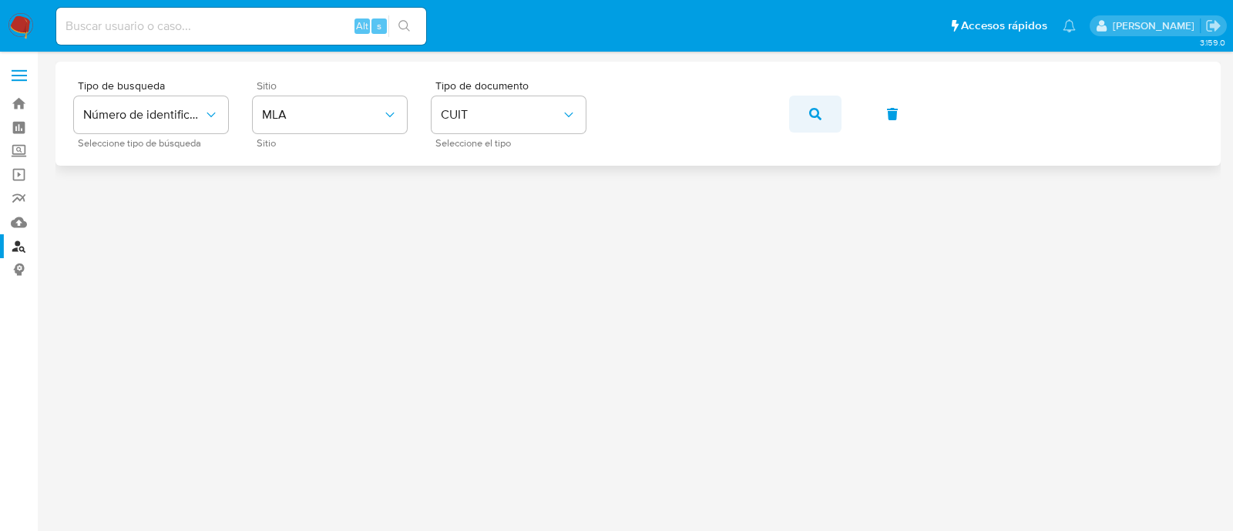
click at [821, 106] on span "button" at bounding box center [815, 114] width 12 height 34
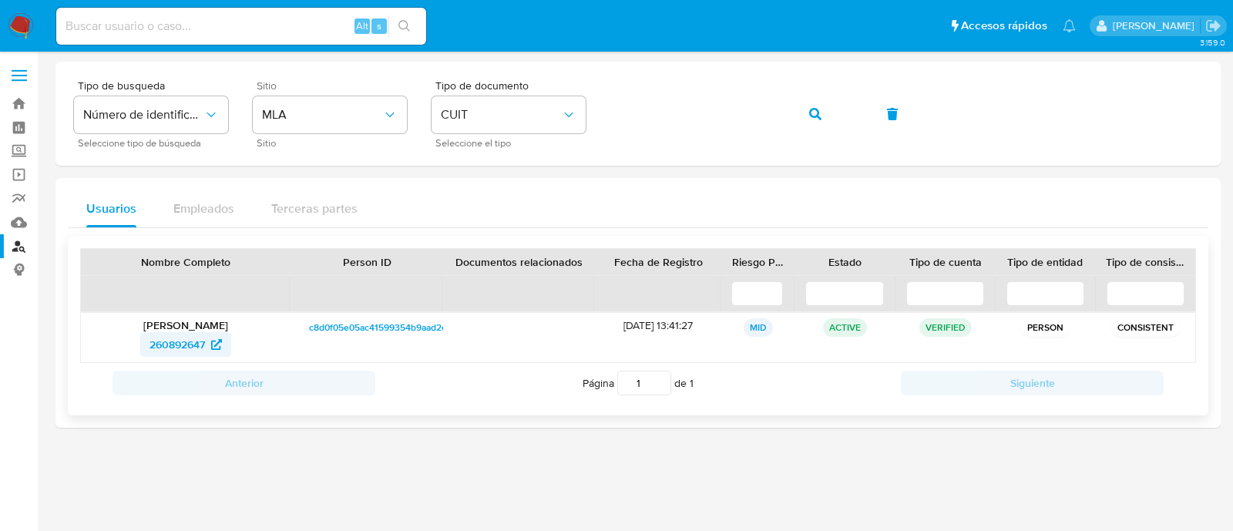
click at [178, 348] on span "260892647" at bounding box center [177, 344] width 55 height 25
click at [190, 33] on input at bounding box center [241, 26] width 370 height 20
paste input "UGe16LGhEIr93kgTUkseRtwX"
type input "UGe16LGhEIr93kgTUkseRtwX"
click at [398, 24] on icon "search-icon" at bounding box center [404, 26] width 12 height 12
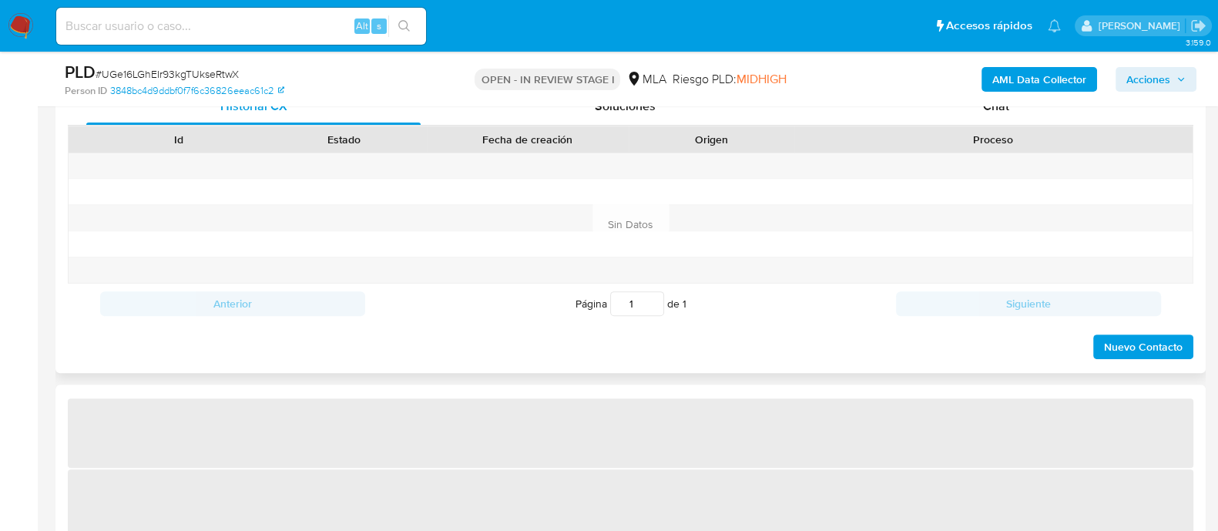
scroll to position [770, 0]
select select "10"
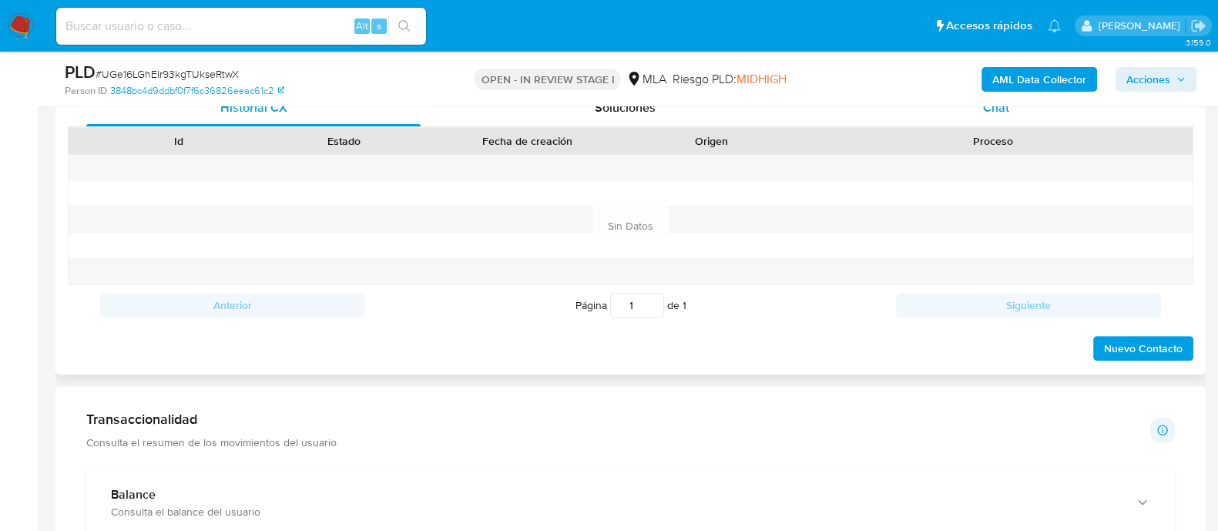
click at [1010, 106] on div "PLD # UGe16LGhEIr93kgTUkseRtwX Person ID 3848bc4d9ddbf0f7f6c36826eeac61c2 OPEN …" at bounding box center [630, 79] width 1151 height 55
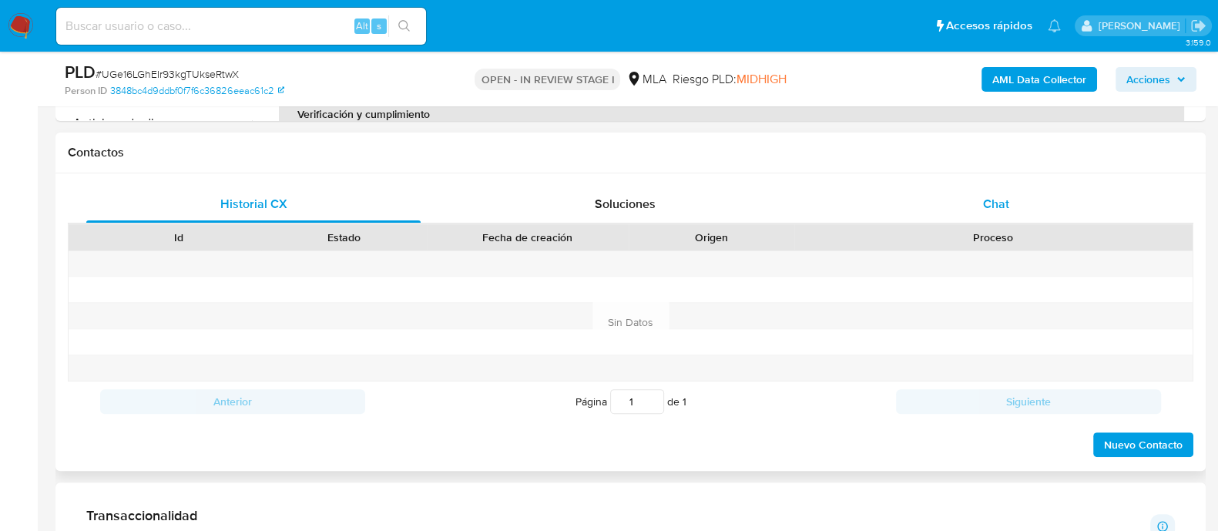
click at [983, 203] on div "Chat" at bounding box center [996, 204] width 334 height 37
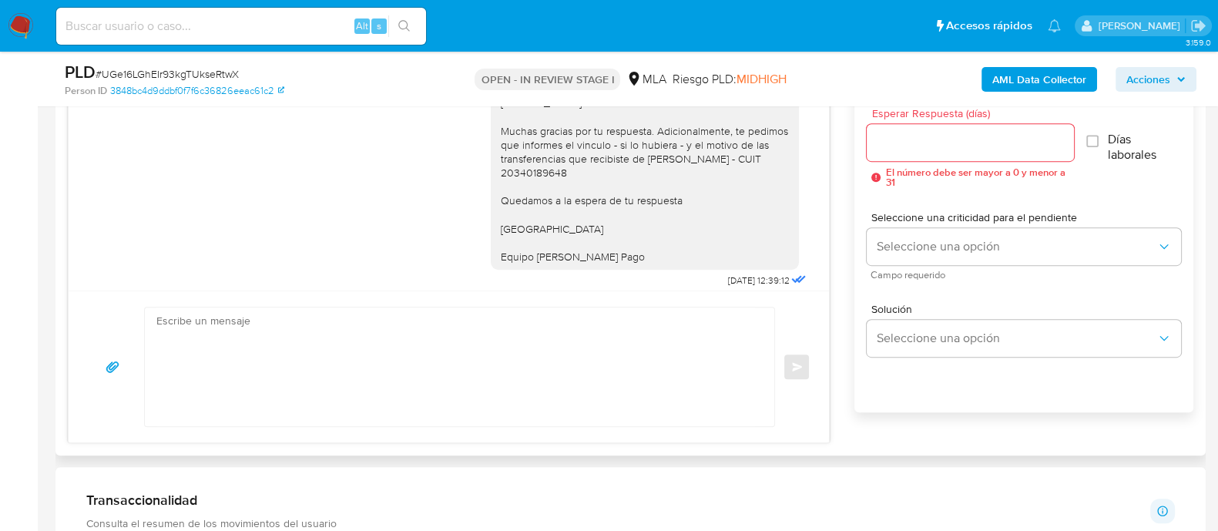
scroll to position [1129, 0]
drag, startPoint x: 533, startPoint y: 189, endPoint x: 720, endPoint y: 197, distance: 187.5
click at [720, 197] on div "[PERSON_NAME] Muchas gracias por tu respuesta. Adicionalmente, te pedimos que i…" at bounding box center [645, 179] width 290 height 168
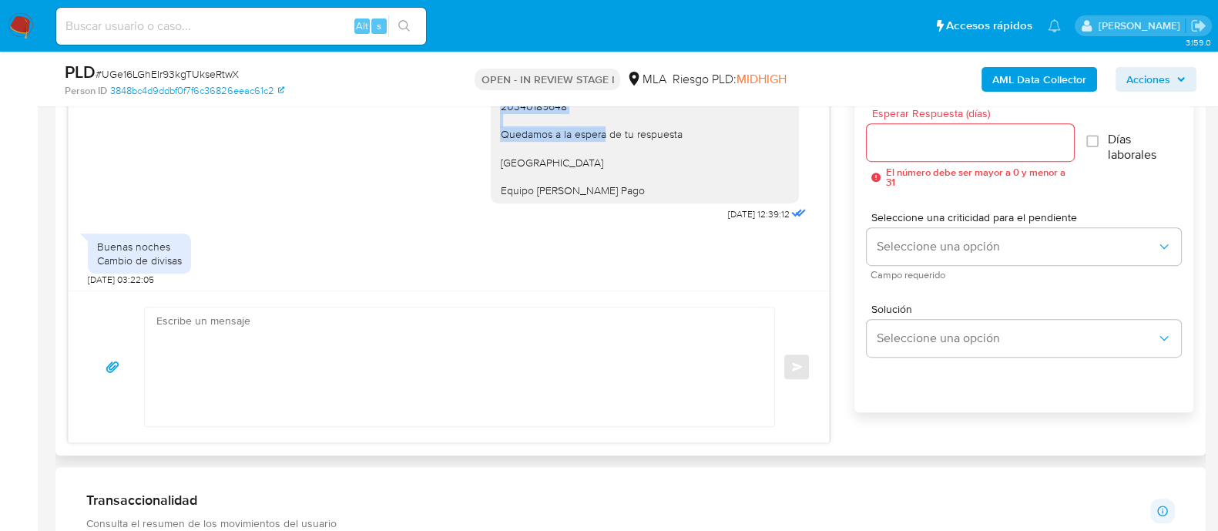
scroll to position [1225, 0]
click at [483, 244] on div "Buenas noches Cambio de divisas [DATE] 03:22:05" at bounding box center [449, 252] width 722 height 61
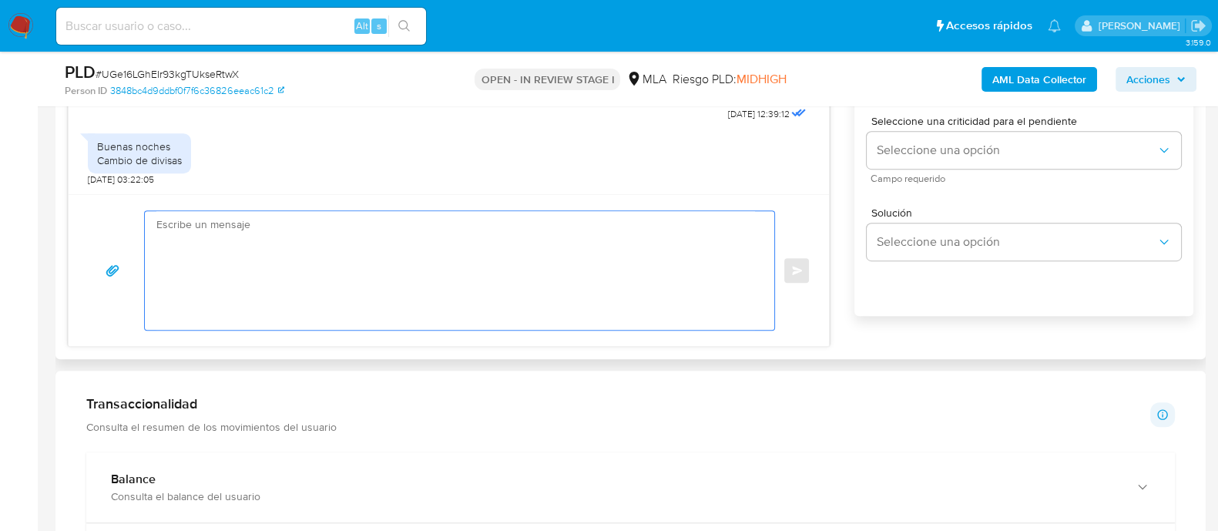
click at [476, 282] on textarea at bounding box center [455, 270] width 599 height 119
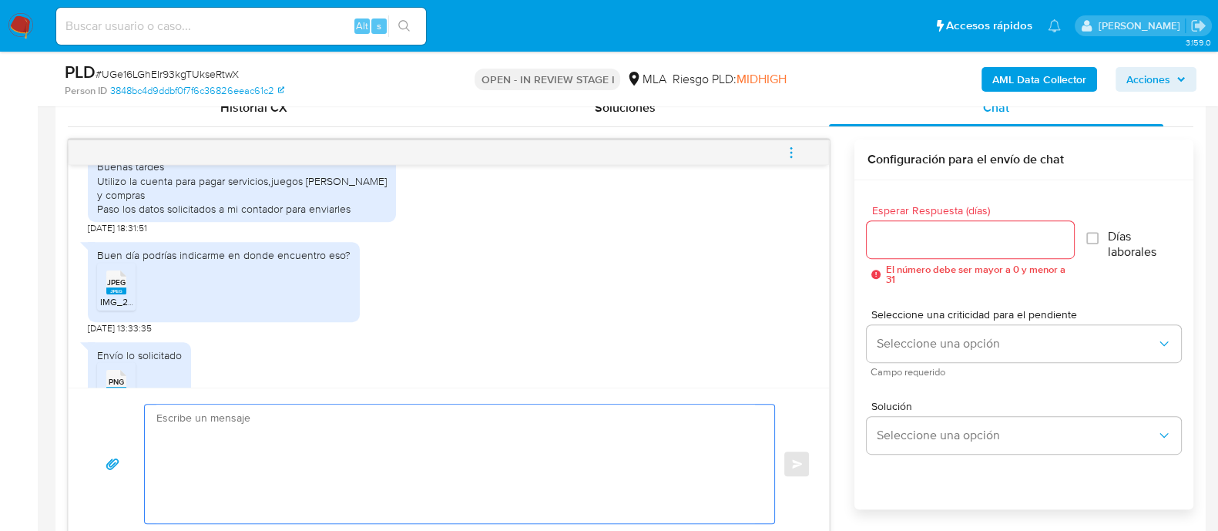
scroll to position [840, 0]
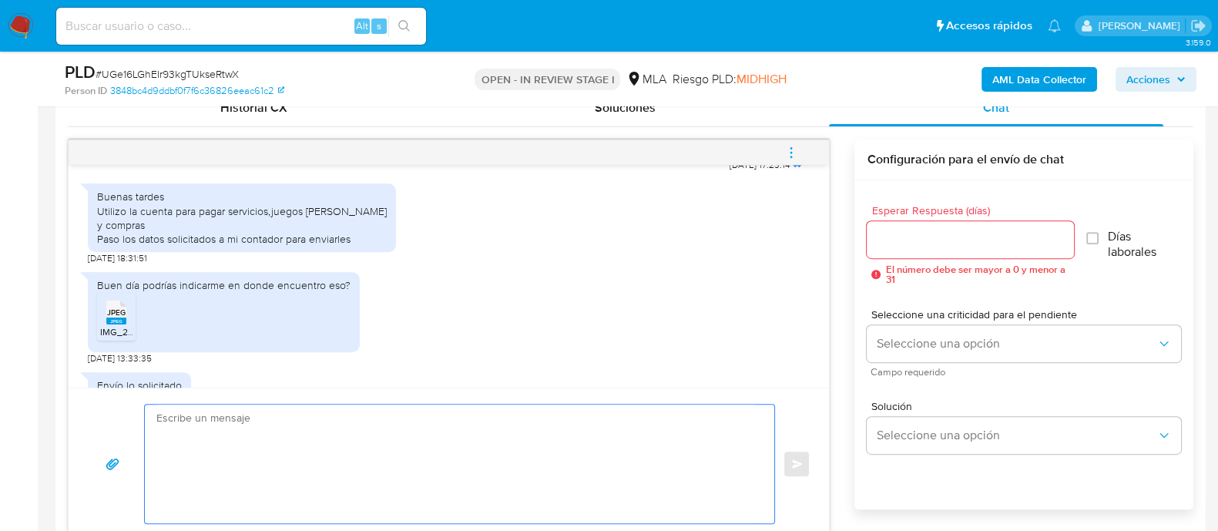
click at [230, 245] on div "Buenas tardes Utilizo la cuenta para pagar servicios,juegos [PERSON_NAME] y com…" at bounding box center [242, 218] width 290 height 56
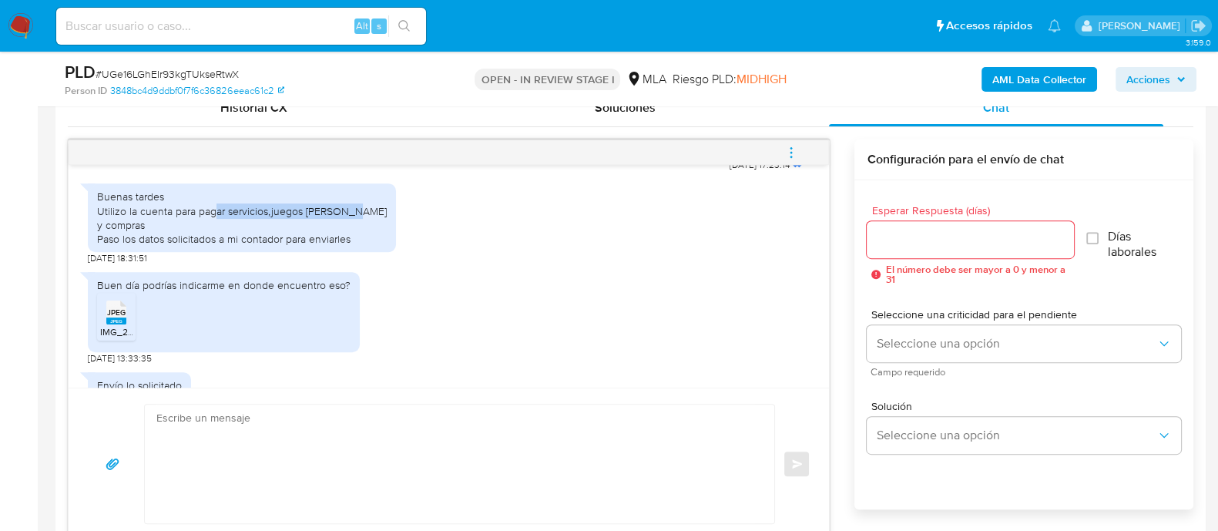
drag, startPoint x: 213, startPoint y: 238, endPoint x: 361, endPoint y: 238, distance: 148.0
click at [361, 238] on div "Buenas tardes Utilizo la cuenta para pagar servicios,juegos [PERSON_NAME] y com…" at bounding box center [242, 218] width 290 height 56
click at [251, 246] on div "Buenas tardes Utilizo la cuenta para pagar servicios,juegos [PERSON_NAME] y com…" at bounding box center [242, 218] width 290 height 56
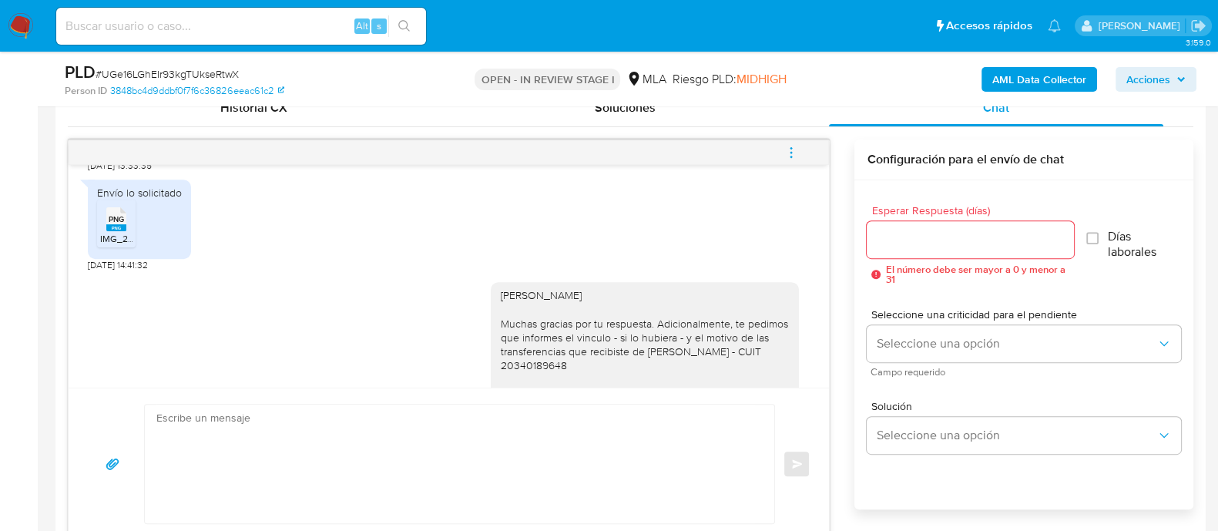
scroll to position [1225, 0]
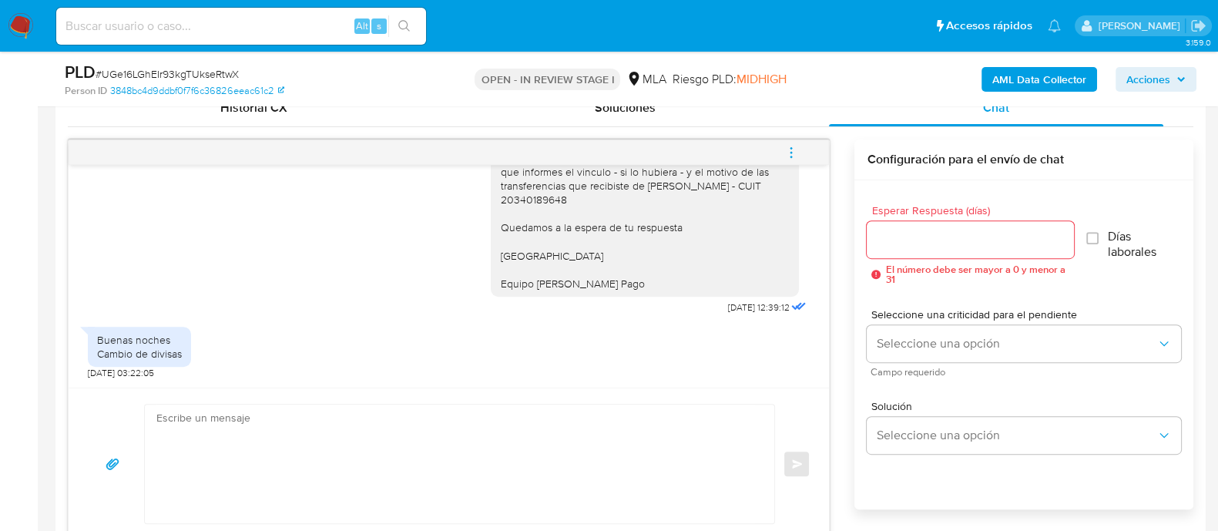
click at [387, 396] on div "Enviar" at bounding box center [449, 464] width 761 height 152
click at [370, 423] on textarea at bounding box center [455, 464] width 599 height 119
drag, startPoint x: 628, startPoint y: 186, endPoint x: 642, endPoint y: 210, distance: 27.0
click at [642, 210] on div "[PERSON_NAME] Muchas gracias por tu respuesta. Adicionalmente, te pedimos que i…" at bounding box center [645, 207] width 290 height 168
click at [553, 200] on div "[PERSON_NAME] Muchas gracias por tu respuesta. Adicionalmente, te pedimos que i…" at bounding box center [645, 207] width 290 height 168
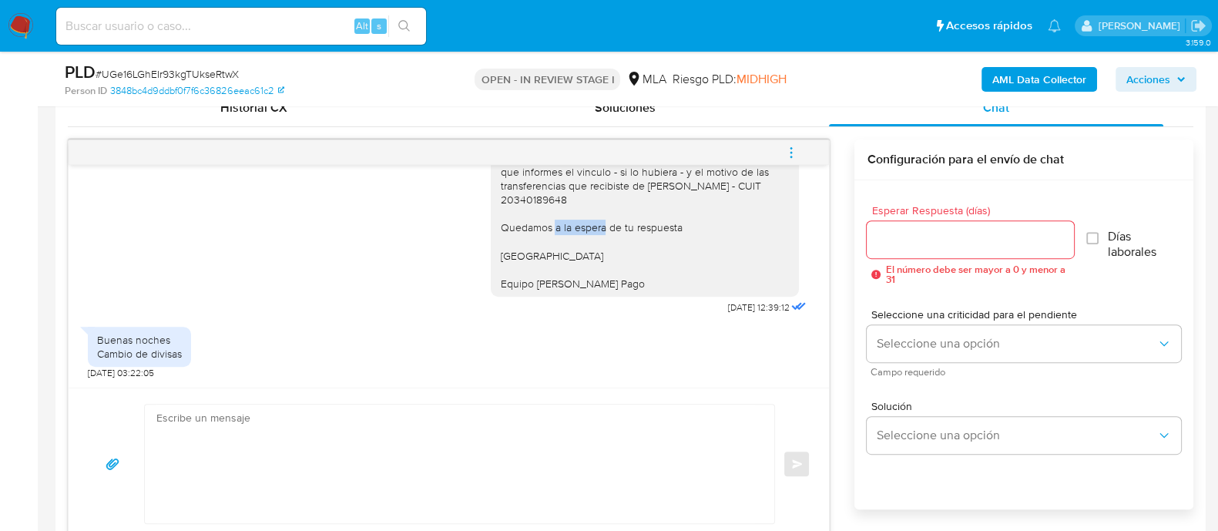
click at [553, 200] on div "[PERSON_NAME] Muchas gracias por tu respuesta. Adicionalmente, te pedimos que i…" at bounding box center [645, 207] width 290 height 168
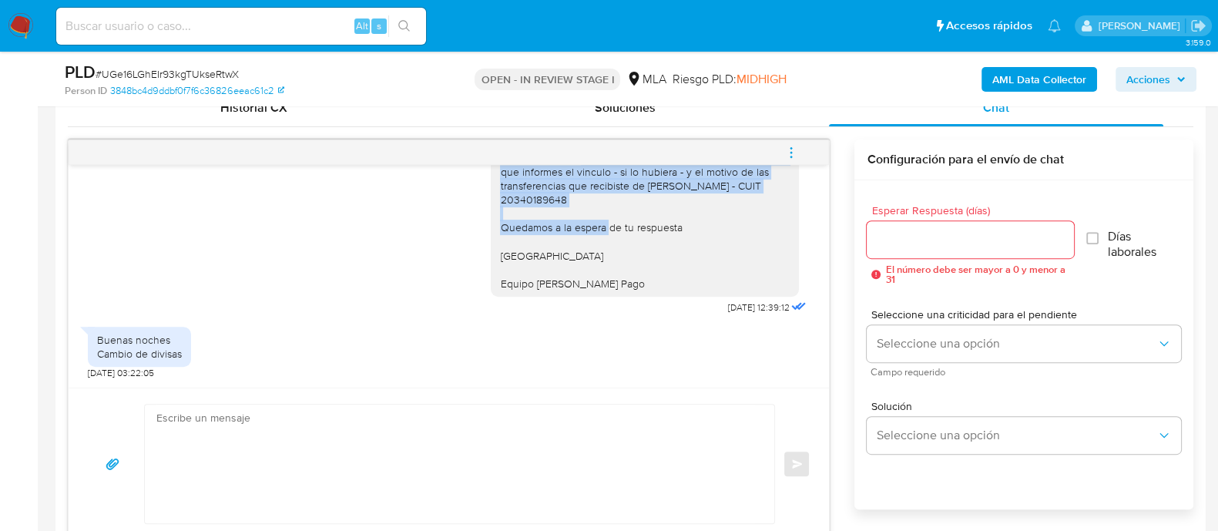
click at [553, 200] on div "[PERSON_NAME] Muchas gracias por tu respuesta. Adicionalmente, te pedimos que i…" at bounding box center [645, 207] width 290 height 168
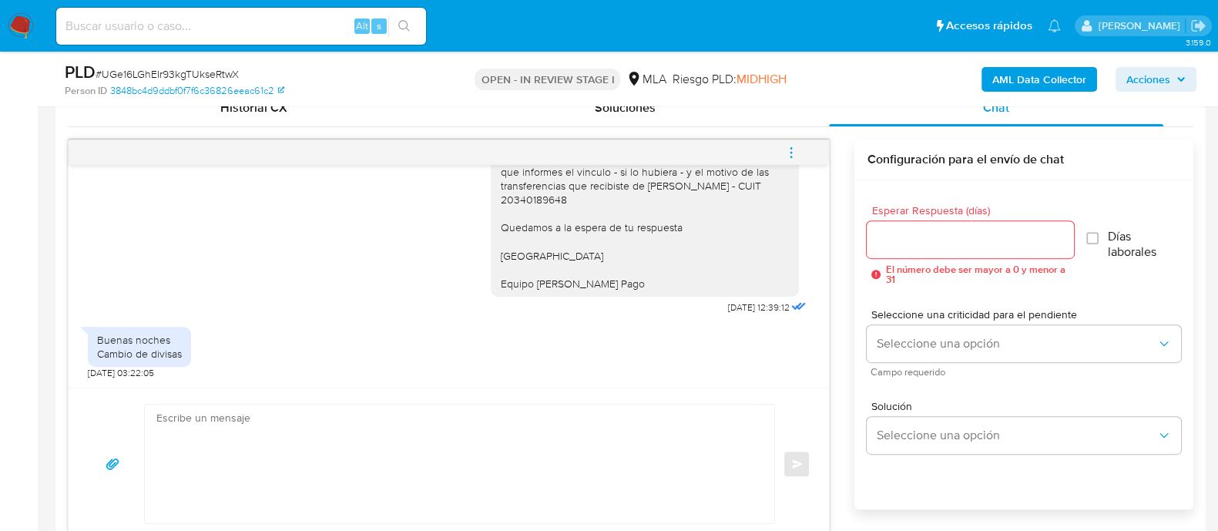
click at [297, 32] on input at bounding box center [241, 26] width 370 height 20
paste input "2lNZlfHmCm8N7W8PLdHyK9rF"
type input "2lNZlfHmCm8N7W8PLdHyK9rF"
drag, startPoint x: 407, startPoint y: 28, endPoint x: 393, endPoint y: 21, distance: 15.5
click at [405, 28] on icon "search-icon" at bounding box center [404, 26] width 12 height 12
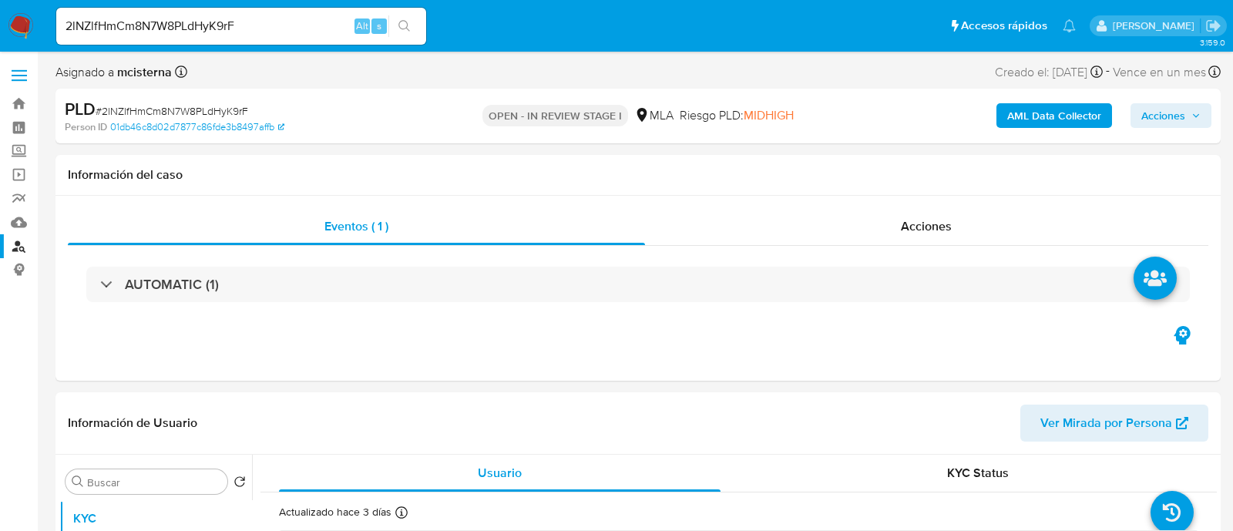
select select "10"
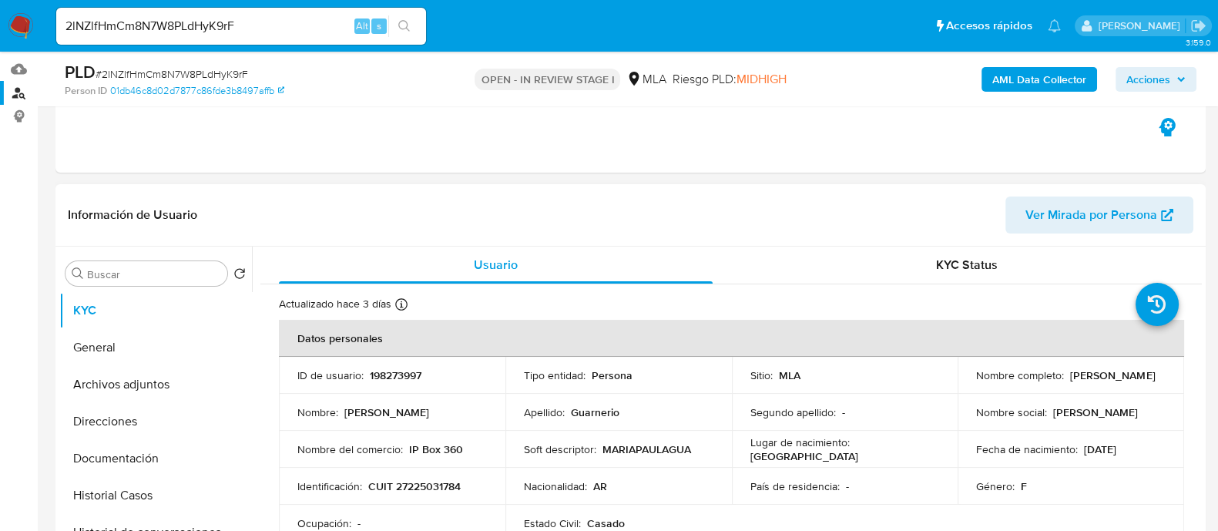
scroll to position [385, 0]
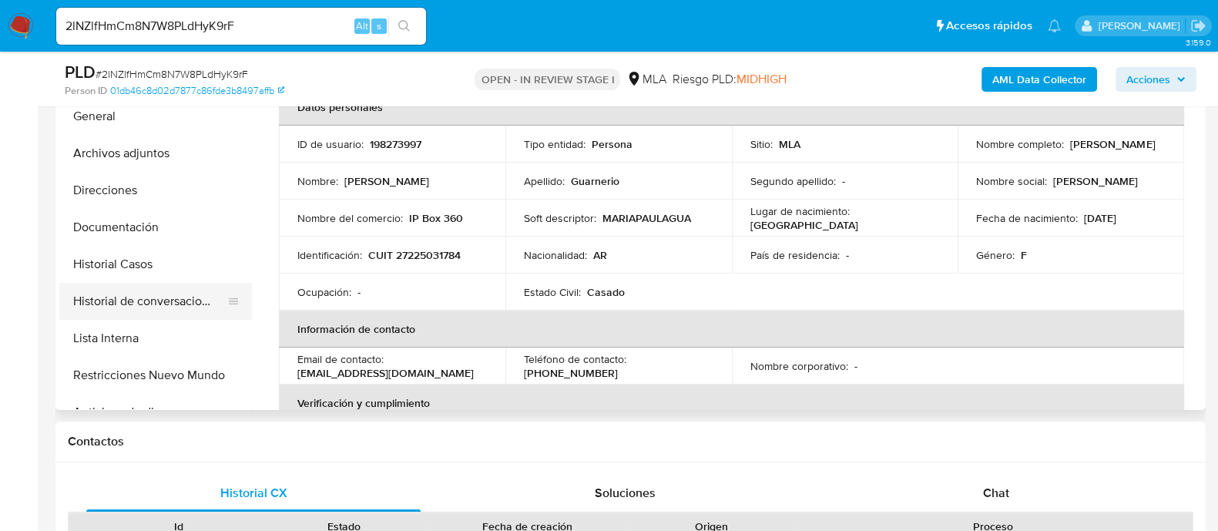
click at [186, 297] on button "Historial de conversaciones" at bounding box center [149, 301] width 180 height 37
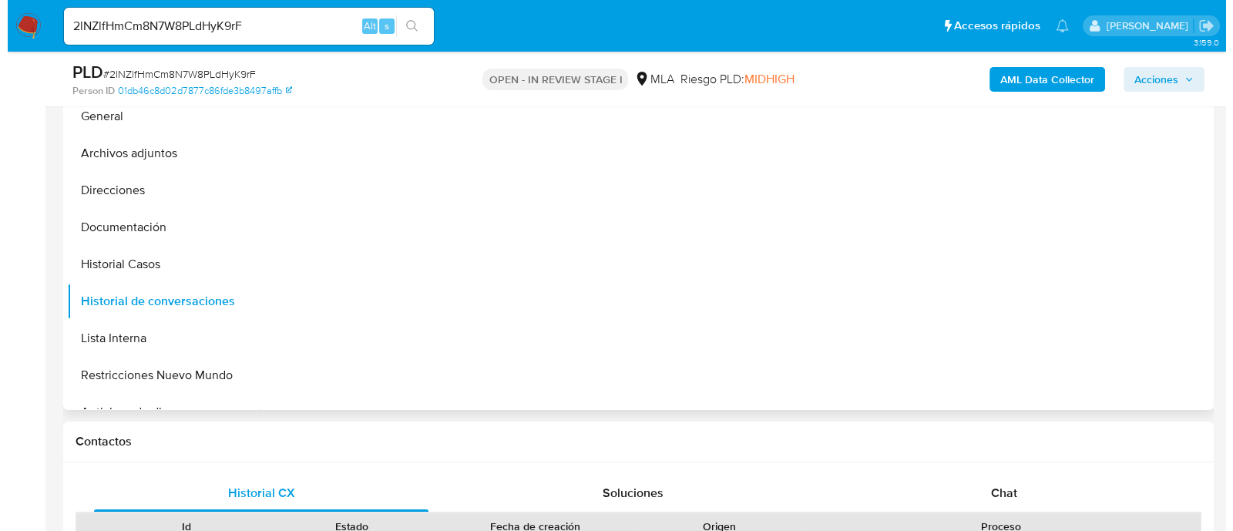
scroll to position [289, 0]
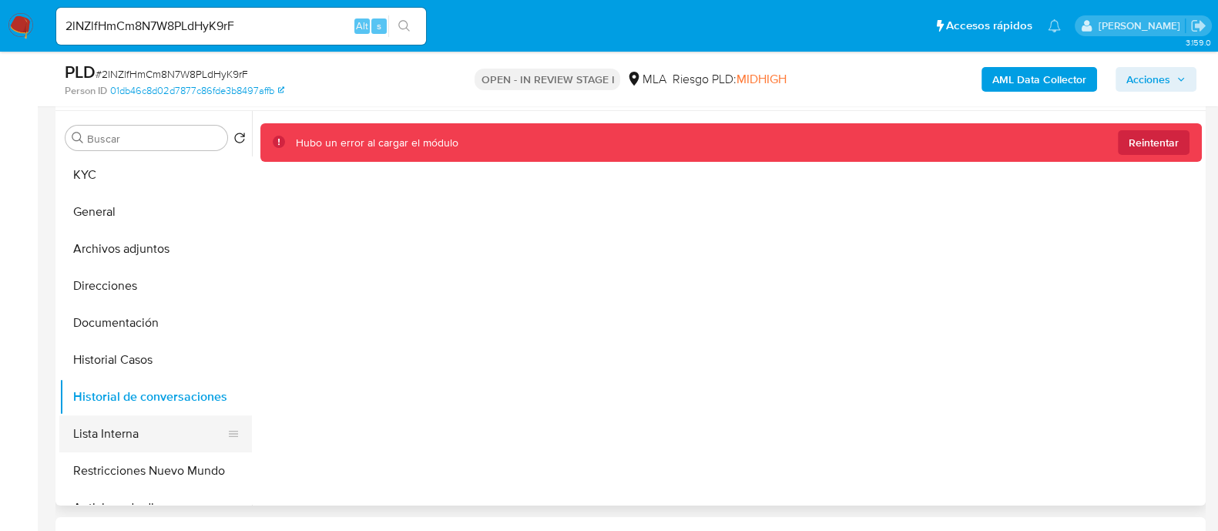
click at [120, 432] on button "Lista Interna" at bounding box center [149, 433] width 180 height 37
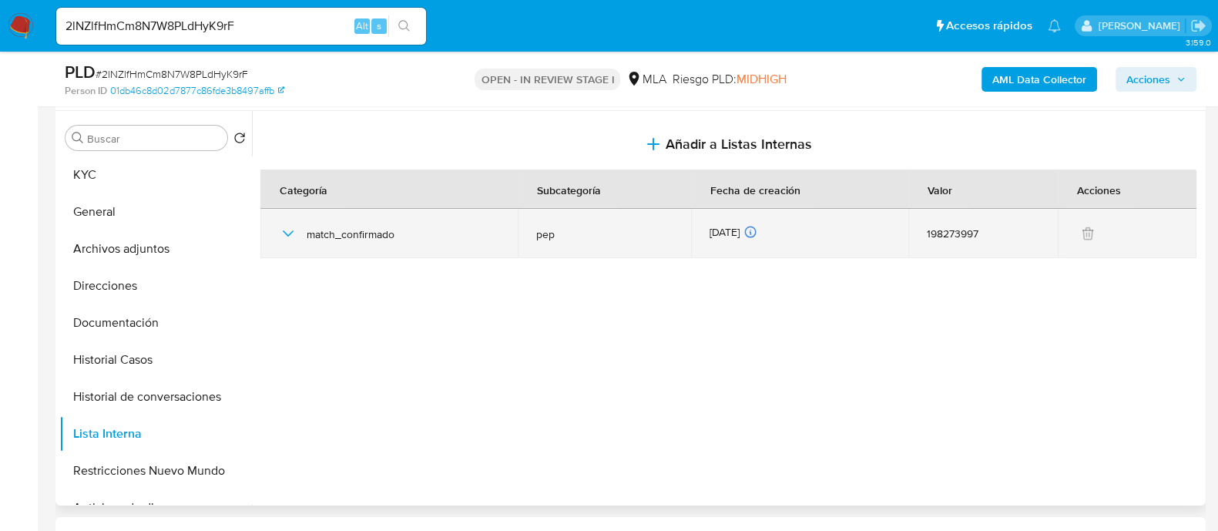
click at [284, 233] on icon "button" at bounding box center [288, 233] width 18 height 18
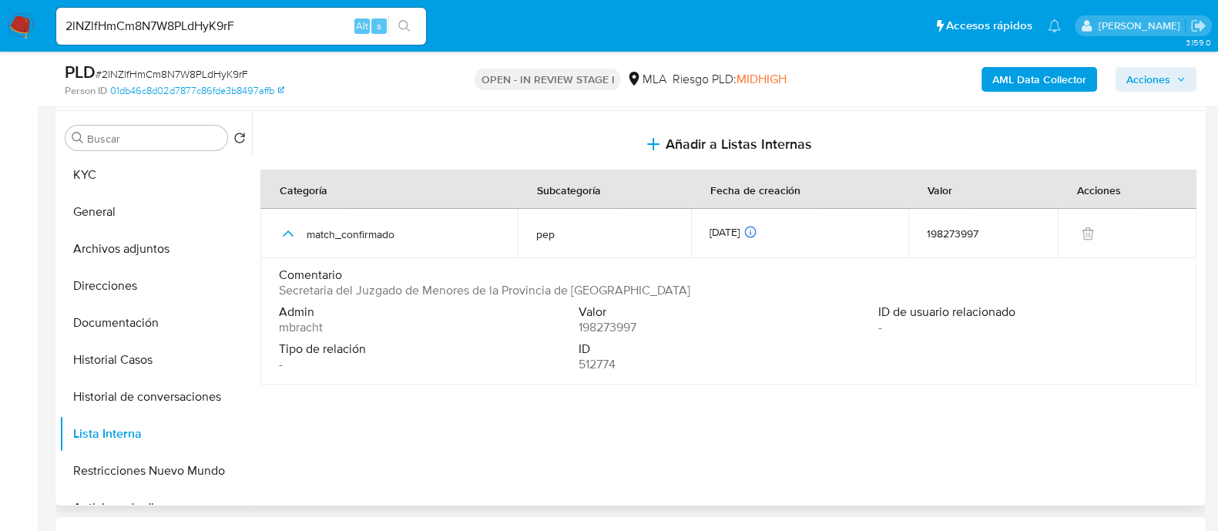
click at [337, 297] on div "Comentario Secretaria del Juzgado de Menores de la Provincia de [GEOGRAPHIC_DAT…" at bounding box center [728, 285] width 899 height 37
click at [186, 408] on button "Historial de conversaciones" at bounding box center [149, 396] width 180 height 37
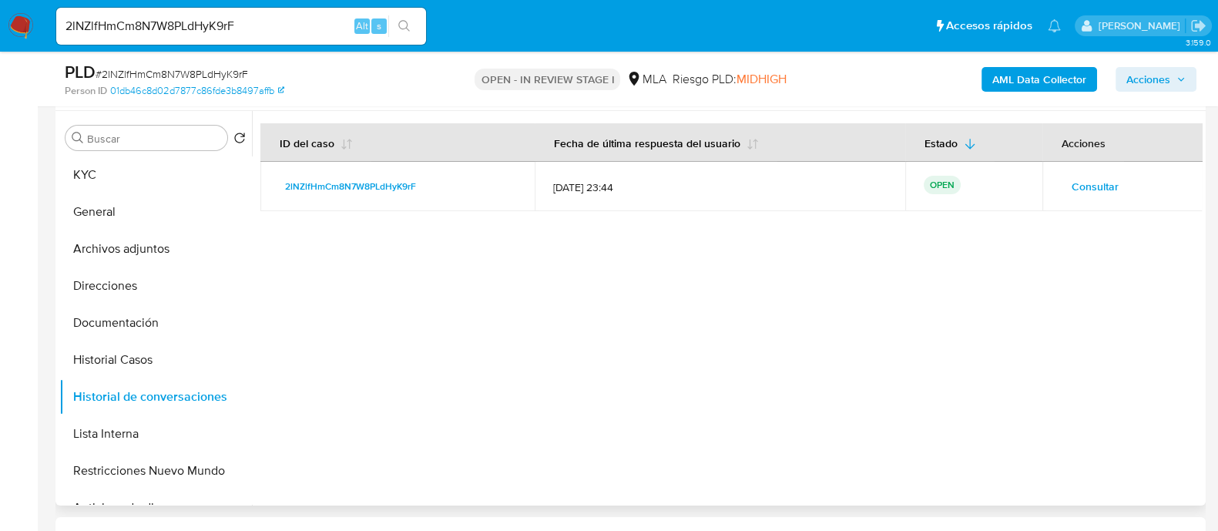
click at [1105, 185] on span "Consultar" at bounding box center [1095, 187] width 47 height 22
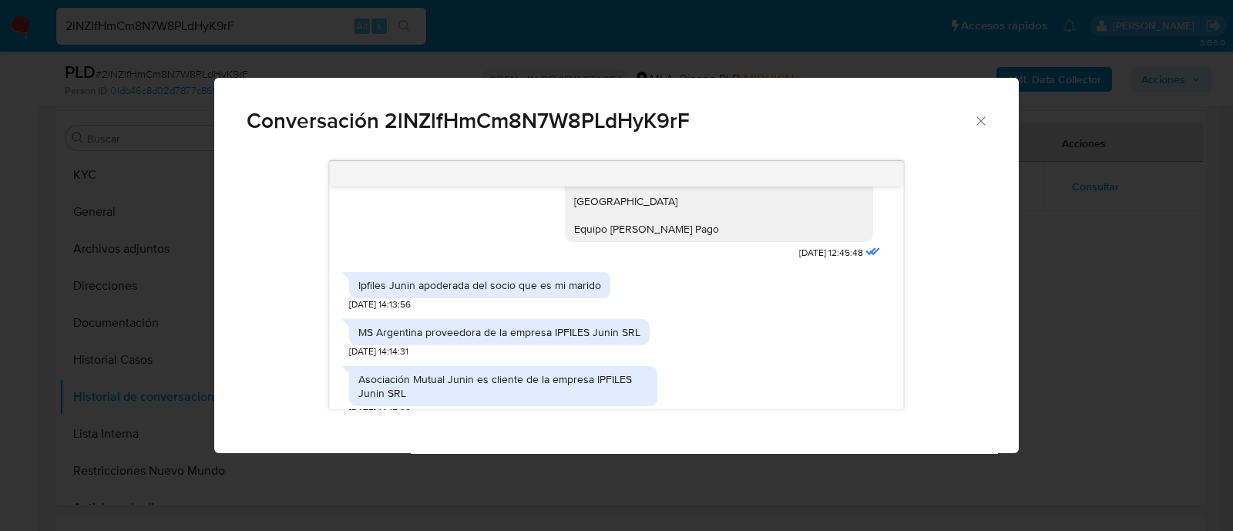
scroll to position [1638, 0]
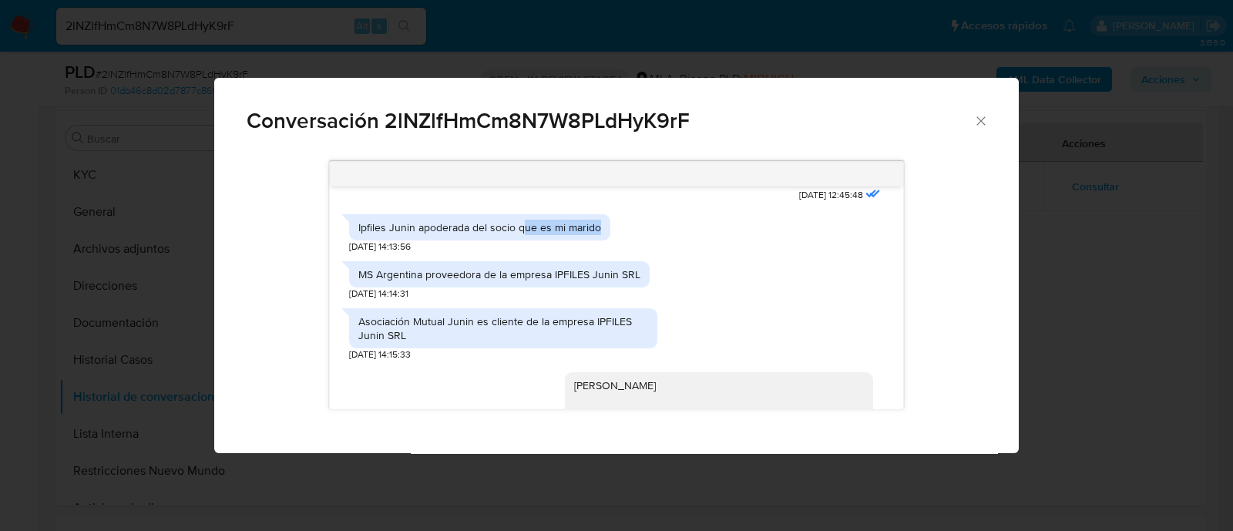
drag, startPoint x: 520, startPoint y: 252, endPoint x: 601, endPoint y: 258, distance: 81.2
click at [601, 240] on div "Ipfiles Junin apoderada del socio que es mi marido" at bounding box center [479, 227] width 261 height 26
click at [542, 234] on div "Ipfiles Junin apoderada del socio que es mi marido" at bounding box center [479, 227] width 243 height 14
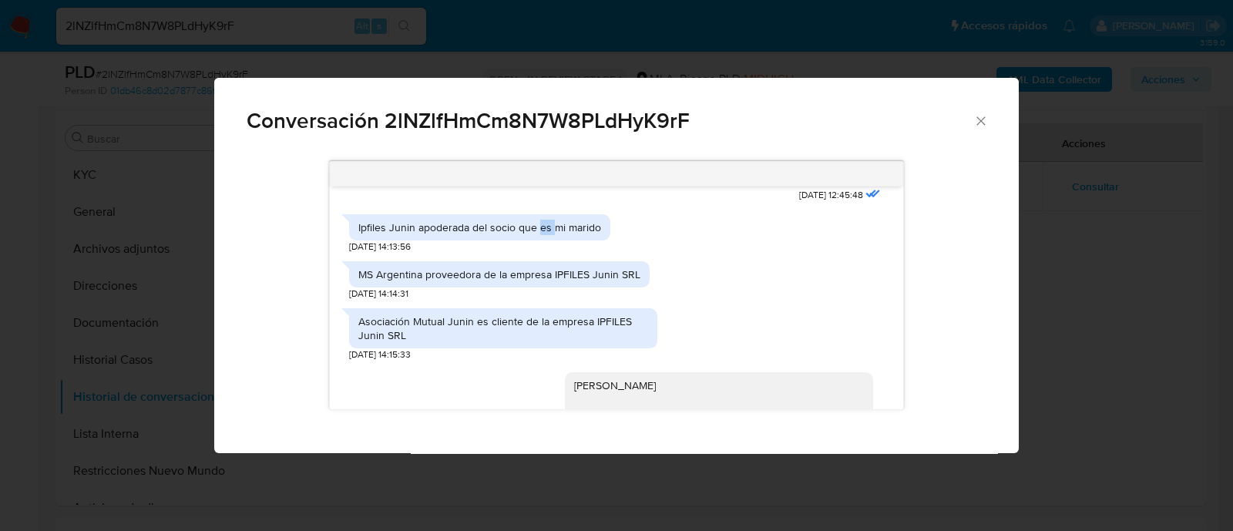
click at [542, 234] on div "Ipfiles Junin apoderada del socio que es mi marido" at bounding box center [479, 227] width 243 height 14
click at [694, 283] on div "MS Argentina proveedora de la empresa IPFILES Junin SRL [DATE] 14:14:31" at bounding box center [616, 277] width 535 height 47
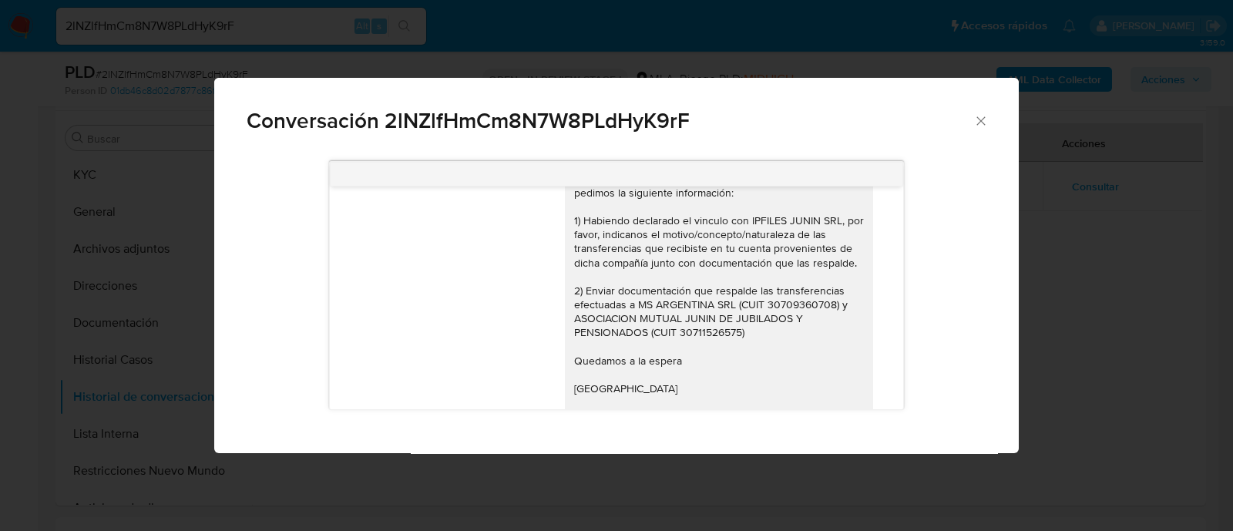
scroll to position [1830, 0]
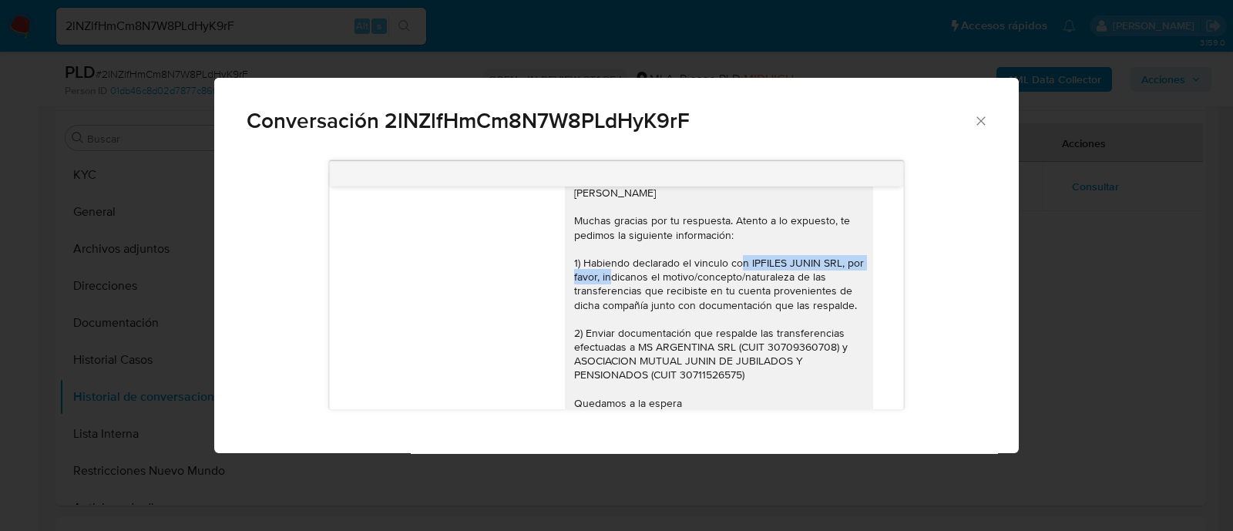
drag, startPoint x: 667, startPoint y: 291, endPoint x: 832, endPoint y: 293, distance: 164.9
click at [832, 293] on div "[PERSON_NAME] Muchas gracias por tu respuesta. Atento a lo expuesto, te pedimos…" at bounding box center [719, 326] width 290 height 281
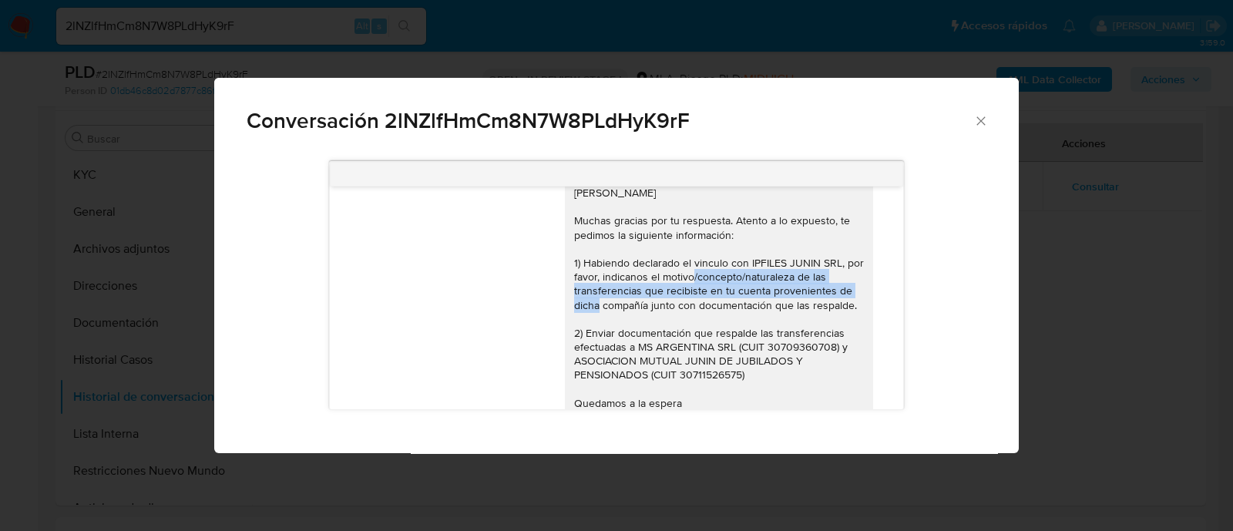
drag, startPoint x: 617, startPoint y: 310, endPoint x: 795, endPoint y: 312, distance: 178.0
click at [795, 312] on div "[PERSON_NAME] Muchas gracias por tu respuesta. Atento a lo expuesto, te pedimos…" at bounding box center [719, 326] width 290 height 281
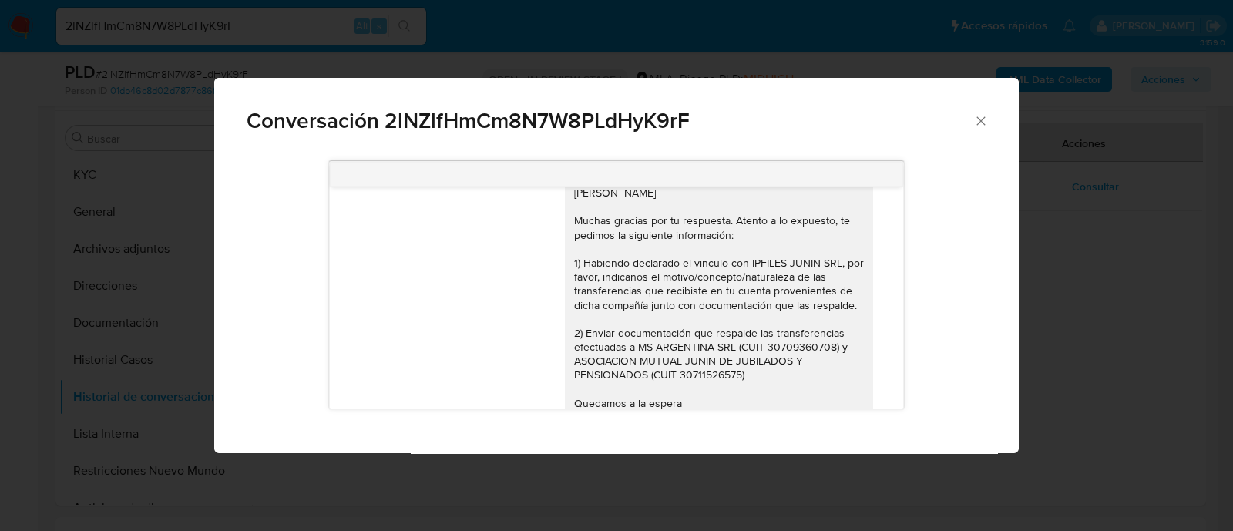
click at [690, 328] on div "[PERSON_NAME] Muchas gracias por tu respuesta. Atento a lo expuesto, te pedimos…" at bounding box center [719, 326] width 290 height 281
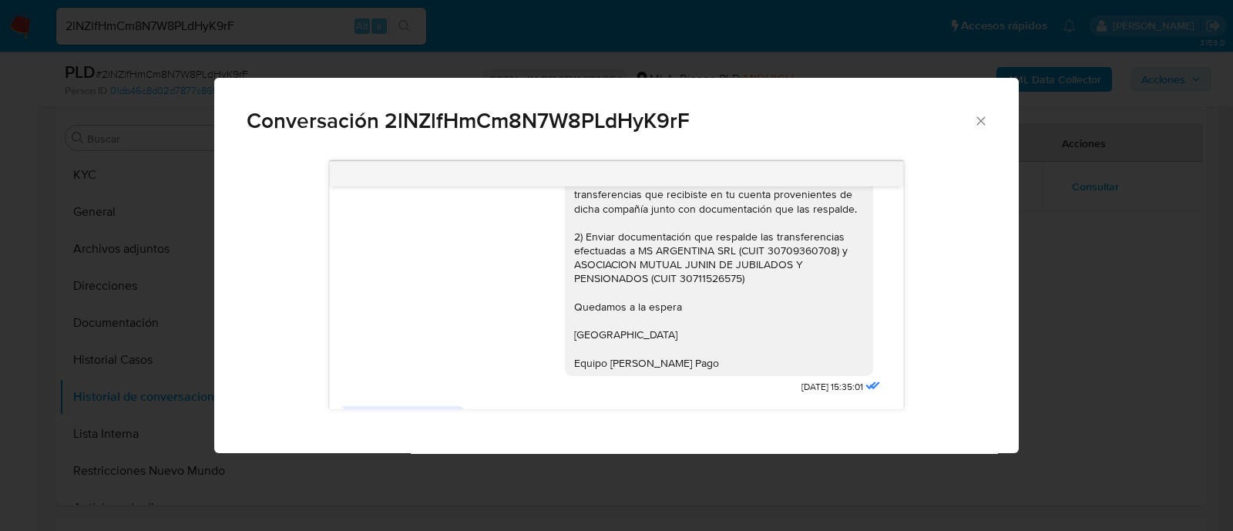
drag, startPoint x: 617, startPoint y: 270, endPoint x: 731, endPoint y: 304, distance: 119.7
click at [731, 304] on div "[PERSON_NAME] Muchas gracias por tu respuesta. Atento a lo expuesto, te pedimos…" at bounding box center [719, 229] width 290 height 281
click at [670, 294] on div "[PERSON_NAME] Muchas gracias por tu respuesta. Atento a lo expuesto, te pedimos…" at bounding box center [719, 229] width 290 height 281
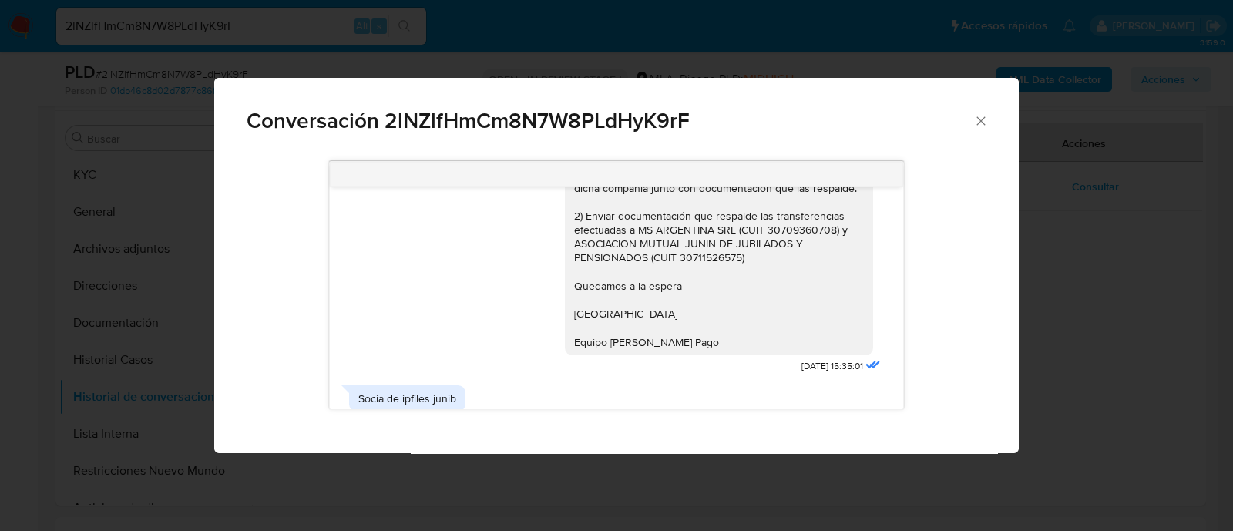
scroll to position [1851, 0]
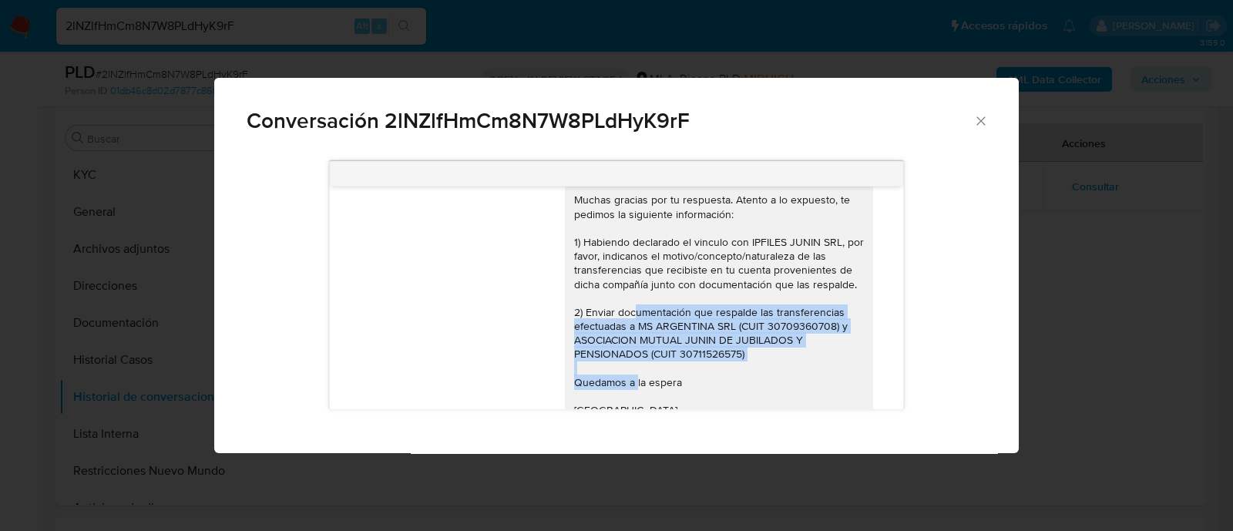
drag, startPoint x: 562, startPoint y: 342, endPoint x: 768, endPoint y: 387, distance: 211.3
click at [758, 387] on div "[PERSON_NAME] Muchas gracias por tu respuesta. Atento a lo expuesto, te pedimos…" at bounding box center [719, 305] width 290 height 281
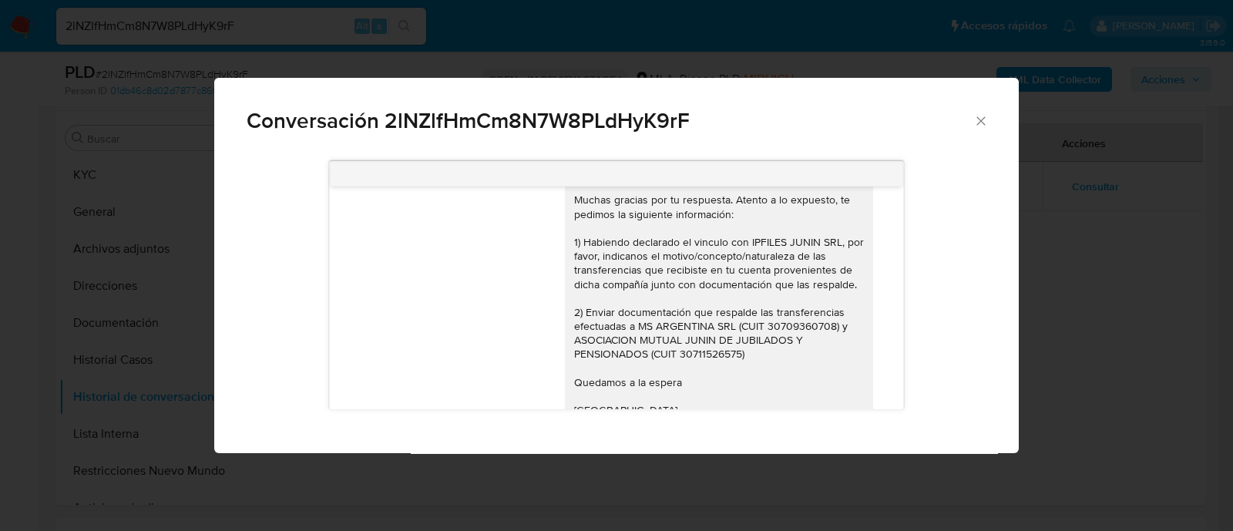
click at [741, 325] on div "[PERSON_NAME] Muchas gracias por tu respuesta. Atento a lo expuesto, te pedimos…" at bounding box center [719, 305] width 290 height 281
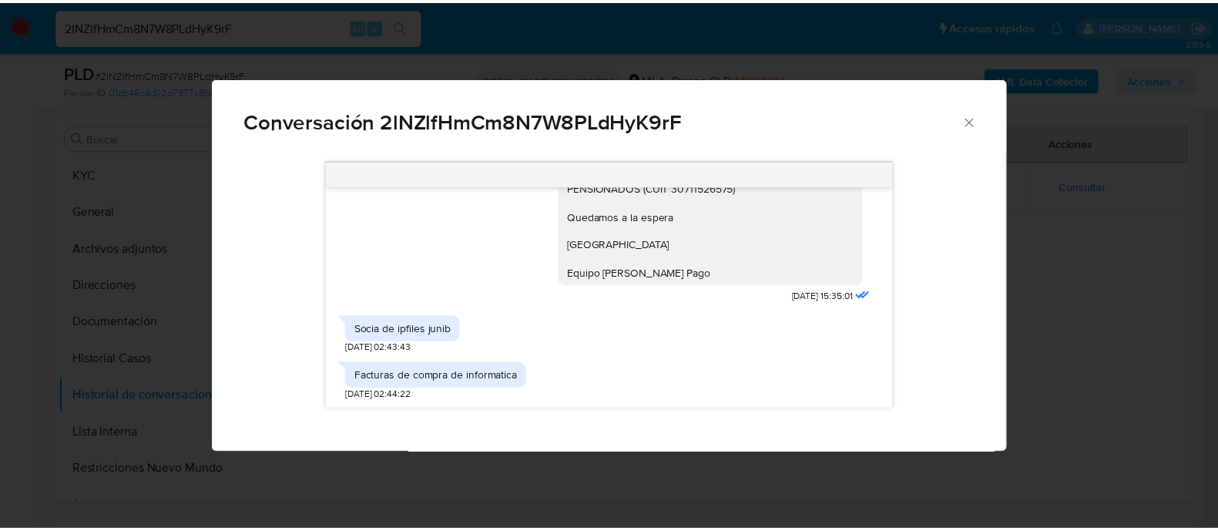
scroll to position [2043, 0]
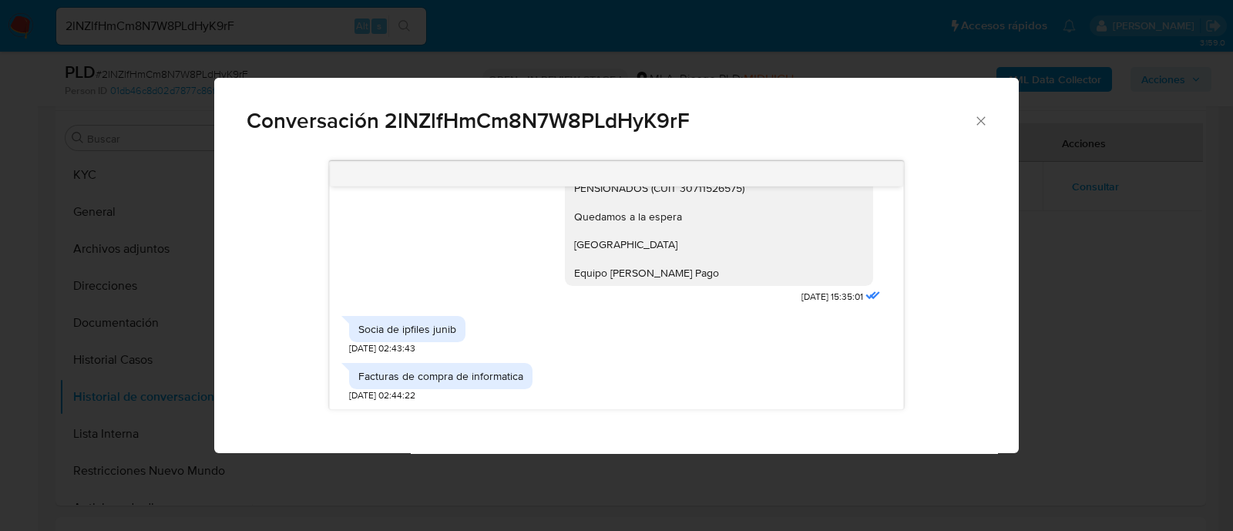
click at [724, 121] on span "Conversación 2lNZlfHmCm8N7W8PLdHyK9rF" at bounding box center [610, 121] width 727 height 22
click at [978, 123] on icon "Cerrar" at bounding box center [980, 120] width 8 height 8
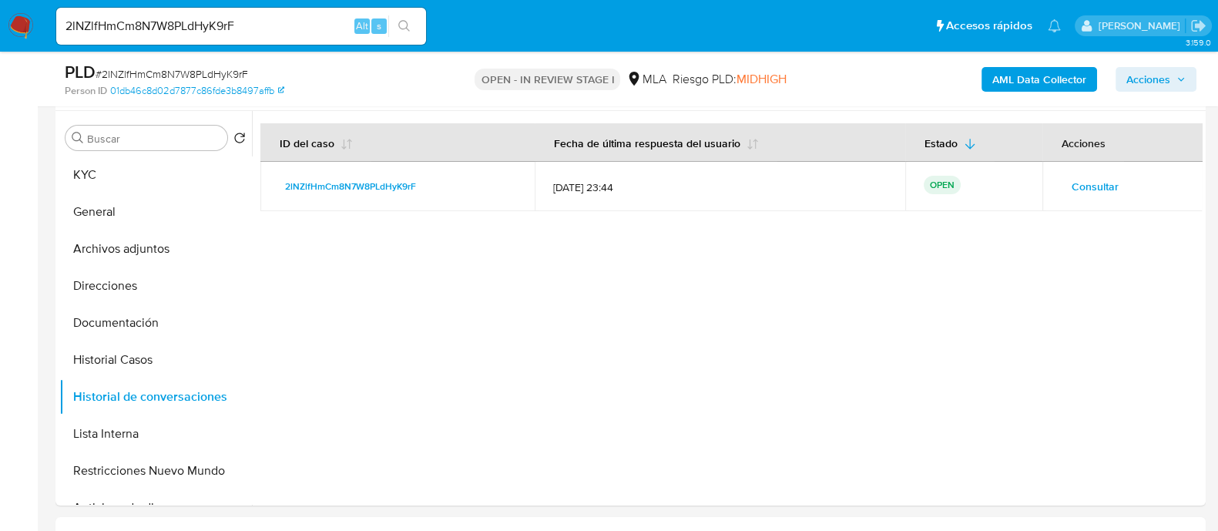
click at [307, 11] on div "2lNZlfHmCm8N7W8PLdHyK9rF Alt s" at bounding box center [241, 26] width 370 height 37
click at [296, 19] on input "2lNZlfHmCm8N7W8PLdHyK9rF" at bounding box center [241, 26] width 370 height 20
paste input "PNj7pKhdeu9Op7Qs4UywuY95"
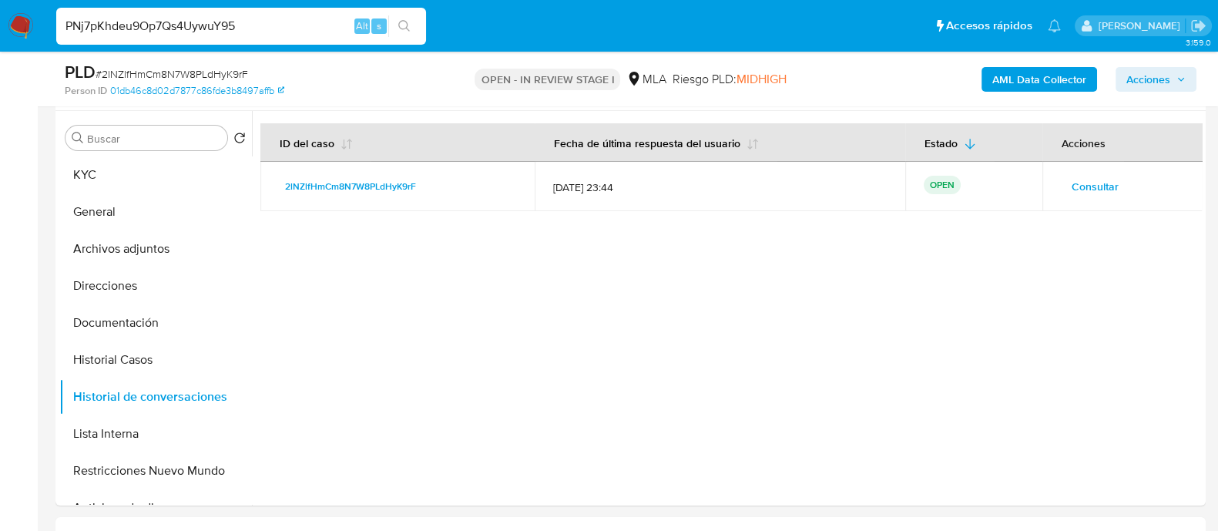
type input "PNj7pKhdeu9Op7Qs4UywuY95"
click at [402, 24] on icon "search-icon" at bounding box center [404, 26] width 12 height 12
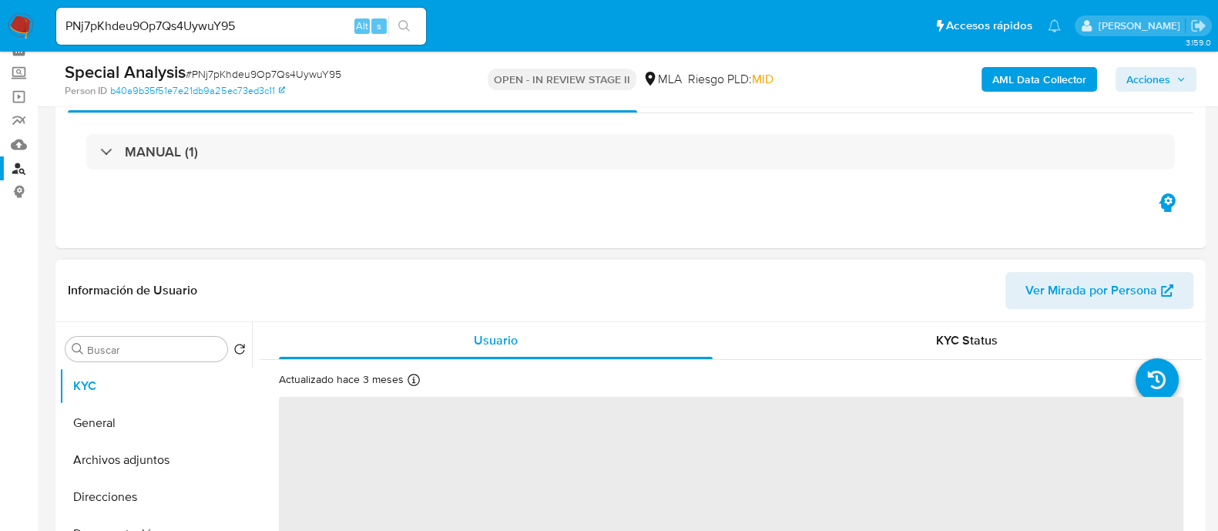
scroll to position [96, 0]
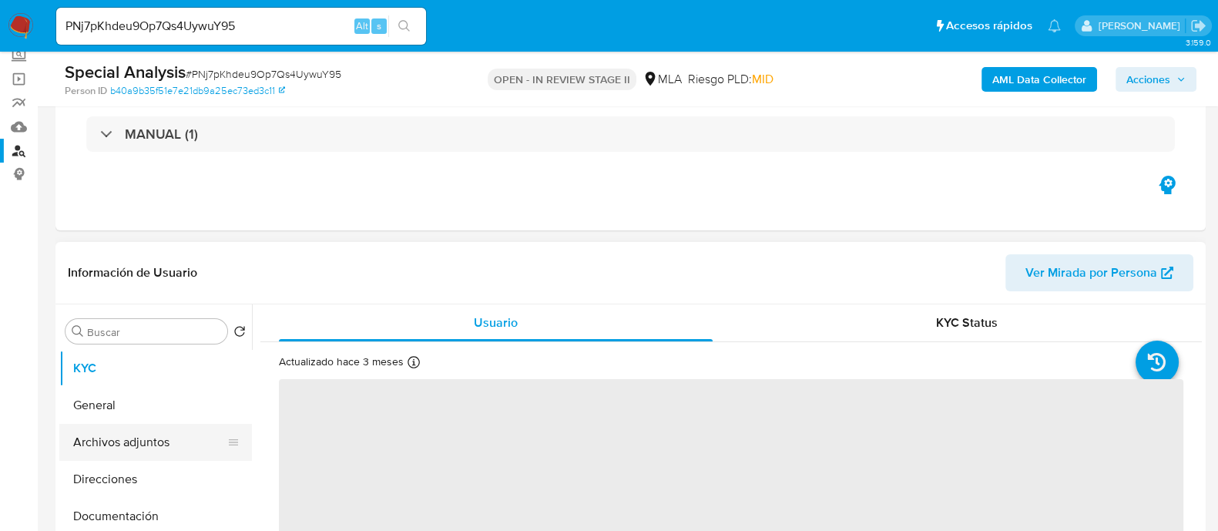
select select "10"
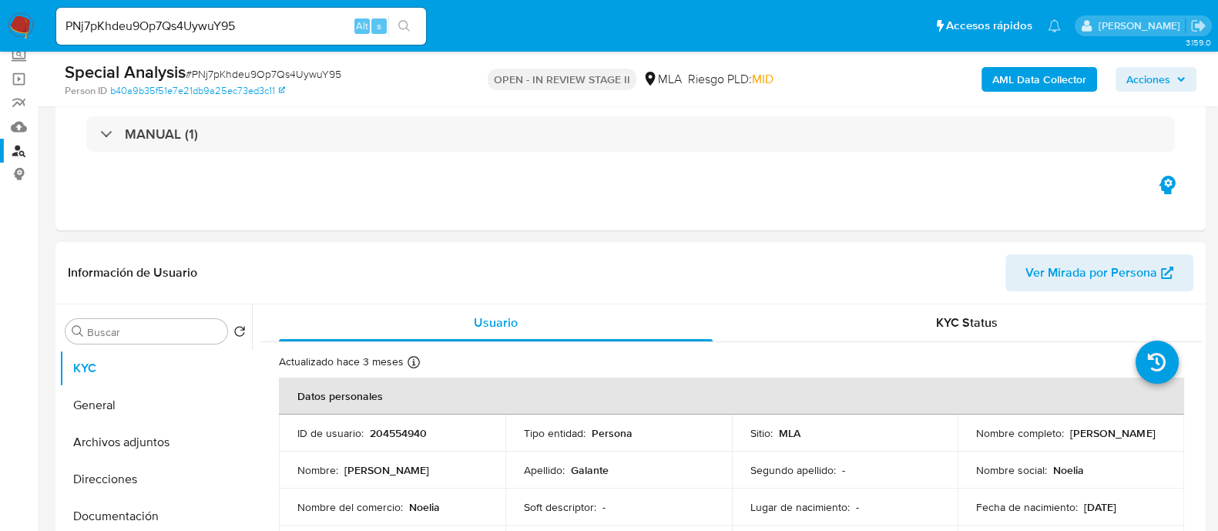
click at [412, 433] on p "204554940" at bounding box center [398, 433] width 57 height 14
copy p "204554940"
click at [16, 23] on img at bounding box center [21, 26] width 26 height 26
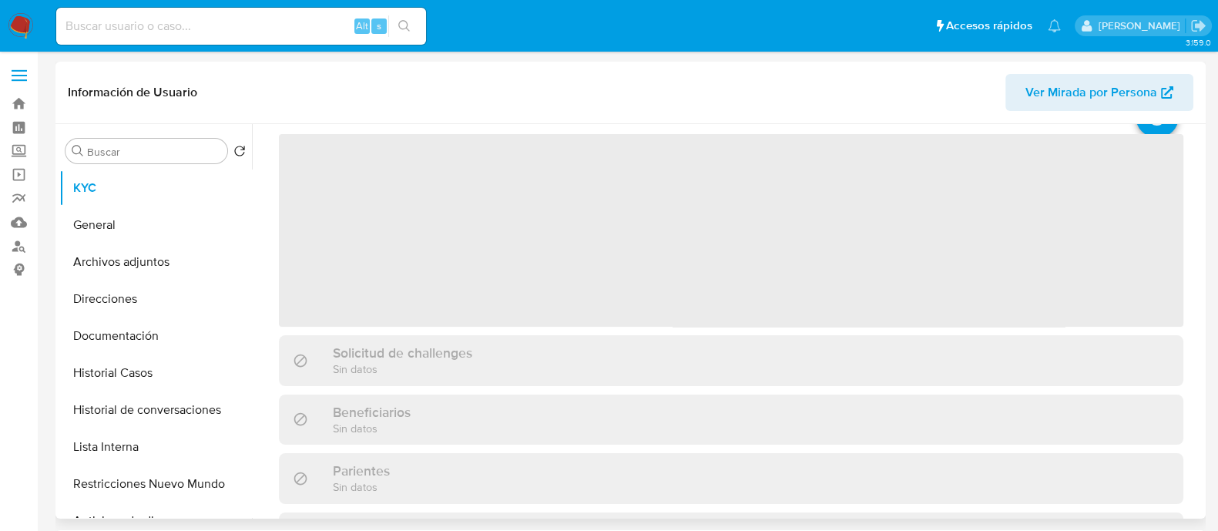
scroll to position [96, 0]
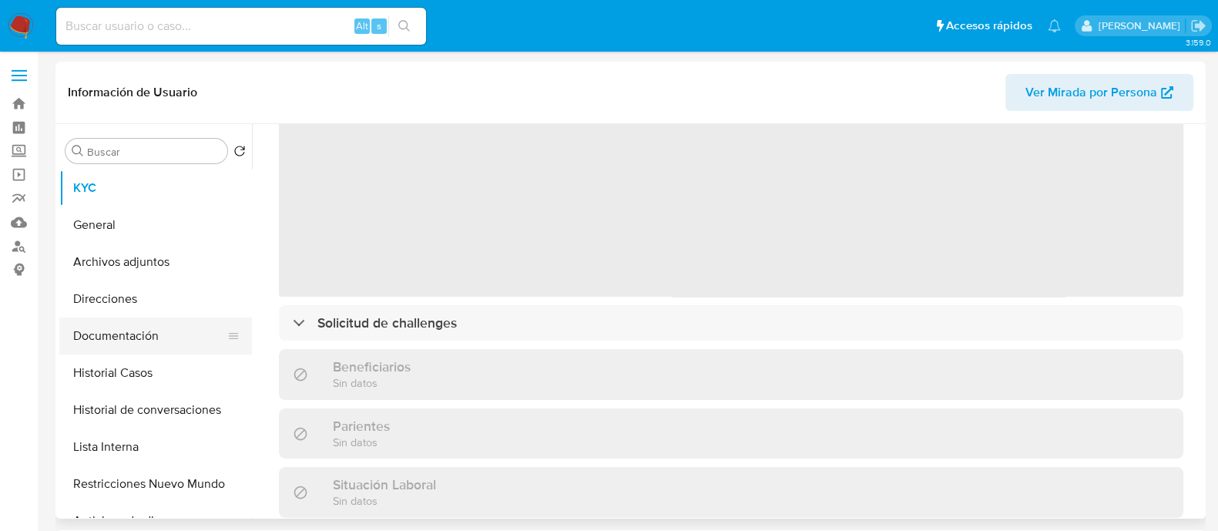
click at [200, 343] on button "Documentación" at bounding box center [149, 336] width 180 height 37
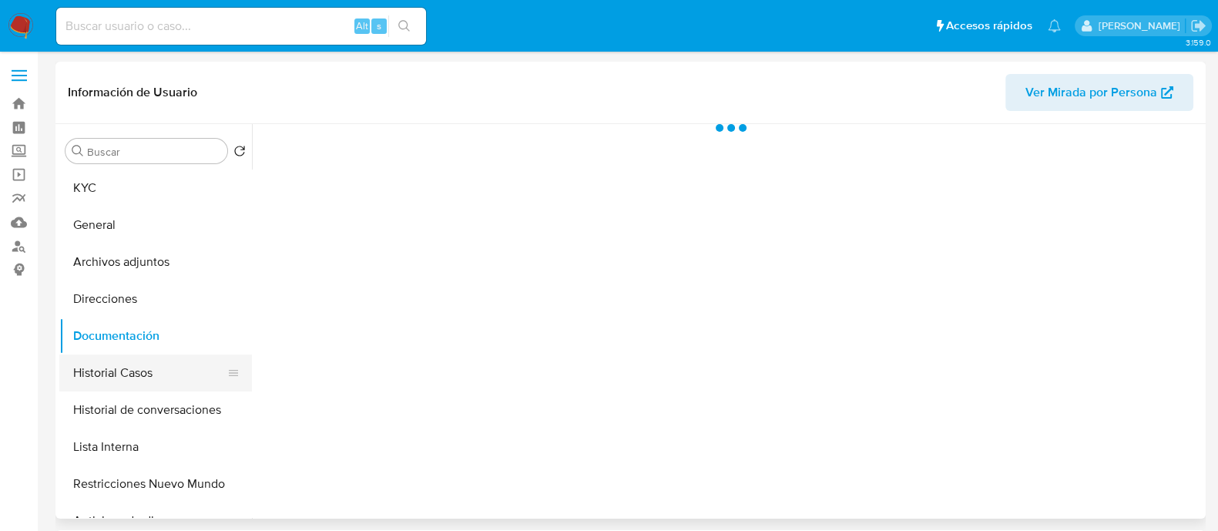
scroll to position [0, 0]
drag, startPoint x: 186, startPoint y: 365, endPoint x: 169, endPoint y: 344, distance: 26.8
click at [187, 365] on button "Historial Casos" at bounding box center [155, 372] width 193 height 37
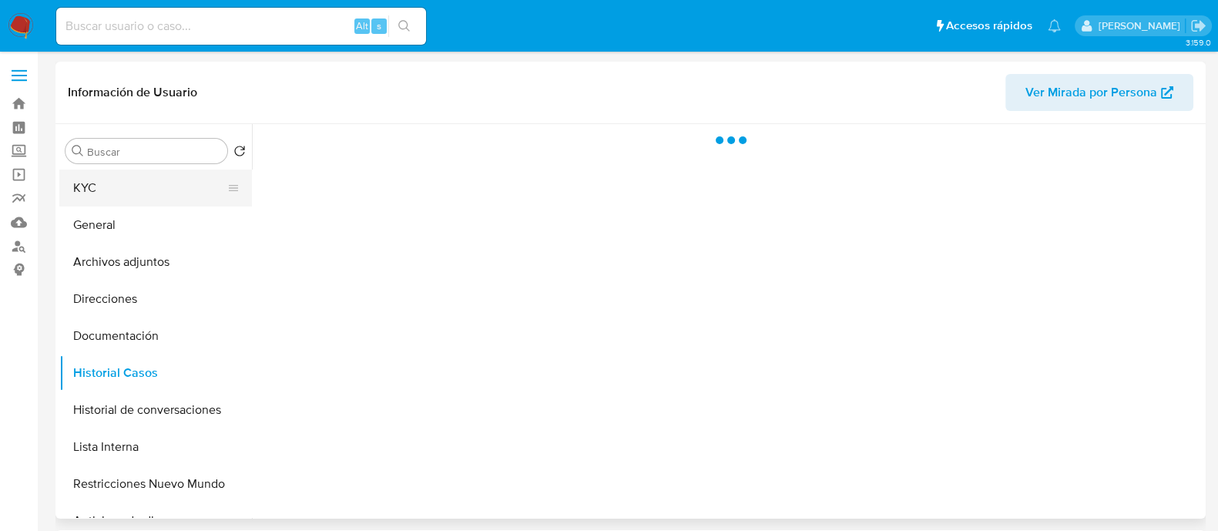
select select "10"
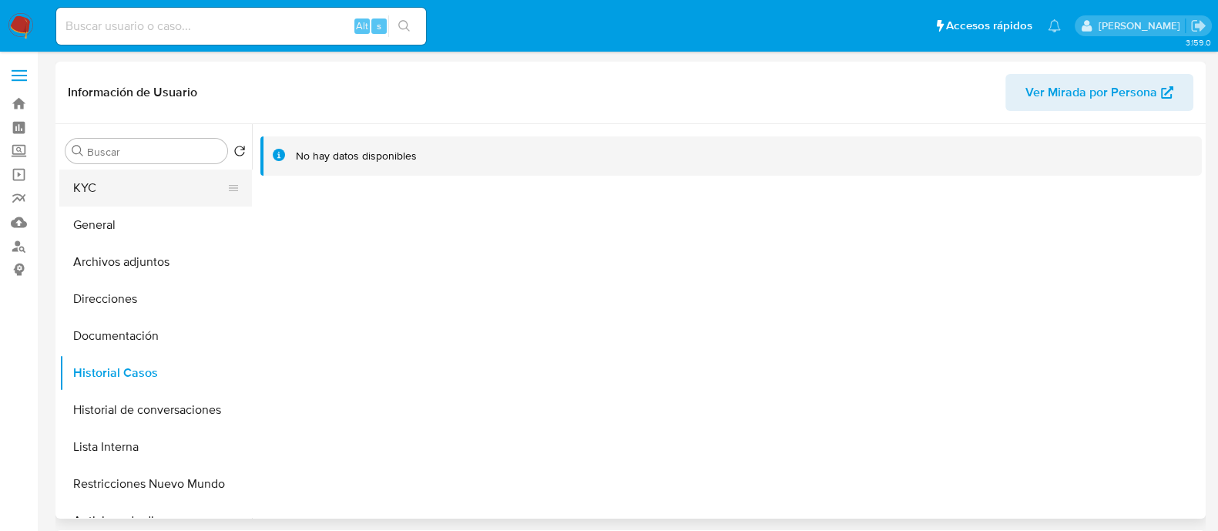
click at [112, 181] on button "KYC" at bounding box center [149, 188] width 180 height 37
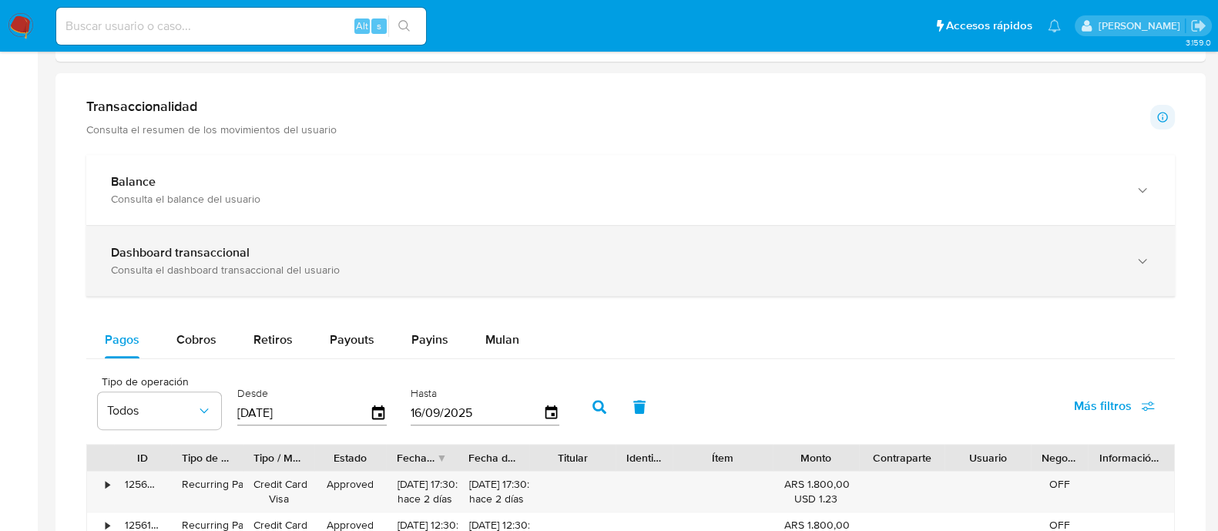
click at [363, 269] on div "Consulta el dashboard transaccional del usuario" at bounding box center [615, 270] width 1009 height 14
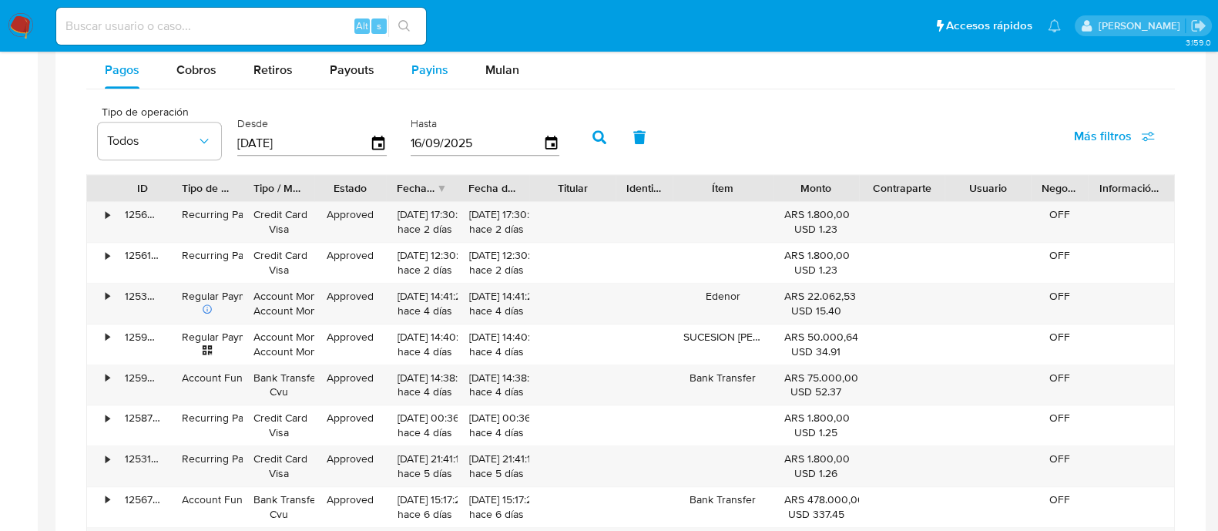
scroll to position [1734, 0]
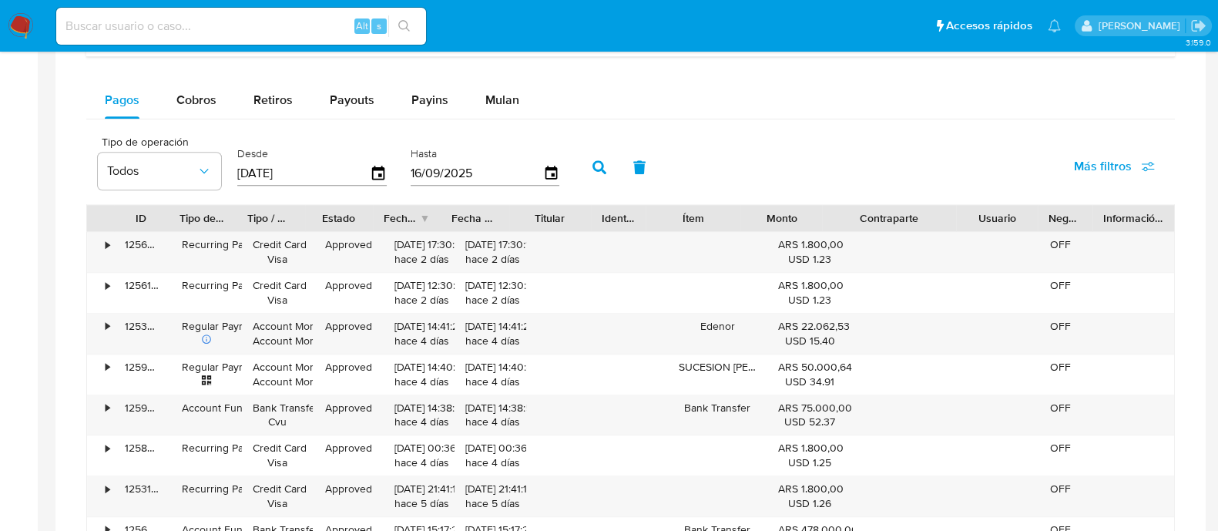
drag, startPoint x: 957, startPoint y: 213, endPoint x: 1025, endPoint y: 213, distance: 67.8
click at [1025, 213] on div "ID Tipo de operación Tipo / Método Estado Fecha de creación Fecha de aprobación…" at bounding box center [630, 218] width 1087 height 26
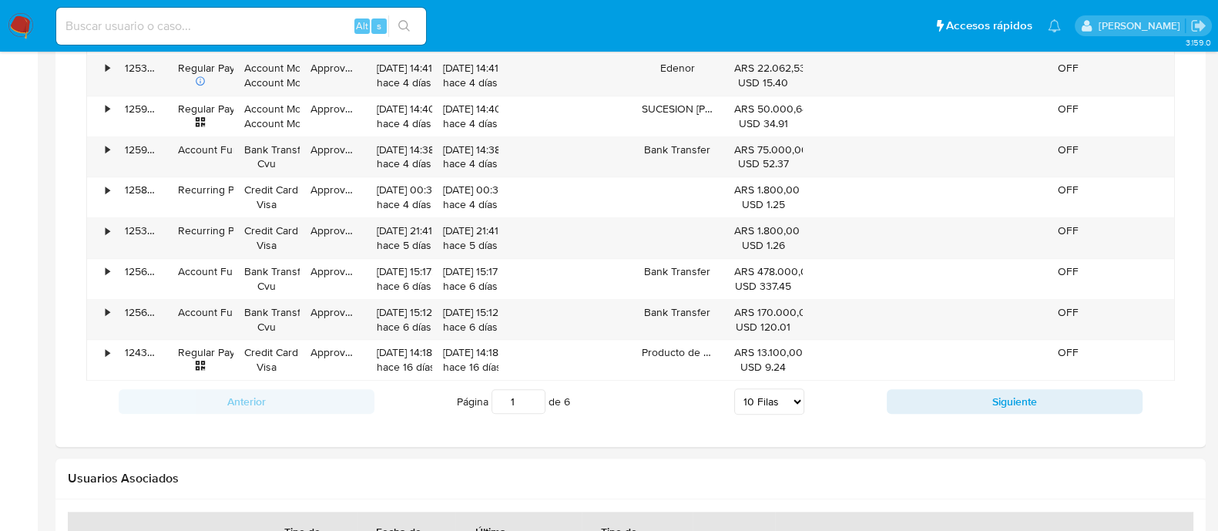
scroll to position [2023, 0]
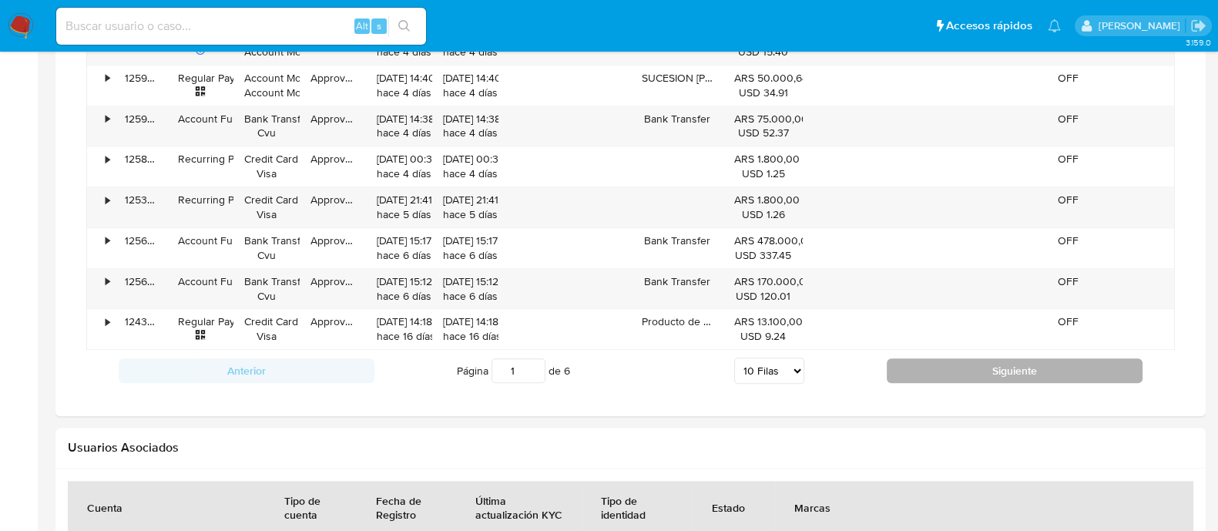
click at [939, 362] on button "Siguiente" at bounding box center [1015, 370] width 256 height 25
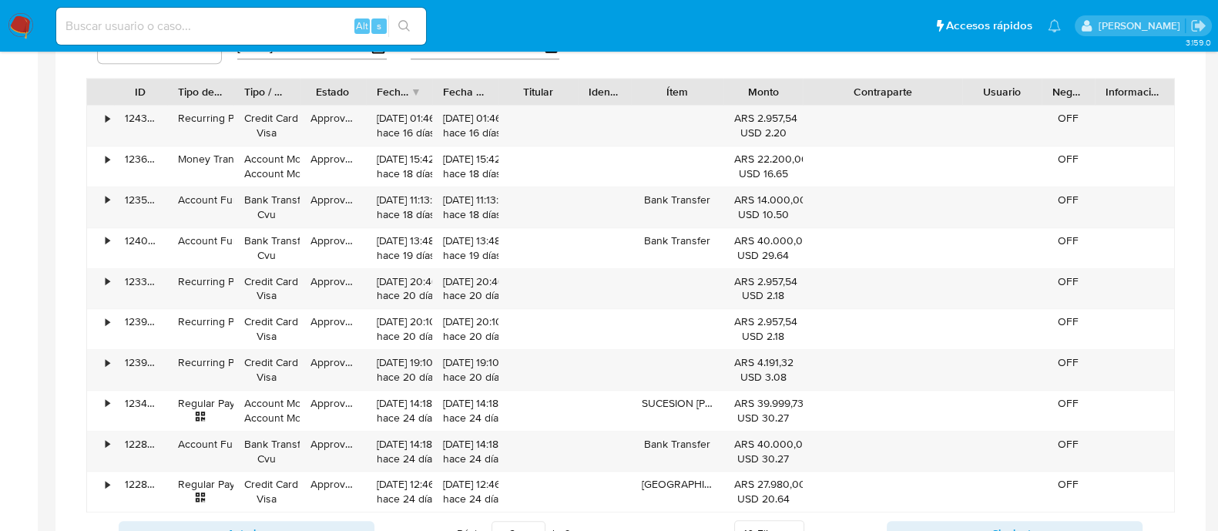
scroll to position [1830, 0]
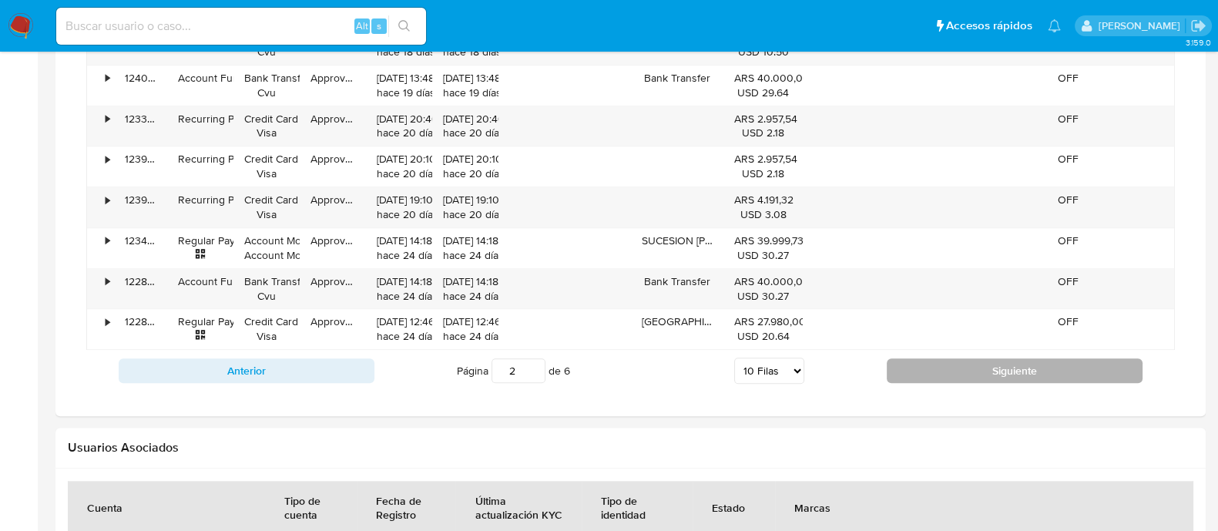
click at [925, 358] on button "Siguiente" at bounding box center [1015, 370] width 256 height 25
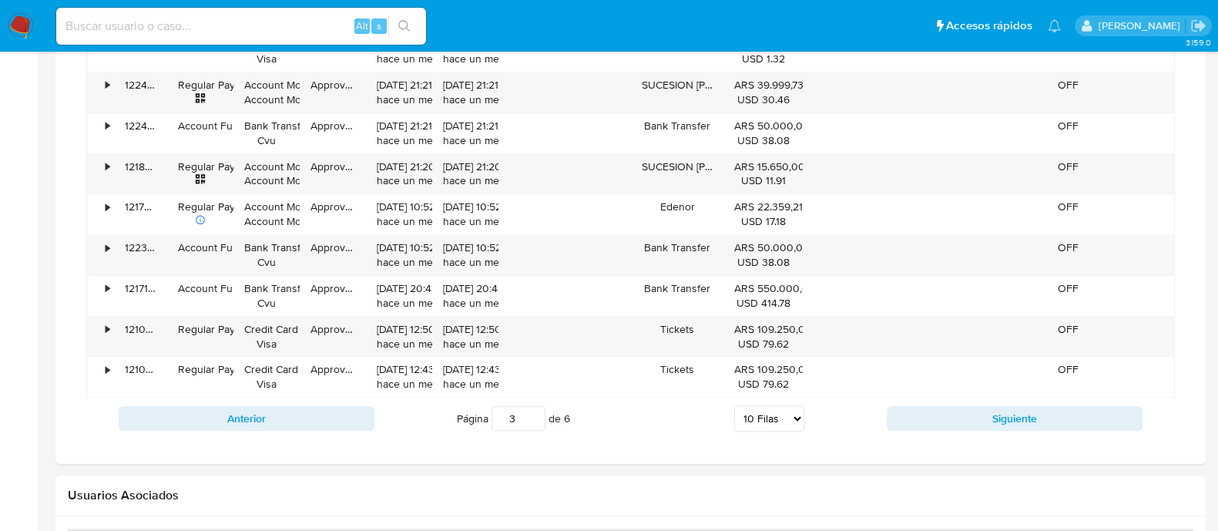
scroll to position [2023, 0]
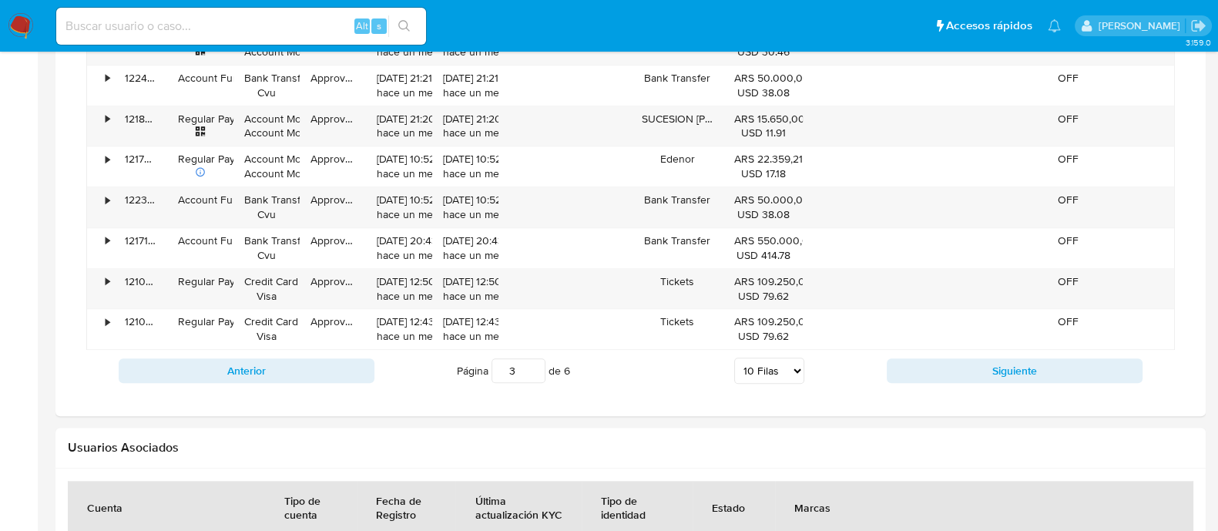
click at [936, 352] on div "Anterior Página 3 de 6 5 Filas 10 Filas 20 Filas 25 Filas 50 Filas 100 Filas Si…" at bounding box center [630, 371] width 1089 height 42
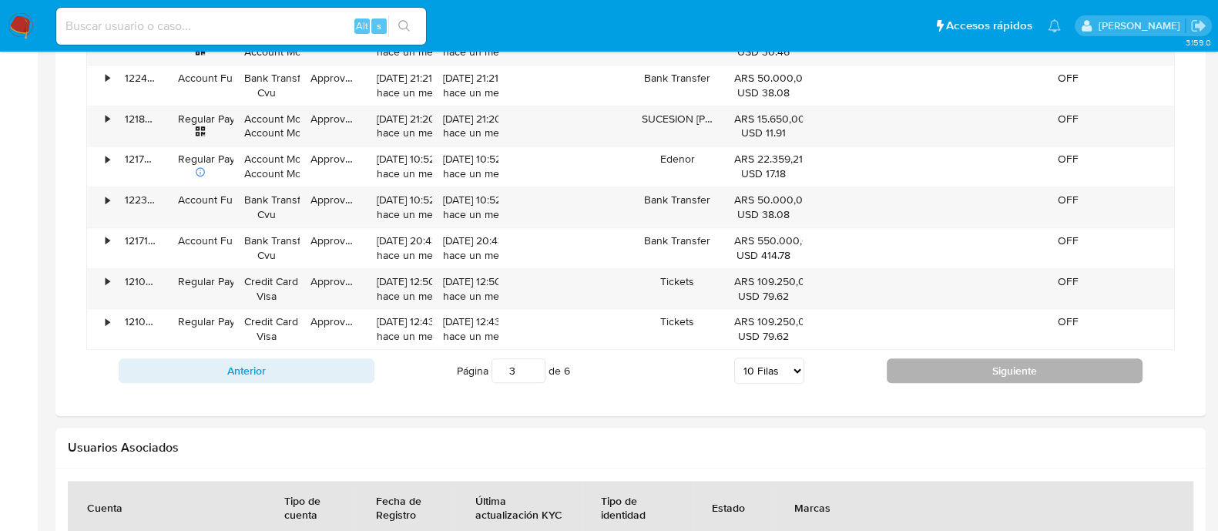
click at [899, 368] on button "Siguiente" at bounding box center [1015, 370] width 256 height 25
click at [932, 361] on button "Siguiente" at bounding box center [1015, 370] width 256 height 25
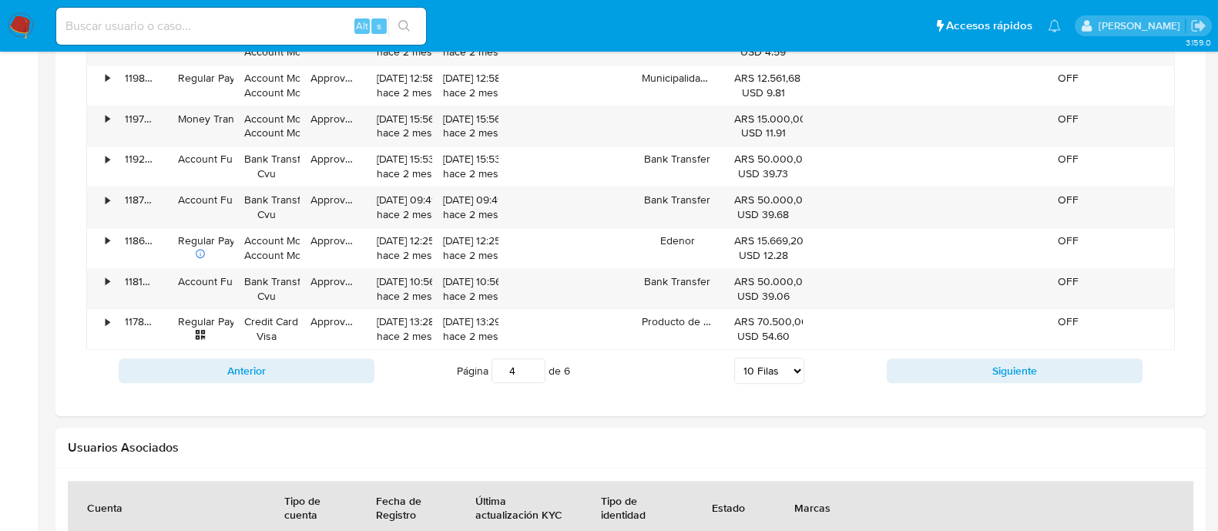
type input "5"
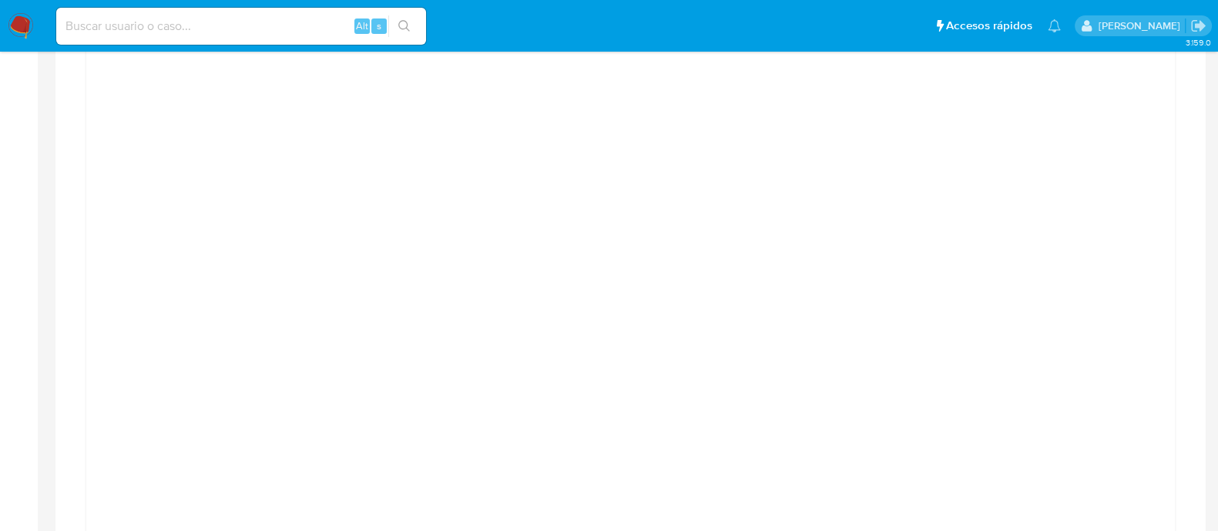
scroll to position [1156, 0]
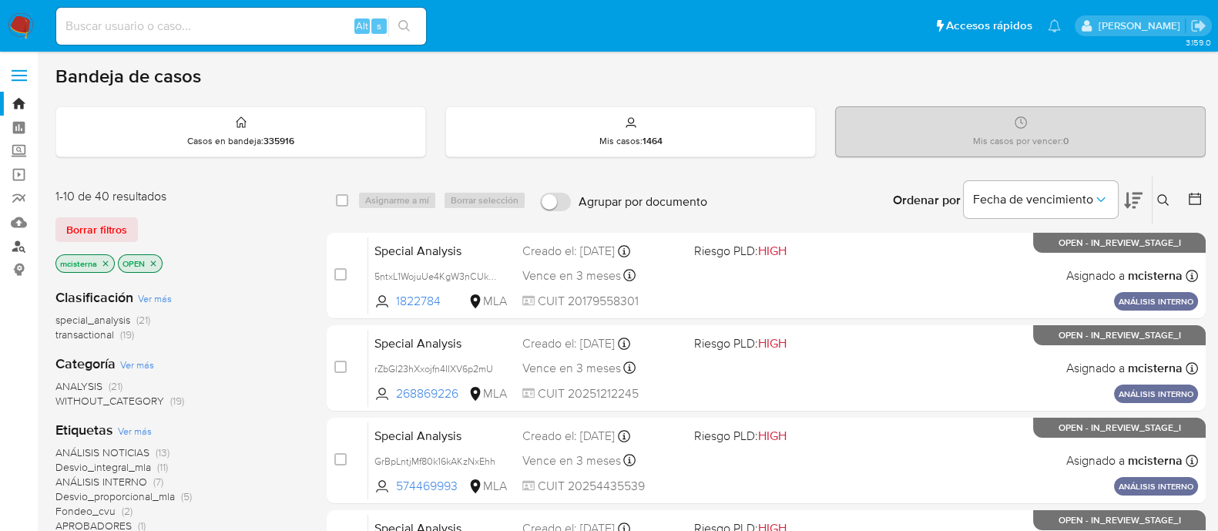
click at [15, 248] on link "Buscador de personas" at bounding box center [91, 246] width 183 height 24
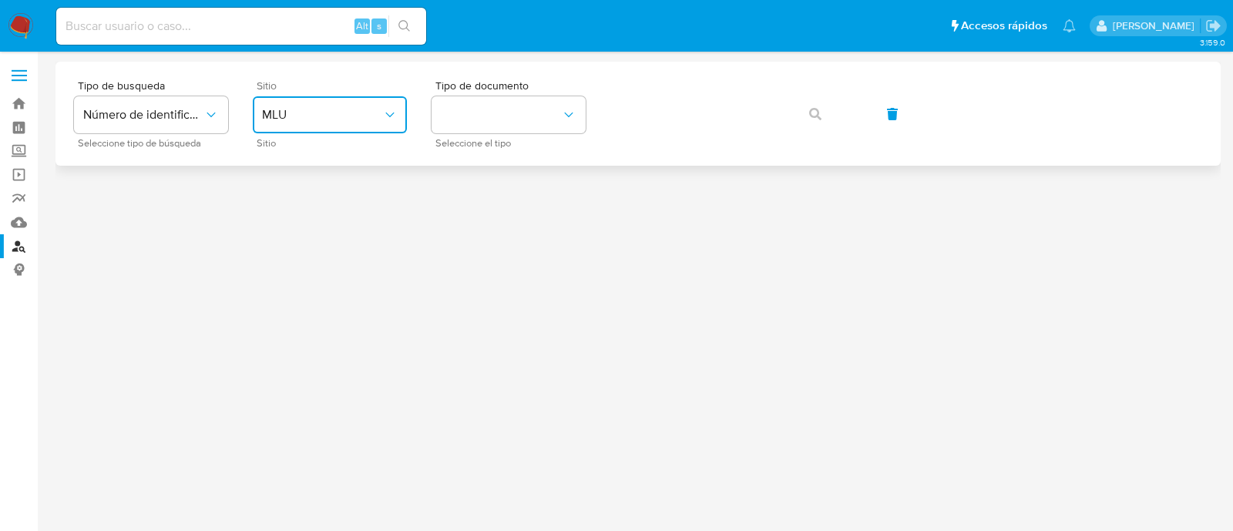
click at [291, 107] on span "MLU" at bounding box center [322, 114] width 120 height 15
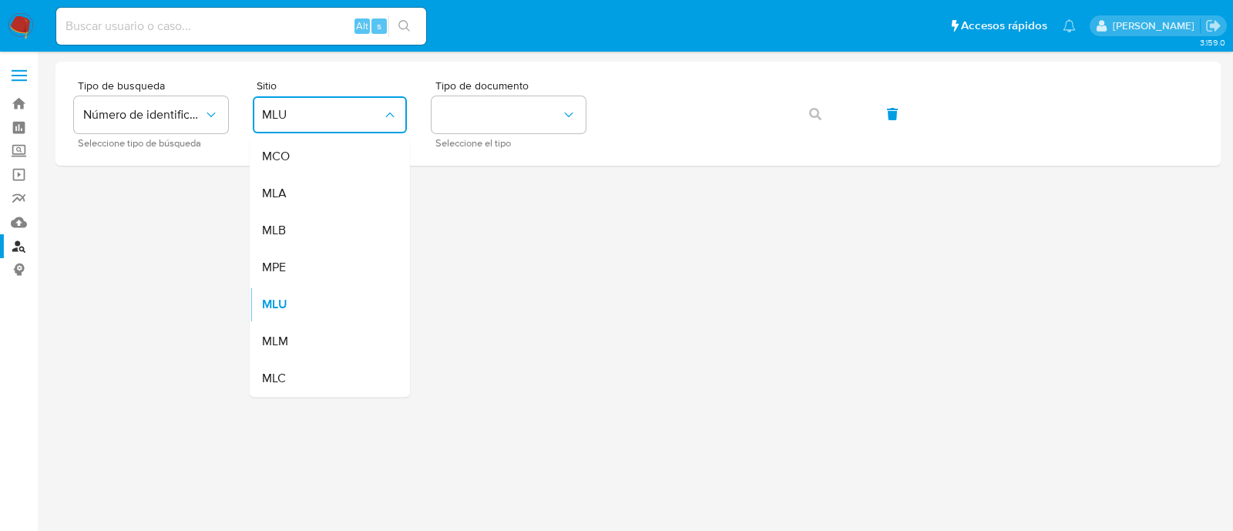
drag, startPoint x: 306, startPoint y: 198, endPoint x: 316, endPoint y: 197, distance: 10.0
click at [308, 197] on div "MLA" at bounding box center [325, 193] width 126 height 37
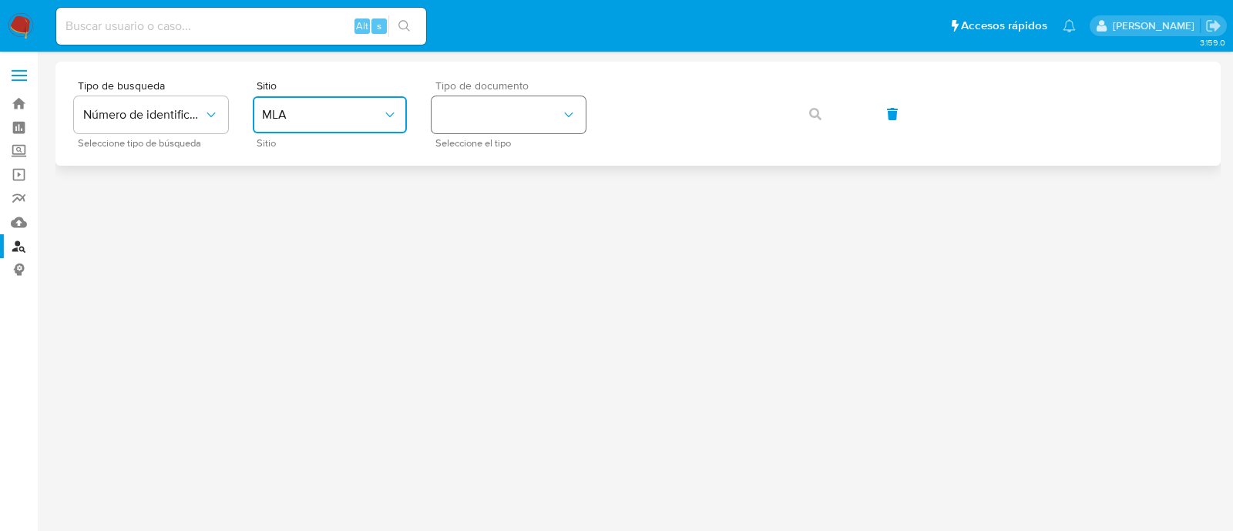
click at [469, 132] on button "identificationType" at bounding box center [509, 114] width 154 height 37
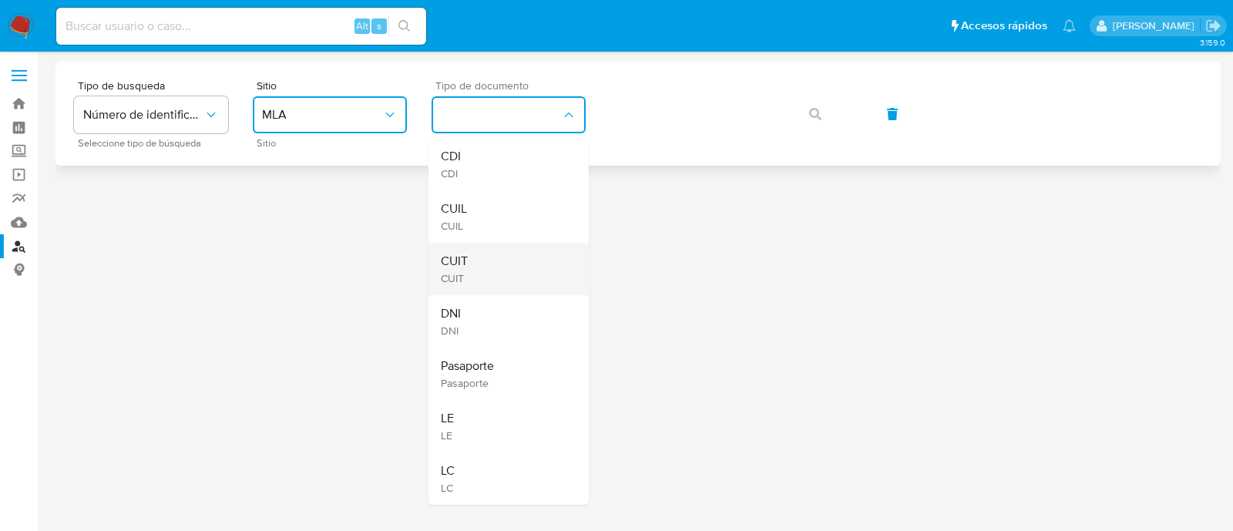
click at [492, 257] on div "CUIT CUIT" at bounding box center [504, 269] width 126 height 52
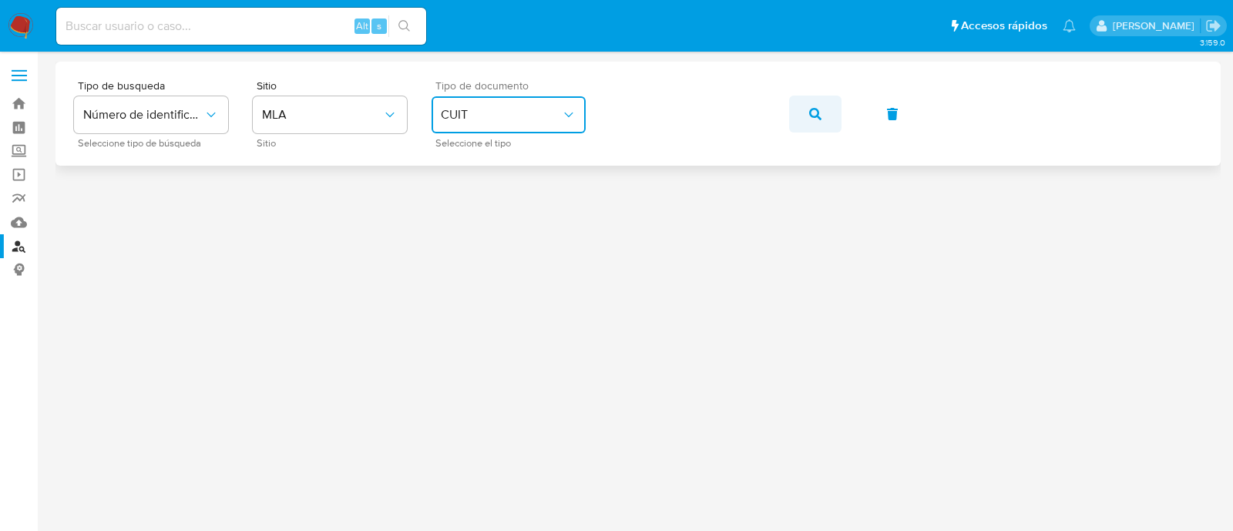
click at [825, 111] on button "button" at bounding box center [815, 114] width 52 height 37
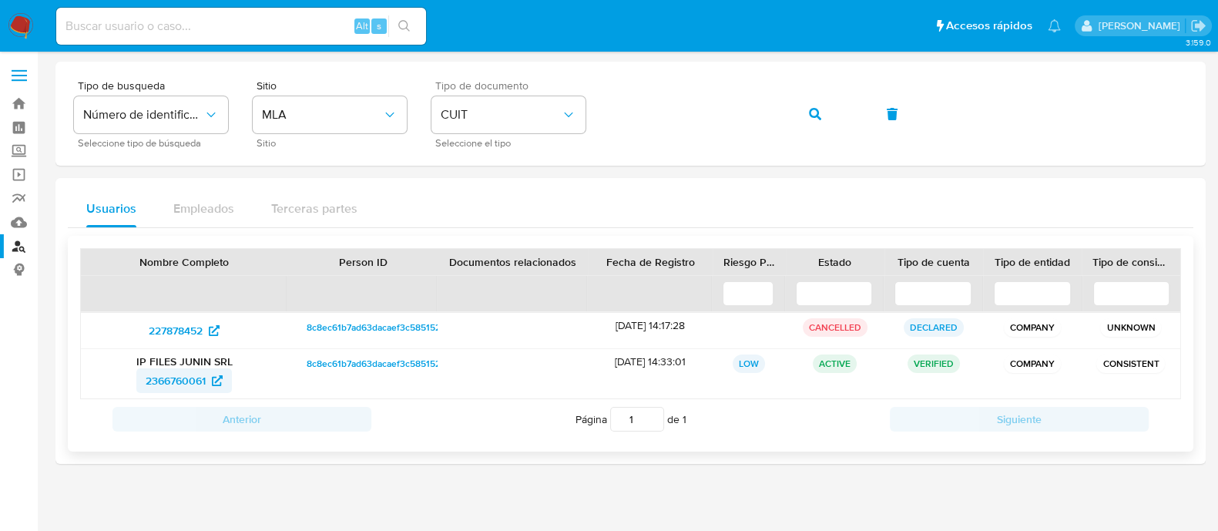
click at [188, 382] on span "2366760061" at bounding box center [176, 380] width 60 height 25
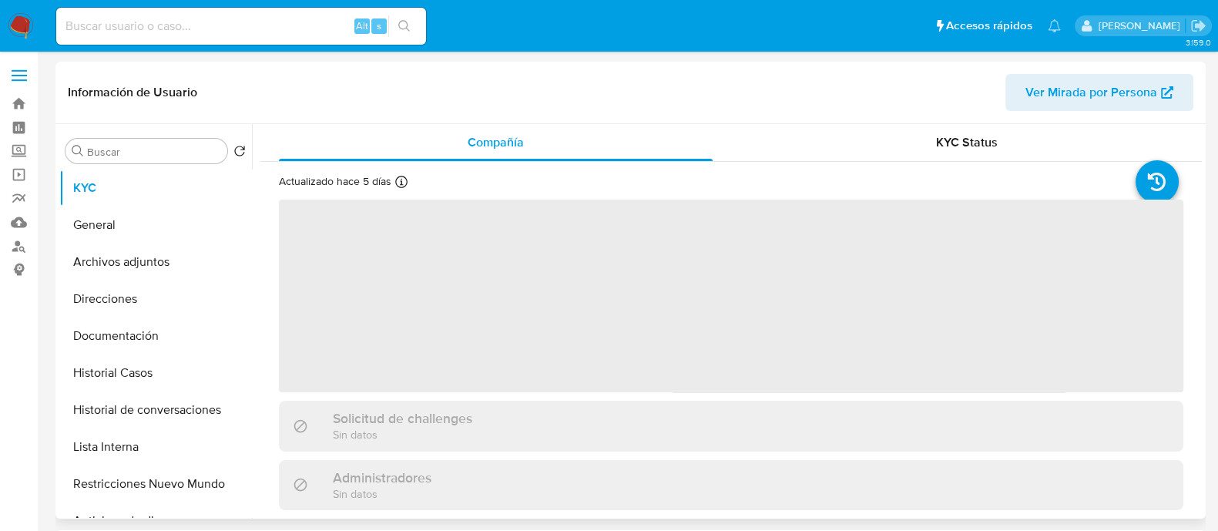
select select "10"
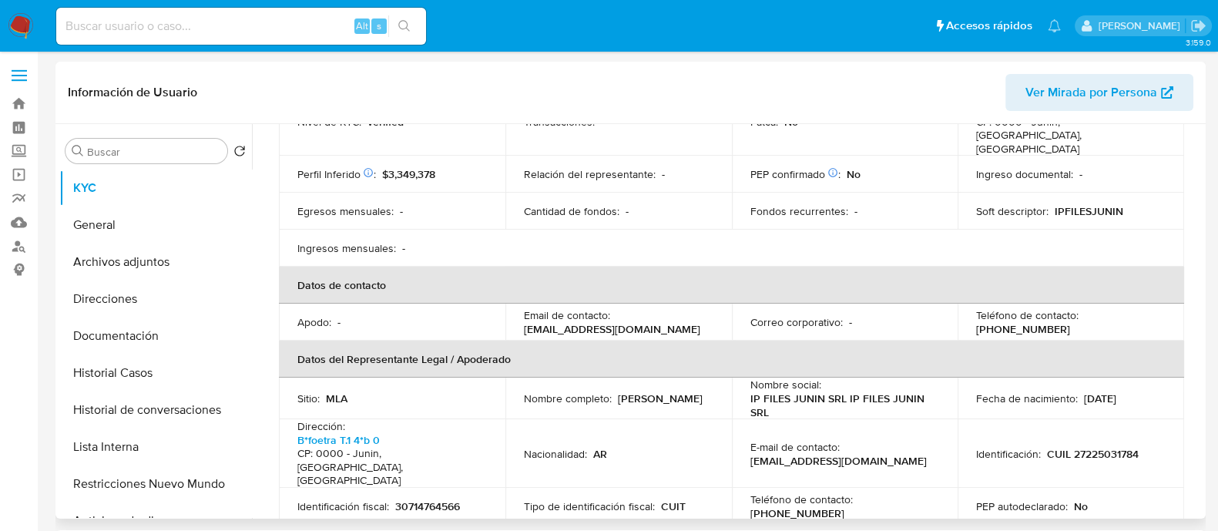
scroll to position [289, 0]
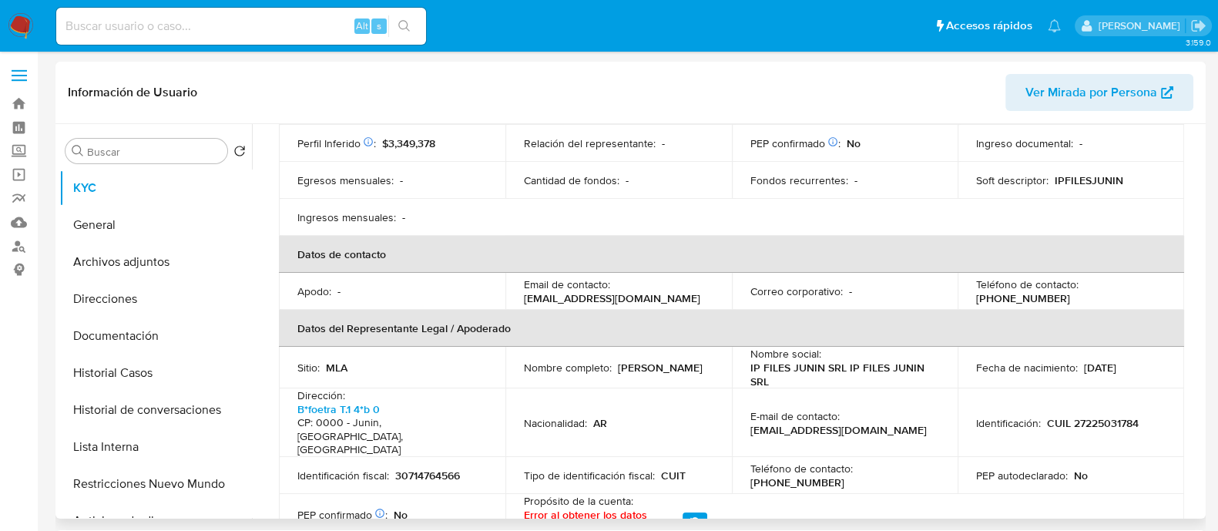
drag, startPoint x: 515, startPoint y: 363, endPoint x: 662, endPoint y: 363, distance: 147.2
click at [662, 363] on td "Nombre completo : Maria Paula Guarnerio" at bounding box center [619, 368] width 227 height 42
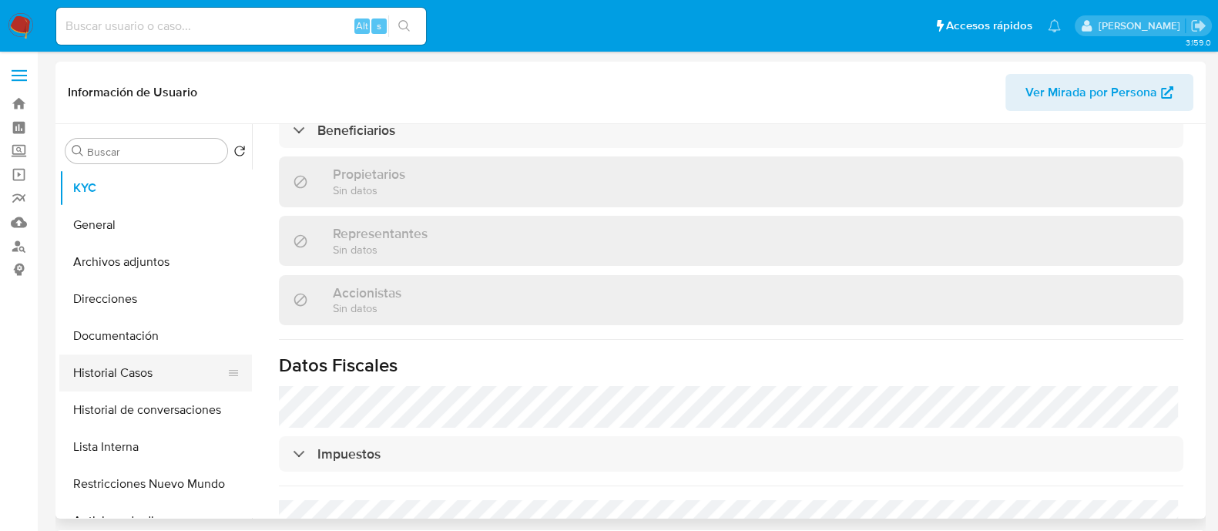
scroll to position [922, 0]
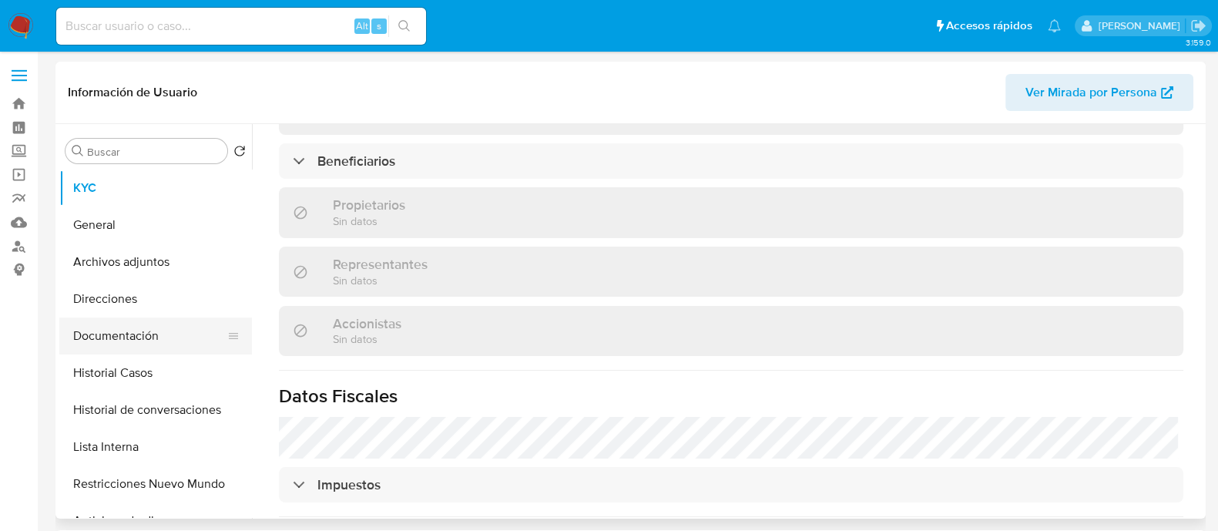
click at [92, 337] on button "Documentación" at bounding box center [149, 336] width 180 height 37
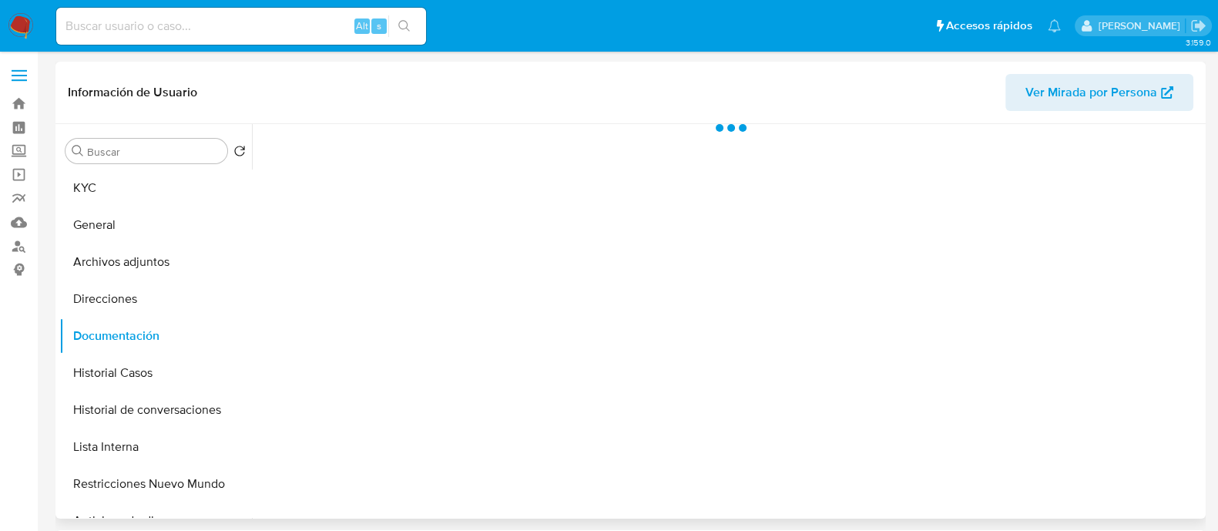
scroll to position [0, 0]
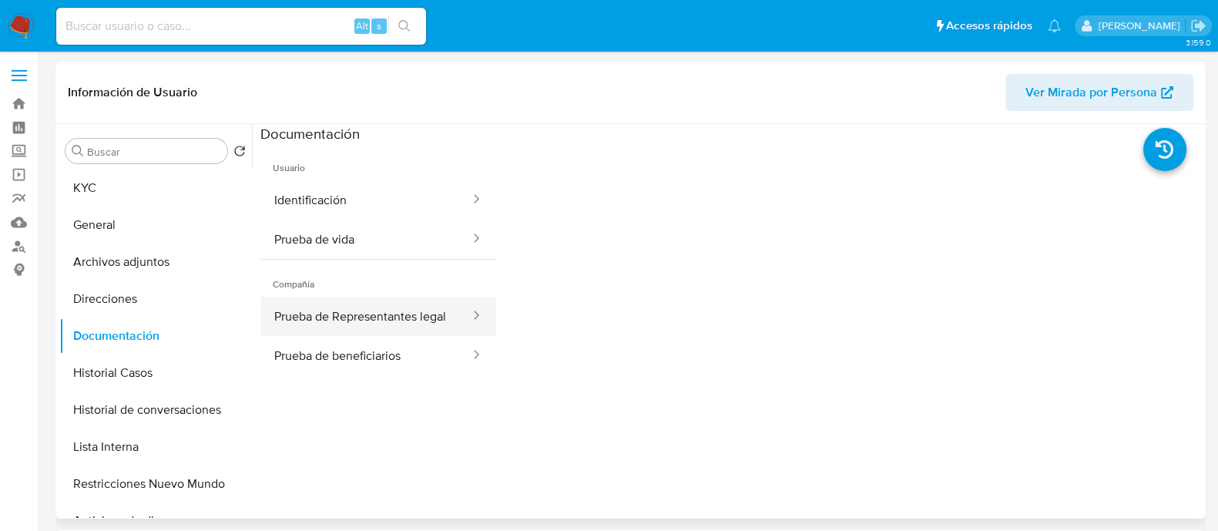
click at [378, 321] on button "Prueba de Representantes legal" at bounding box center [365, 316] width 211 height 39
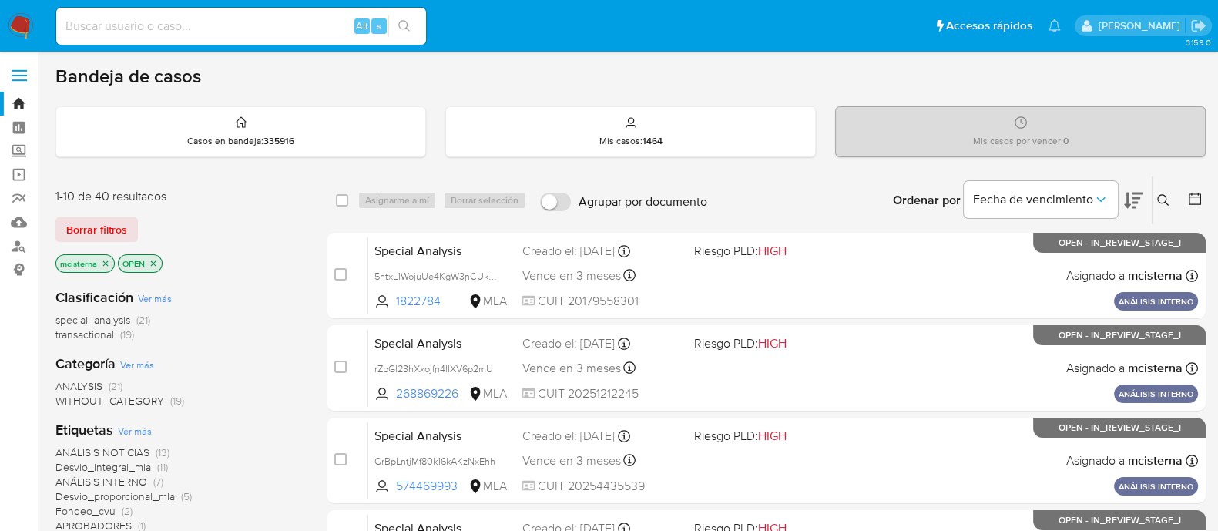
click at [1166, 194] on icon at bounding box center [1164, 200] width 12 height 12
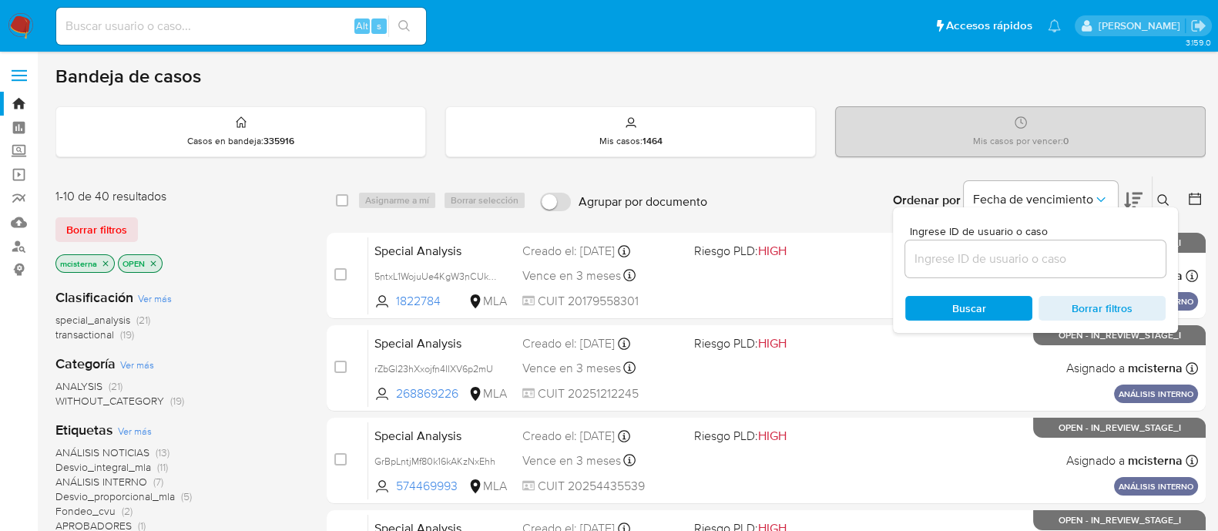
click at [1003, 250] on input at bounding box center [1036, 259] width 260 height 20
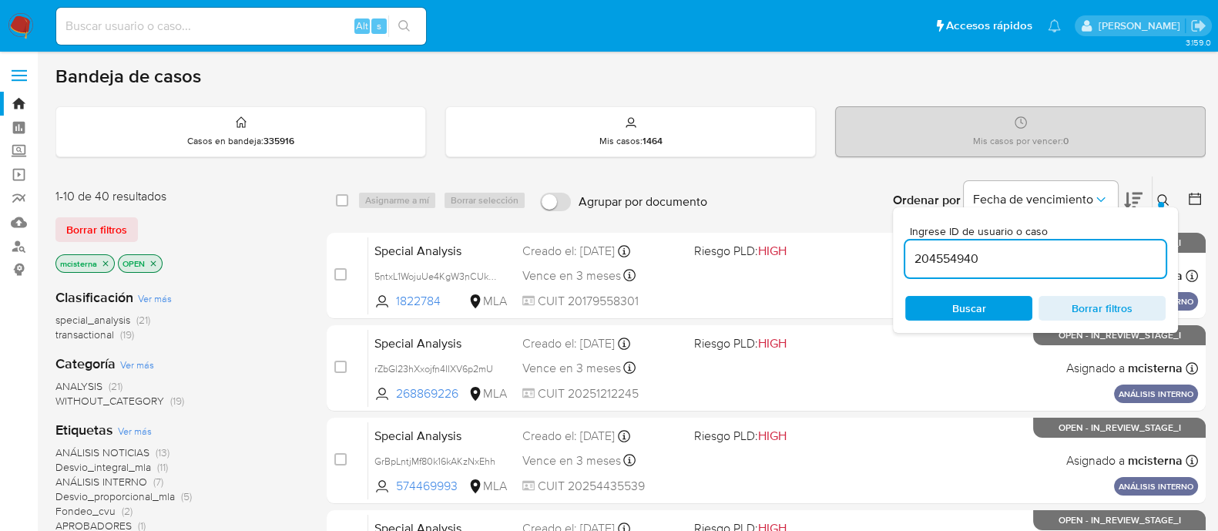
type input "204554940"
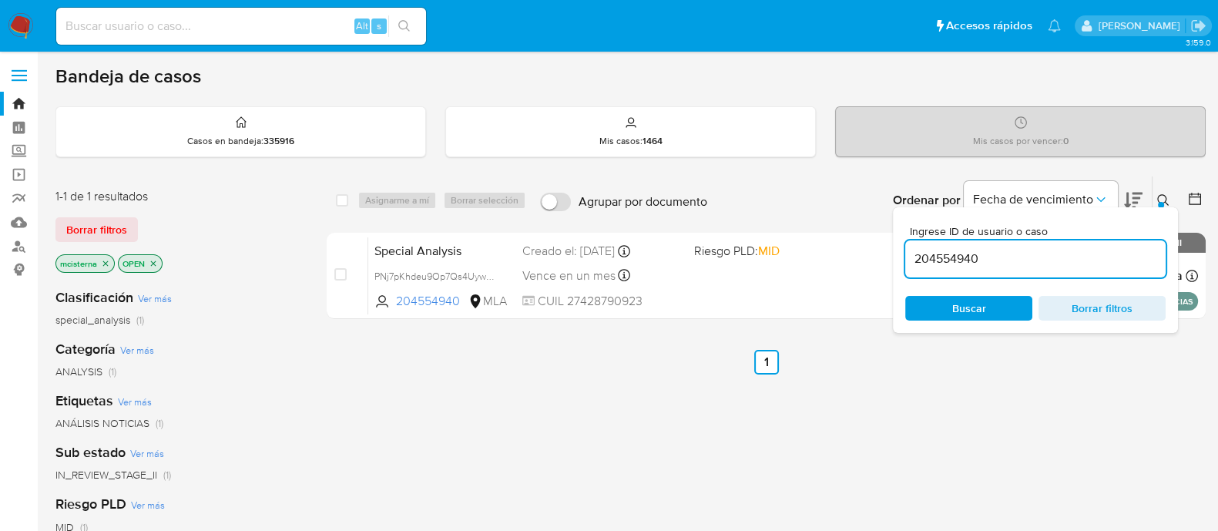
click at [102, 260] on icon "close-filter" at bounding box center [105, 263] width 9 height 9
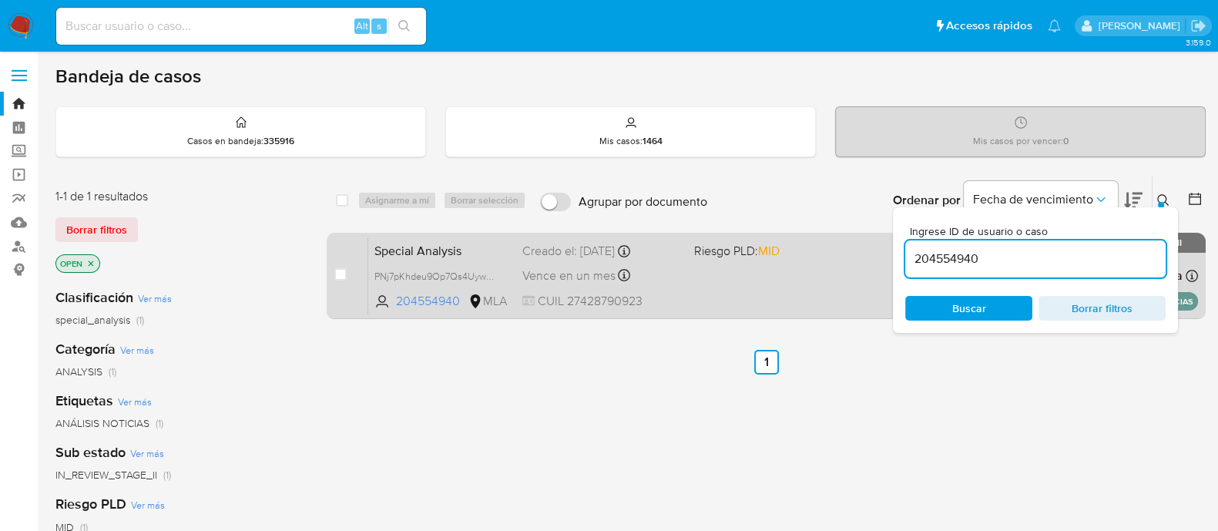
click at [781, 297] on div "Special Analysis PNj7pKhdeu9Op7Qs4UywuY95 204554940 MLA Riesgo PLD: MID Creado …" at bounding box center [783, 276] width 830 height 78
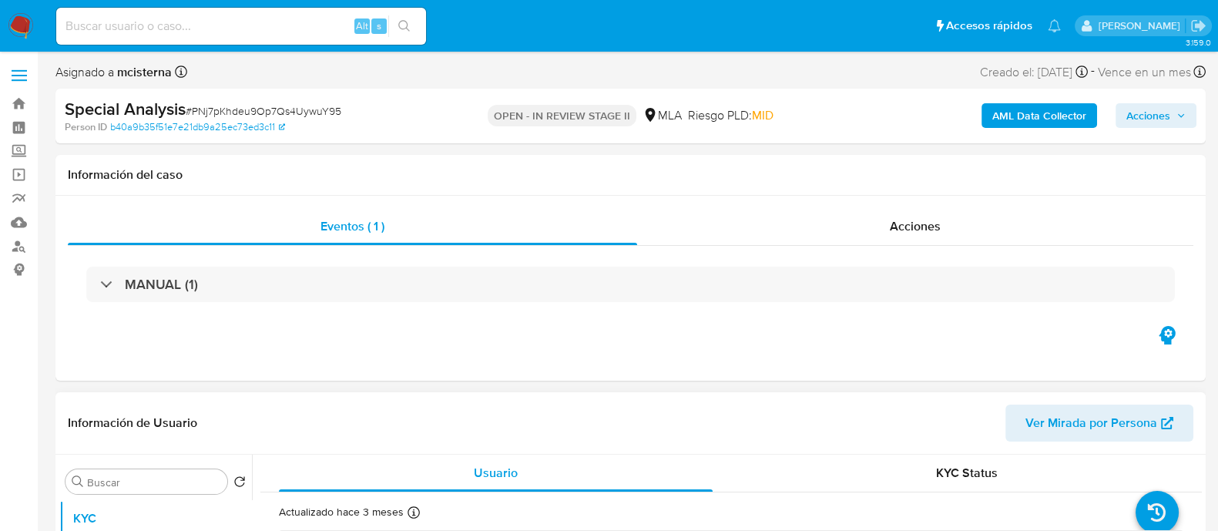
select select "10"
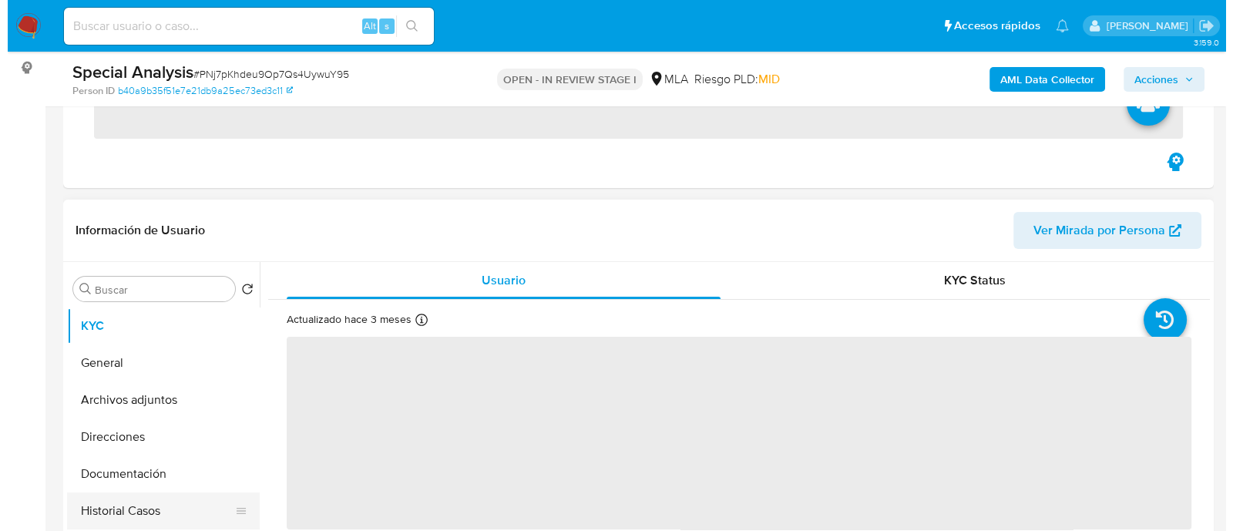
scroll to position [289, 0]
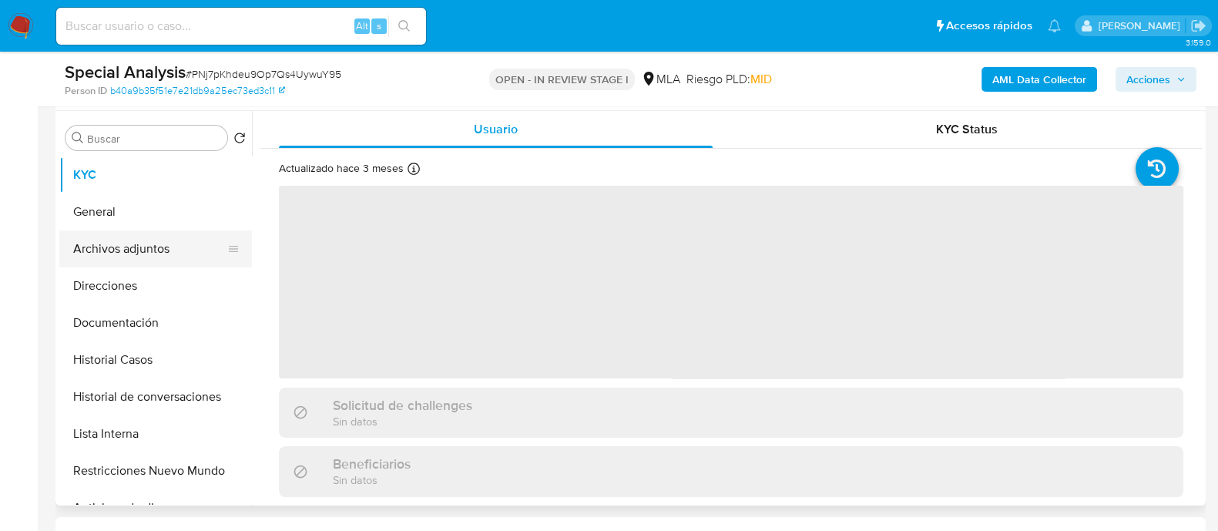
click at [180, 258] on button "Archivos adjuntos" at bounding box center [149, 248] width 180 height 37
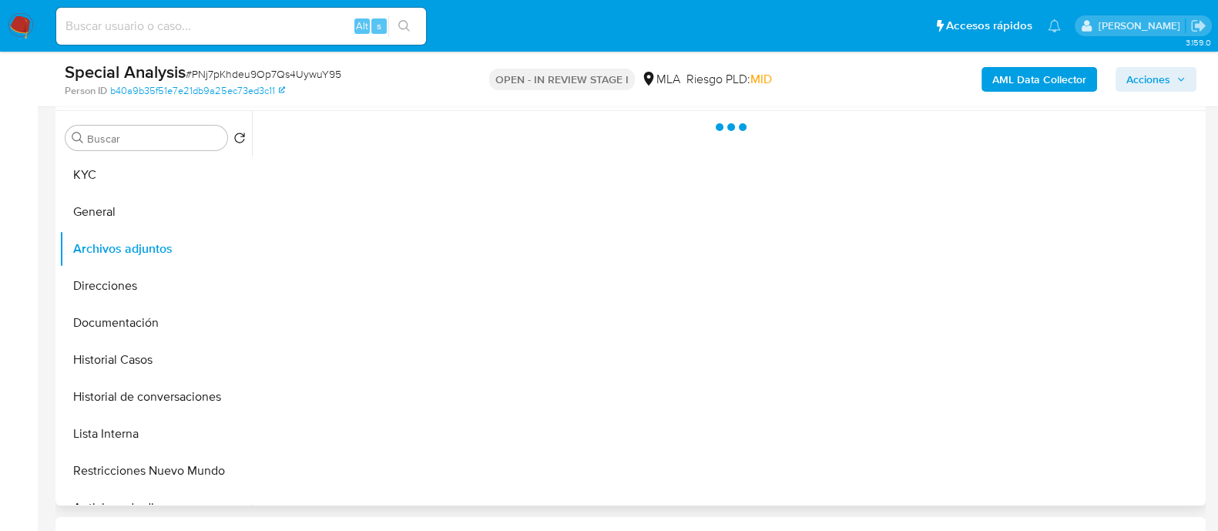
select select "10"
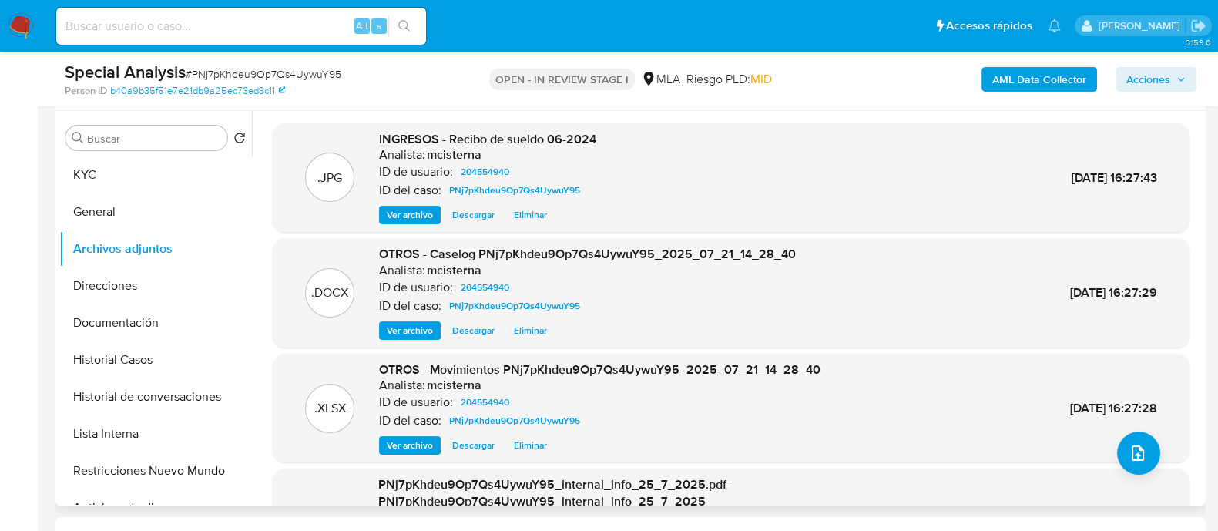
click at [532, 340] on div ".DOCX OTROS - Caselog PNj7pKhdeu9Op7Qs4UywuY95_2025_07_21_14_28_40 Analista: mc…" at bounding box center [731, 292] width 917 height 109
click at [539, 333] on span "Eliminar" at bounding box center [530, 330] width 33 height 15
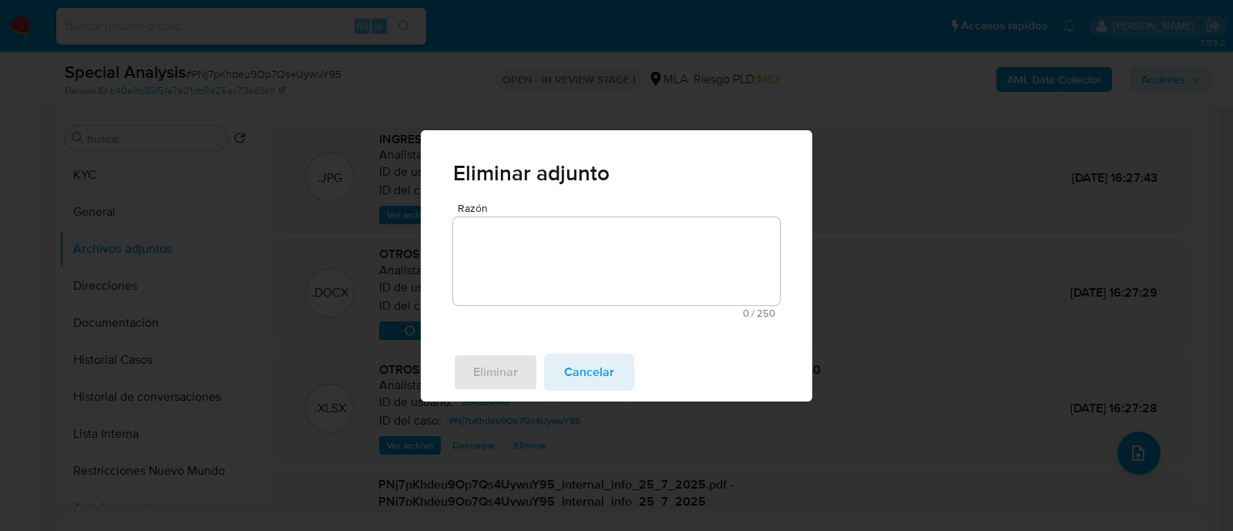
click at [601, 281] on textarea "Razón" at bounding box center [616, 261] width 327 height 88
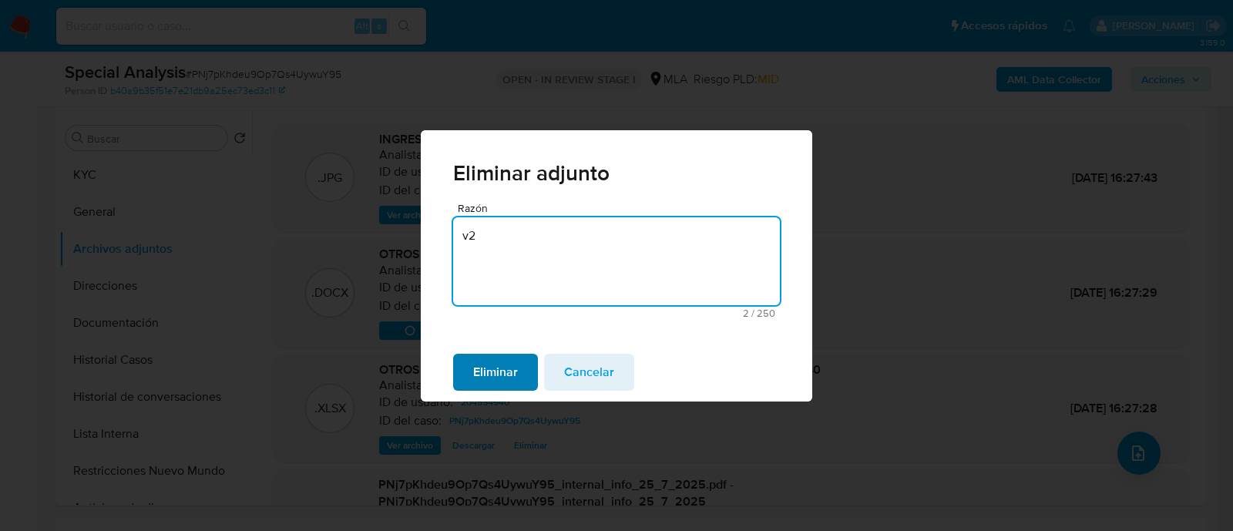
type textarea "v2"
click at [508, 368] on span "Eliminar" at bounding box center [495, 372] width 45 height 34
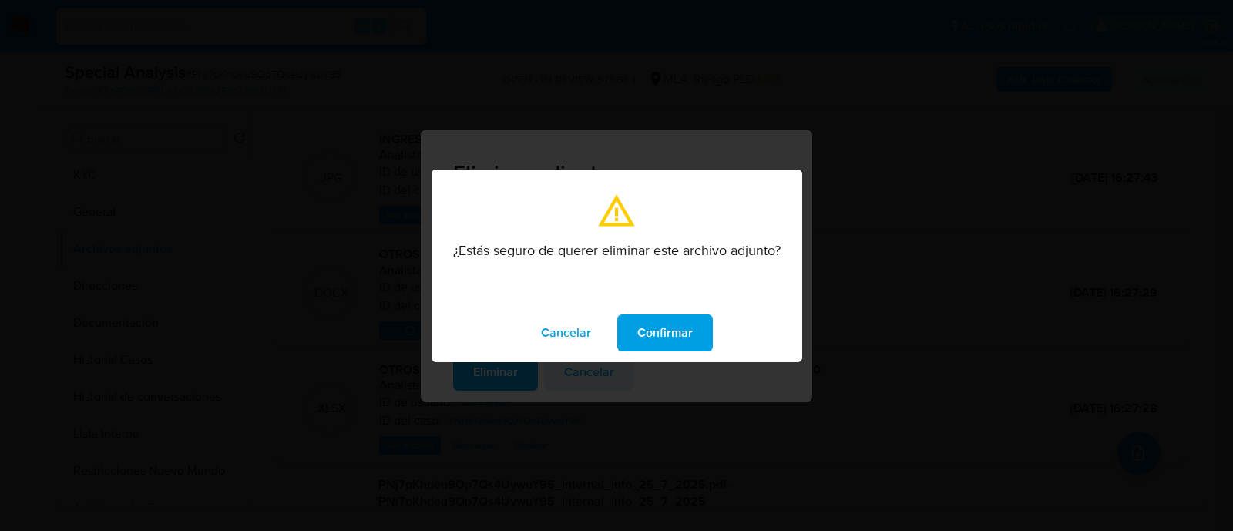
click at [652, 321] on span "Confirmar" at bounding box center [664, 333] width 55 height 34
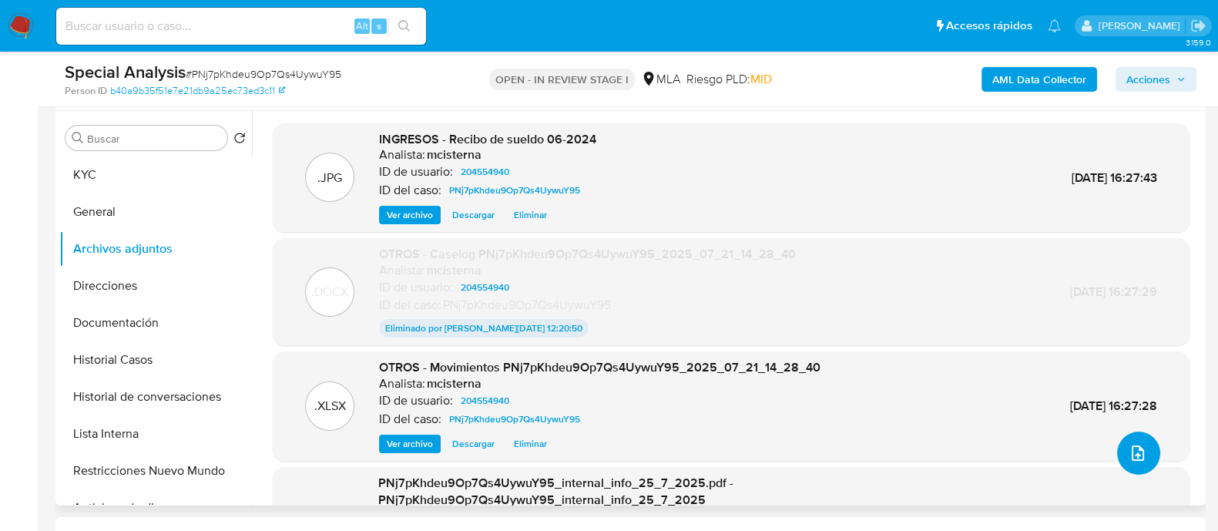
click at [1117, 452] on button "upload-file" at bounding box center [1138, 453] width 43 height 43
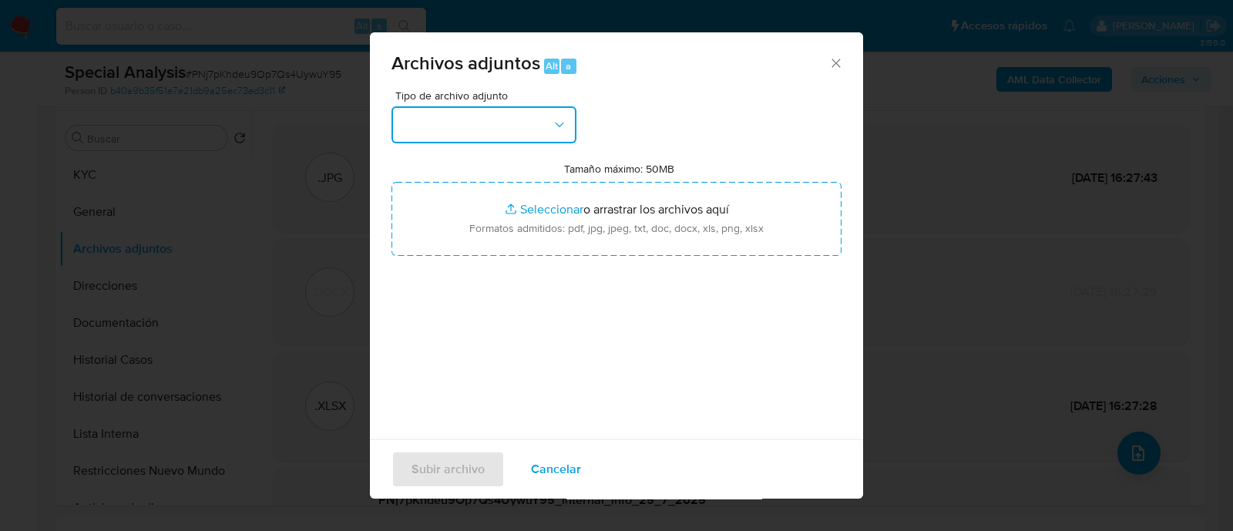
click at [441, 115] on button "button" at bounding box center [483, 124] width 185 height 37
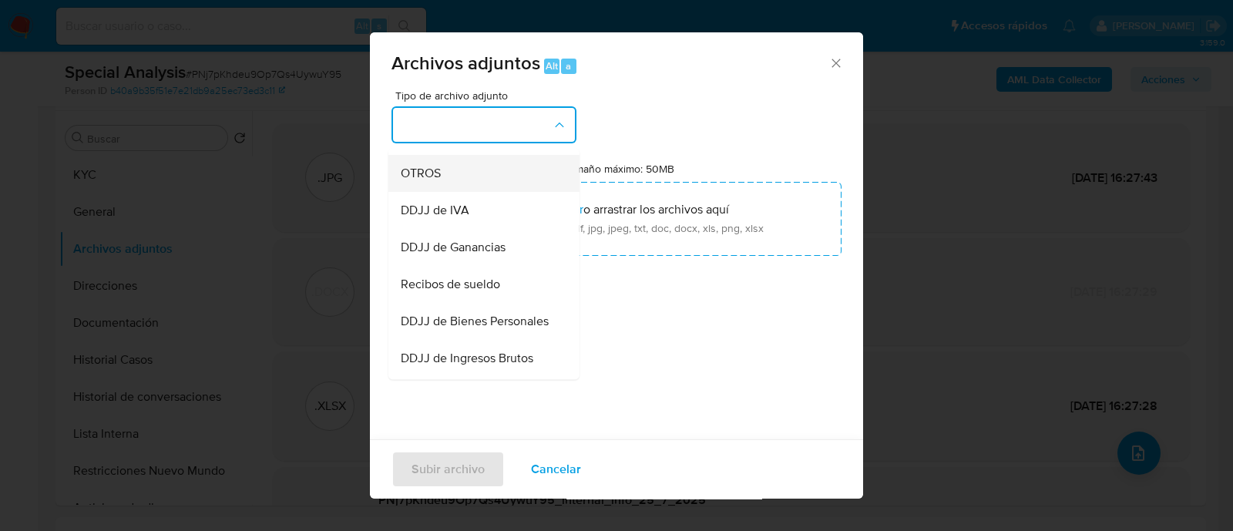
click at [447, 192] on div "OTROS" at bounding box center [479, 173] width 157 height 37
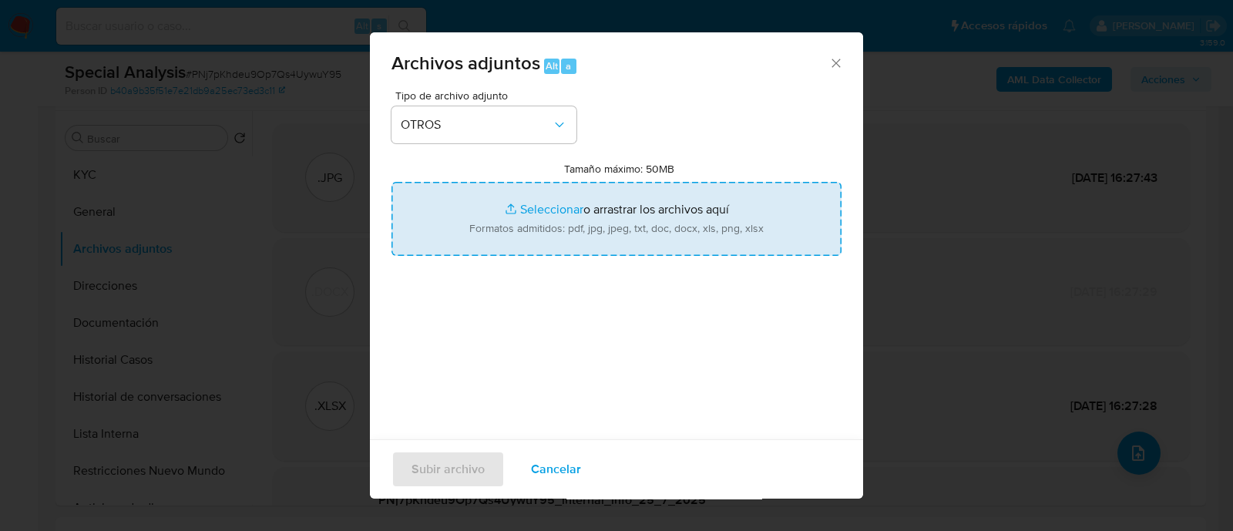
type input "C:\fakepath\Caselog PNj7pKhdeu9Op7Qs4UywuY95_2025_07_21_14_28_40 (V2).docx"
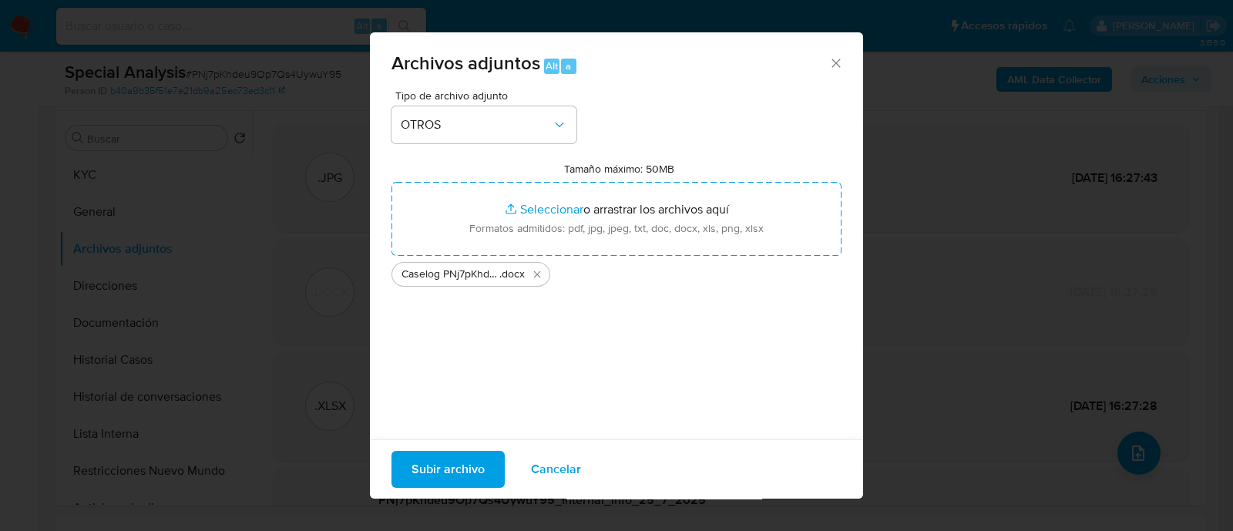
click at [426, 475] on span "Subir archivo" at bounding box center [448, 469] width 73 height 34
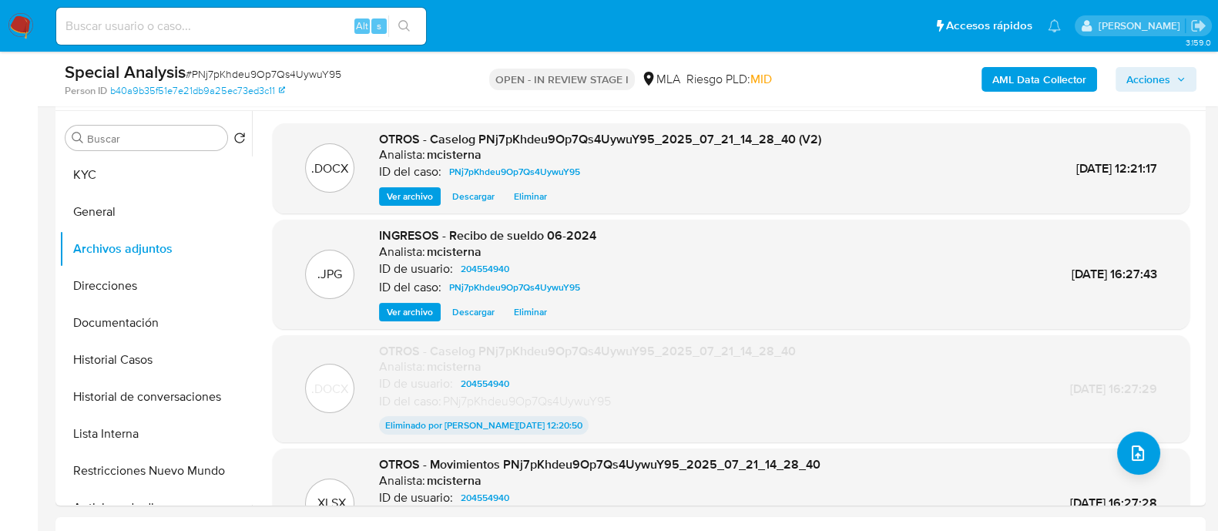
click at [1136, 76] on span "Acciones" at bounding box center [1149, 79] width 44 height 25
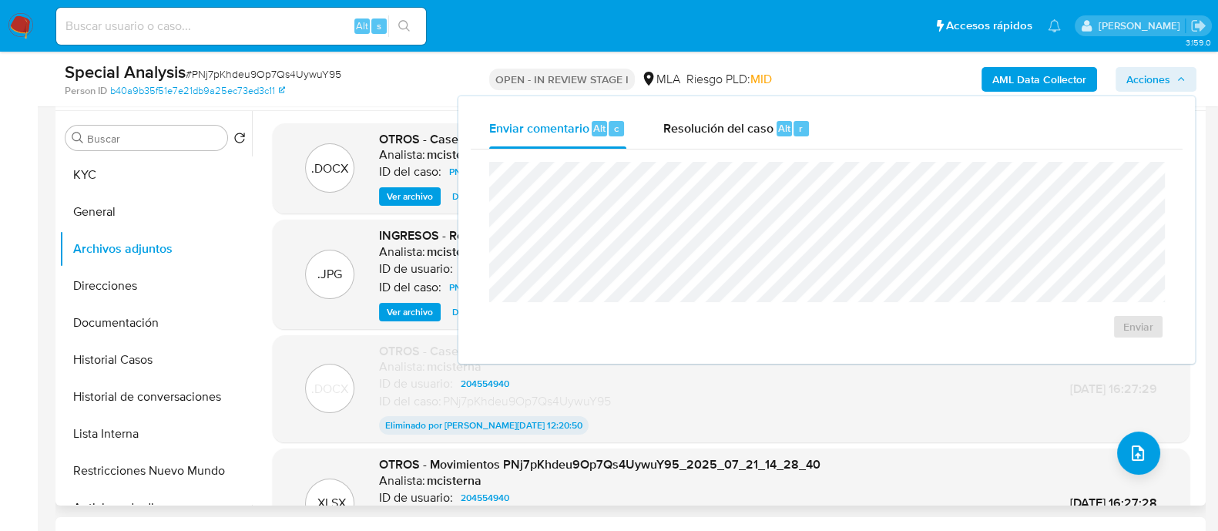
click at [258, 292] on div ".DOCX OTROS - Caselog PNj7pKhdeu9Op7Qs4UywuY95_2025_07_21_14_28_40 (V2) Analist…" at bounding box center [727, 308] width 950 height 395
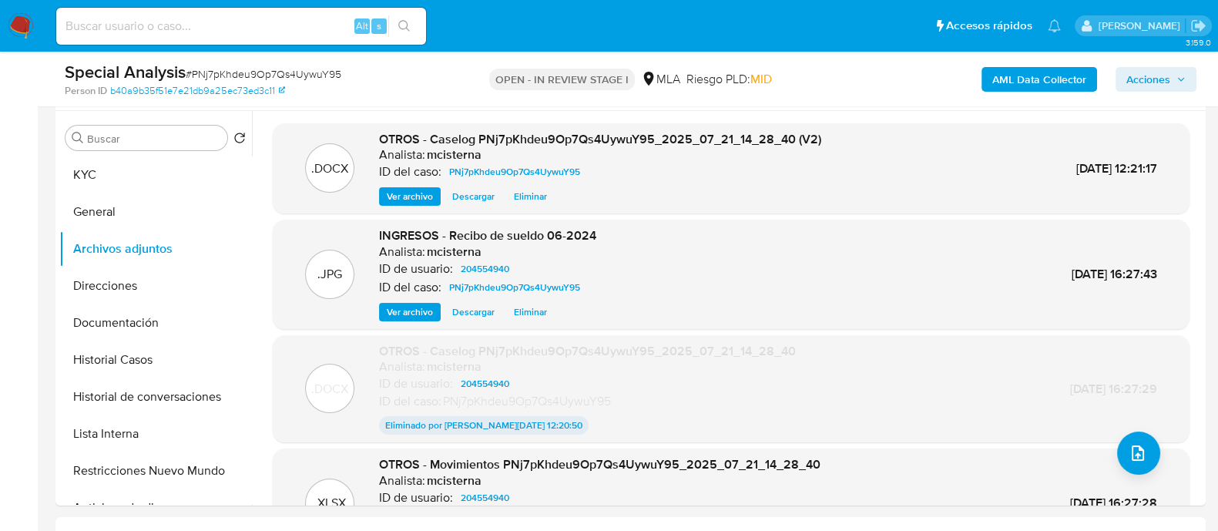
click at [1164, 80] on span "Acciones" at bounding box center [1149, 79] width 44 height 25
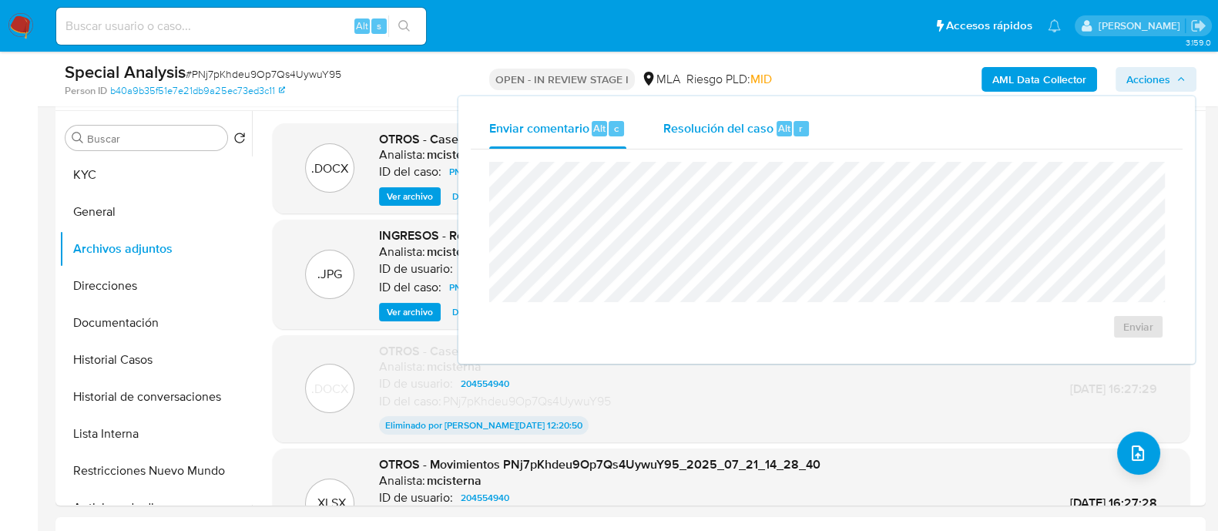
click at [768, 134] on span "Resolución del caso" at bounding box center [719, 128] width 110 height 18
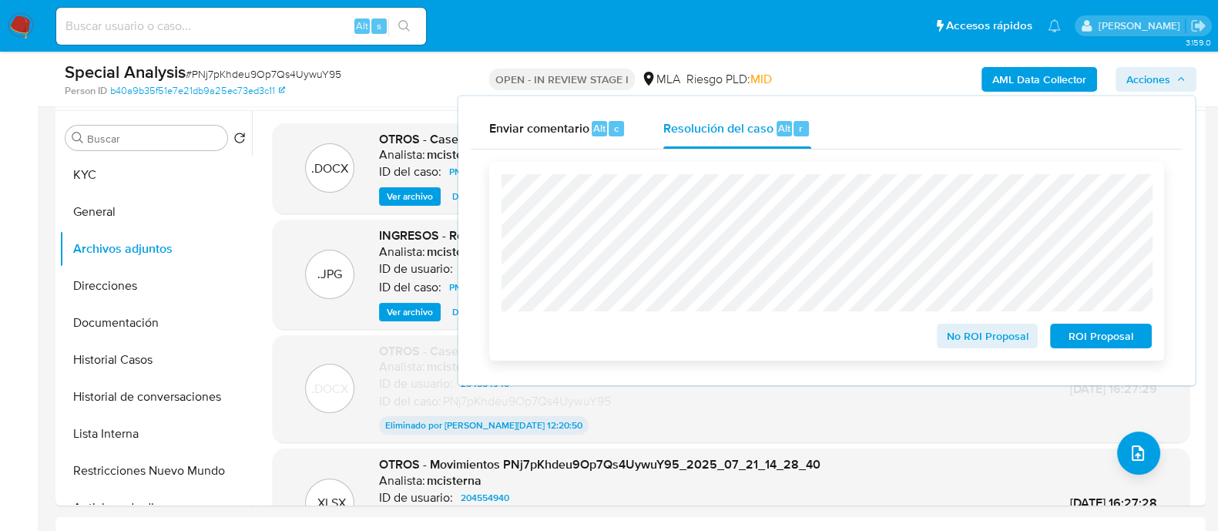
drag, startPoint x: 1114, startPoint y: 346, endPoint x: 1101, endPoint y: 348, distance: 13.3
click at [1114, 344] on span "ROI Proposal" at bounding box center [1101, 336] width 80 height 22
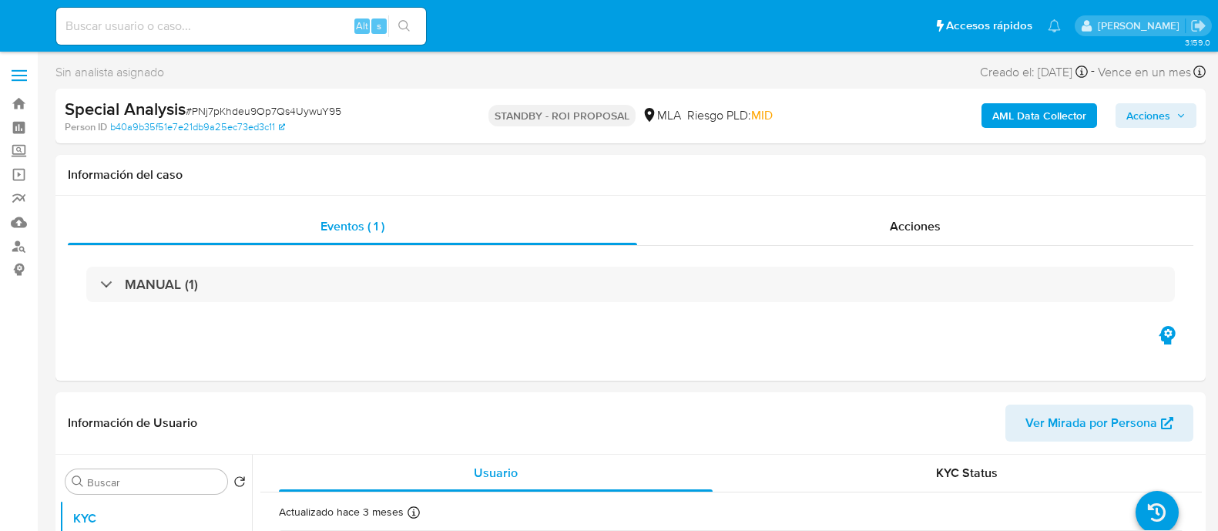
select select "10"
click at [15, 244] on link "Buscador de personas" at bounding box center [91, 246] width 183 height 24
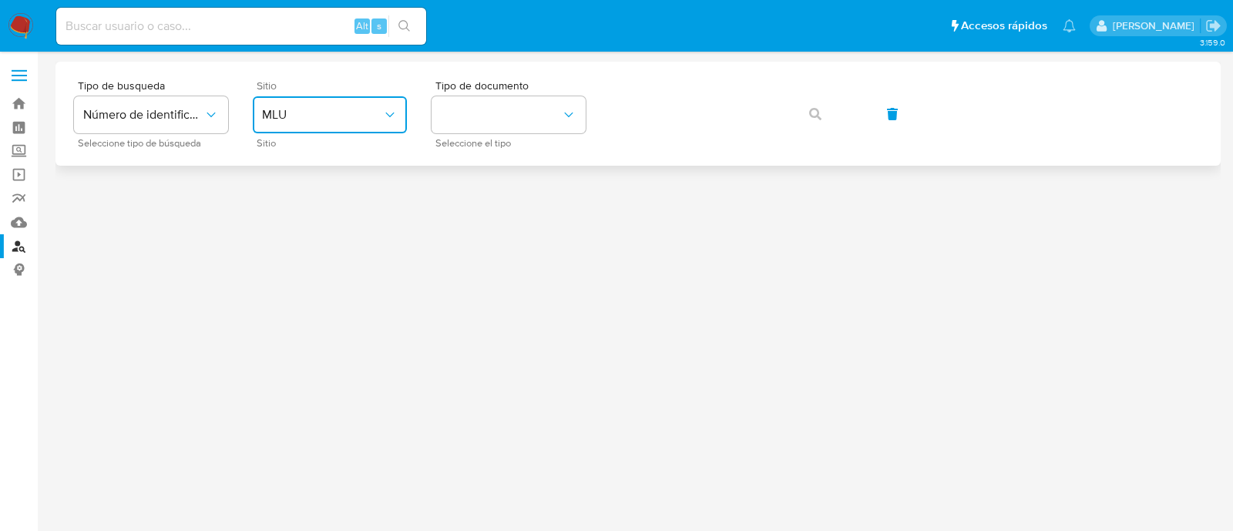
click at [304, 108] on span "MLU" at bounding box center [322, 114] width 120 height 15
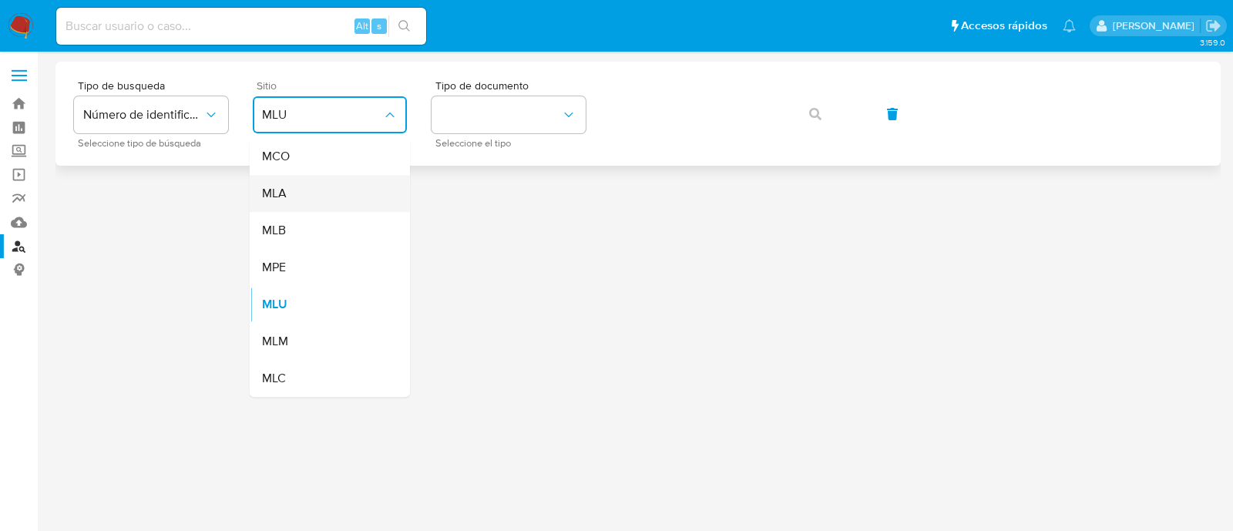
click at [325, 193] on div "MLA" at bounding box center [325, 193] width 126 height 37
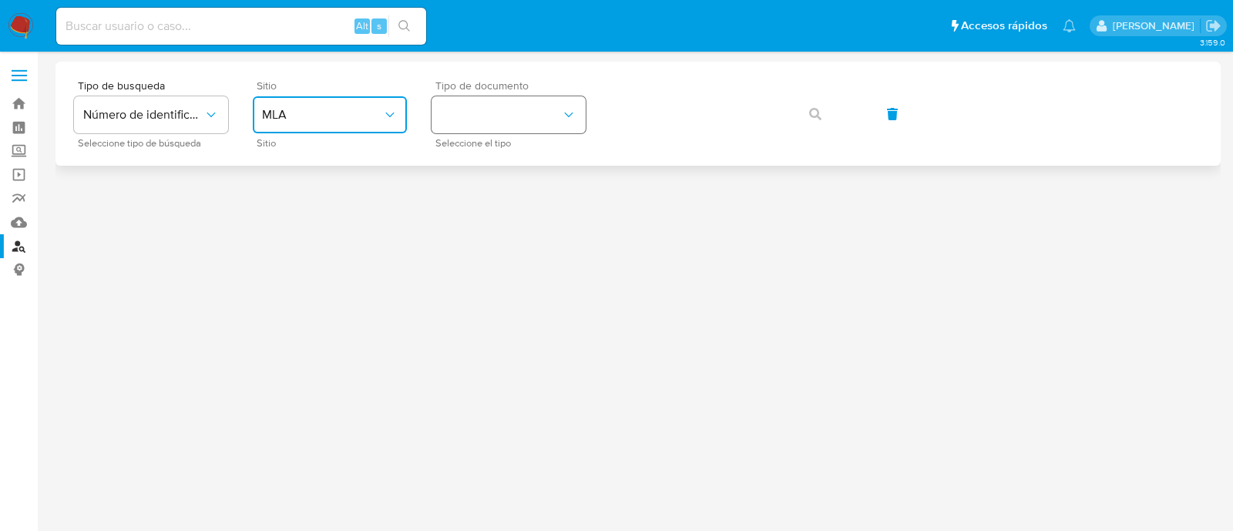
click at [479, 129] on button "identificationType" at bounding box center [509, 114] width 154 height 37
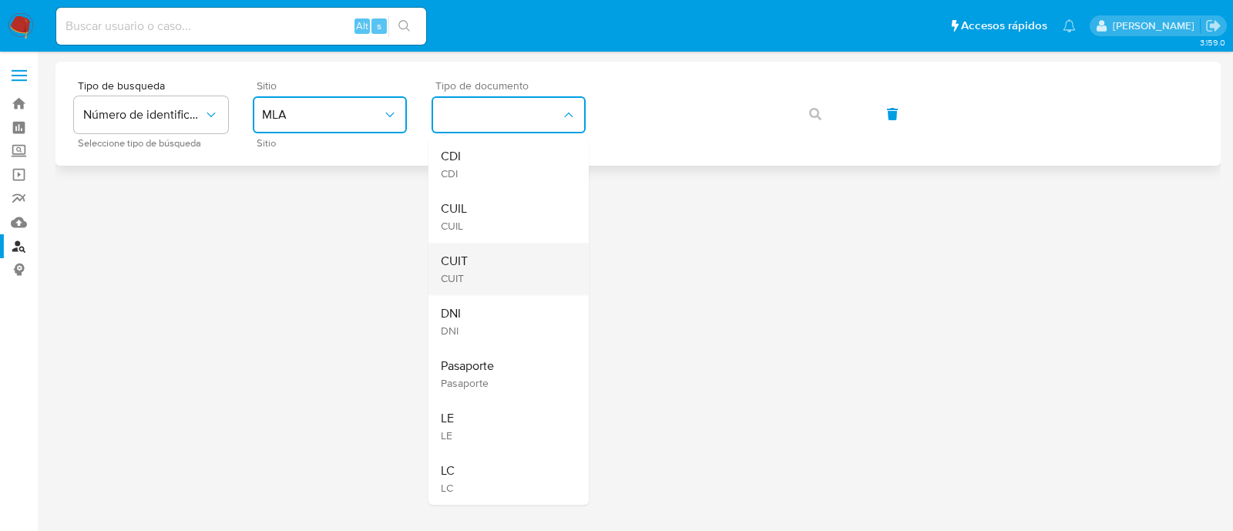
click at [479, 257] on div "CUIT CUIT" at bounding box center [504, 269] width 126 height 52
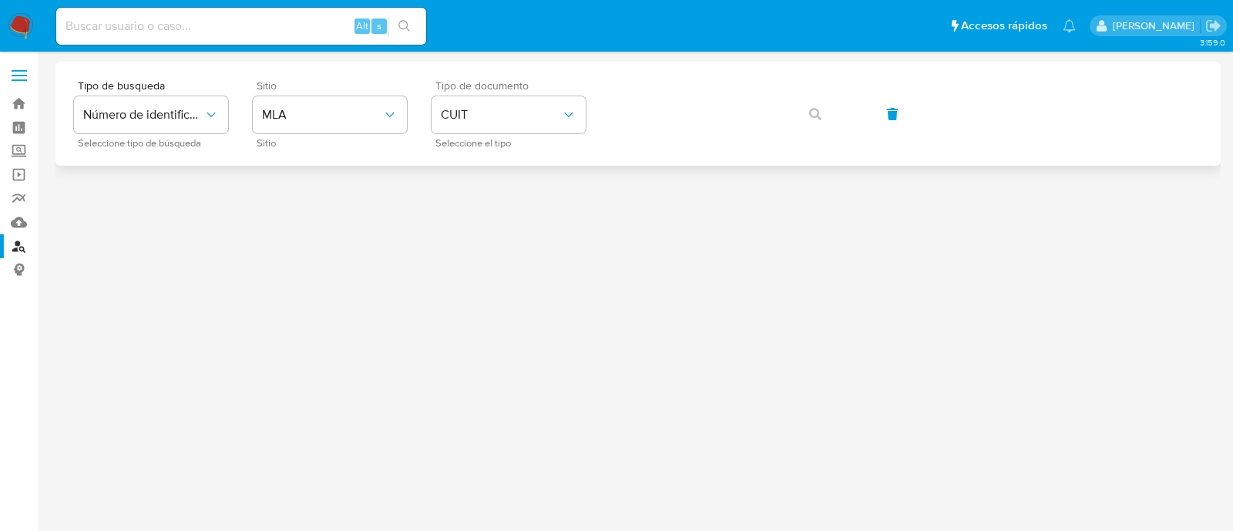
click at [721, 86] on div "Tipo de busqueda Número de identificación Seleccione tipo de búsqueda Sitio MLA…" at bounding box center [638, 113] width 1128 height 67
click at [689, 137] on div "Tipo de busqueda Número de identificación Seleccione tipo de búsqueda Sitio MLA…" at bounding box center [638, 113] width 1128 height 67
click at [815, 120] on span "button" at bounding box center [815, 114] width 12 height 34
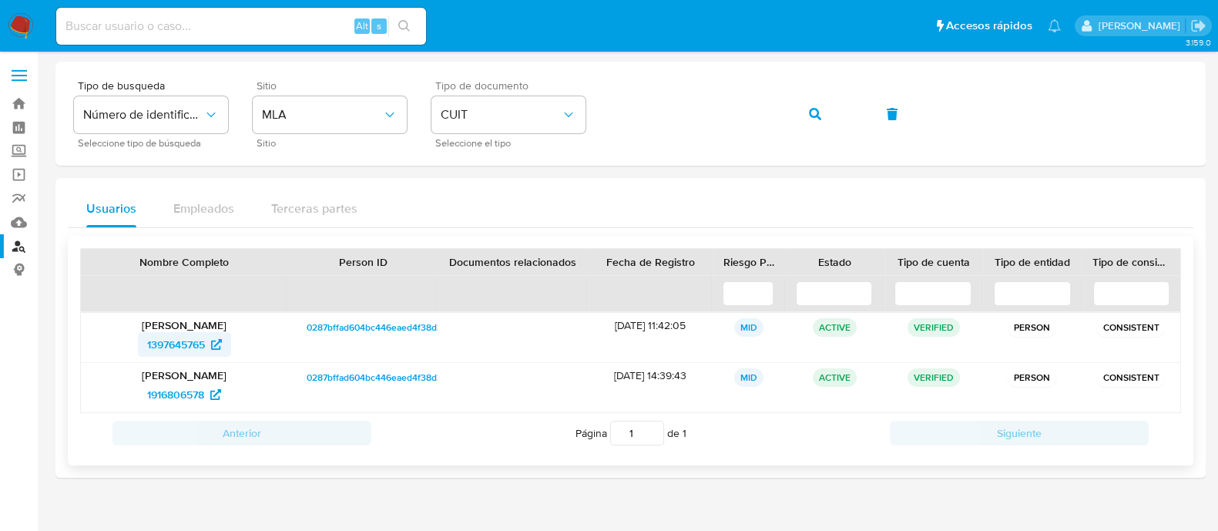
click at [190, 344] on span "1397645765" at bounding box center [176, 344] width 58 height 25
click at [188, 391] on span "1916806578" at bounding box center [175, 394] width 57 height 25
click at [810, 118] on icon "button" at bounding box center [815, 114] width 12 height 12
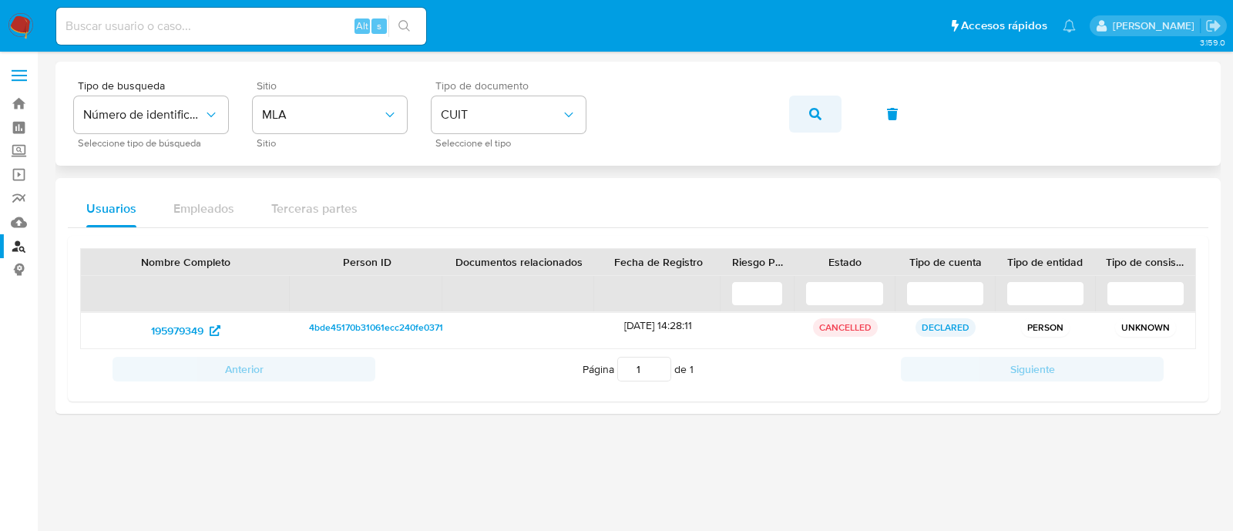
click at [815, 122] on span "button" at bounding box center [815, 114] width 12 height 34
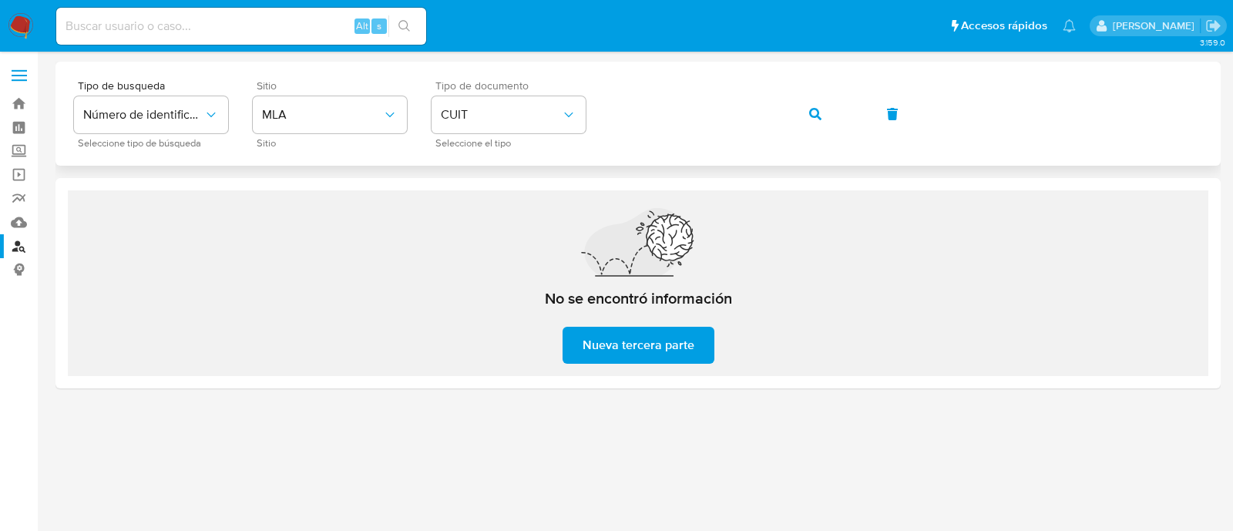
click at [818, 104] on span "button" at bounding box center [815, 114] width 12 height 34
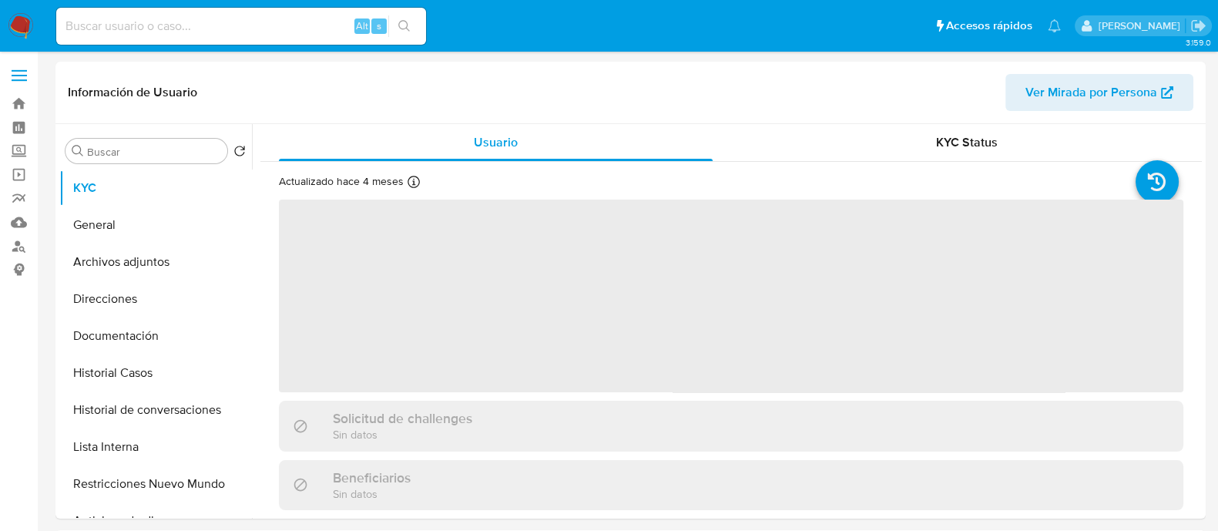
select select "10"
